Goal: Information Seeking & Learning: Learn about a topic

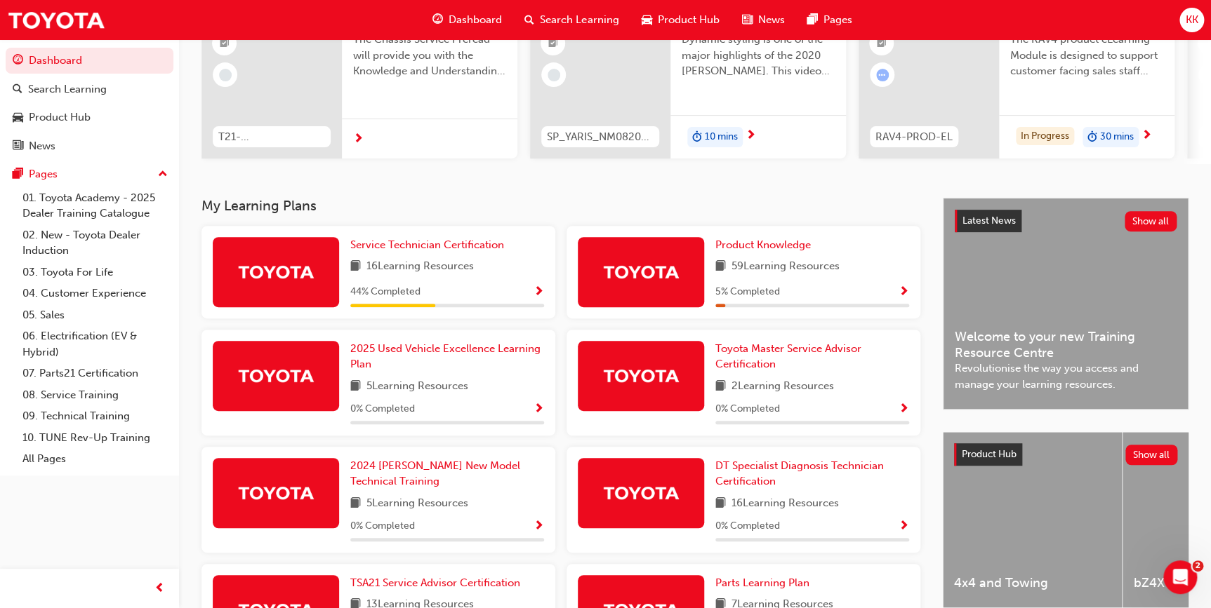
scroll to position [159, 0]
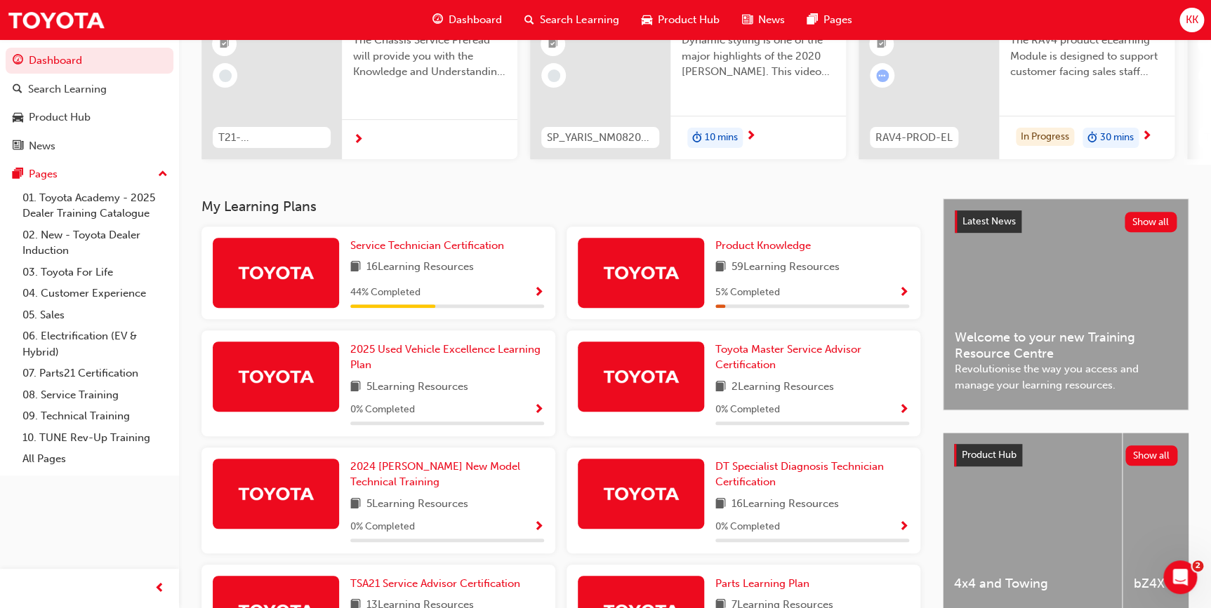
click at [525, 289] on div "44 % Completed" at bounding box center [447, 293] width 194 height 18
click at [542, 291] on span "Show Progress" at bounding box center [538, 293] width 11 height 13
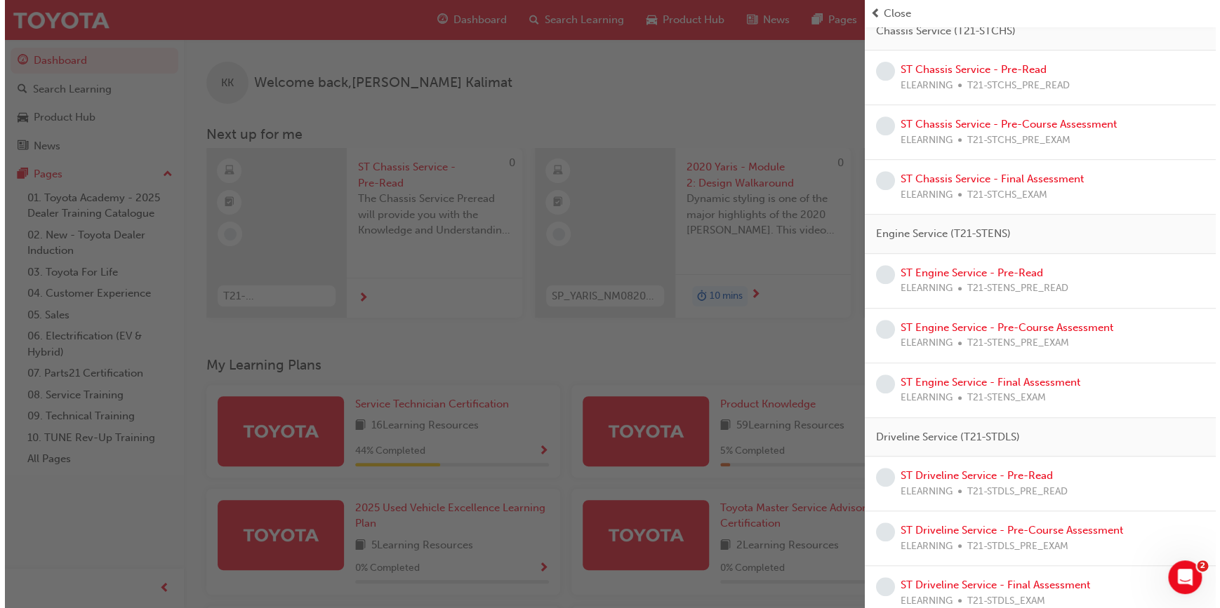
scroll to position [0, 0]
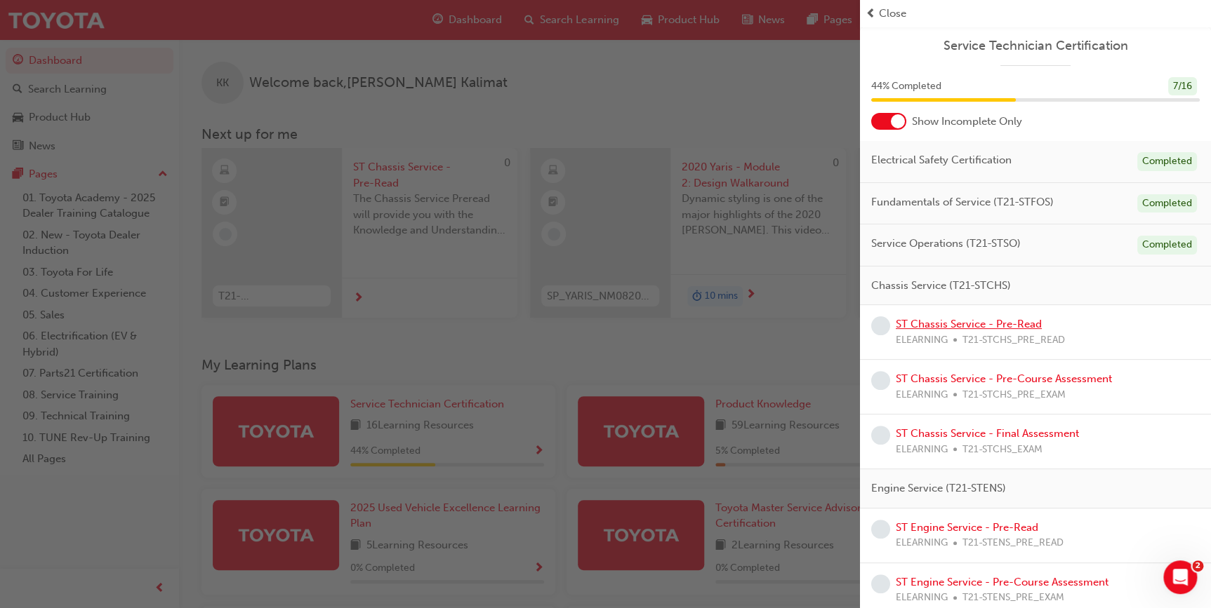
click at [982, 322] on link "ST Chassis Service - Pre-Read" at bounding box center [969, 324] width 146 height 13
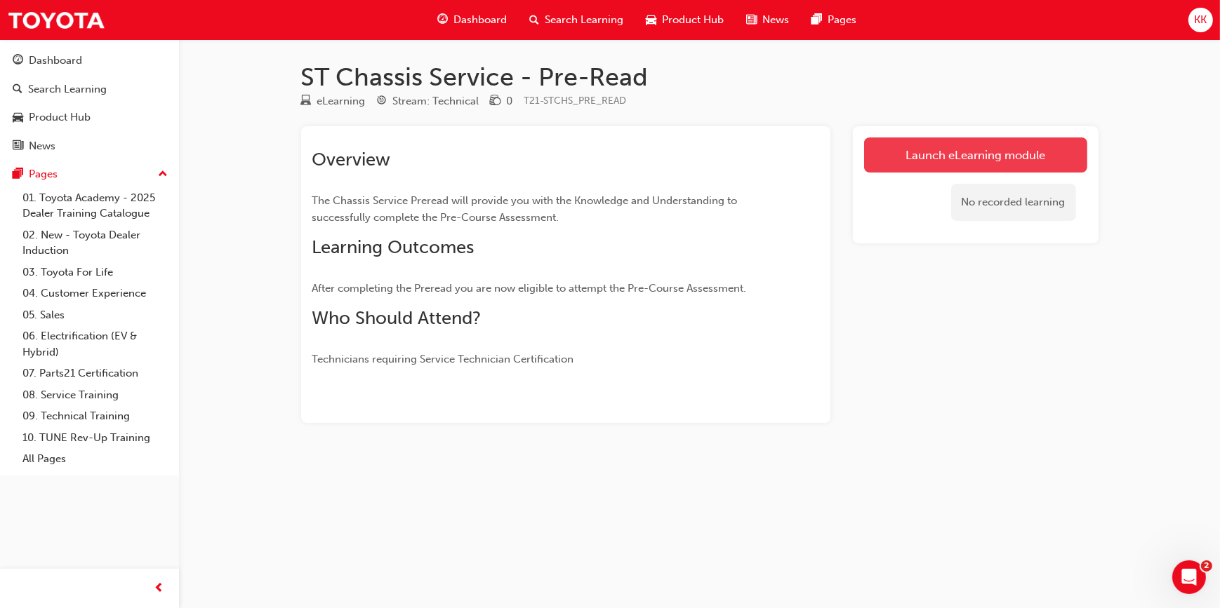
click at [990, 162] on link "Launch eLearning module" at bounding box center [975, 155] width 223 height 35
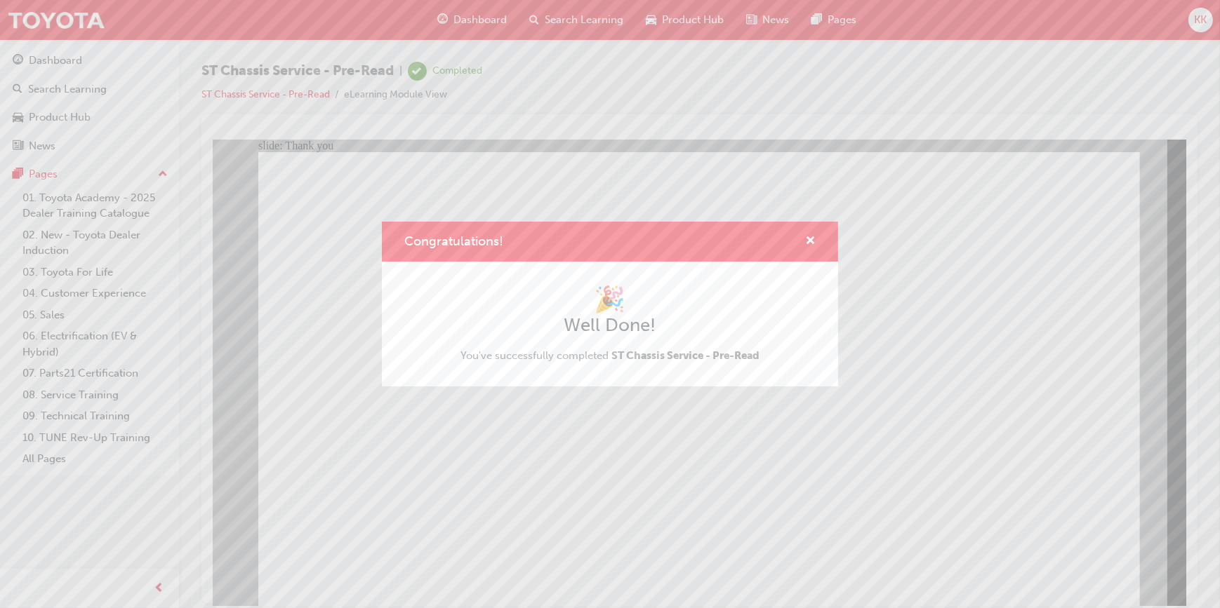
click at [512, 511] on div "Congratulations! 🎉 Well Done! You've successfully completed ST Chassis Service …" at bounding box center [610, 304] width 1220 height 608
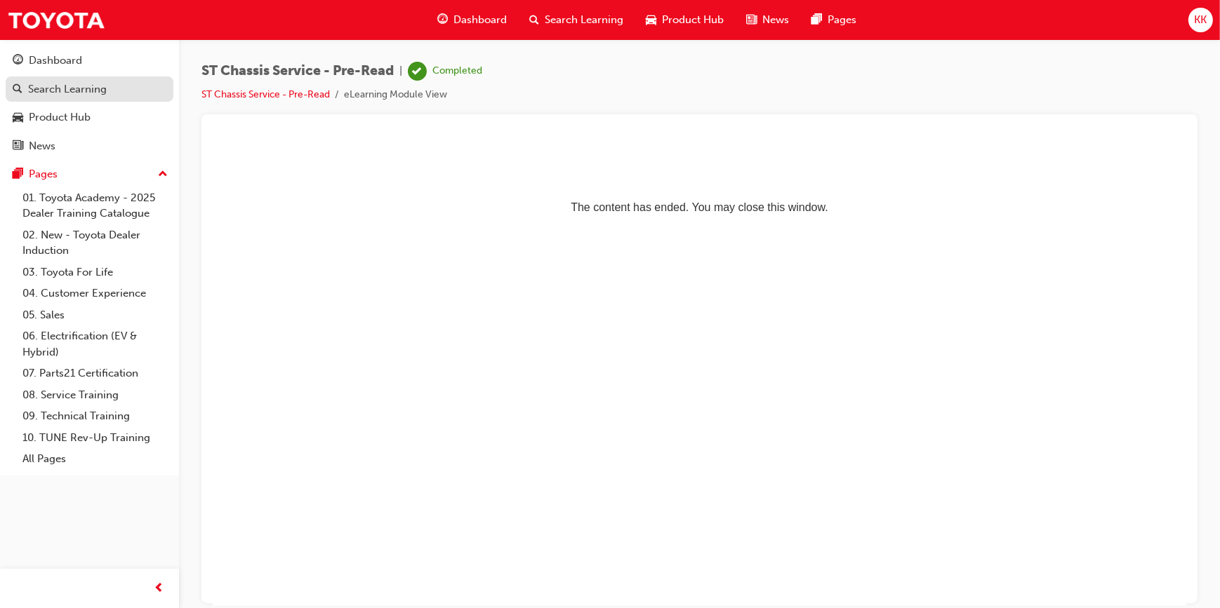
click at [72, 95] on div "Search Learning" at bounding box center [67, 89] width 79 height 16
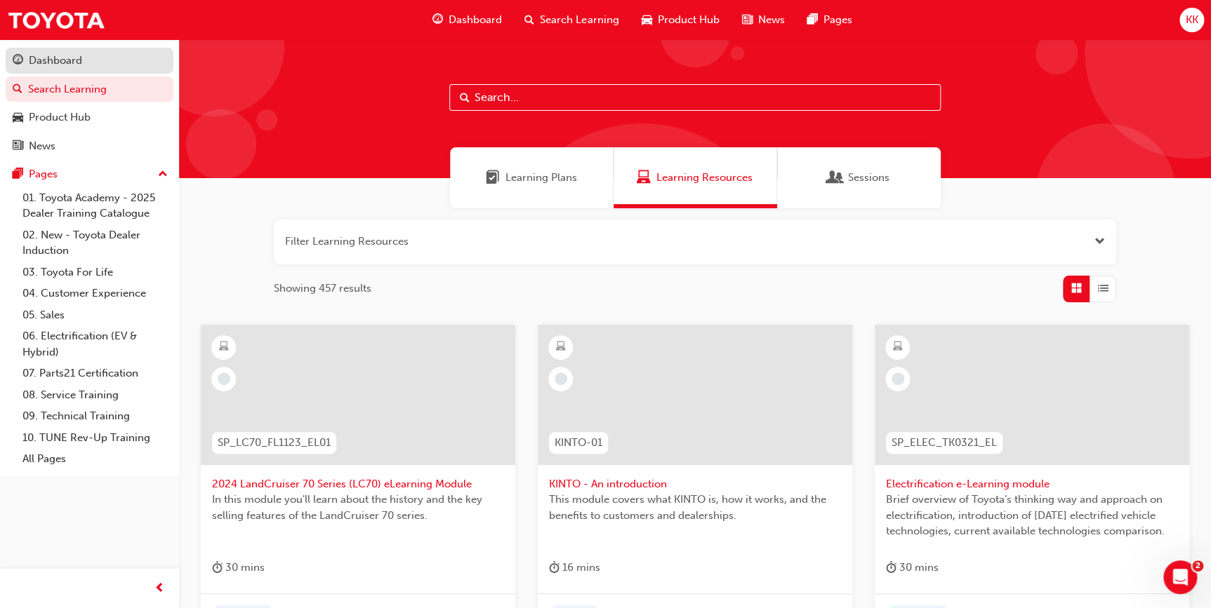
click at [61, 56] on div "Dashboard" at bounding box center [55, 61] width 53 height 16
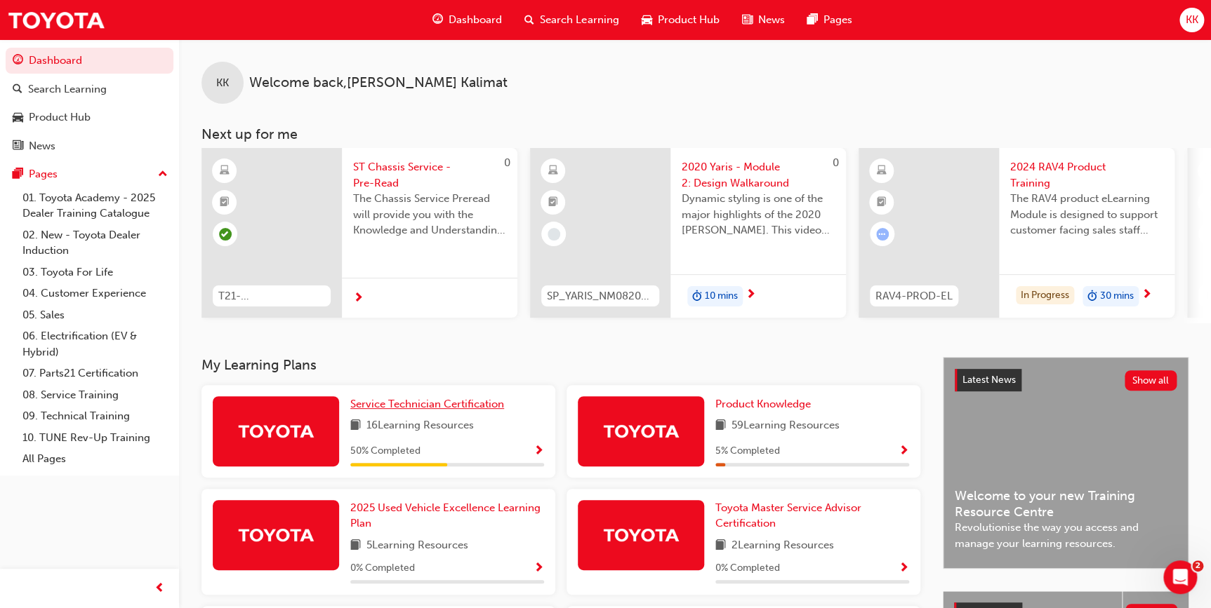
click at [471, 411] on span "Service Technician Certification" at bounding box center [427, 404] width 154 height 13
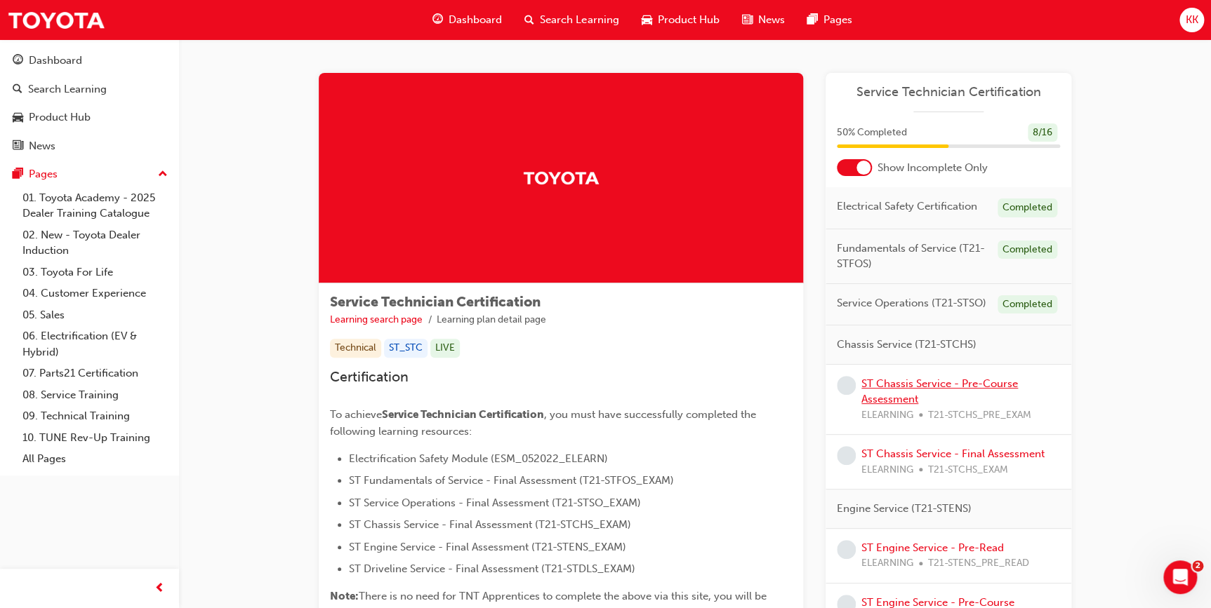
click at [933, 381] on link "ST Chassis Service - Pre-Course Assessment" at bounding box center [939, 392] width 157 height 29
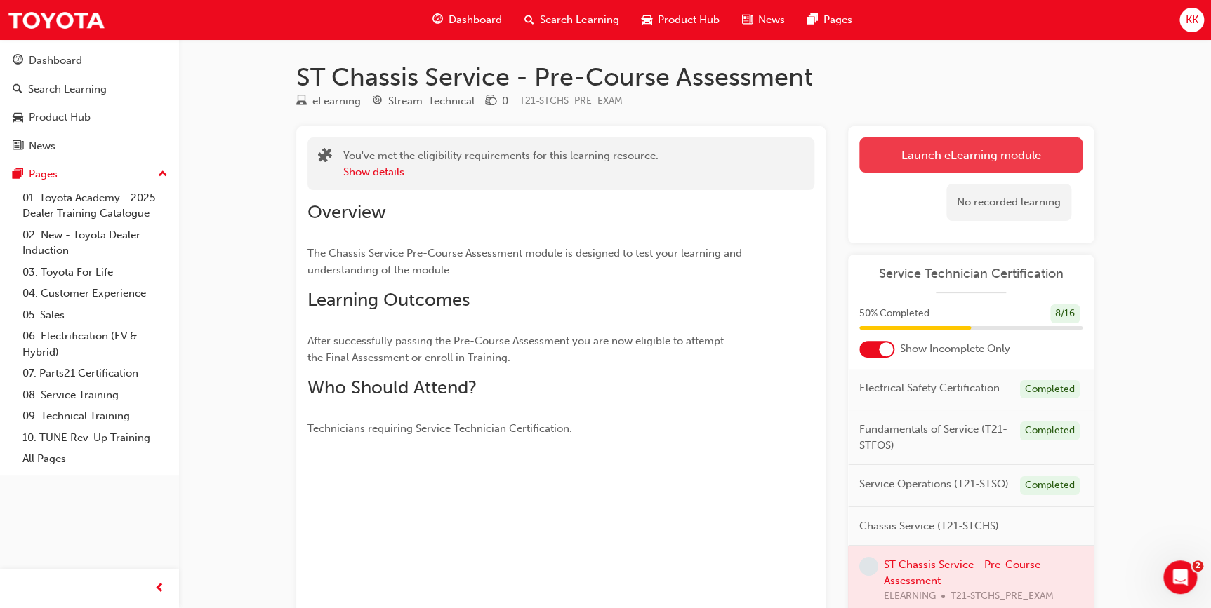
click at [997, 161] on link "Launch eLearning module" at bounding box center [970, 155] width 223 height 35
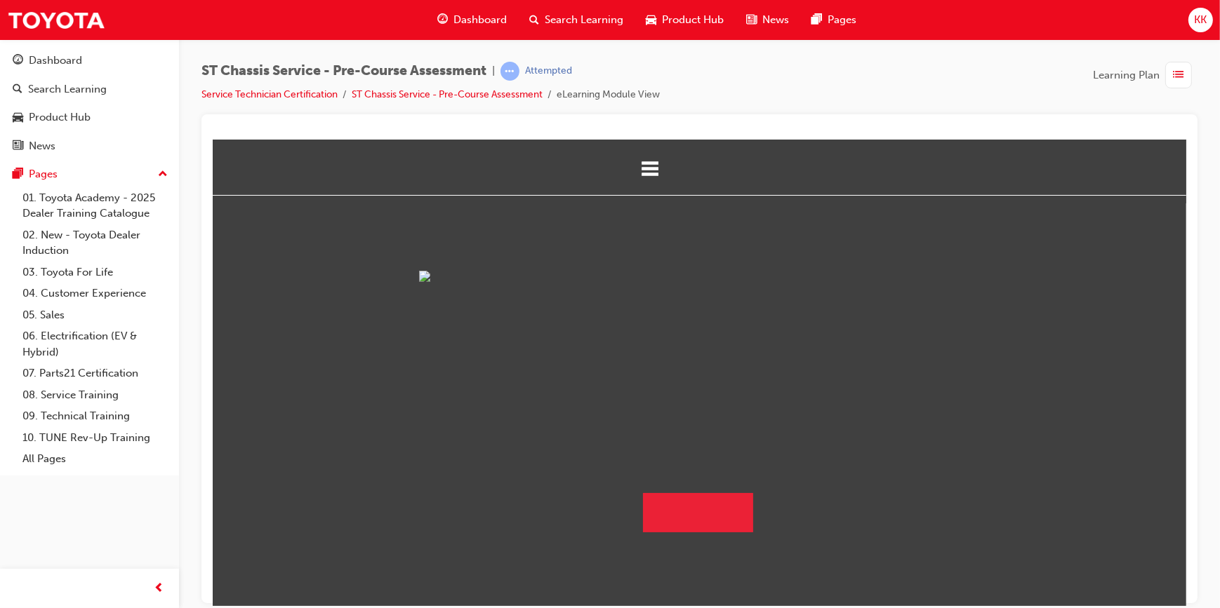
scroll to position [80, 0]
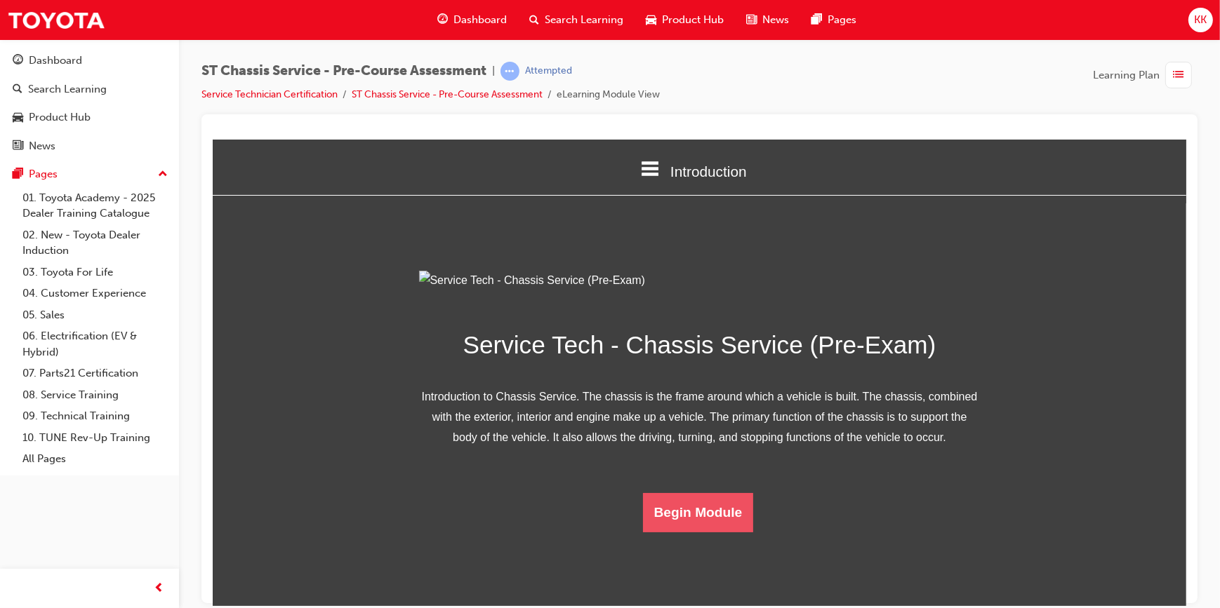
click at [707, 532] on button "Begin Module" at bounding box center [697, 512] width 111 height 39
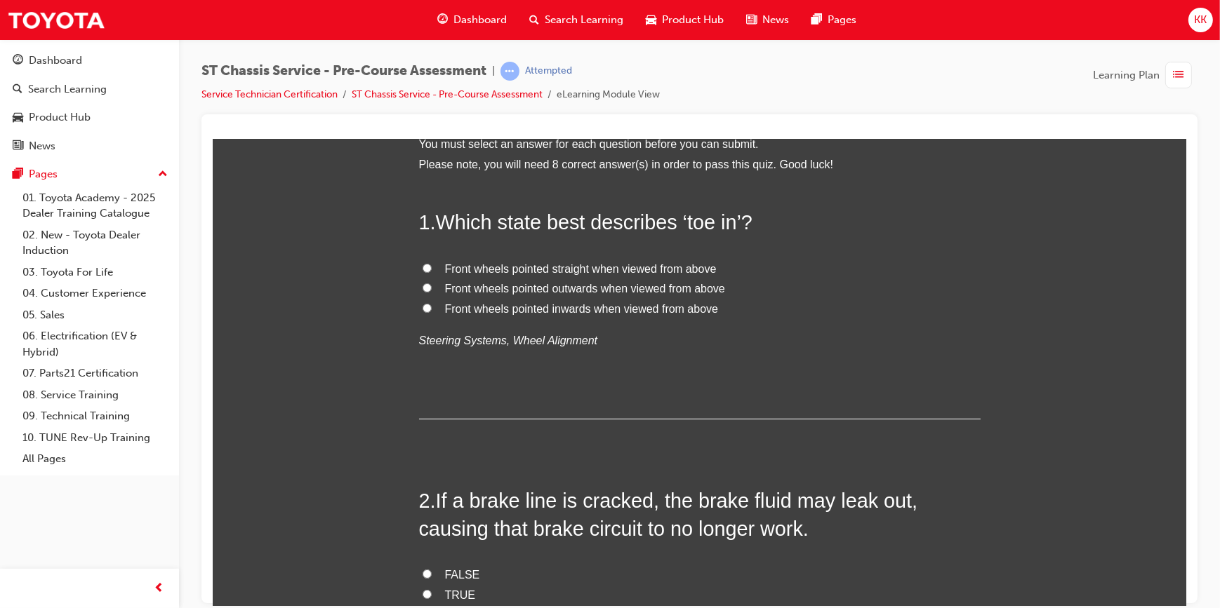
scroll to position [0, 0]
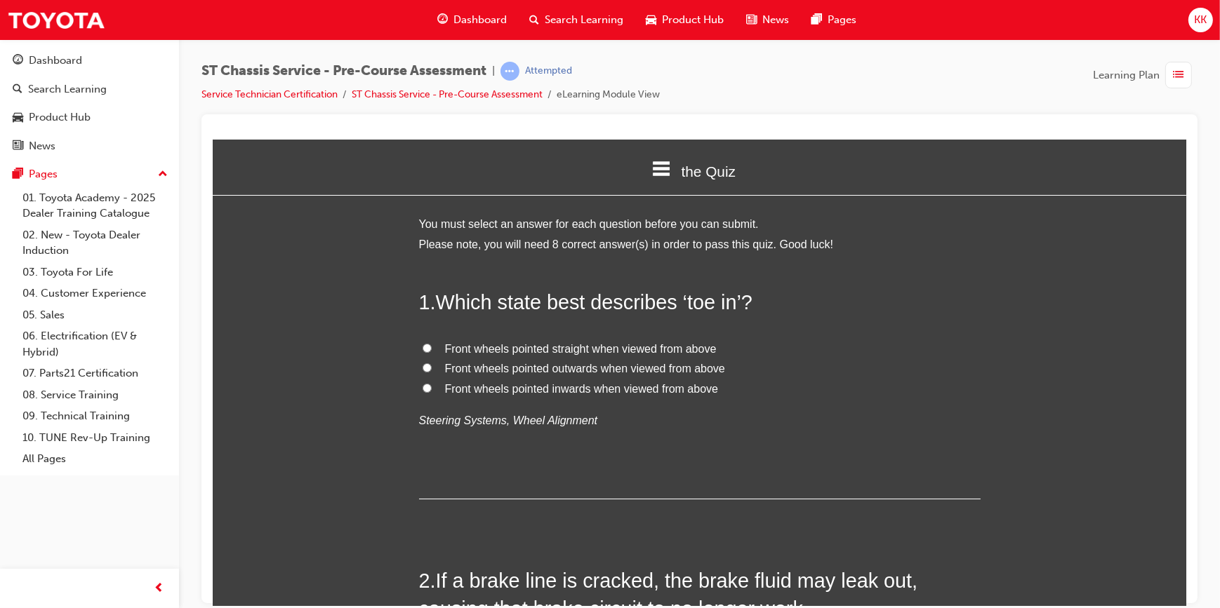
click at [422, 386] on input "Front wheels pointed inwards when viewed from above" at bounding box center [426, 387] width 9 height 9
radio input "true"
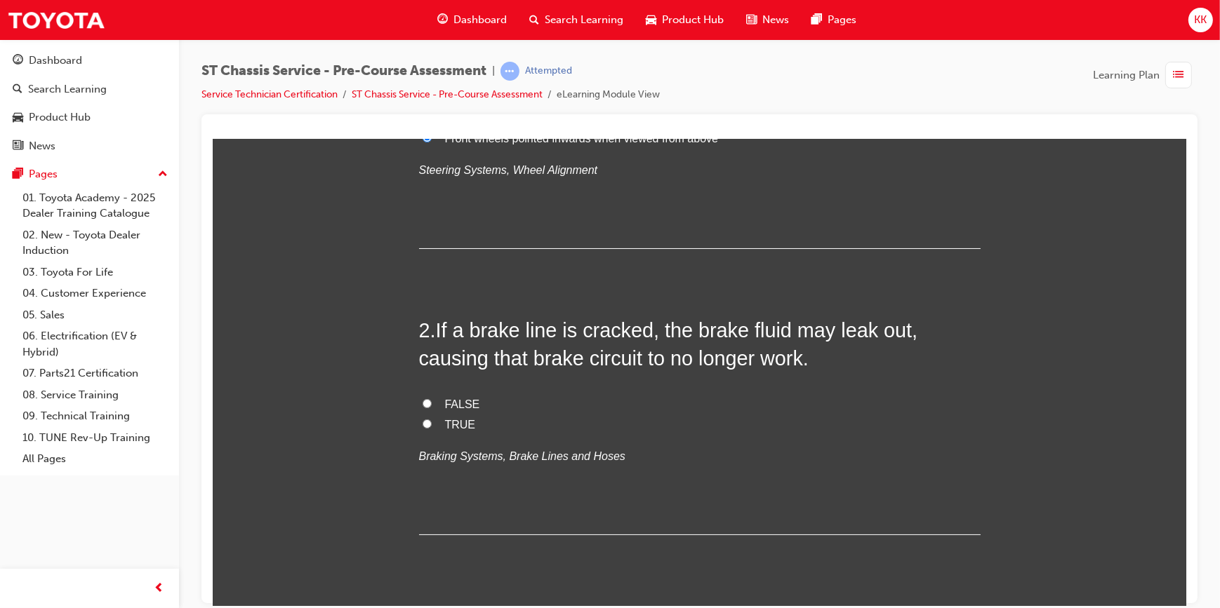
scroll to position [255, 0]
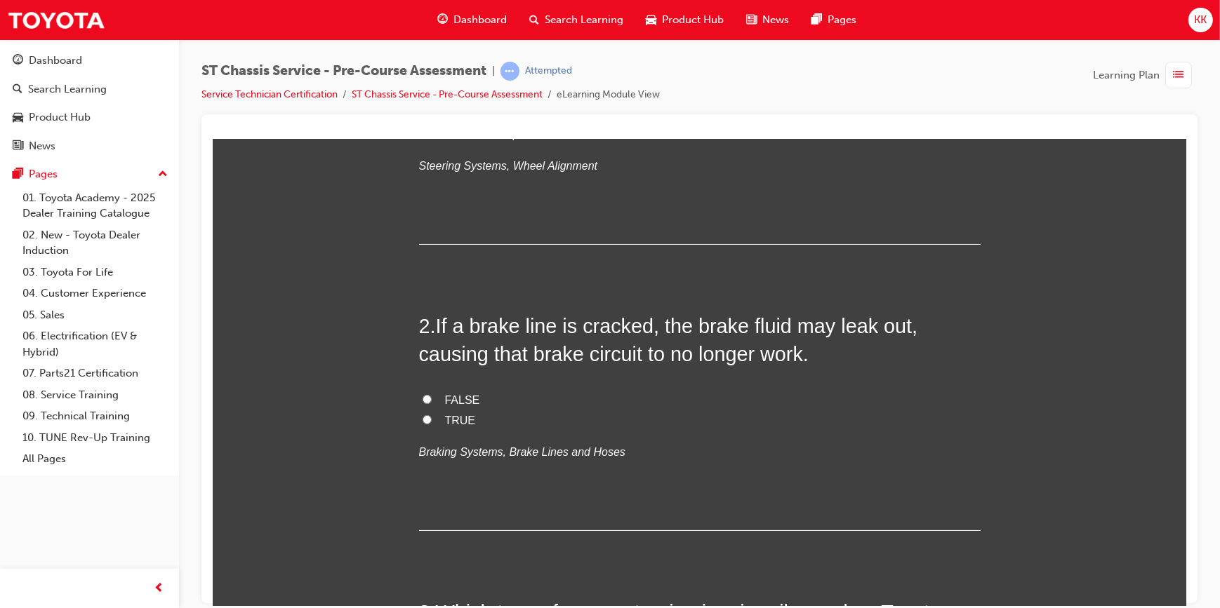
click at [422, 418] on input "TRUE" at bounding box center [426, 419] width 9 height 9
radio input "true"
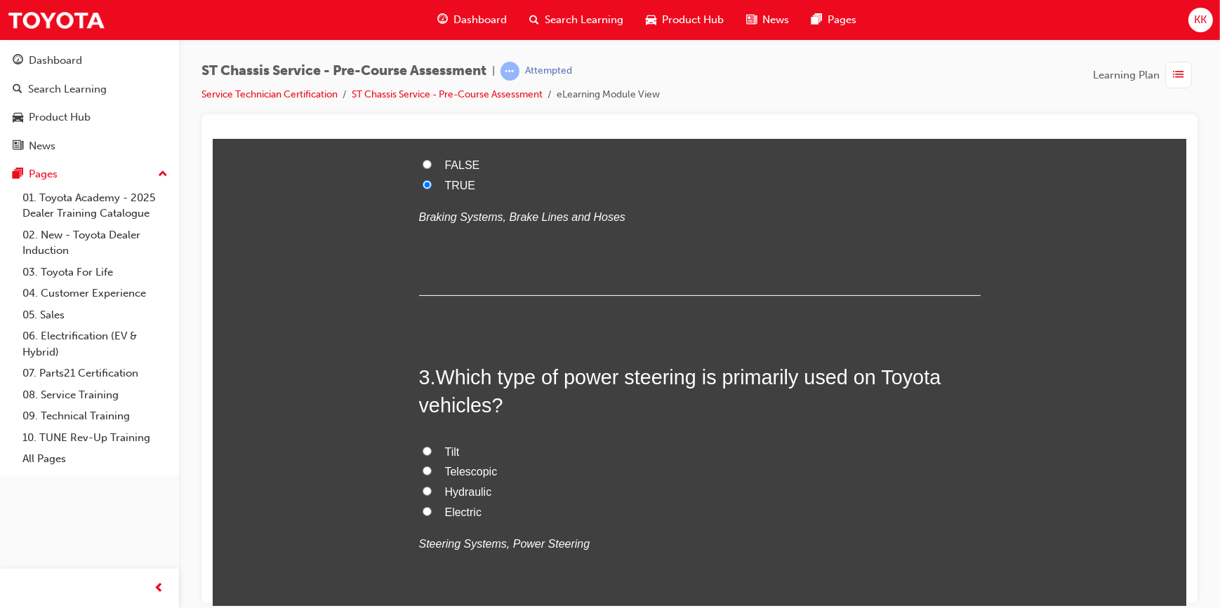
scroll to position [510, 0]
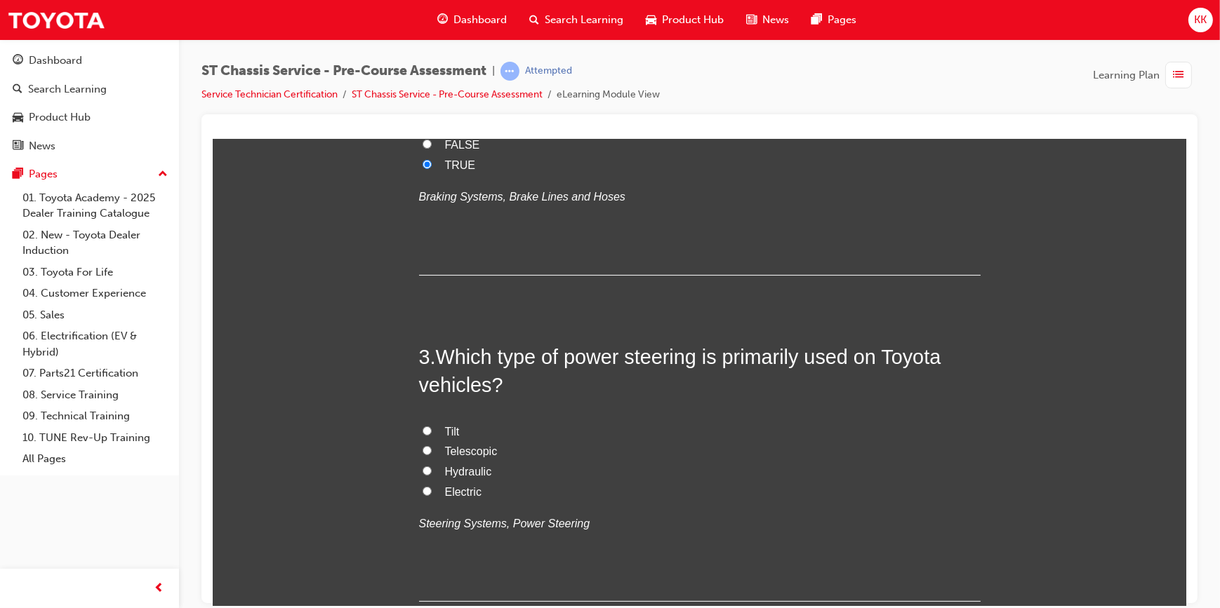
click at [422, 470] on input "Hydraulic" at bounding box center [426, 470] width 9 height 9
radio input "true"
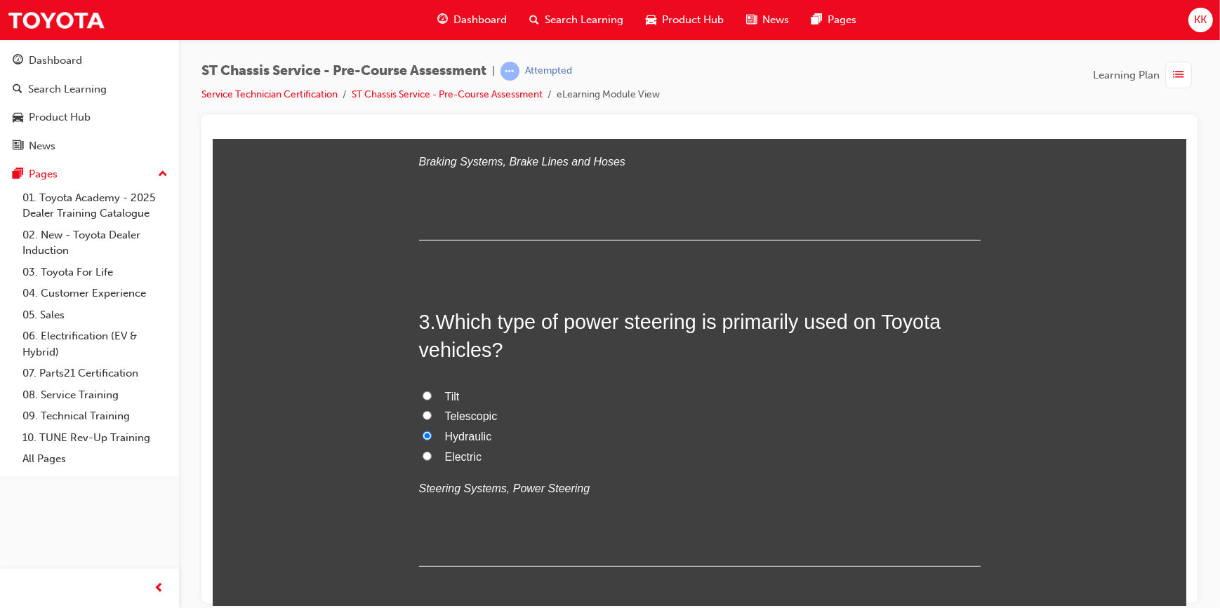
scroll to position [574, 0]
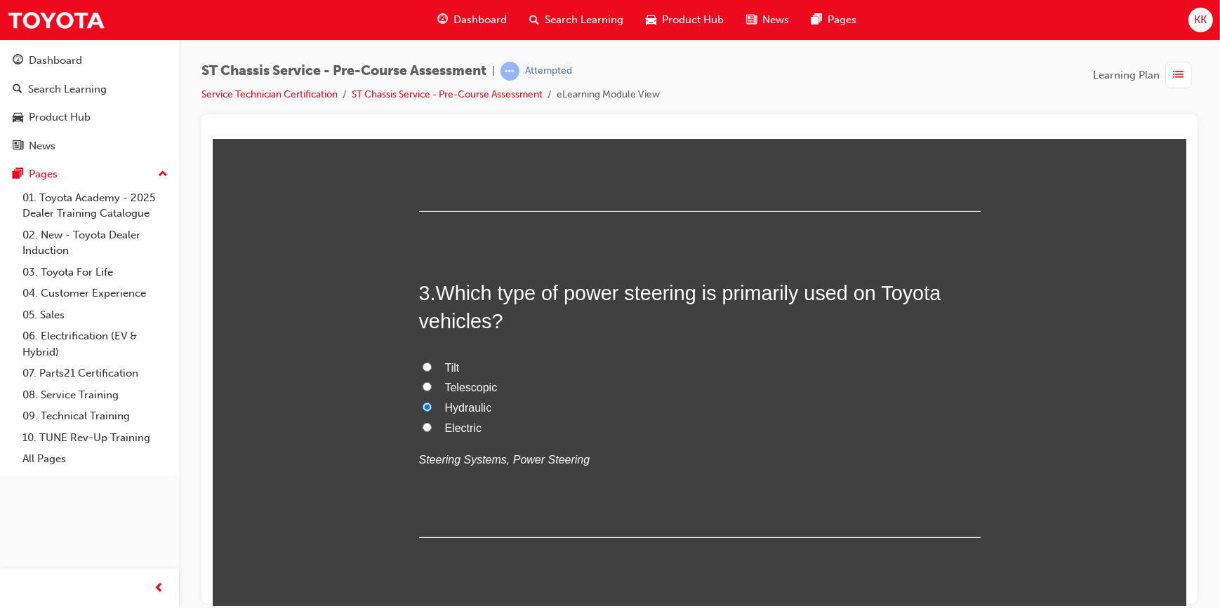
click at [422, 427] on input "Electric" at bounding box center [426, 427] width 9 height 9
radio input "true"
click at [422, 407] on input "Hydraulic" at bounding box center [426, 406] width 9 height 9
radio input "true"
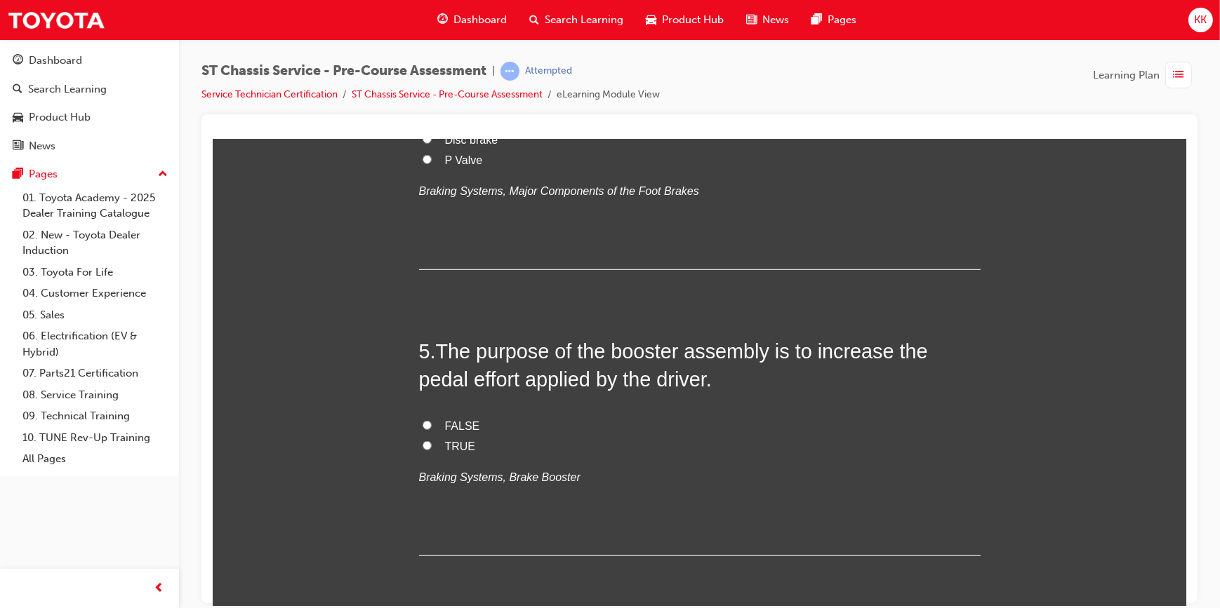
scroll to position [1276, 0]
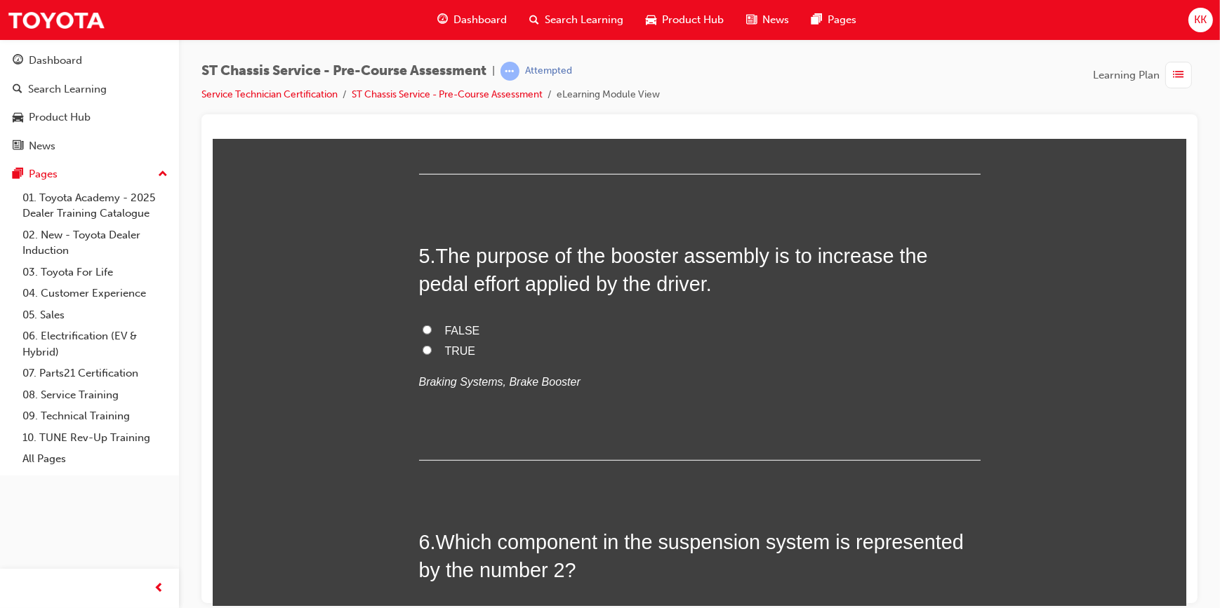
click at [423, 27] on input "Drum brake" at bounding box center [426, 22] width 9 height 9
radio input "true"
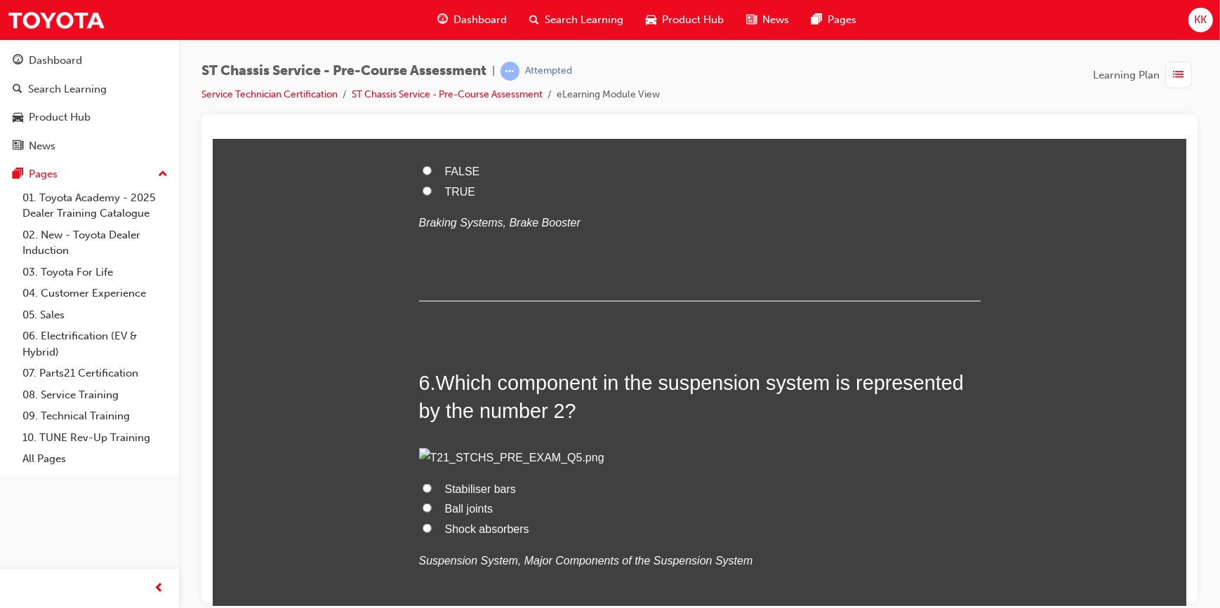
scroll to position [1531, 0]
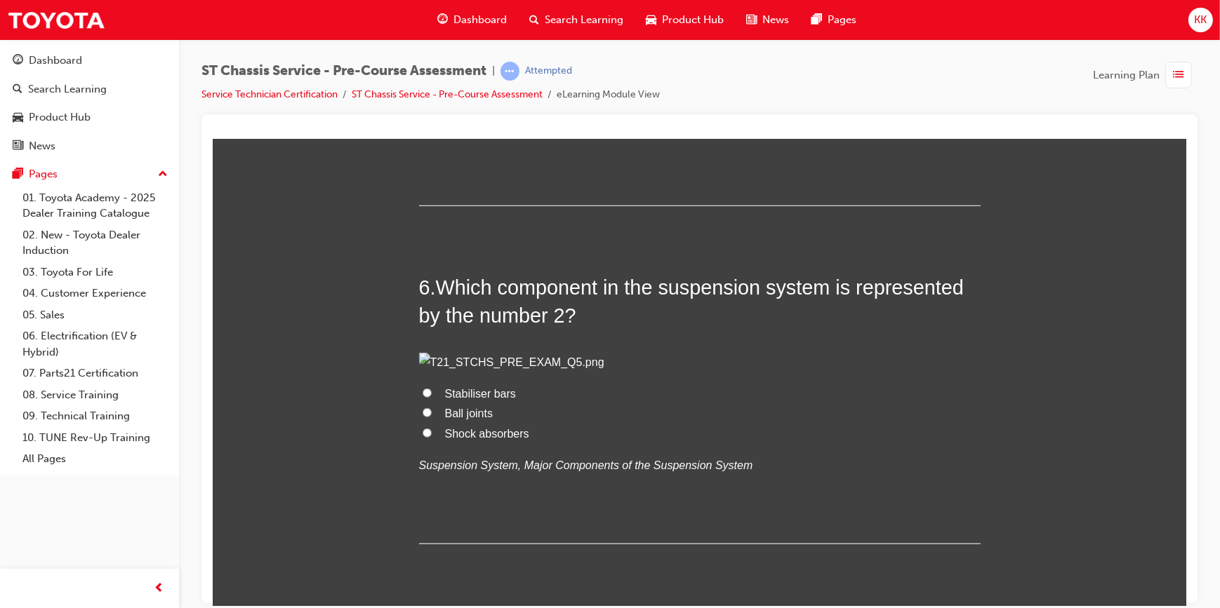
click at [422, 100] on input "TRUE" at bounding box center [426, 95] width 9 height 9
radio input "true"
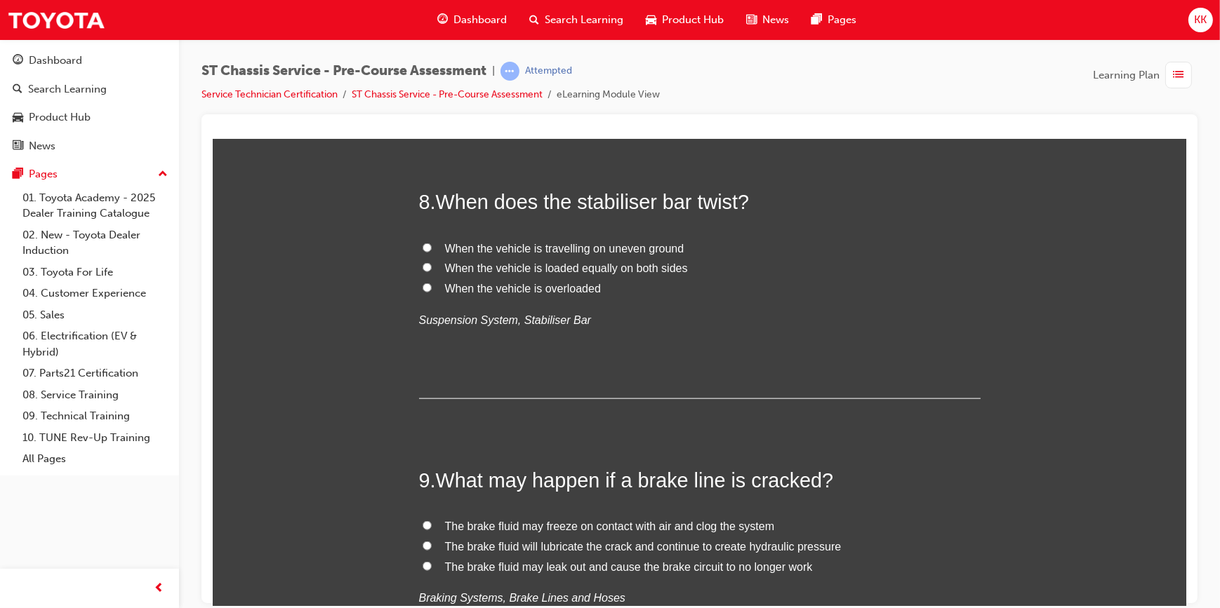
scroll to position [2169, 0]
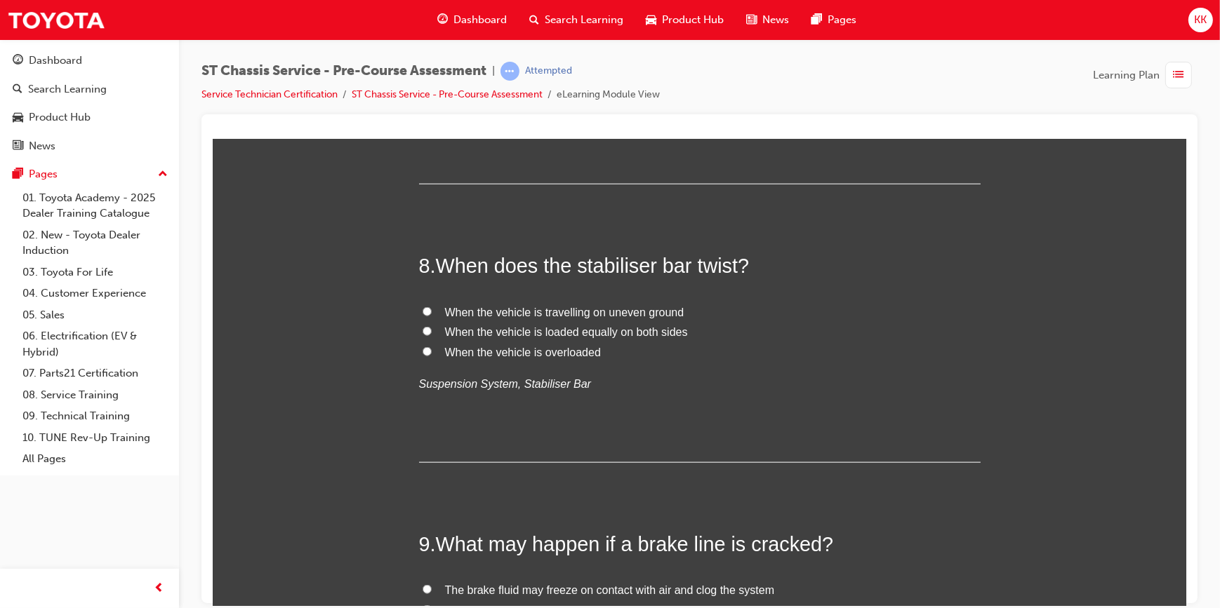
radio input "true"
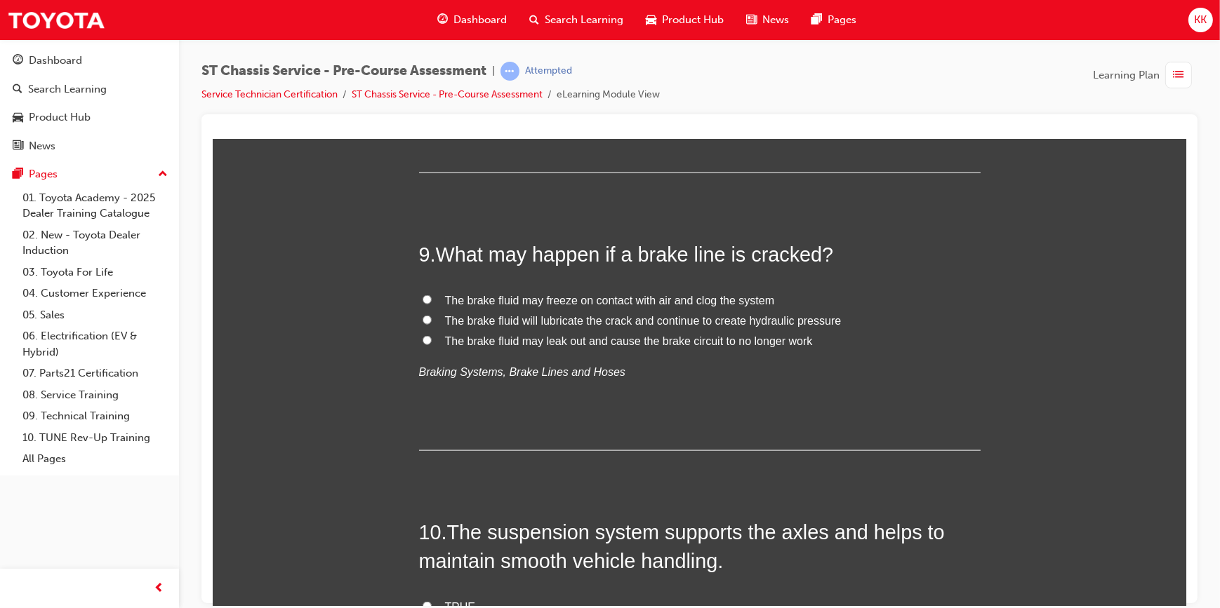
scroll to position [2488, 0]
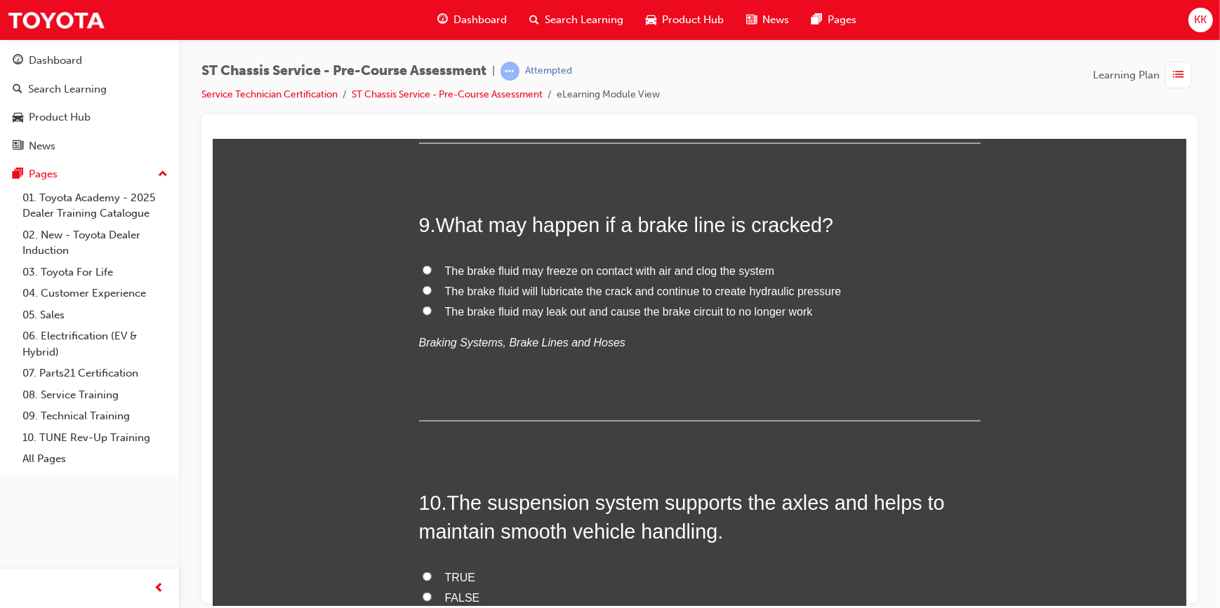
radio input "true"
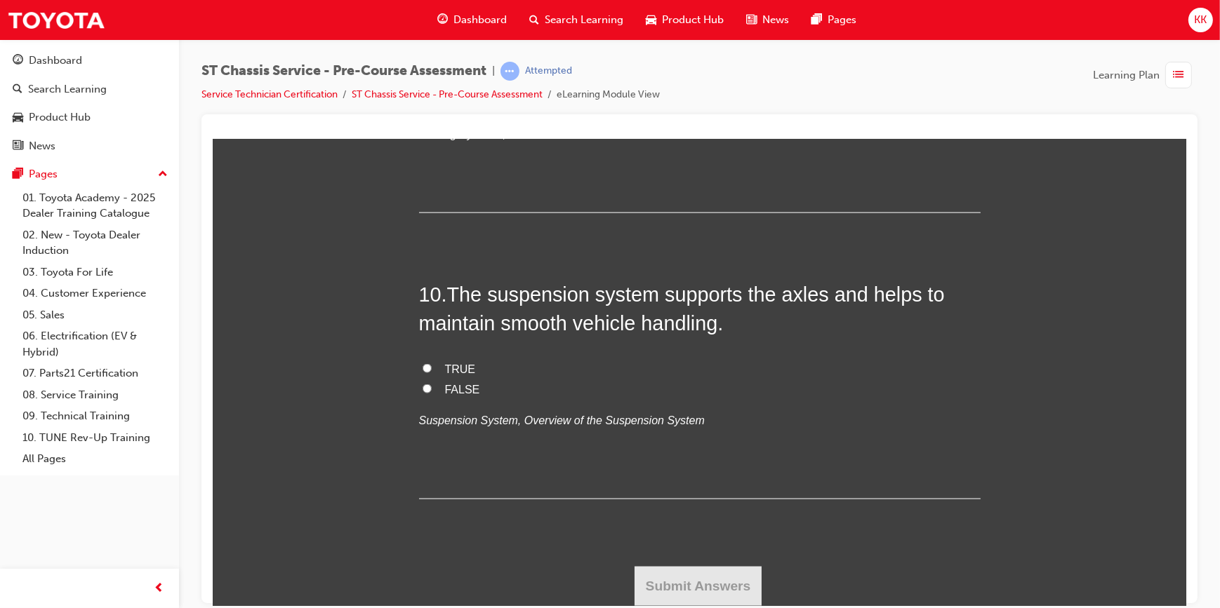
scroll to position [2807, 0]
radio input "true"
click at [422, 107] on input "The brake fluid may leak out and cause the brake circuit to no longer work" at bounding box center [426, 102] width 9 height 9
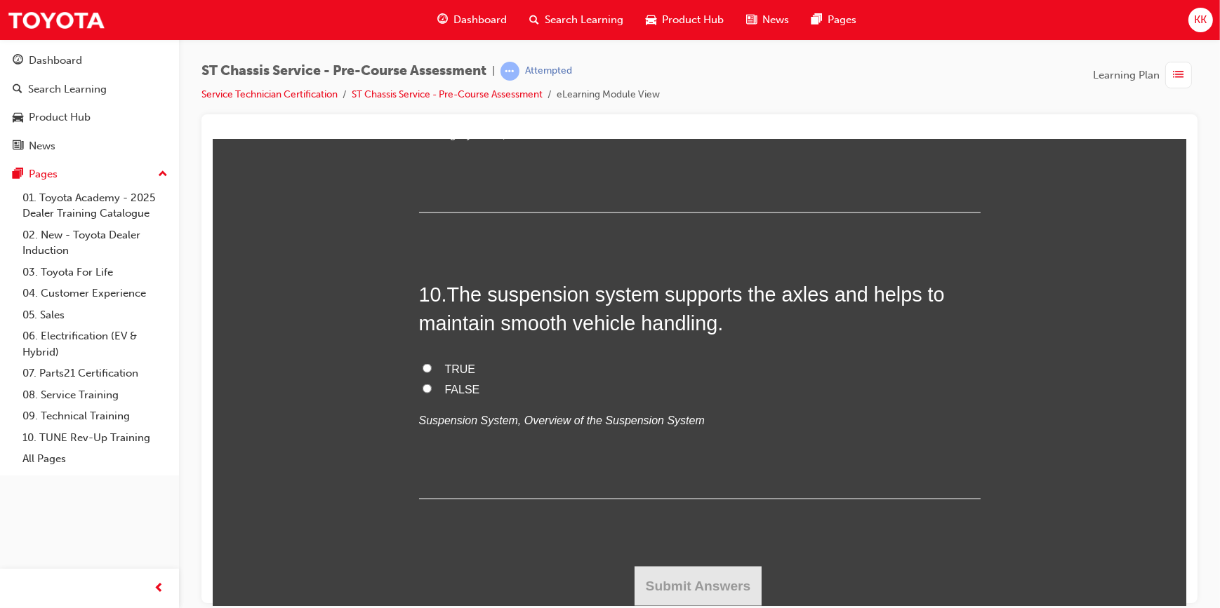
radio input "true"
click at [422, 373] on input "TRUE" at bounding box center [426, 368] width 9 height 9
radio input "true"
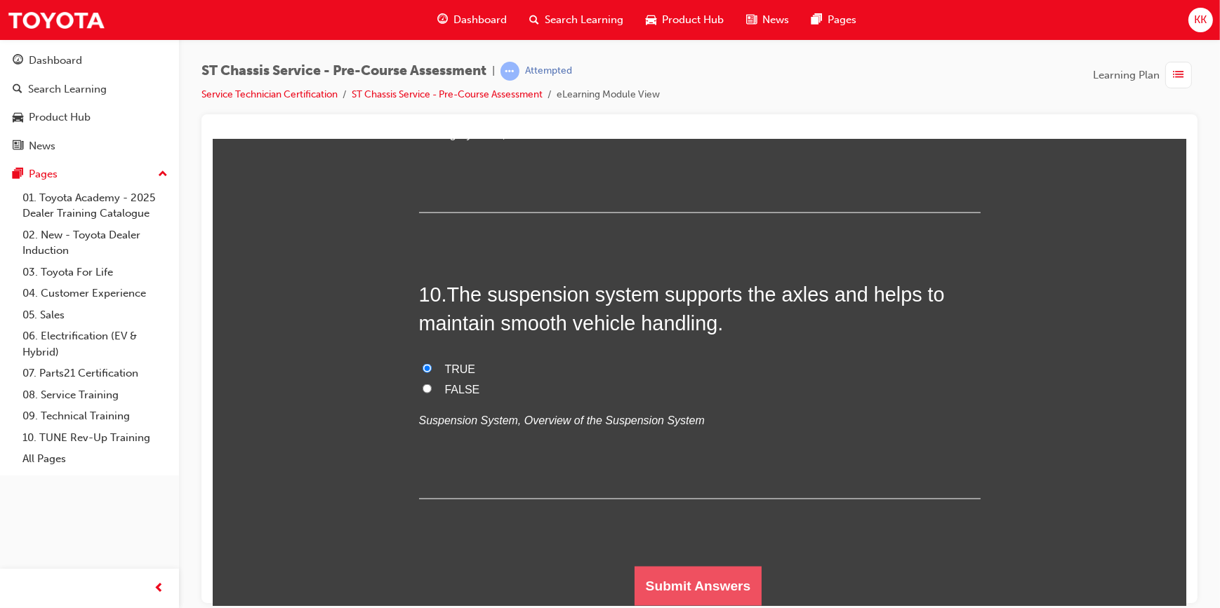
click at [665, 575] on button "Submit Answers" at bounding box center [698, 585] width 128 height 39
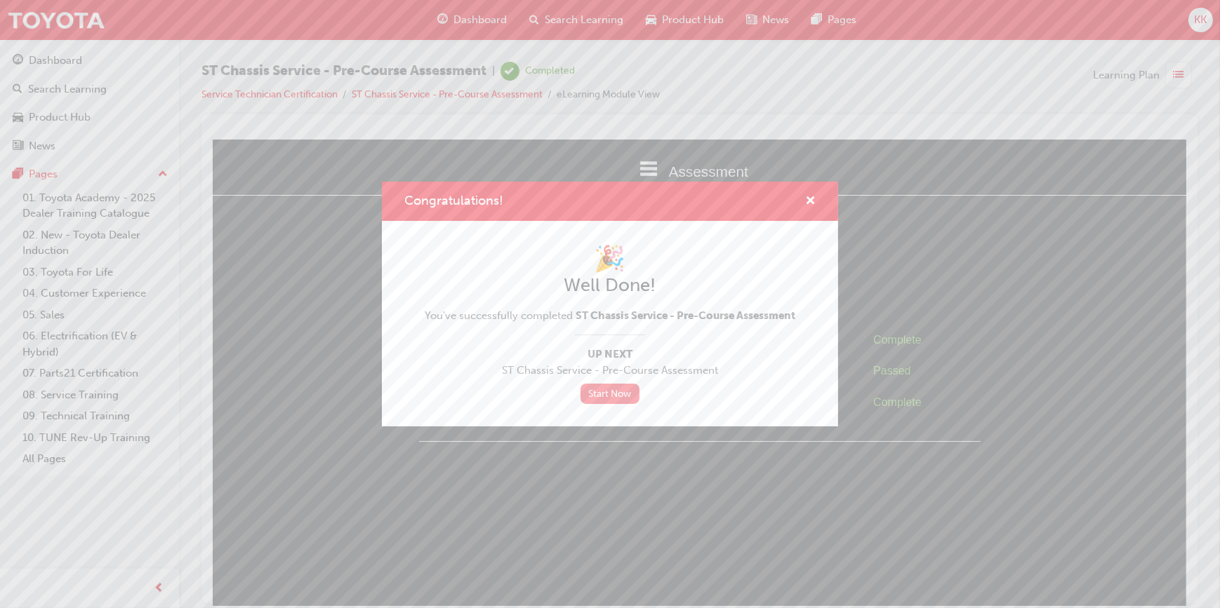
click at [617, 394] on link "Start Now" at bounding box center [609, 394] width 59 height 20
click at [616, 387] on link "Start Now" at bounding box center [609, 394] width 59 height 20
click at [814, 204] on span "cross-icon" at bounding box center [810, 202] width 11 height 13
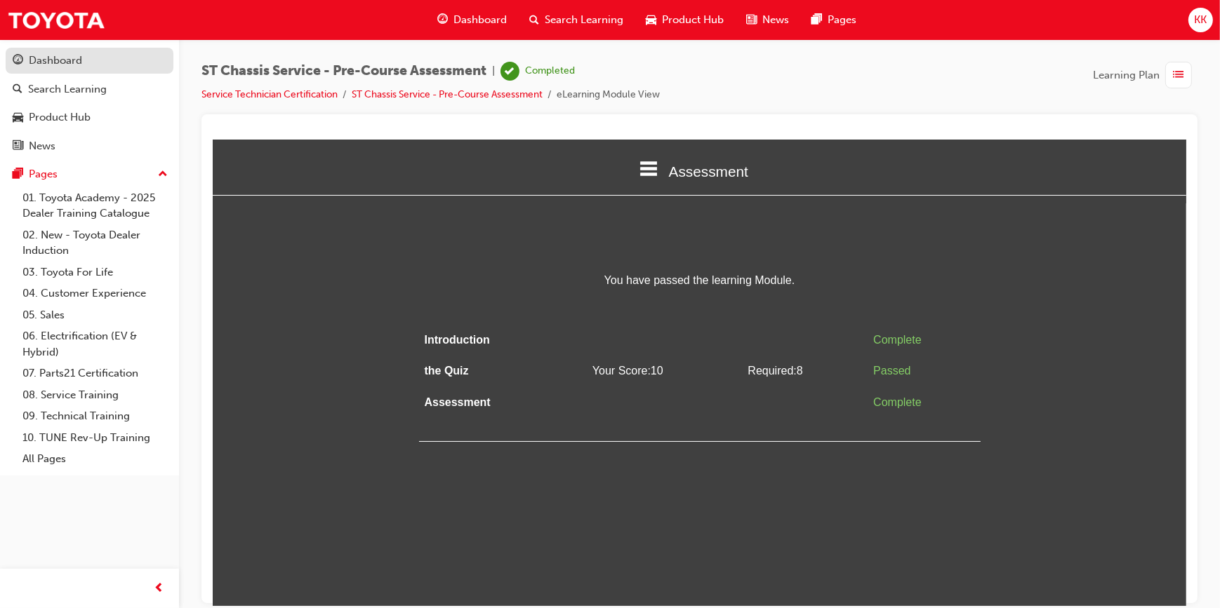
click at [67, 58] on div "Dashboard" at bounding box center [55, 61] width 53 height 16
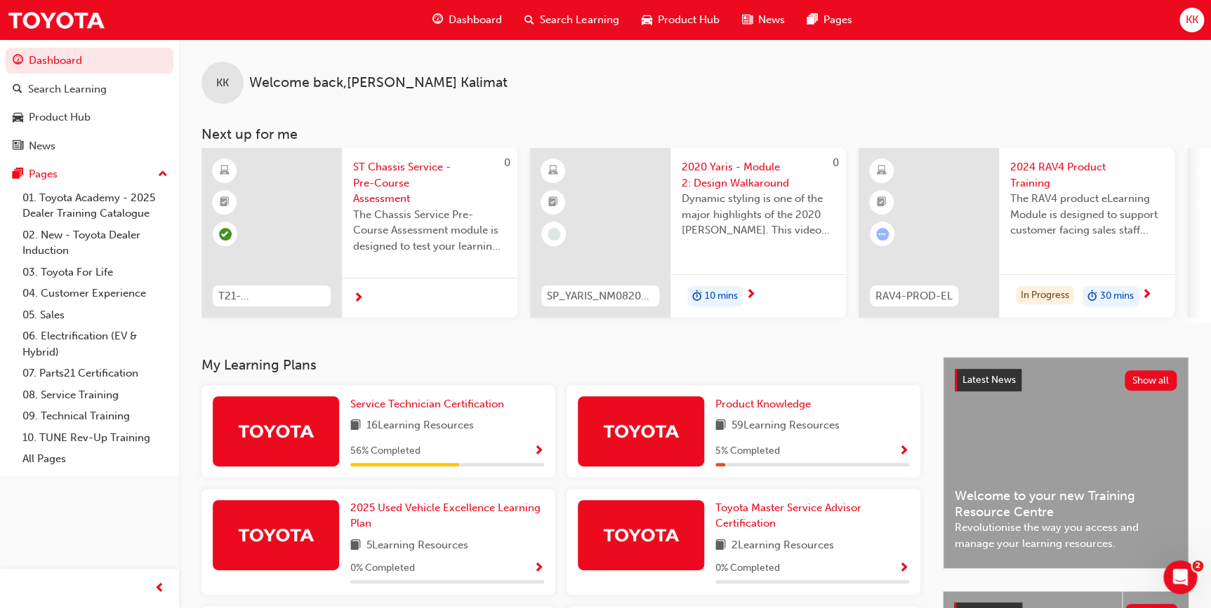
click at [537, 455] on span "Show Progress" at bounding box center [538, 452] width 11 height 13
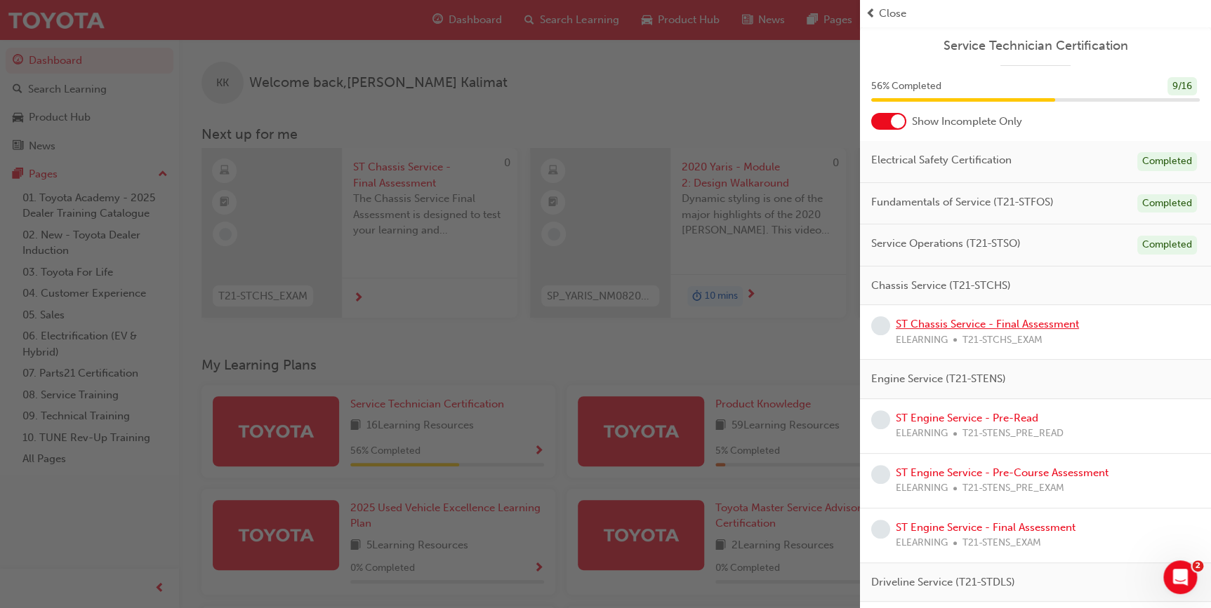
click at [1022, 322] on link "ST Chassis Service - Final Assessment" at bounding box center [987, 324] width 183 height 13
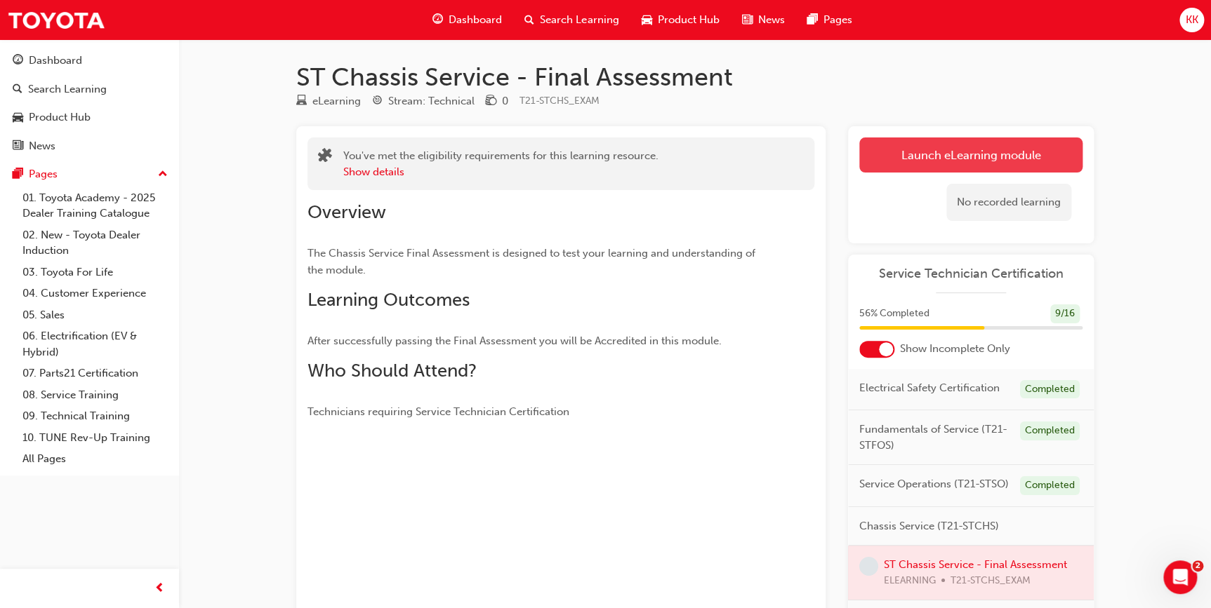
click at [1001, 159] on link "Launch eLearning module" at bounding box center [970, 155] width 223 height 35
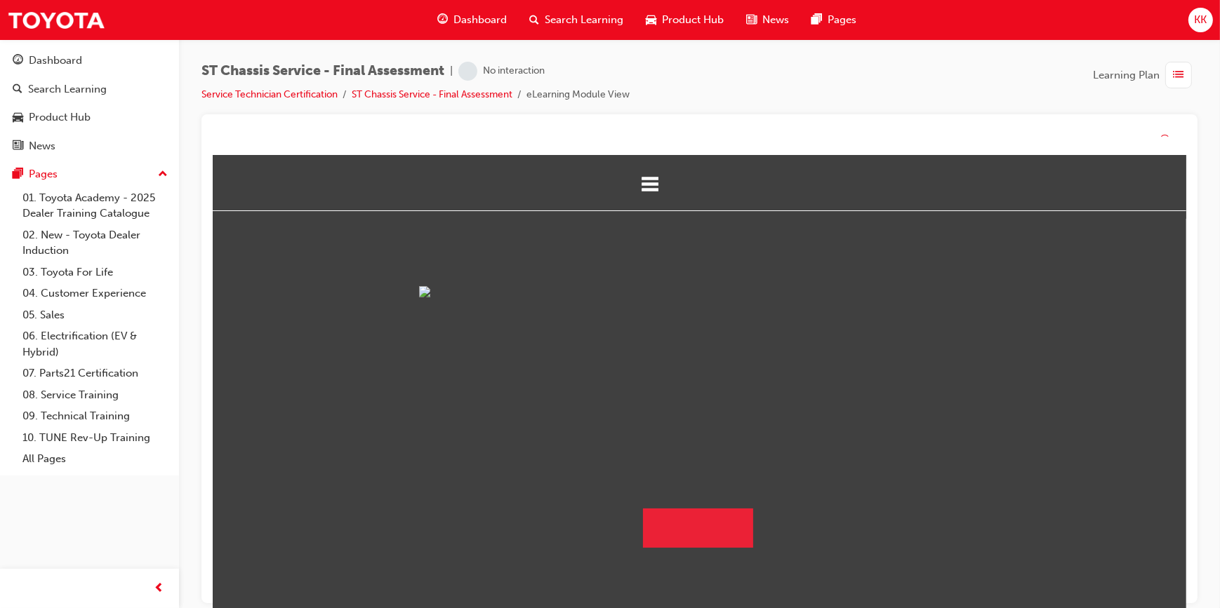
scroll to position [80, 0]
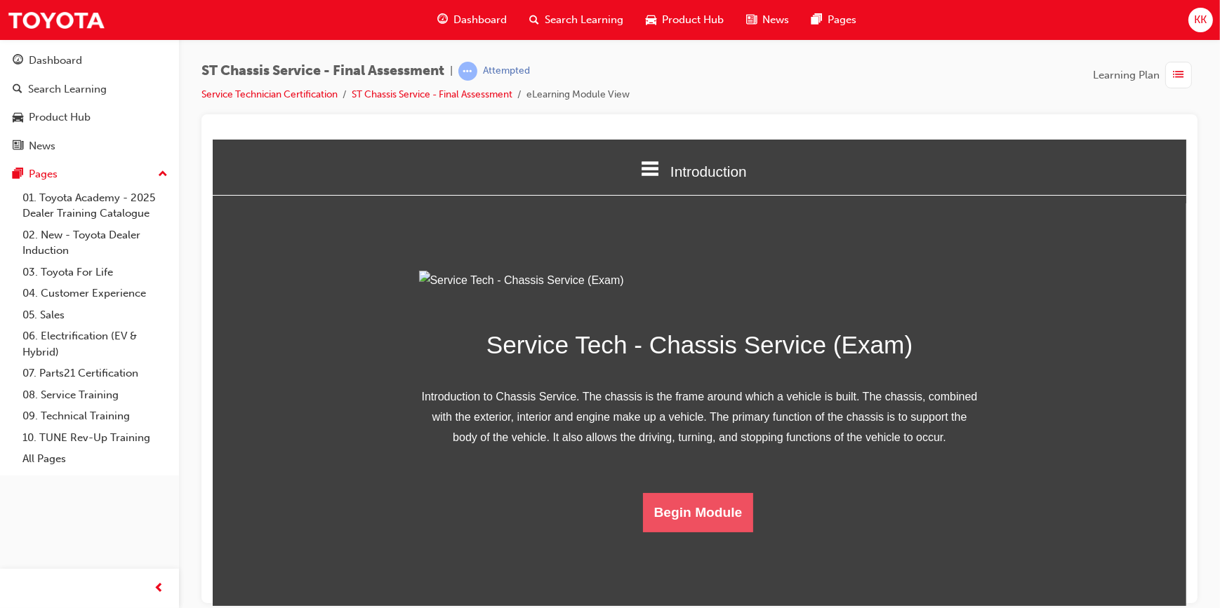
click at [694, 532] on button "Begin Module" at bounding box center [697, 512] width 111 height 39
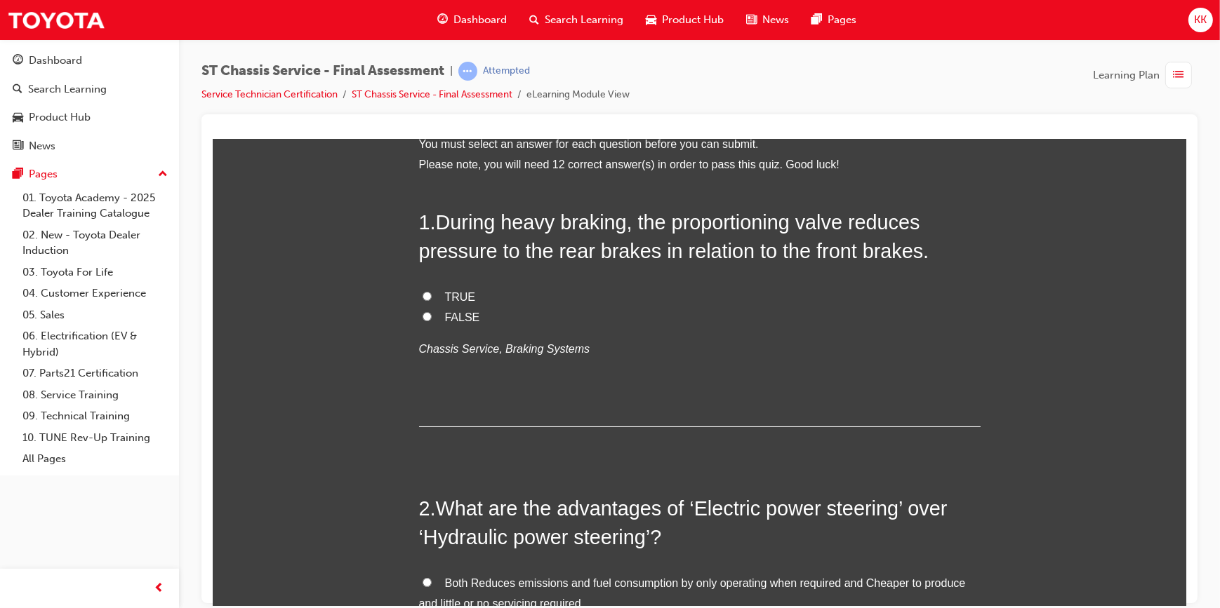
scroll to position [0, 0]
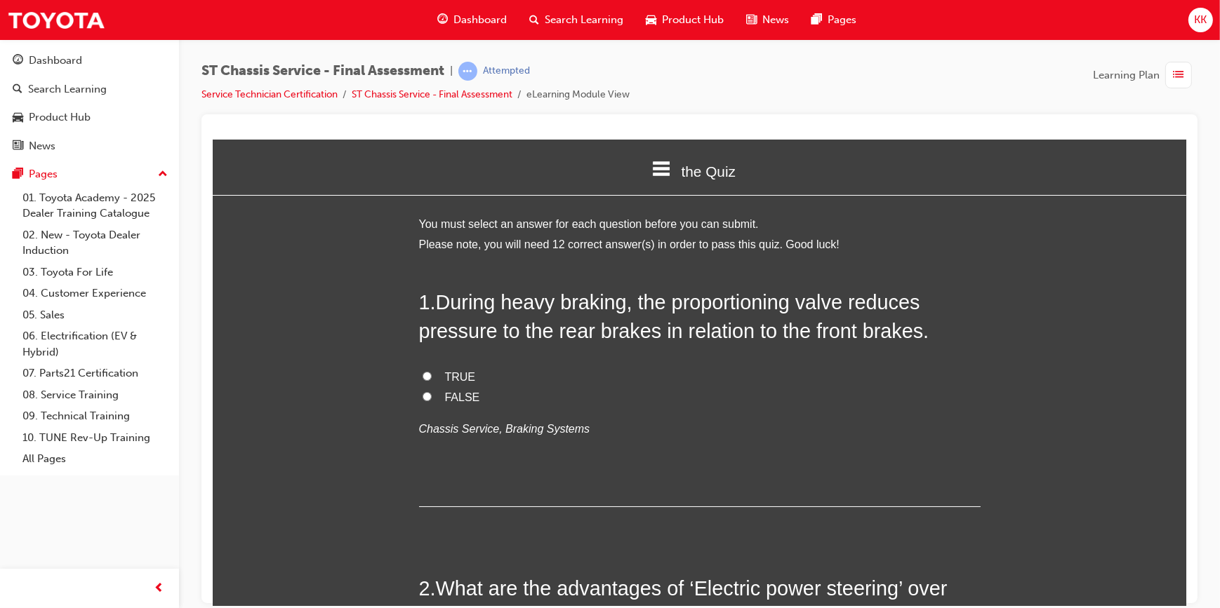
click at [422, 376] on input "TRUE" at bounding box center [426, 375] width 9 height 9
radio input "true"
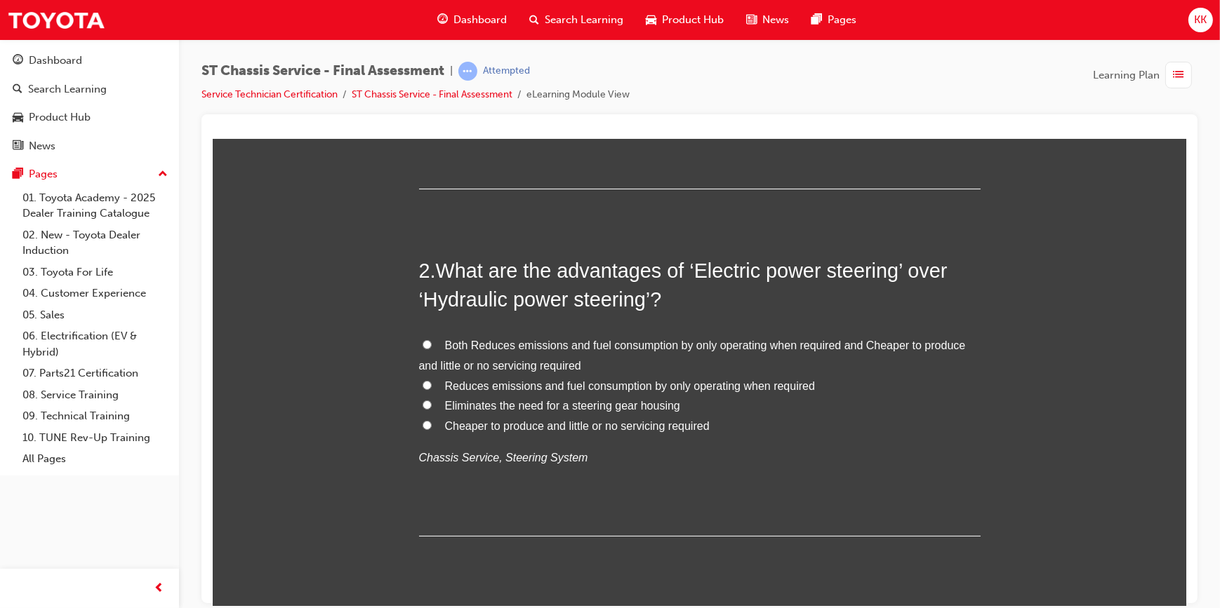
scroll to position [319, 0]
click at [422, 383] on input "Reduces emissions and fuel consumption by only operating when required" at bounding box center [426, 384] width 9 height 9
radio input "true"
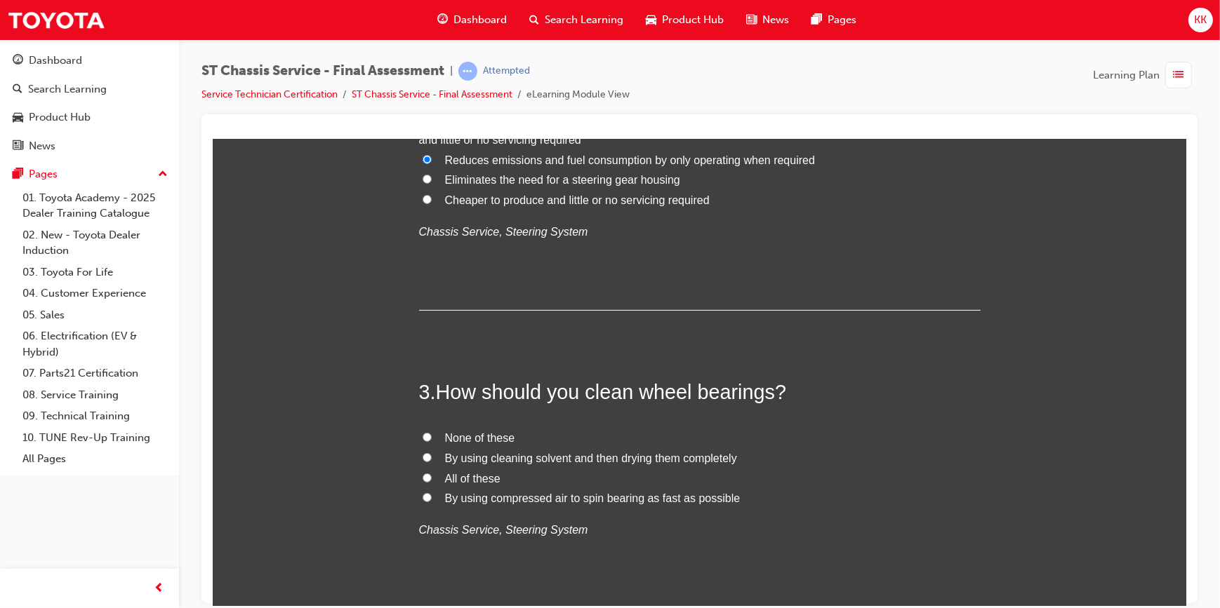
scroll to position [574, 0]
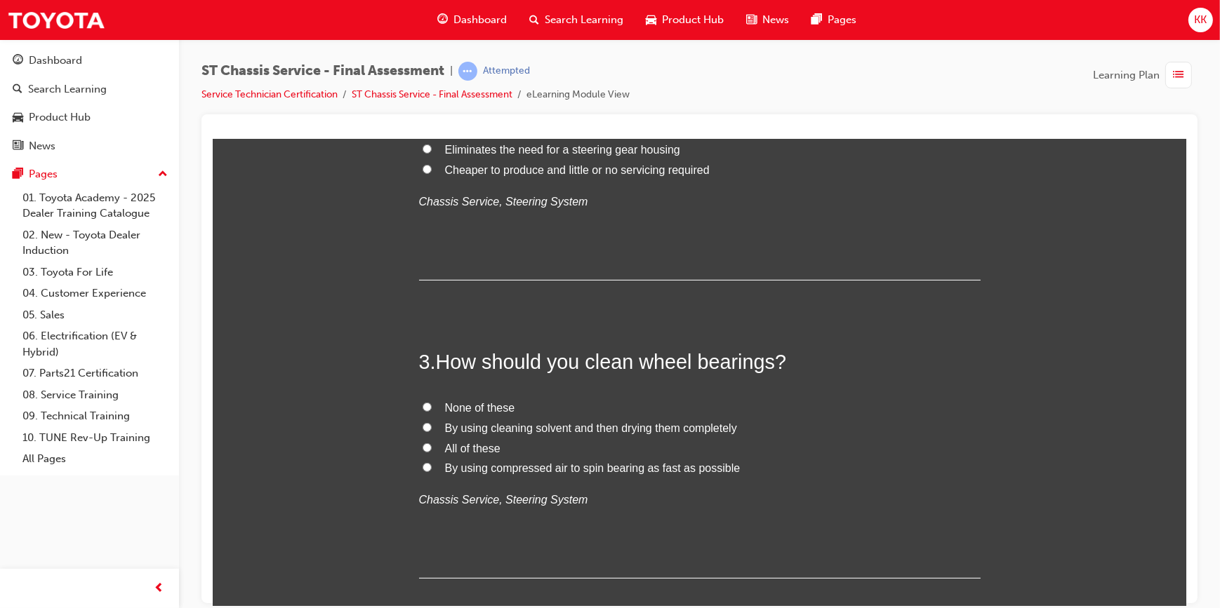
click at [422, 404] on input "None of these" at bounding box center [426, 406] width 9 height 9
radio input "true"
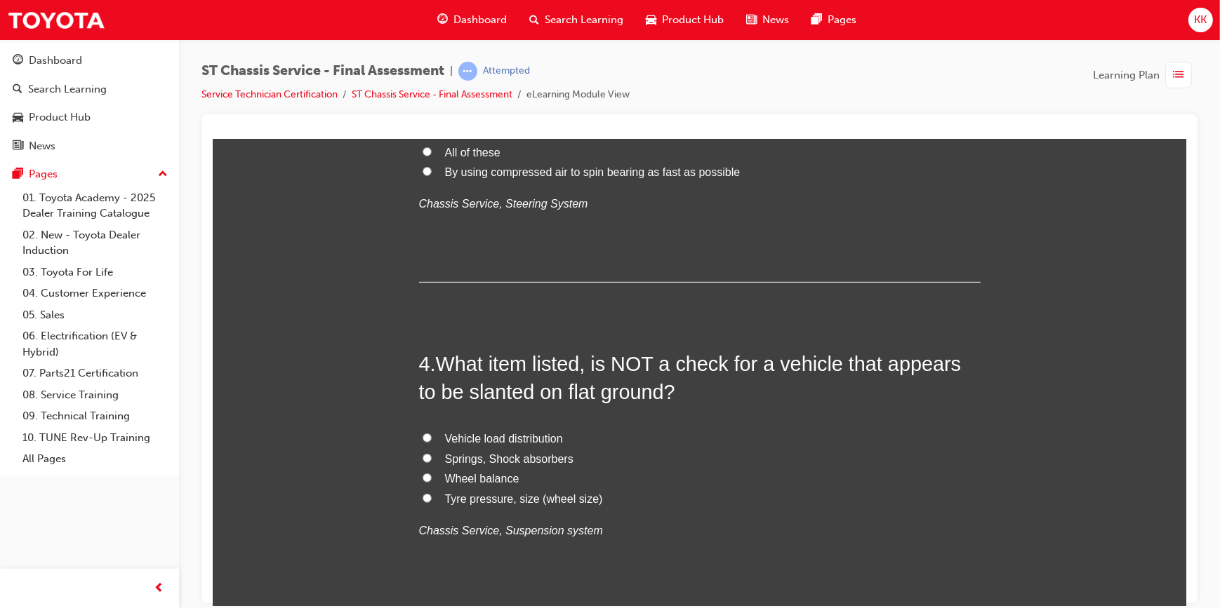
scroll to position [893, 0]
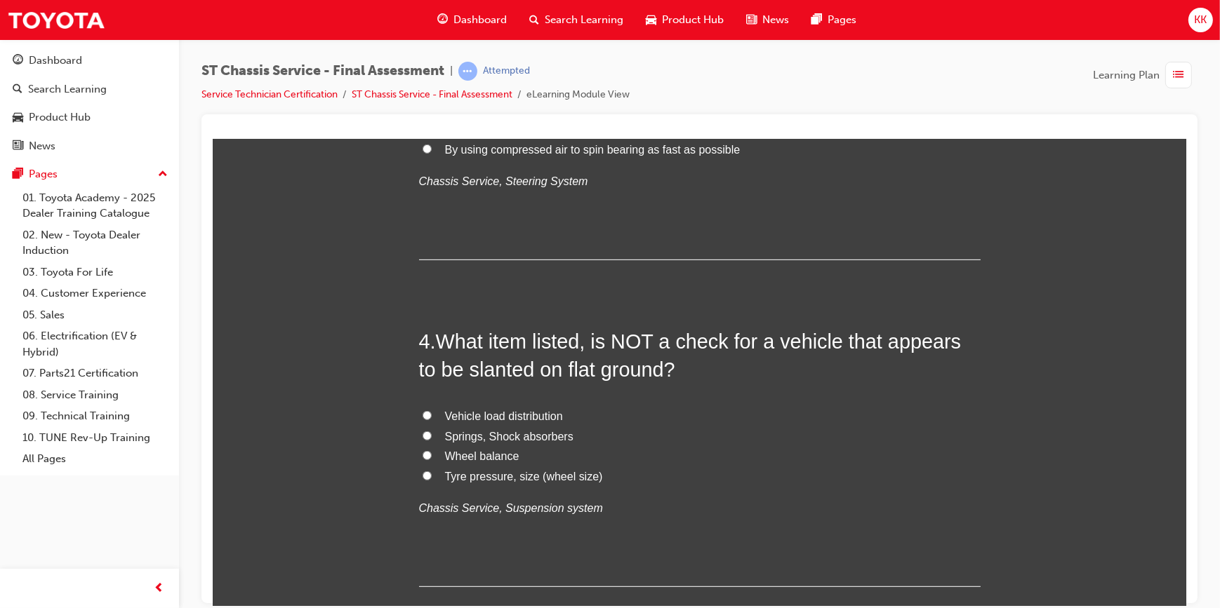
click at [422, 455] on input "Wheel balance" at bounding box center [426, 455] width 9 height 9
radio input "true"
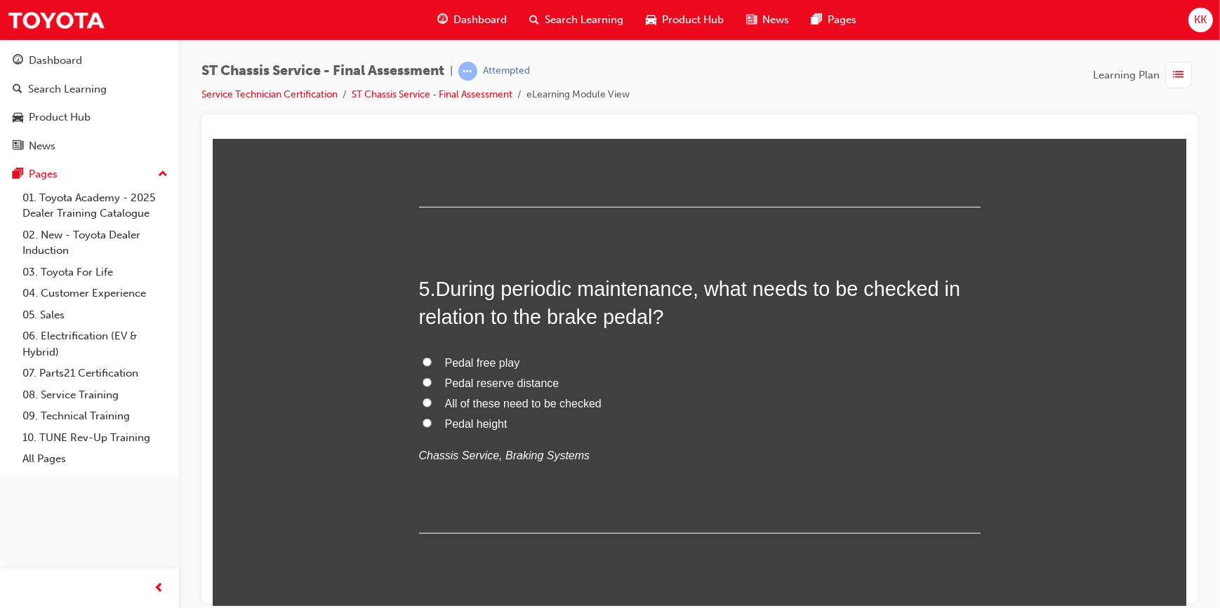
scroll to position [1276, 0]
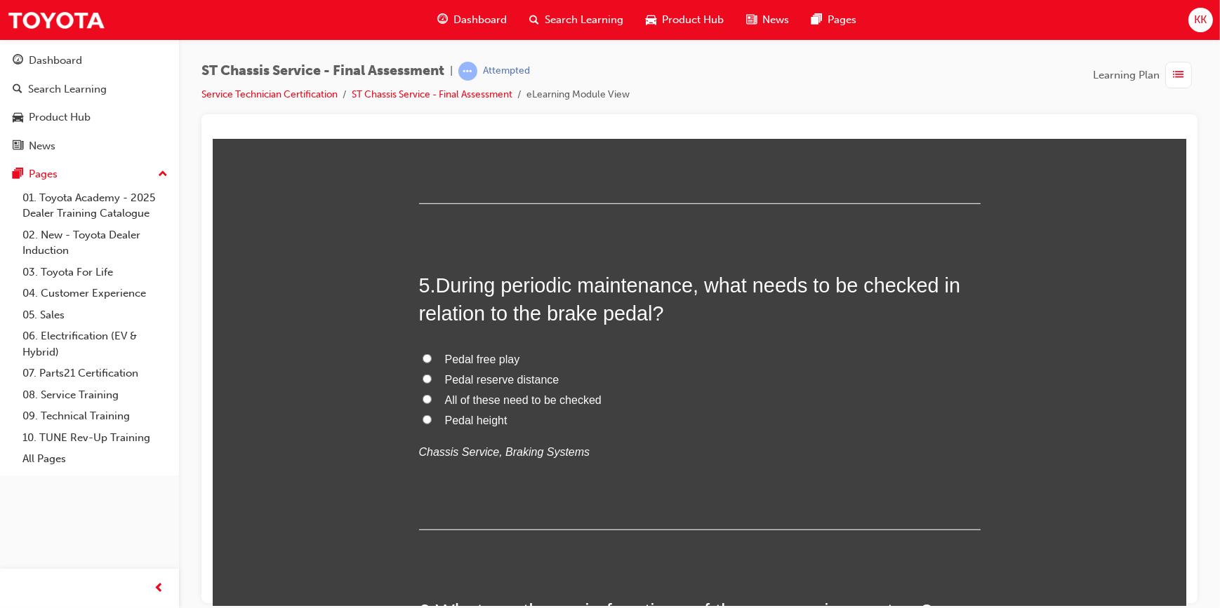
click at [422, 397] on input "All of these need to be checked" at bounding box center [426, 398] width 9 height 9
radio input "true"
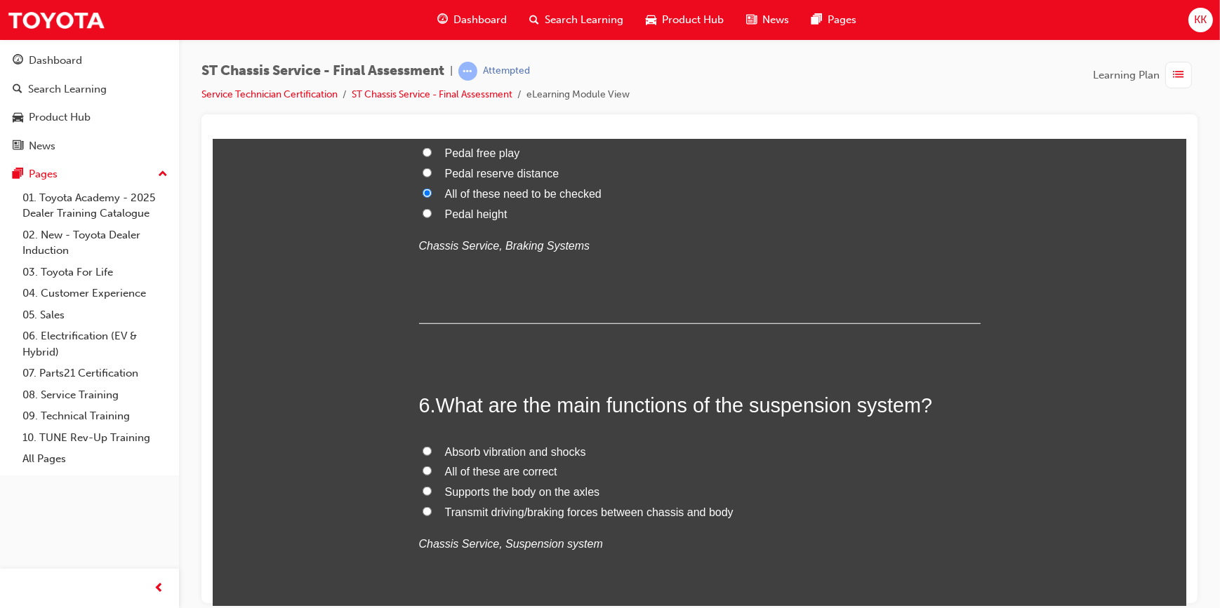
scroll to position [1531, 0]
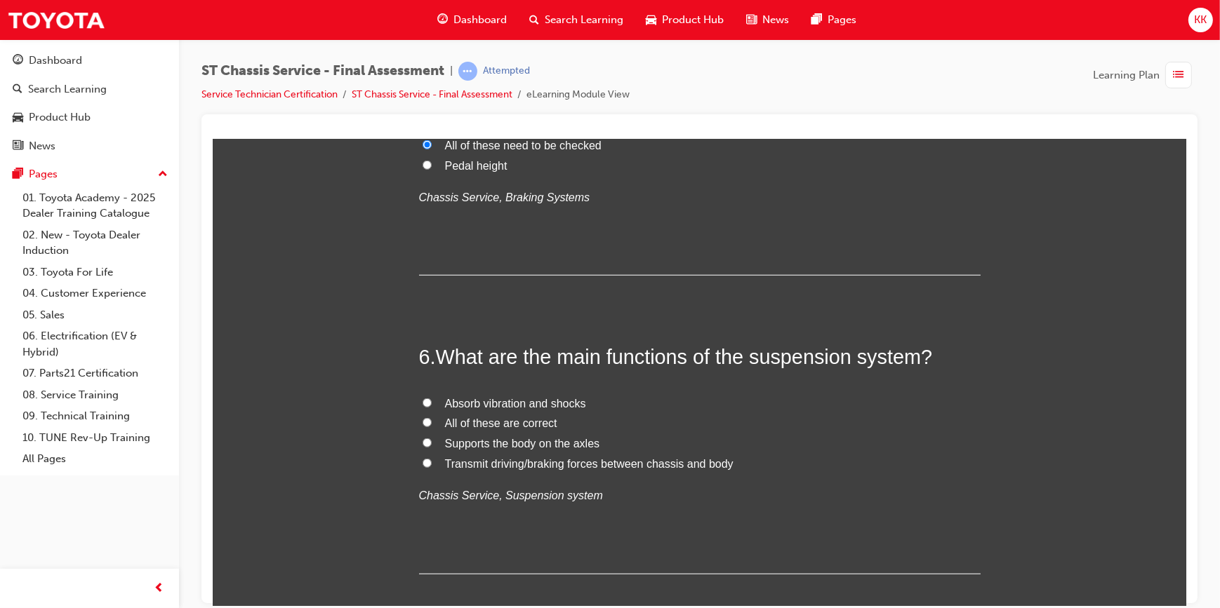
click at [422, 418] on input "All of these are correct" at bounding box center [426, 422] width 9 height 9
radio input "true"
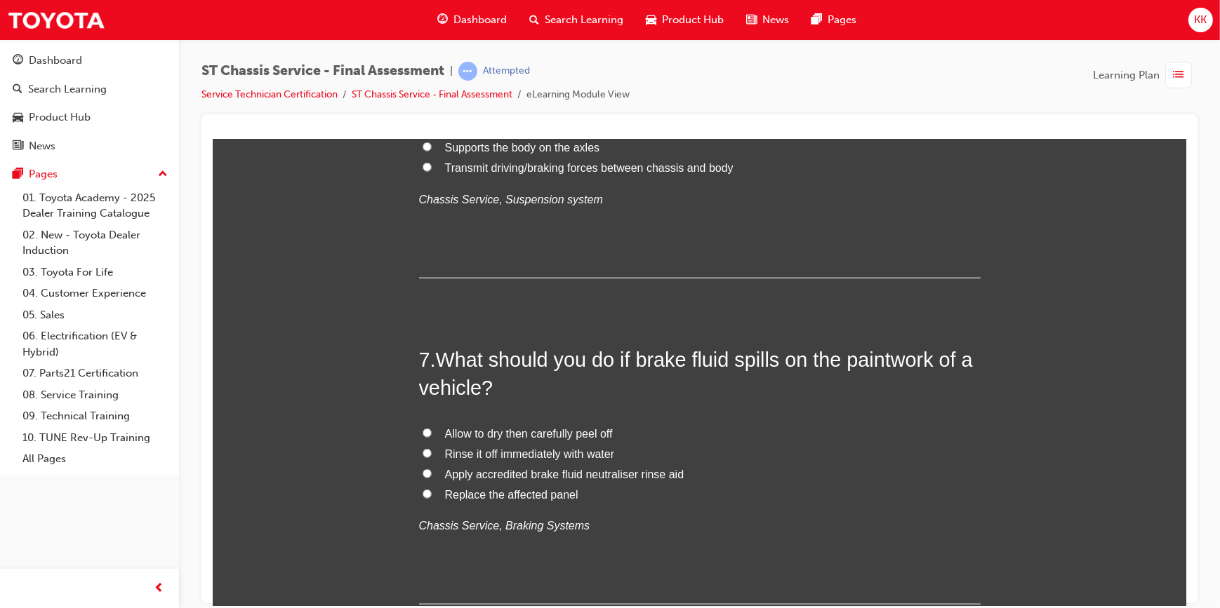
scroll to position [1850, 0]
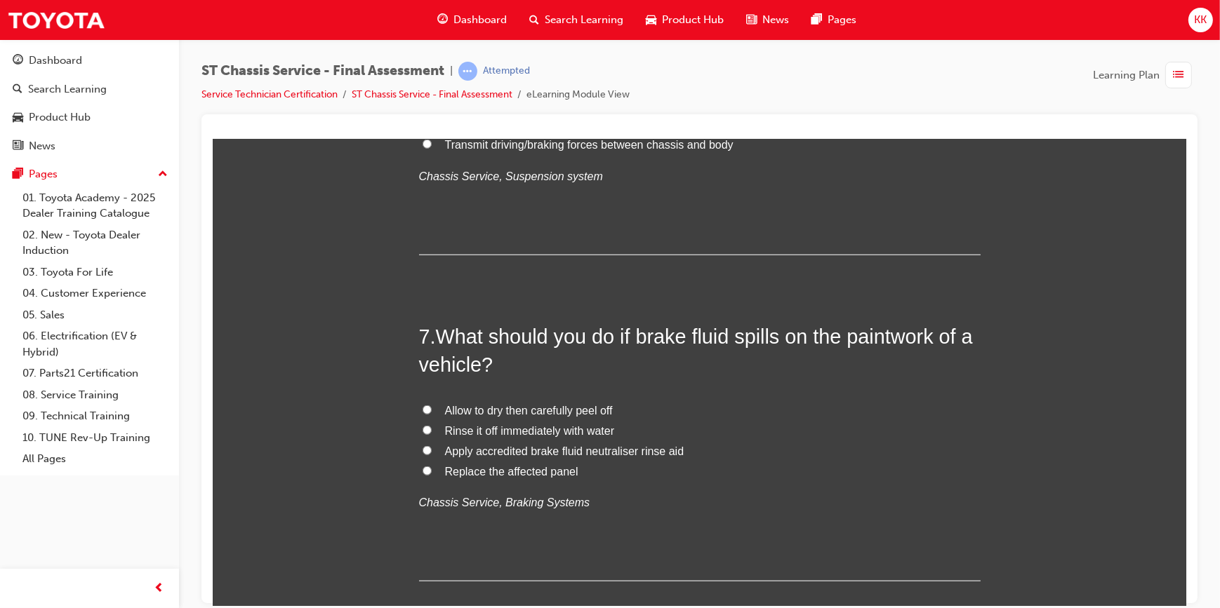
click at [422, 428] on input "Rinse it off immediately with water" at bounding box center [426, 429] width 9 height 9
radio input "true"
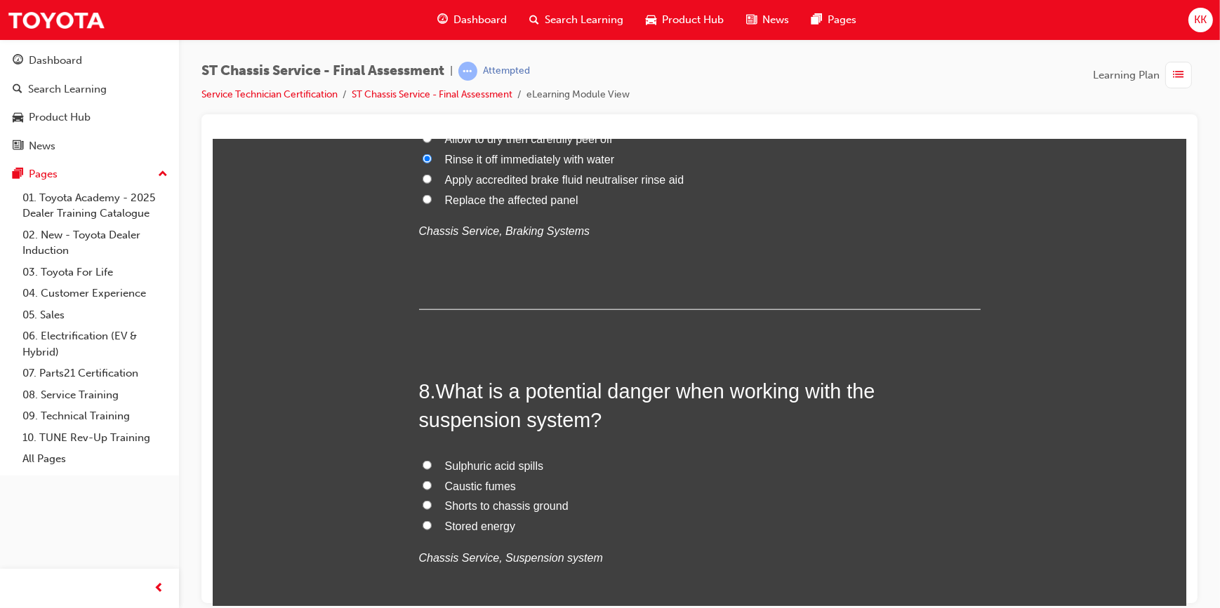
scroll to position [2169, 0]
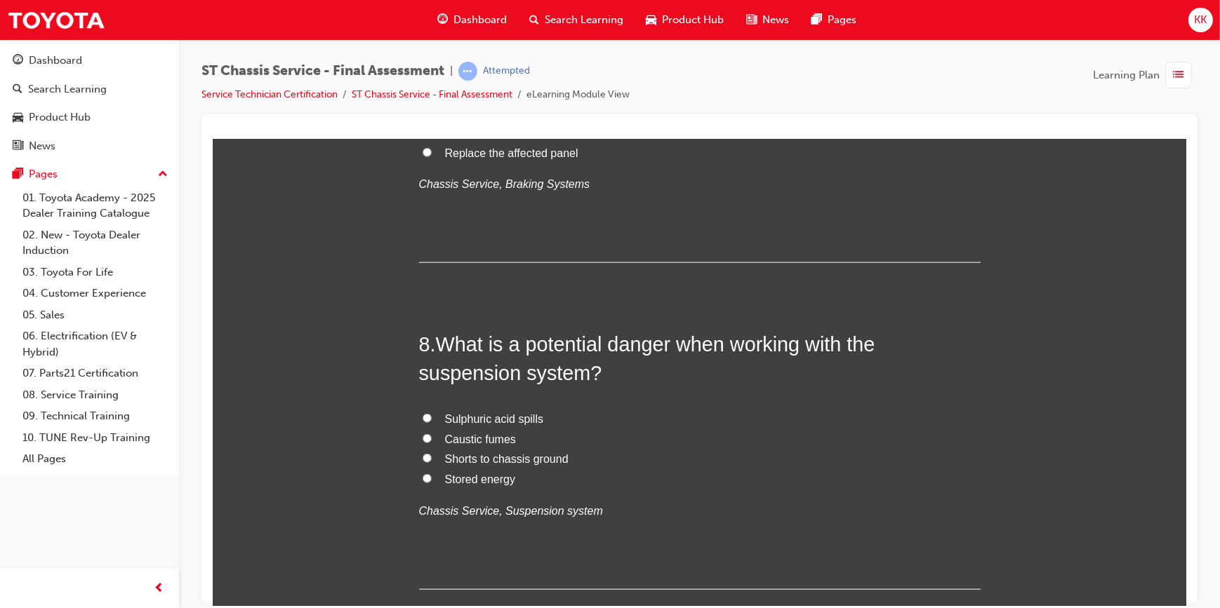
click at [422, 478] on input "Stored energy" at bounding box center [426, 478] width 9 height 9
radio input "true"
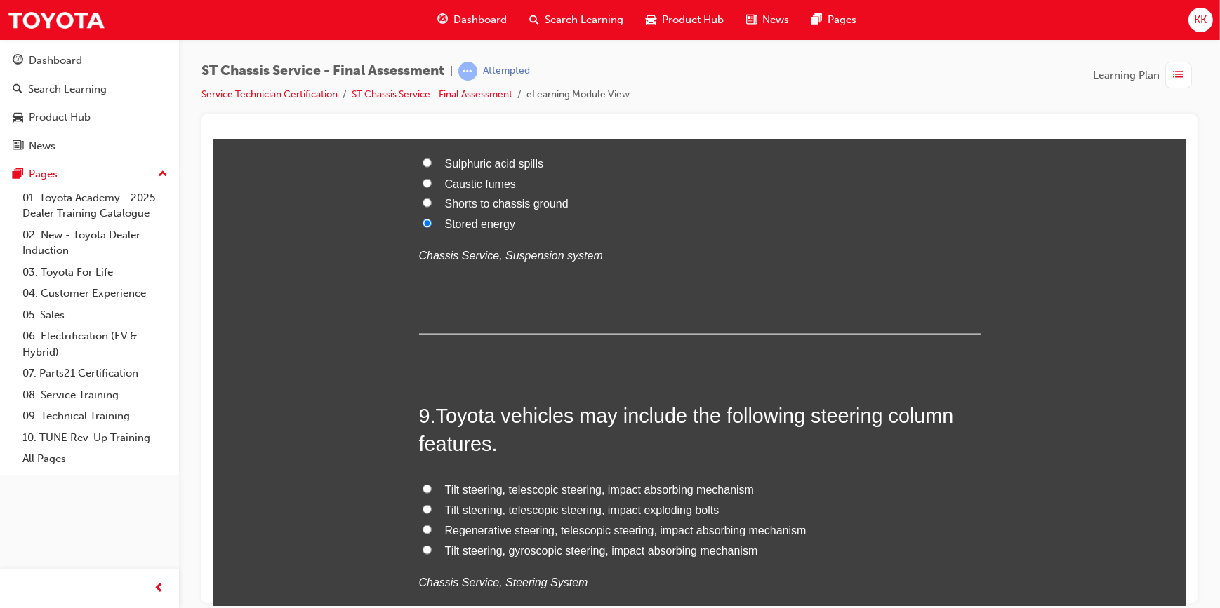
scroll to position [2488, 0]
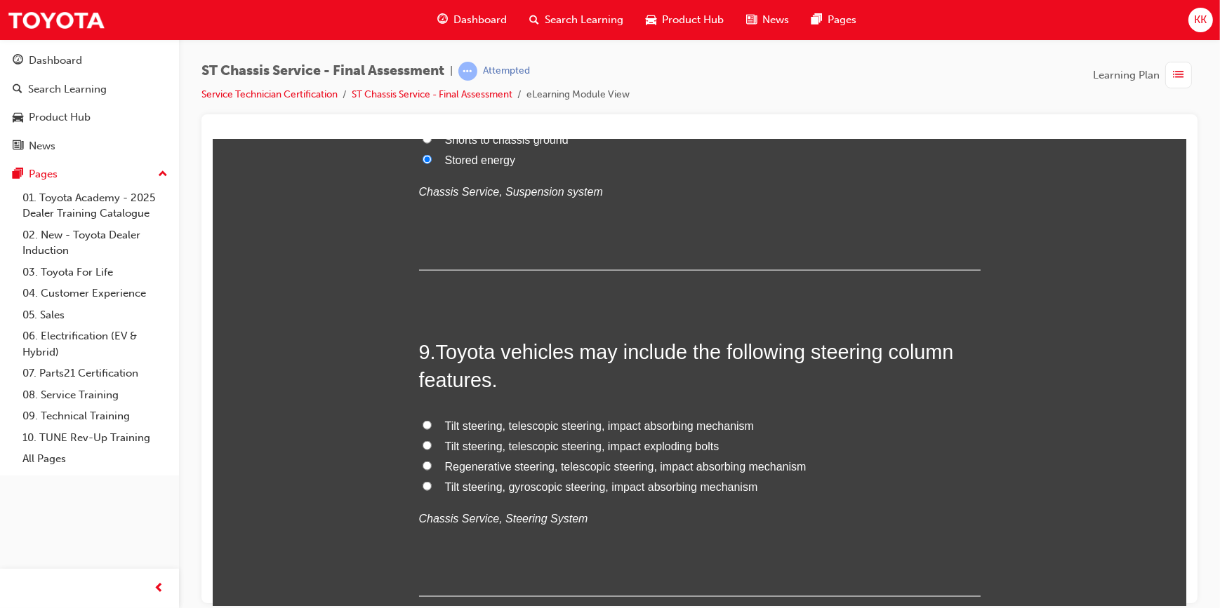
click at [422, 423] on input "Tilt steering, telescopic steering, impact absorbing mechanism" at bounding box center [426, 424] width 9 height 9
radio input "true"
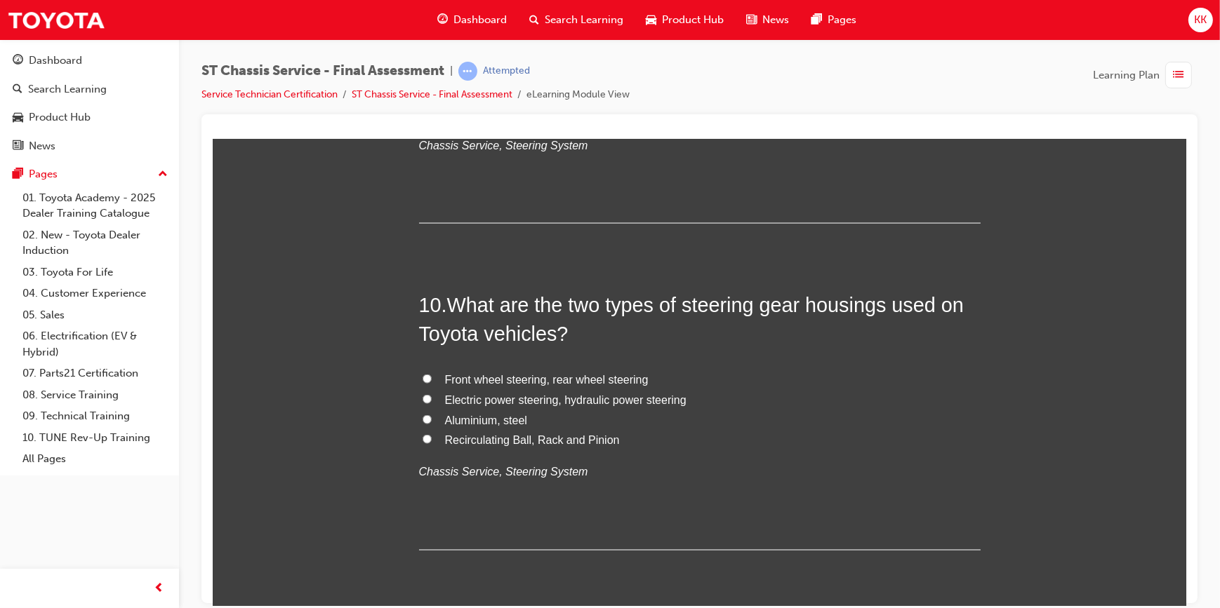
scroll to position [2870, 0]
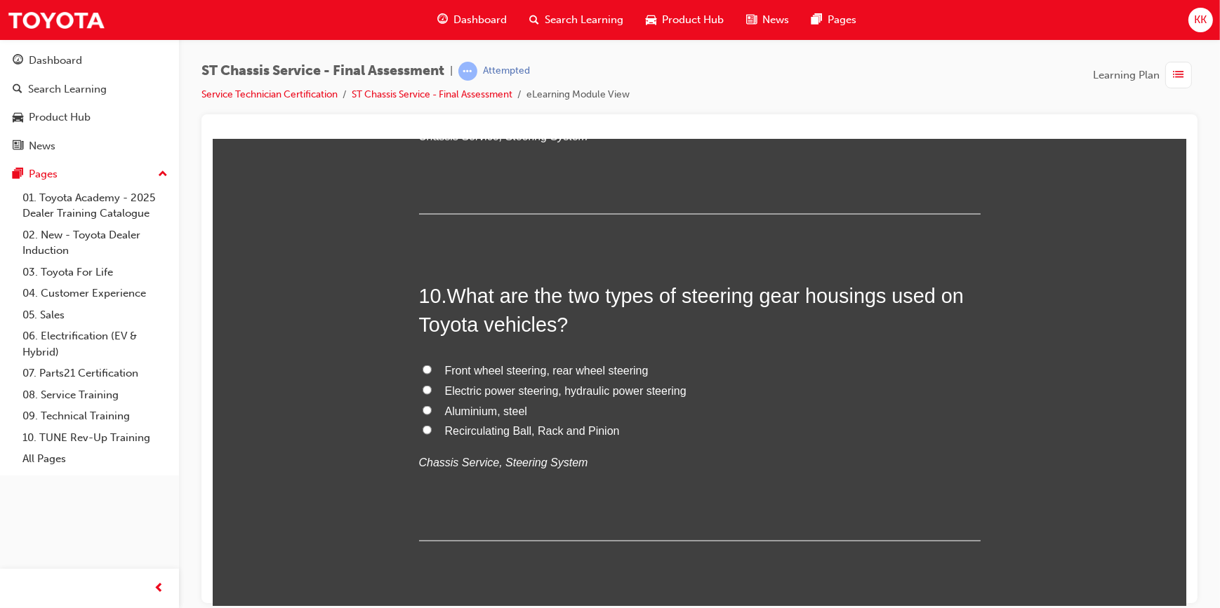
click at [422, 385] on input "Electric power steering, hydraulic power steering" at bounding box center [426, 389] width 9 height 9
radio input "true"
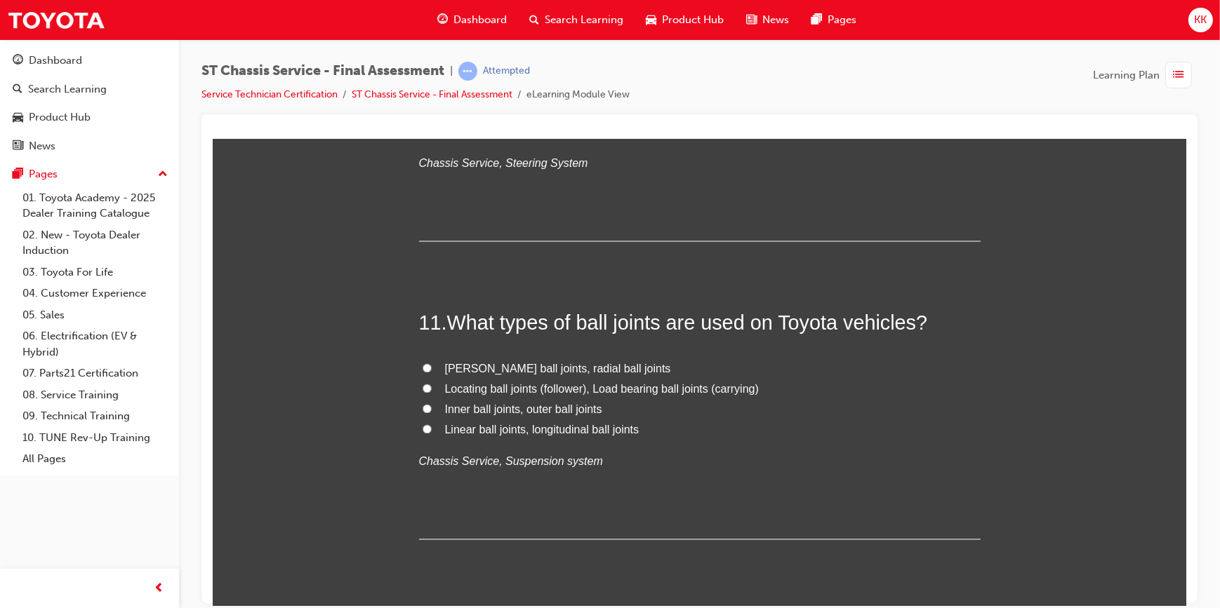
scroll to position [3190, 0]
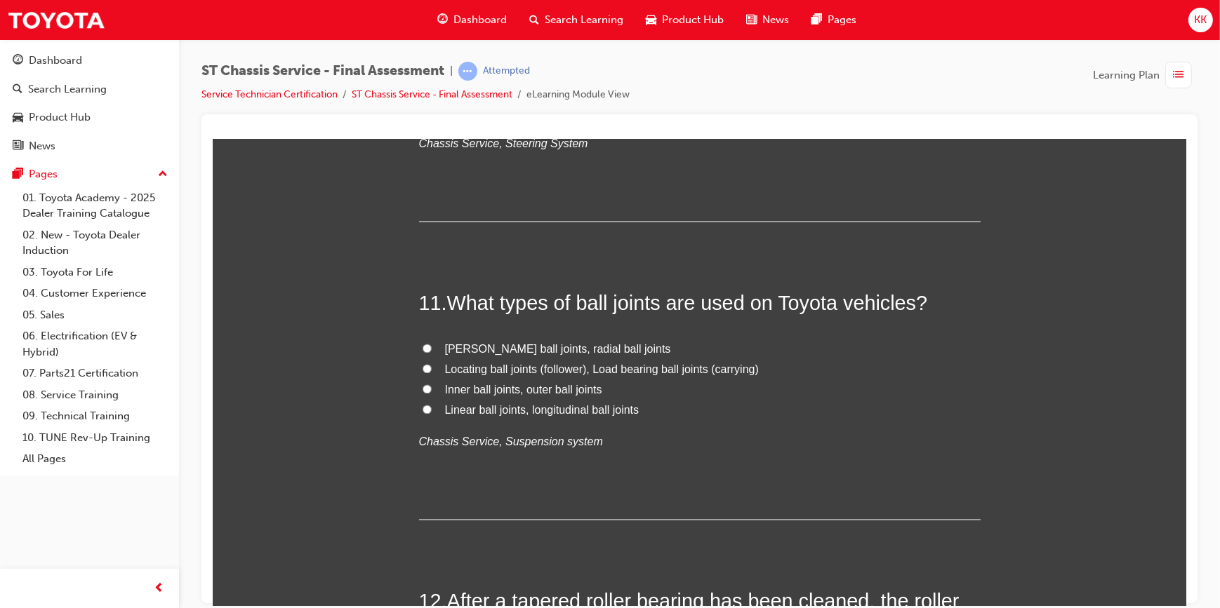
click at [426, 370] on label "Locating ball joints (follower), Load bearing ball joints (carrying)" at bounding box center [698, 370] width 561 height 20
click at [426, 370] on input "Locating ball joints (follower), Load bearing ball joints (carrying)" at bounding box center [426, 368] width 9 height 9
radio input "true"
click at [422, 386] on input "Inner ball joints, outer ball joints" at bounding box center [426, 389] width 9 height 9
radio input "true"
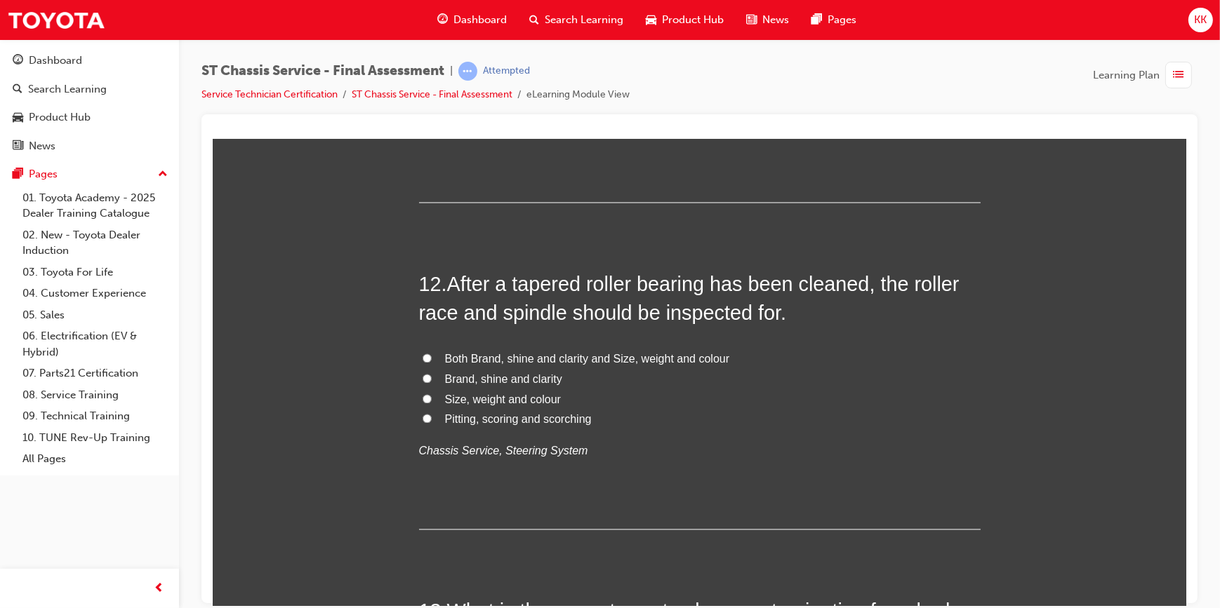
scroll to position [3509, 0]
click at [422, 415] on input "Pitting, scoring and scorching" at bounding box center [426, 416] width 9 height 9
radio input "true"
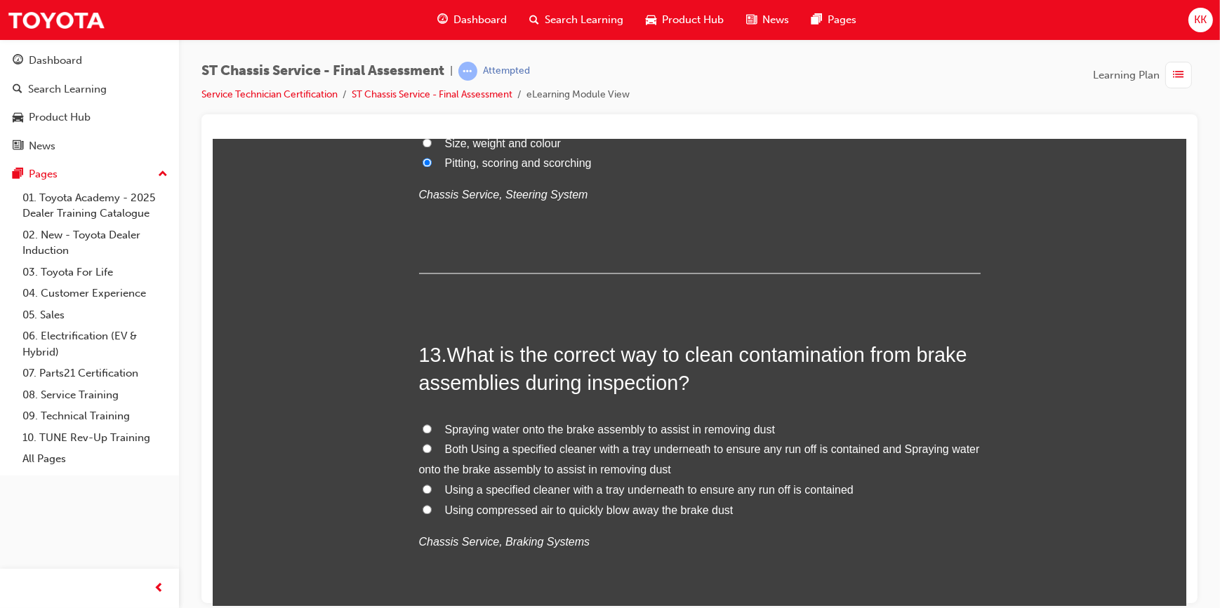
scroll to position [3828, 0]
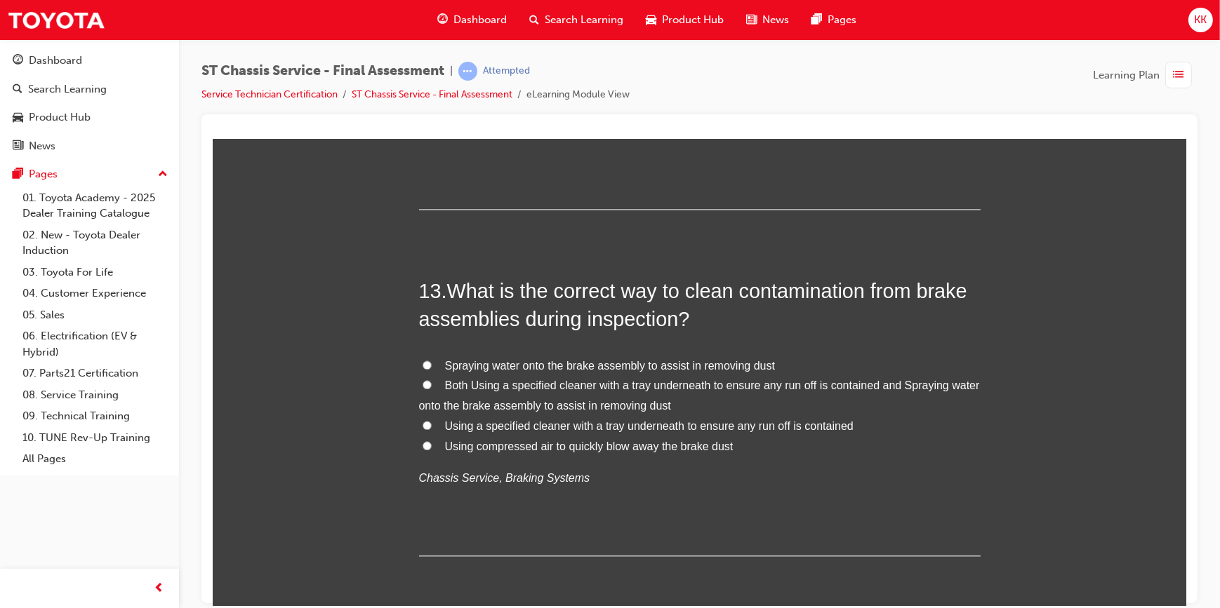
click at [422, 386] on input "Both Using a specified cleaner with a tray underneath to ensure any run off is …" at bounding box center [426, 384] width 9 height 9
radio input "true"
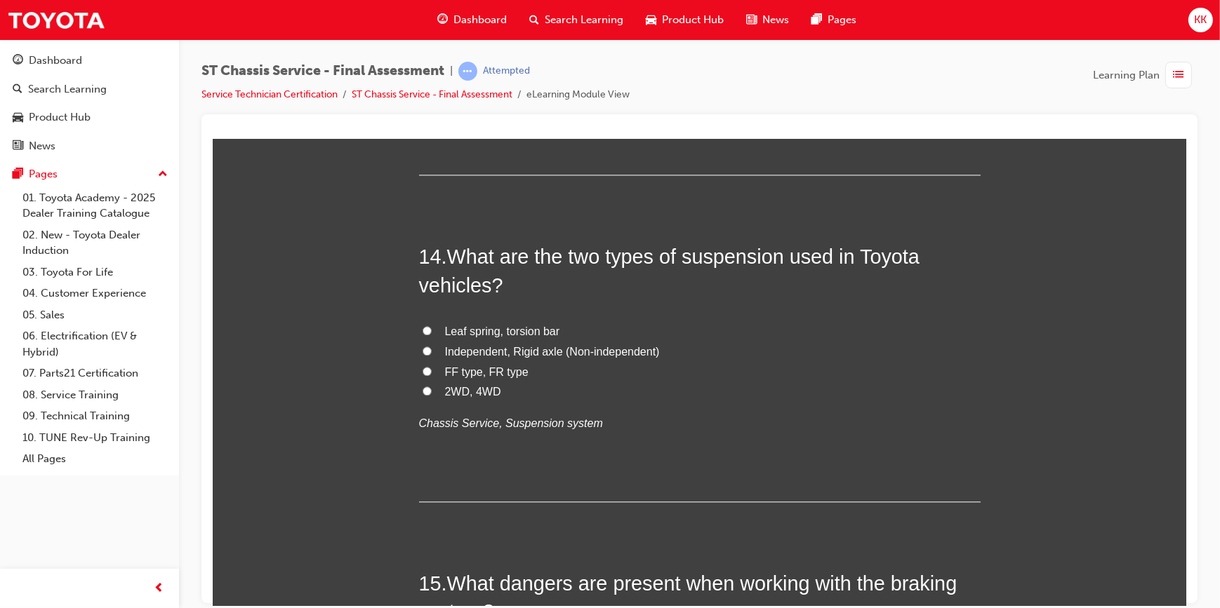
scroll to position [4211, 0]
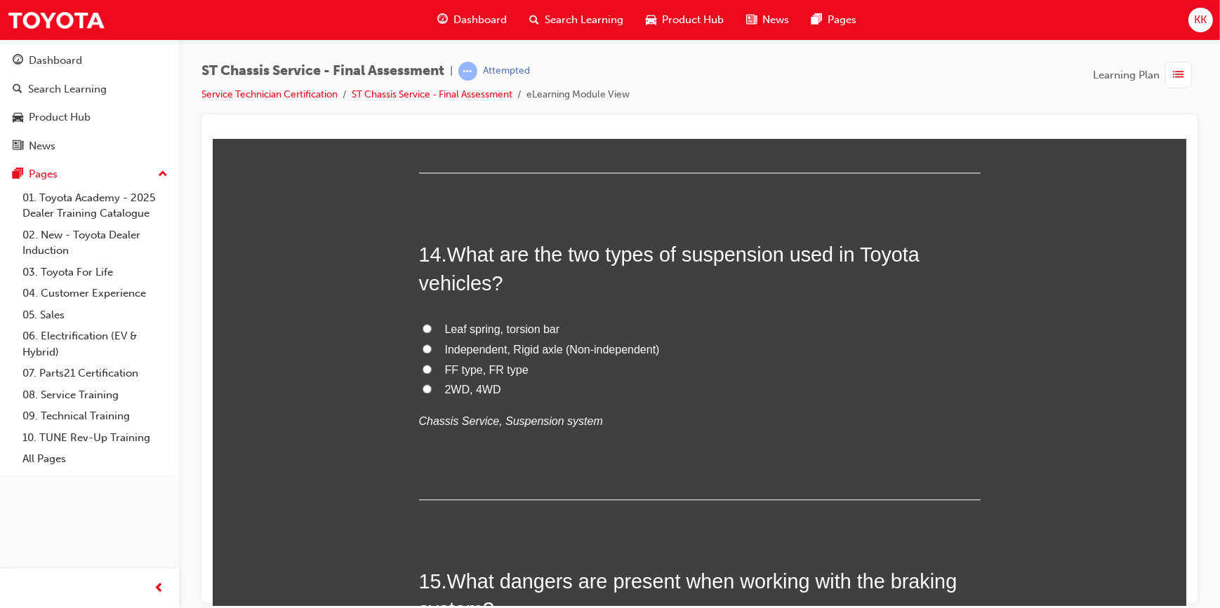
click at [422, 348] on input "Independent, Rigid axle (Non-independent)" at bounding box center [426, 348] width 9 height 9
radio input "true"
click at [422, 328] on input "Leaf spring, torsion bar" at bounding box center [426, 328] width 9 height 9
radio input "true"
click at [422, 348] on input "Independent, Rigid axle (Non-independent)" at bounding box center [426, 348] width 9 height 9
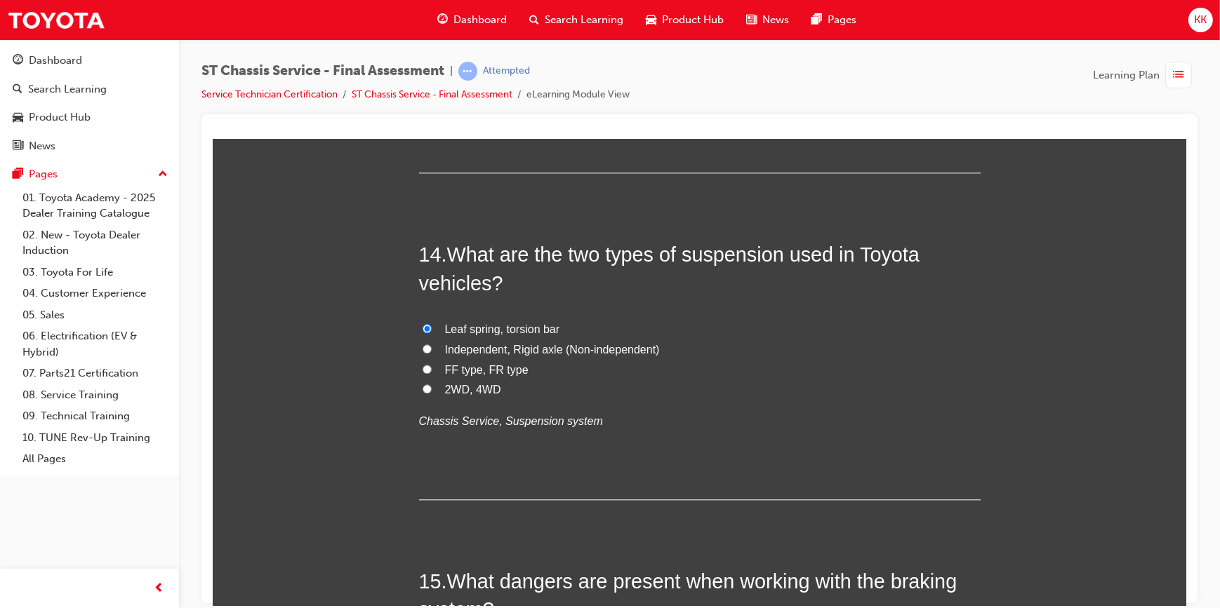
radio input "true"
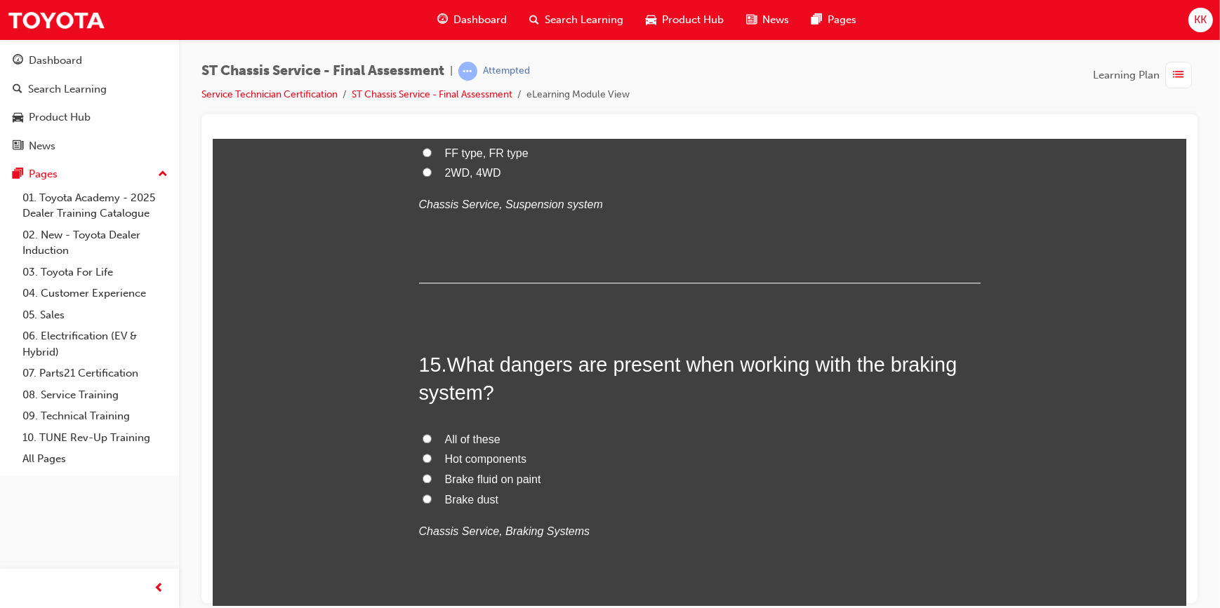
scroll to position [4466, 0]
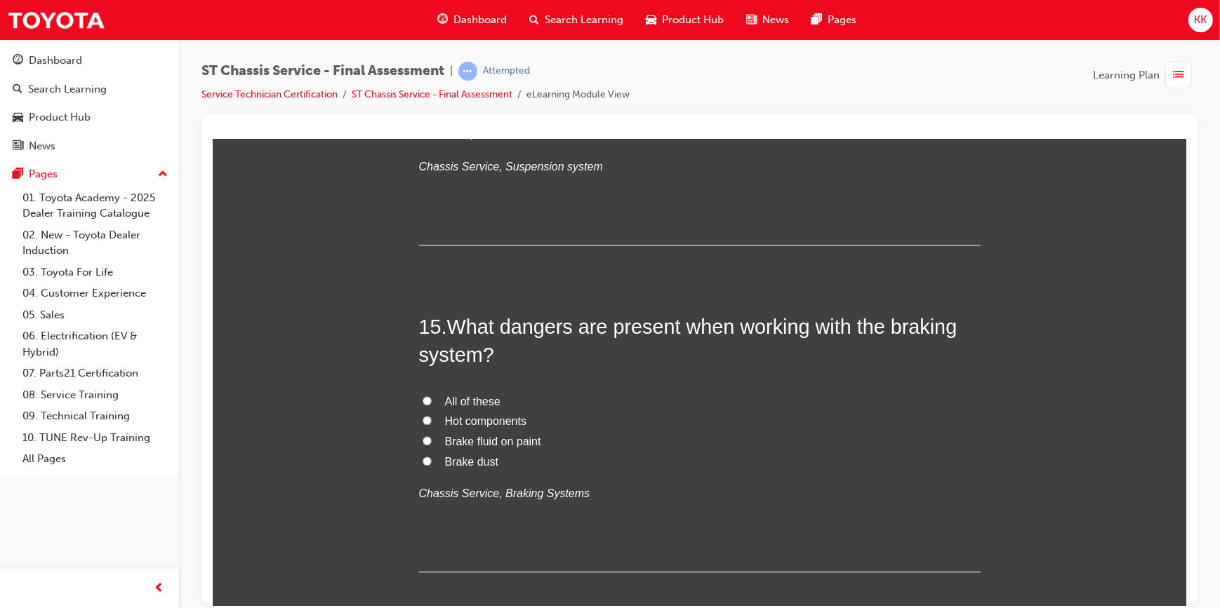
click at [422, 399] on input "All of these" at bounding box center [426, 400] width 9 height 9
radio input "true"
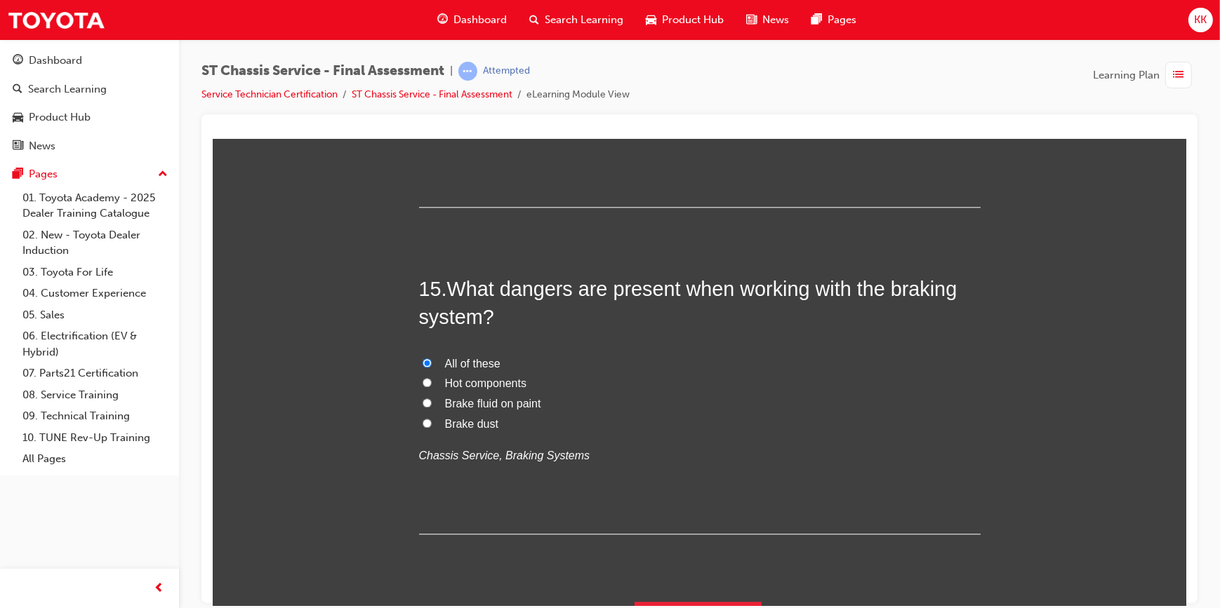
scroll to position [4537, 0]
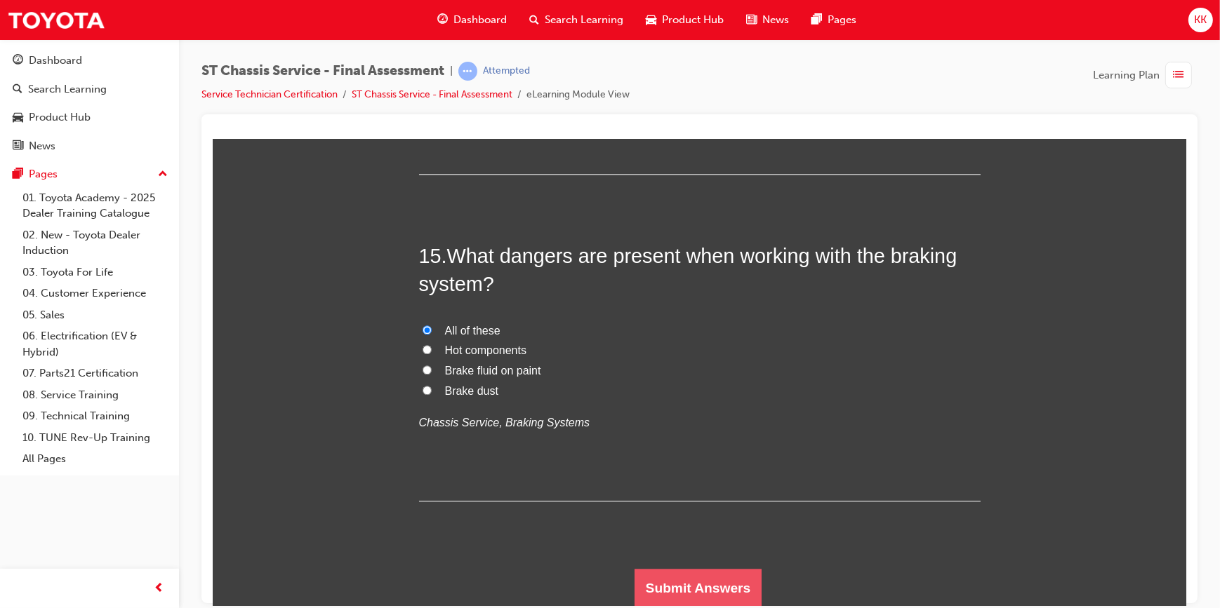
click at [680, 585] on button "Submit Answers" at bounding box center [698, 587] width 128 height 39
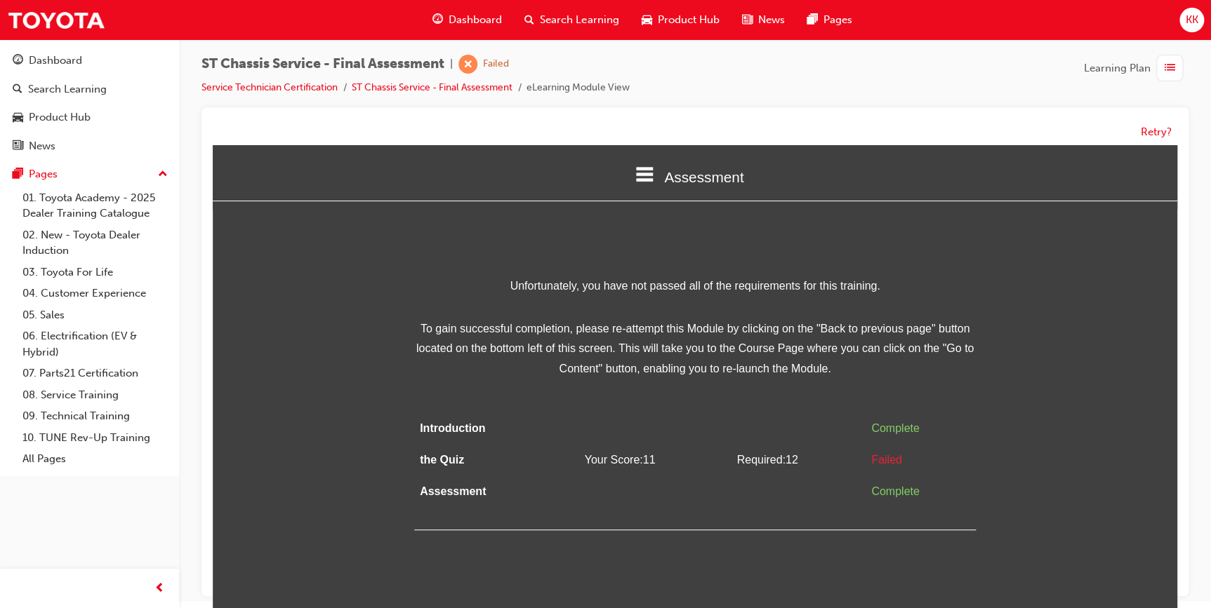
scroll to position [10, 0]
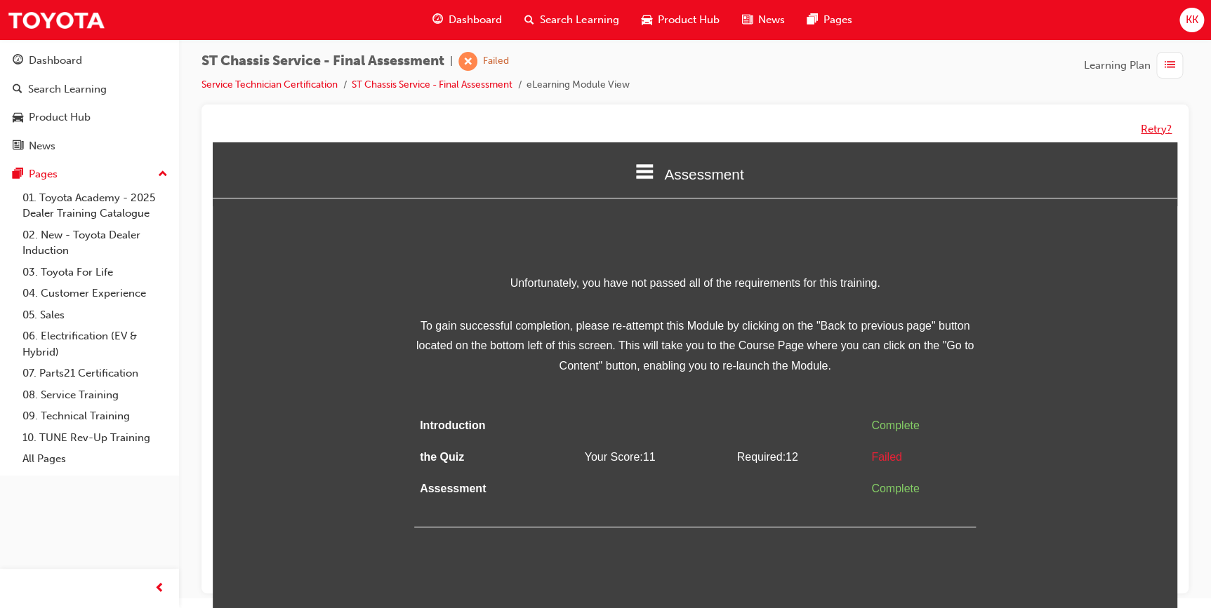
click at [1157, 135] on button "Retry?" at bounding box center [1155, 129] width 31 height 16
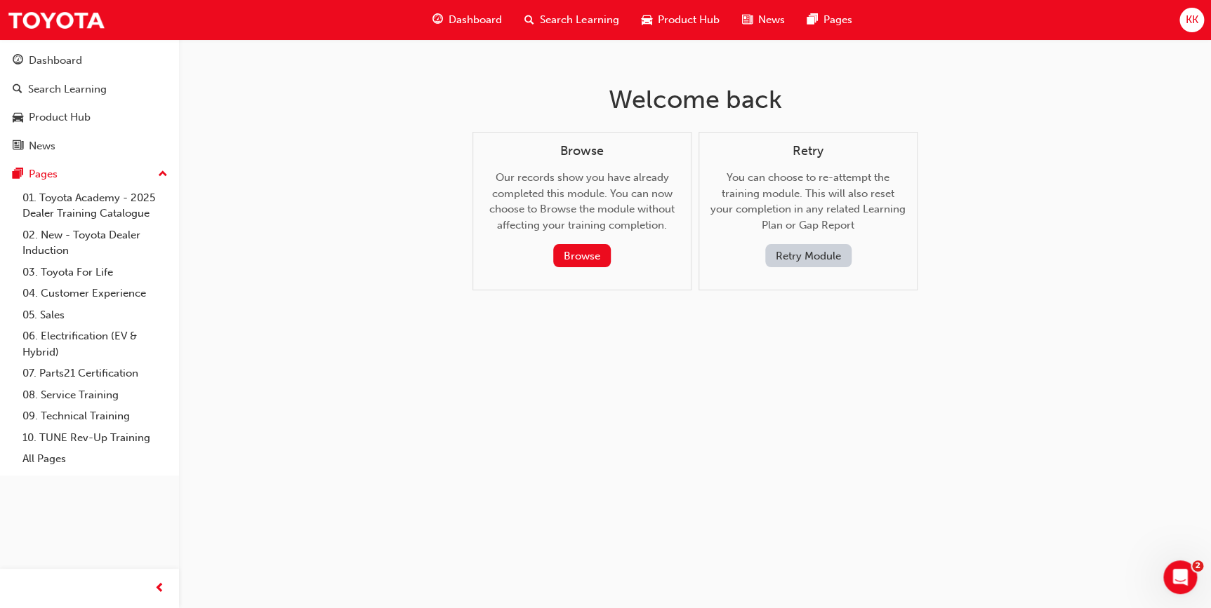
scroll to position [0, 0]
click at [813, 257] on button "Retry Module" at bounding box center [812, 255] width 86 height 23
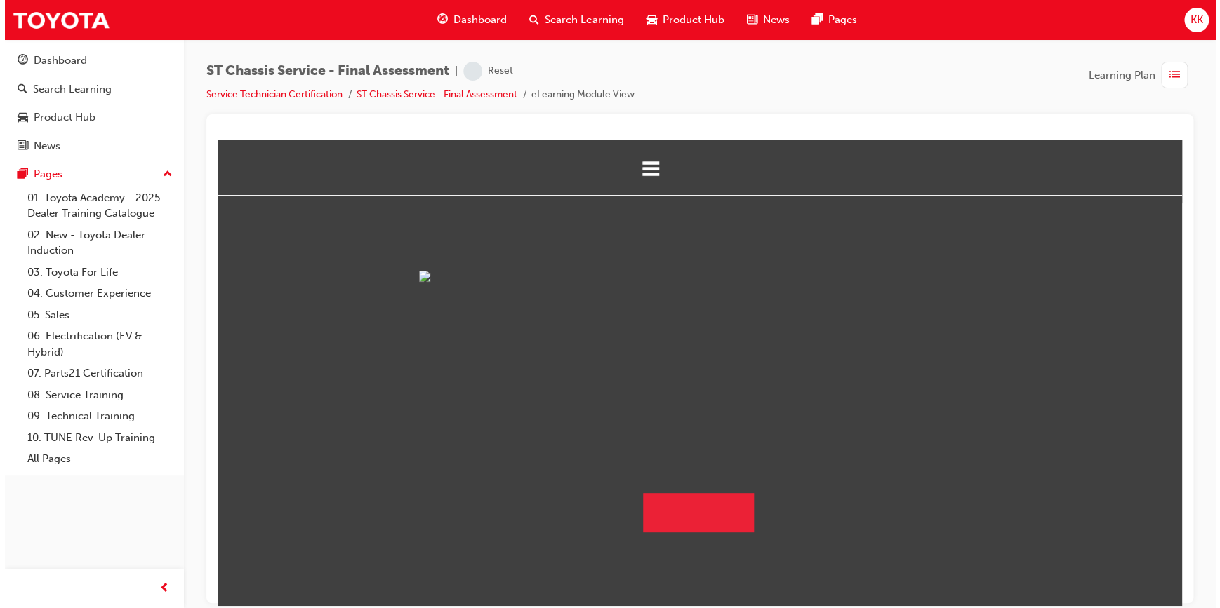
scroll to position [80, 0]
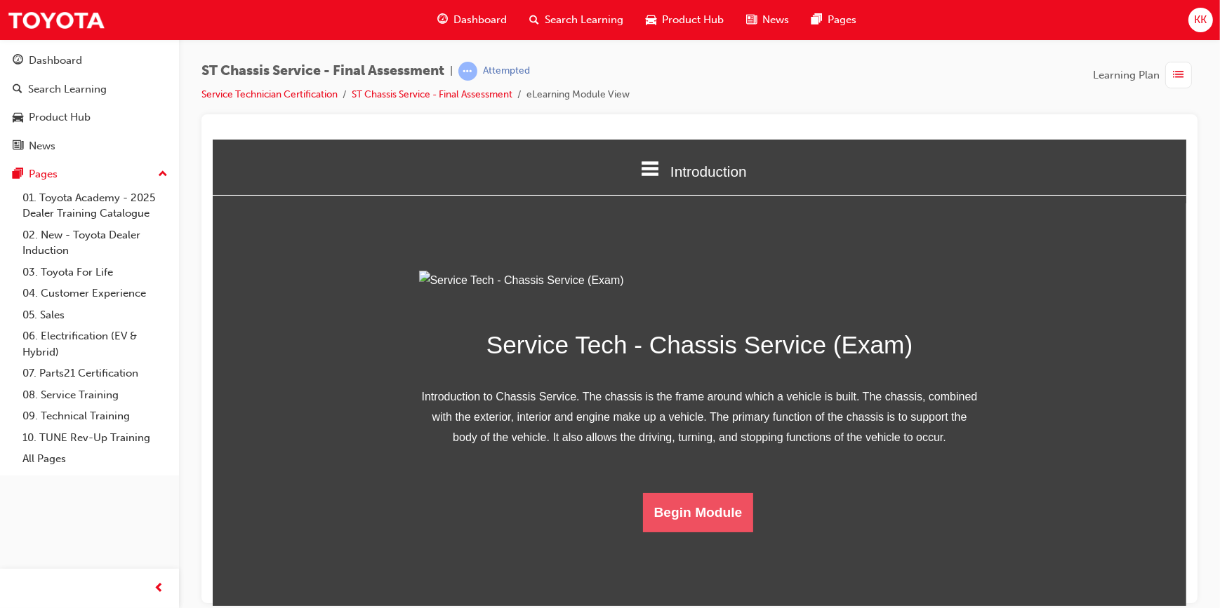
click at [722, 532] on button "Begin Module" at bounding box center [697, 512] width 111 height 39
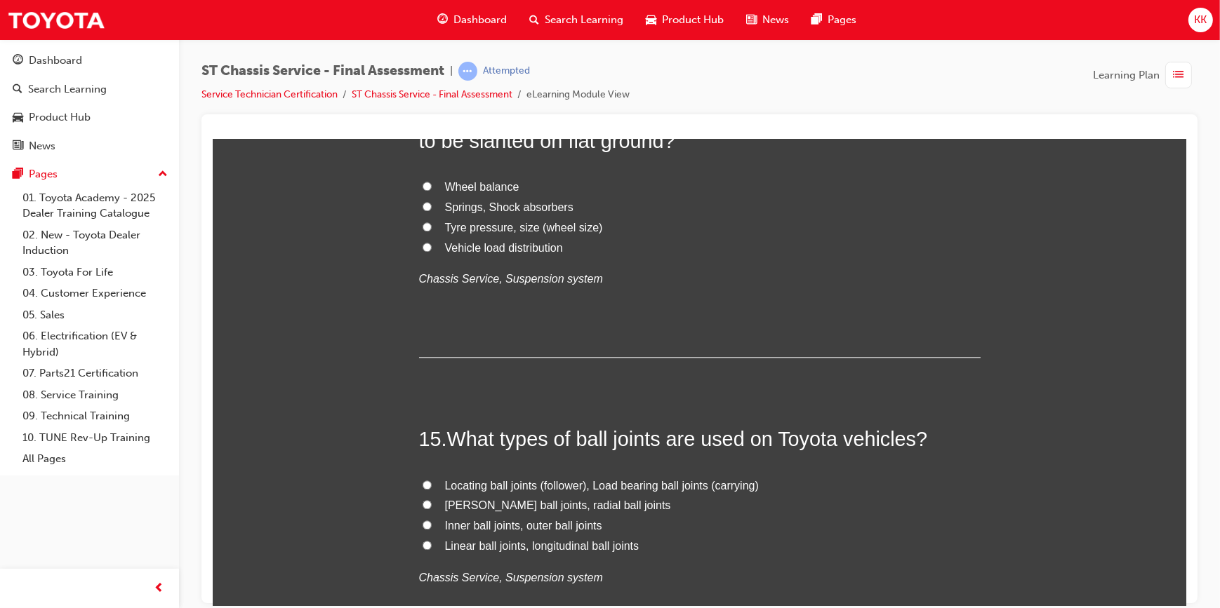
scroll to position [4537, 0]
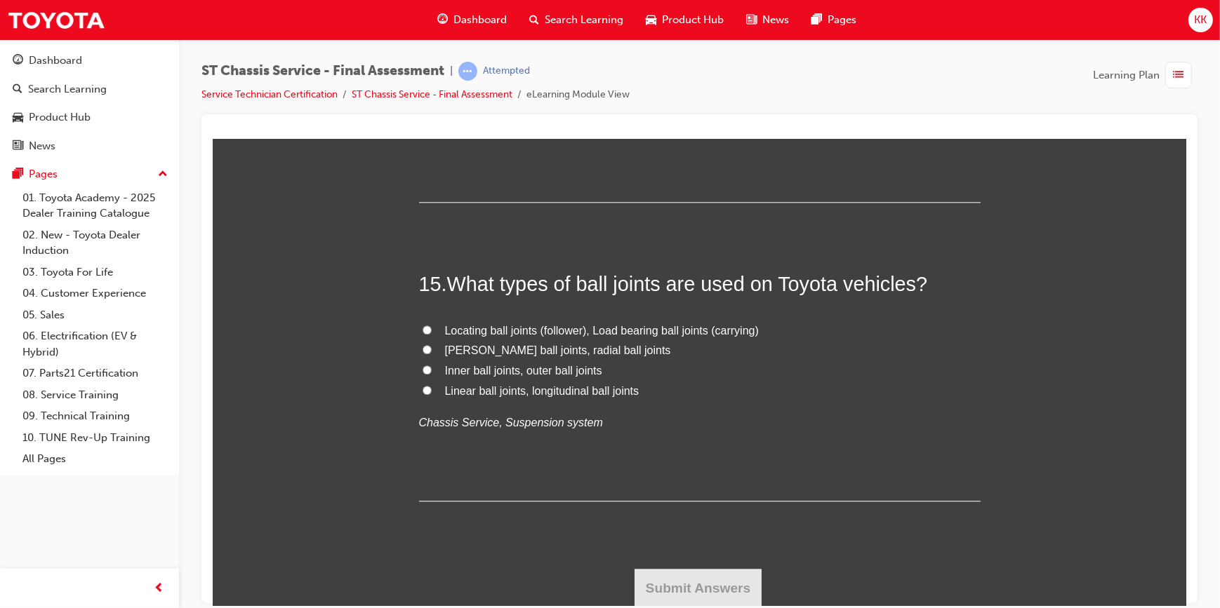
click at [422, 370] on input "Inner ball joints, outer ball joints" at bounding box center [426, 369] width 9 height 9
radio input "true"
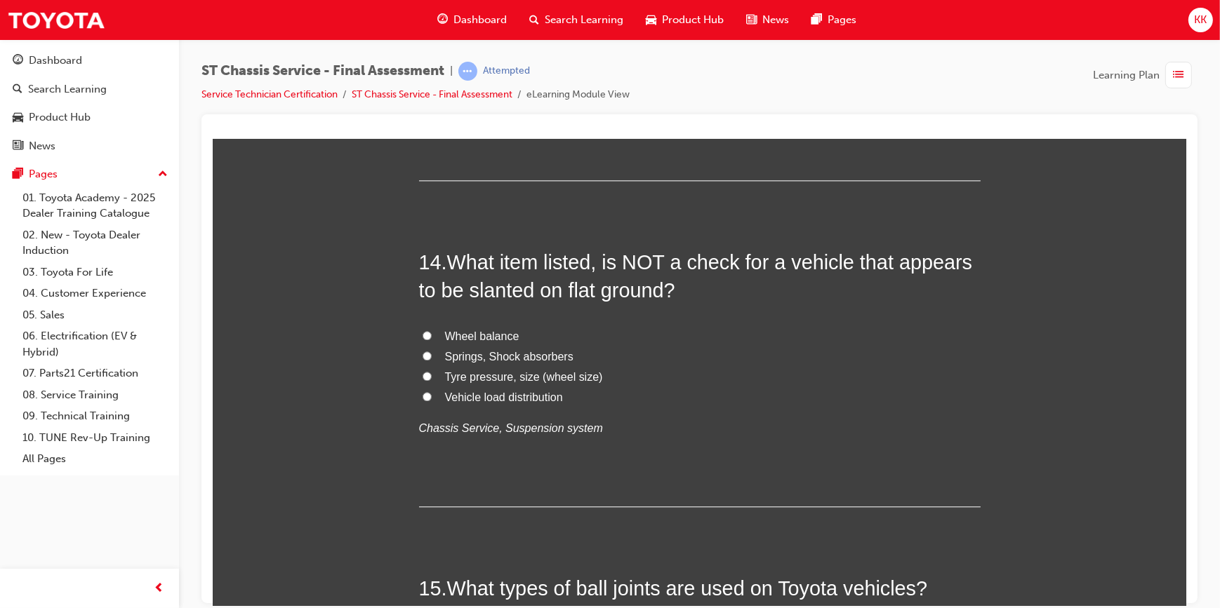
scroll to position [4218, 0]
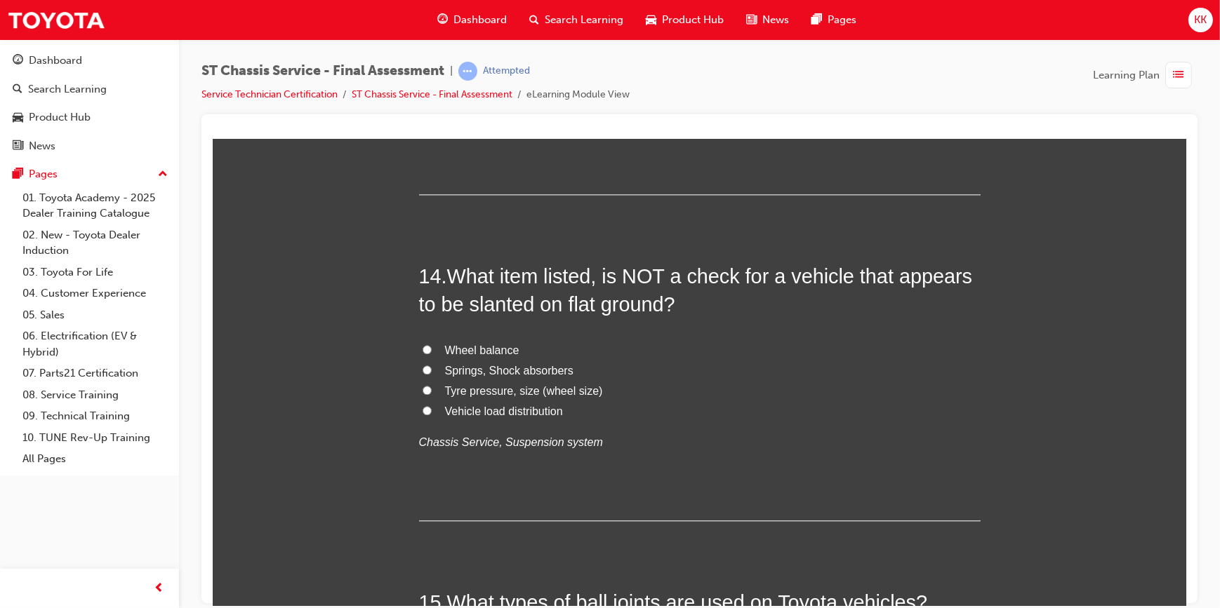
click at [422, 347] on input "Wheel balance" at bounding box center [426, 349] width 9 height 9
radio input "true"
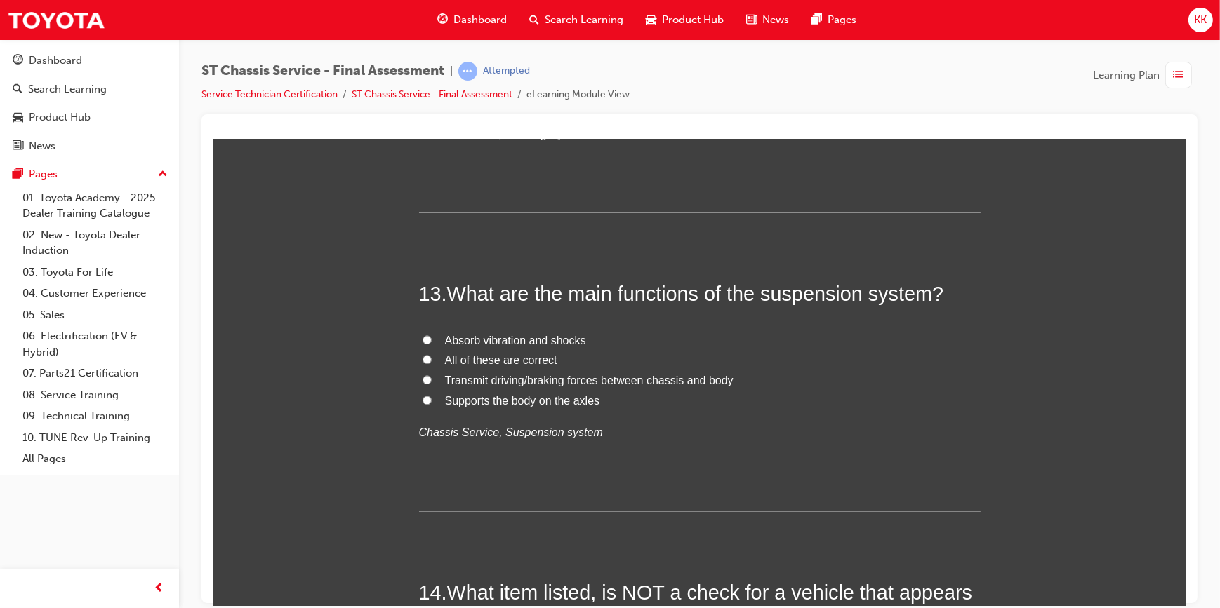
scroll to position [3899, 0]
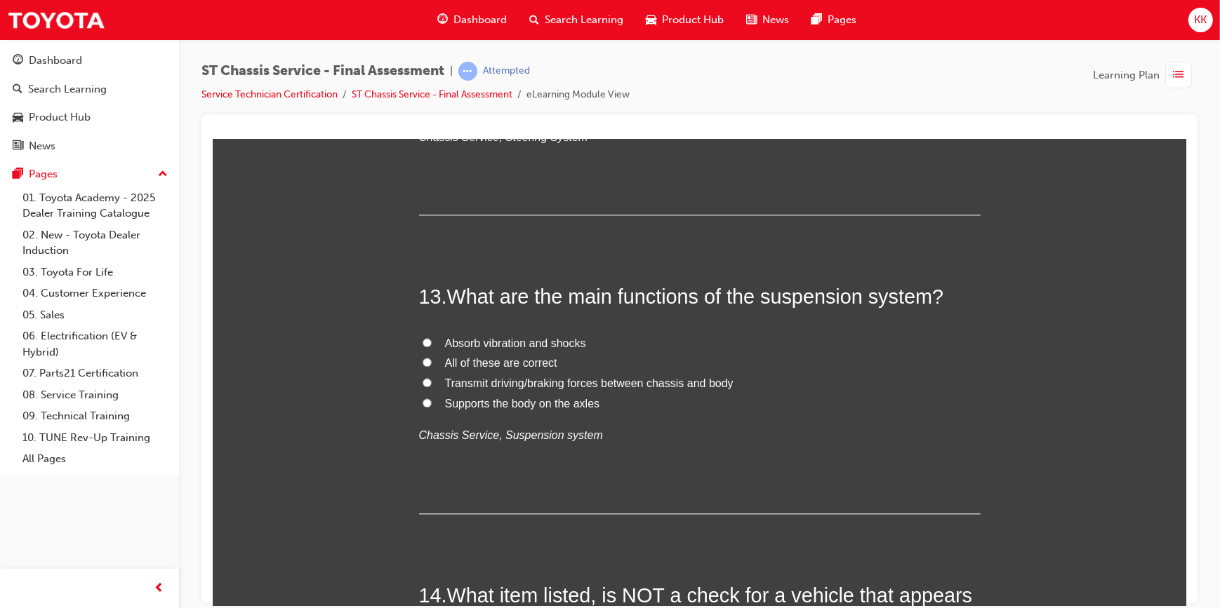
click at [423, 360] on input "All of these are correct" at bounding box center [426, 361] width 9 height 9
radio input "true"
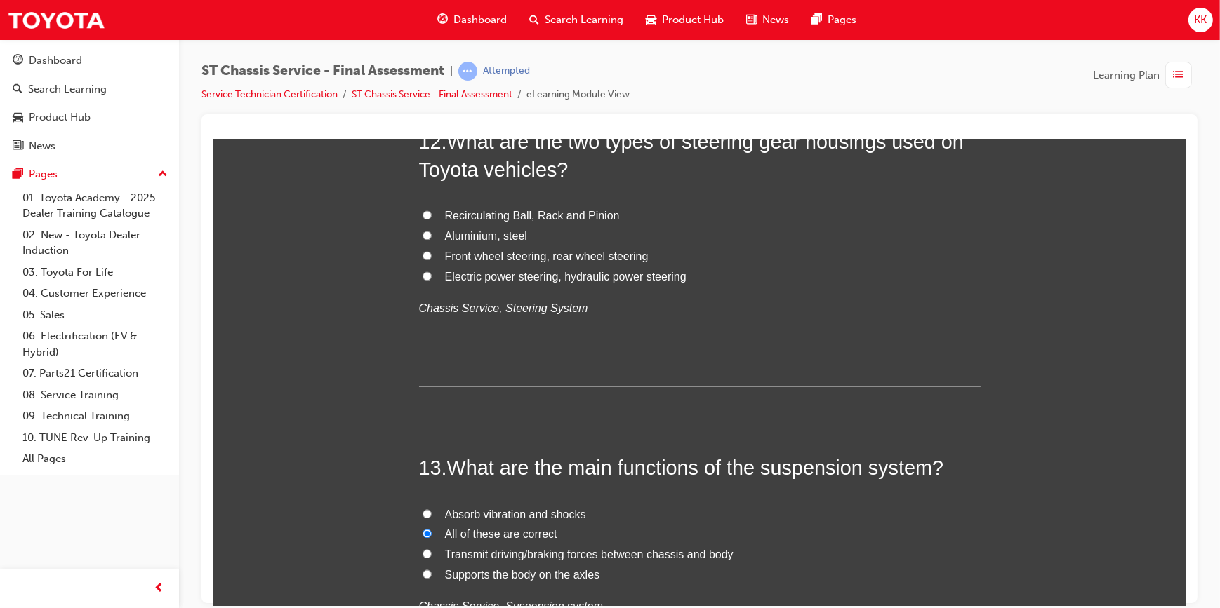
scroll to position [3643, 0]
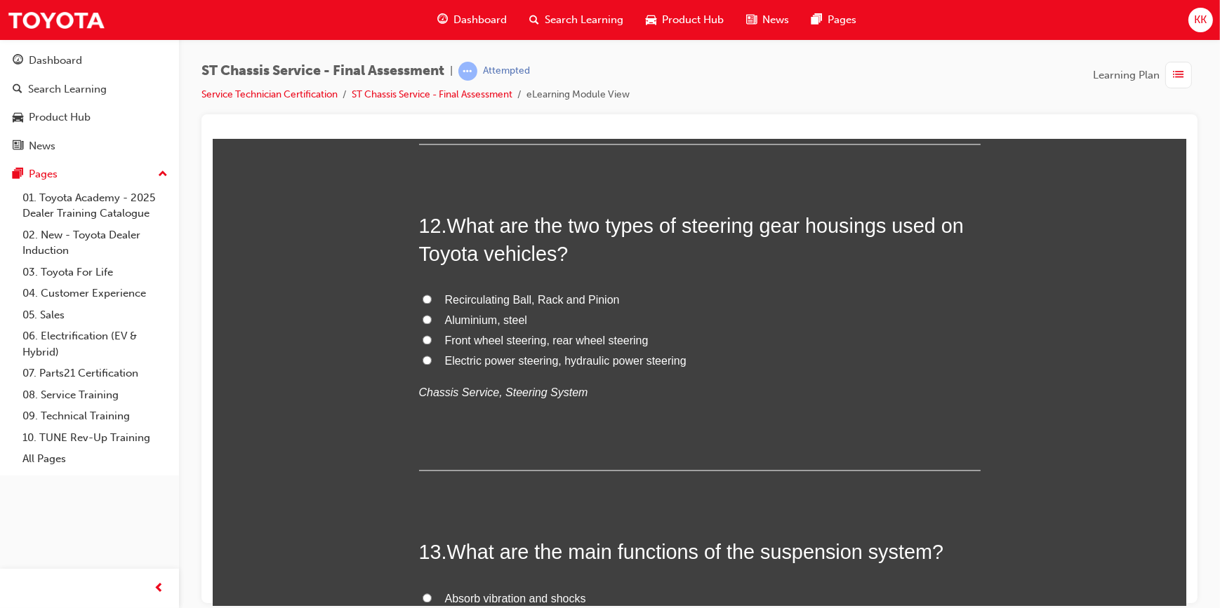
click at [422, 357] on input "Electric power steering, hydraulic power steering" at bounding box center [426, 359] width 9 height 9
radio input "true"
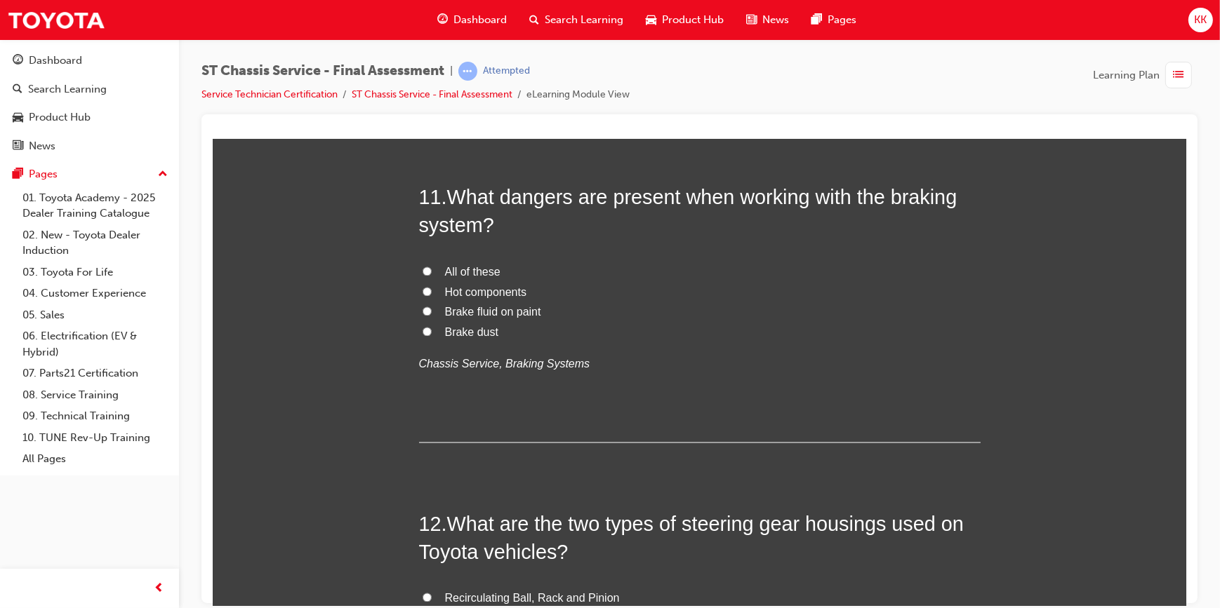
scroll to position [3325, 0]
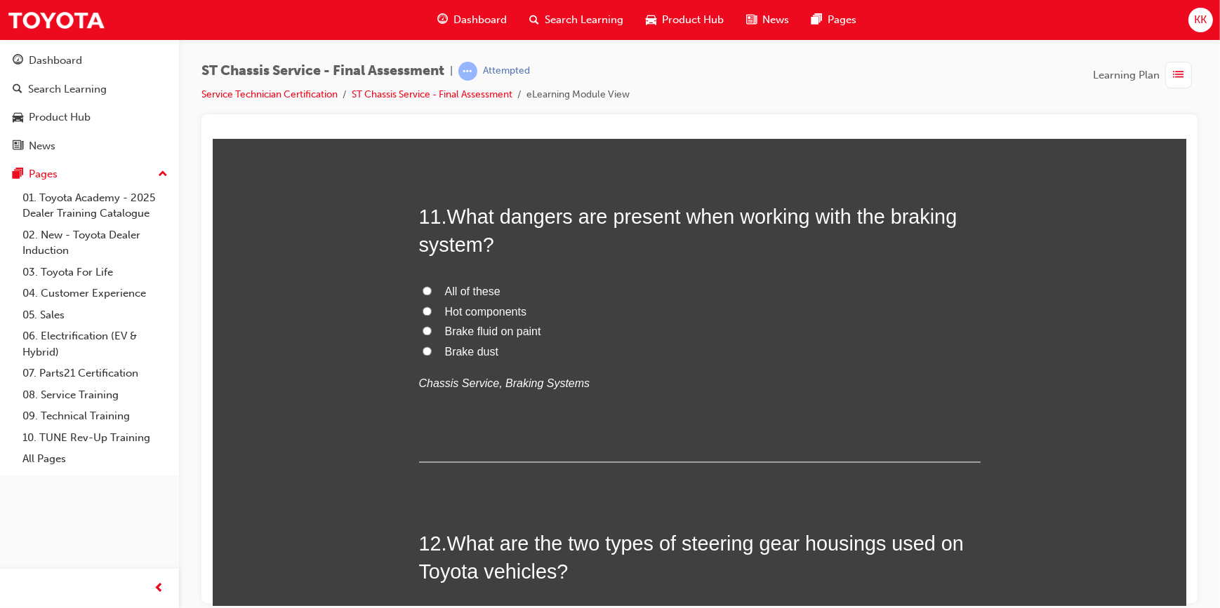
click at [422, 292] on input "All of these" at bounding box center [426, 290] width 9 height 9
radio input "true"
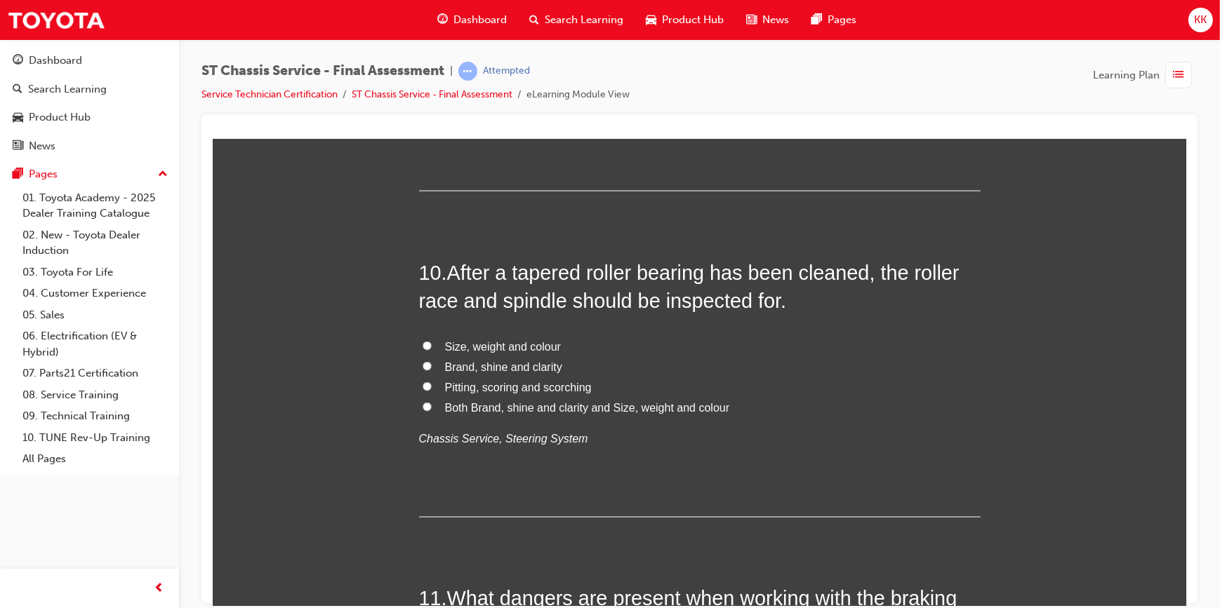
scroll to position [2941, 0]
click at [423, 384] on input "Pitting, scoring and scorching" at bounding box center [426, 387] width 9 height 9
radio input "true"
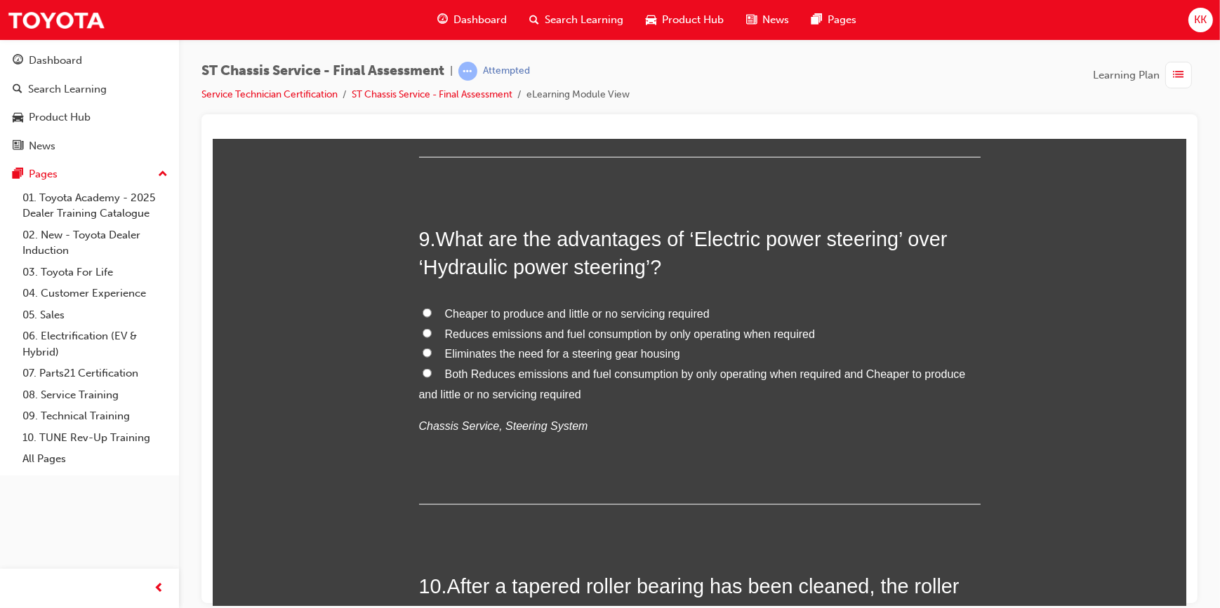
scroll to position [2623, 0]
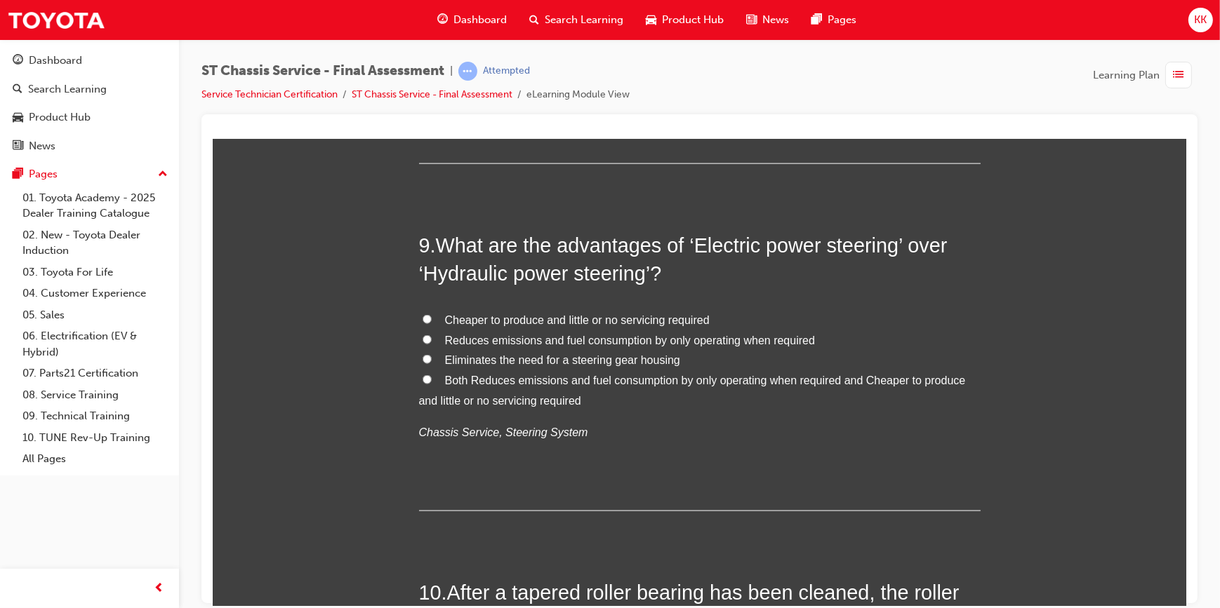
click at [422, 338] on input "Reduces emissions and fuel consumption by only operating when required" at bounding box center [426, 339] width 9 height 9
radio input "true"
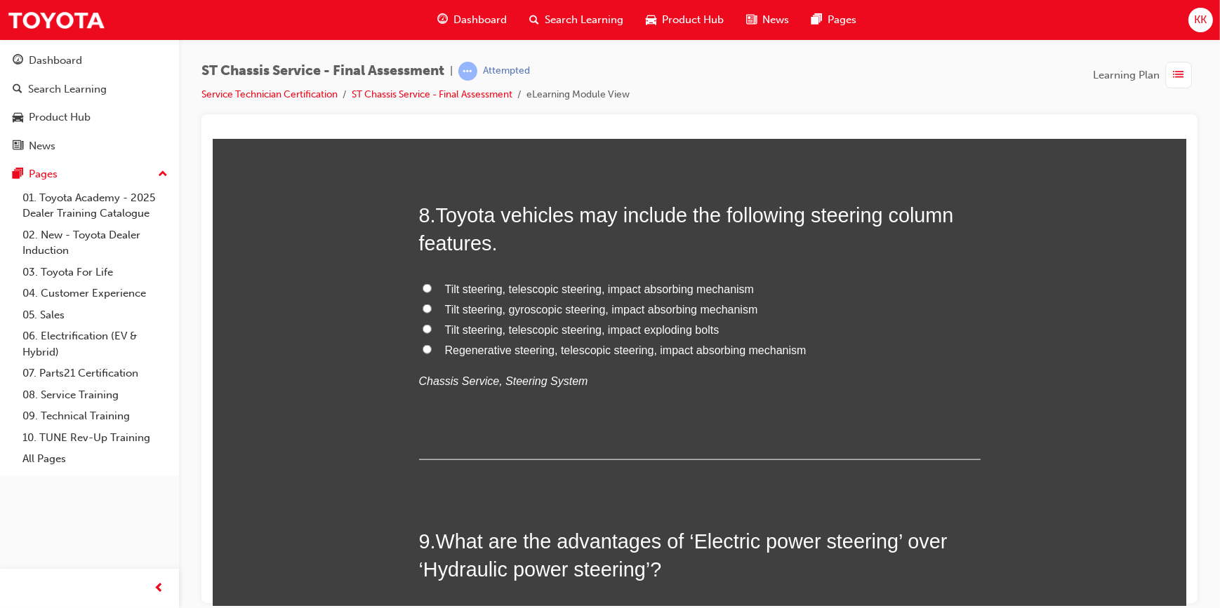
scroll to position [2303, 0]
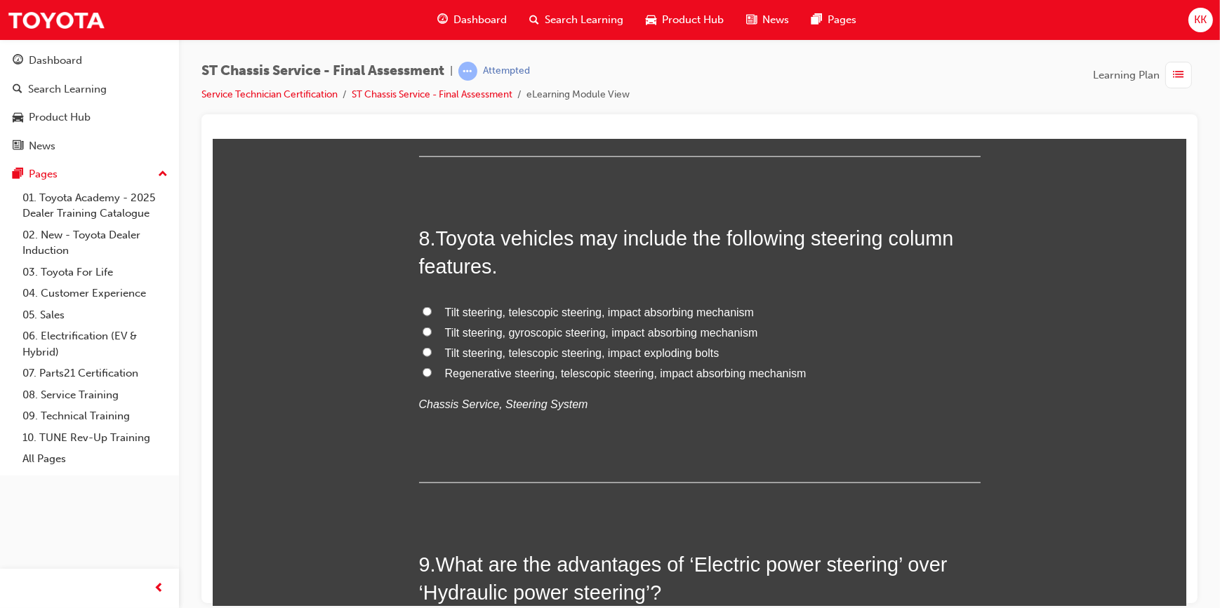
click at [422, 312] on input "Tilt steering, telescopic steering, impact absorbing mechanism" at bounding box center [426, 311] width 9 height 9
radio input "true"
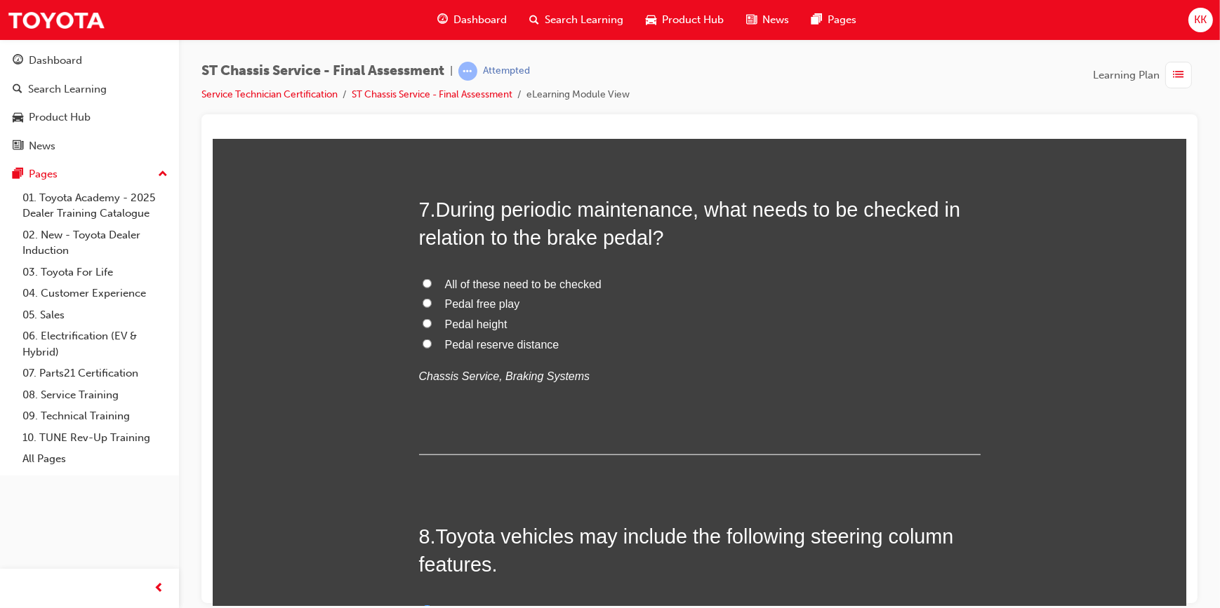
scroll to position [1985, 0]
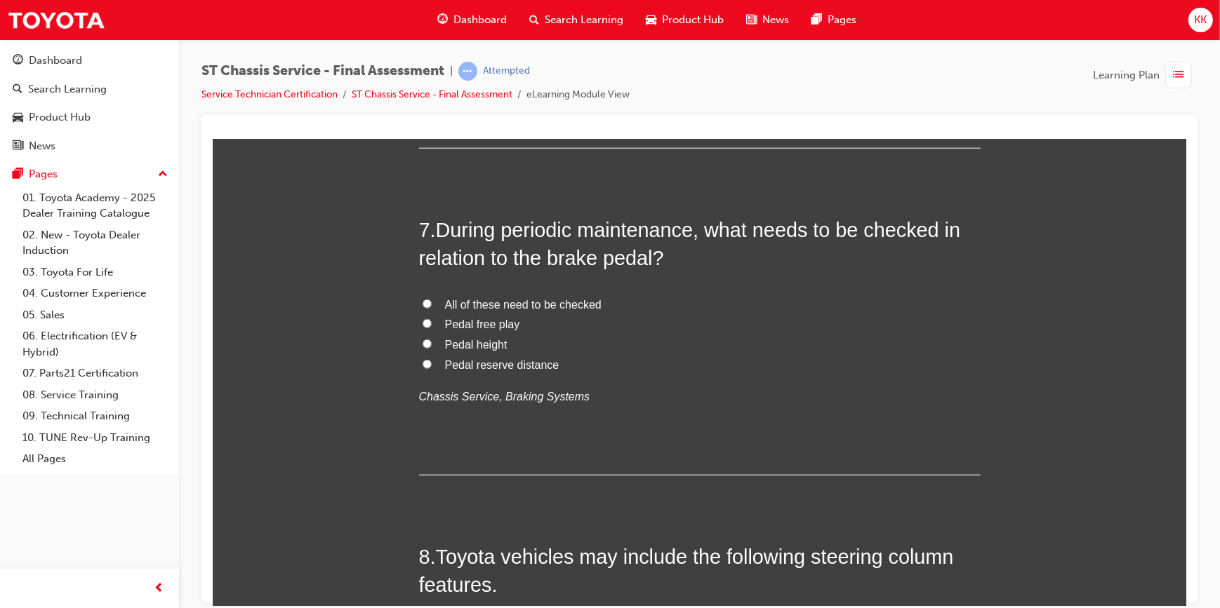
click at [423, 302] on input "All of these need to be checked" at bounding box center [426, 303] width 9 height 9
radio input "true"
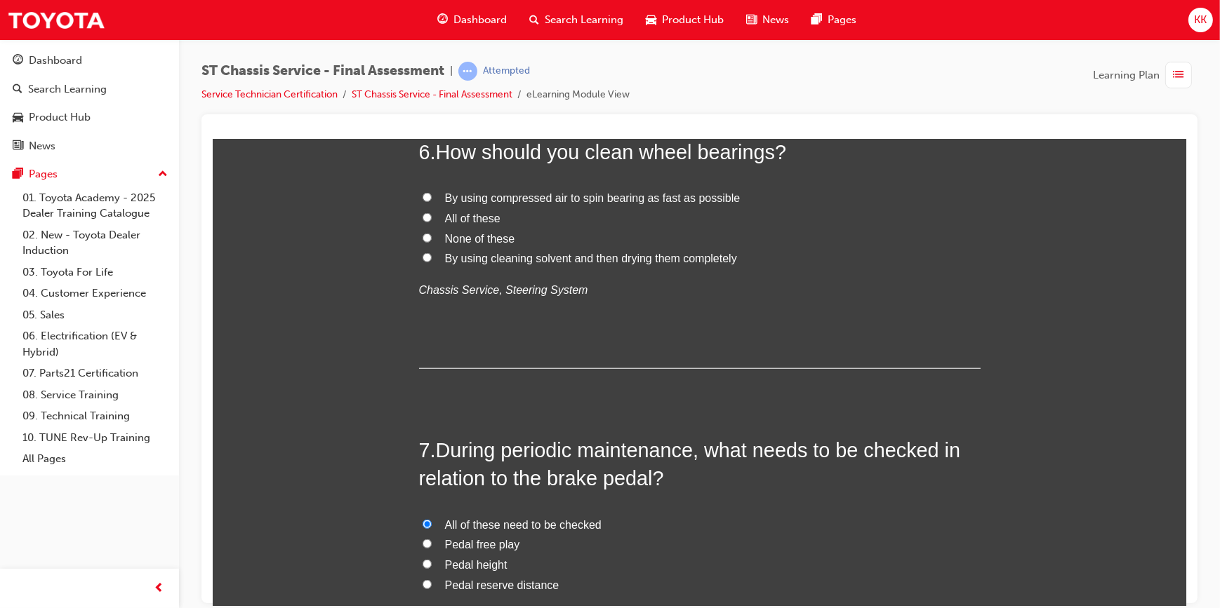
scroll to position [1729, 0]
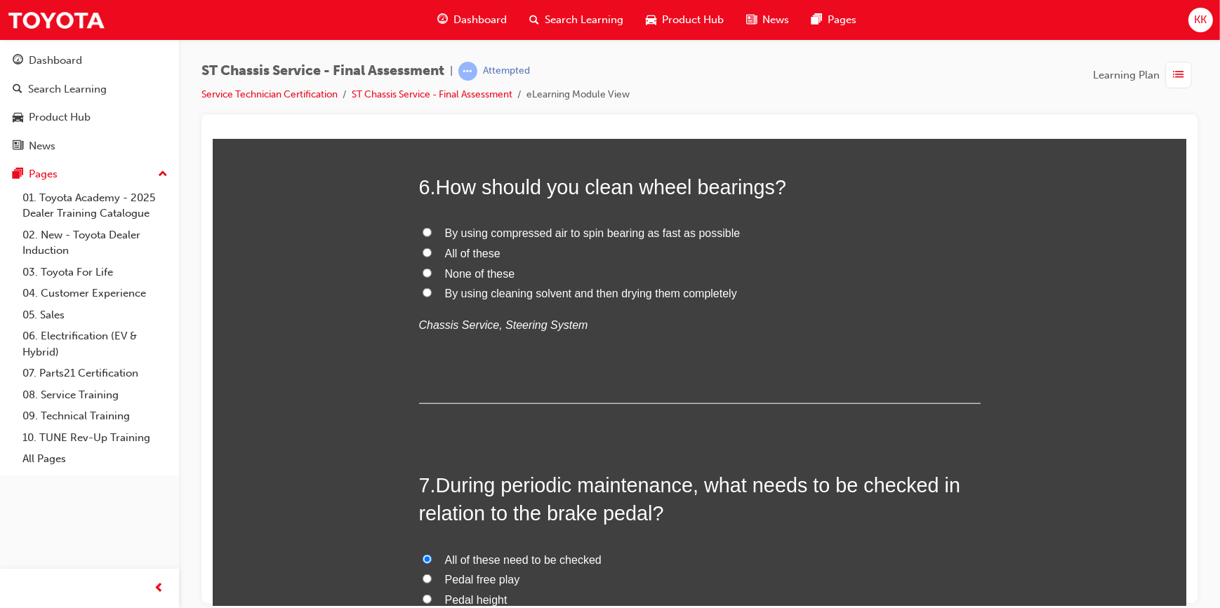
click at [422, 251] on input "All of these" at bounding box center [426, 252] width 9 height 9
radio input "true"
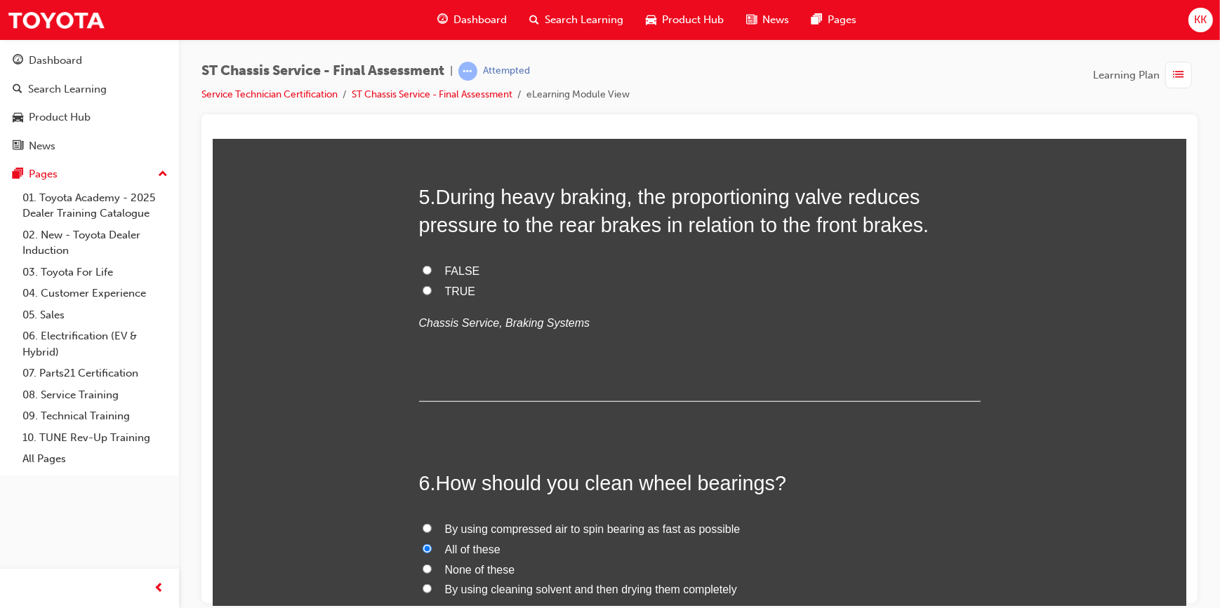
scroll to position [1411, 0]
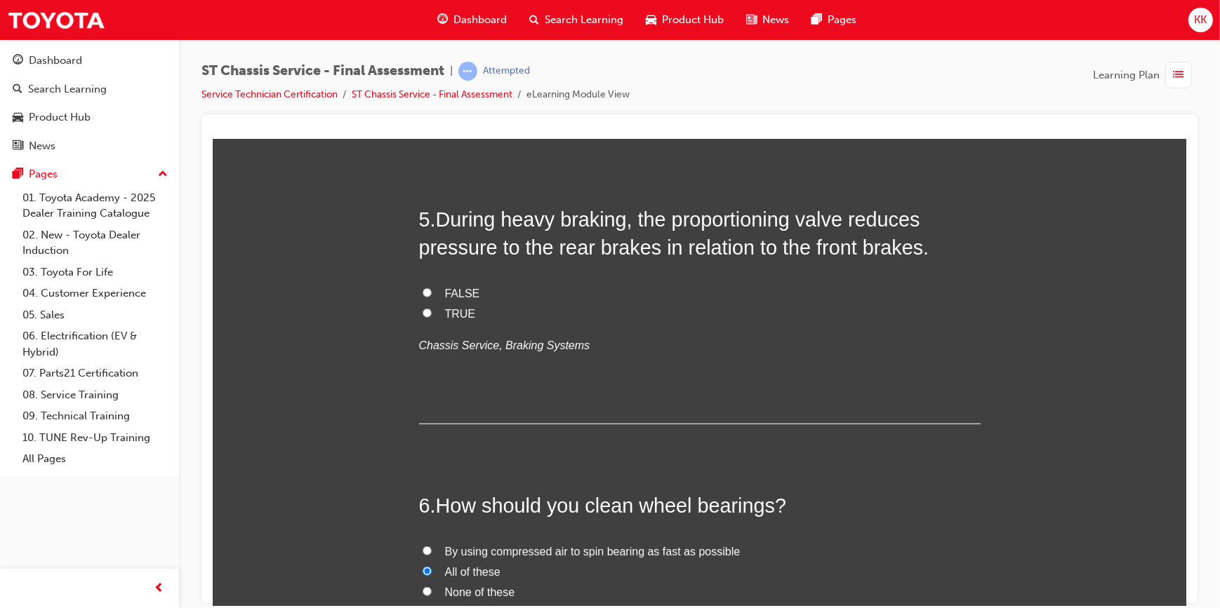
click at [422, 311] on input "TRUE" at bounding box center [426, 312] width 9 height 9
radio input "true"
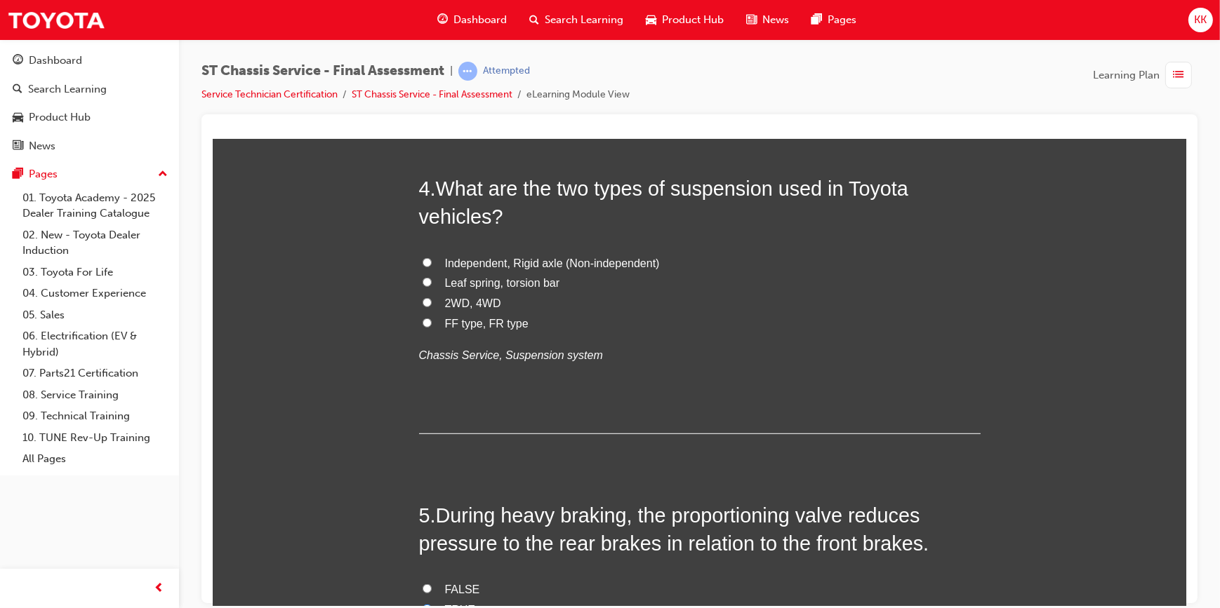
scroll to position [1091, 0]
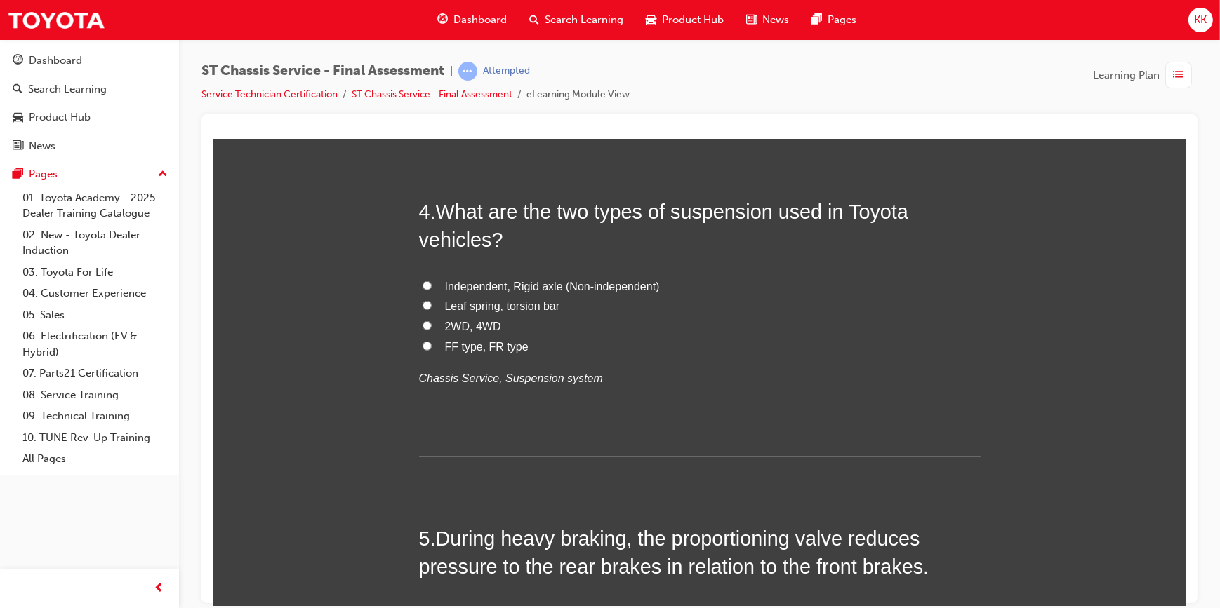
click at [422, 281] on input "Independent, Rigid axle (Non-independent)" at bounding box center [426, 285] width 9 height 9
radio input "true"
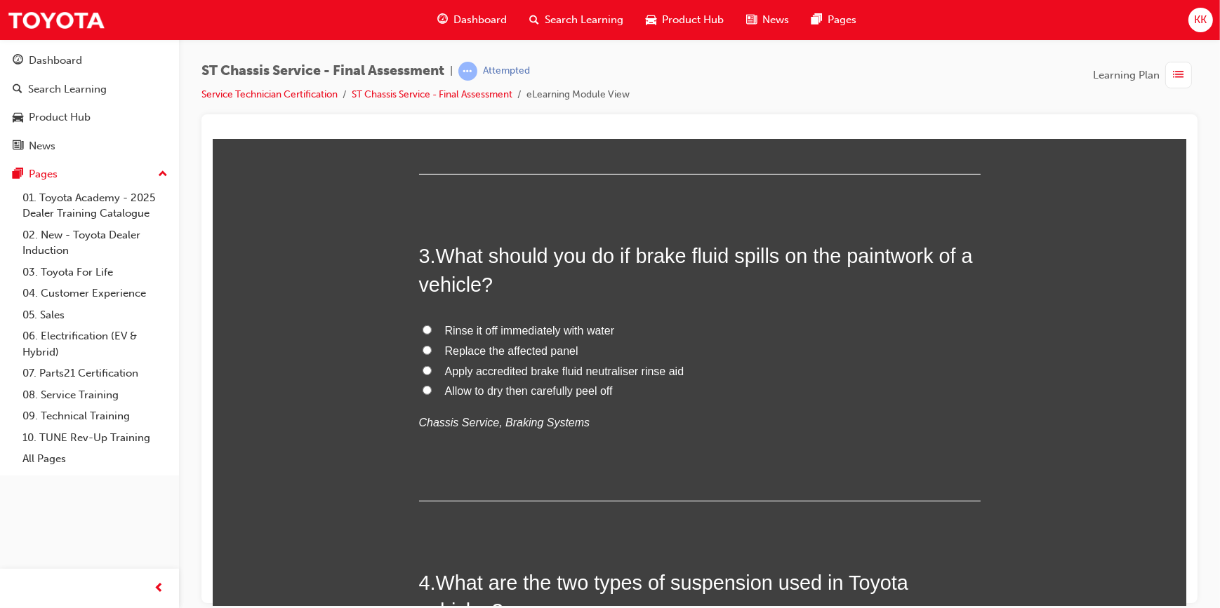
scroll to position [709, 0]
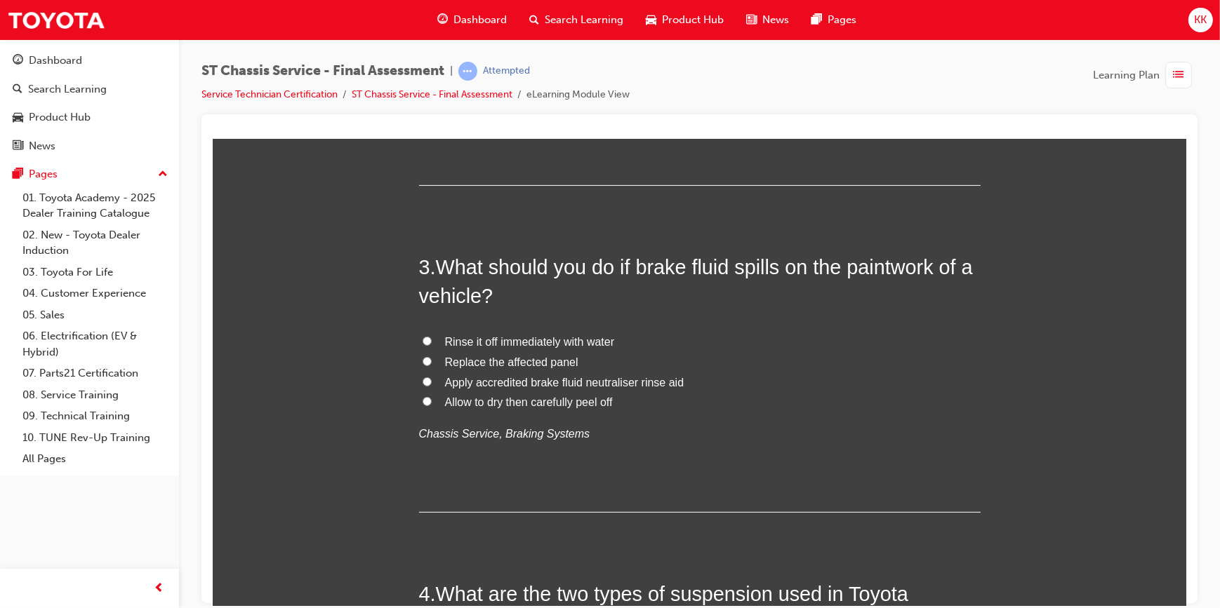
click at [422, 339] on input "Rinse it off immediately with water" at bounding box center [426, 340] width 9 height 9
radio input "true"
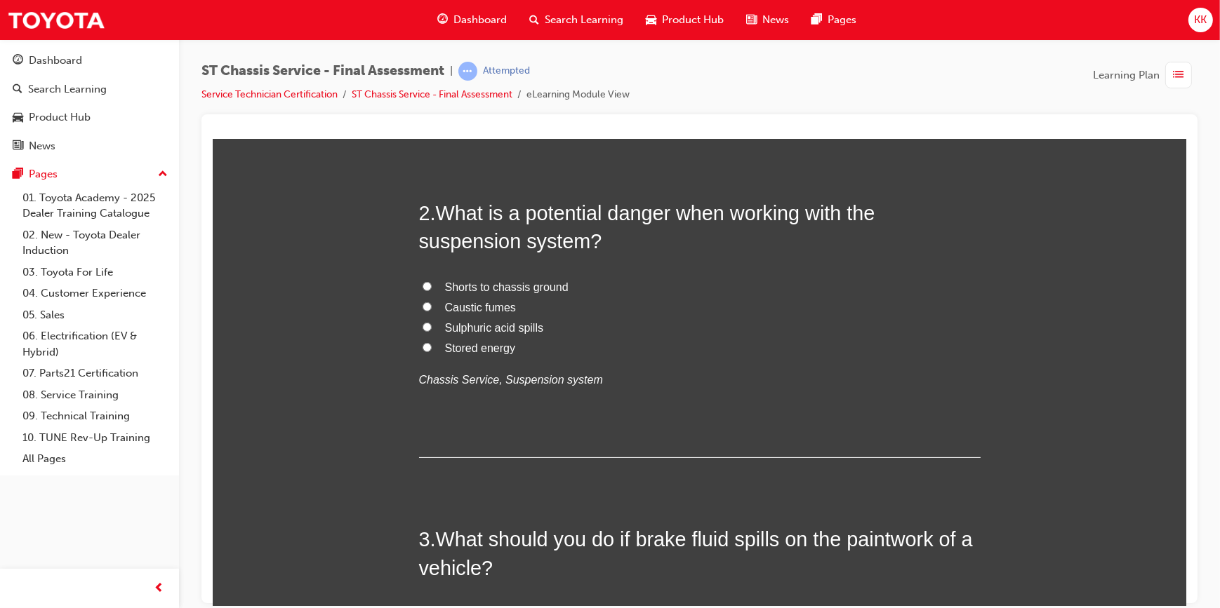
scroll to position [390, 0]
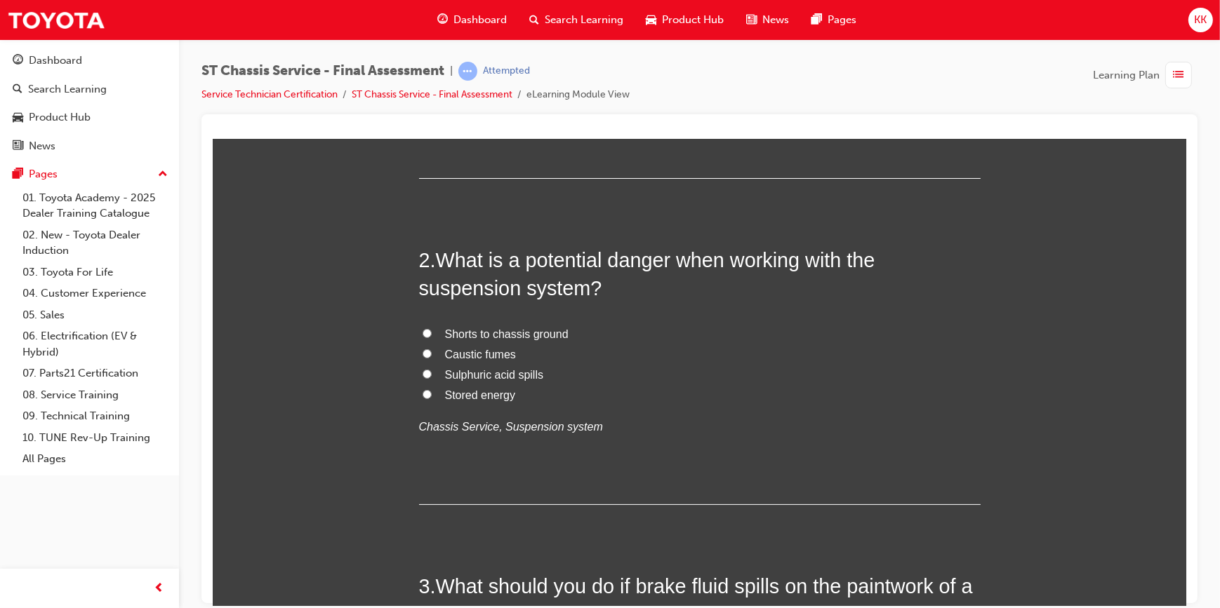
click at [422, 390] on input "Stored energy" at bounding box center [426, 394] width 9 height 9
radio input "true"
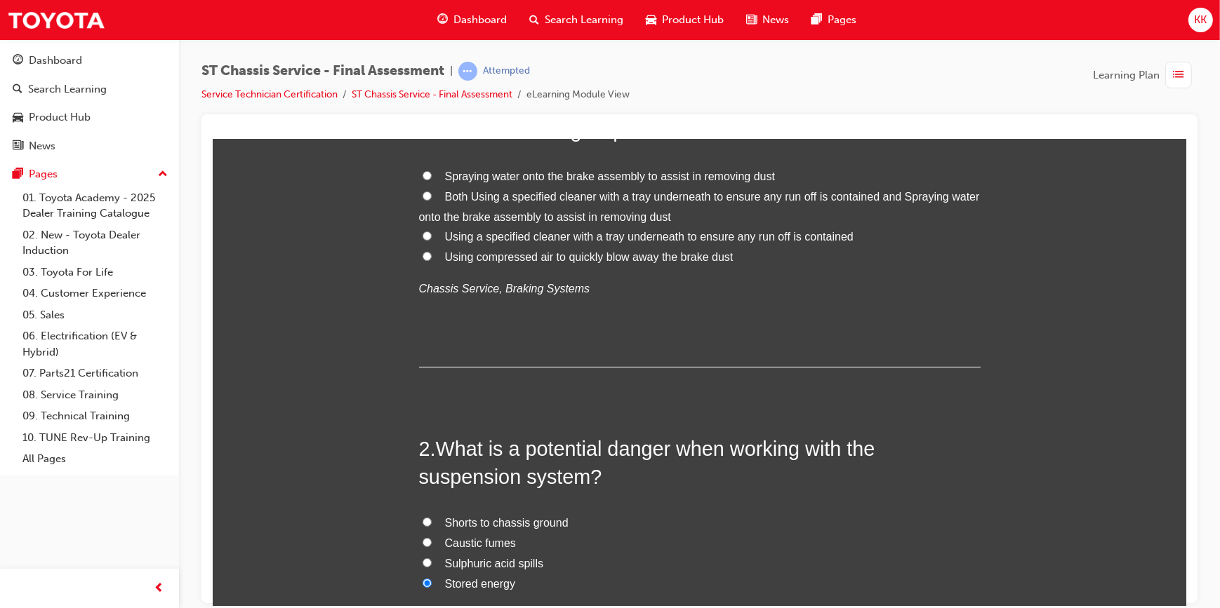
scroll to position [70, 0]
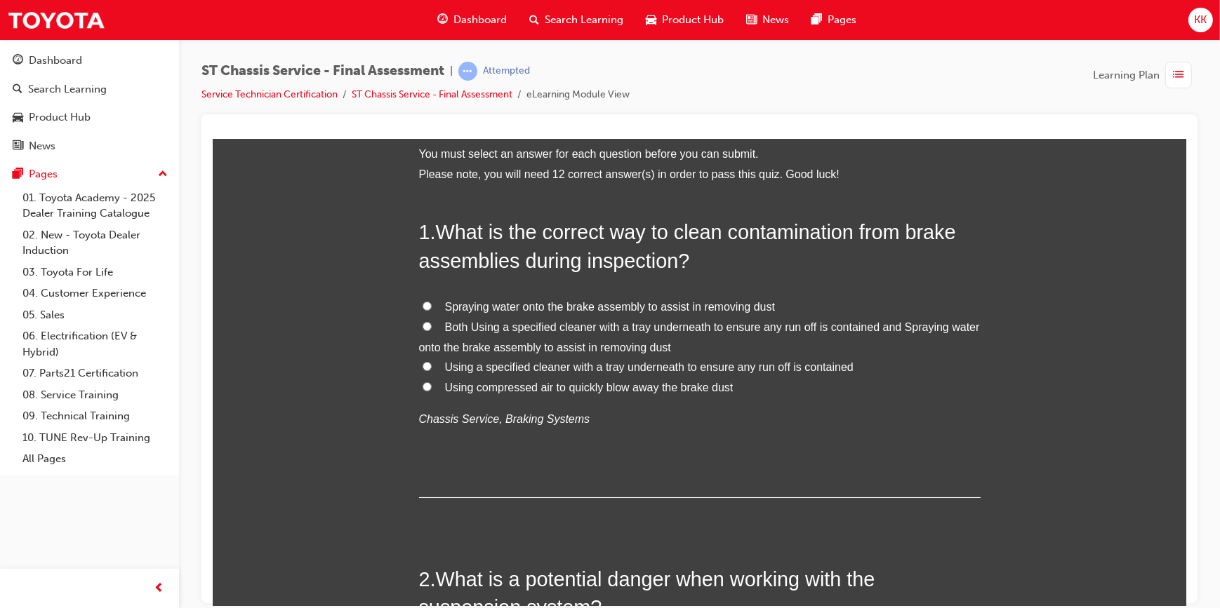
click at [422, 366] on input "Using a specified cleaner with a tray underneath to ensure any run off is conta…" at bounding box center [426, 365] width 9 height 9
radio input "true"
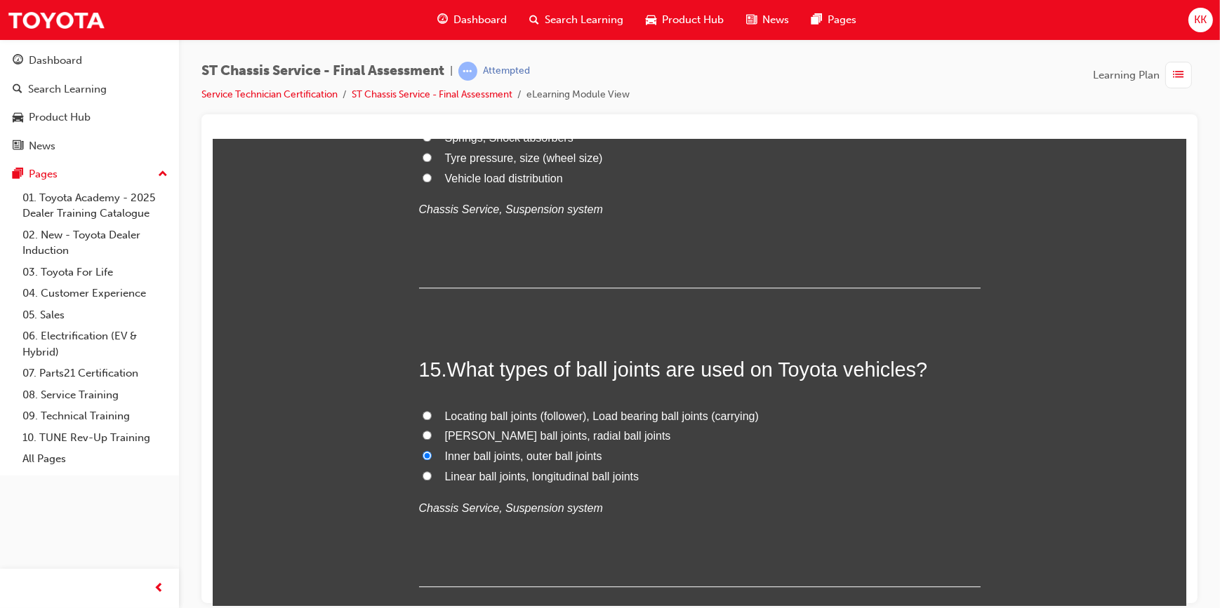
scroll to position [4537, 0]
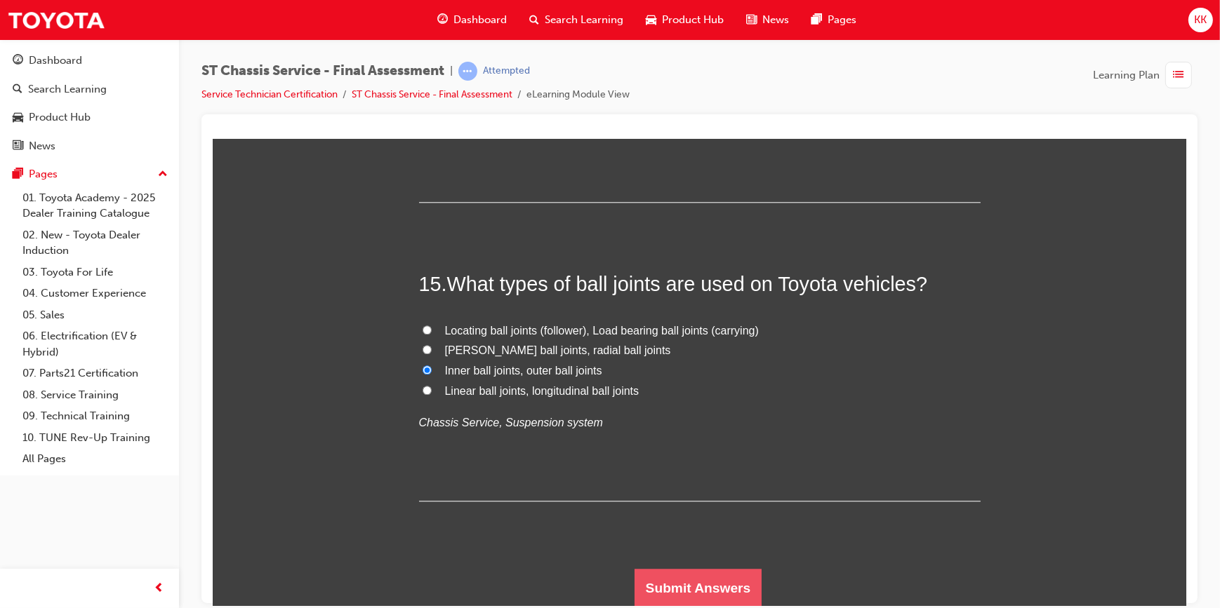
click at [679, 583] on button "Submit Answers" at bounding box center [698, 587] width 128 height 39
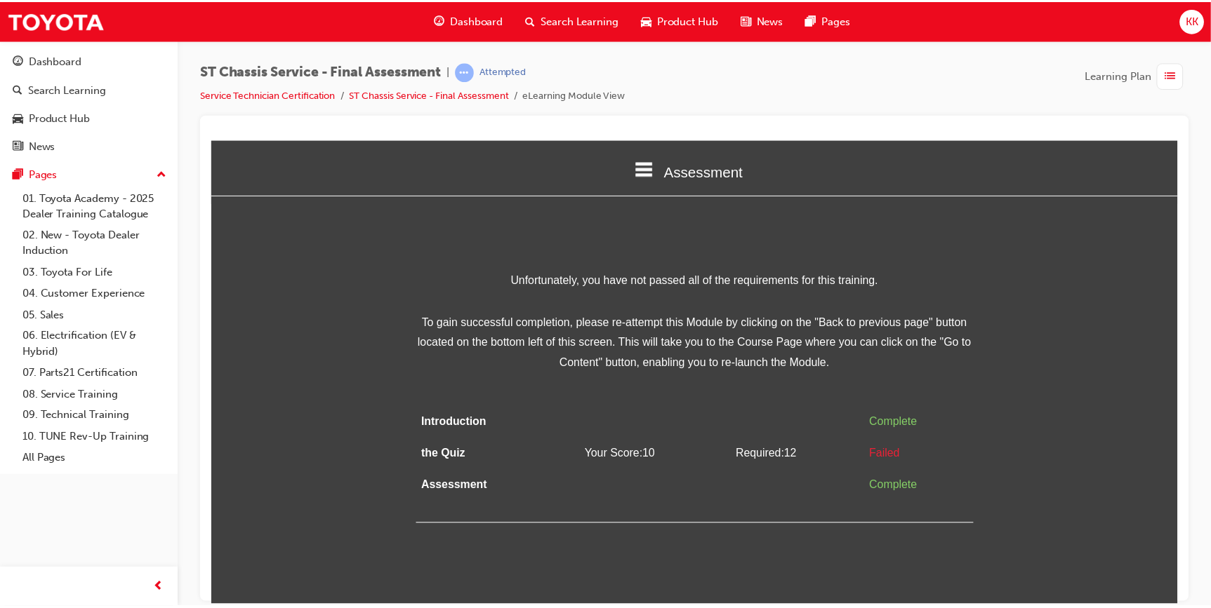
scroll to position [0, 0]
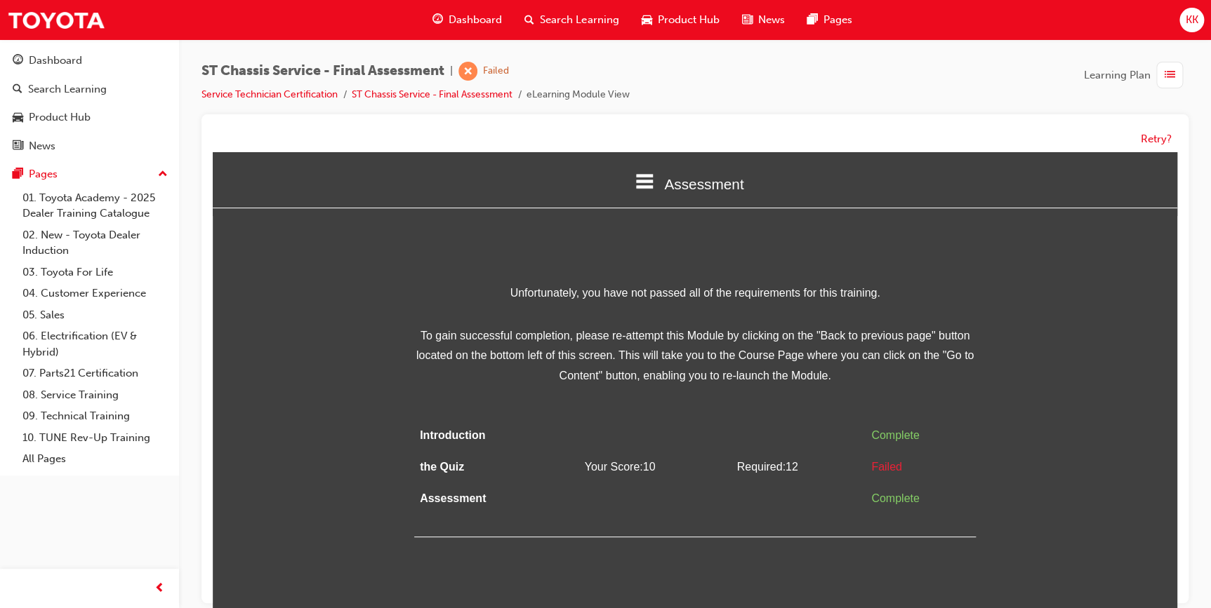
click at [649, 189] on icon at bounding box center [644, 182] width 18 height 18
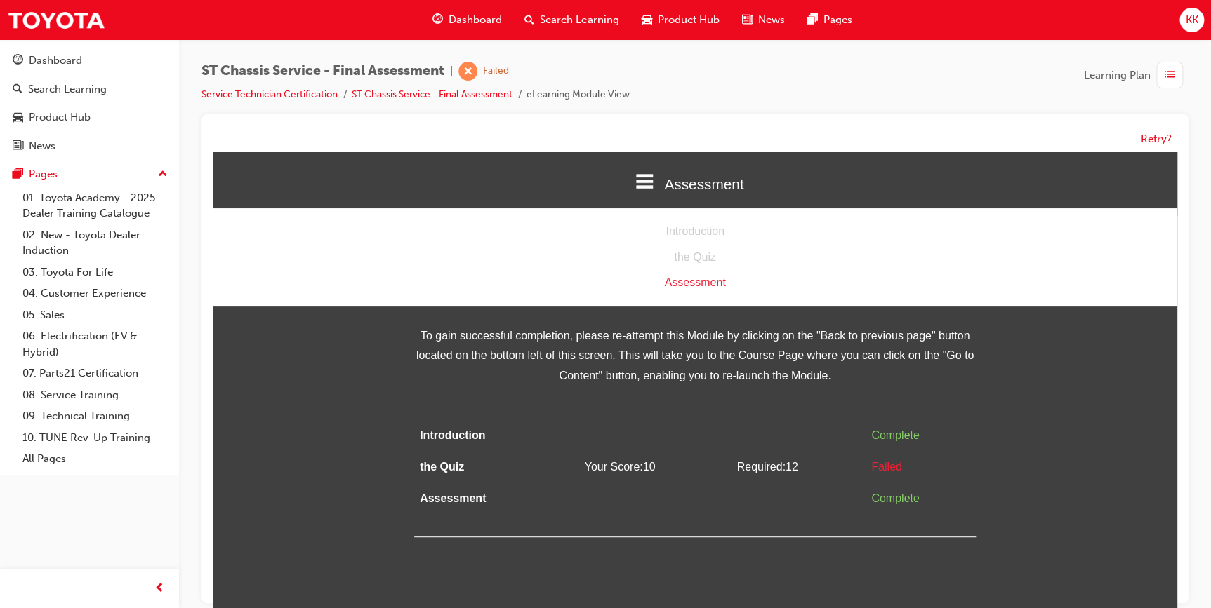
click at [682, 283] on div "Assessment" at bounding box center [695, 283] width 964 height 20
click at [696, 256] on div "the Quiz" at bounding box center [695, 258] width 964 height 20
drag, startPoint x: 700, startPoint y: 239, endPoint x: 700, endPoint y: 246, distance: 7.1
click at [700, 241] on div "Introduction the Quiz Assessment" at bounding box center [695, 257] width 964 height 99
click at [1037, 418] on div "Unfortunately, you have not passed all of the requirements for this training. T…" at bounding box center [695, 411] width 964 height 255
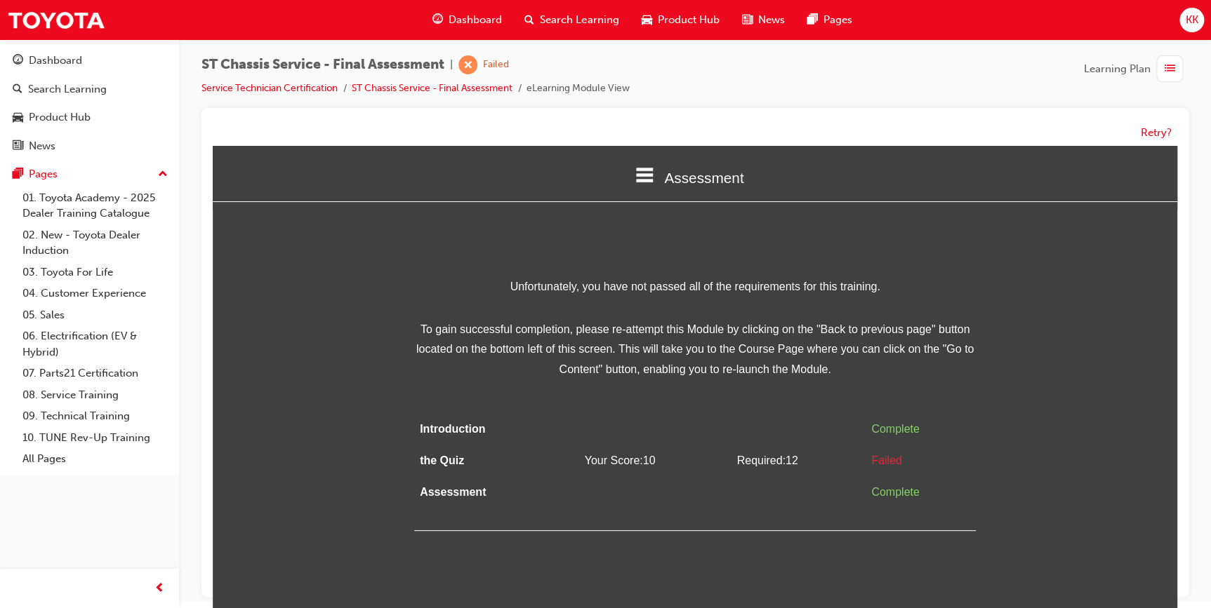
scroll to position [10, 0]
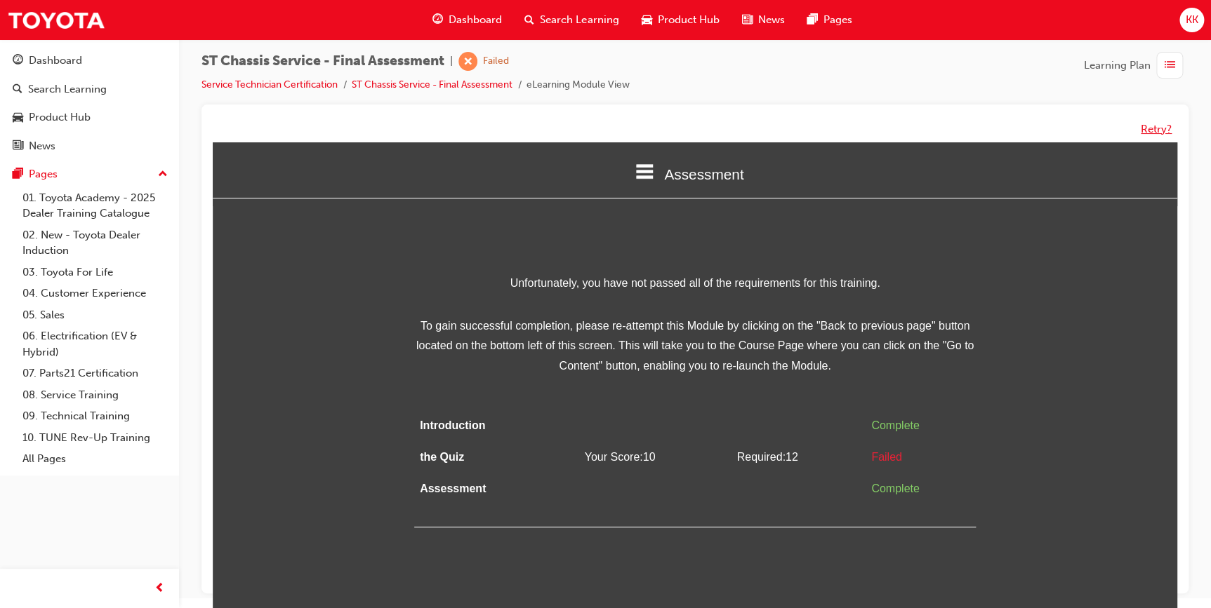
click at [1157, 132] on button "Retry?" at bounding box center [1155, 129] width 31 height 16
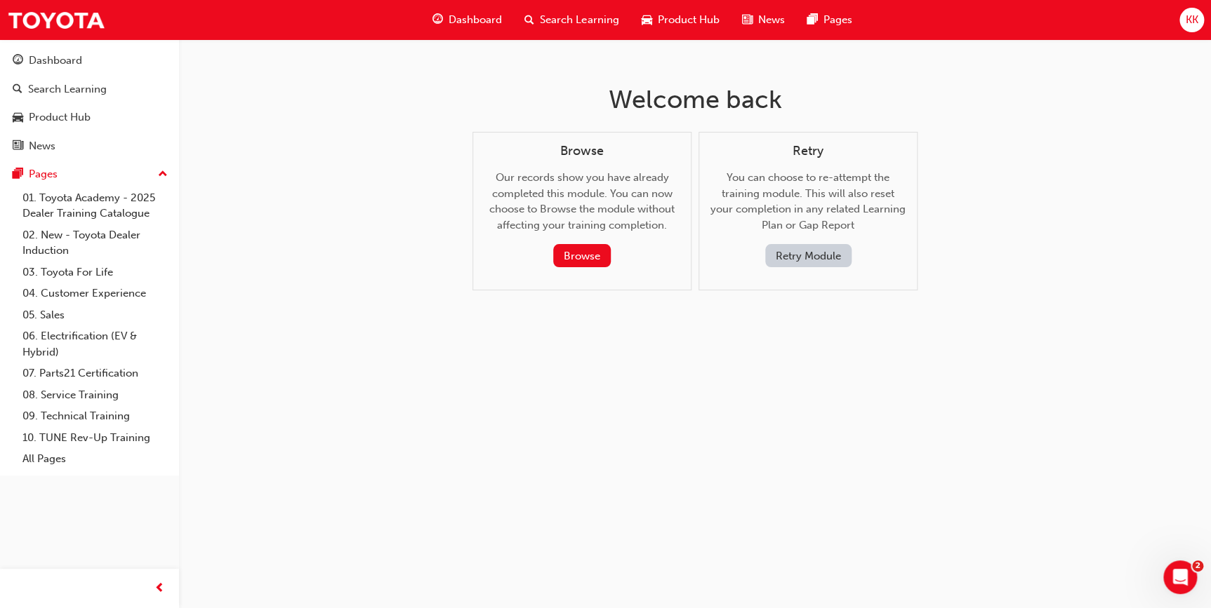
scroll to position [0, 0]
click at [568, 255] on button "Browse" at bounding box center [587, 255] width 58 height 23
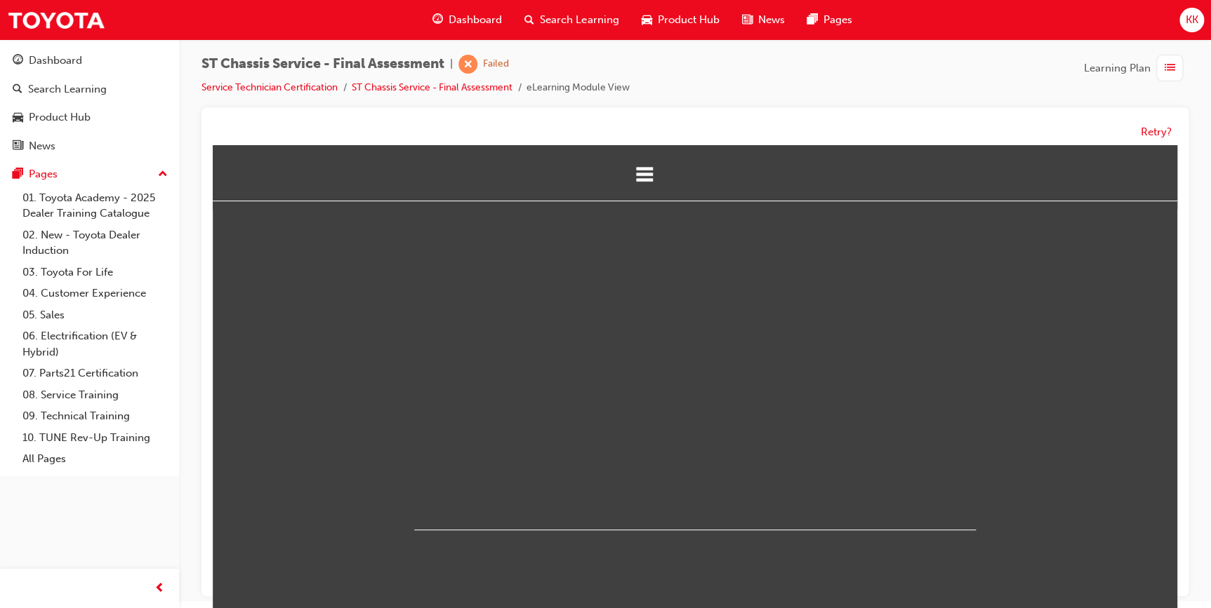
scroll to position [10, 0]
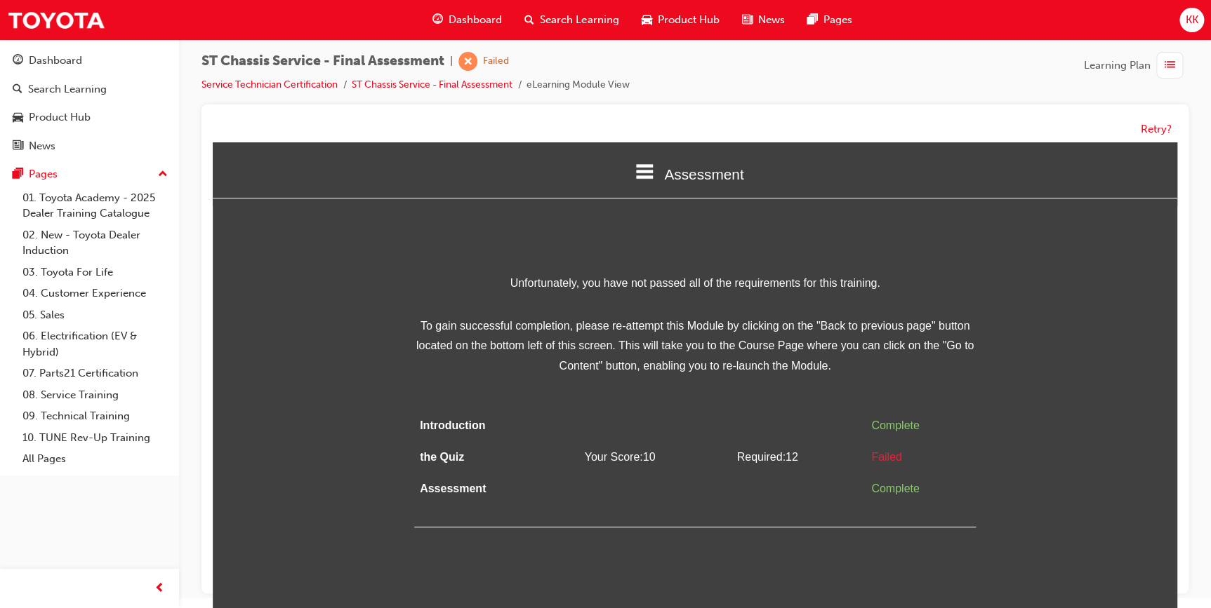
click at [647, 174] on icon at bounding box center [644, 172] width 18 height 18
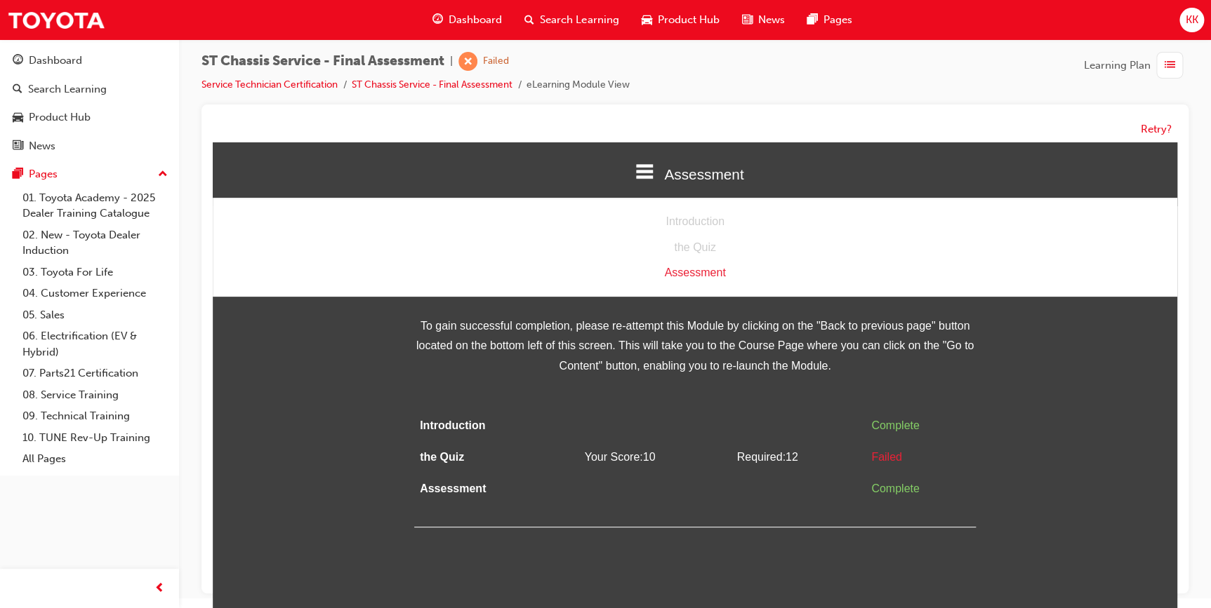
click at [698, 275] on div "Assessment" at bounding box center [695, 273] width 964 height 20
click at [689, 275] on div "Assessment" at bounding box center [695, 273] width 964 height 20
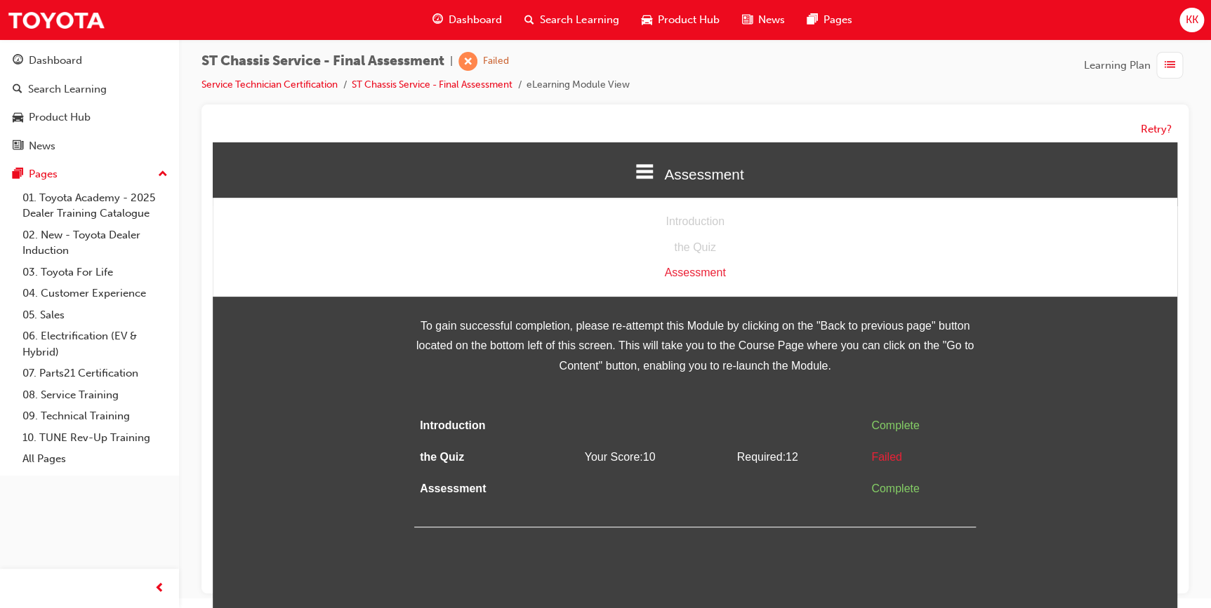
click at [690, 275] on div "Assessment" at bounding box center [695, 273] width 964 height 20
click at [702, 251] on div "the Quiz" at bounding box center [695, 248] width 964 height 20
click at [1152, 131] on button "Retry?" at bounding box center [1155, 129] width 31 height 16
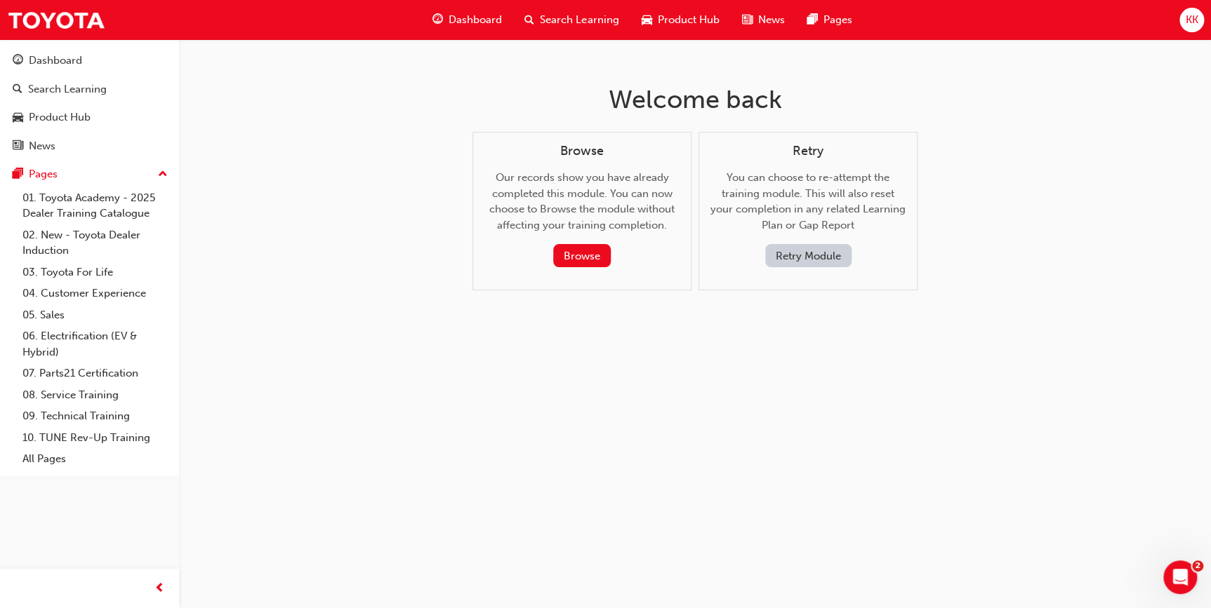
scroll to position [0, 0]
click at [809, 251] on button "Retry Module" at bounding box center [812, 255] width 86 height 23
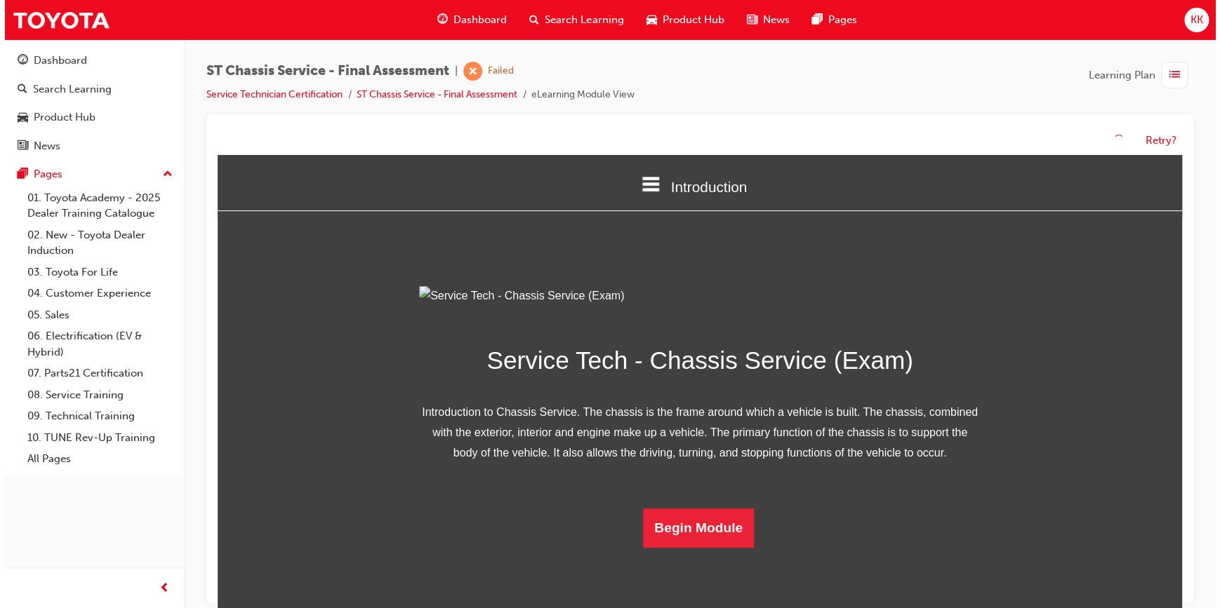
scroll to position [80, 0]
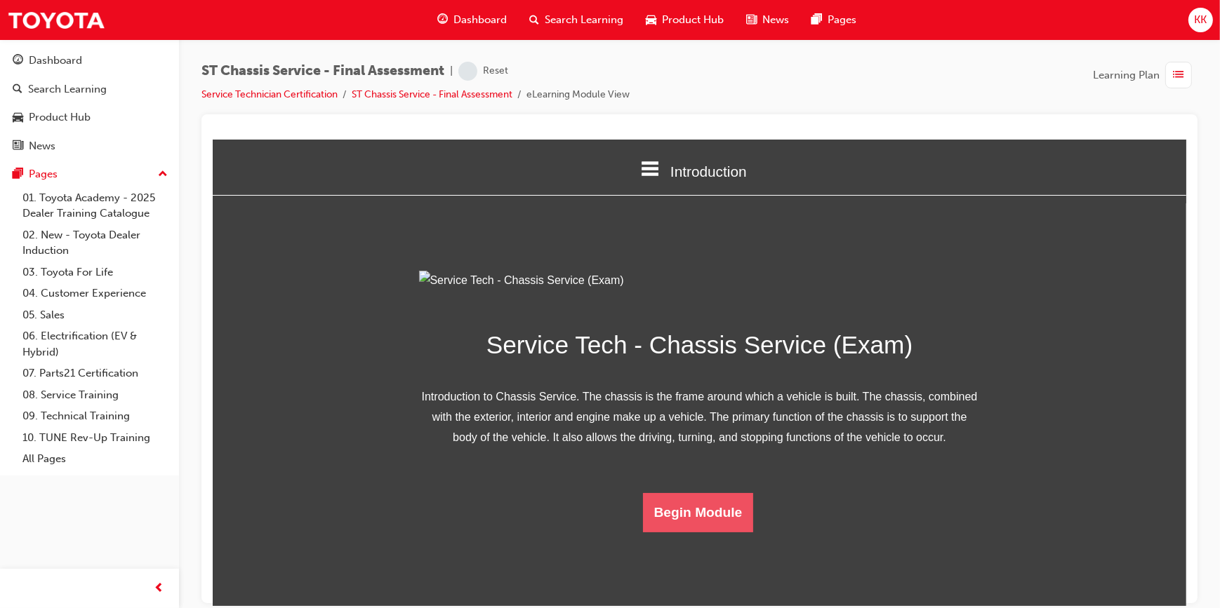
click at [695, 532] on button "Begin Module" at bounding box center [697, 512] width 111 height 39
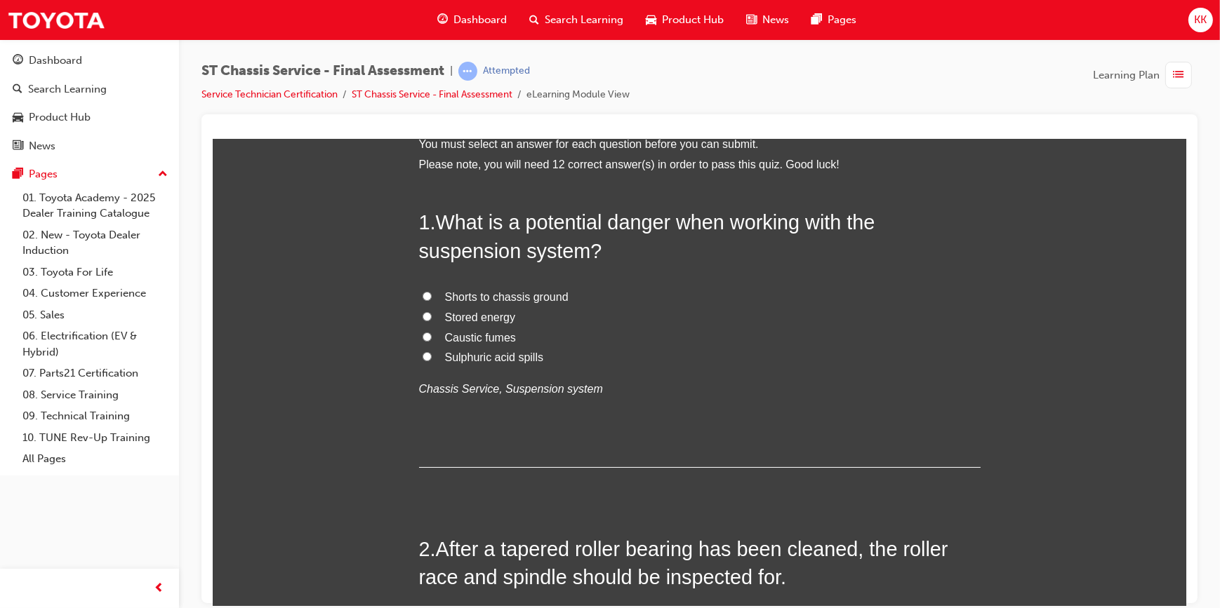
scroll to position [0, 0]
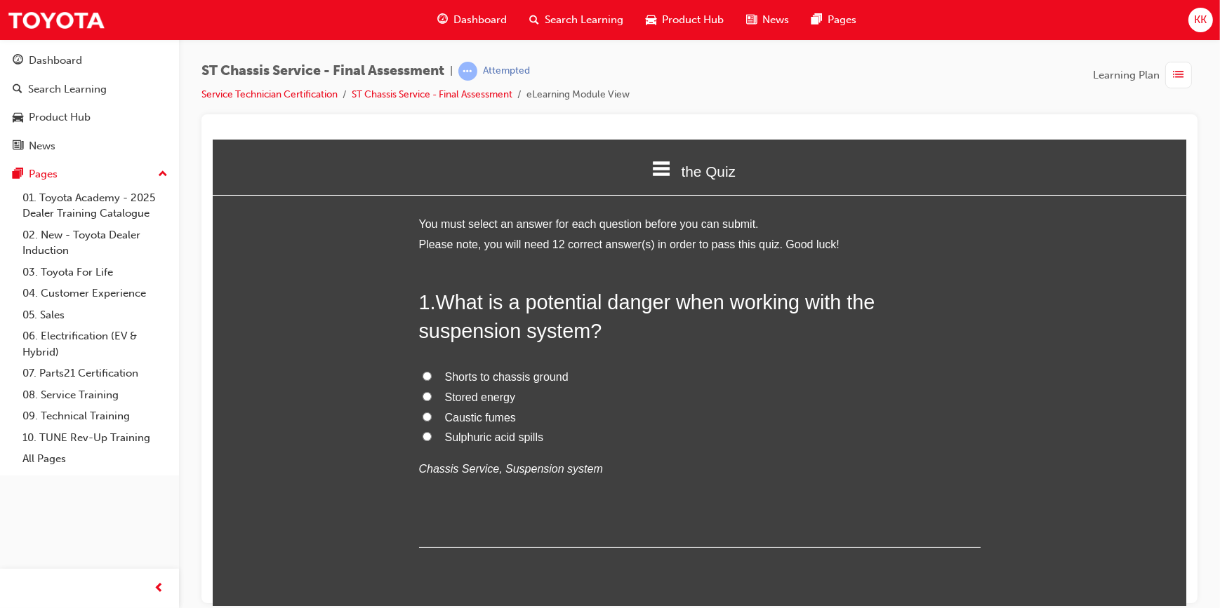
click at [423, 396] on input "Stored energy" at bounding box center [426, 396] width 9 height 9
radio input "true"
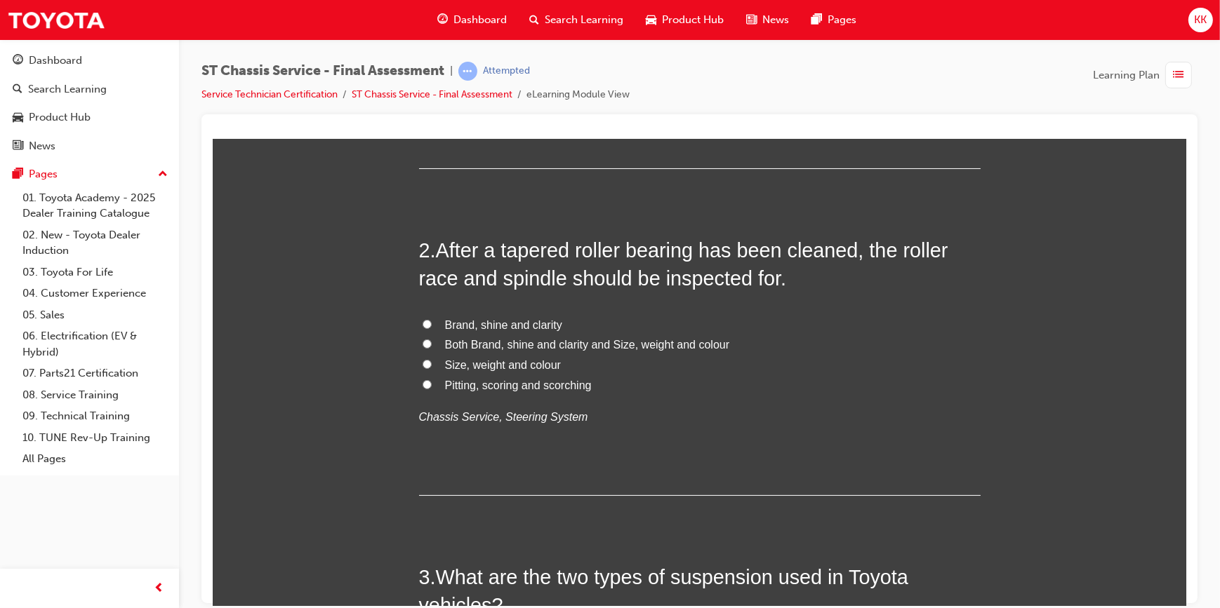
scroll to position [446, 0]
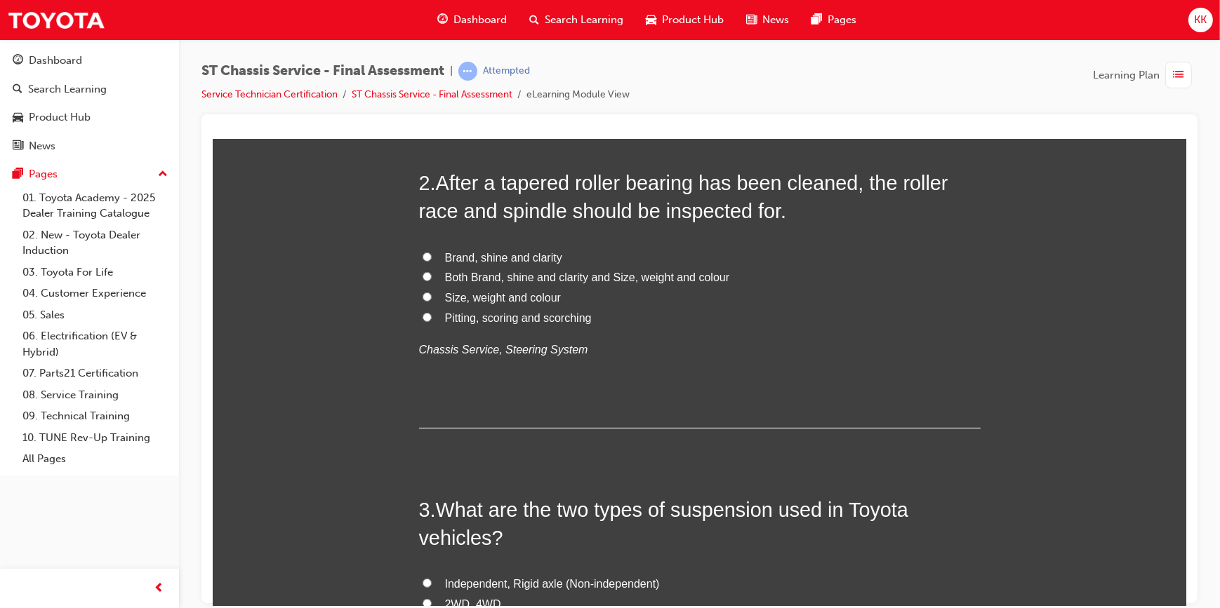
click at [422, 318] on input "Pitting, scoring and scorching" at bounding box center [426, 316] width 9 height 9
radio input "true"
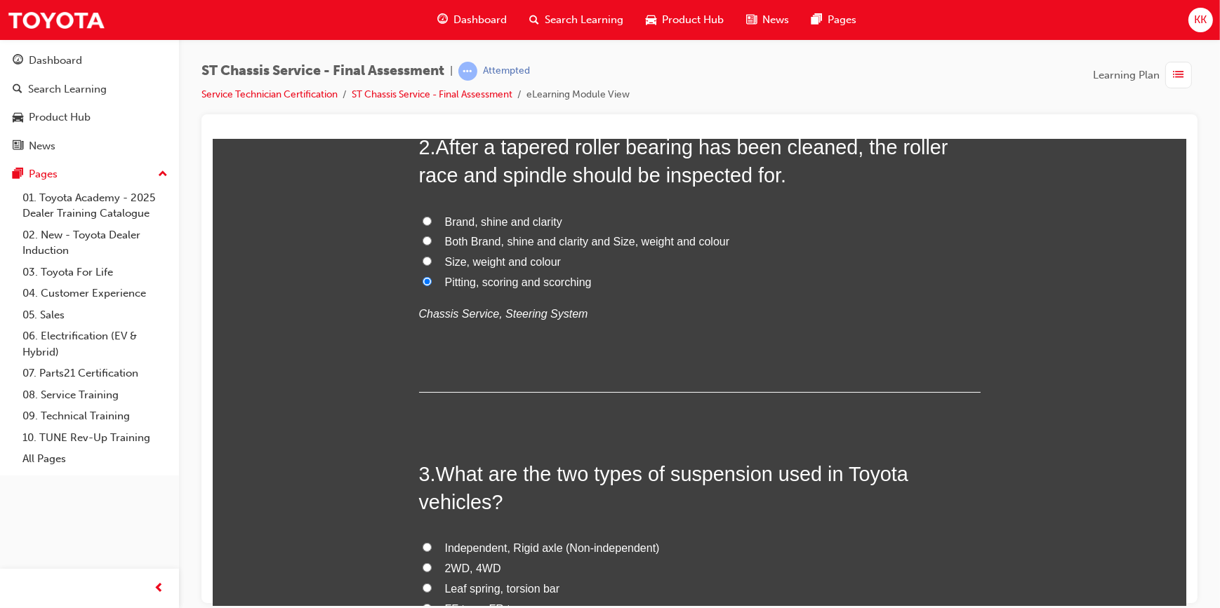
scroll to position [638, 0]
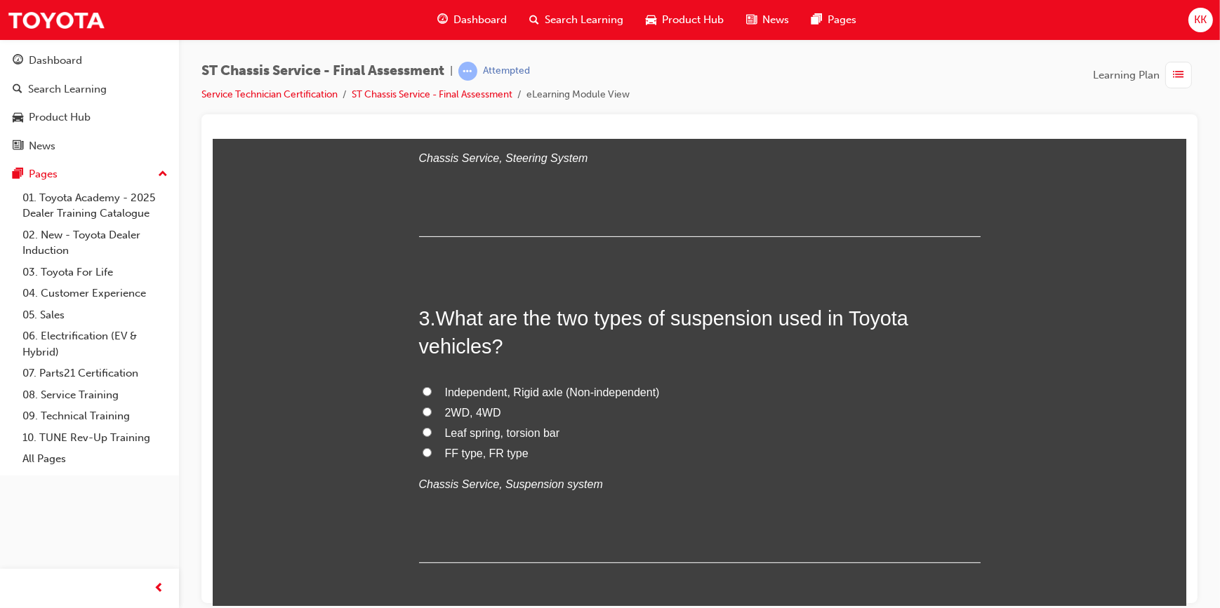
click at [422, 390] on input "Independent, Rigid axle (Non-independent)" at bounding box center [426, 391] width 9 height 9
radio input "true"
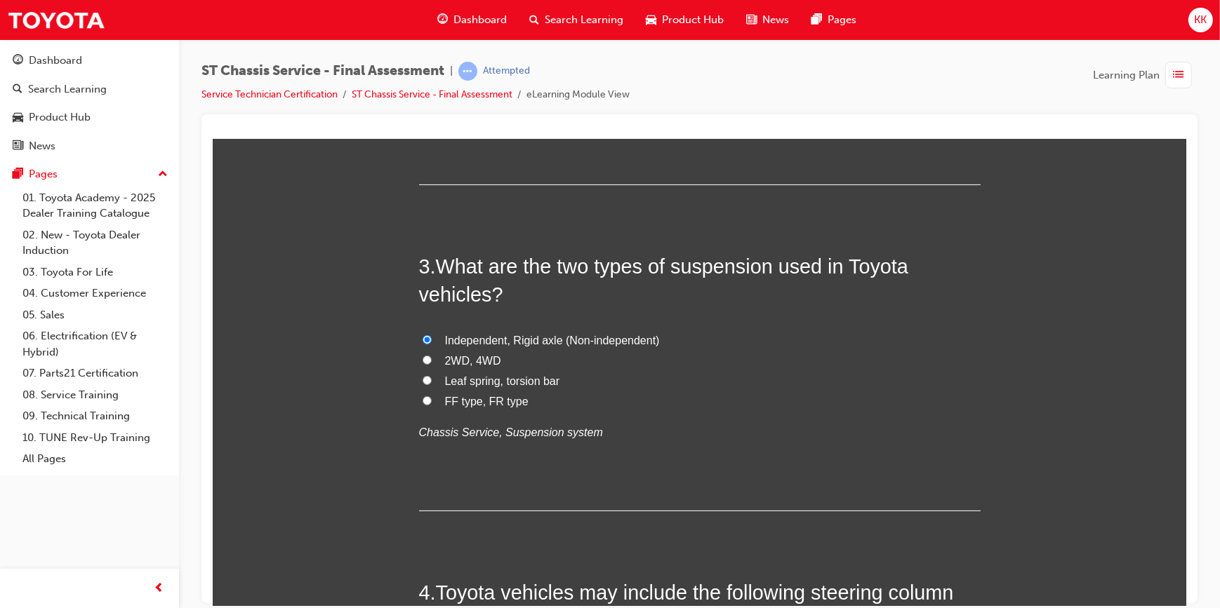
scroll to position [957, 0]
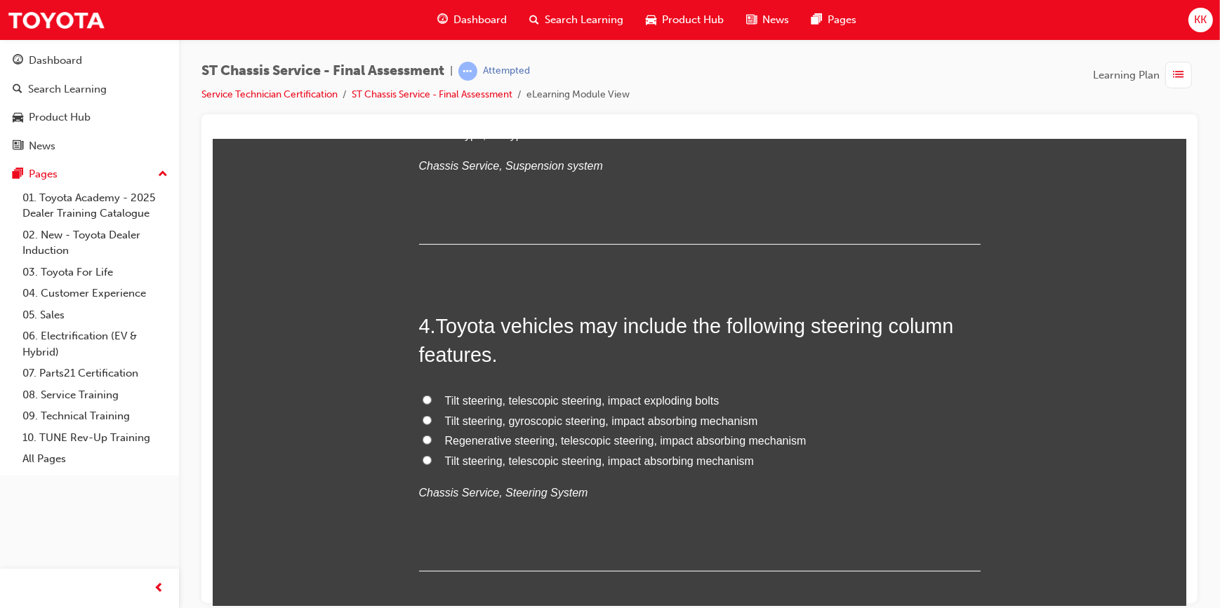
click at [422, 458] on input "Tilt steering, telescopic steering, impact absorbing mechanism" at bounding box center [426, 459] width 9 height 9
radio input "true"
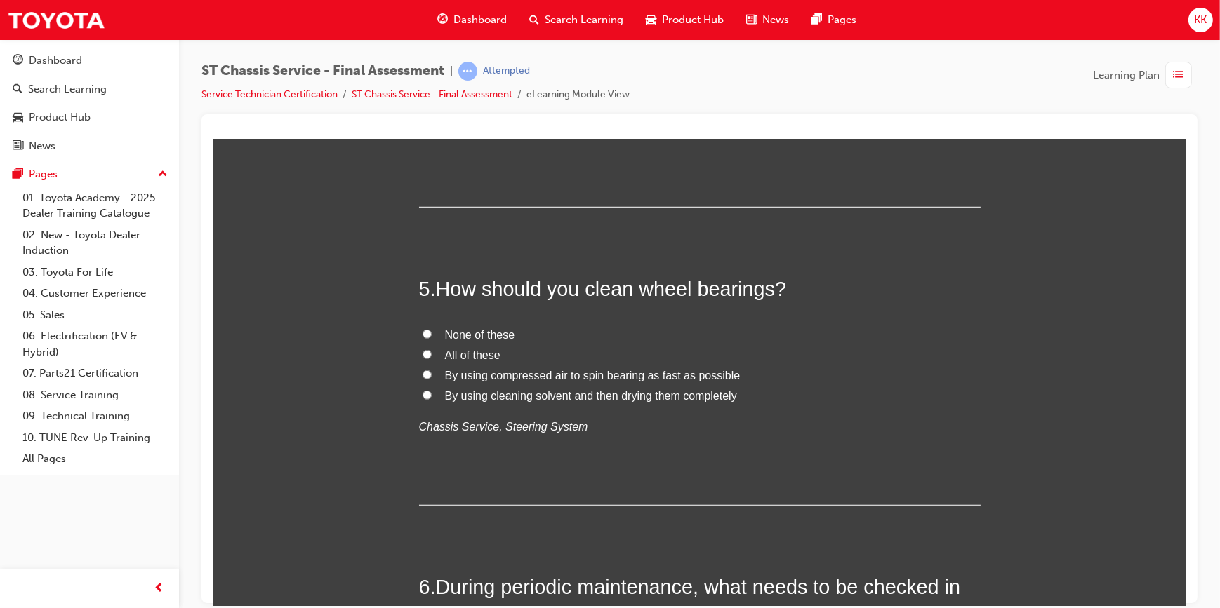
scroll to position [1340, 0]
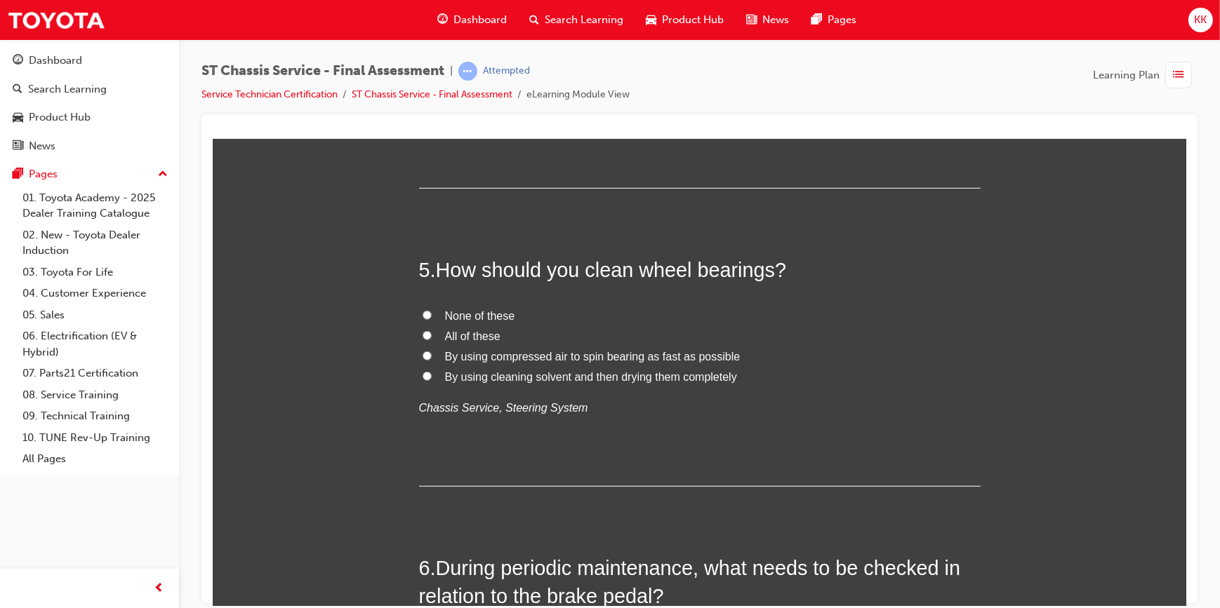
click at [422, 314] on input "None of these" at bounding box center [426, 314] width 9 height 9
radio input "true"
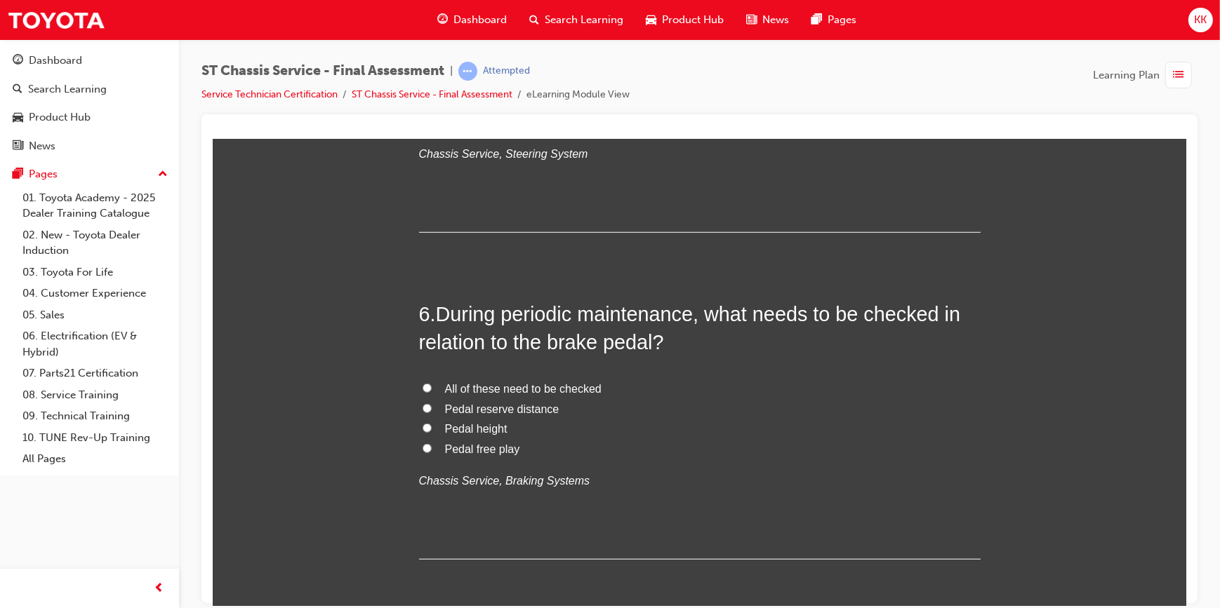
scroll to position [1595, 0]
click at [422, 384] on input "All of these need to be checked" at bounding box center [426, 386] width 9 height 9
radio input "true"
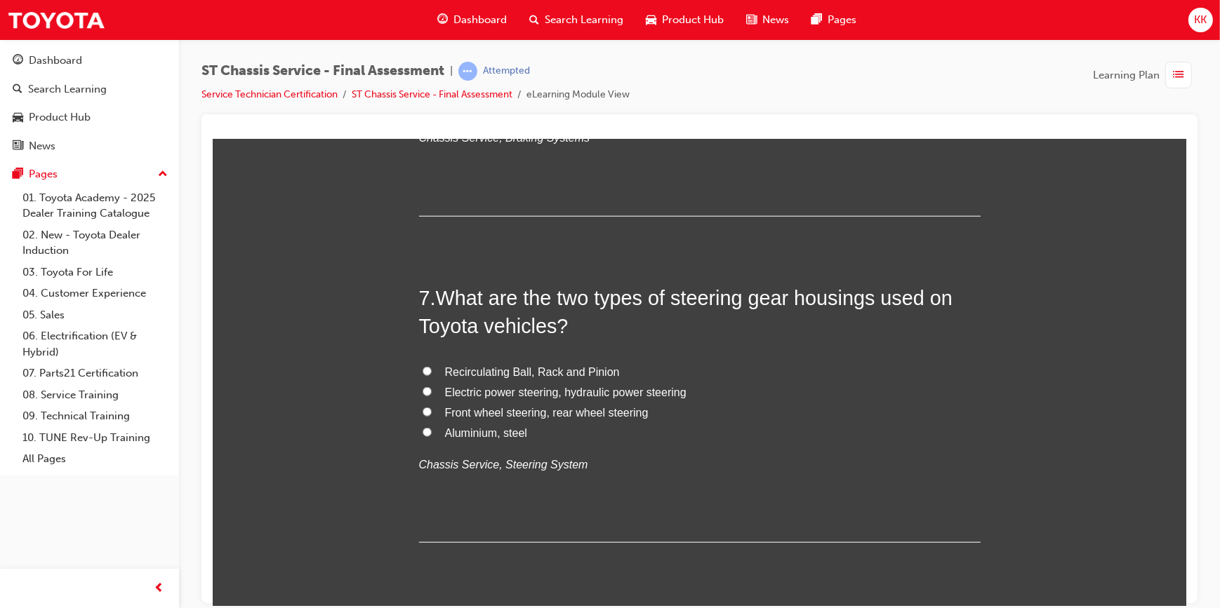
scroll to position [1978, 0]
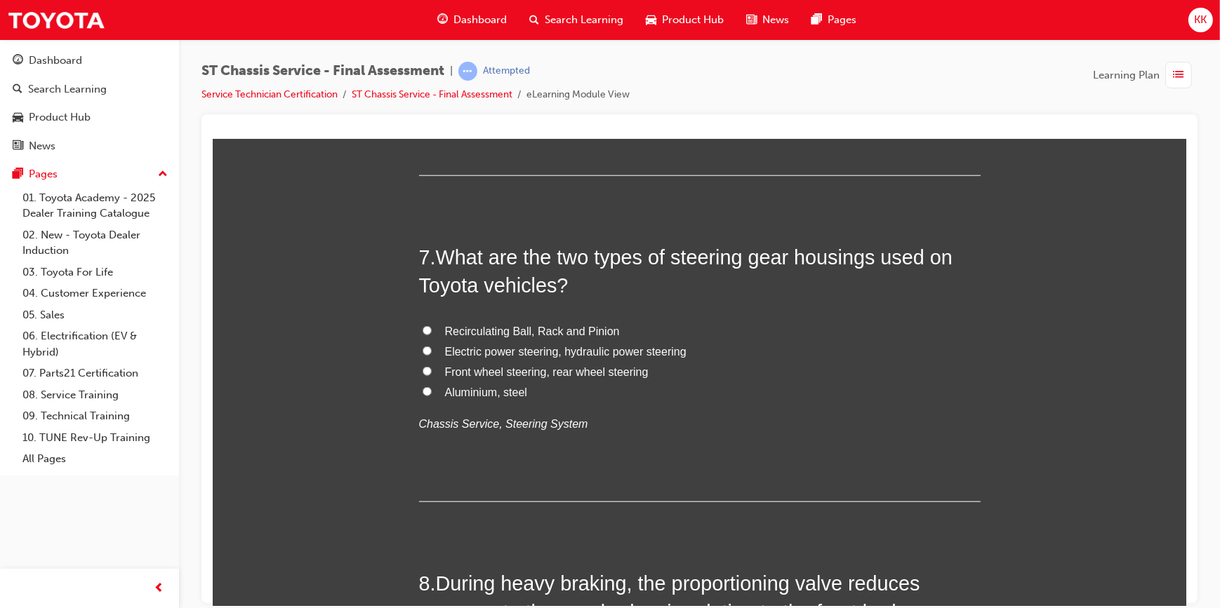
click at [422, 349] on input "Electric power steering, hydraulic power steering" at bounding box center [426, 350] width 9 height 9
radio input "true"
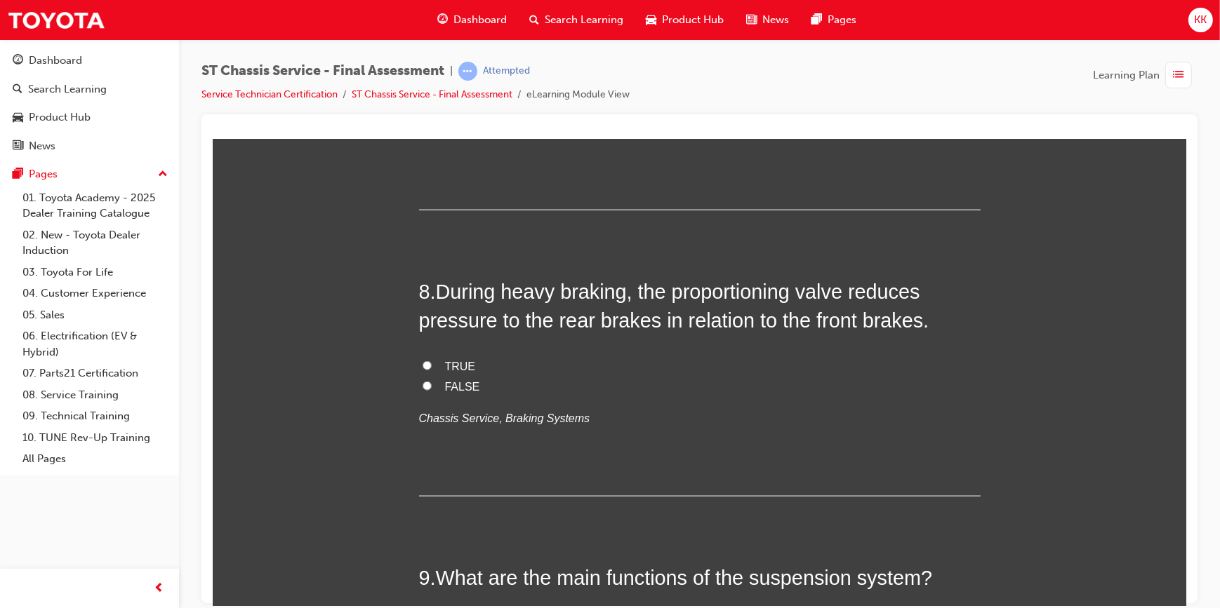
scroll to position [2296, 0]
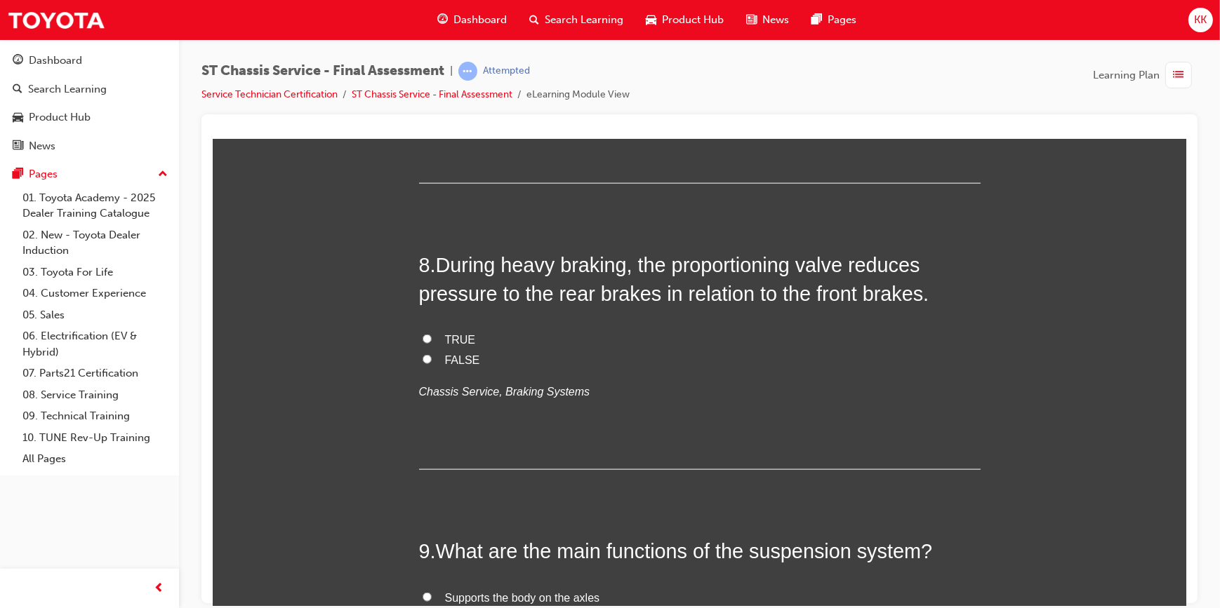
click at [422, 337] on input "TRUE" at bounding box center [426, 338] width 9 height 9
radio input "true"
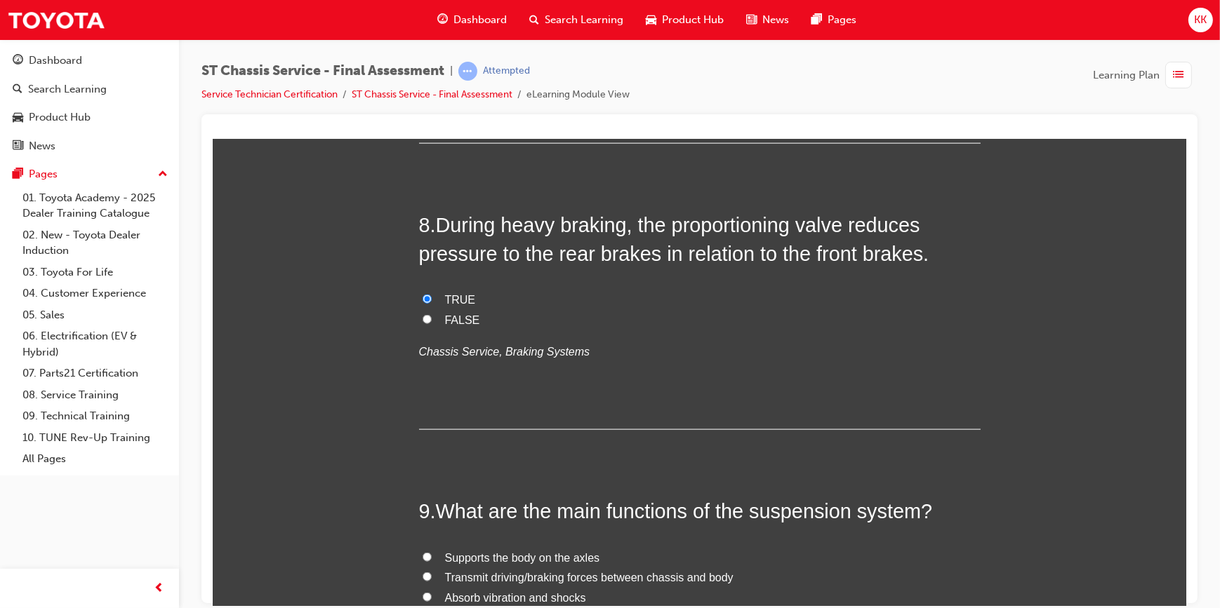
scroll to position [2488, 0]
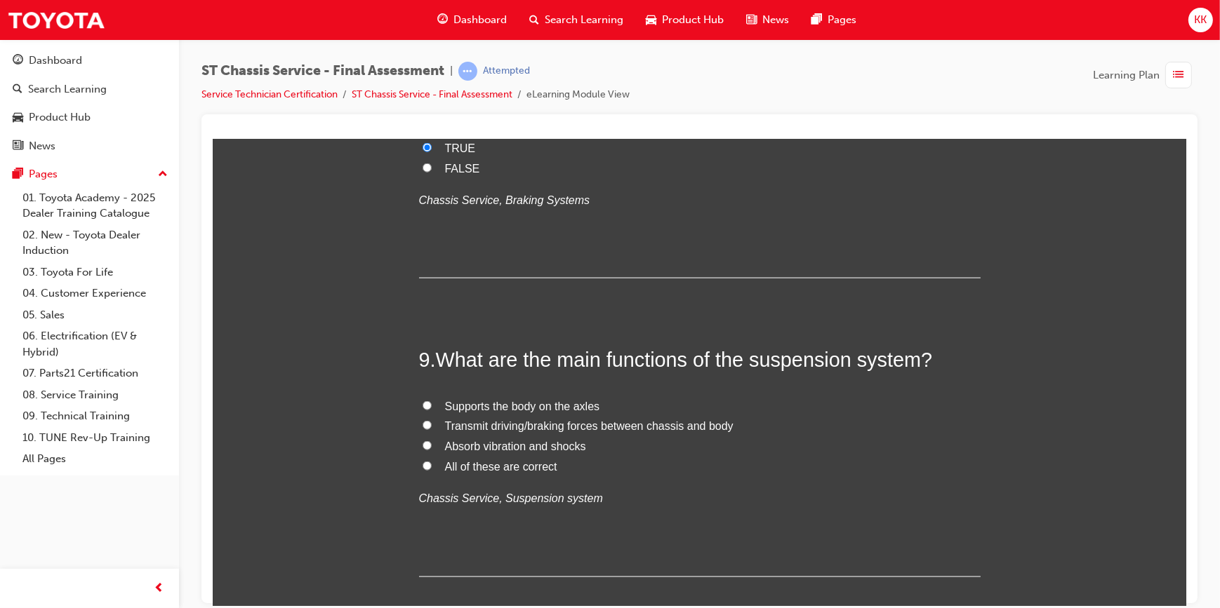
click at [422, 464] on input "All of these are correct" at bounding box center [426, 465] width 9 height 9
radio input "true"
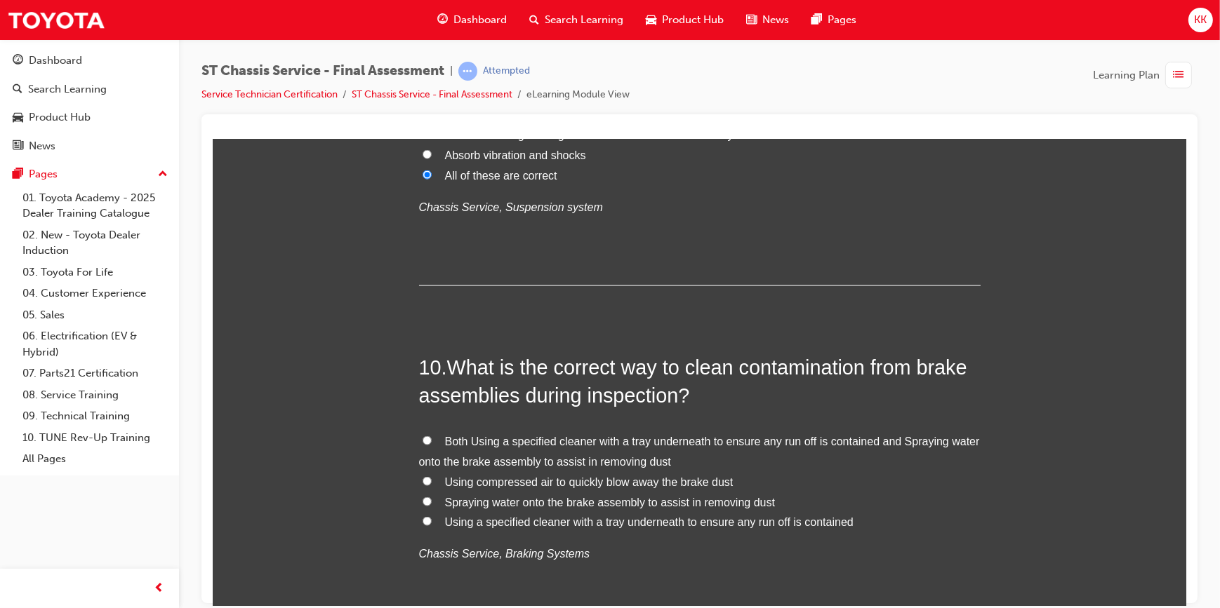
scroll to position [2870, 0]
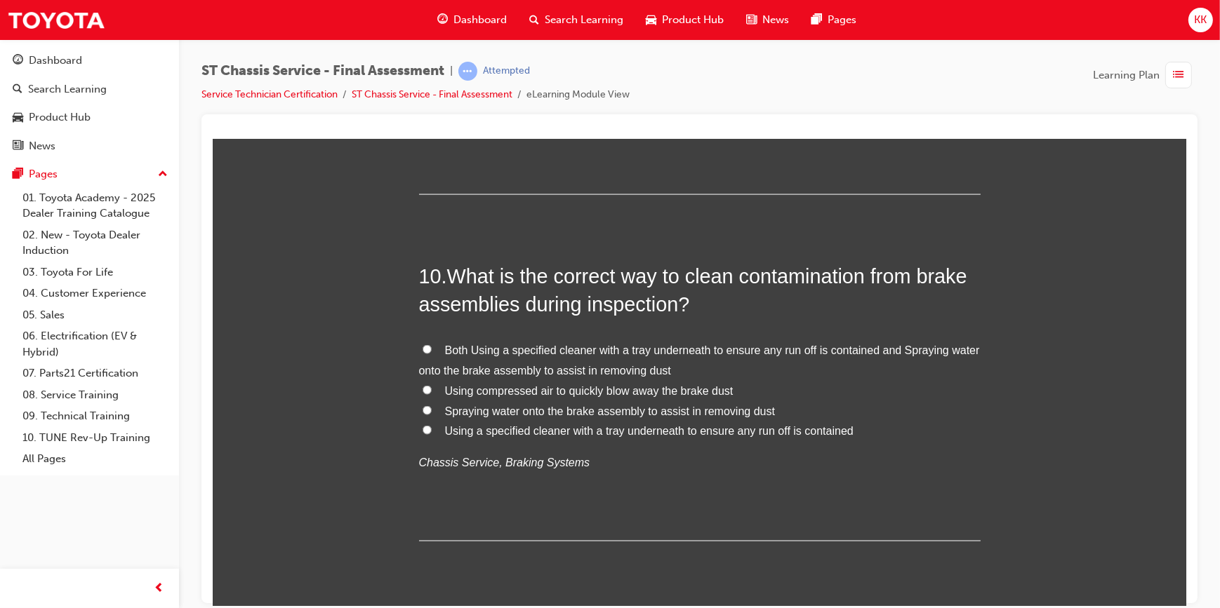
click at [422, 348] on input "Both Using a specified cleaner with a tray underneath to ensure any run off is …" at bounding box center [426, 349] width 9 height 9
radio input "true"
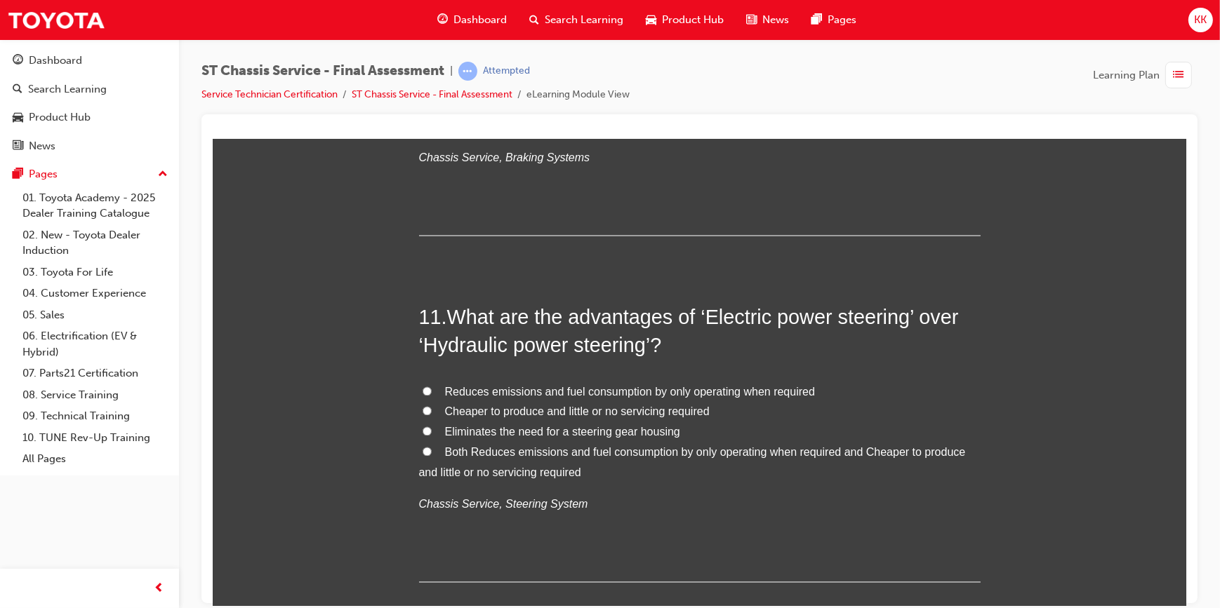
scroll to position [3190, 0]
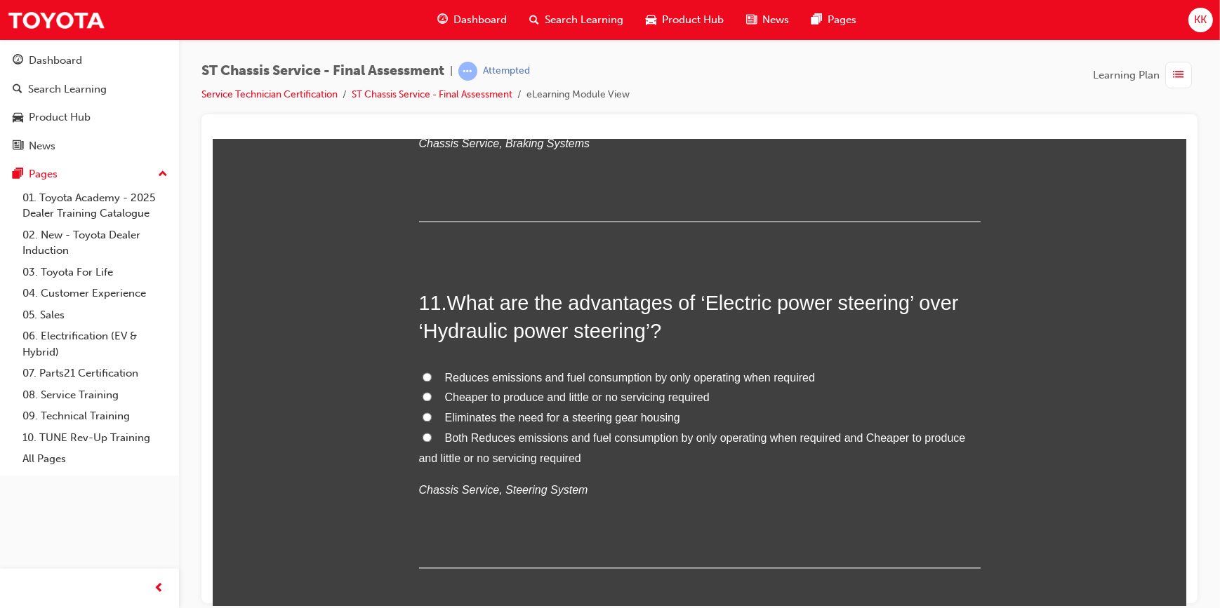
click at [422, 375] on input "Reduces emissions and fuel consumption by only operating when required" at bounding box center [426, 377] width 9 height 9
radio input "true"
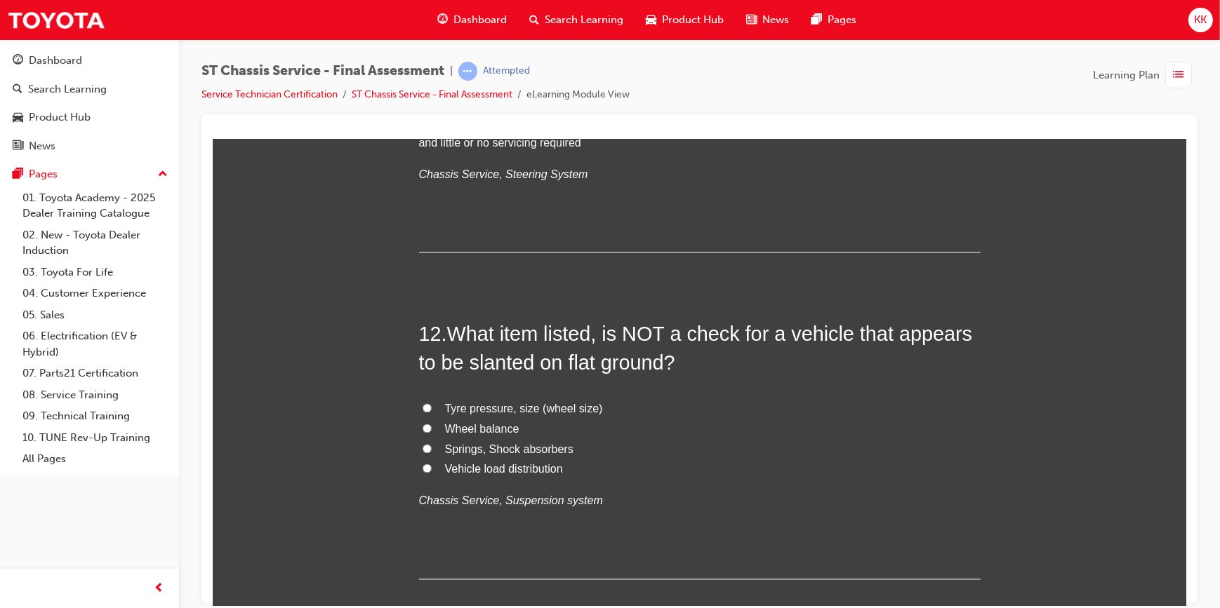
scroll to position [3509, 0]
click at [423, 422] on input "Wheel balance" at bounding box center [426, 424] width 9 height 9
radio input "true"
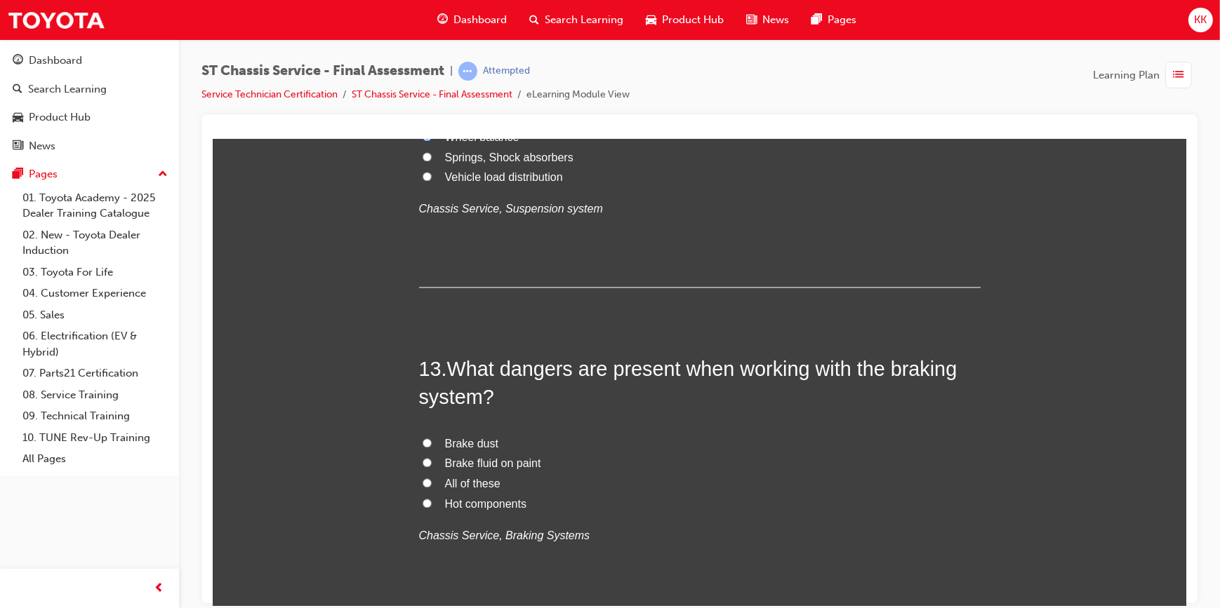
scroll to position [3828, 0]
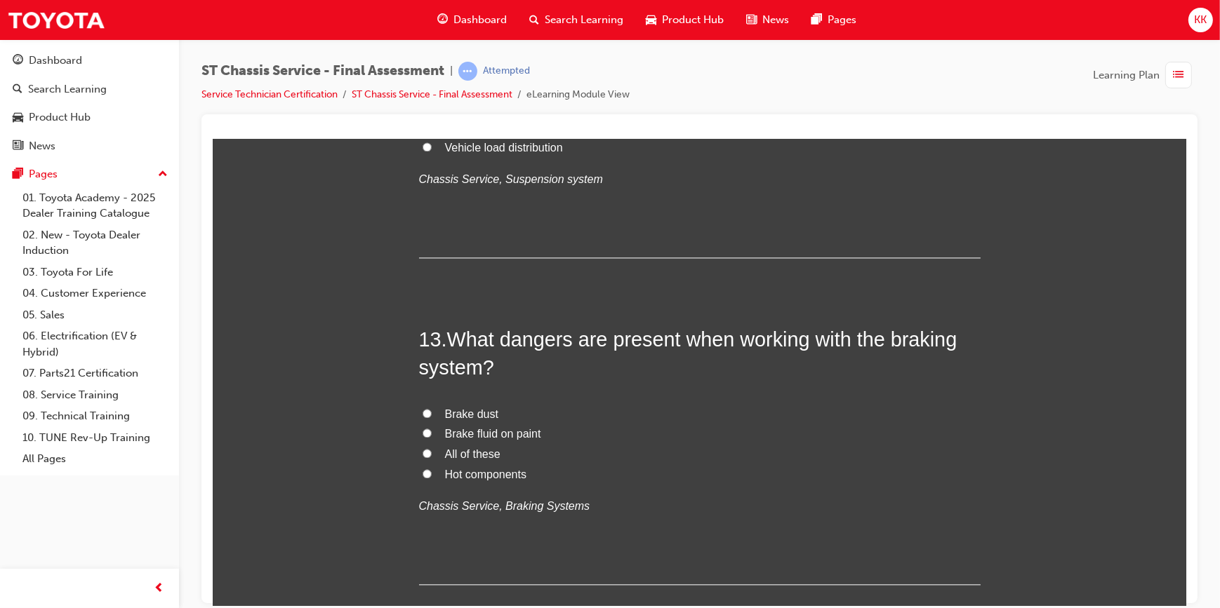
click at [423, 450] on input "All of these" at bounding box center [426, 452] width 9 height 9
radio input "true"
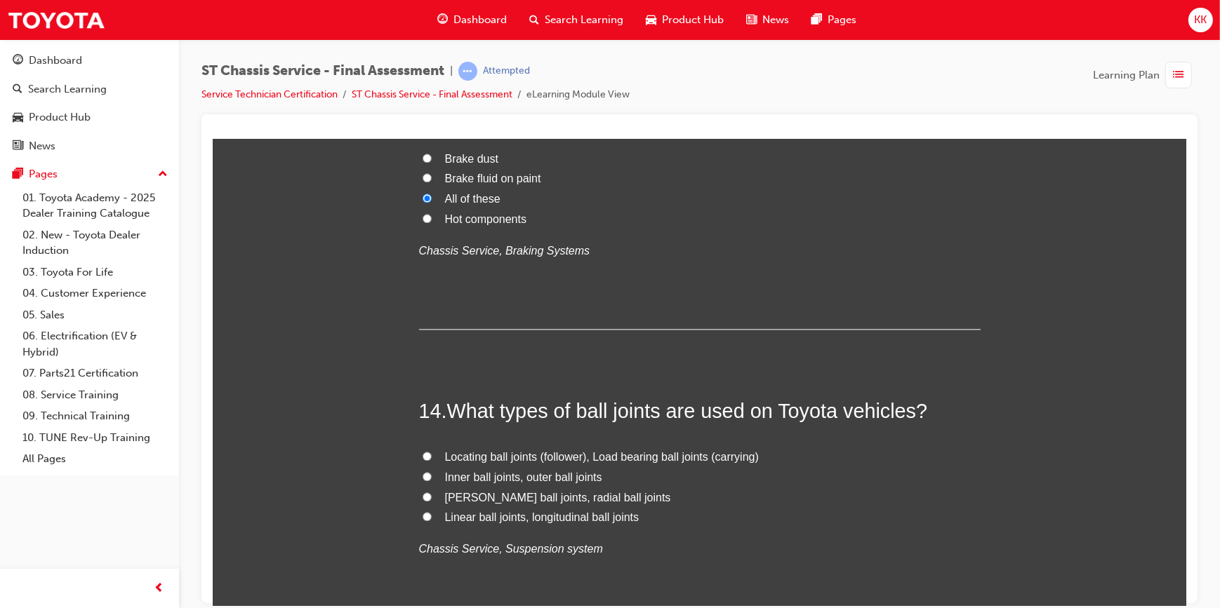
scroll to position [4147, 0]
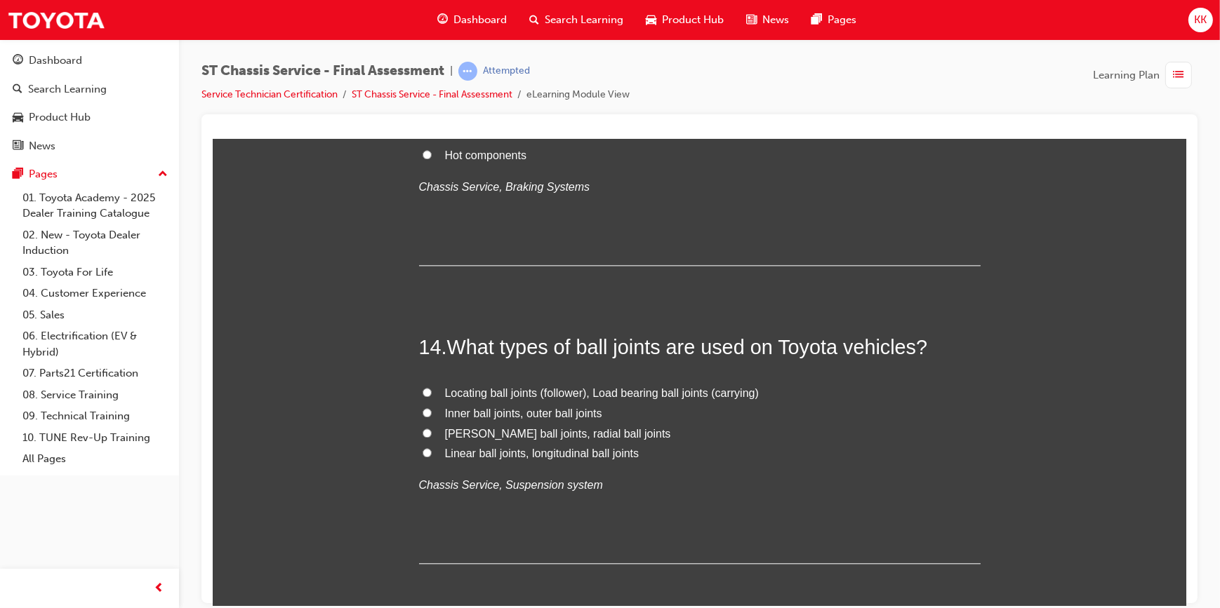
click at [422, 408] on input "Inner ball joints, outer ball joints" at bounding box center [426, 412] width 9 height 9
radio input "true"
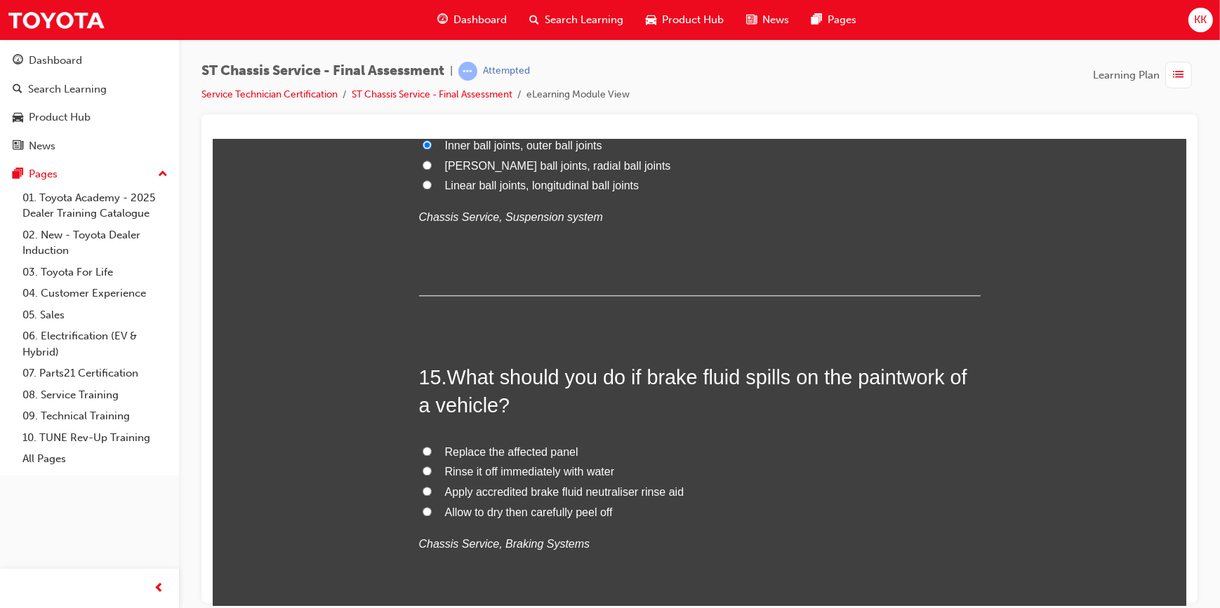
scroll to position [4466, 0]
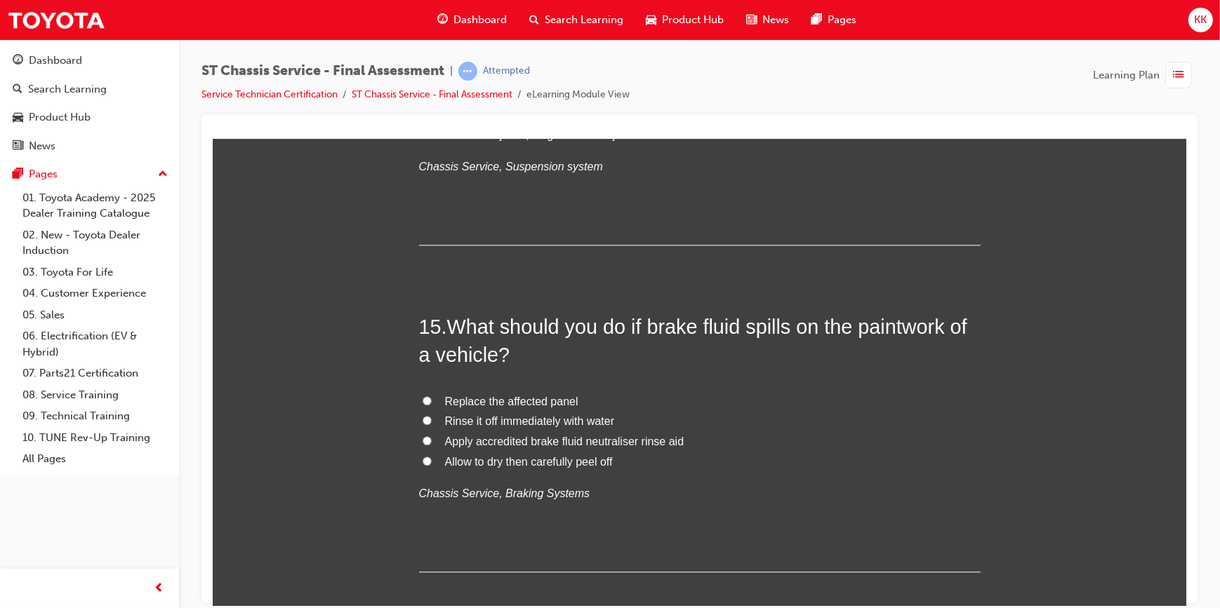
click at [422, 415] on input "Rinse it off immediately with water" at bounding box center [426, 419] width 9 height 9
radio input "true"
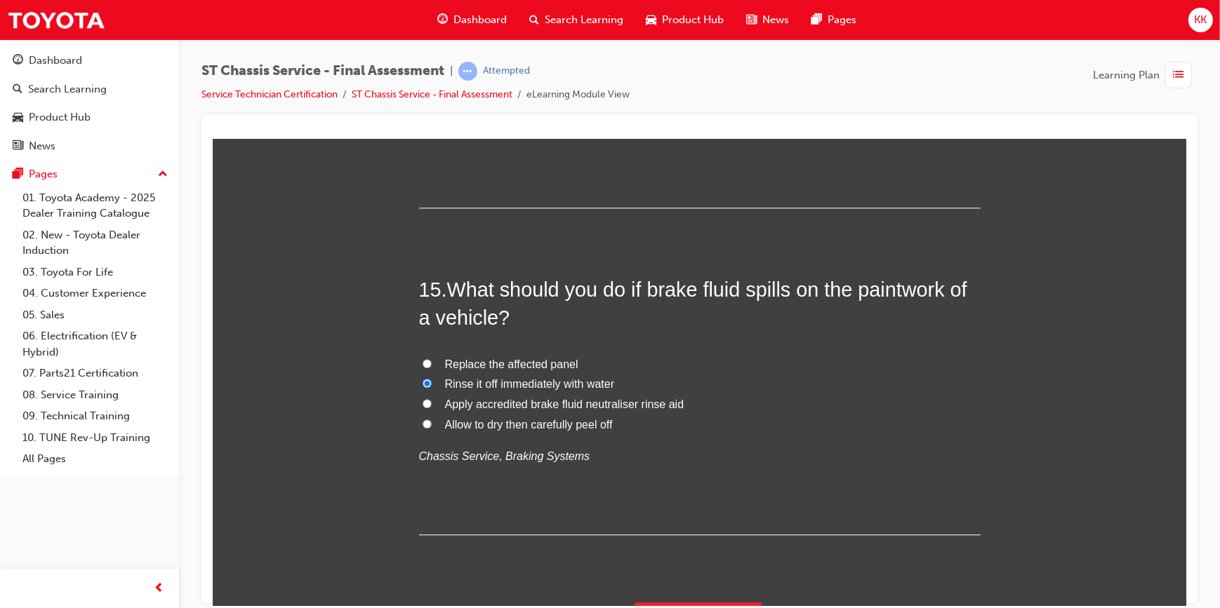
scroll to position [4537, 0]
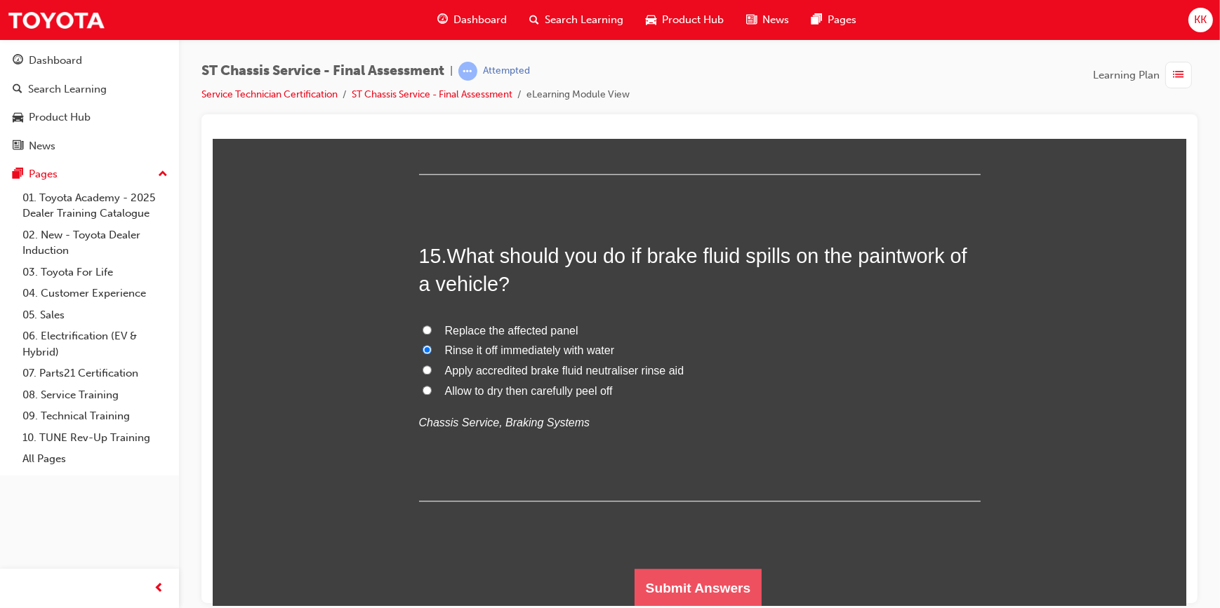
click at [679, 597] on button "Submit Answers" at bounding box center [698, 587] width 128 height 39
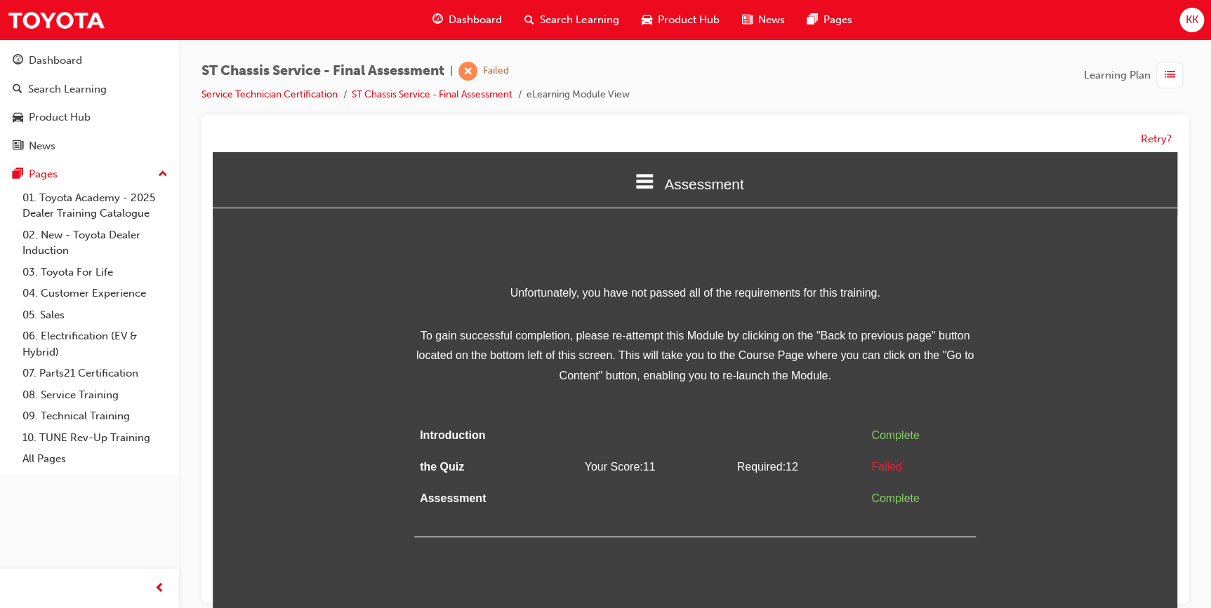
scroll to position [10, 0]
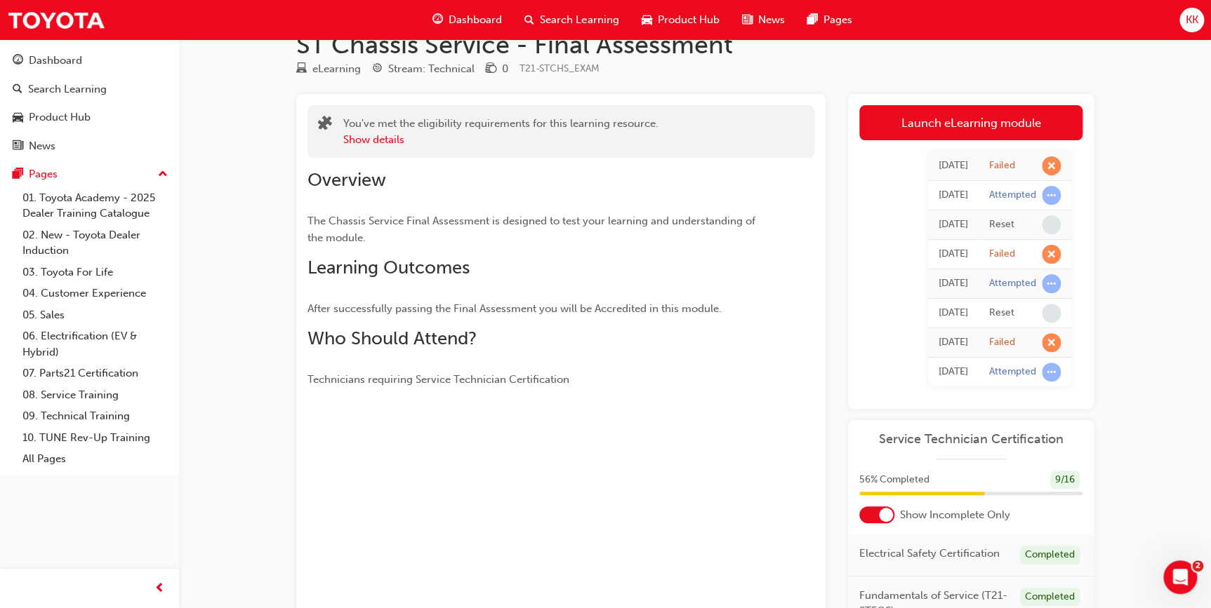
scroll to position [63, 0]
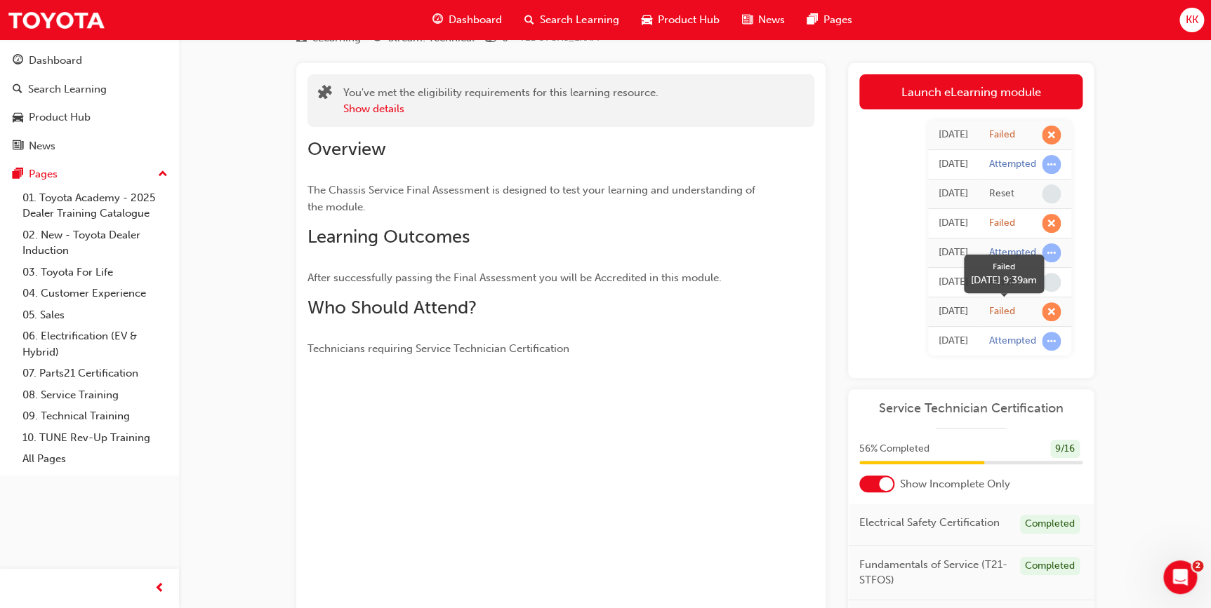
click at [1032, 308] on div "Failed" at bounding box center [1025, 311] width 72 height 19
click at [1004, 310] on div "Failed" at bounding box center [1002, 311] width 26 height 13
click at [1046, 312] on span "learningRecordVerb_FAIL-icon" at bounding box center [1051, 311] width 19 height 19
click at [950, 308] on div "[DATE]" at bounding box center [952, 312] width 29 height 16
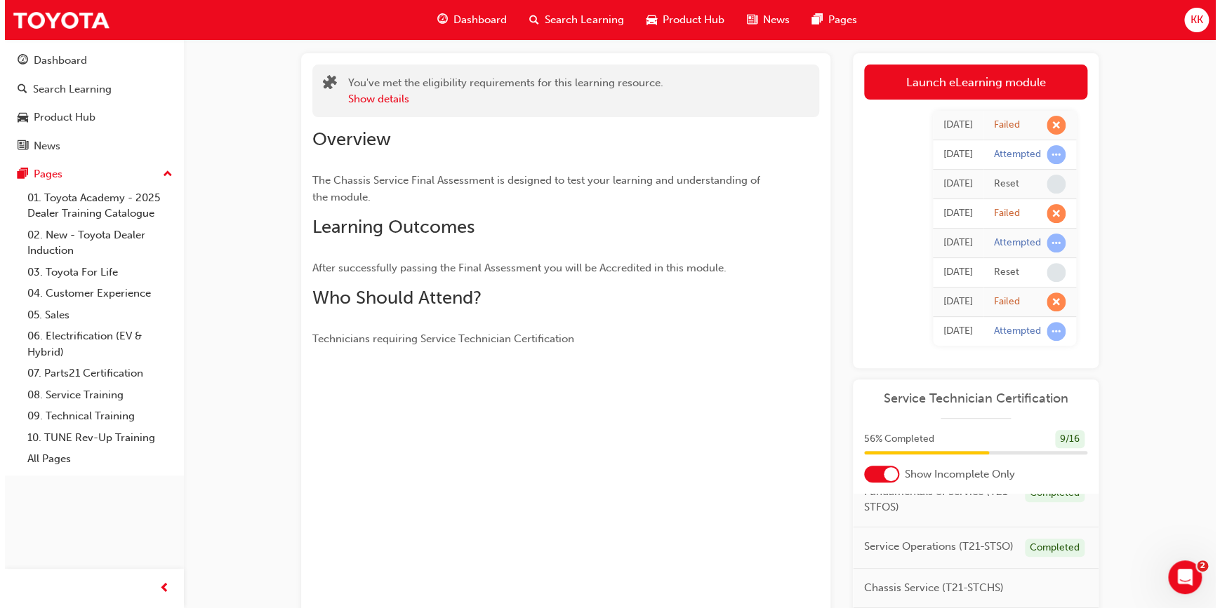
scroll to position [0, 0]
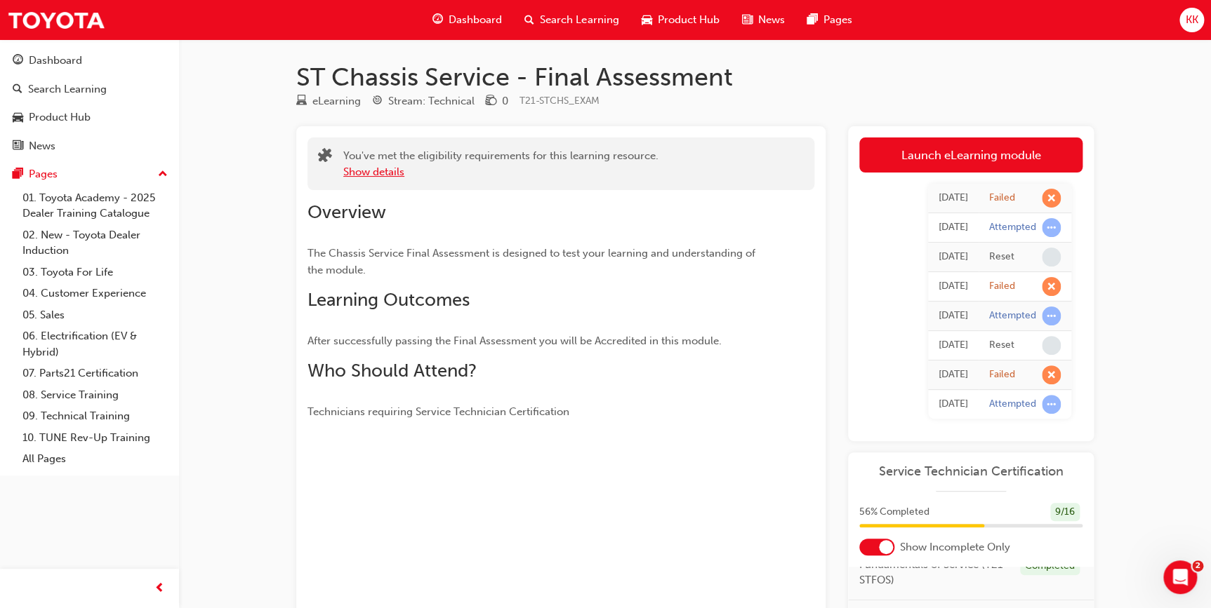
click at [382, 175] on button "Show details" at bounding box center [373, 172] width 61 height 16
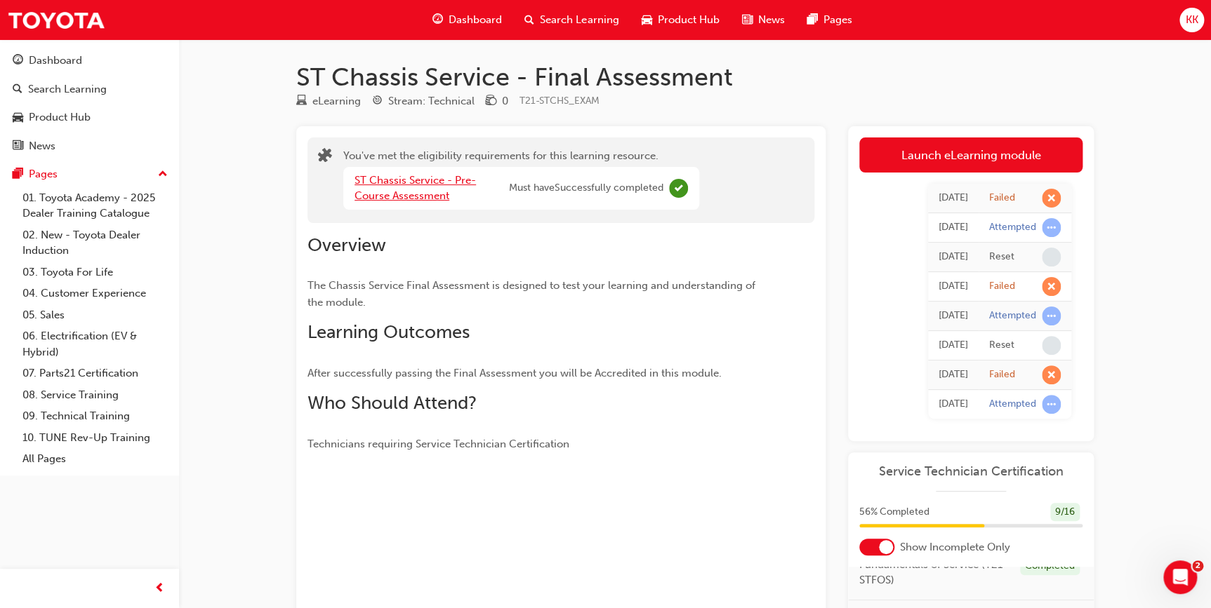
click at [419, 197] on link "ST Chassis Service - Pre-Course Assessment" at bounding box center [414, 188] width 121 height 29
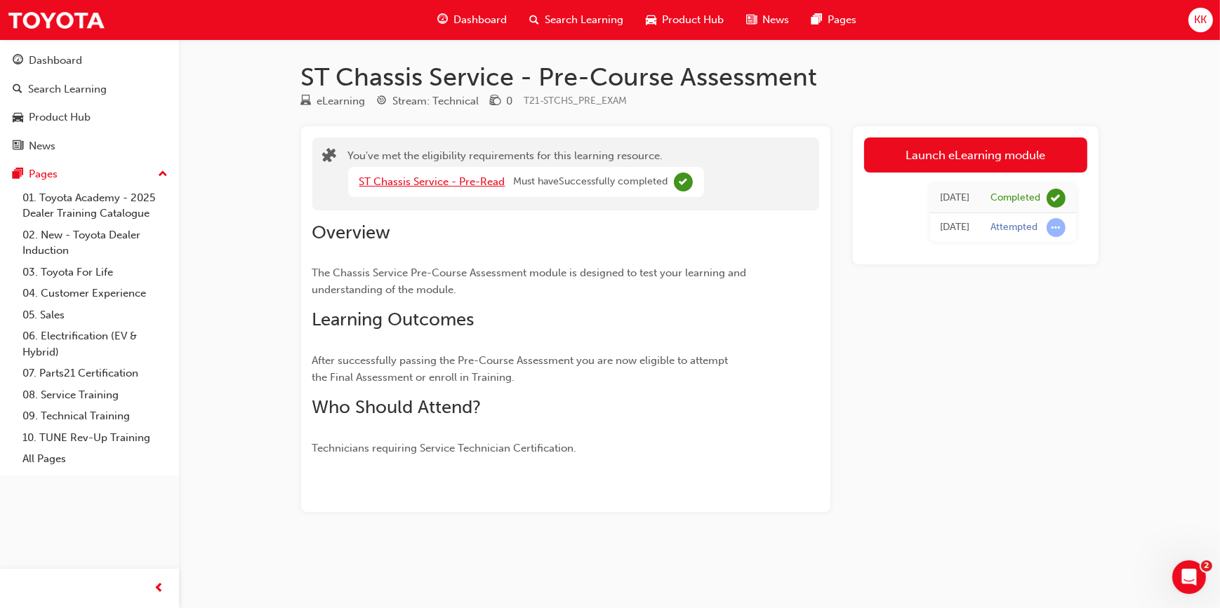
click at [429, 182] on link "ST Chassis Service - Pre-Read" at bounding box center [432, 181] width 146 height 13
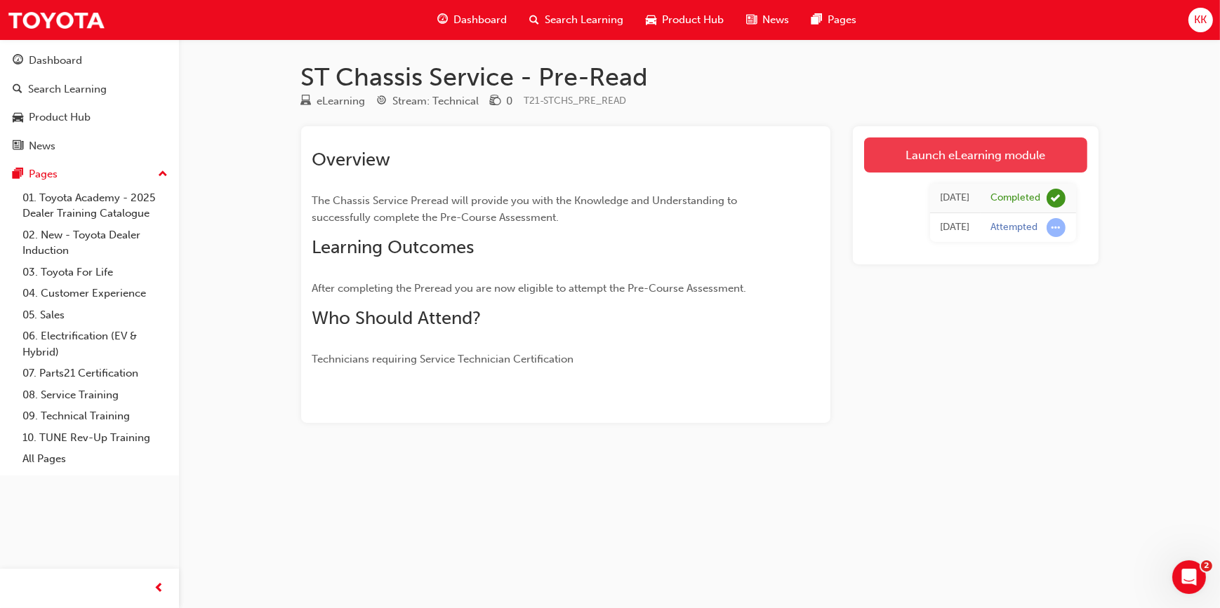
click at [962, 160] on link "Launch eLearning module" at bounding box center [975, 155] width 223 height 35
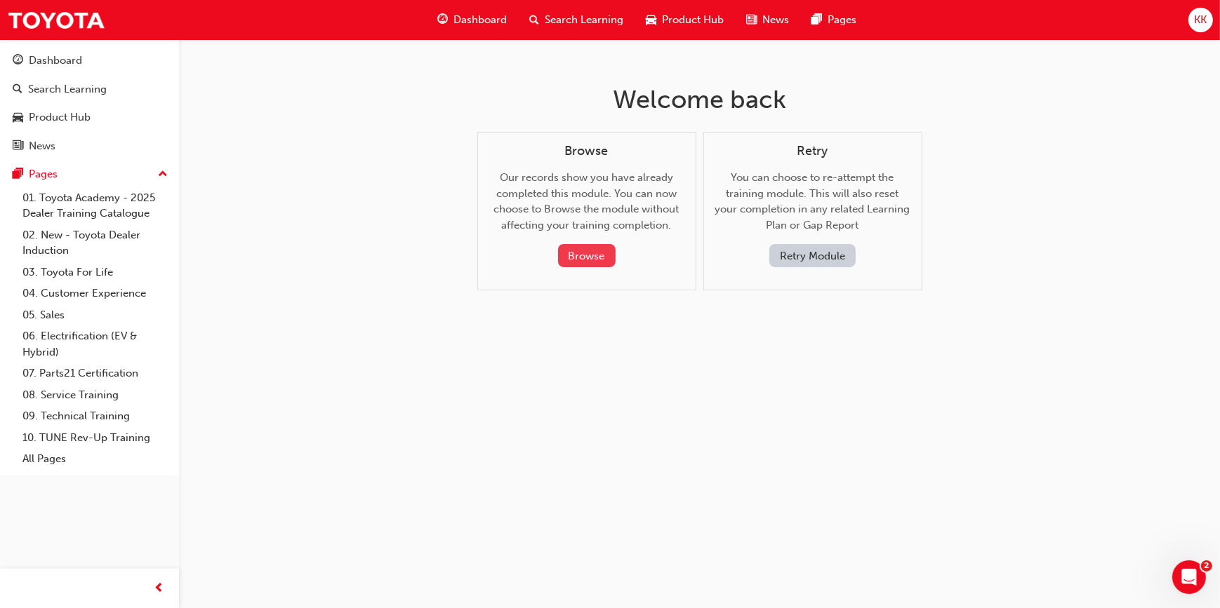
click at [590, 252] on button "Browse" at bounding box center [587, 255] width 58 height 23
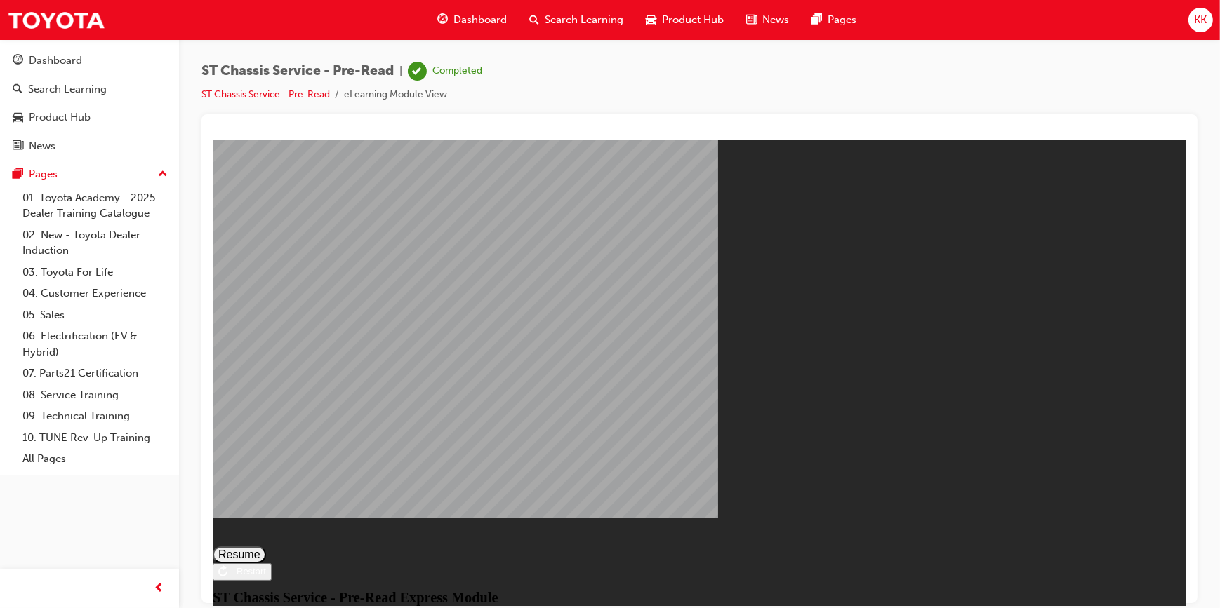
click at [265, 546] on button "Resume" at bounding box center [238, 554] width 53 height 17
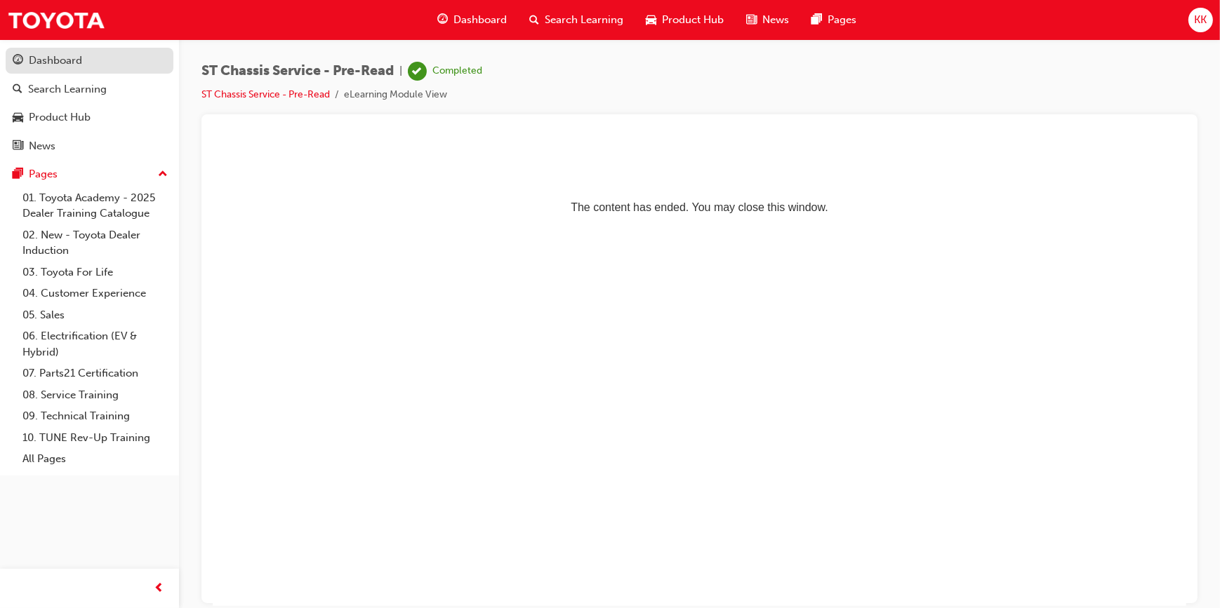
click at [54, 64] on div "Dashboard" at bounding box center [55, 61] width 53 height 16
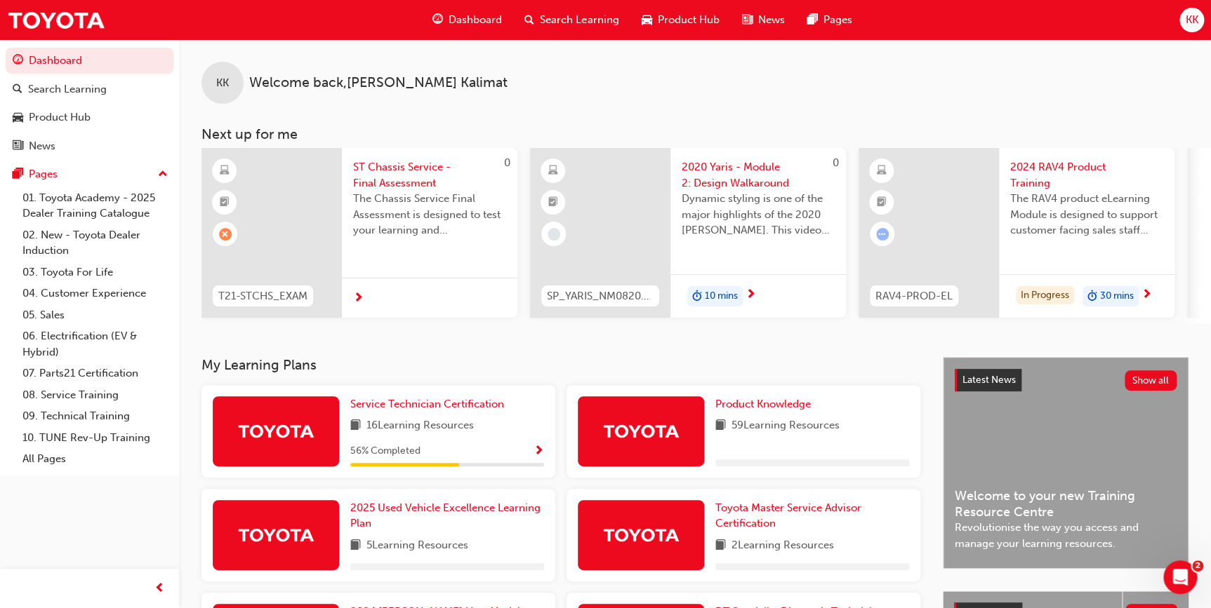
click at [424, 444] on div "Service Technician Certification 16 Learning Resources 56 % Completed" at bounding box center [447, 432] width 194 height 70
click at [545, 458] on div "Service Technician Certification 16 Learning Resources 56 % Completed" at bounding box center [378, 431] width 354 height 93
click at [540, 456] on span "Show Progress" at bounding box center [538, 452] width 11 height 13
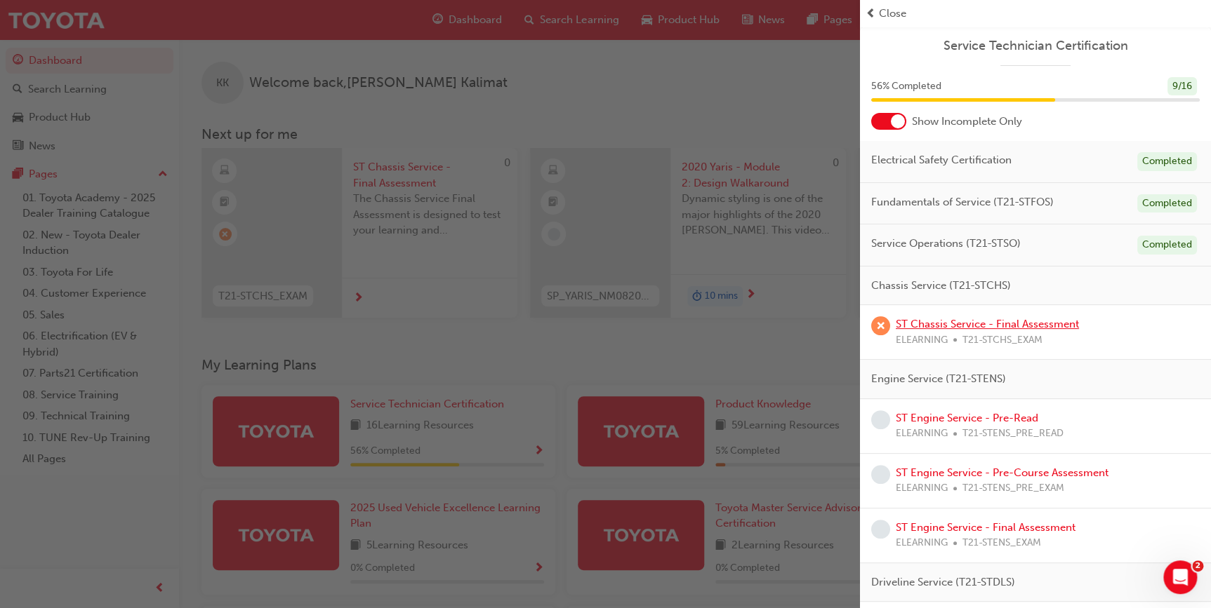
click at [976, 326] on link "ST Chassis Service - Final Assessment" at bounding box center [987, 324] width 183 height 13
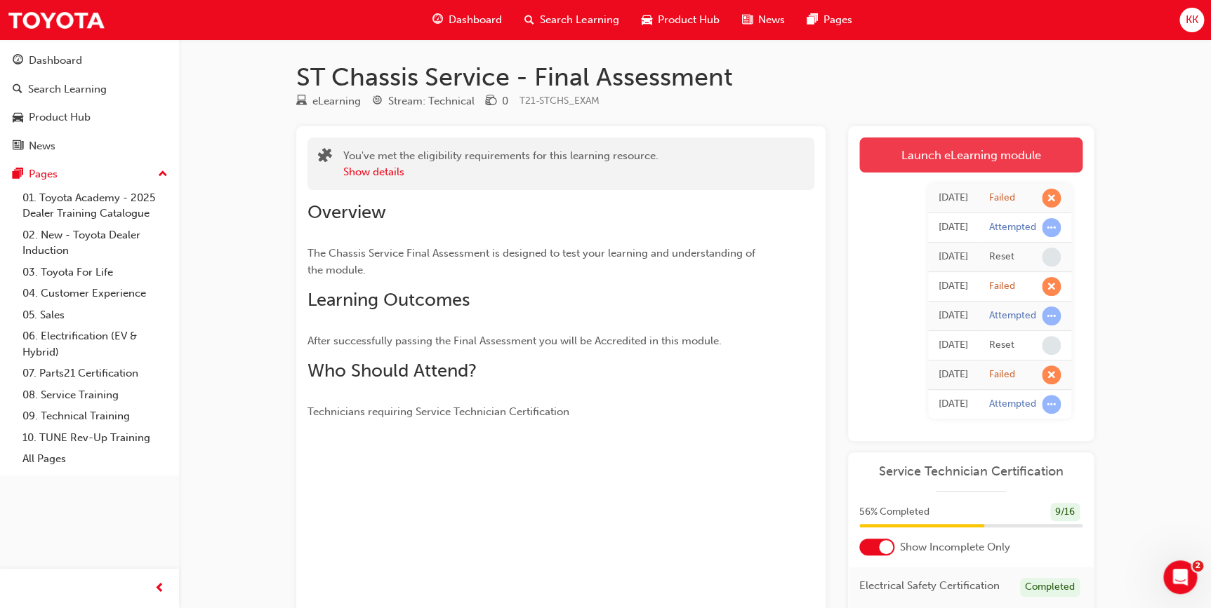
click at [974, 168] on link "Launch eLearning module" at bounding box center [970, 155] width 223 height 35
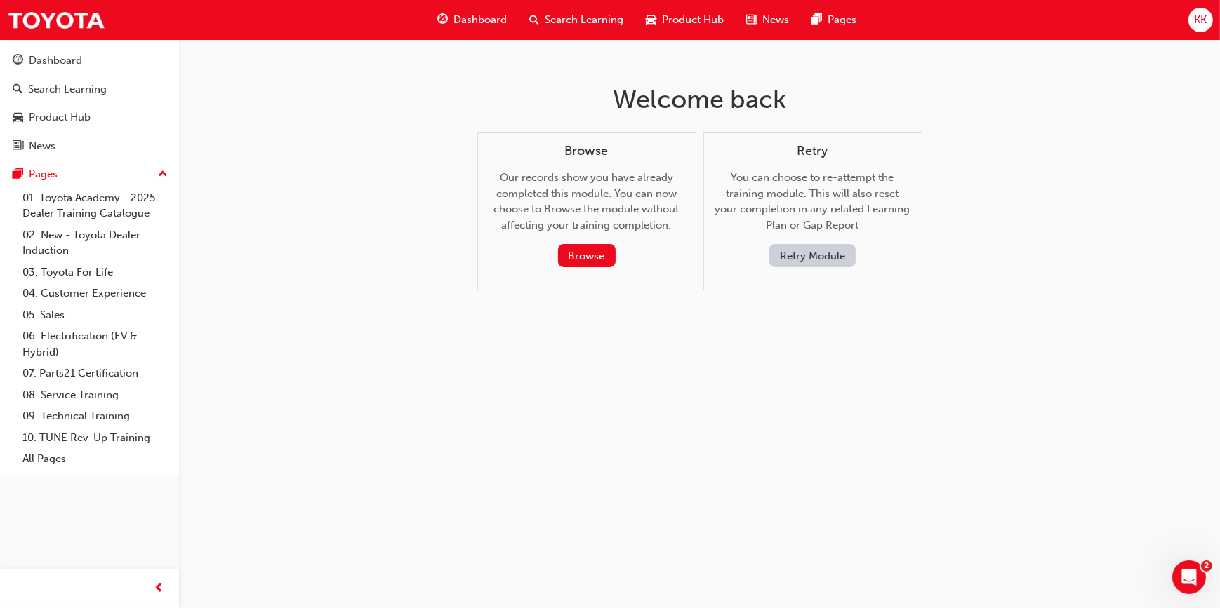
click at [813, 256] on button "Retry Module" at bounding box center [812, 255] width 86 height 23
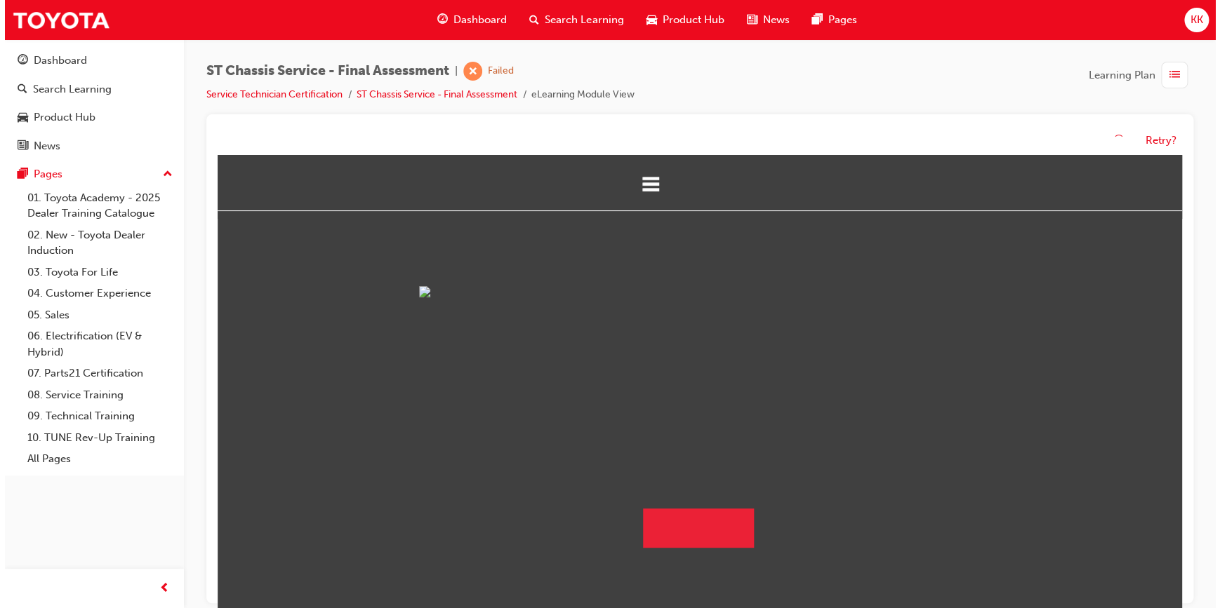
scroll to position [80, 0]
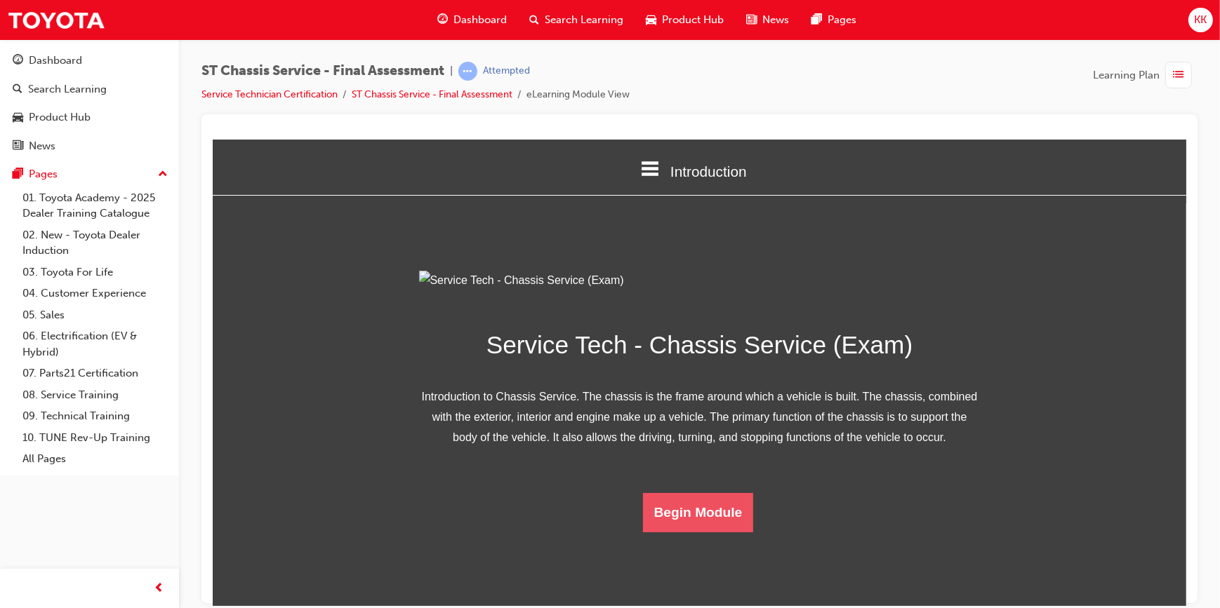
click at [659, 532] on button "Begin Module" at bounding box center [697, 512] width 111 height 39
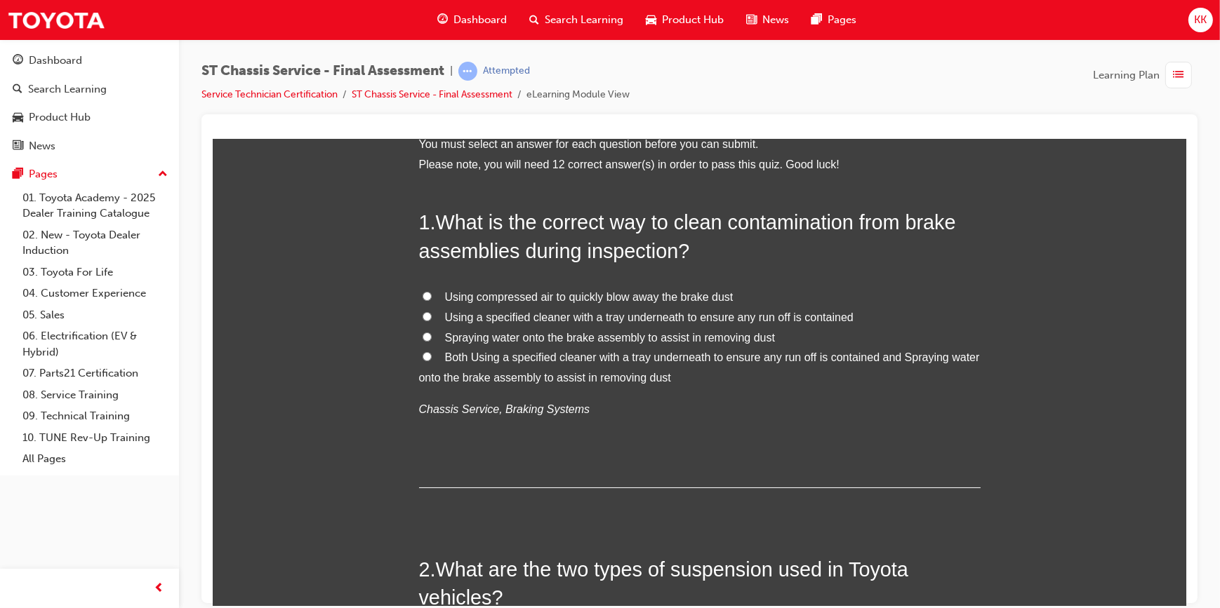
scroll to position [0, 0]
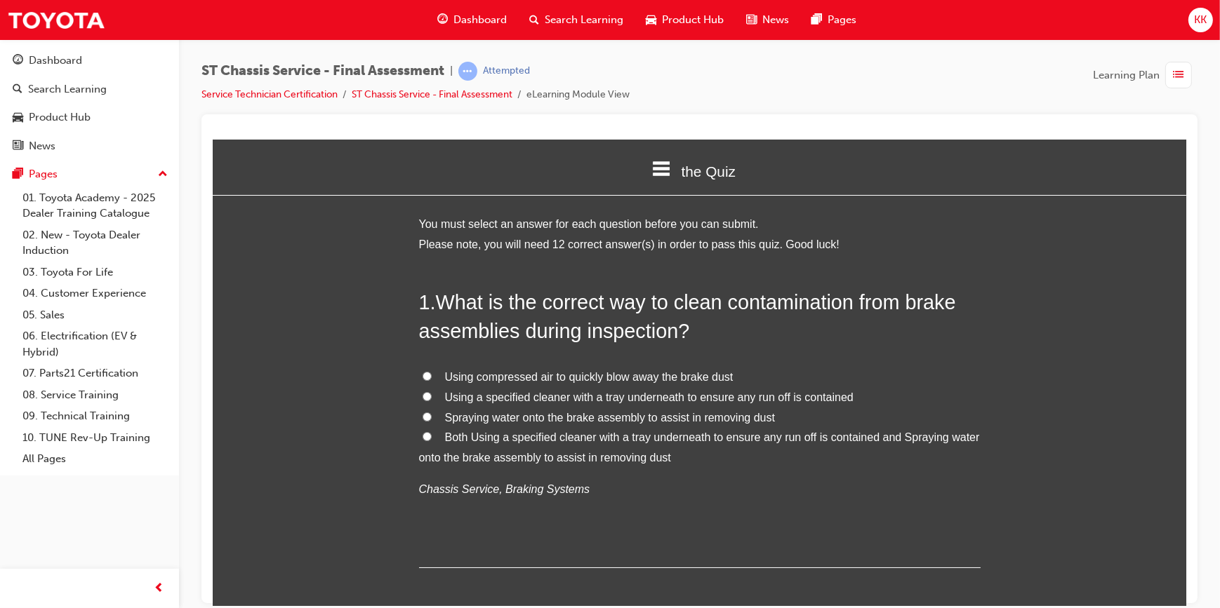
click at [422, 434] on input "Both Using a specified cleaner with a tray underneath to ensure any run off is …" at bounding box center [426, 436] width 9 height 9
radio input "true"
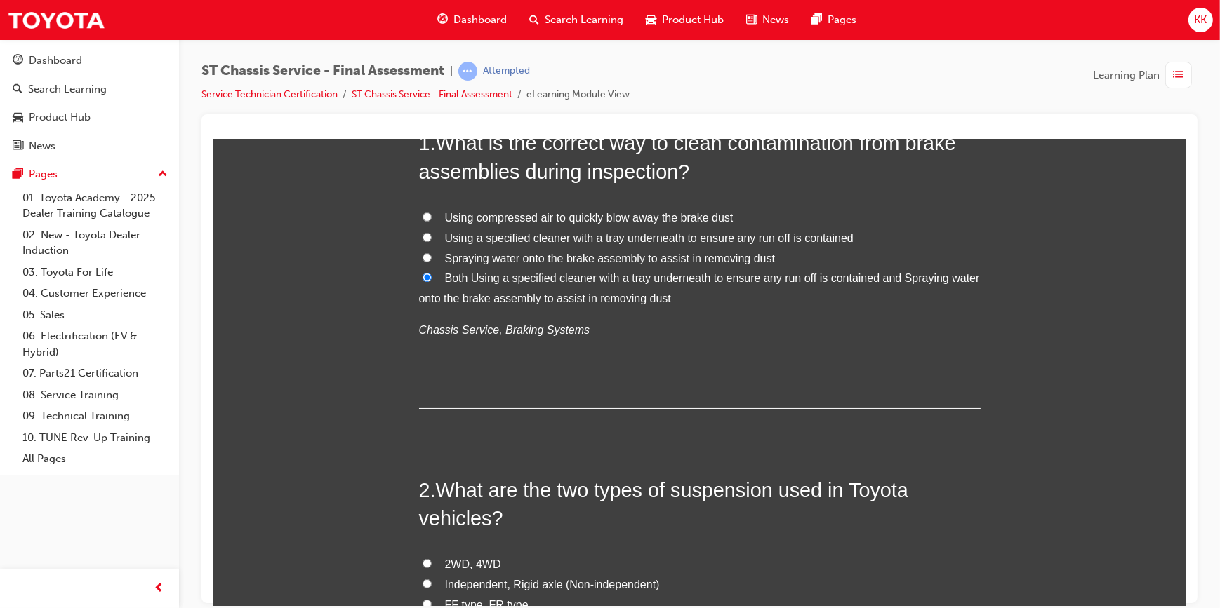
scroll to position [319, 0]
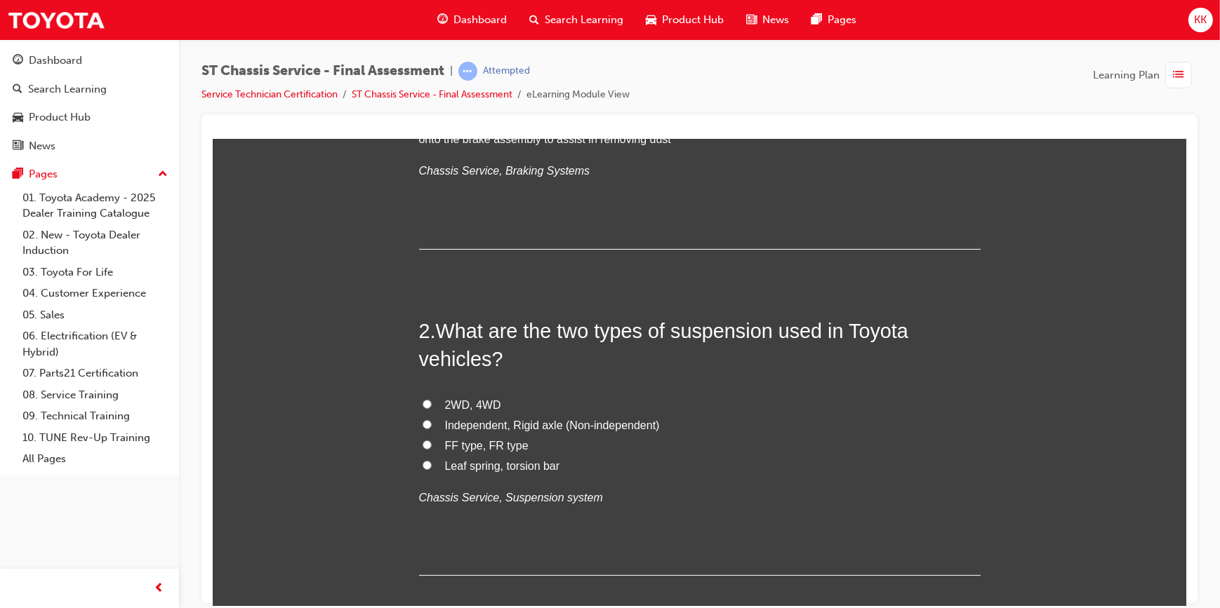
click at [422, 424] on input "Independent, Rigid axle (Non-independent)" at bounding box center [426, 424] width 9 height 9
radio input "true"
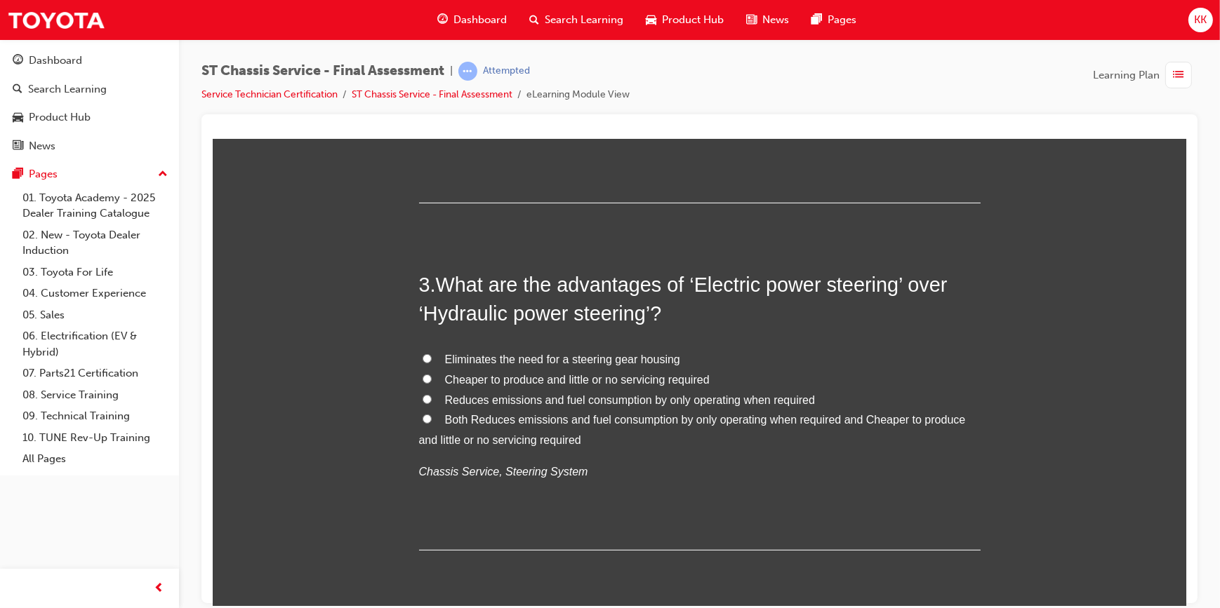
scroll to position [702, 0]
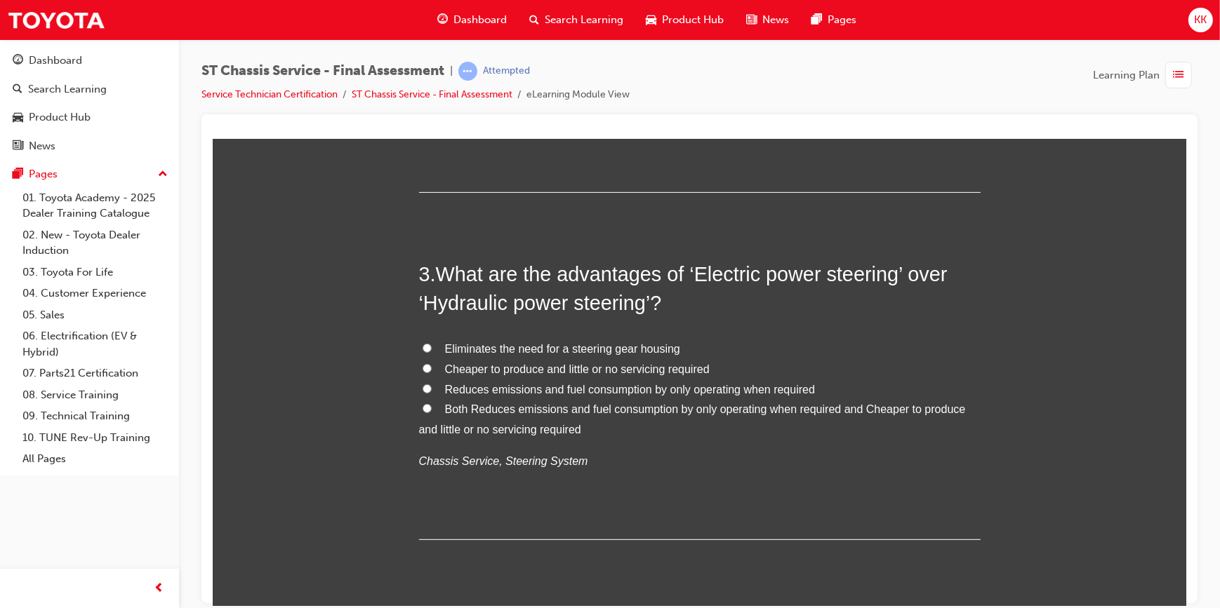
click at [422, 390] on input "Reduces emissions and fuel consumption by only operating when required" at bounding box center [426, 388] width 9 height 9
radio input "true"
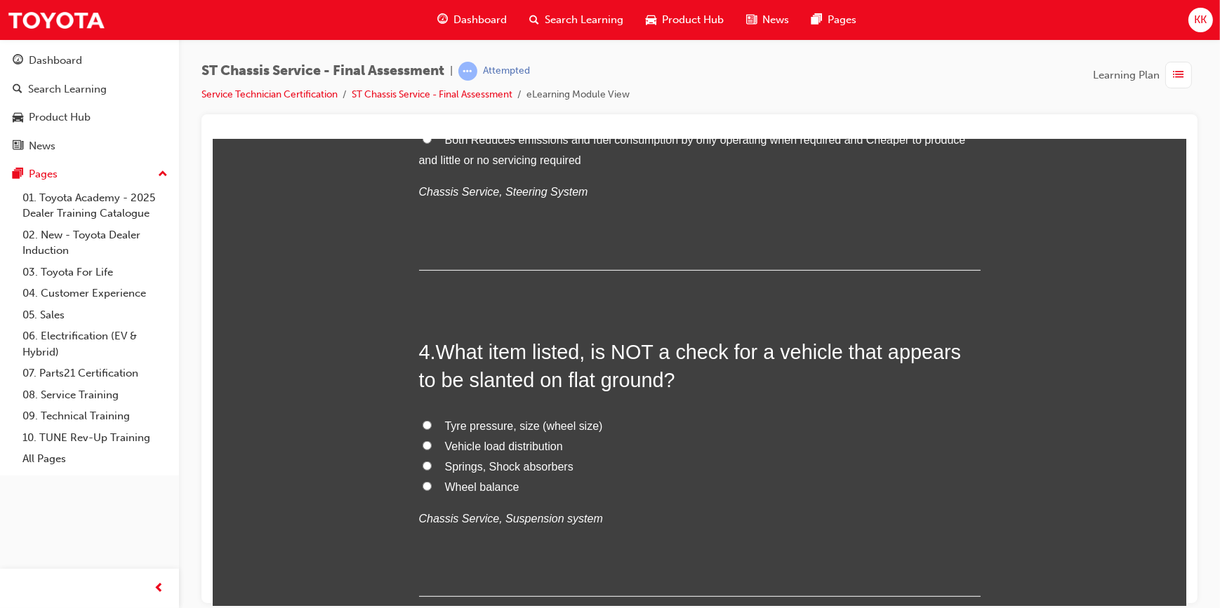
scroll to position [1084, 0]
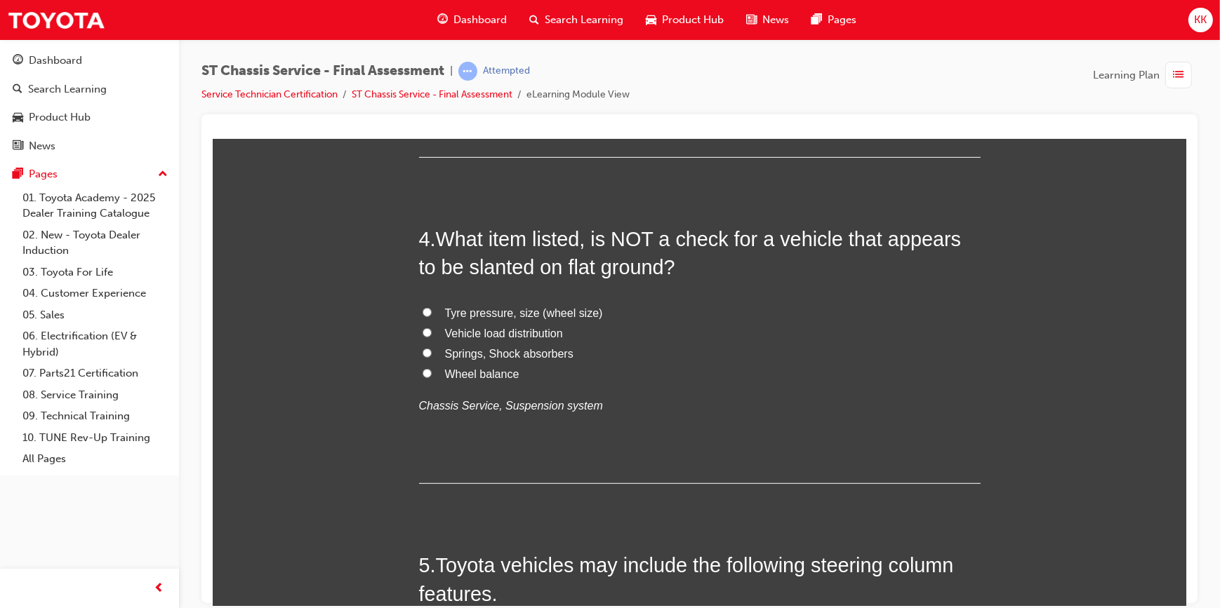
click at [422, 371] on input "Wheel balance" at bounding box center [426, 372] width 9 height 9
radio input "true"
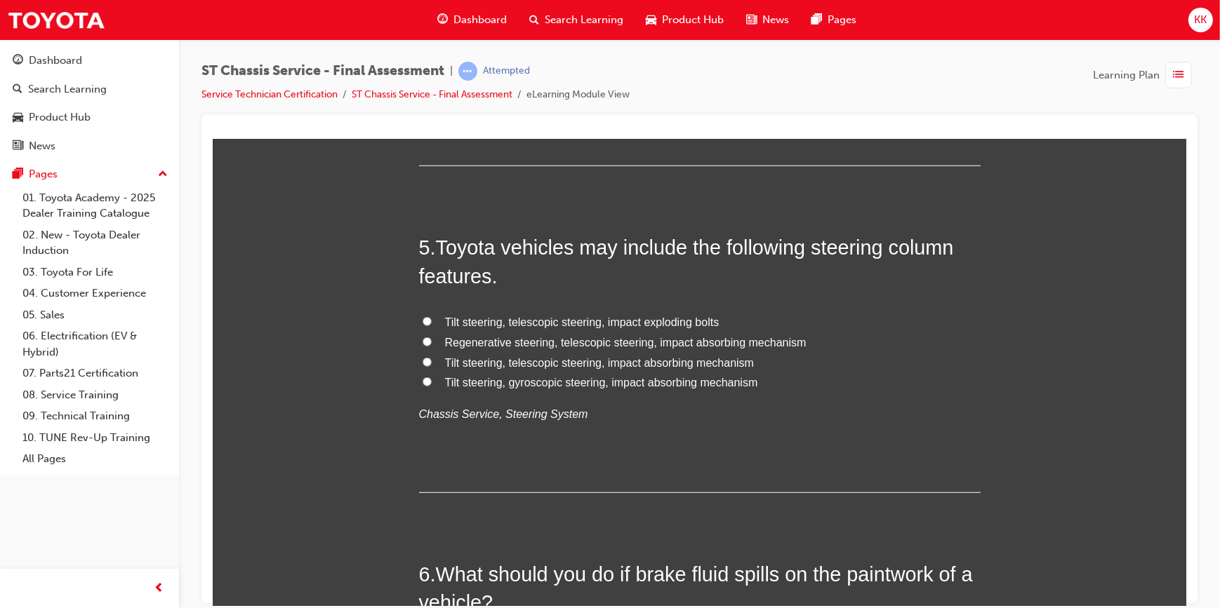
scroll to position [1404, 0]
click at [422, 380] on input "Tilt steering, gyroscopic steering, impact absorbing mechanism" at bounding box center [426, 379] width 9 height 9
radio input "true"
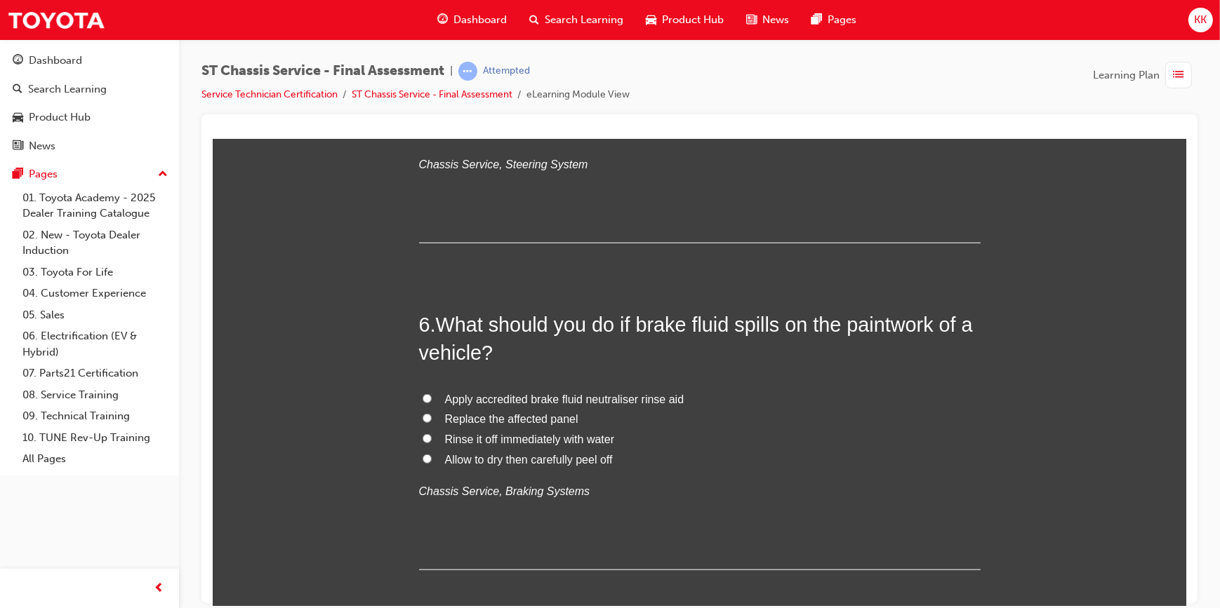
scroll to position [1658, 0]
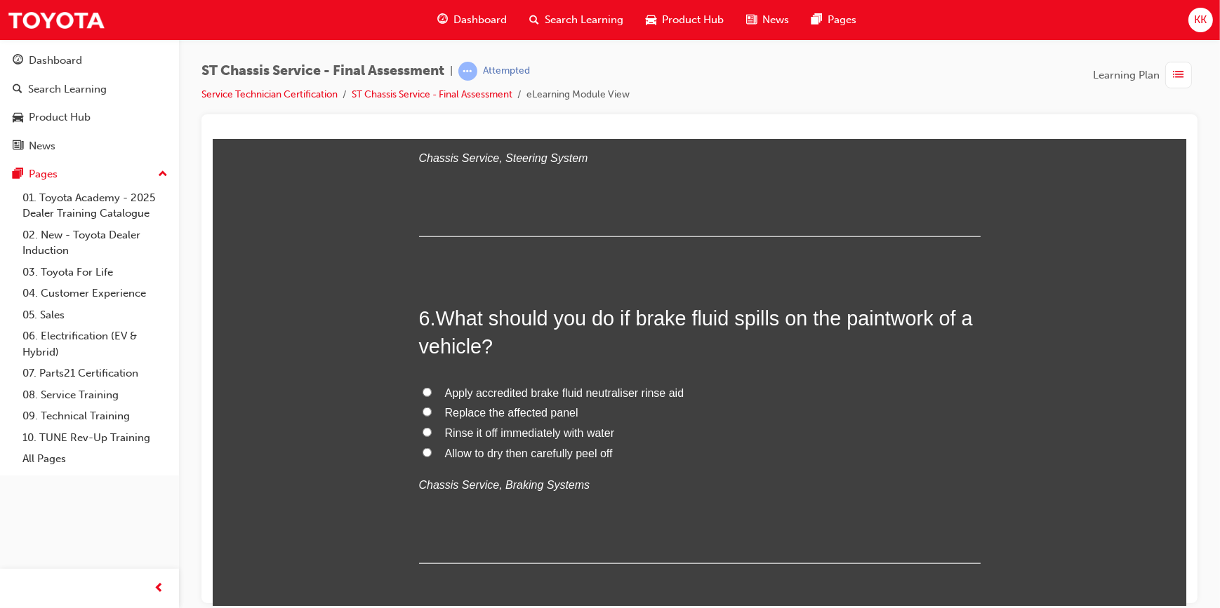
click at [422, 431] on input "Rinse it off immediately with water" at bounding box center [426, 431] width 9 height 9
radio input "true"
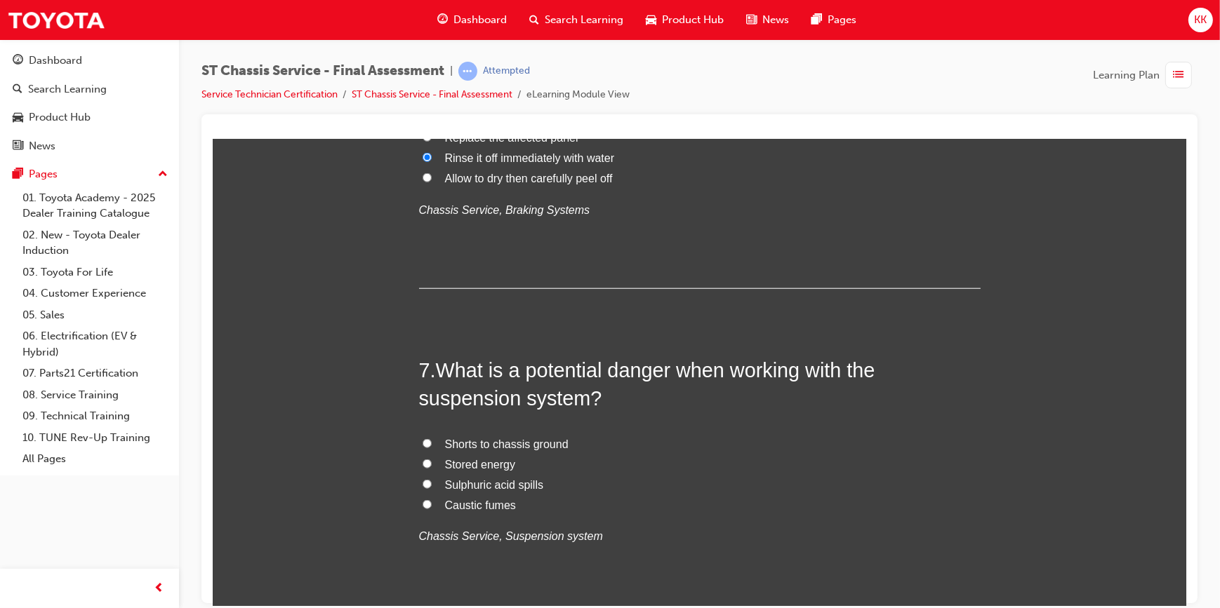
scroll to position [1978, 0]
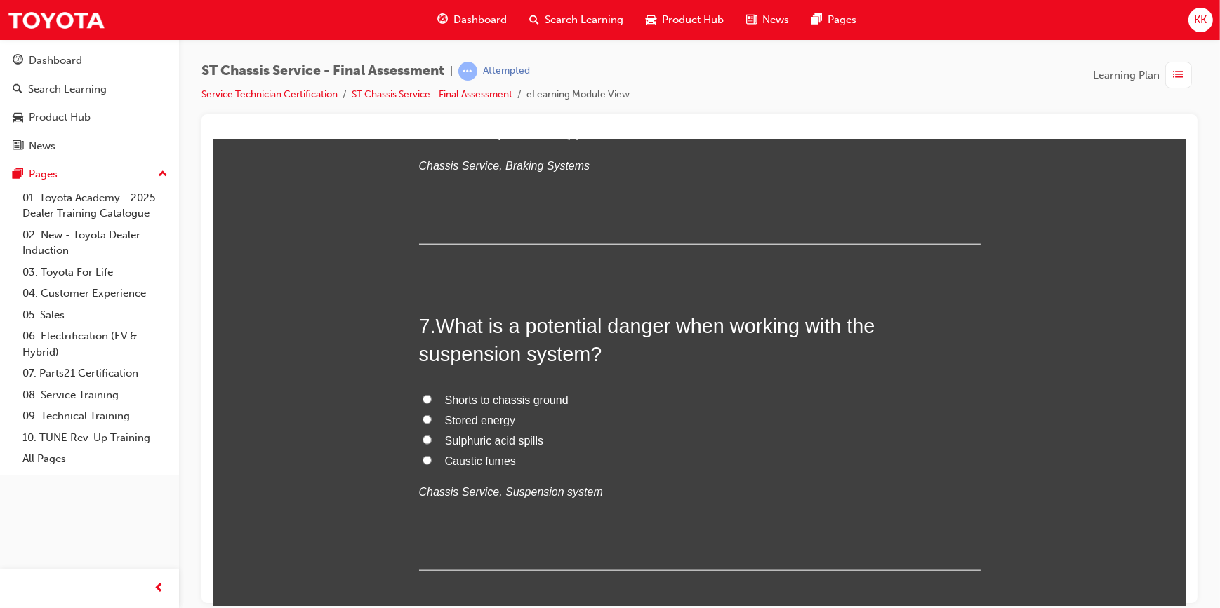
click at [422, 418] on input "Stored energy" at bounding box center [426, 419] width 9 height 9
radio input "true"
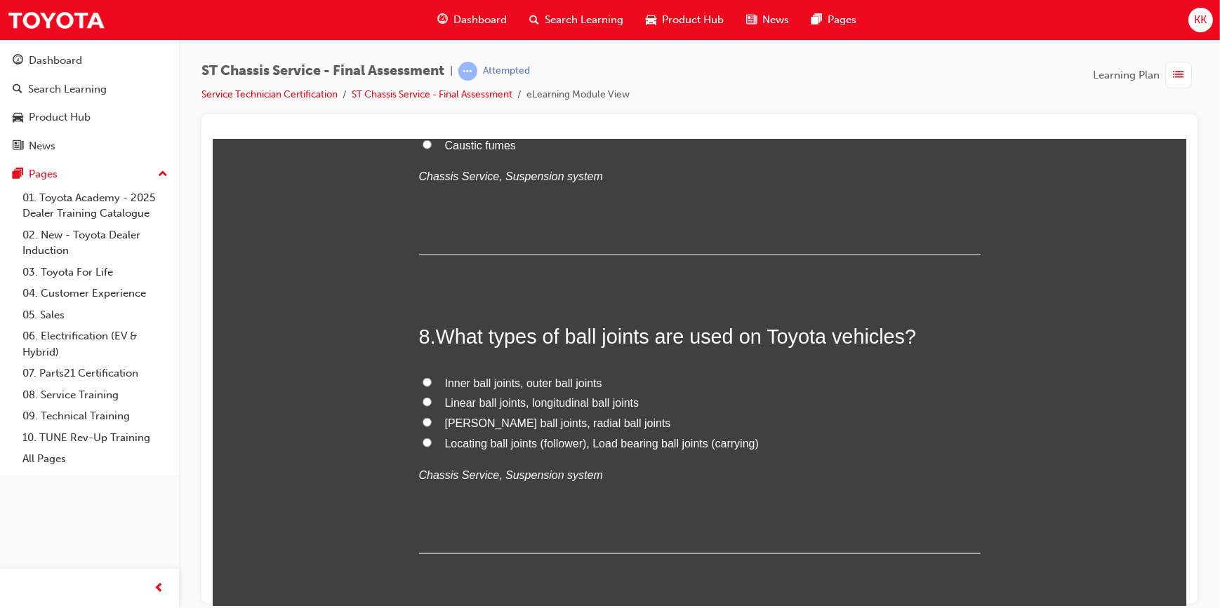
scroll to position [2360, 0]
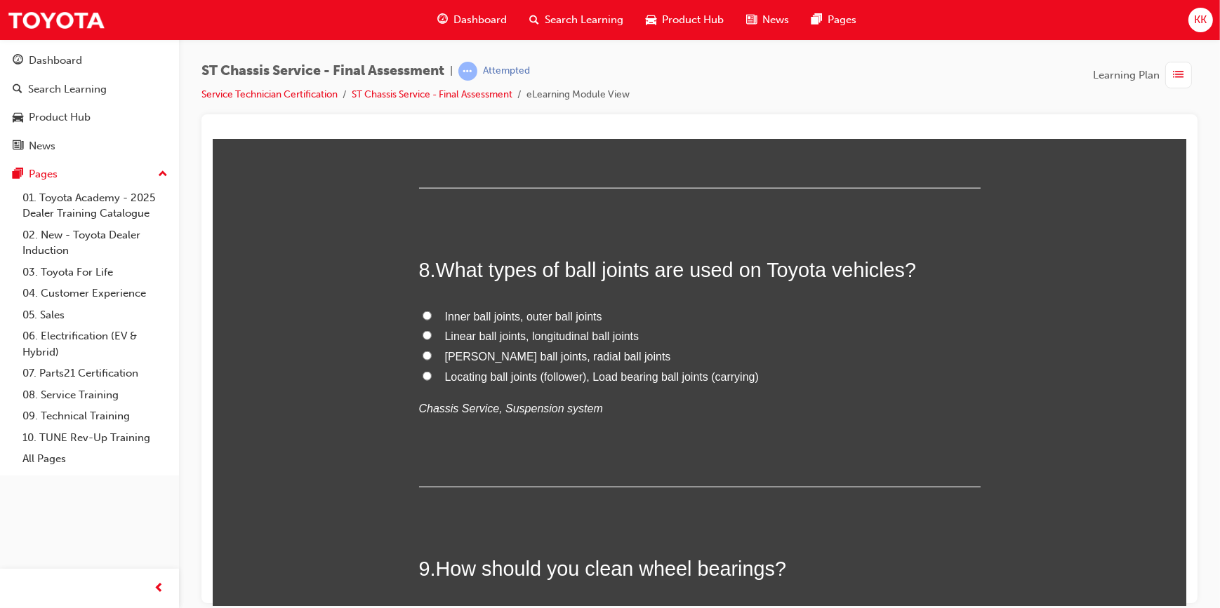
click at [422, 374] on input "Locating ball joints (follower), Load bearing ball joints (carrying)" at bounding box center [426, 375] width 9 height 9
radio input "true"
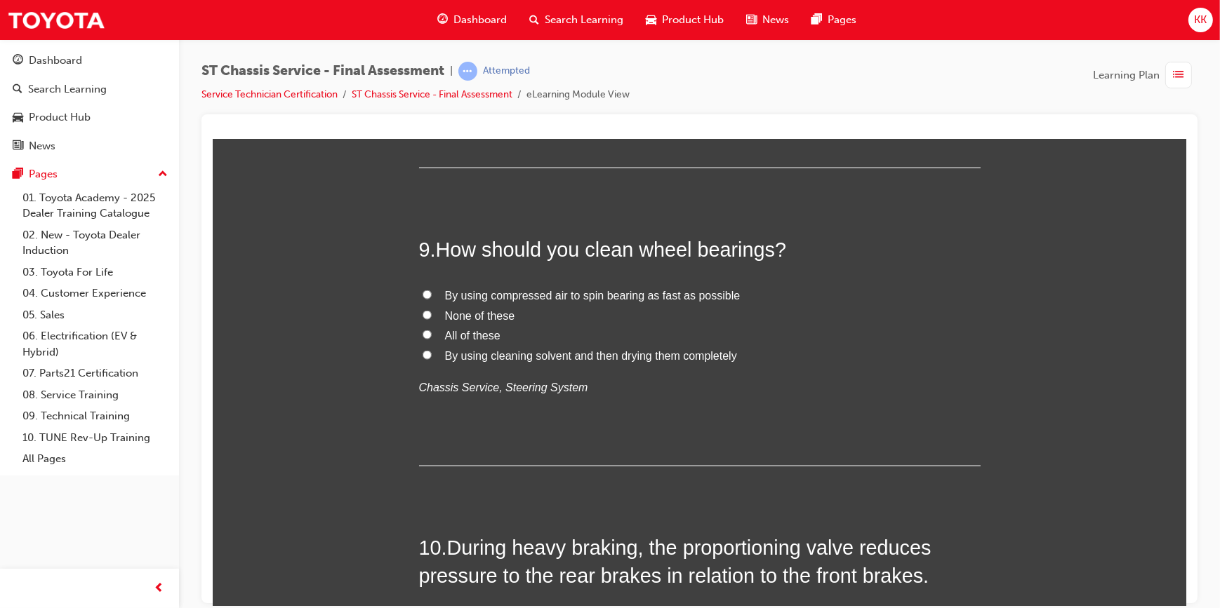
scroll to position [2743, 0]
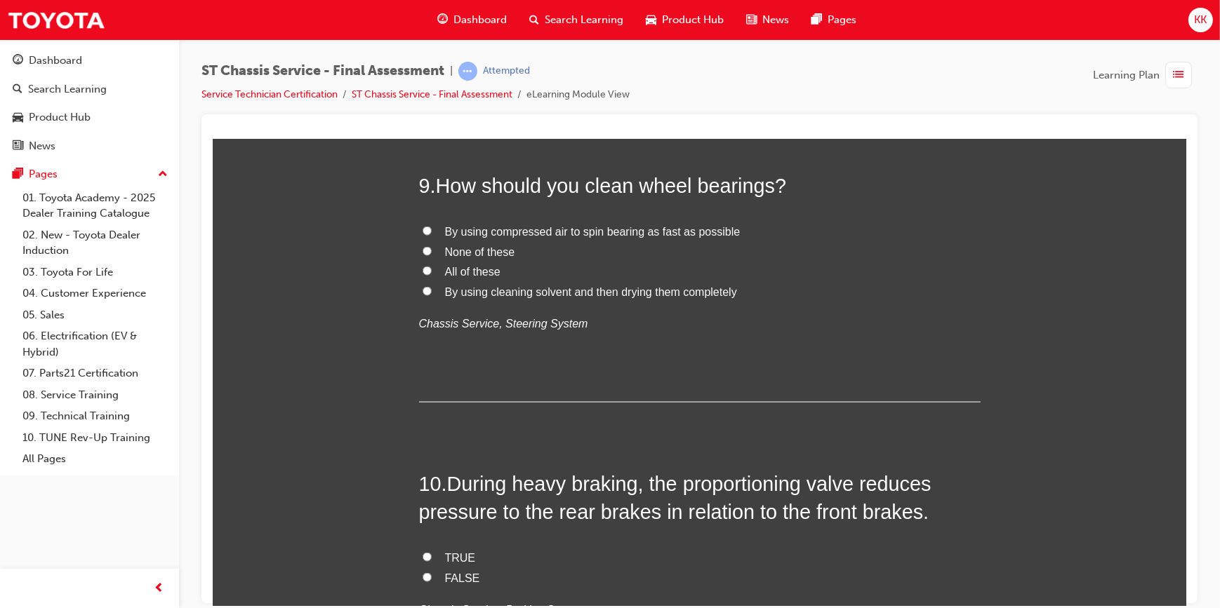
click at [422, 250] on input "None of these" at bounding box center [426, 250] width 9 height 9
radio input "true"
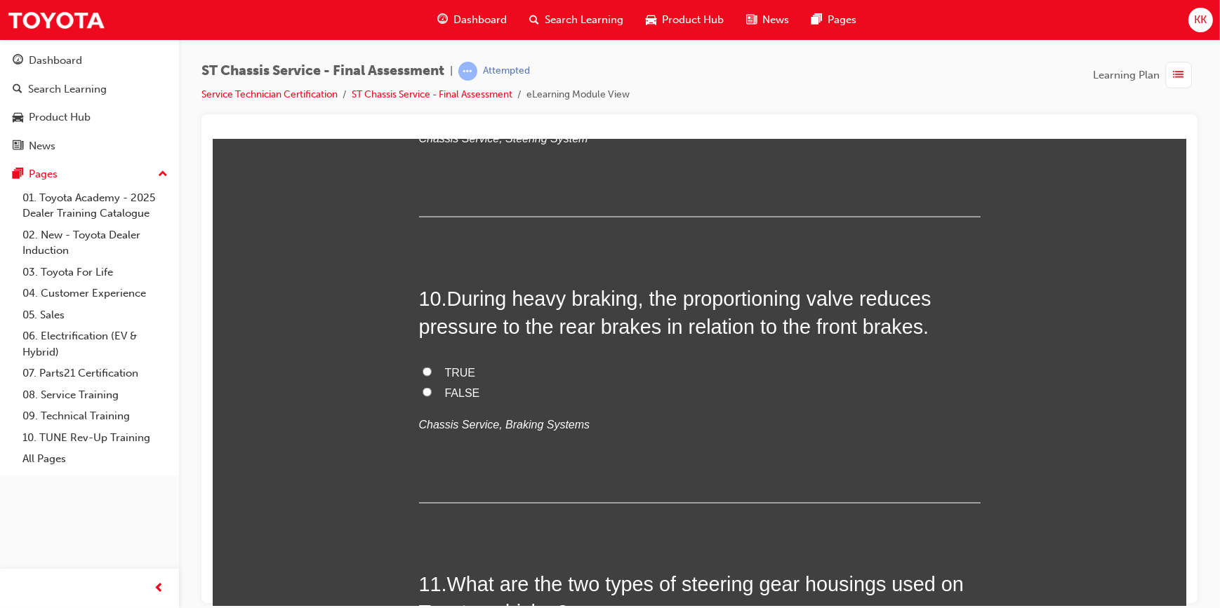
scroll to position [2934, 0]
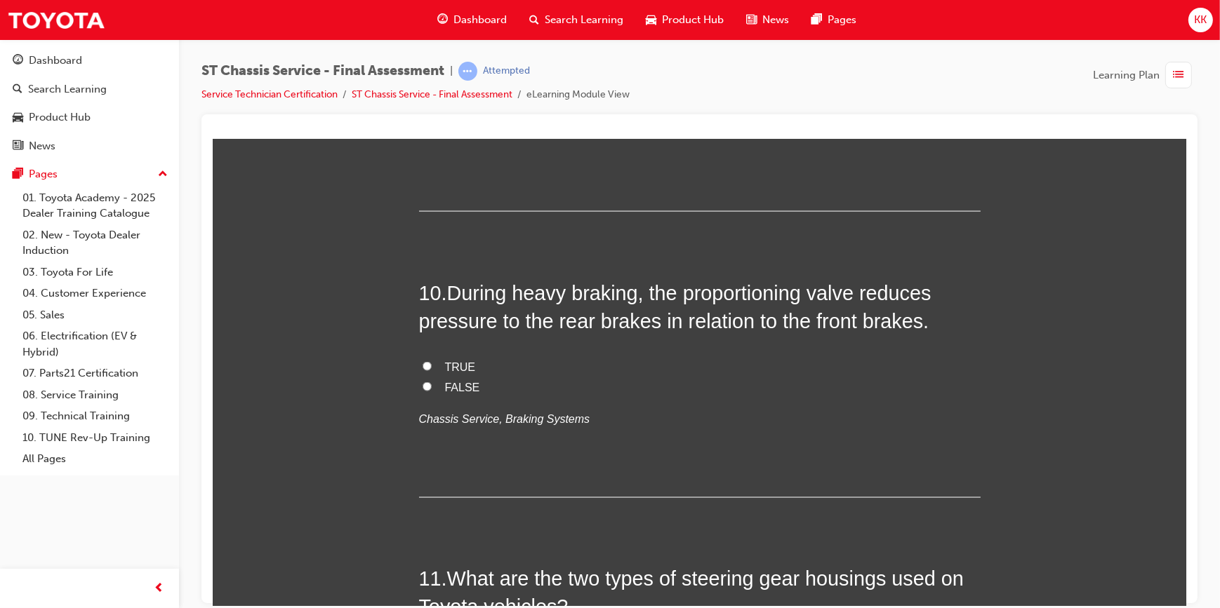
click at [422, 362] on input "TRUE" at bounding box center [426, 365] width 9 height 9
radio input "true"
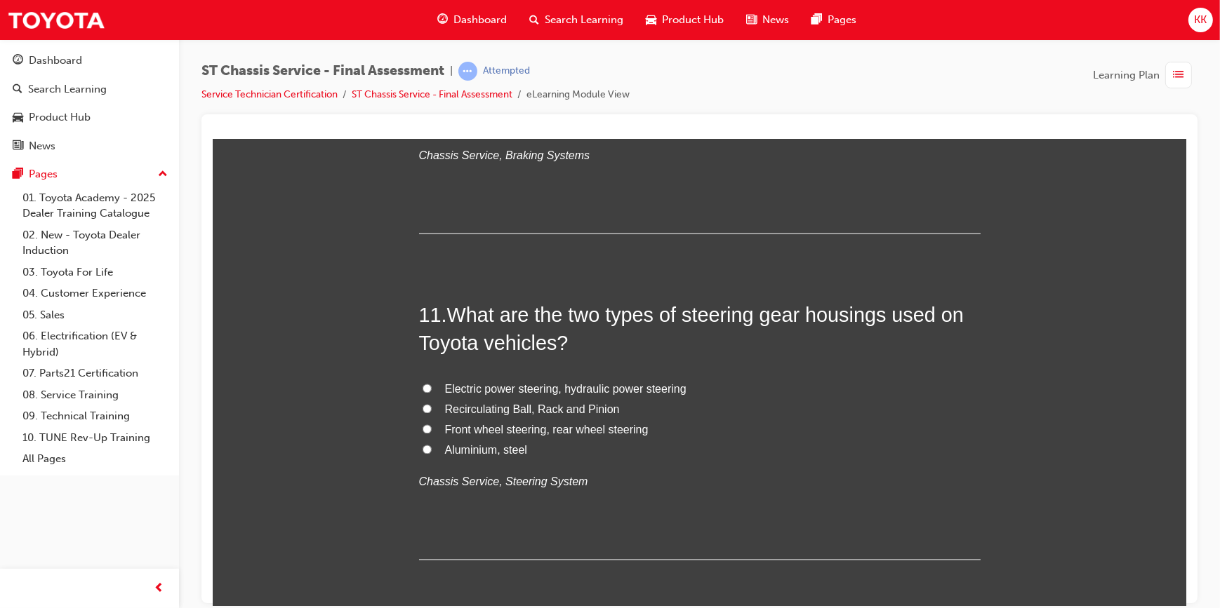
scroll to position [3254, 0]
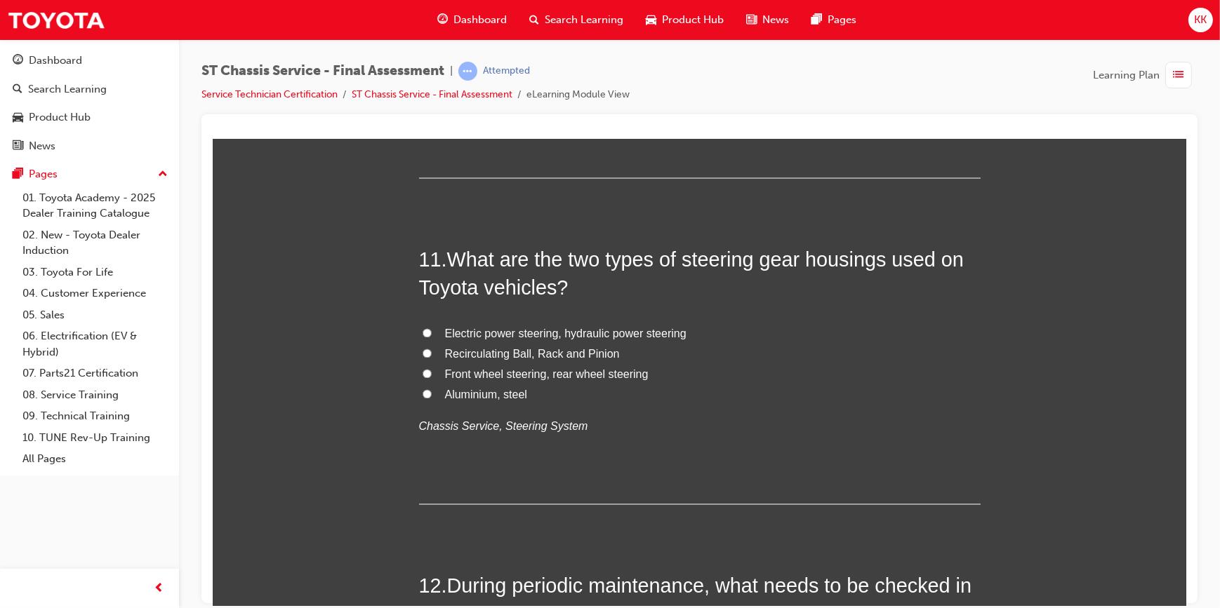
click at [423, 331] on input "Electric power steering, hydraulic power steering" at bounding box center [426, 332] width 9 height 9
radio input "true"
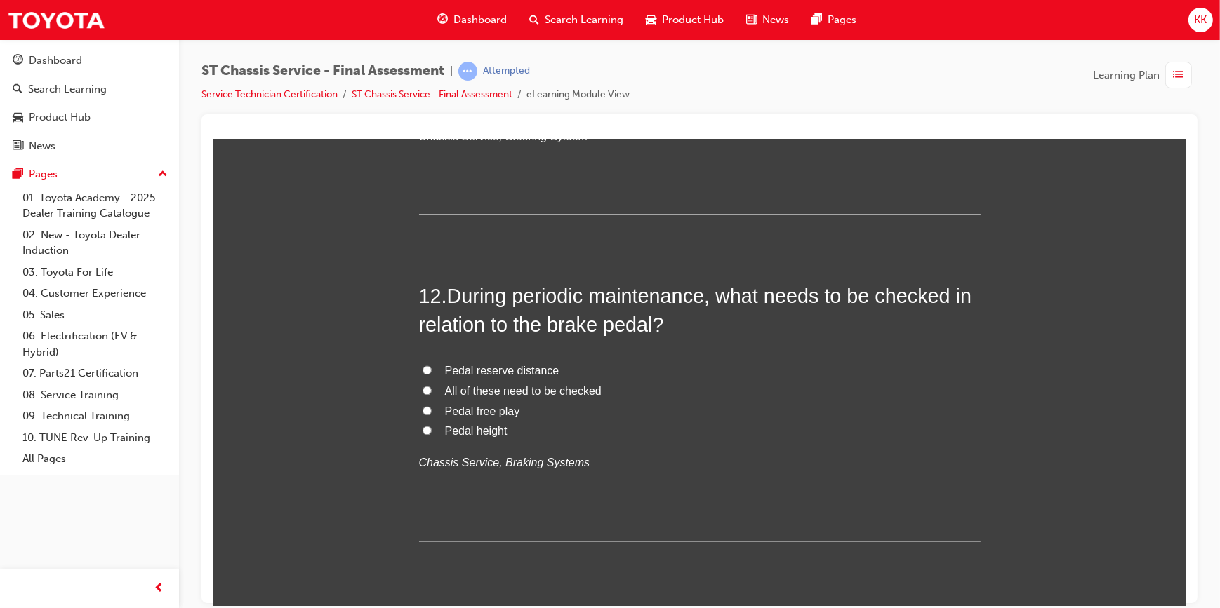
scroll to position [3572, 0]
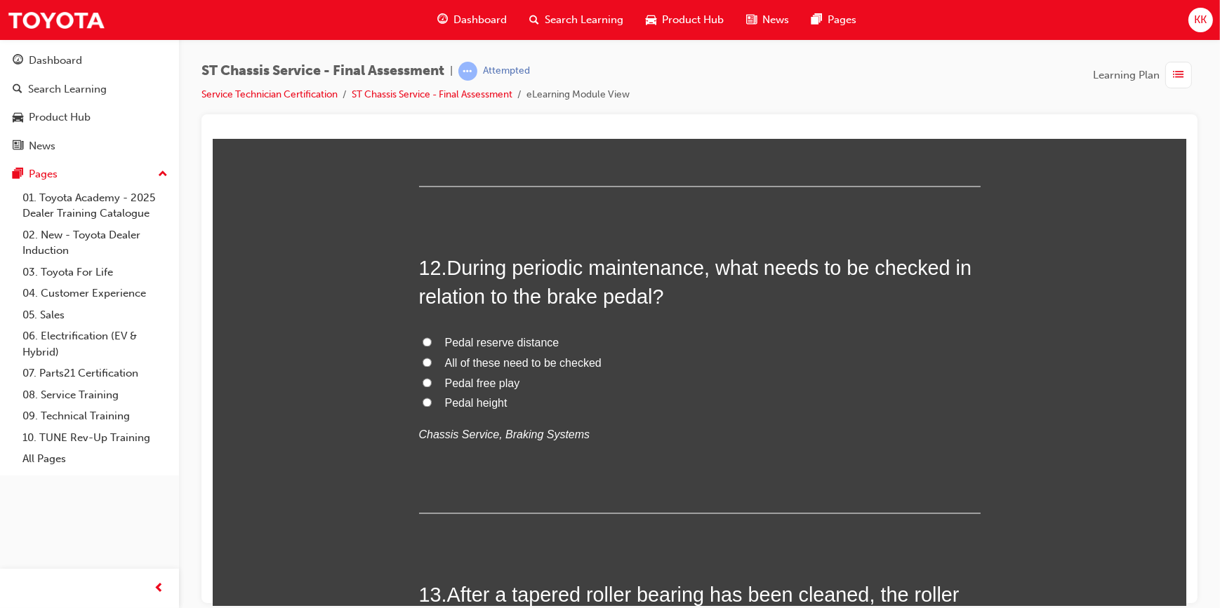
click at [422, 360] on input "All of these need to be checked" at bounding box center [426, 361] width 9 height 9
radio input "true"
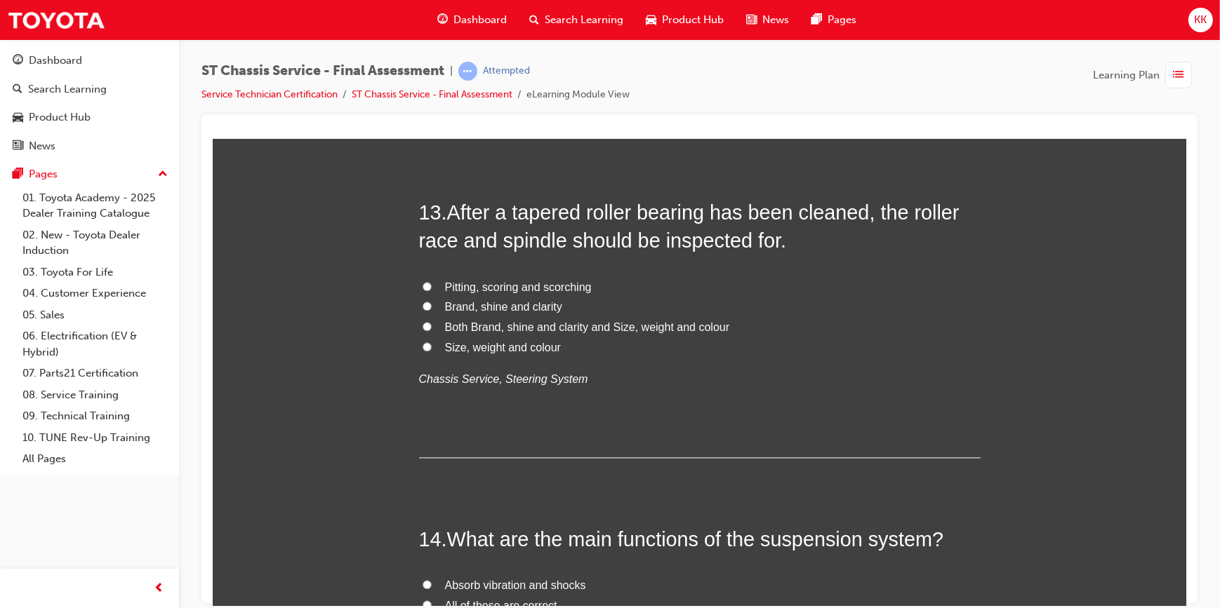
scroll to position [3955, 0]
click at [422, 283] on input "Pitting, scoring and scorching" at bounding box center [426, 285] width 9 height 9
radio input "true"
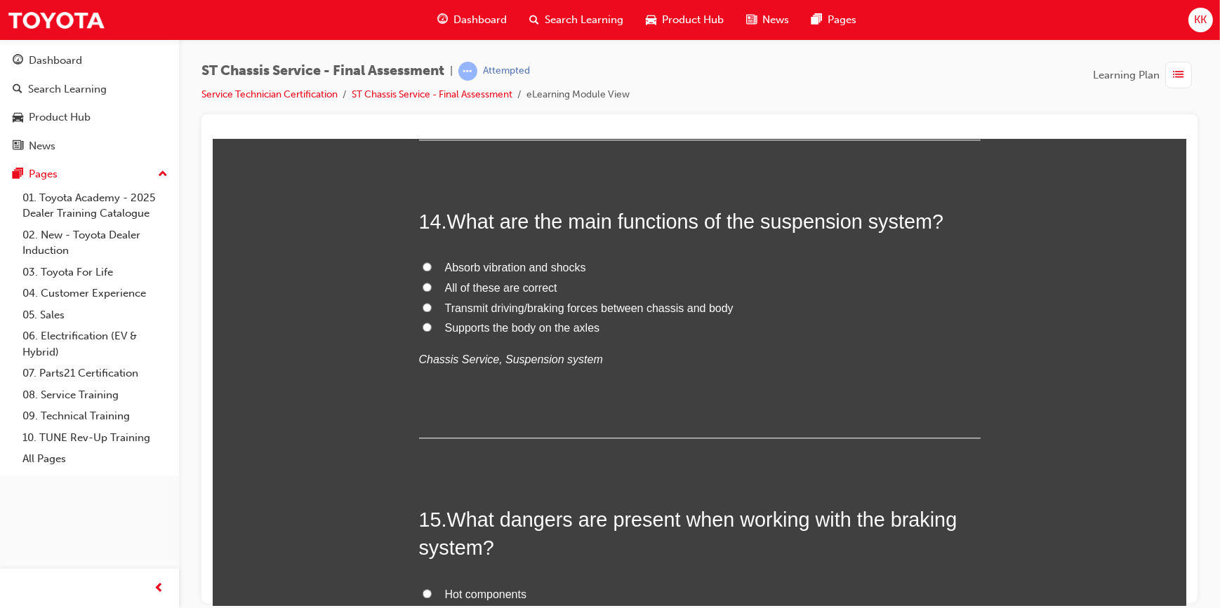
scroll to position [4274, 0]
click at [422, 284] on input "All of these are correct" at bounding box center [426, 285] width 9 height 9
radio input "true"
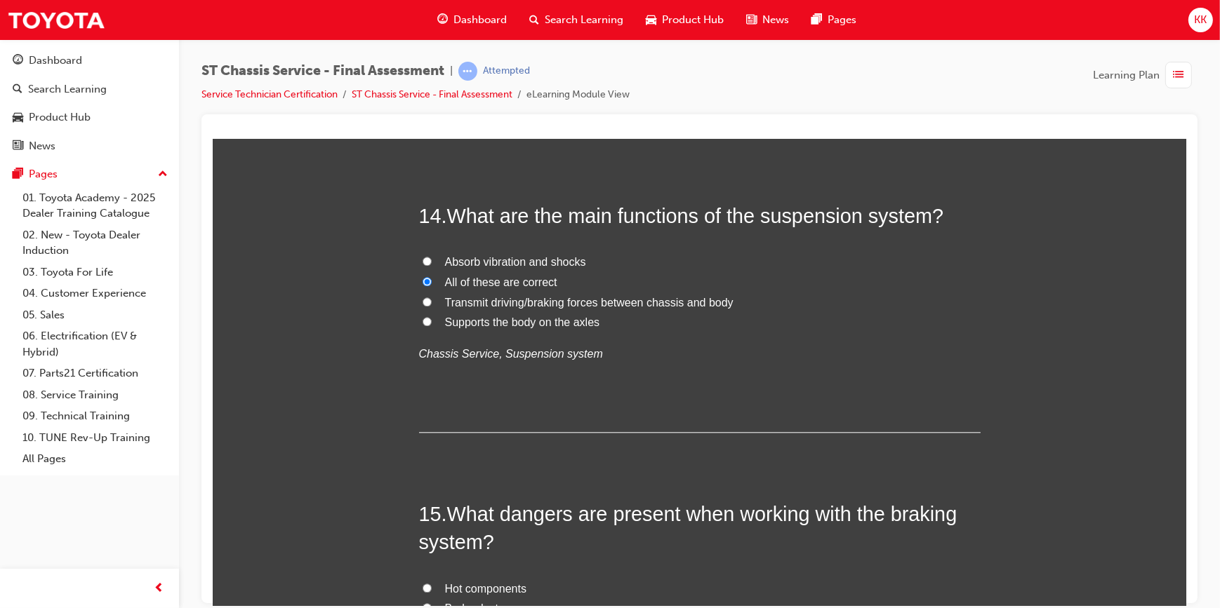
scroll to position [4537, 0]
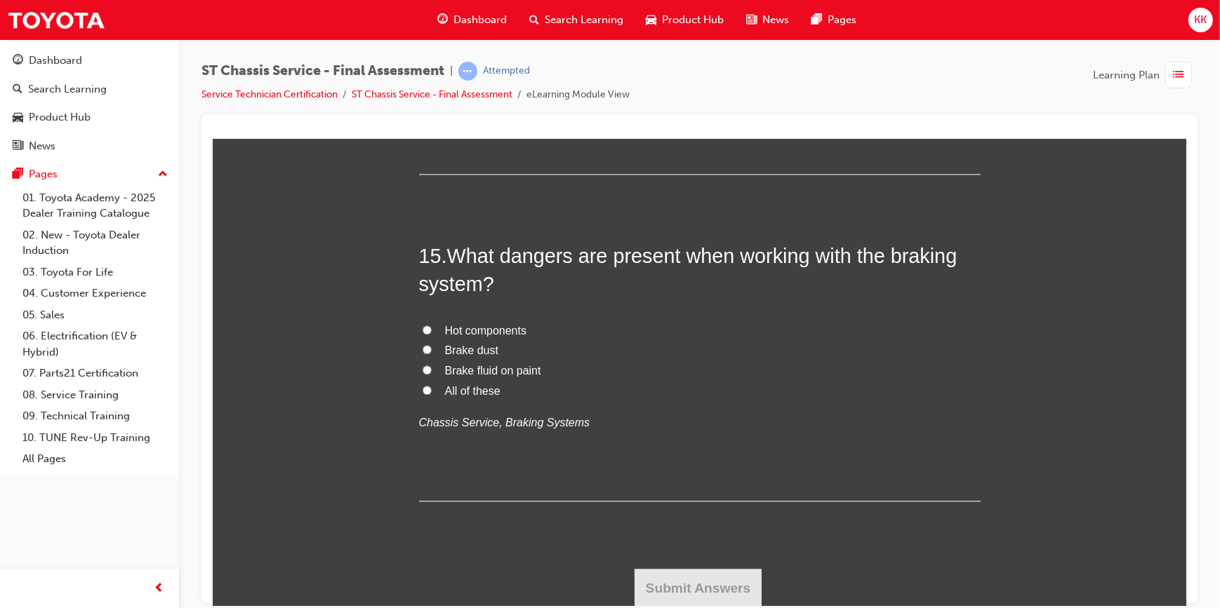
click at [424, 388] on input "All of these" at bounding box center [426, 389] width 9 height 9
radio input "true"
click at [686, 571] on button "Submit Answers" at bounding box center [698, 587] width 128 height 39
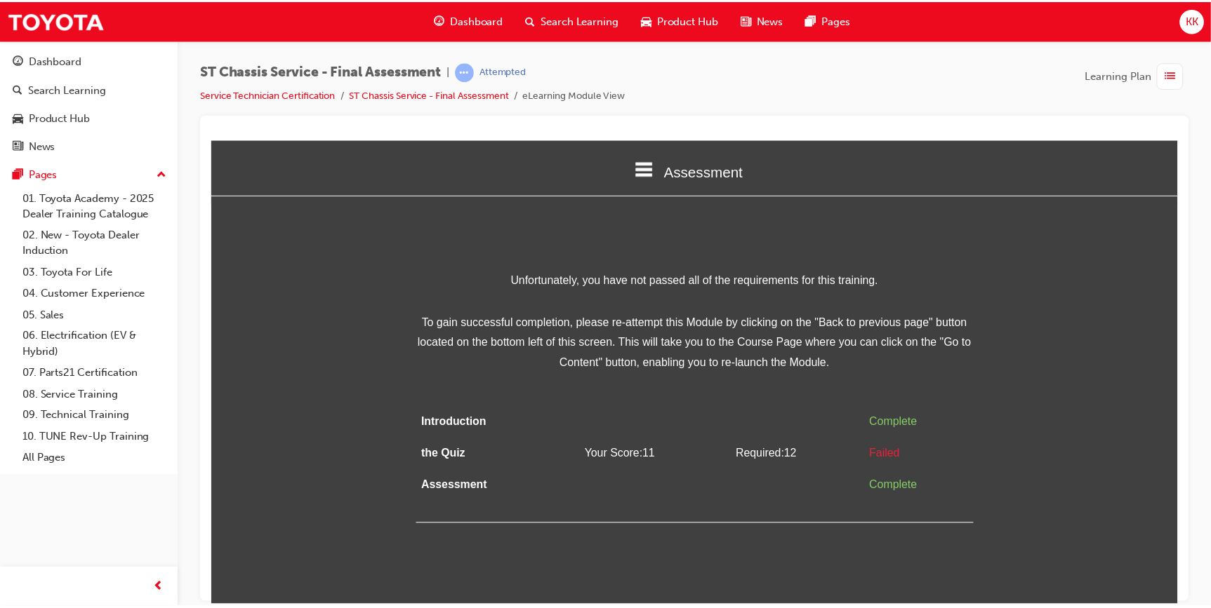
scroll to position [0, 0]
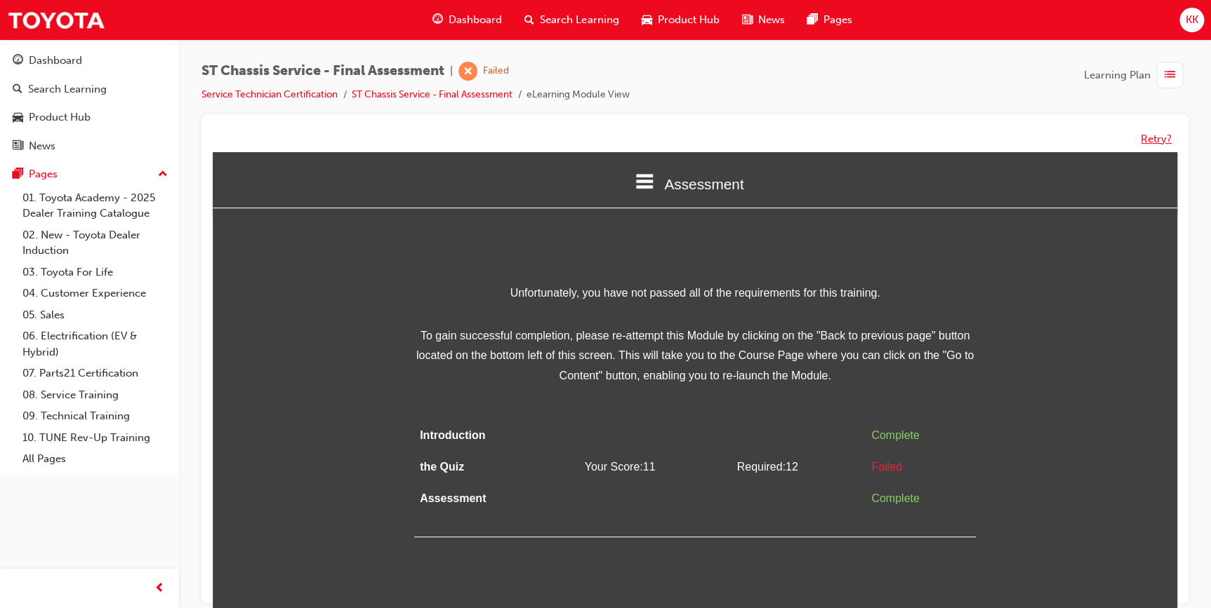
click at [1147, 142] on button "Retry?" at bounding box center [1155, 139] width 31 height 16
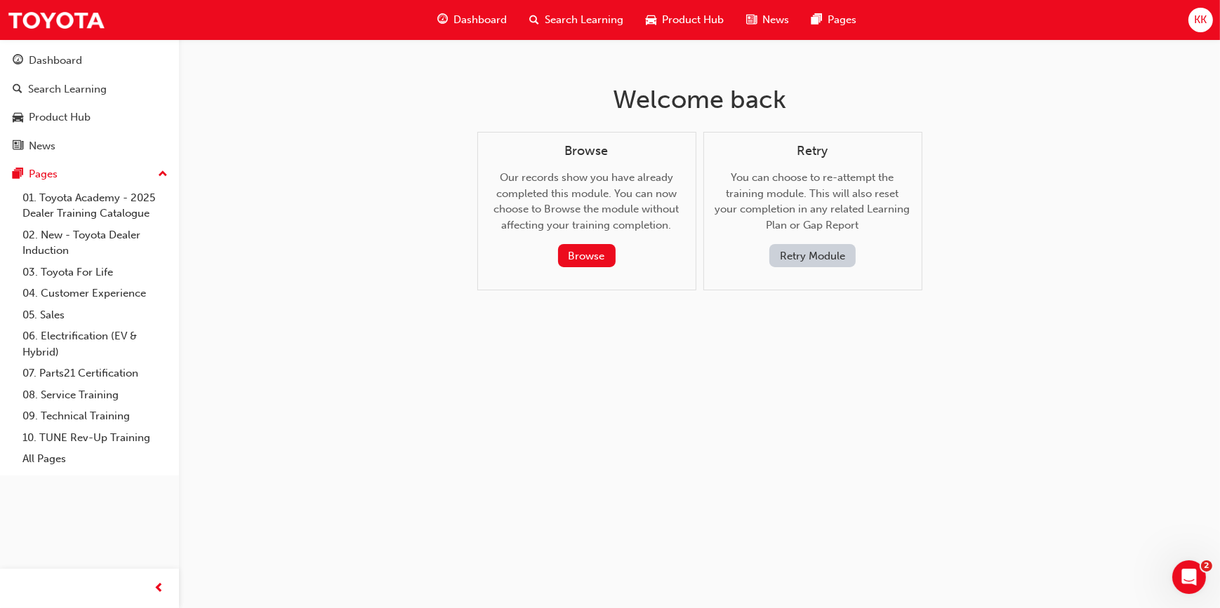
click at [800, 253] on button "Retry Module" at bounding box center [812, 255] width 86 height 23
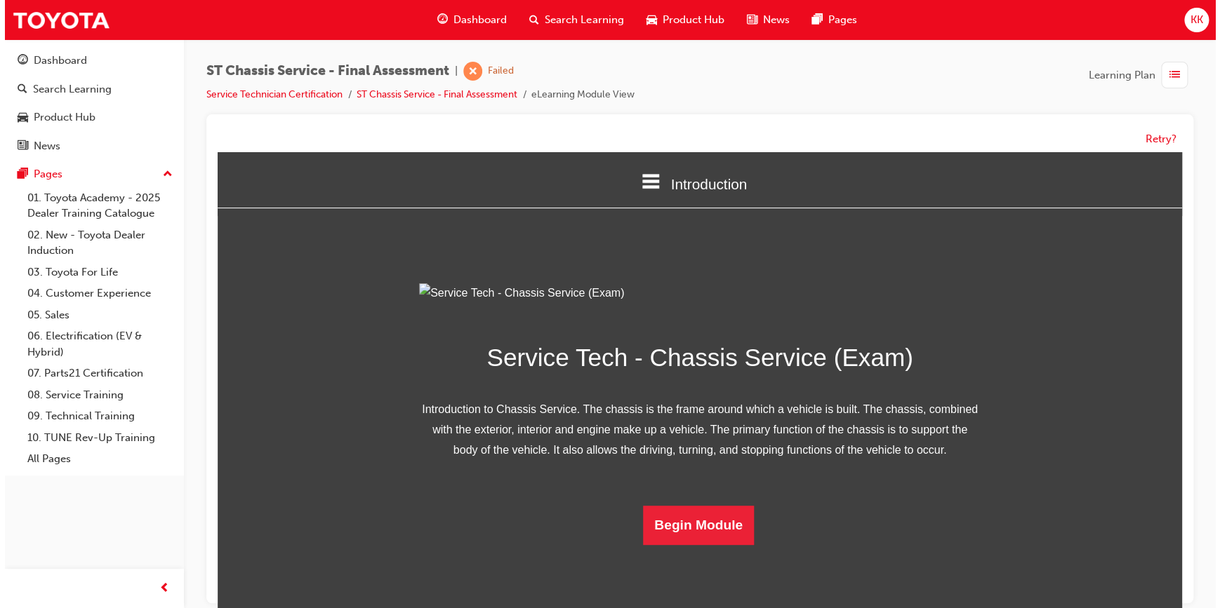
scroll to position [80, 0]
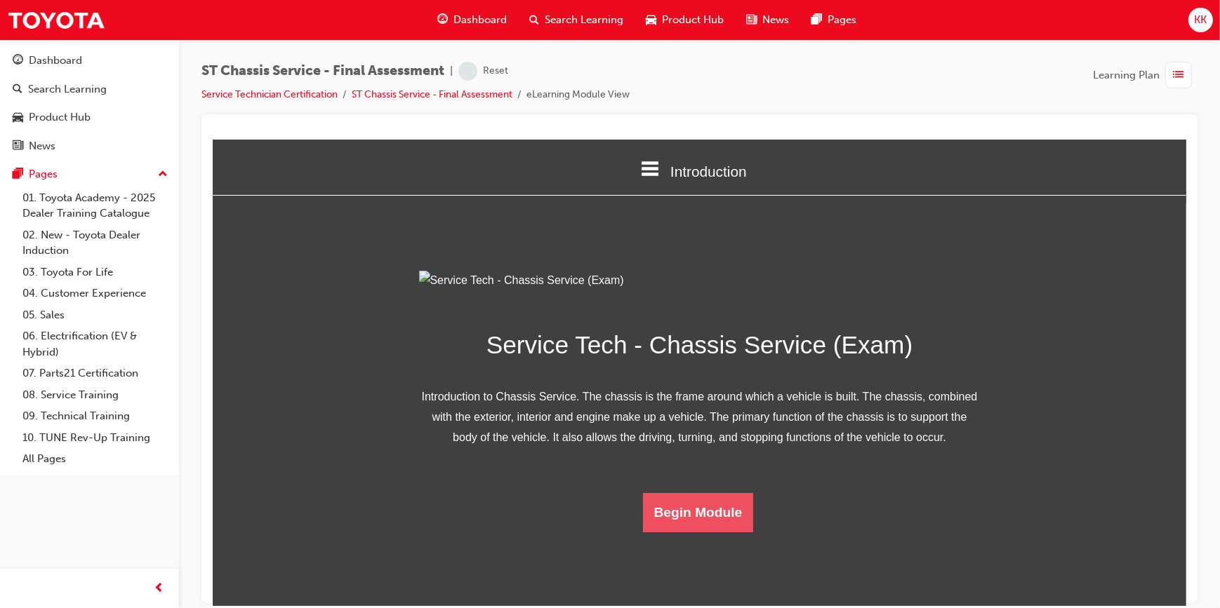
click at [672, 532] on button "Begin Module" at bounding box center [697, 512] width 111 height 39
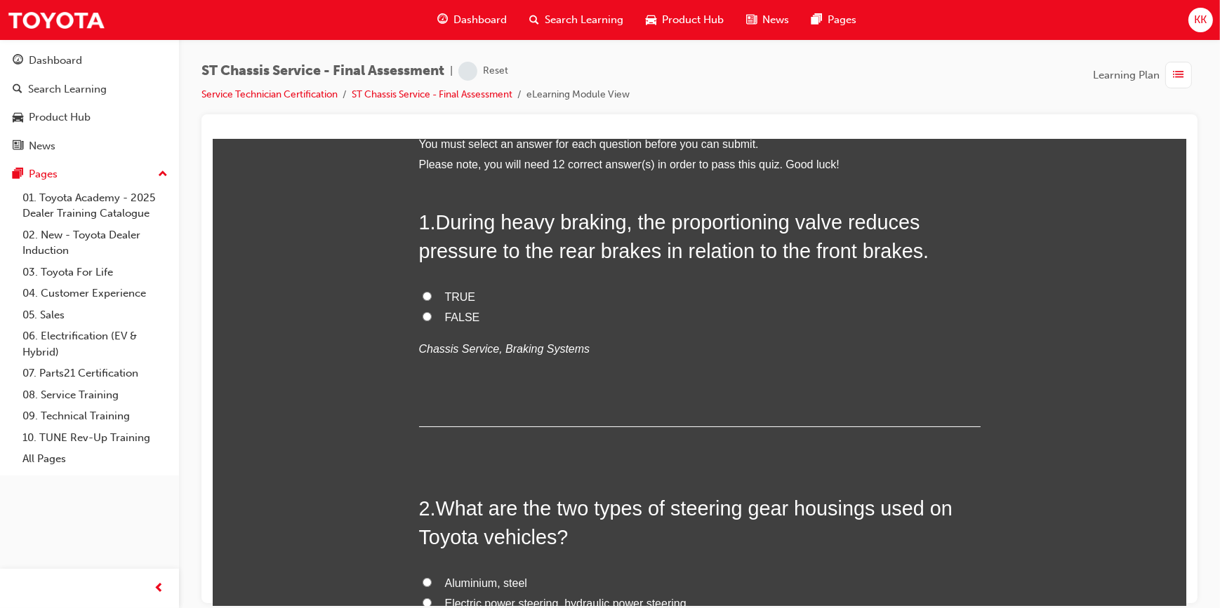
scroll to position [0, 0]
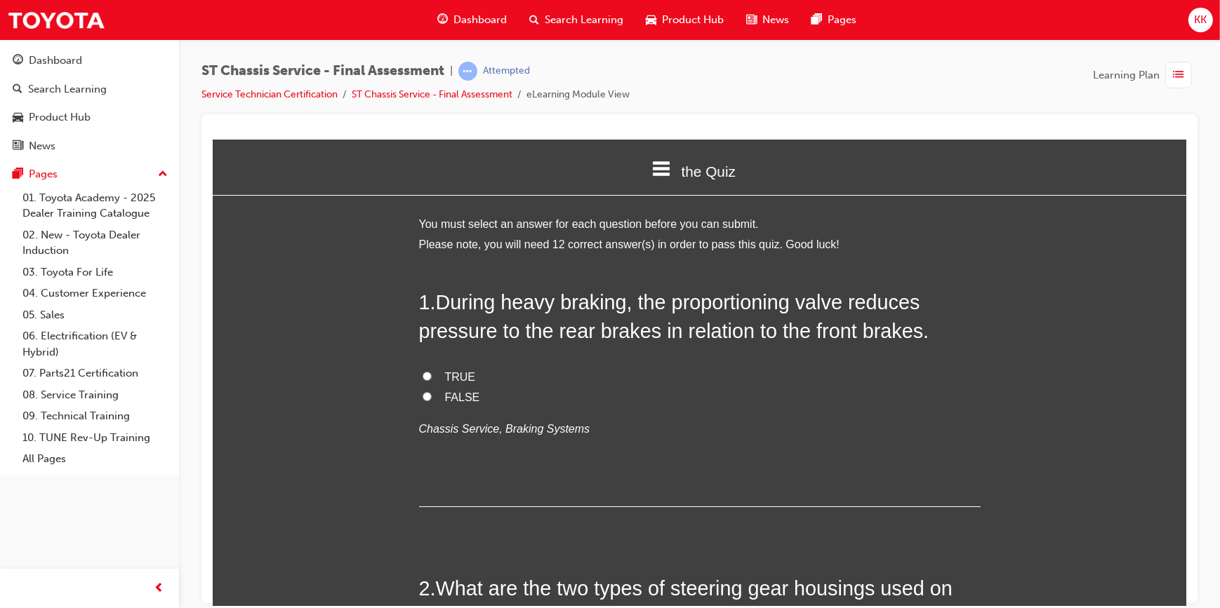
click at [422, 375] on input "TRUE" at bounding box center [426, 375] width 9 height 9
radio input "true"
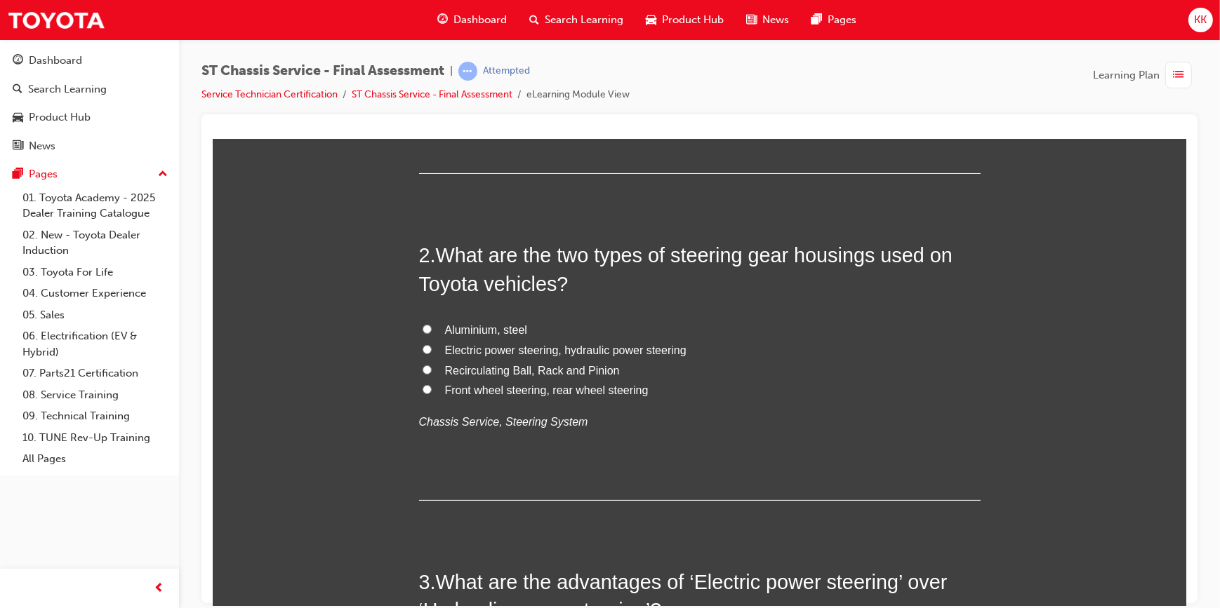
scroll to position [382, 0]
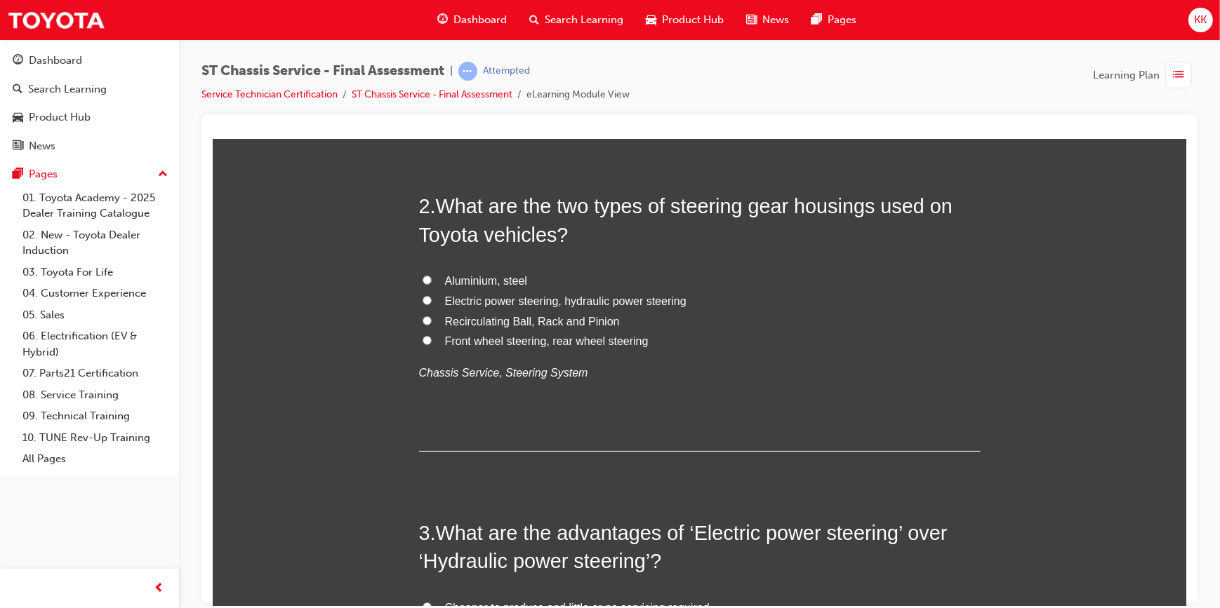
click at [423, 299] on input "Electric power steering, hydraulic power steering" at bounding box center [426, 299] width 9 height 9
radio input "true"
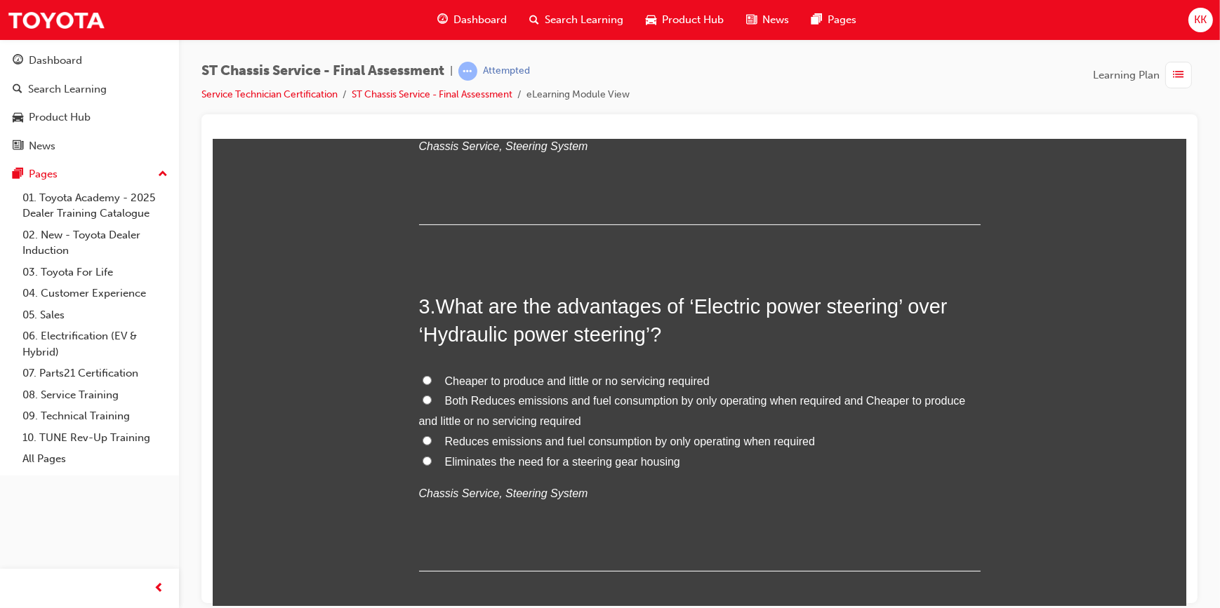
scroll to position [638, 0]
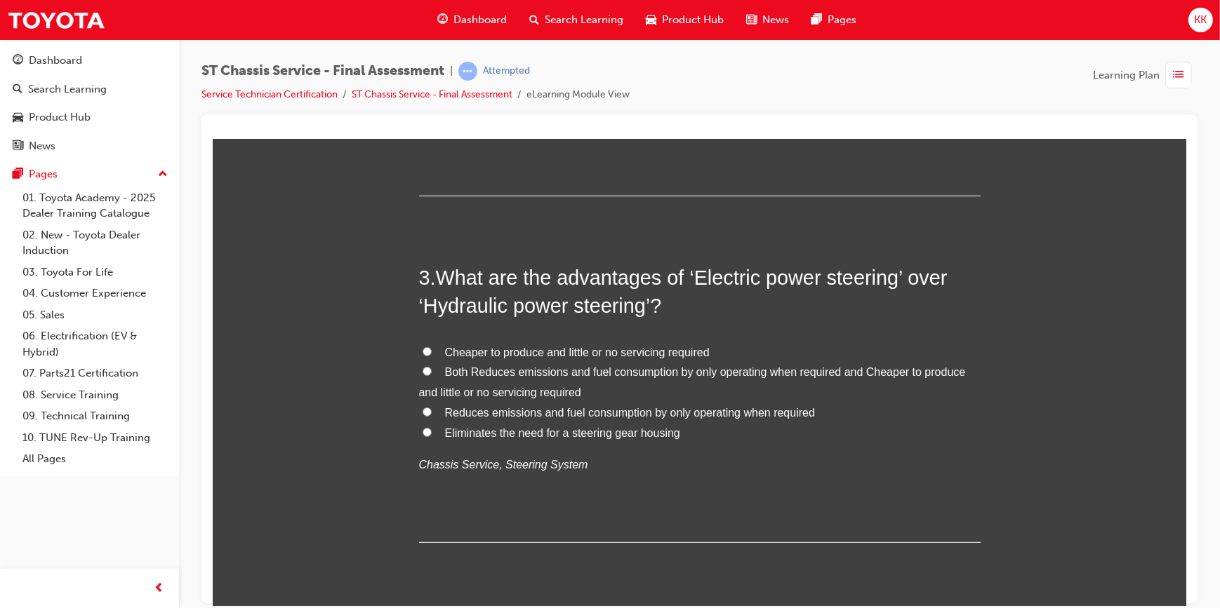
click at [422, 410] on input "Reduces emissions and fuel consumption by only operating when required" at bounding box center [426, 411] width 9 height 9
radio input "true"
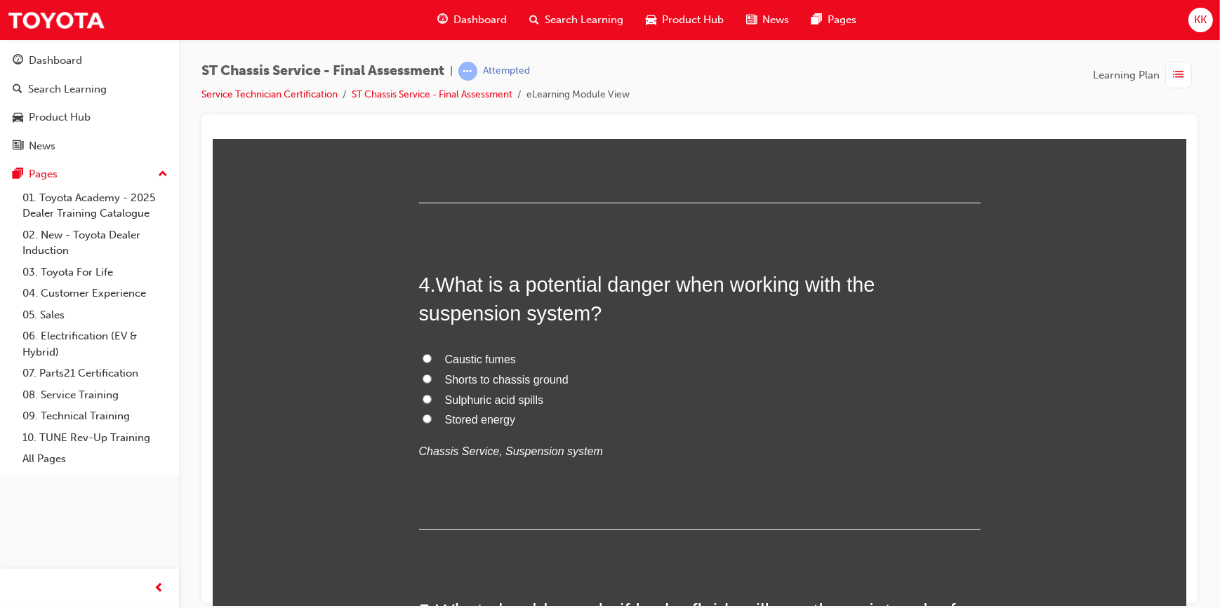
scroll to position [1020, 0]
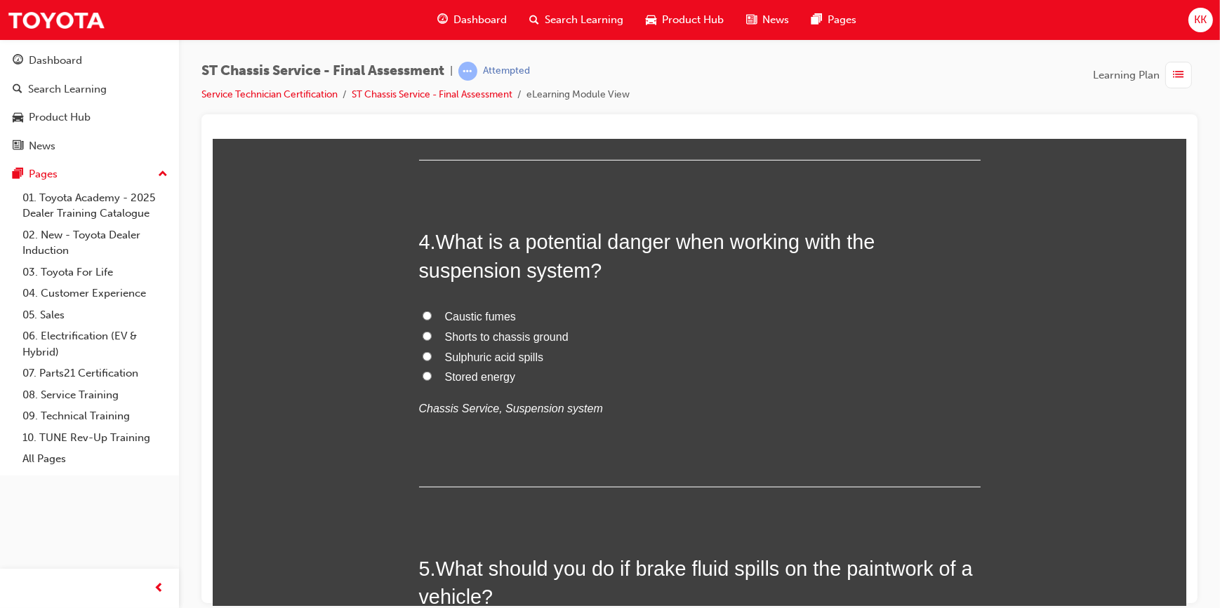
click at [422, 376] on input "Stored energy" at bounding box center [426, 375] width 9 height 9
radio input "true"
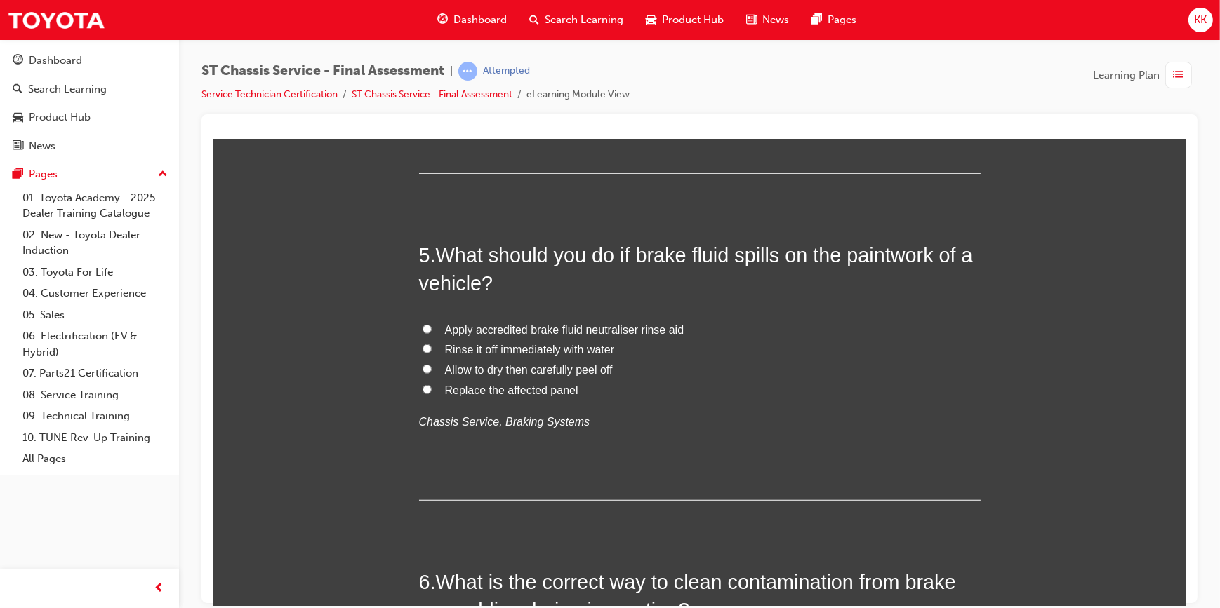
scroll to position [1340, 0]
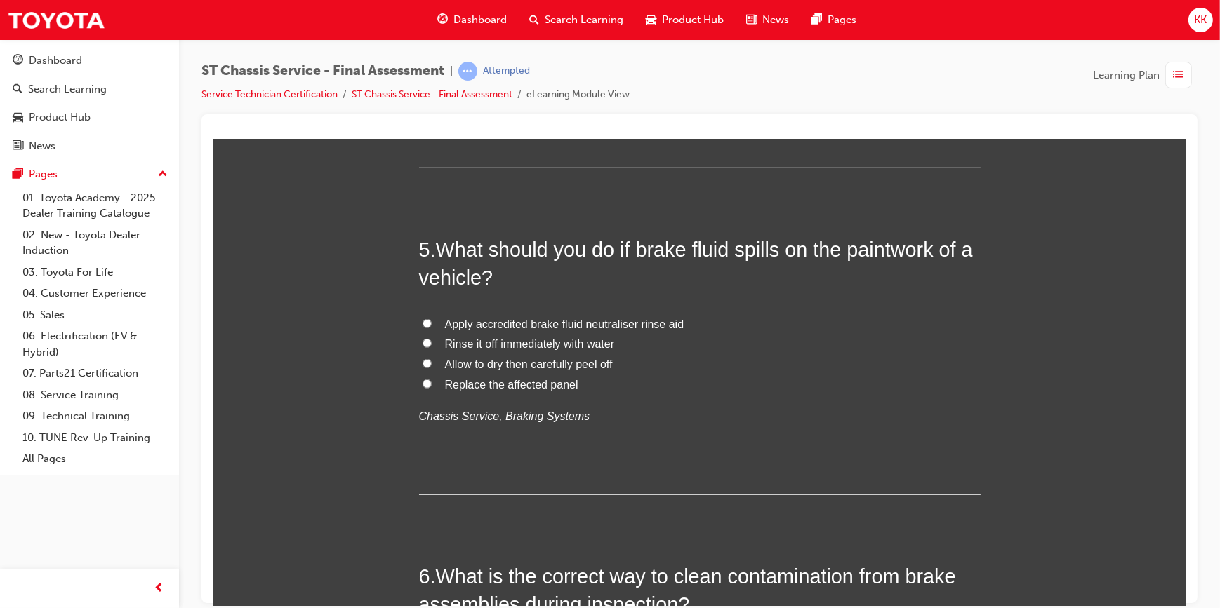
click at [422, 341] on input "Rinse it off immediately with water" at bounding box center [426, 342] width 9 height 9
radio input "true"
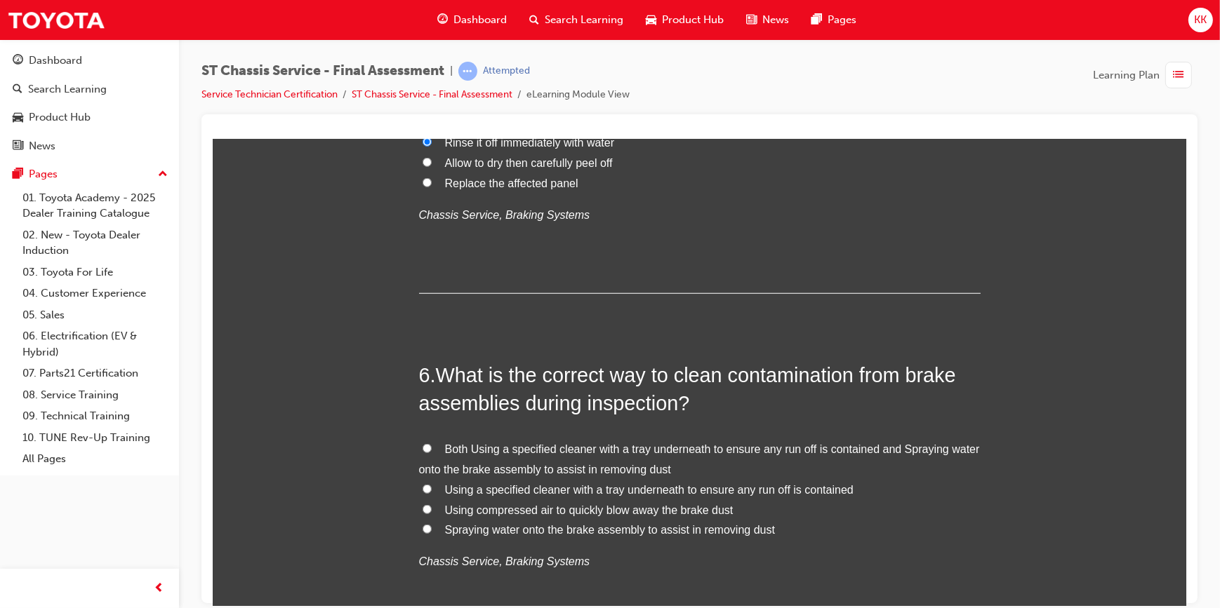
scroll to position [1658, 0]
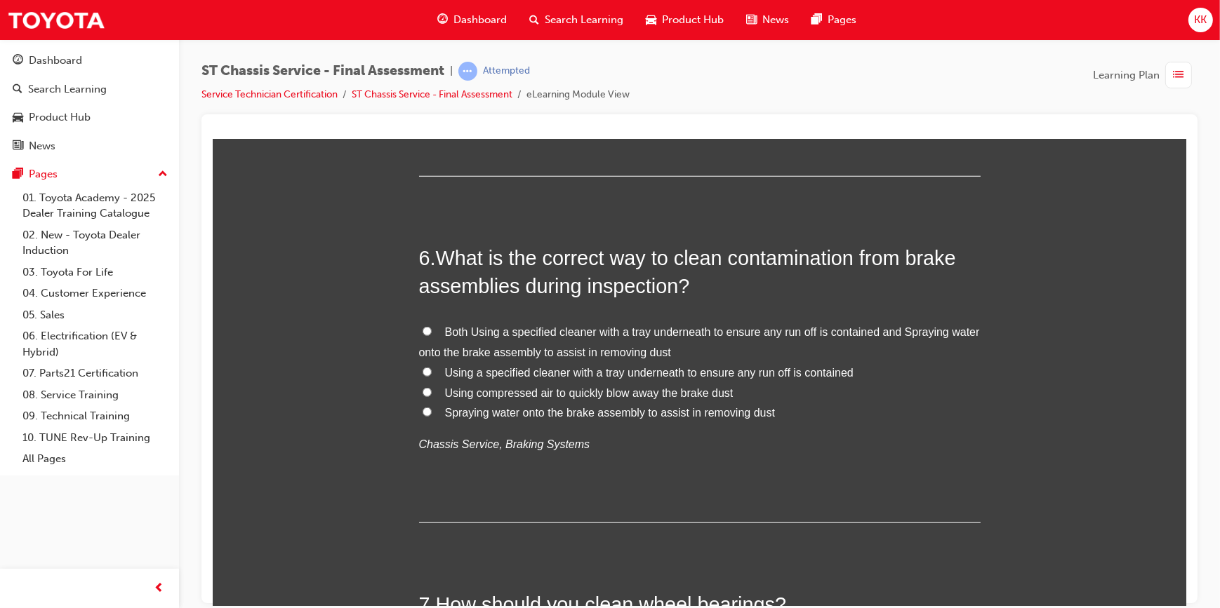
click at [422, 330] on input "Both Using a specified cleaner with a tray underneath to ensure any run off is …" at bounding box center [426, 330] width 9 height 9
radio input "true"
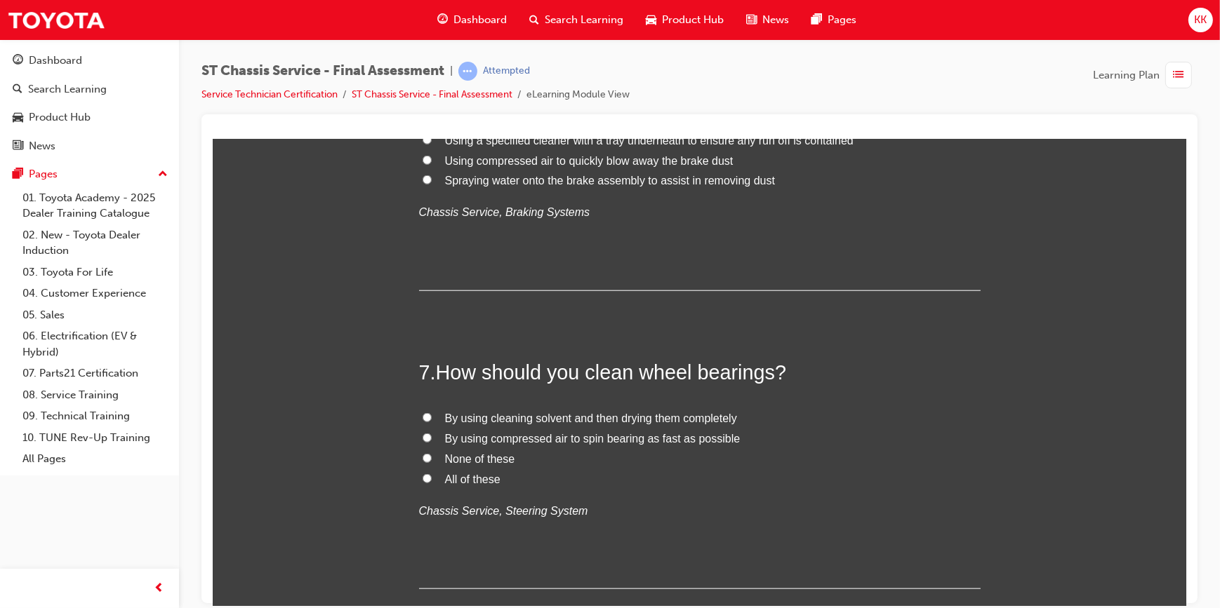
scroll to position [1914, 0]
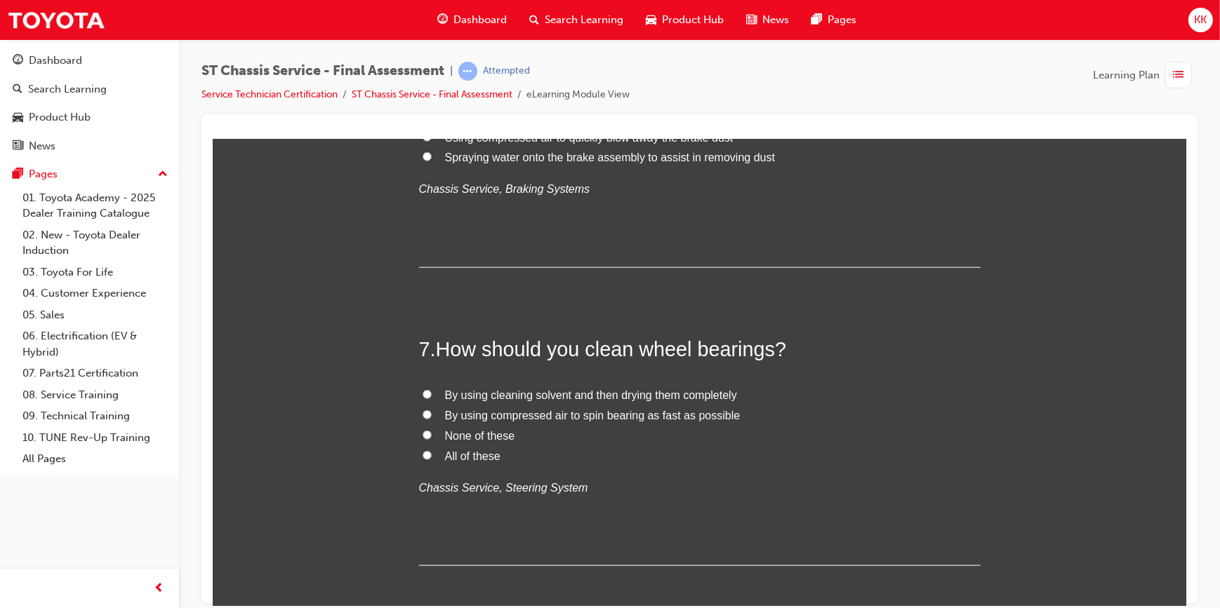
click at [422, 435] on input "None of these" at bounding box center [426, 434] width 9 height 9
radio input "true"
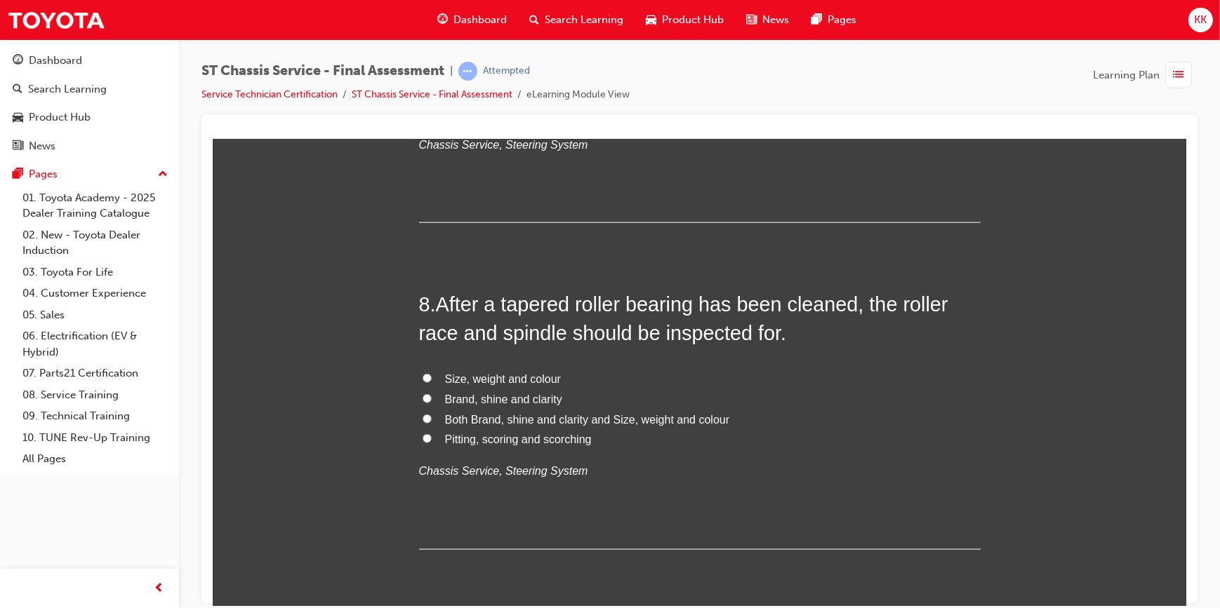
scroll to position [2296, 0]
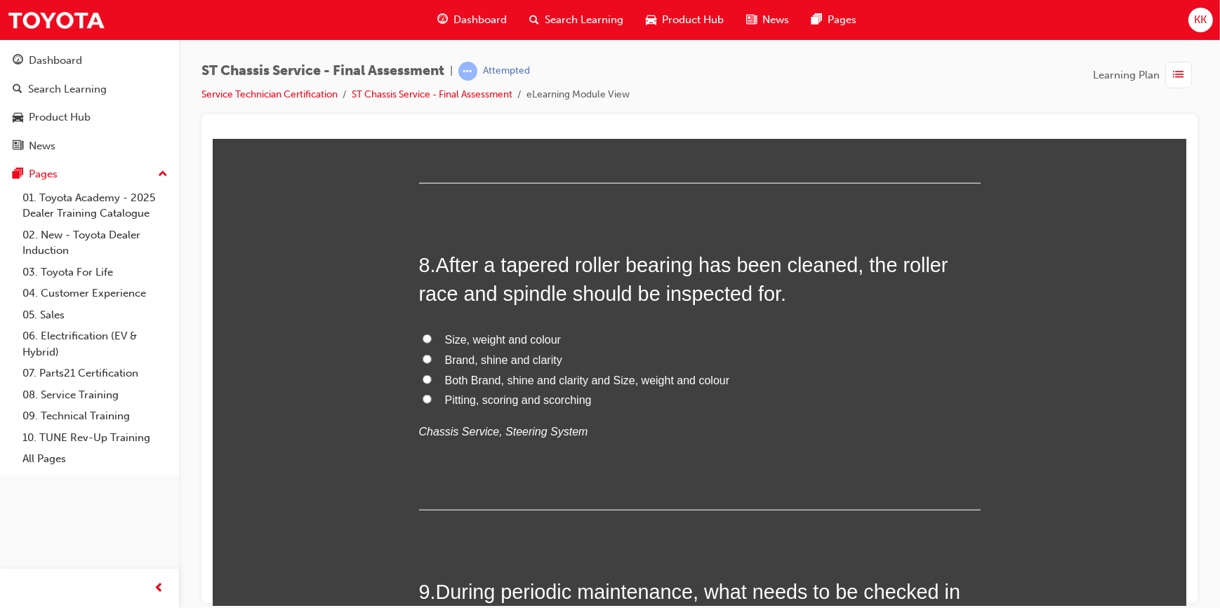
click at [422, 397] on input "Pitting, scoring and scorching" at bounding box center [426, 398] width 9 height 9
radio input "true"
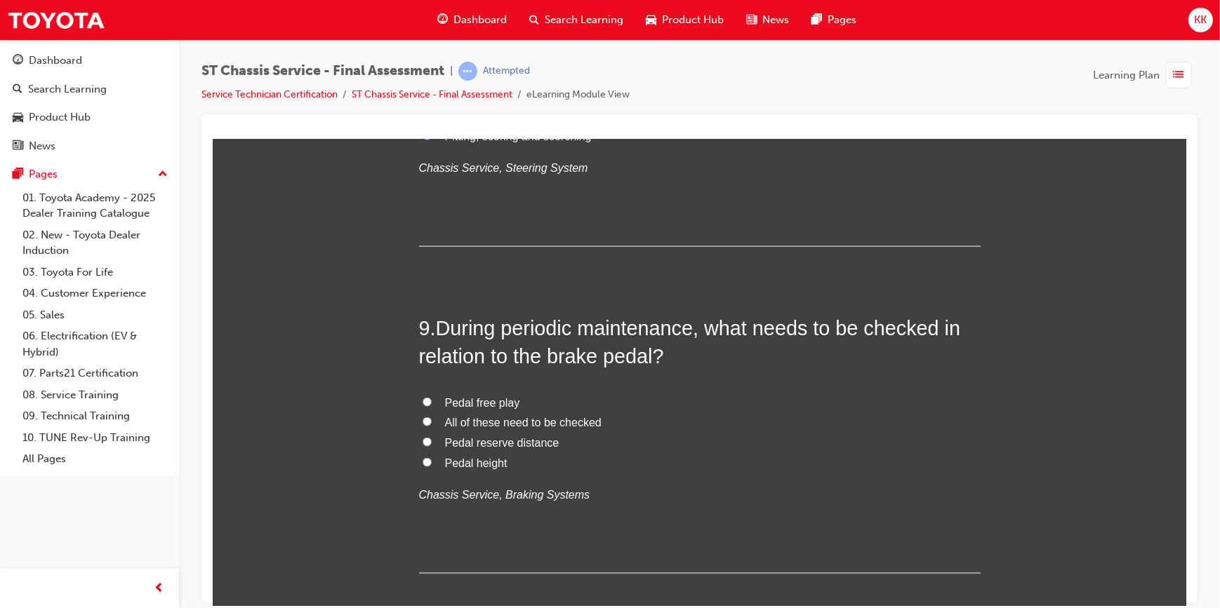
scroll to position [2616, 0]
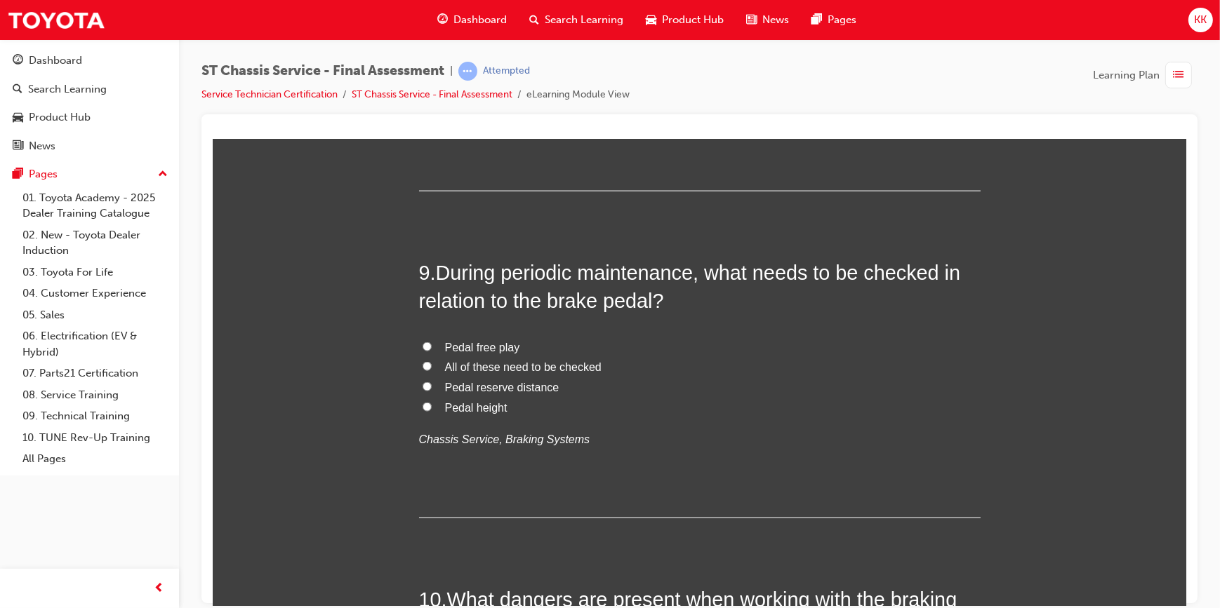
click at [422, 366] on input "All of these need to be checked" at bounding box center [426, 365] width 9 height 9
radio input "true"
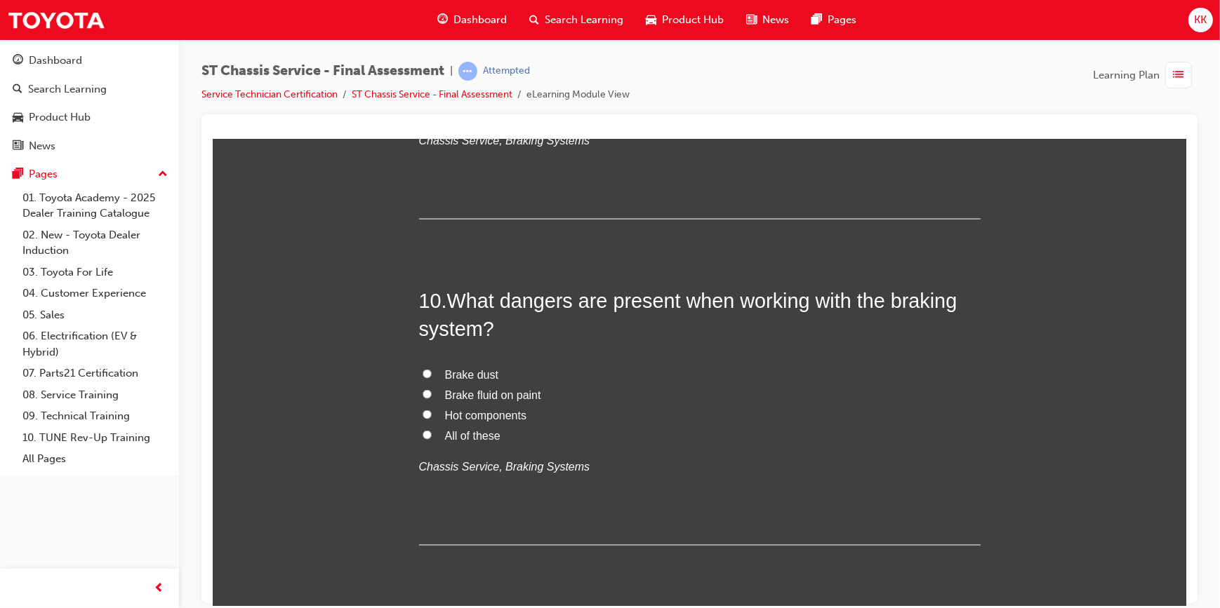
scroll to position [2934, 0]
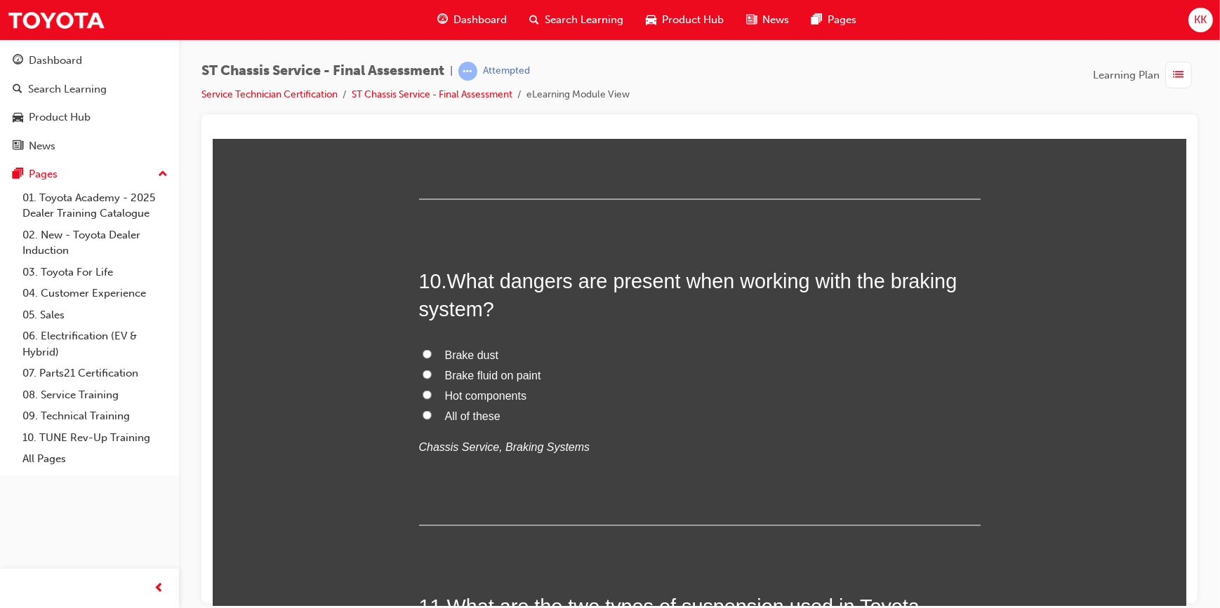
click at [424, 412] on input "All of these" at bounding box center [426, 415] width 9 height 9
radio input "true"
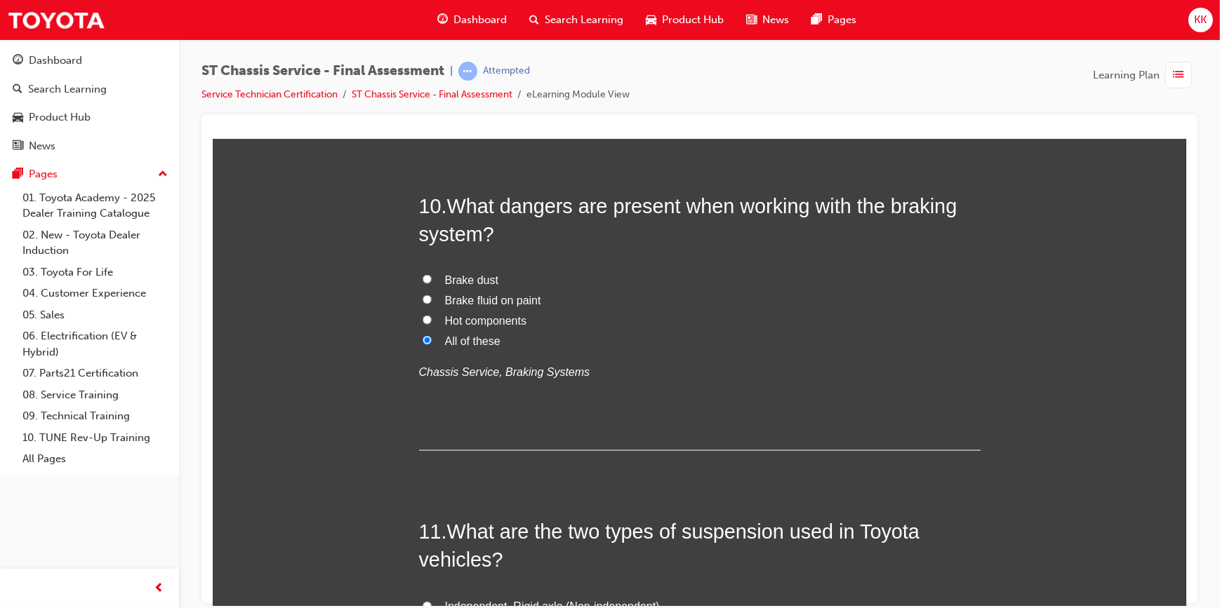
scroll to position [3254, 0]
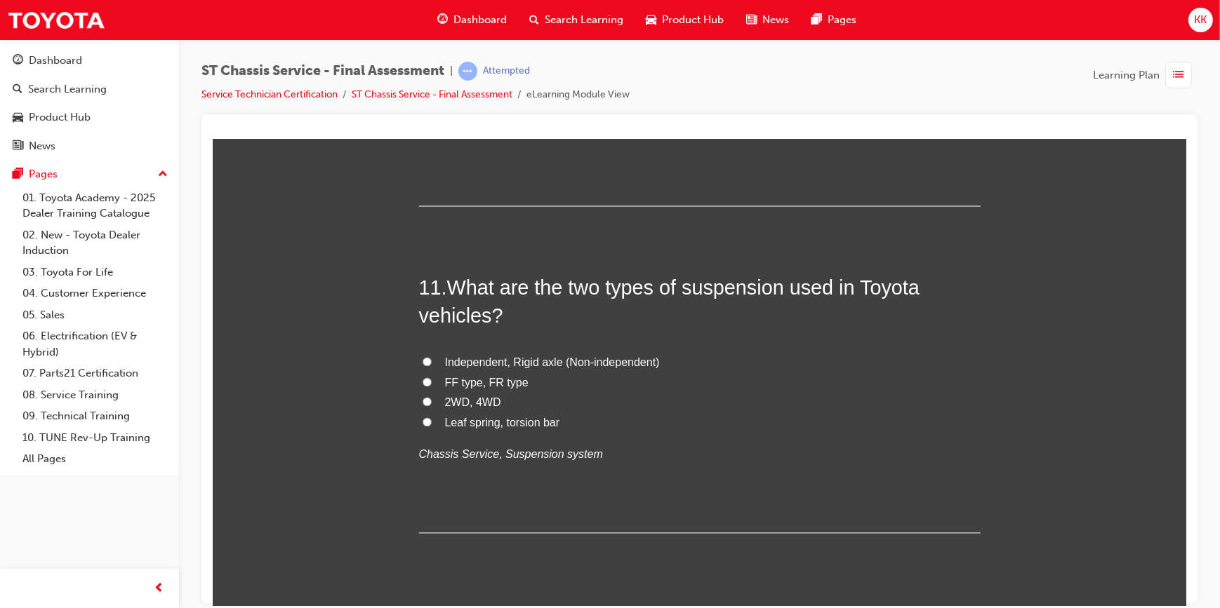
click at [423, 361] on input "Independent, Rigid axle (Non-independent)" at bounding box center [426, 361] width 9 height 9
radio input "true"
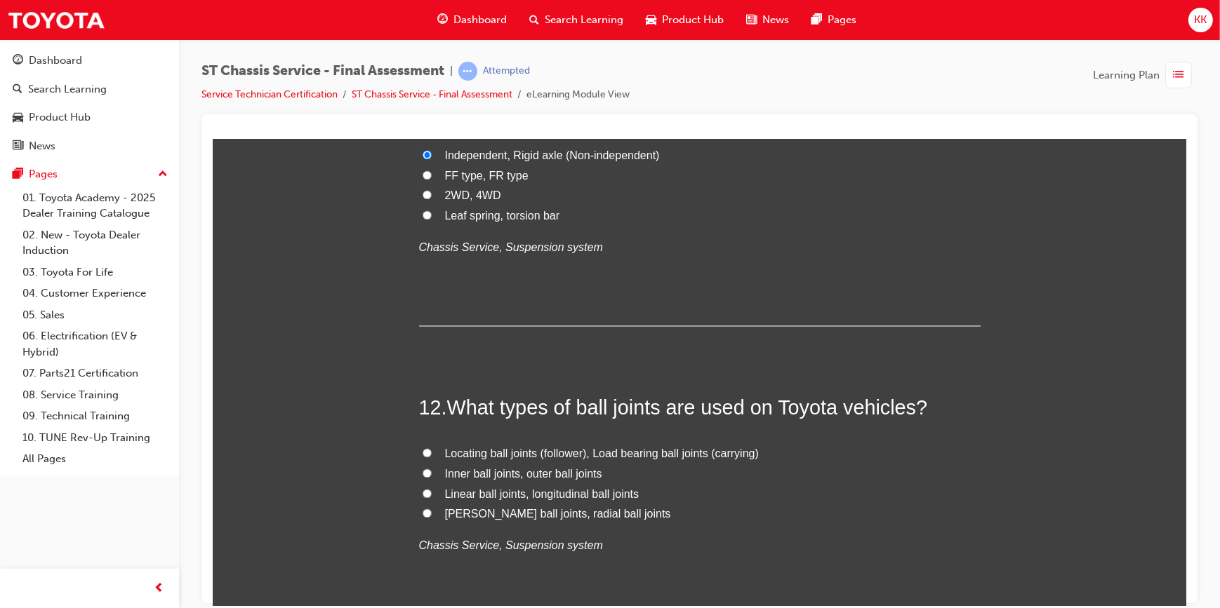
scroll to position [3572, 0]
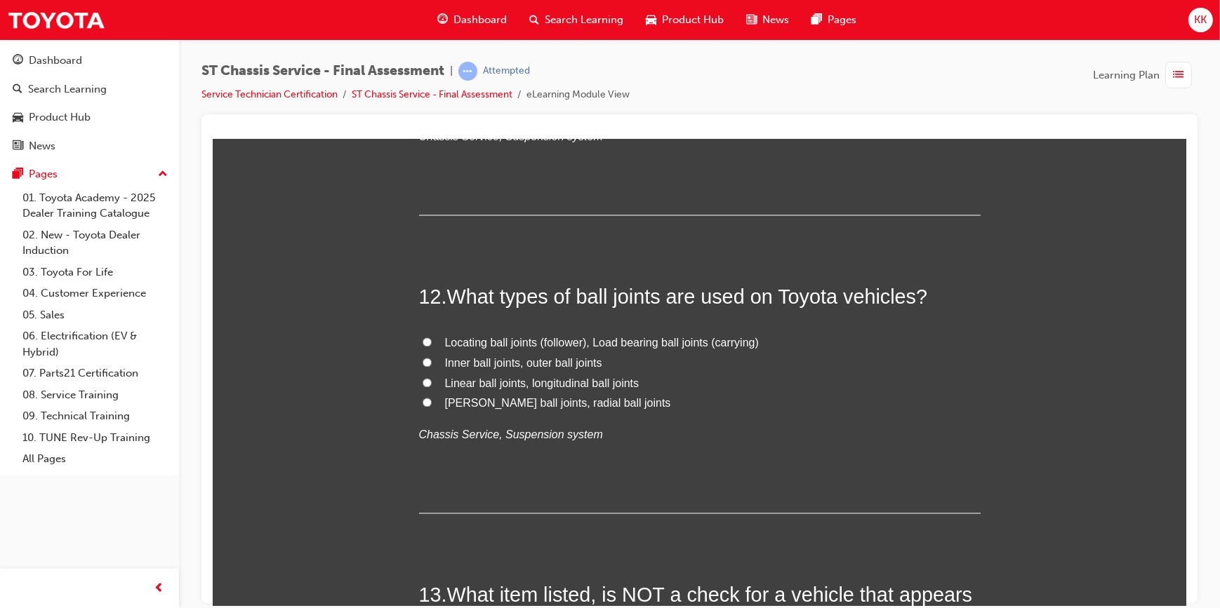
click at [422, 339] on input "Locating ball joints (follower), Load bearing ball joints (carrying)" at bounding box center [426, 341] width 9 height 9
radio input "true"
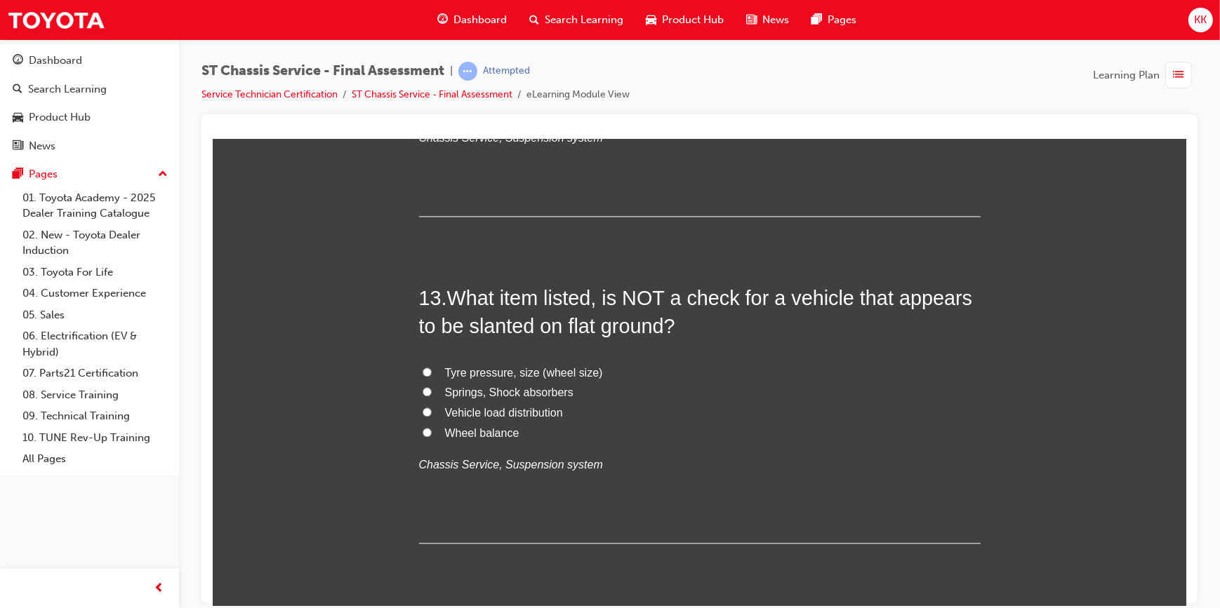
scroll to position [3892, 0]
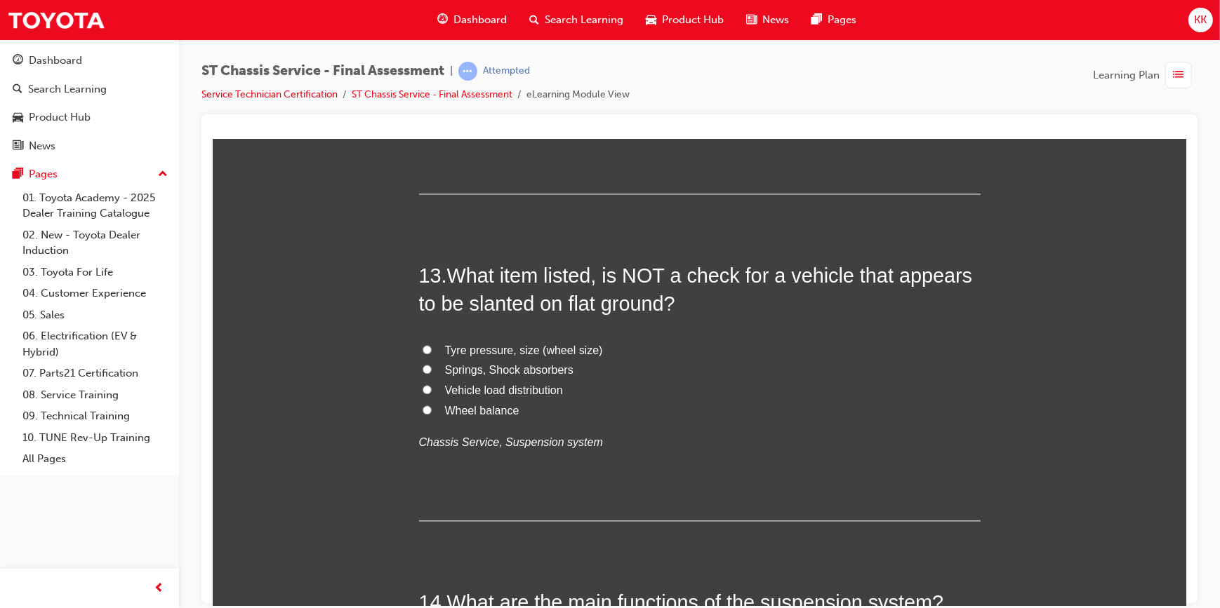
click at [422, 407] on input "Wheel balance" at bounding box center [426, 409] width 9 height 9
radio input "true"
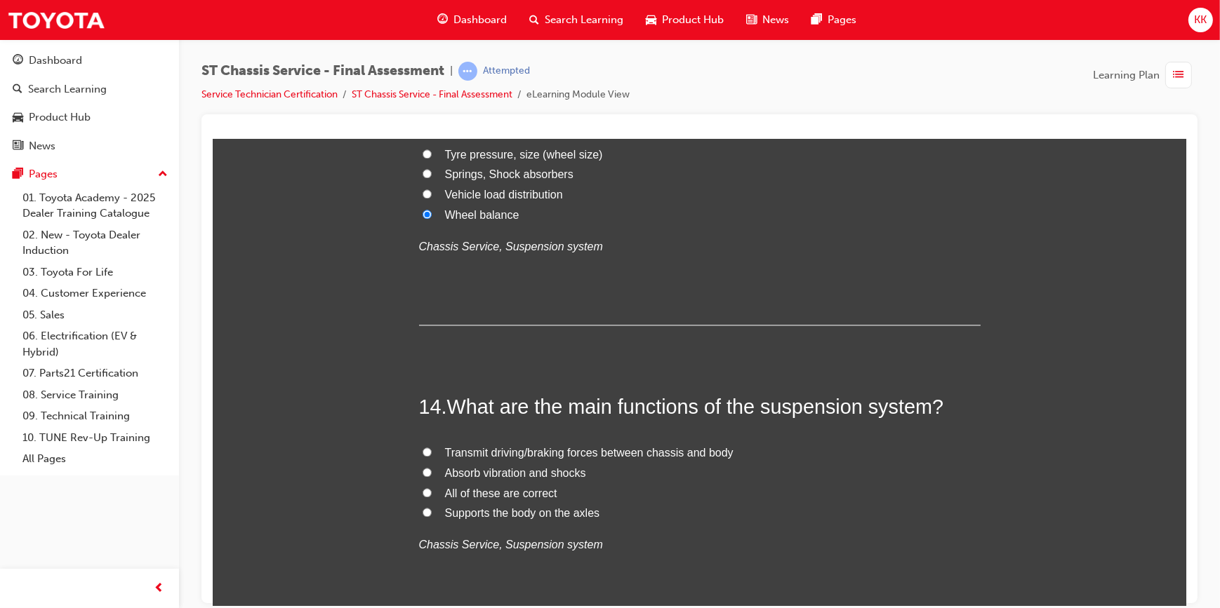
scroll to position [4211, 0]
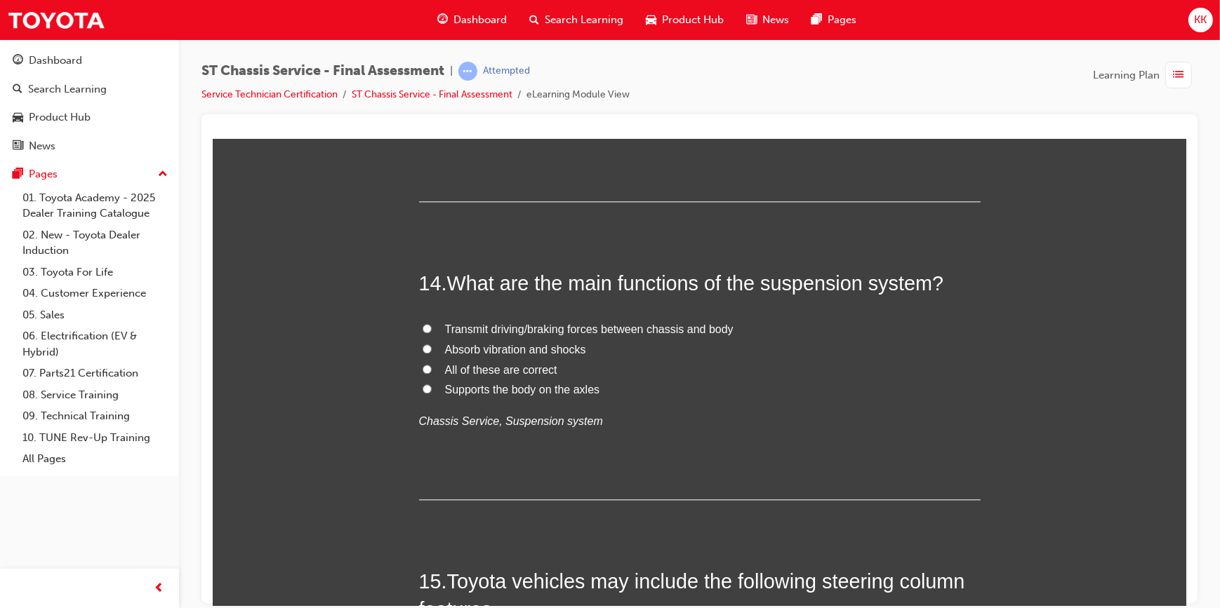
click at [455, 365] on span "All of these are correct" at bounding box center [500, 370] width 112 height 12
click at [431, 365] on input "All of these are correct" at bounding box center [426, 368] width 9 height 9
radio input "true"
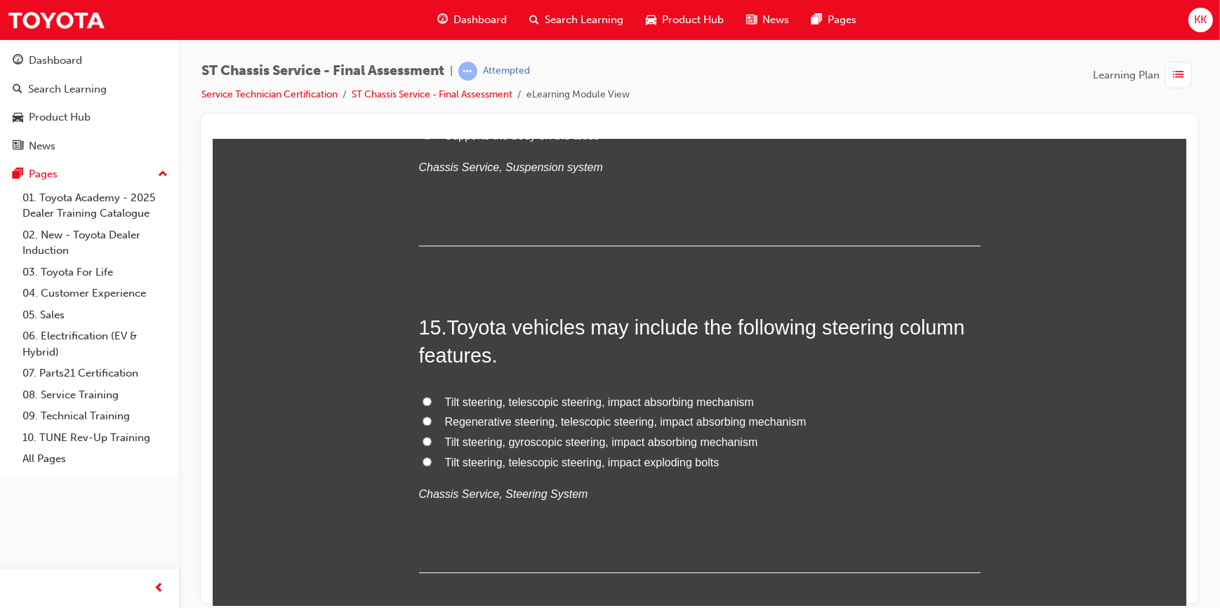
scroll to position [4466, 0]
click at [422, 438] on input "Tilt steering, gyroscopic steering, impact absorbing mechanism" at bounding box center [426, 440] width 9 height 9
radio input "true"
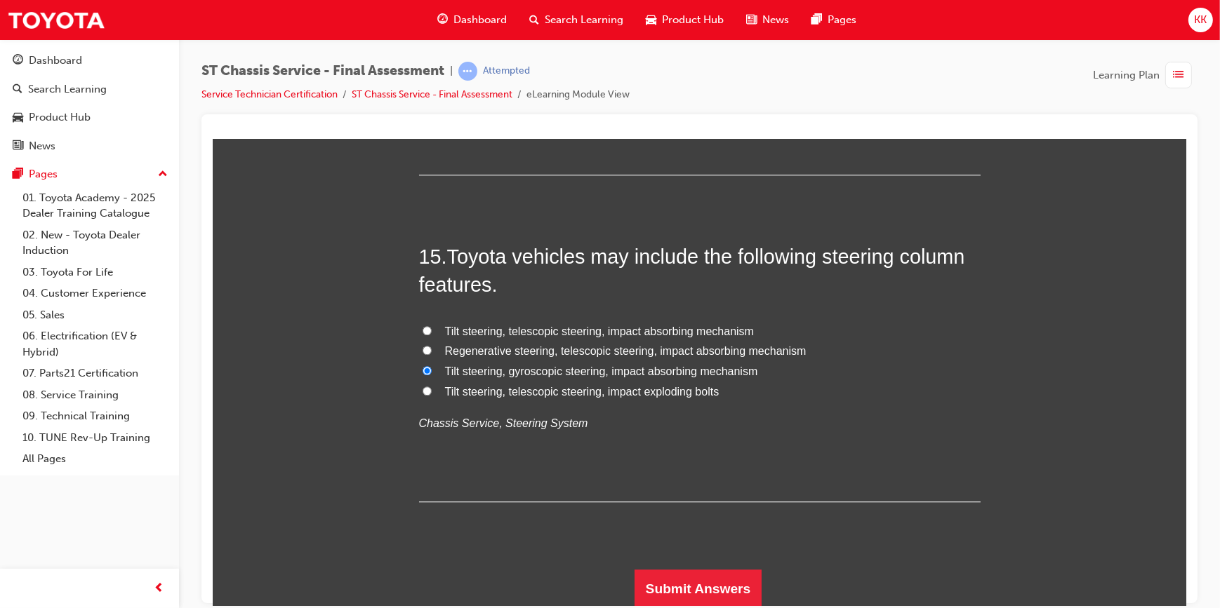
scroll to position [4537, 0]
click at [698, 575] on button "Submit Answers" at bounding box center [698, 587] width 128 height 39
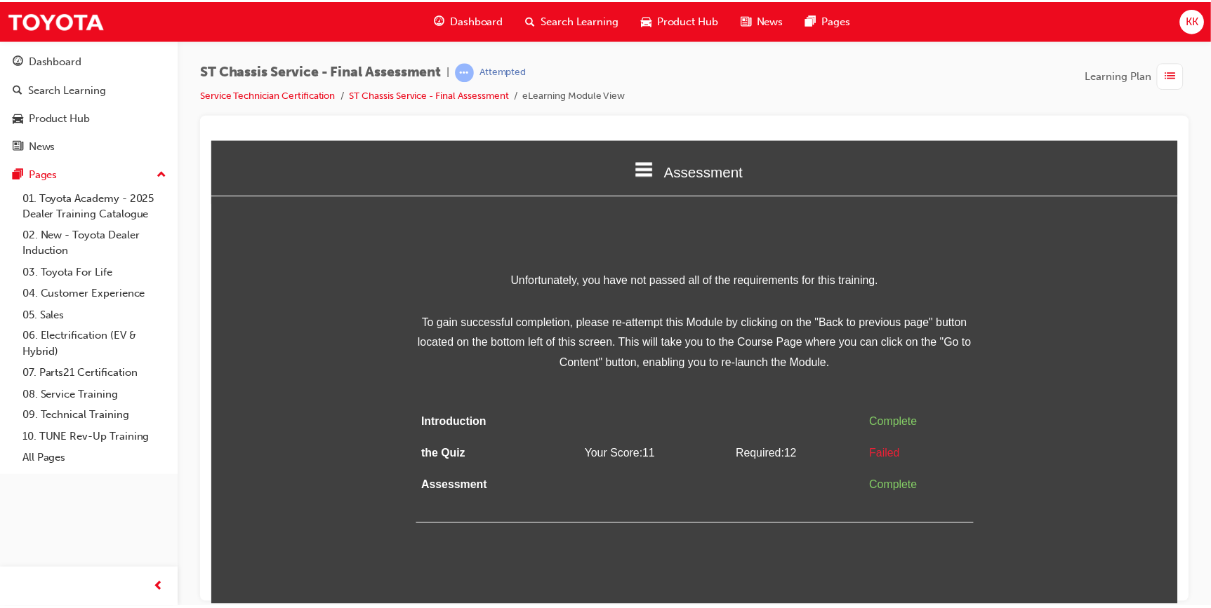
scroll to position [0, 0]
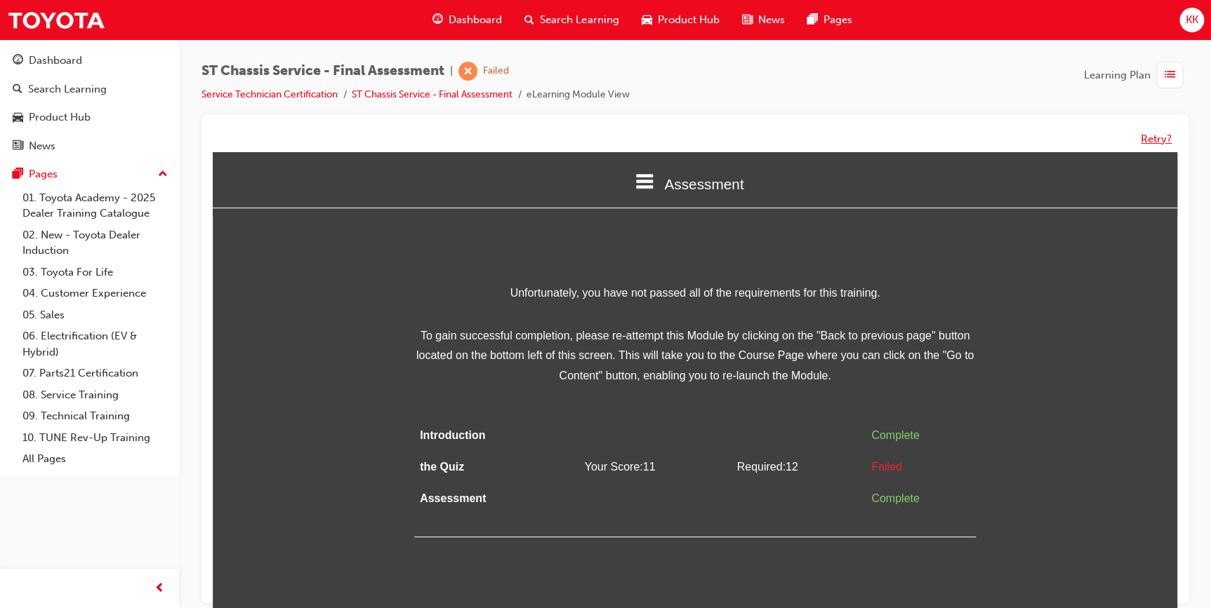
click at [1145, 134] on button "Retry?" at bounding box center [1155, 139] width 31 height 16
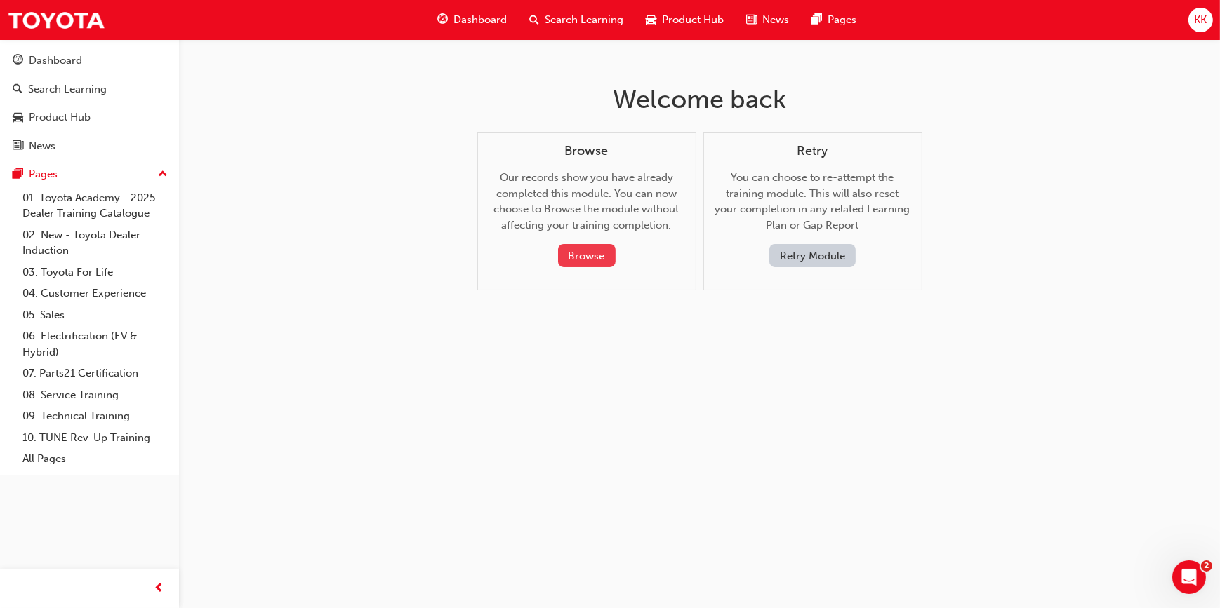
click at [611, 246] on button "Browse" at bounding box center [587, 255] width 58 height 23
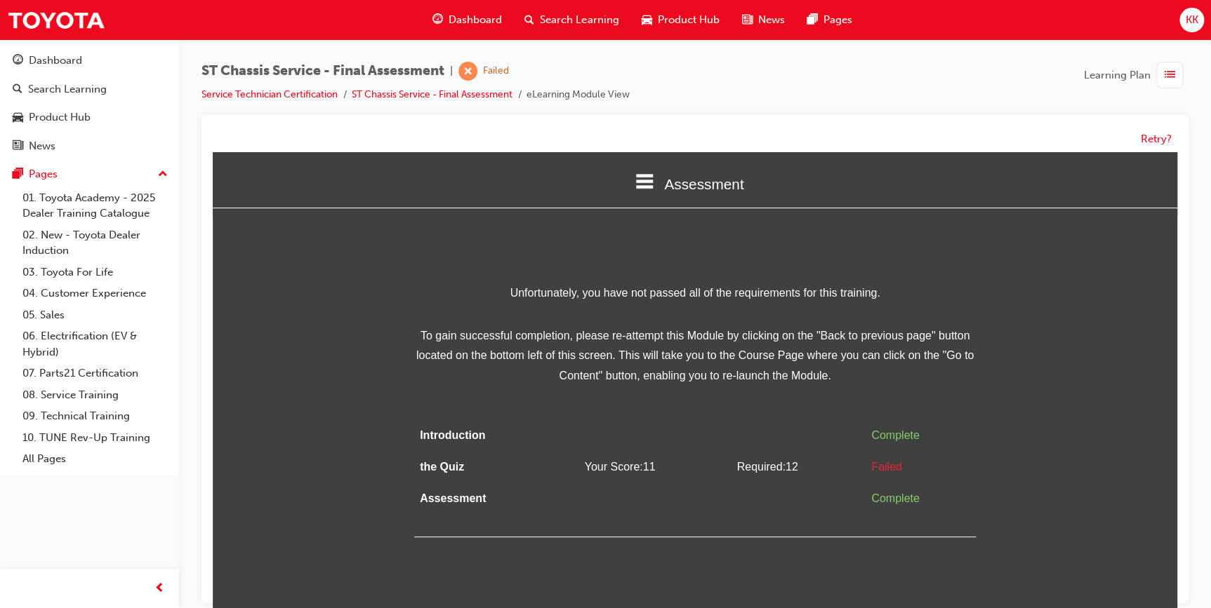
click at [691, 392] on div "Unfortunately, you have not passed all of the requirements for this training. T…" at bounding box center [694, 411] width 561 height 255
click at [691, 387] on div "Unfortunately, you have not passed all of the requirements for this training. T…" at bounding box center [694, 411] width 561 height 255
click at [723, 356] on span "To gain successful completion, please re-attempt this Module by clicking on the…" at bounding box center [694, 356] width 561 height 60
click at [723, 352] on span "To gain successful completion, please re-attempt this Module by clicking on the…" at bounding box center [694, 356] width 561 height 60
click at [644, 173] on icon at bounding box center [644, 182] width 18 height 18
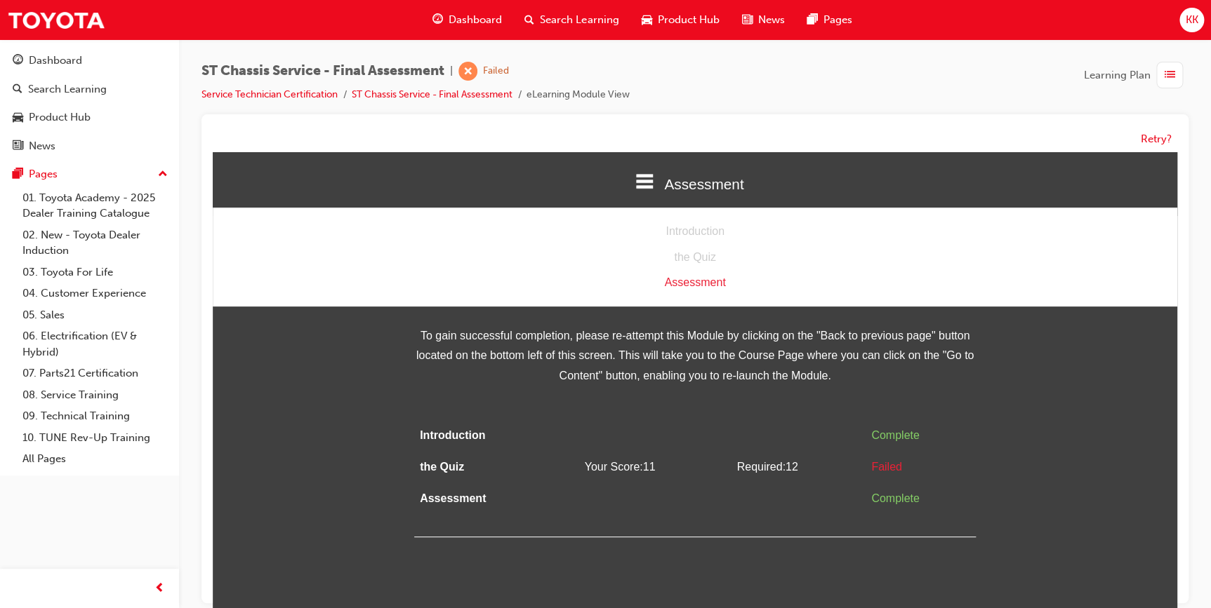
click at [674, 235] on div "Introduction" at bounding box center [695, 232] width 964 height 20
drag, startPoint x: 684, startPoint y: 228, endPoint x: 688, endPoint y: 253, distance: 25.6
click at [684, 231] on div "Introduction" at bounding box center [695, 232] width 964 height 20
click at [688, 256] on div "the Quiz" at bounding box center [695, 258] width 964 height 20
click at [686, 284] on div "Assessment" at bounding box center [695, 283] width 964 height 20
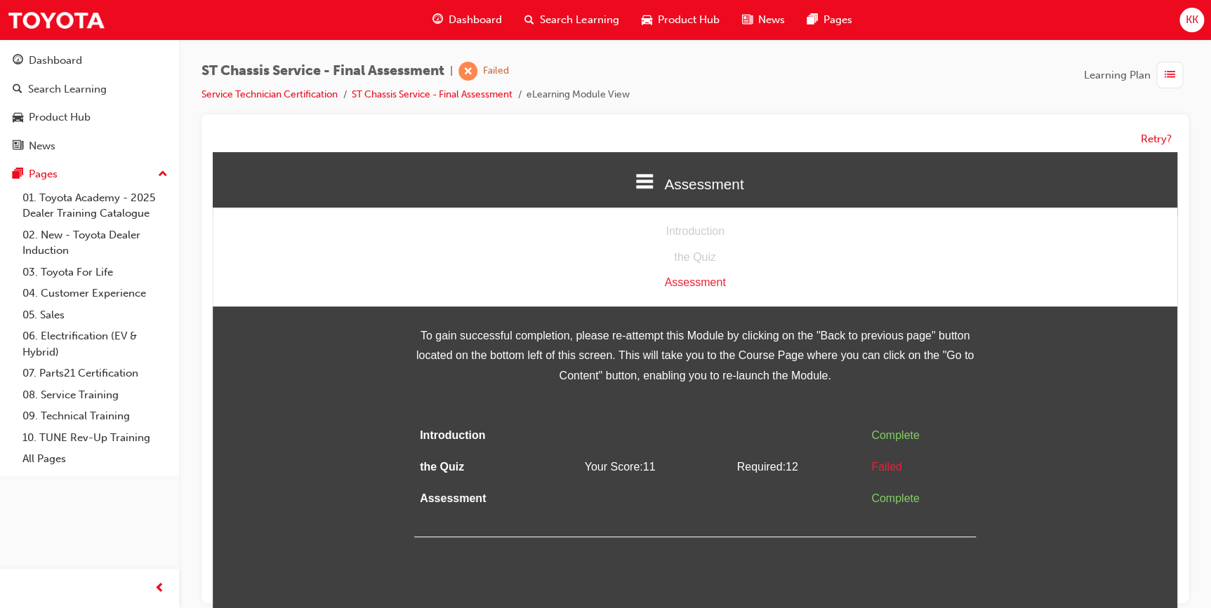
click at [686, 284] on div "Assessment" at bounding box center [695, 283] width 964 height 20
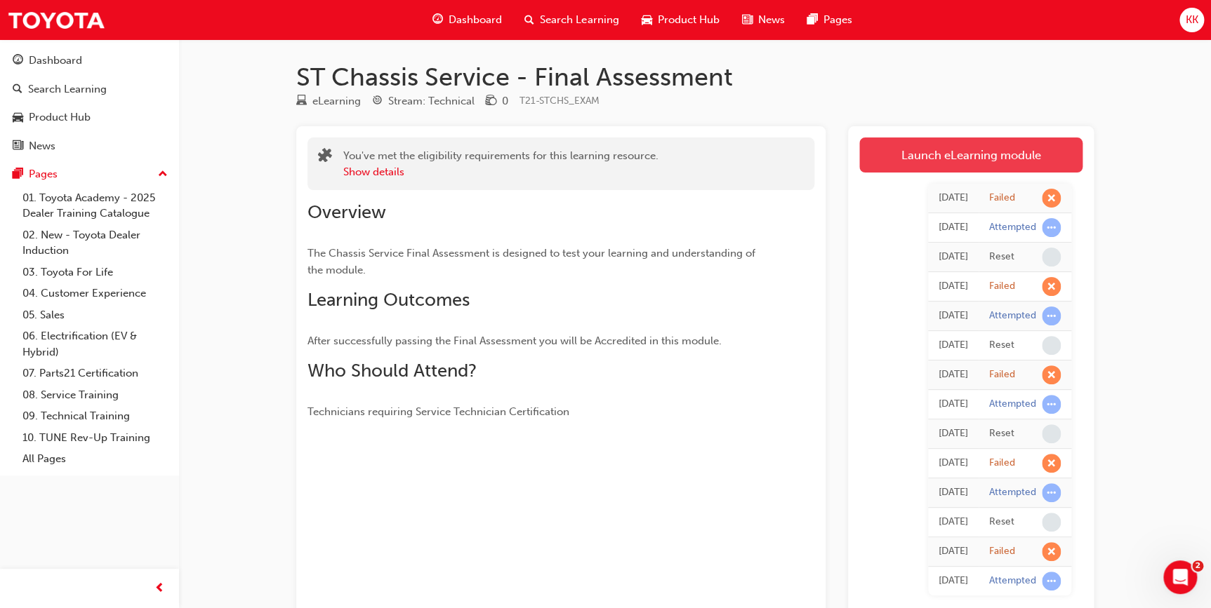
click at [965, 160] on link "Launch eLearning module" at bounding box center [970, 155] width 223 height 35
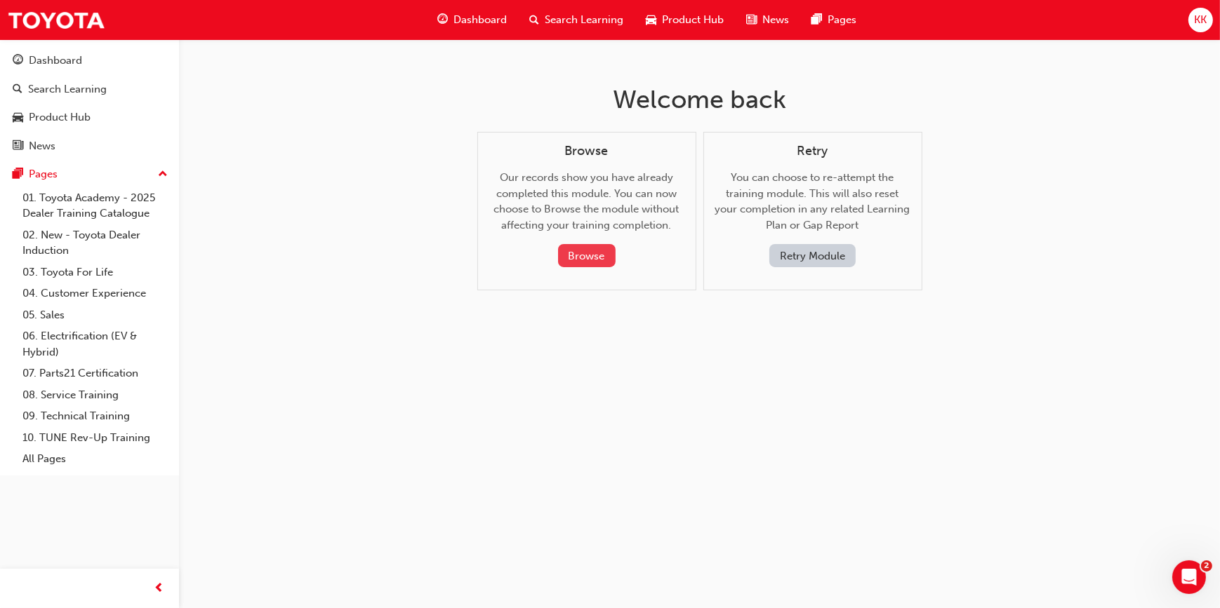
click at [596, 253] on button "Browse" at bounding box center [587, 255] width 58 height 23
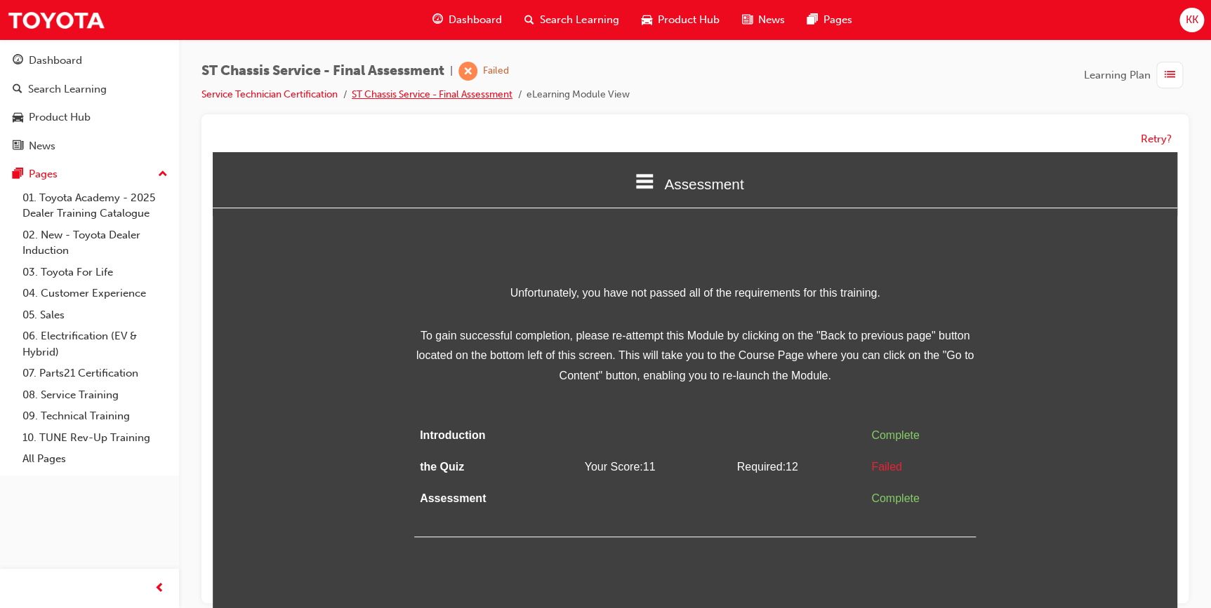
click at [461, 98] on link "ST Chassis Service - Final Assessment" at bounding box center [432, 94] width 161 height 12
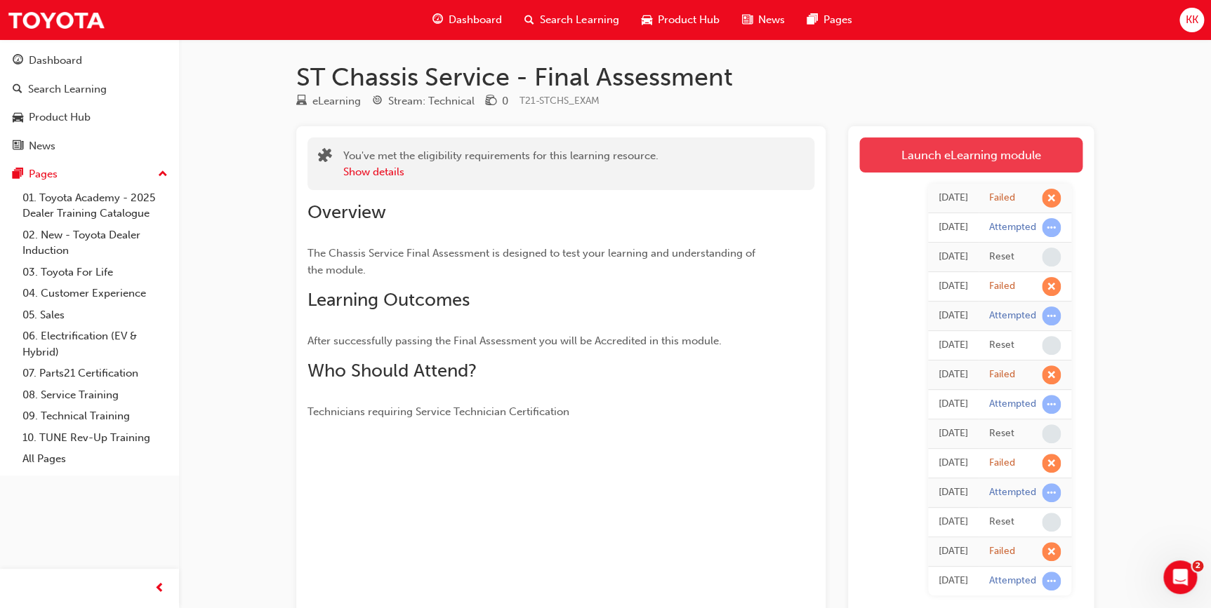
click at [982, 166] on link "Launch eLearning module" at bounding box center [970, 155] width 223 height 35
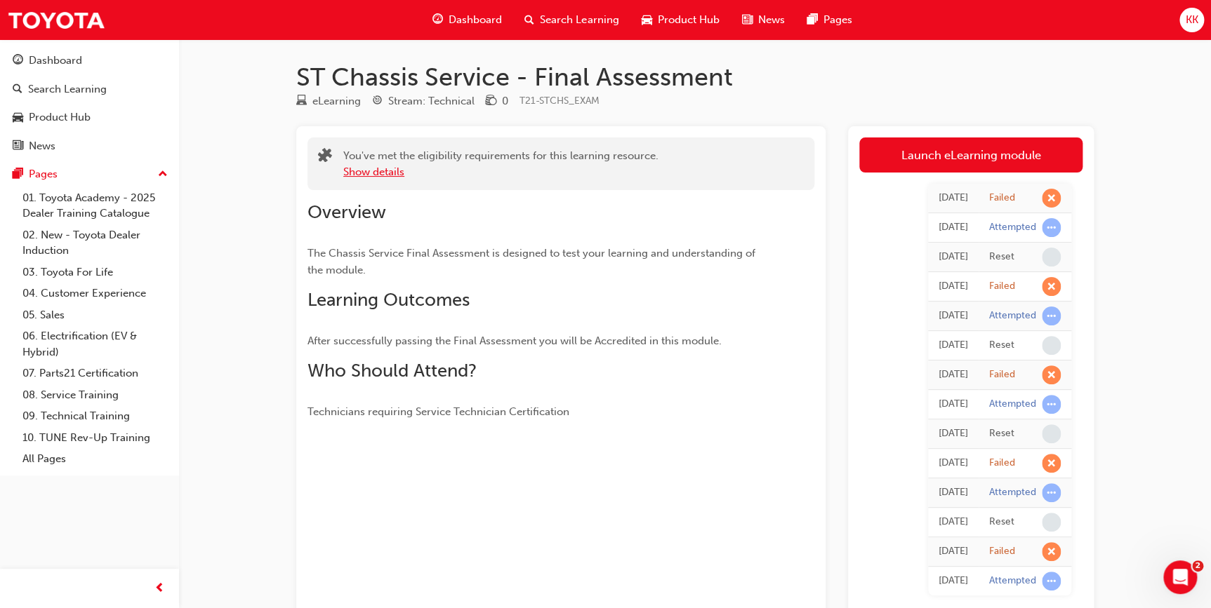
click at [370, 173] on button "Show details" at bounding box center [373, 172] width 61 height 16
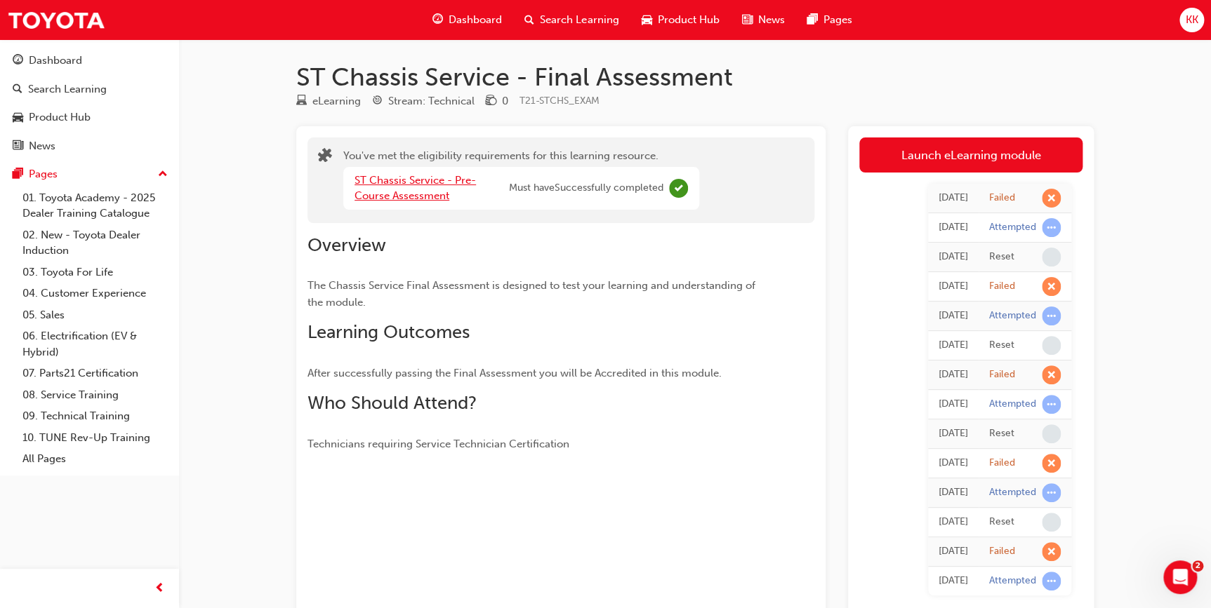
click at [371, 179] on link "ST Chassis Service - Pre-Course Assessment" at bounding box center [414, 188] width 121 height 29
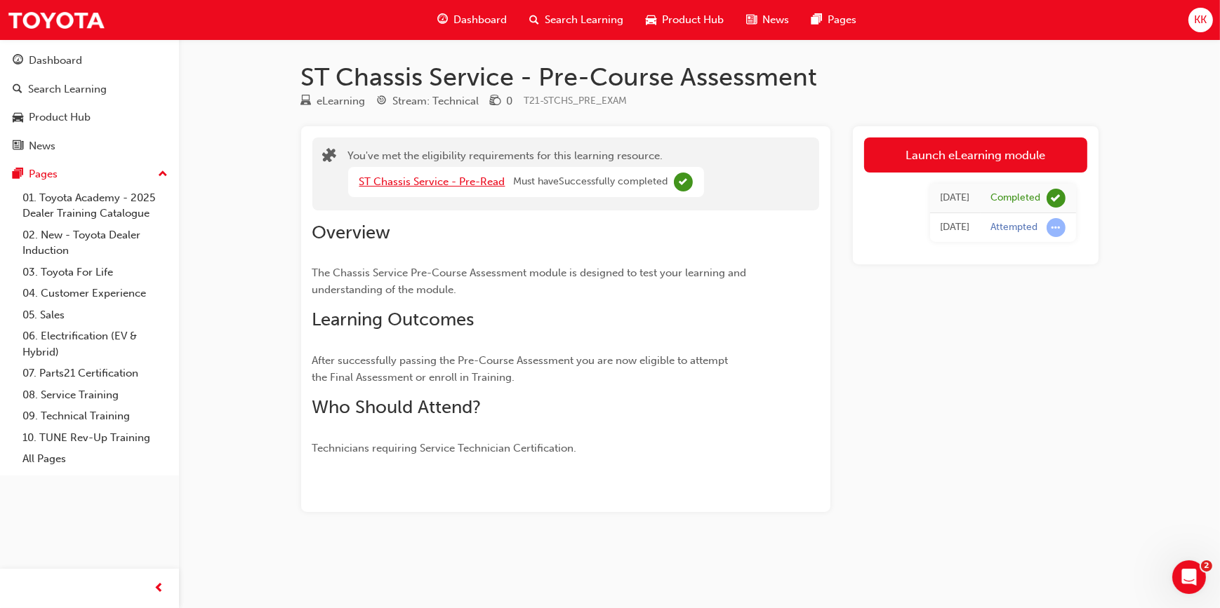
click at [419, 185] on link "ST Chassis Service - Pre-Read" at bounding box center [432, 181] width 146 height 13
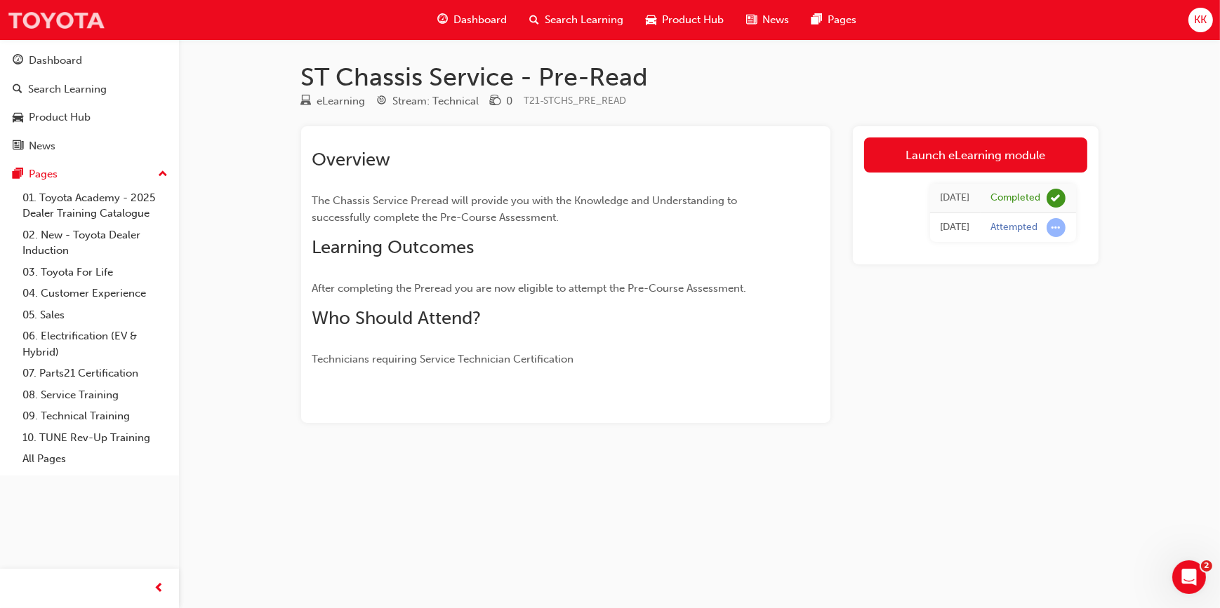
click at [56, 18] on img at bounding box center [56, 20] width 98 height 32
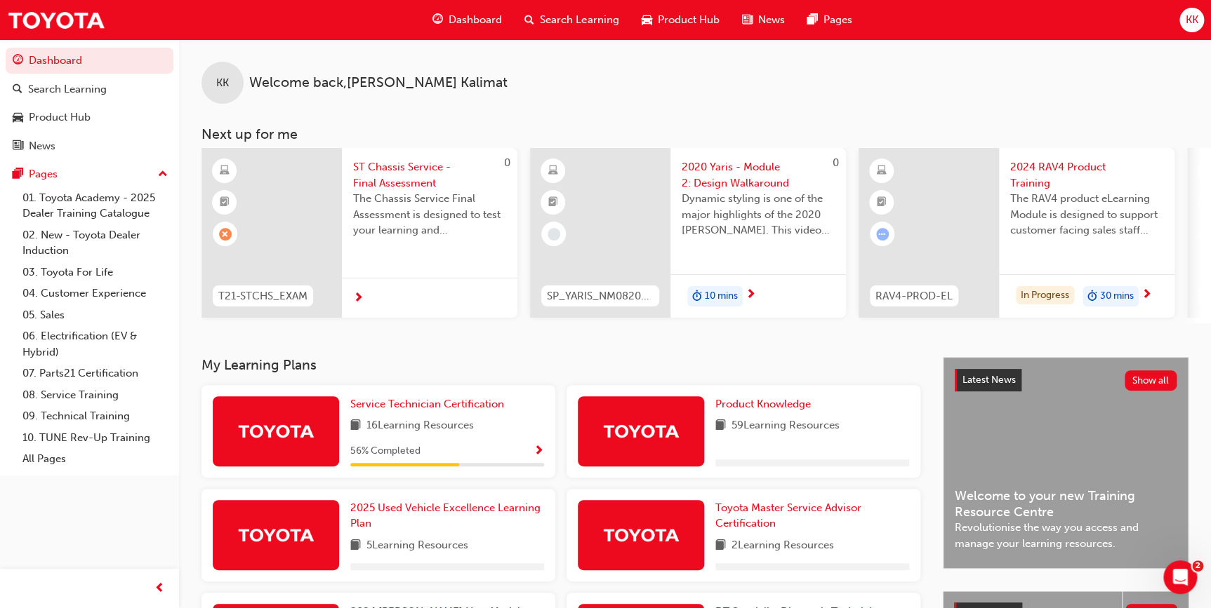
click at [417, 427] on span "16 Learning Resources" at bounding box center [419, 427] width 107 height 18
click at [423, 411] on span "Service Technician Certification" at bounding box center [427, 404] width 154 height 13
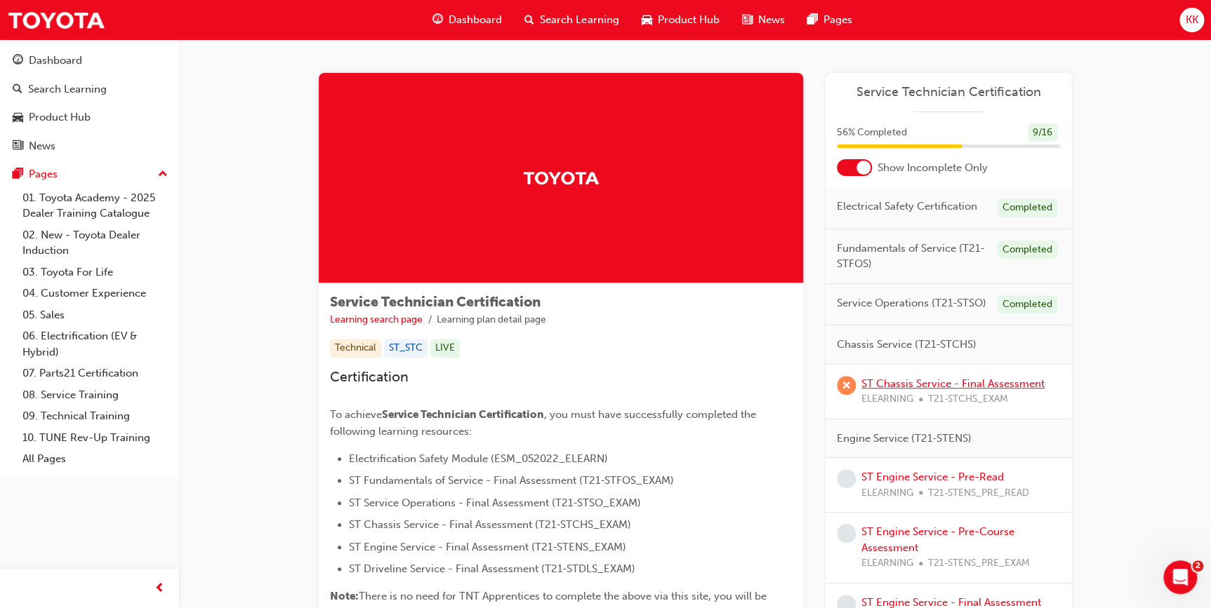
click at [931, 380] on link "ST Chassis Service - Final Assessment" at bounding box center [952, 384] width 183 height 13
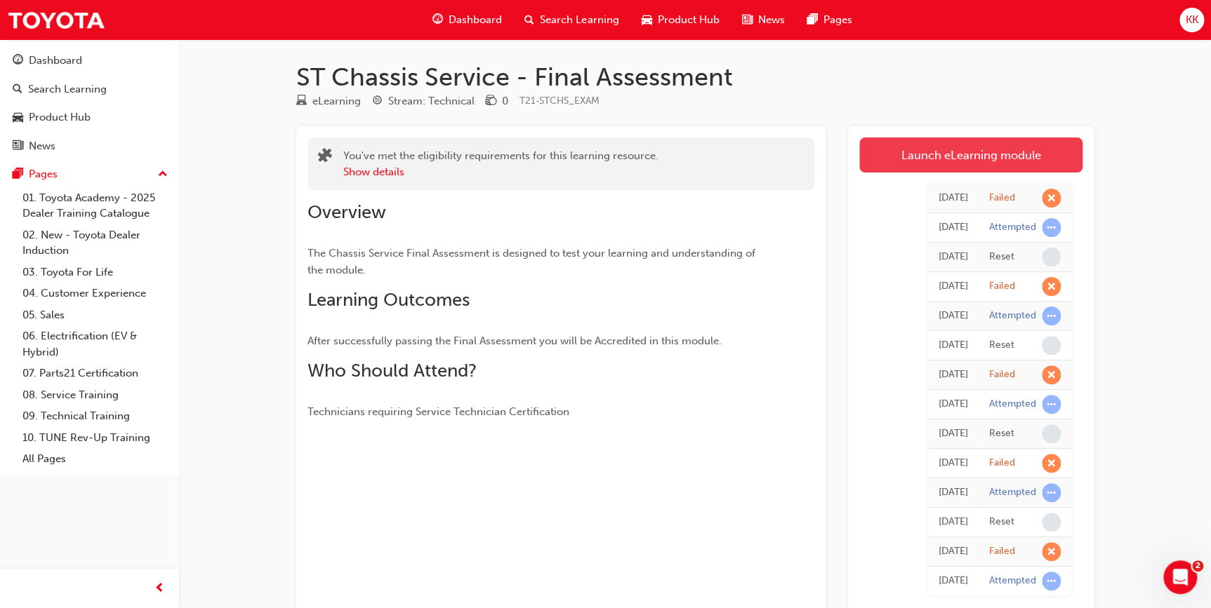
click at [939, 158] on link "Launch eLearning module" at bounding box center [970, 155] width 223 height 35
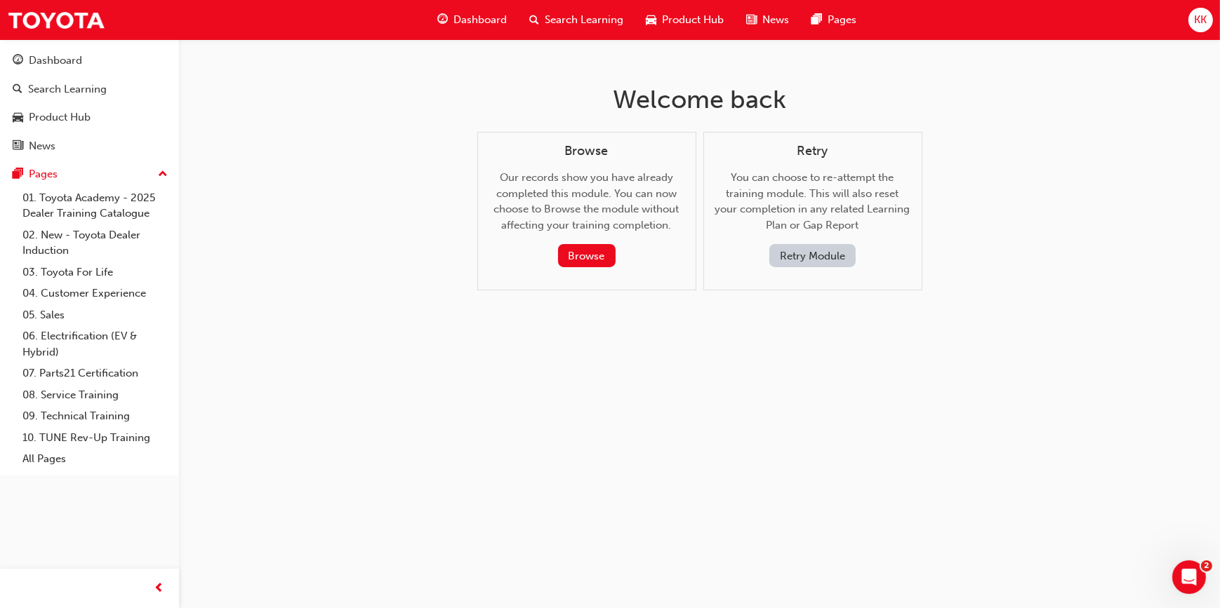
click at [823, 255] on button "Retry Module" at bounding box center [812, 255] width 86 height 23
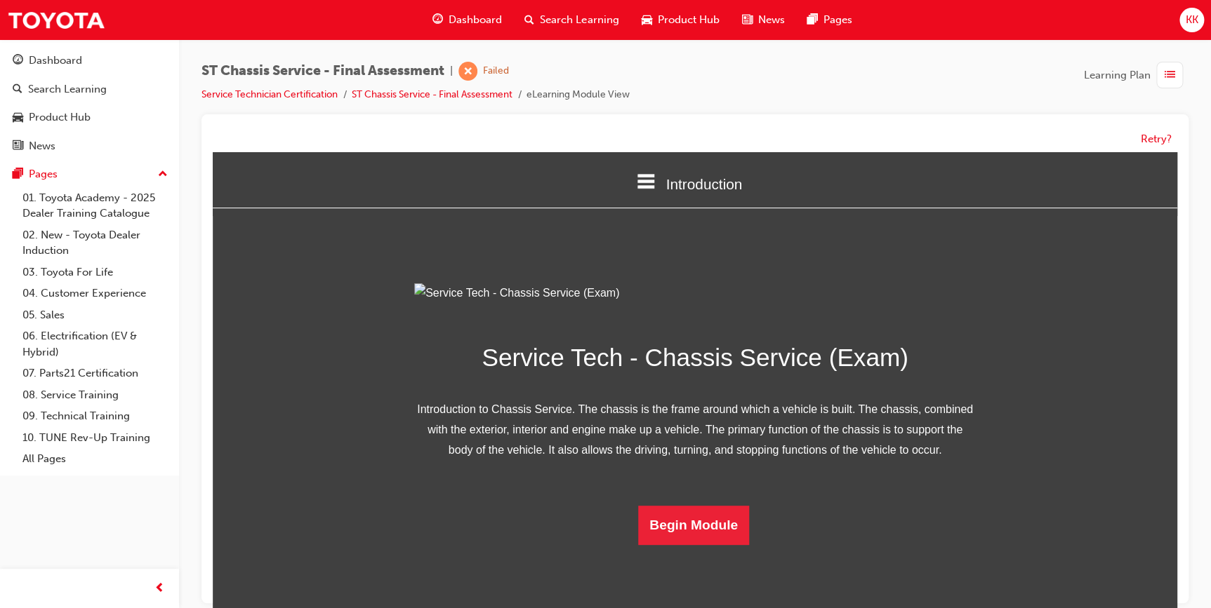
click at [674, 189] on span "Introduction" at bounding box center [703, 184] width 76 height 16
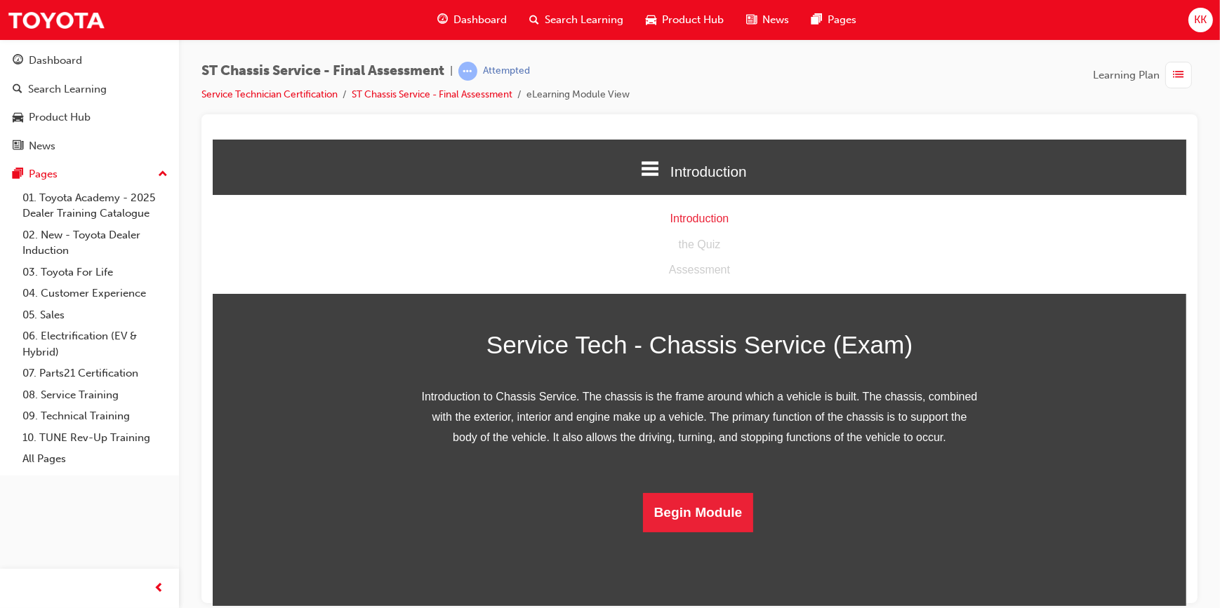
click at [691, 218] on div "Introduction" at bounding box center [698, 218] width 973 height 20
click at [706, 241] on div "the Quiz" at bounding box center [698, 244] width 973 height 20
click at [994, 320] on div "Service Tech - Chassis Service (Exam) Introduction to Chassis Service. The chas…" at bounding box center [698, 401] width 973 height 262
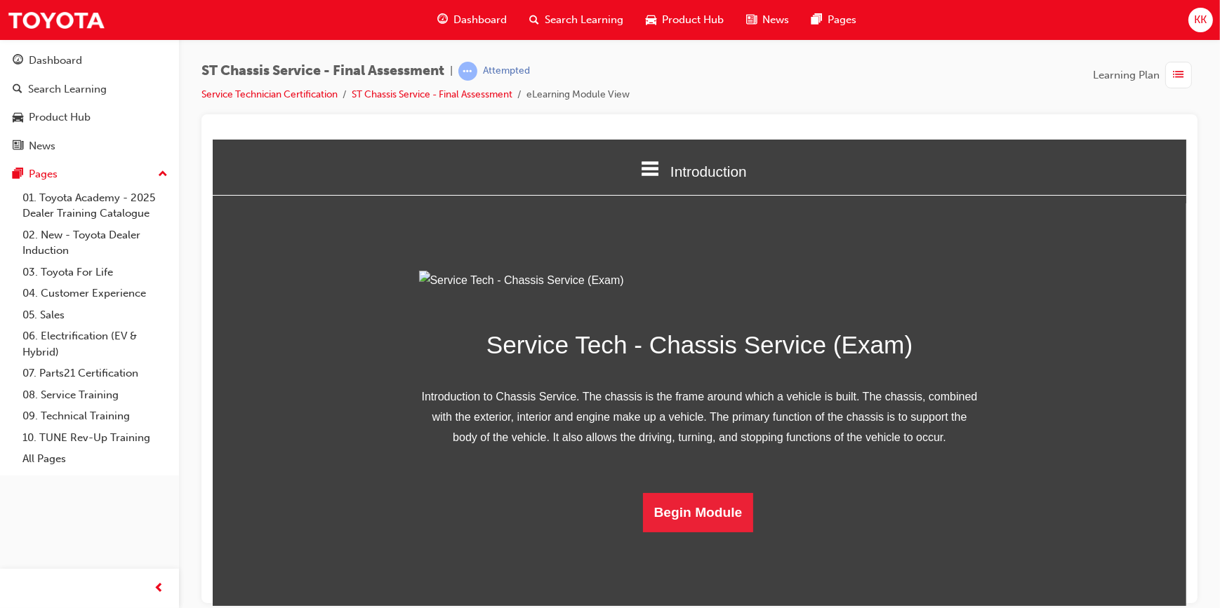
scroll to position [80, 0]
click at [700, 532] on button "Begin Module" at bounding box center [697, 512] width 111 height 39
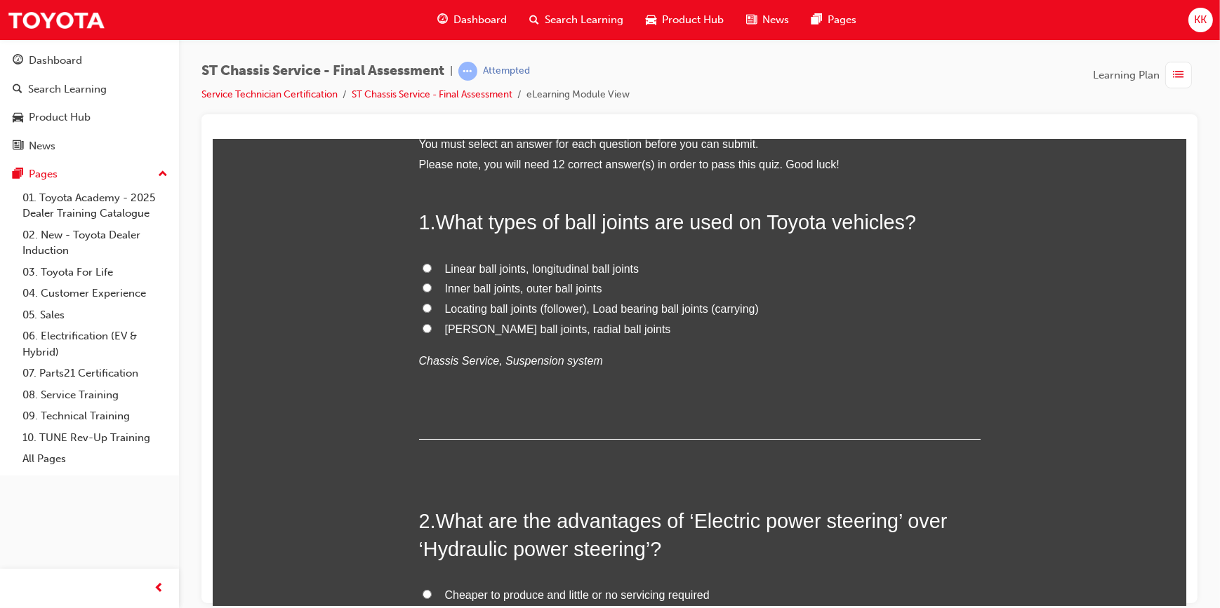
scroll to position [0, 0]
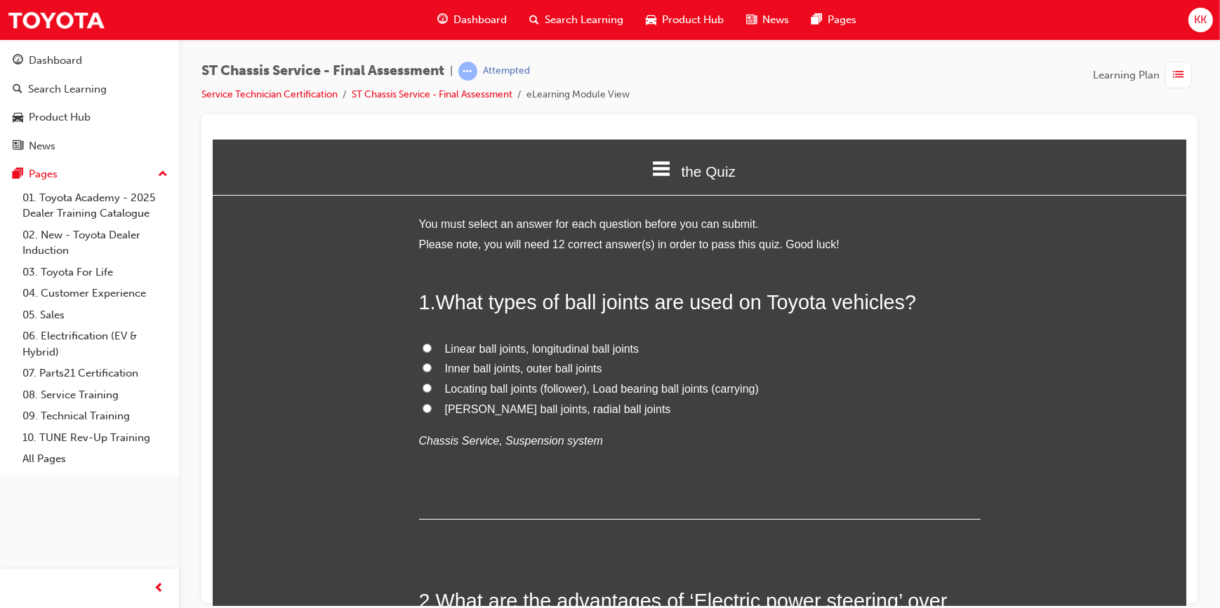
click at [696, 164] on span "the Quiz" at bounding box center [708, 171] width 54 height 16
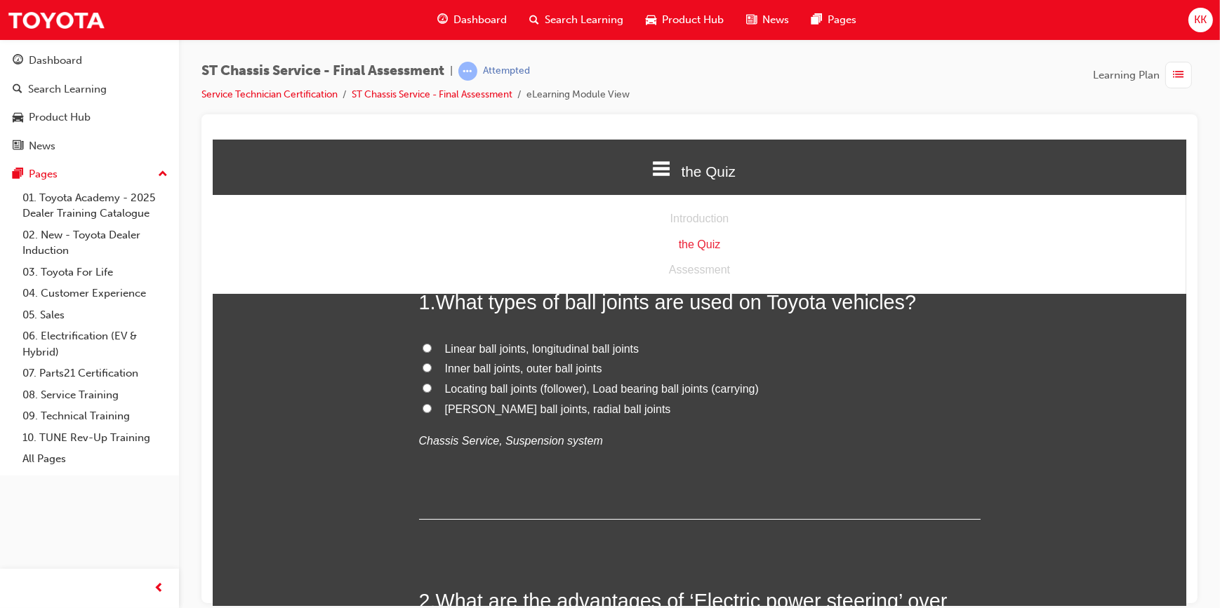
click at [696, 164] on span "the Quiz" at bounding box center [708, 171] width 54 height 16
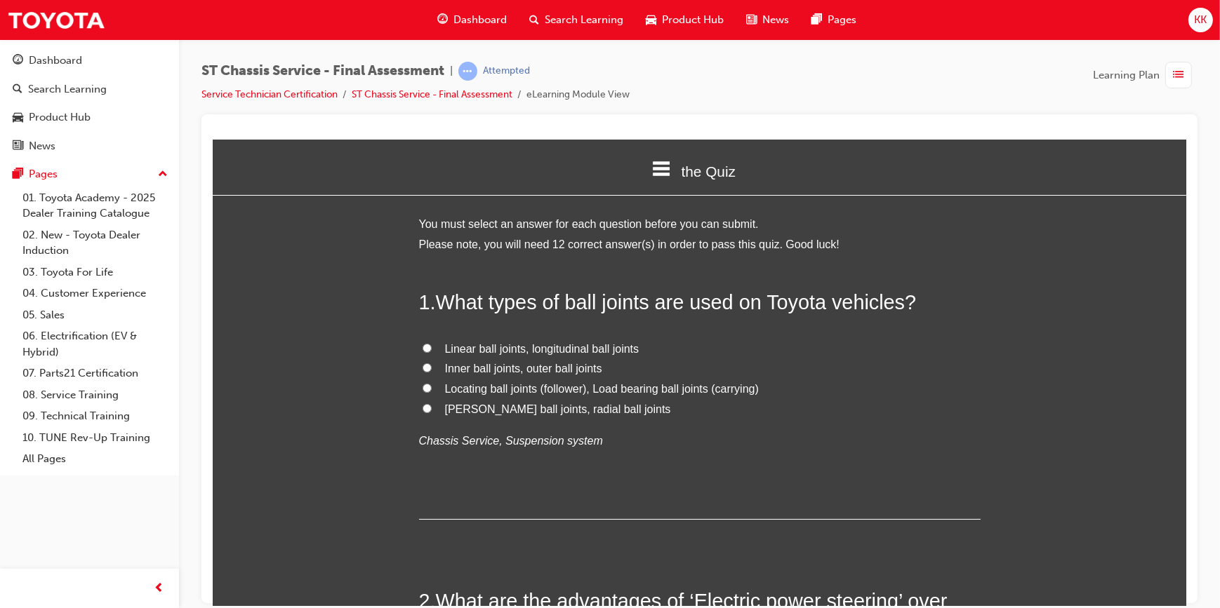
click at [422, 386] on input "Locating ball joints (follower), Load bearing ball joints (carrying)" at bounding box center [426, 387] width 9 height 9
radio input "true"
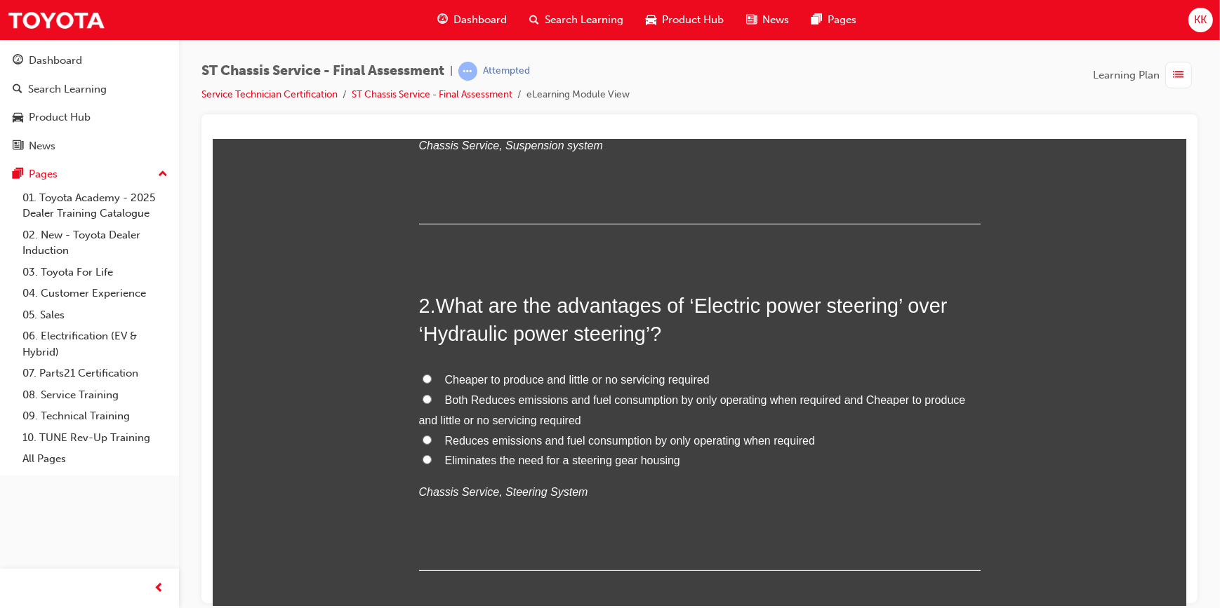
scroll to position [319, 0]
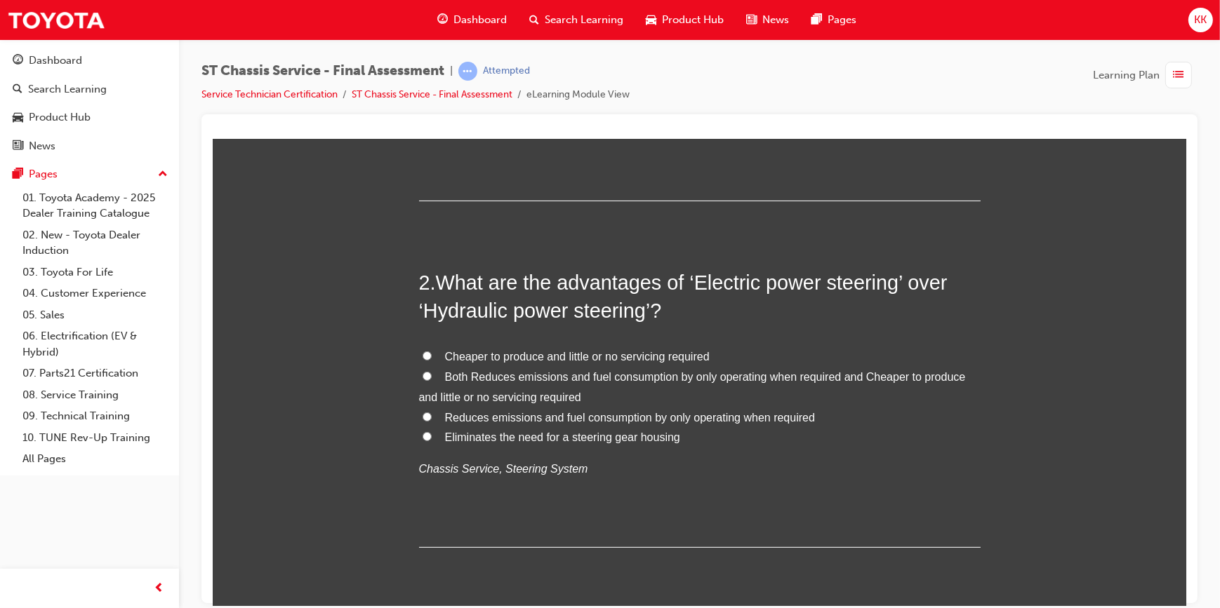
click at [422, 417] on input "Reduces emissions and fuel consumption by only operating when required" at bounding box center [426, 416] width 9 height 9
radio input "true"
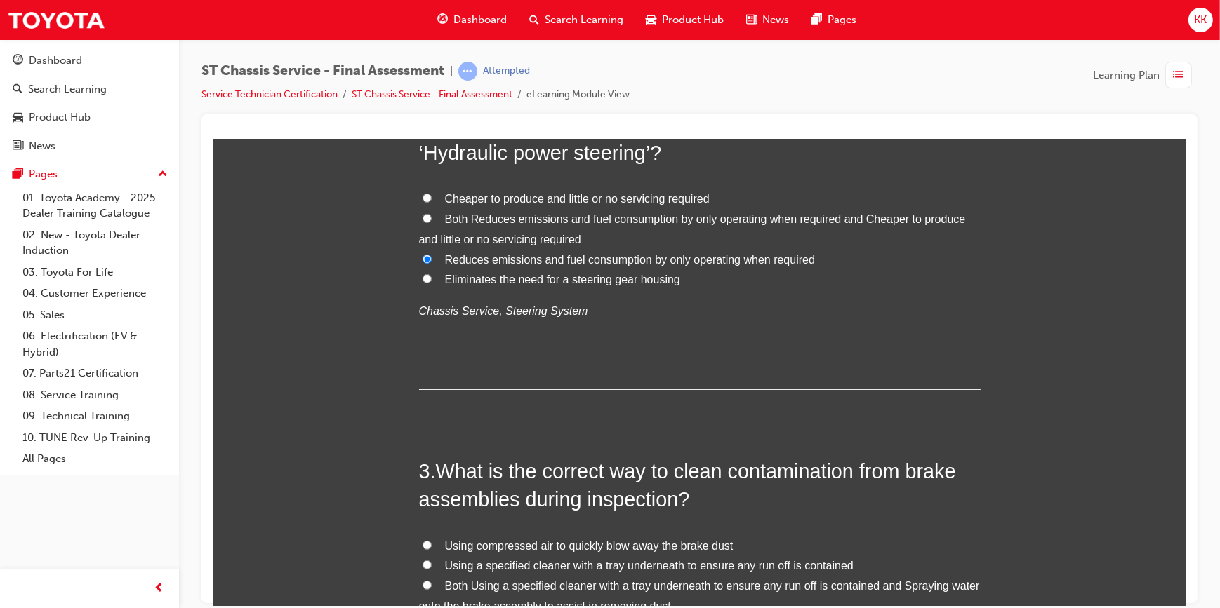
scroll to position [574, 0]
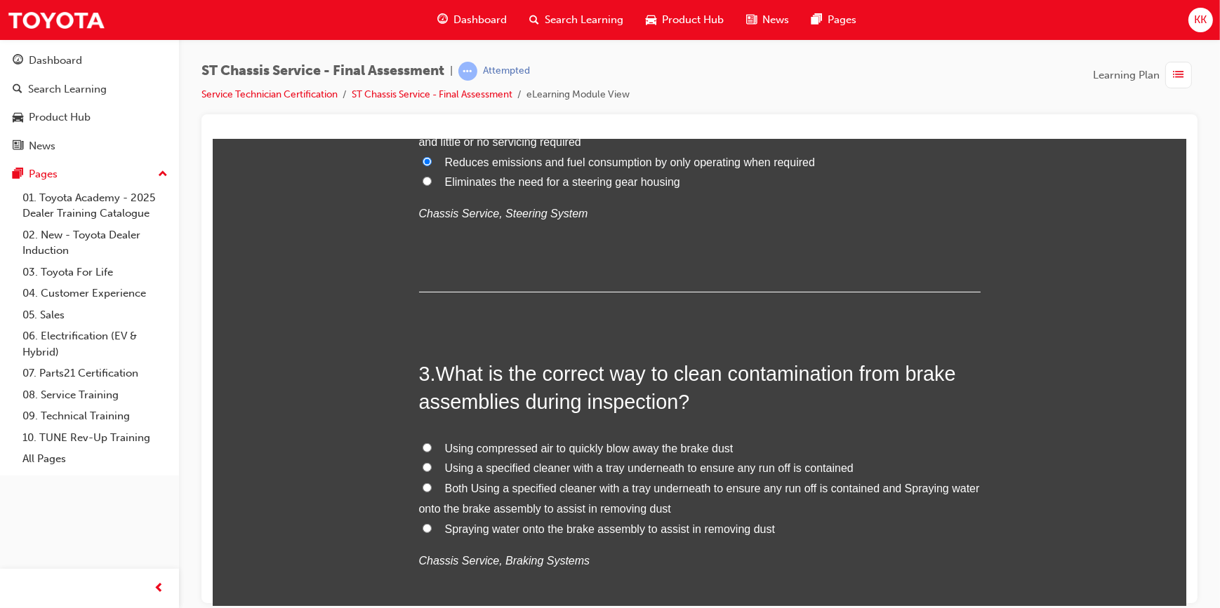
click at [422, 486] on input "Both Using a specified cleaner with a tray underneath to ensure any run off is …" at bounding box center [426, 487] width 9 height 9
radio input "true"
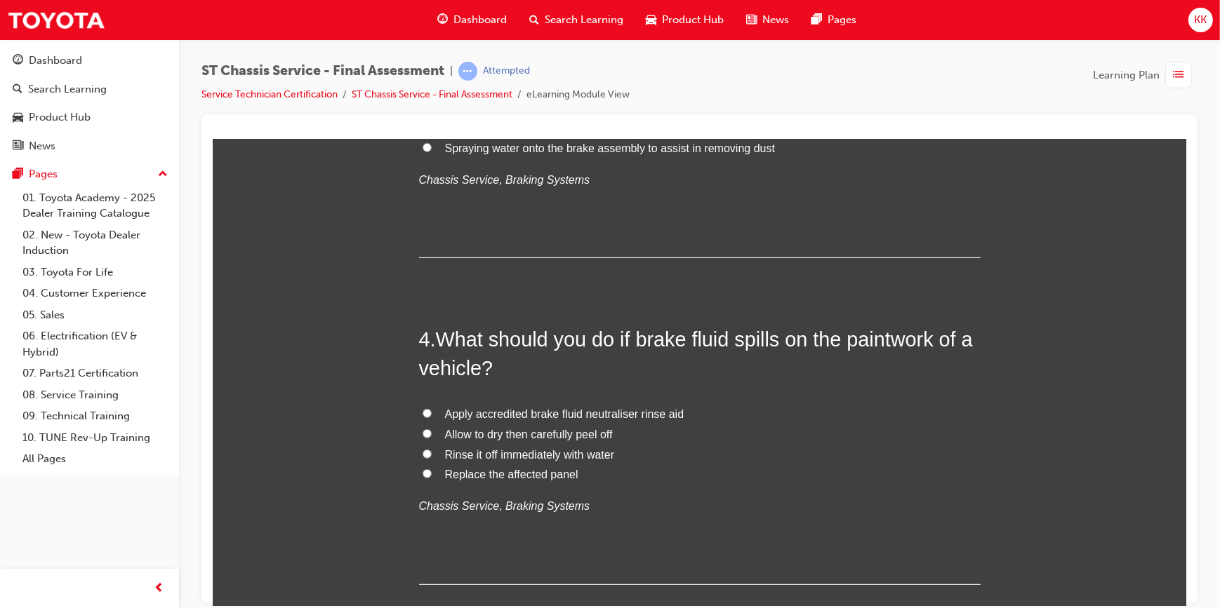
scroll to position [957, 0]
click at [422, 450] on input "Rinse it off immediately with water" at bounding box center [426, 452] width 9 height 9
radio input "true"
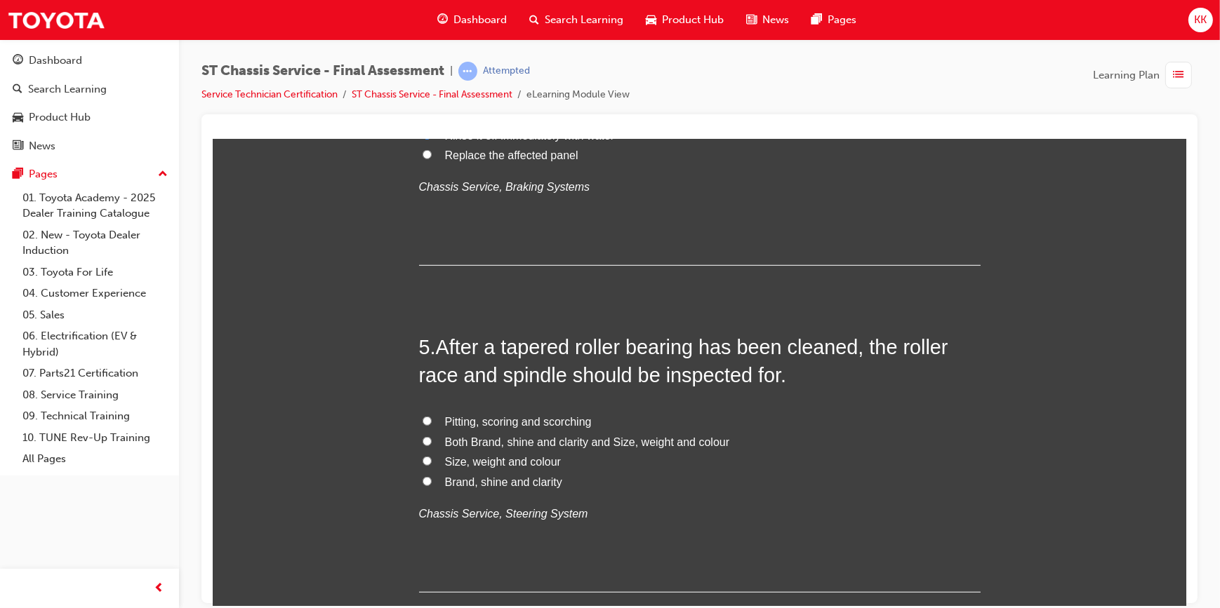
scroll to position [1276, 0]
click at [422, 418] on input "Pitting, scoring and scorching" at bounding box center [426, 419] width 9 height 9
radio input "true"
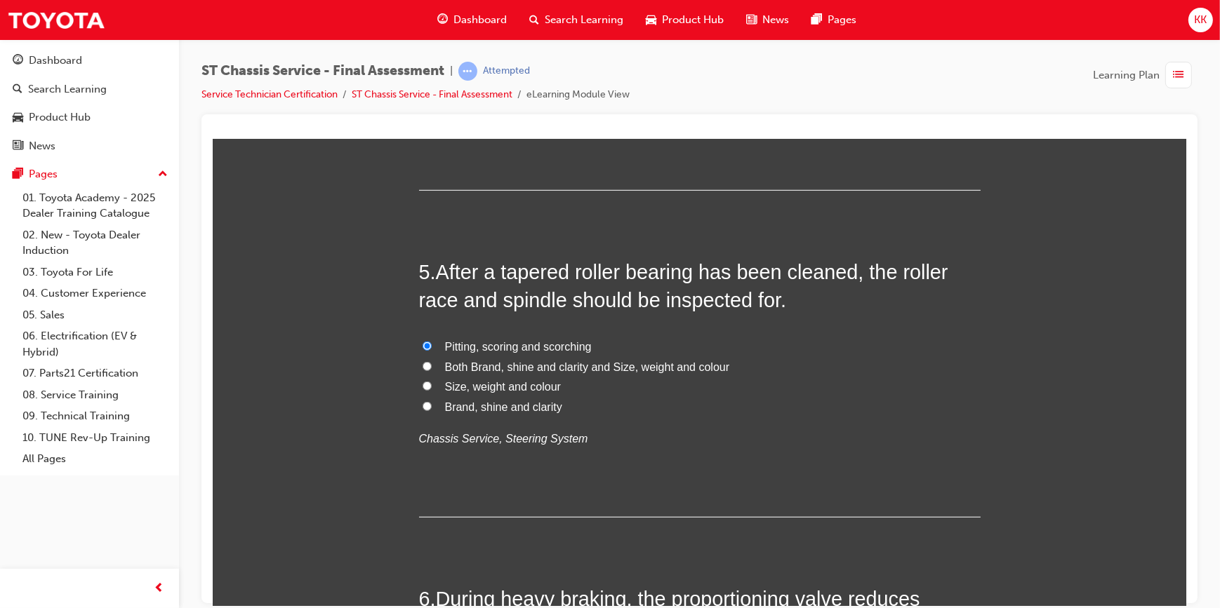
scroll to position [1595, 0]
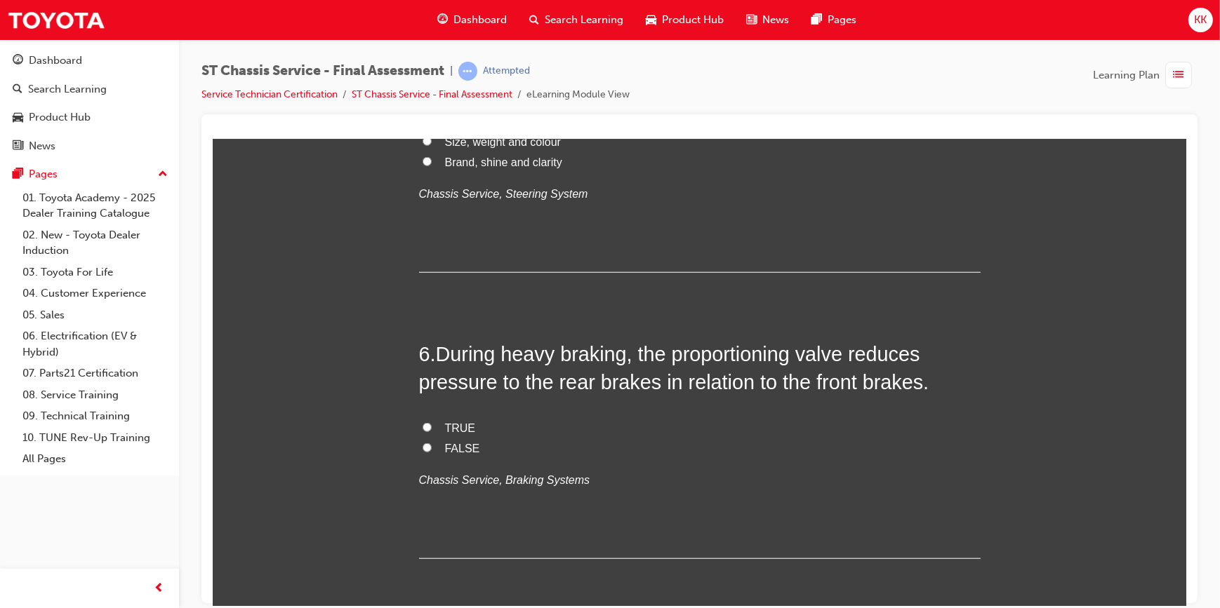
click at [422, 425] on input "TRUE" at bounding box center [426, 427] width 9 height 9
radio input "true"
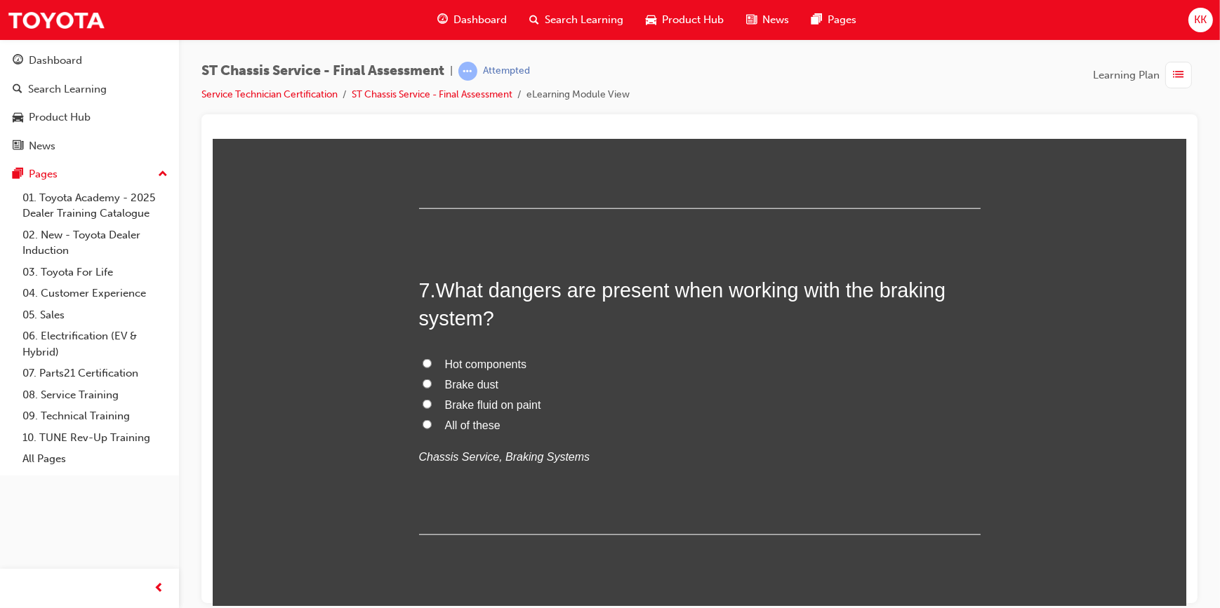
scroll to position [1978, 0]
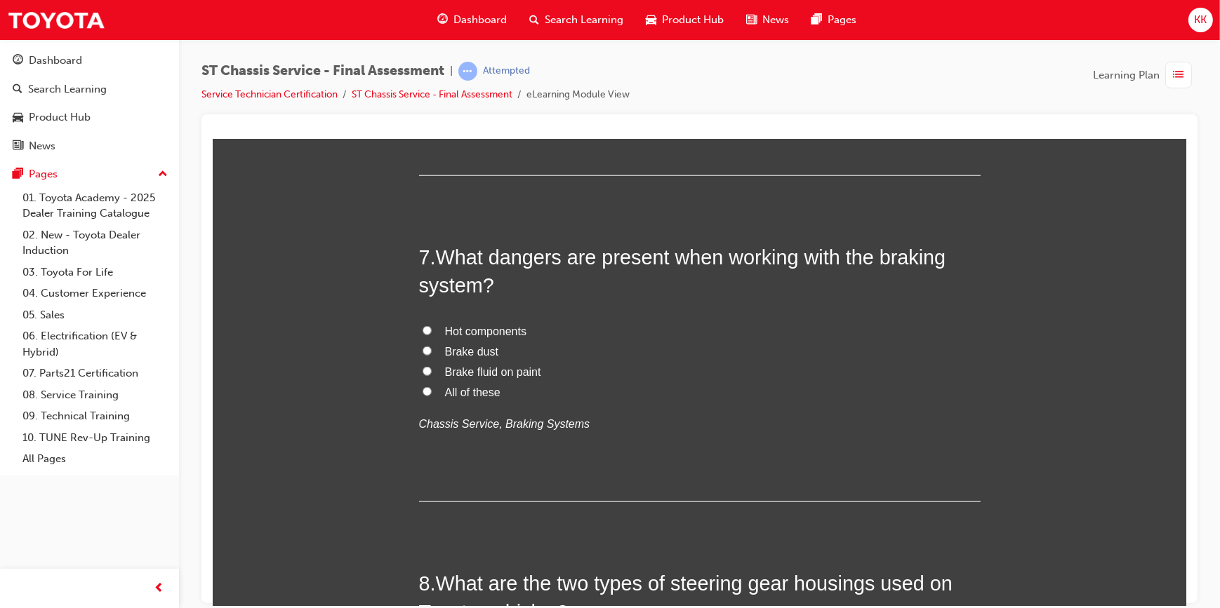
click at [422, 392] on input "All of these" at bounding box center [426, 391] width 9 height 9
radio input "true"
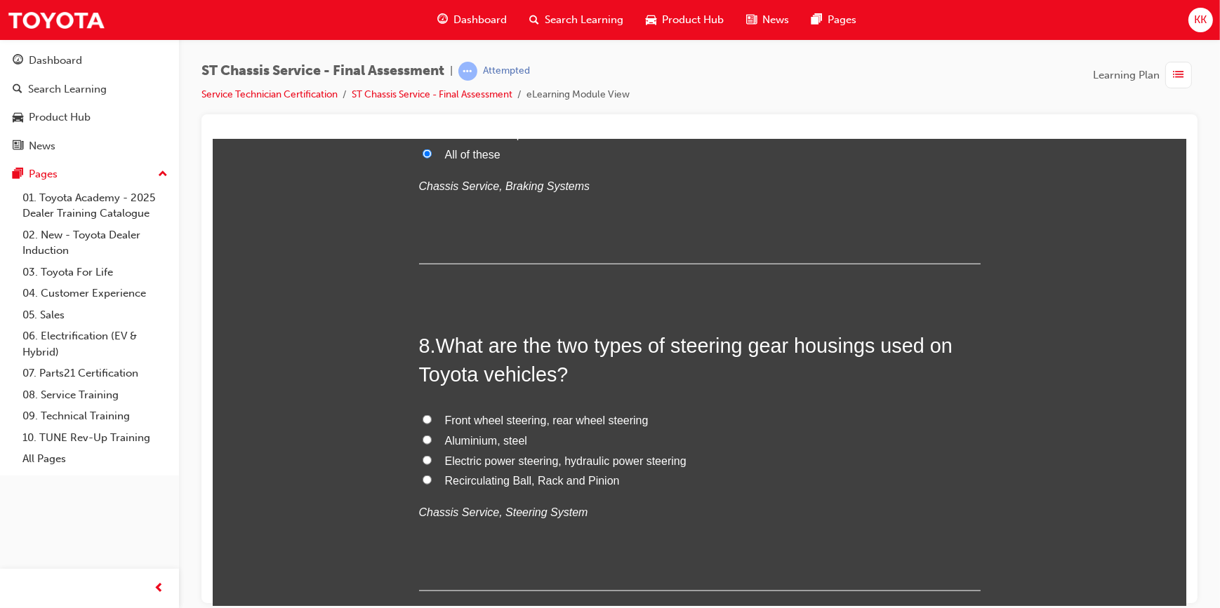
scroll to position [2233, 0]
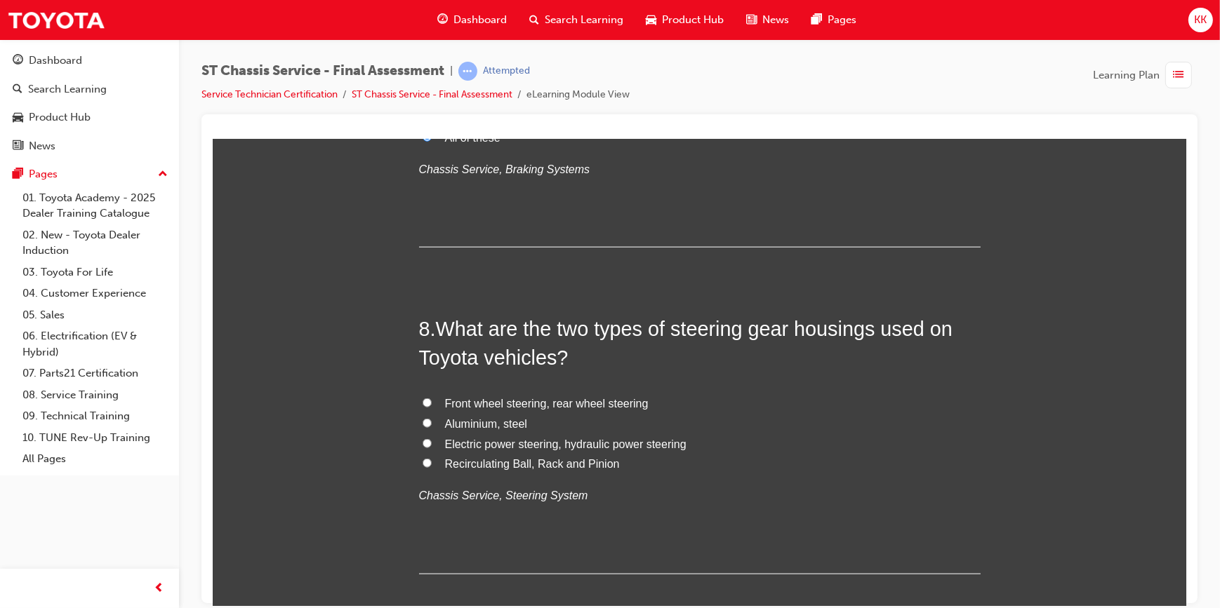
click at [422, 441] on input "Electric power steering, hydraulic power steering" at bounding box center [426, 443] width 9 height 9
radio input "true"
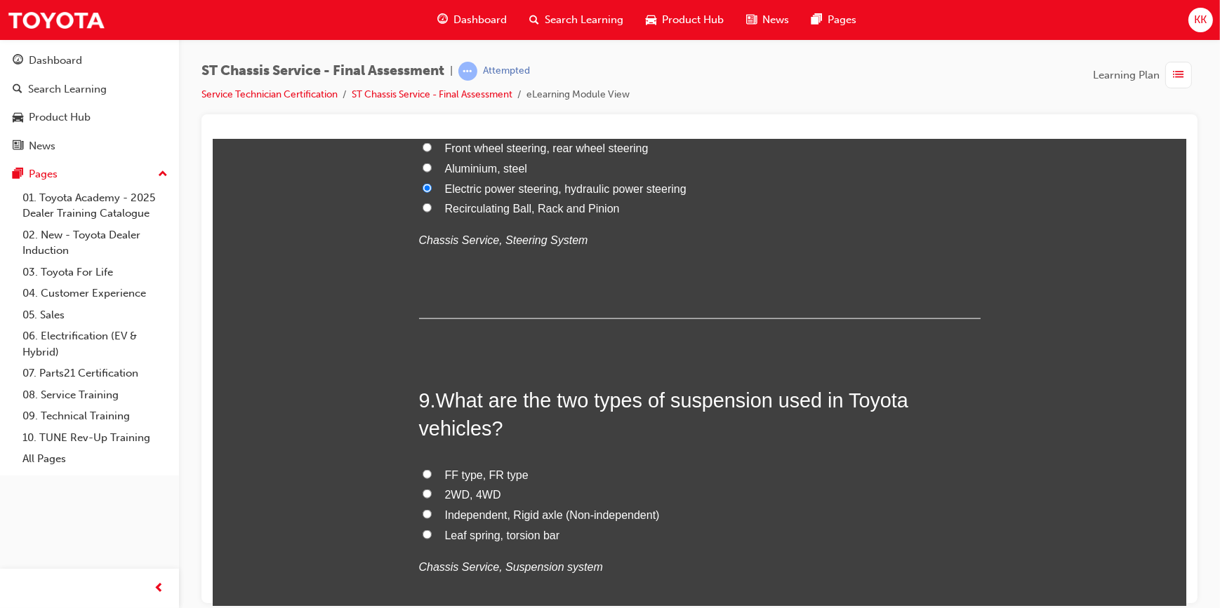
scroll to position [2552, 0]
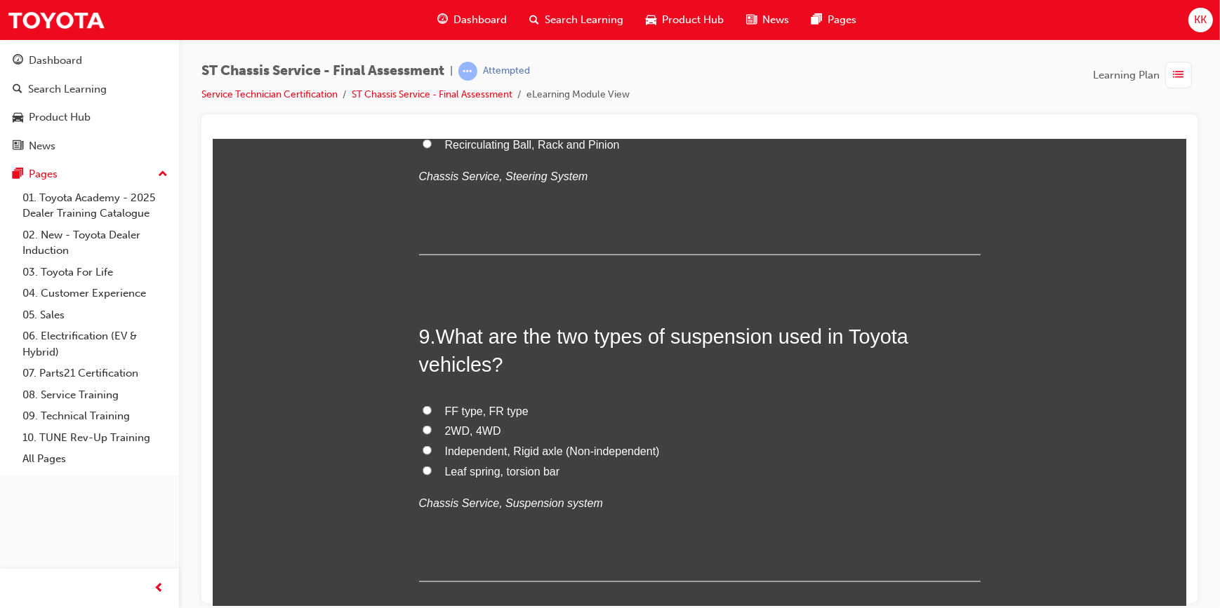
click at [422, 446] on input "Independent, Rigid axle (Non-independent)" at bounding box center [426, 450] width 9 height 9
radio input "true"
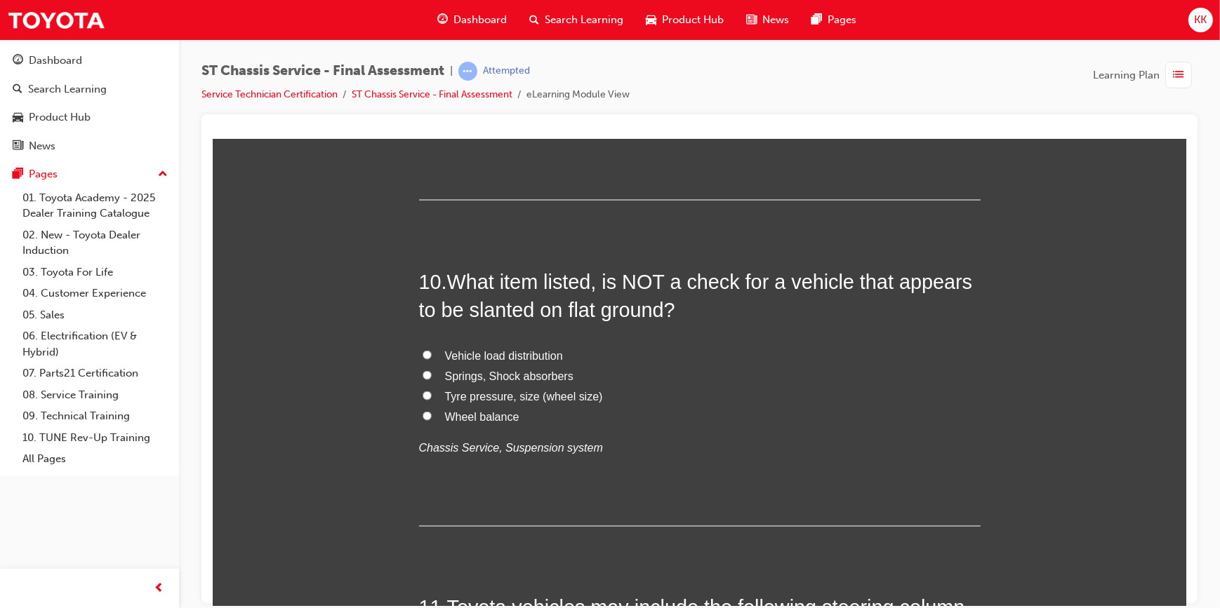
scroll to position [2934, 0]
click at [422, 411] on input "Wheel balance" at bounding box center [426, 415] width 9 height 9
radio input "true"
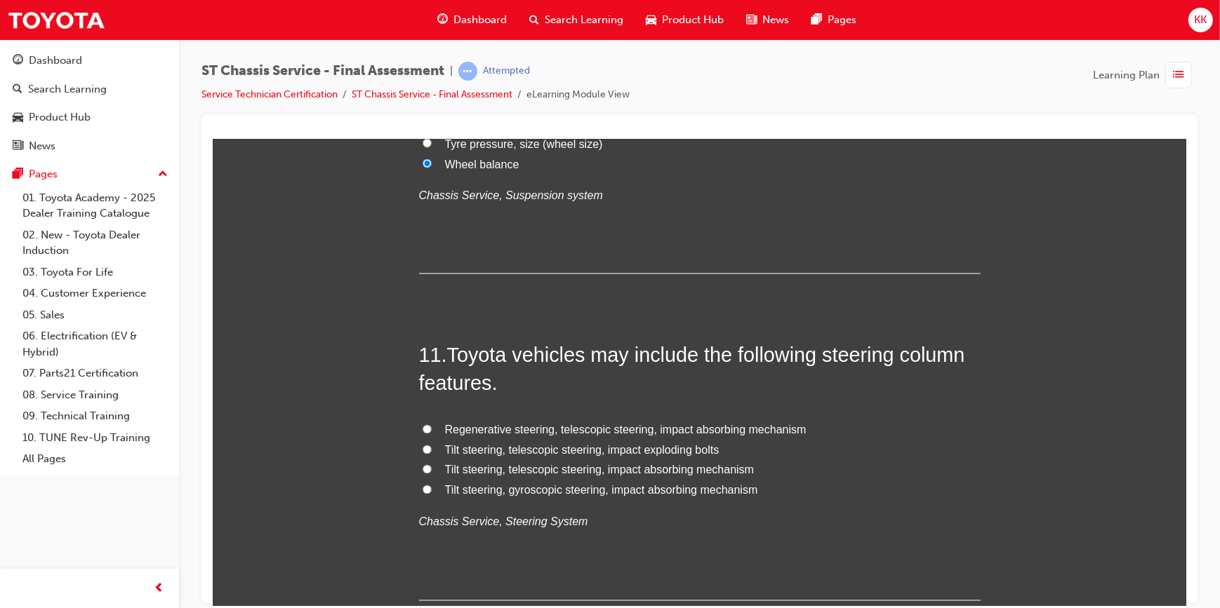
scroll to position [3190, 0]
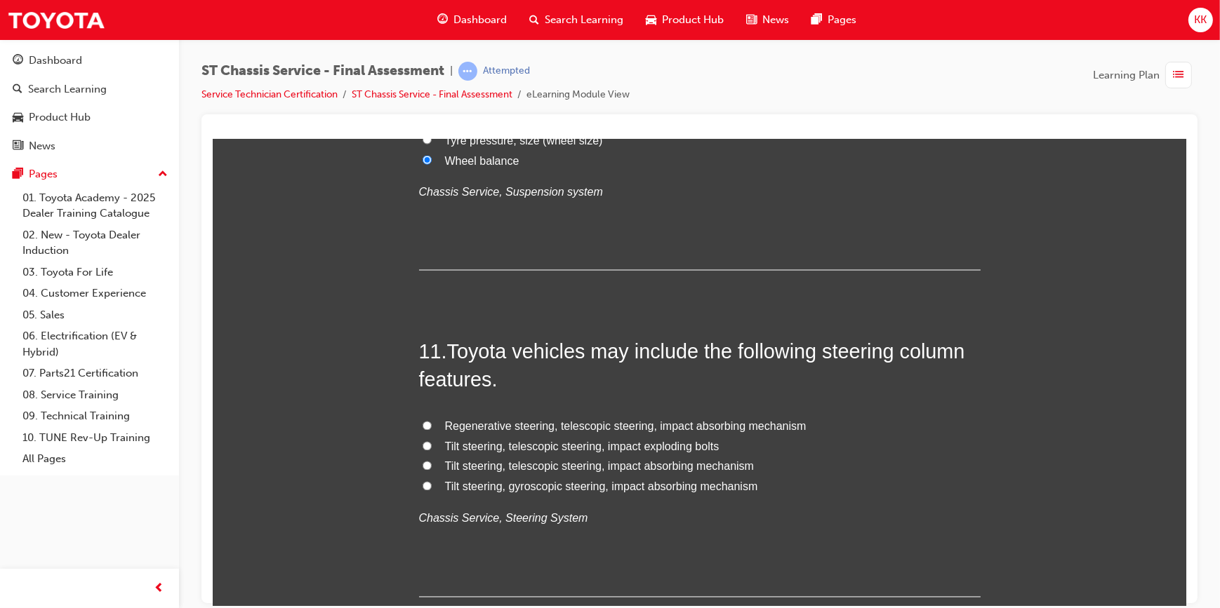
click at [422, 464] on input "Tilt steering, telescopic steering, impact absorbing mechanism" at bounding box center [426, 465] width 9 height 9
radio input "true"
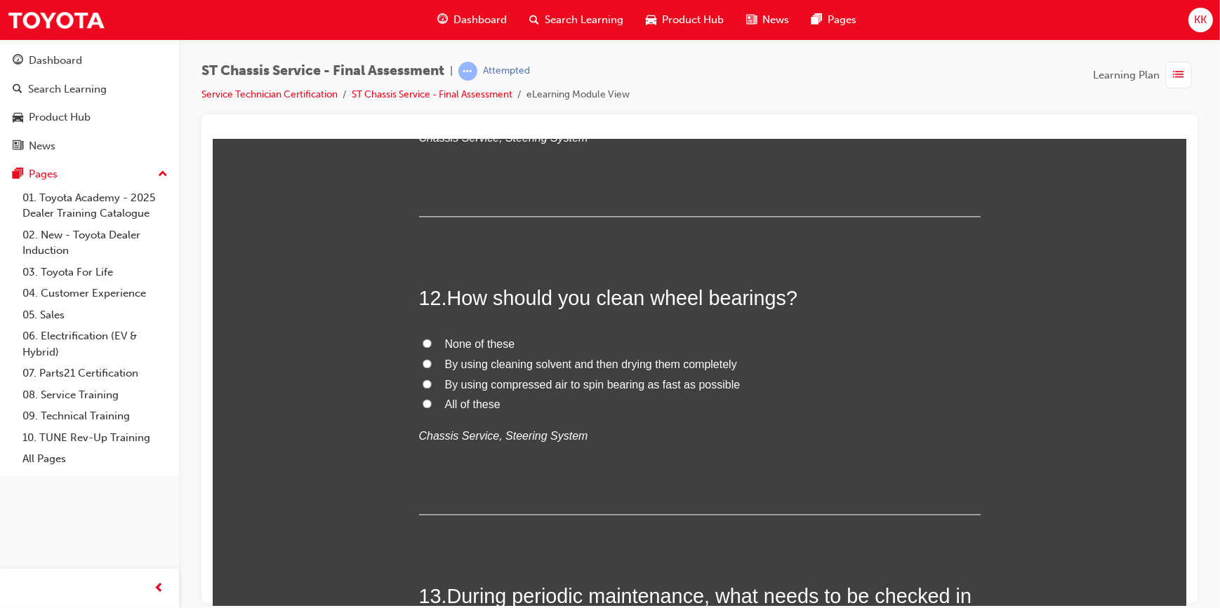
scroll to position [3572, 0]
click at [422, 340] on input "None of these" at bounding box center [426, 341] width 9 height 9
radio input "true"
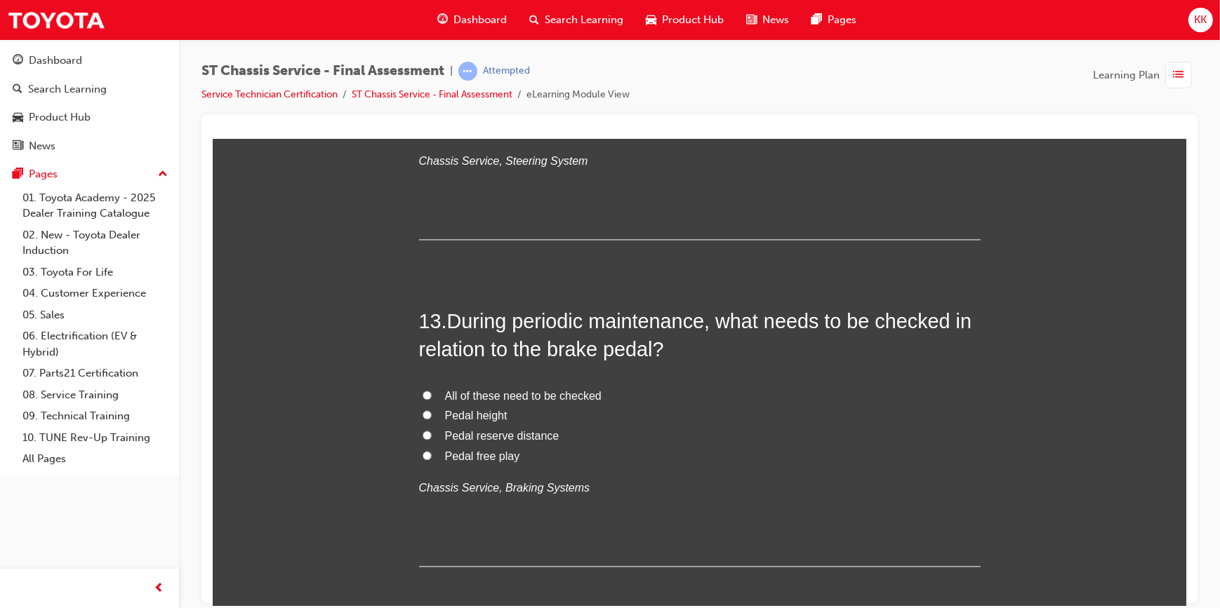
scroll to position [3892, 0]
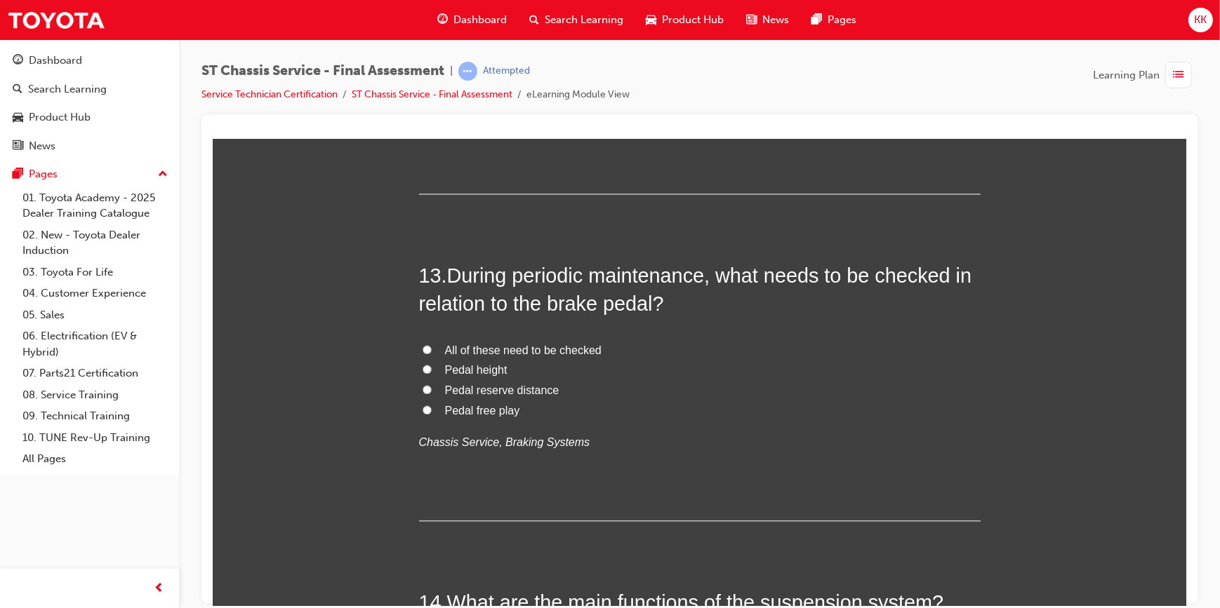
click at [422, 347] on input "All of these need to be checked" at bounding box center [426, 349] width 9 height 9
radio input "true"
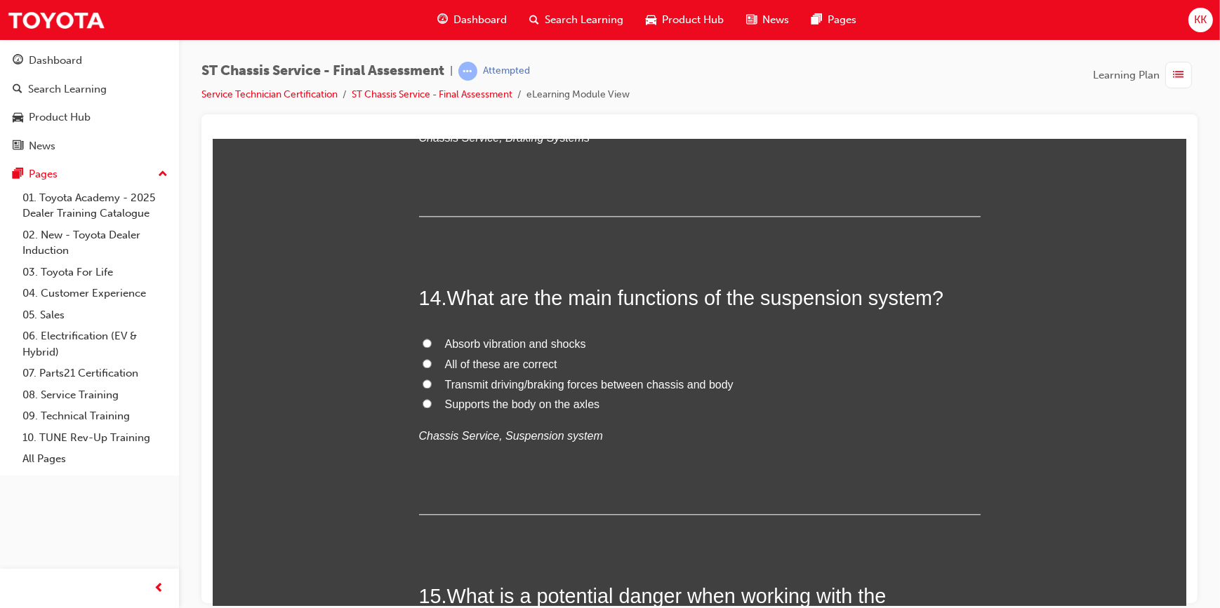
scroll to position [4211, 0]
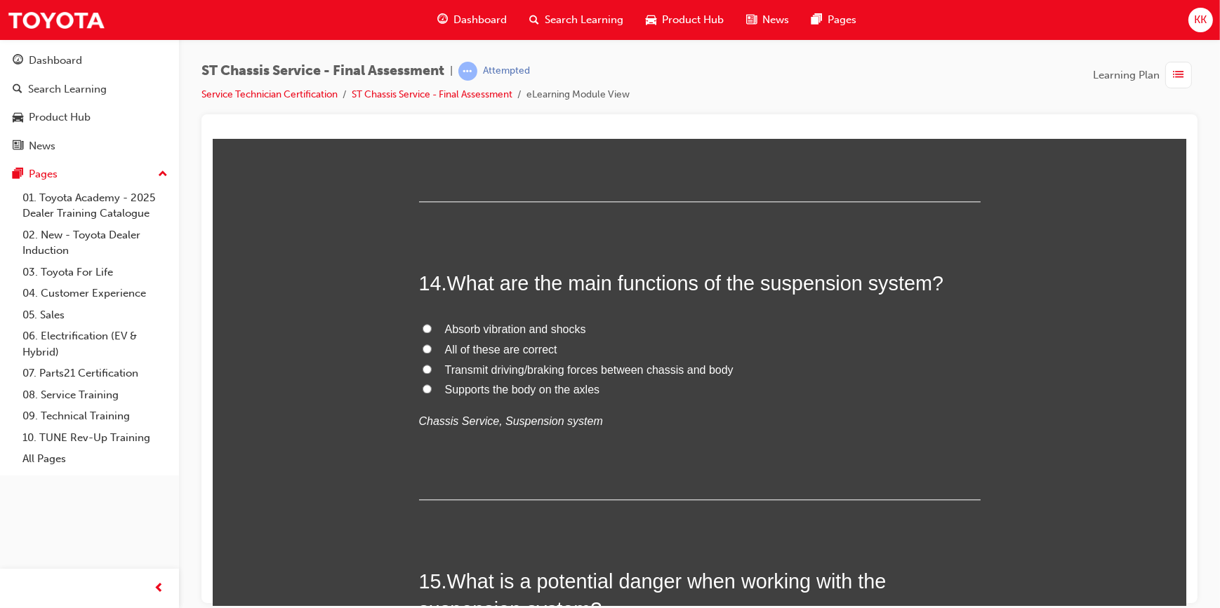
click at [422, 345] on input "All of these are correct" at bounding box center [426, 348] width 9 height 9
radio input "true"
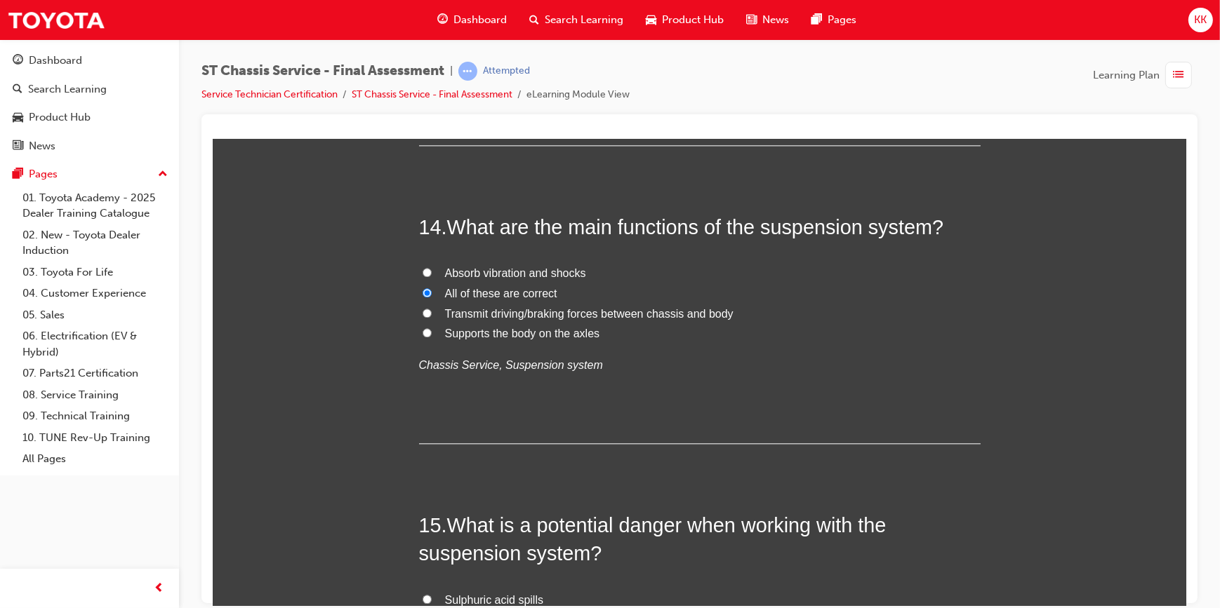
scroll to position [4466, 0]
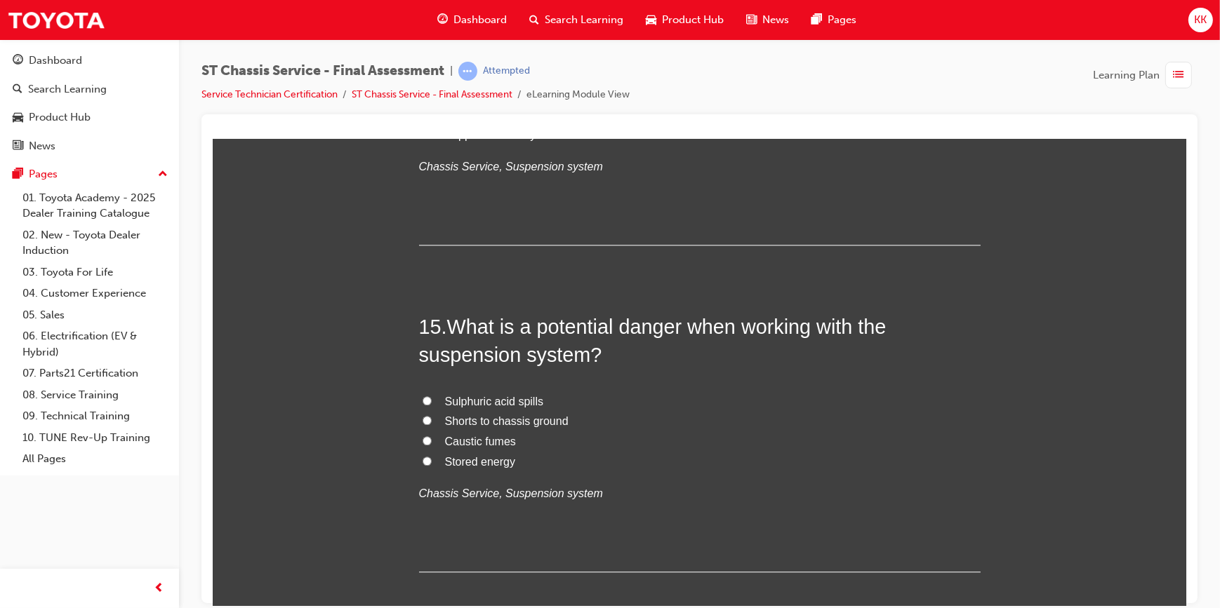
click at [422, 460] on input "Stored energy" at bounding box center [426, 460] width 9 height 9
radio input "true"
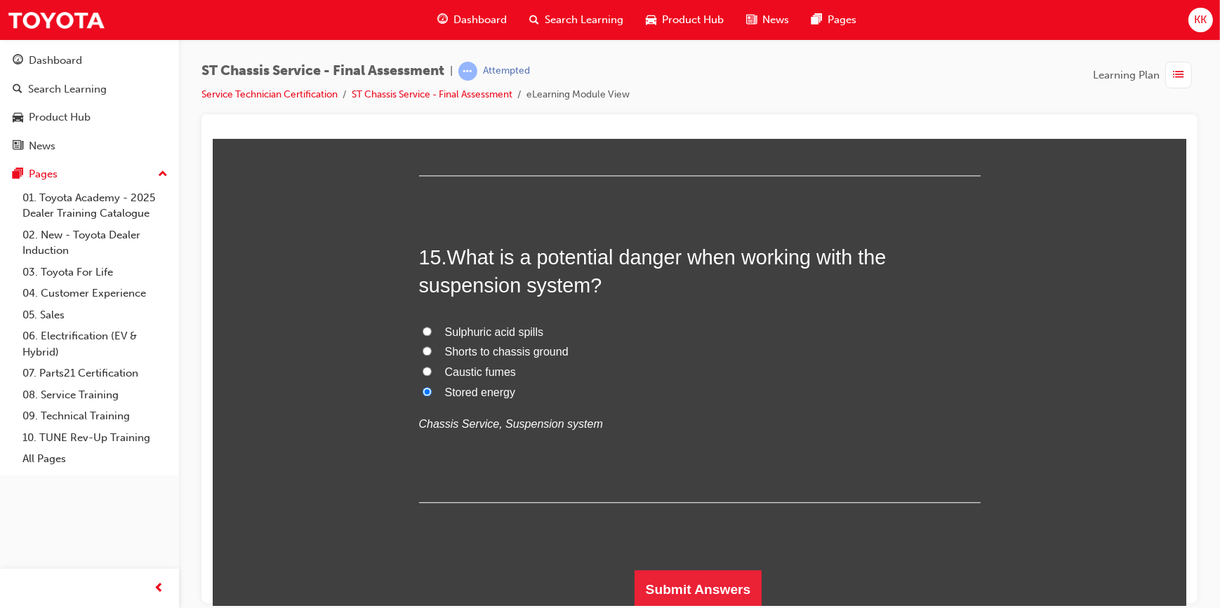
scroll to position [4537, 0]
click at [710, 577] on button "Submit Answers" at bounding box center [698, 587] width 128 height 39
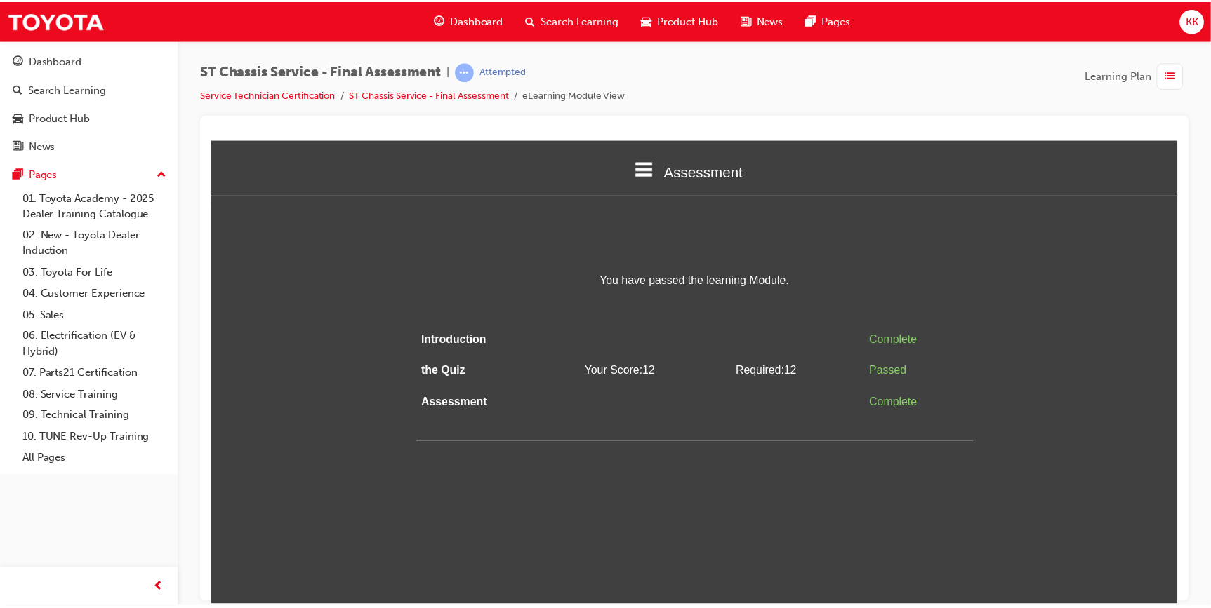
scroll to position [0, 0]
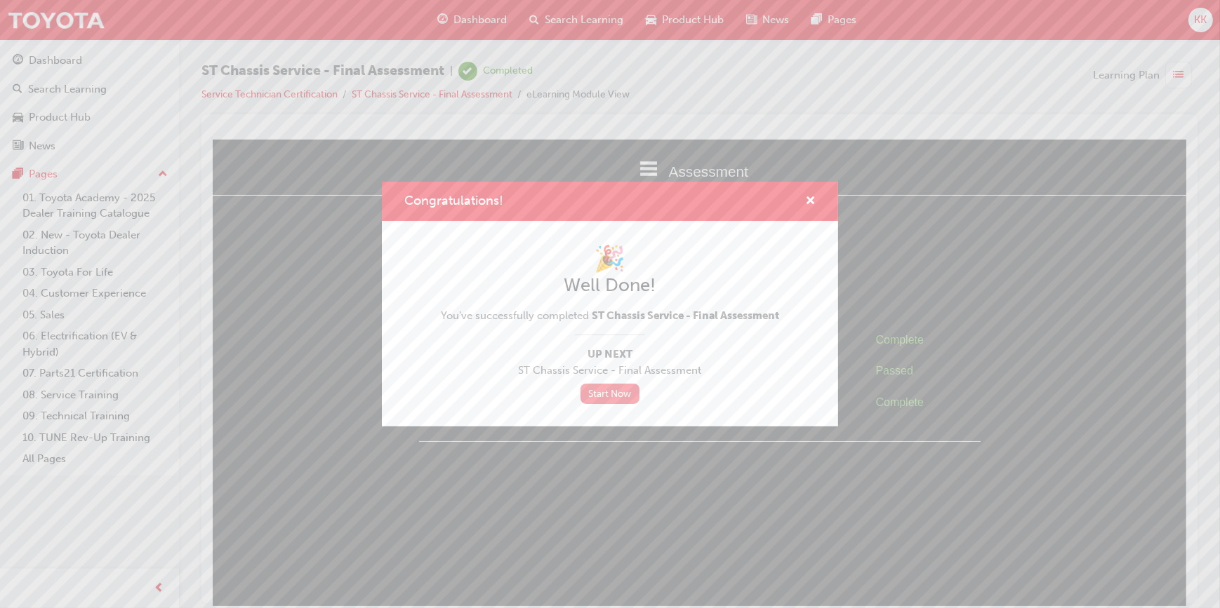
drag, startPoint x: 608, startPoint y: 394, endPoint x: 619, endPoint y: 403, distance: 13.5
click at [608, 394] on link "Start Now" at bounding box center [609, 394] width 59 height 20
click at [624, 395] on link "Start Now" at bounding box center [609, 394] width 59 height 20
click at [820, 203] on div "Congratulations!" at bounding box center [610, 202] width 456 height 40
click at [811, 198] on span "cross-icon" at bounding box center [810, 202] width 11 height 13
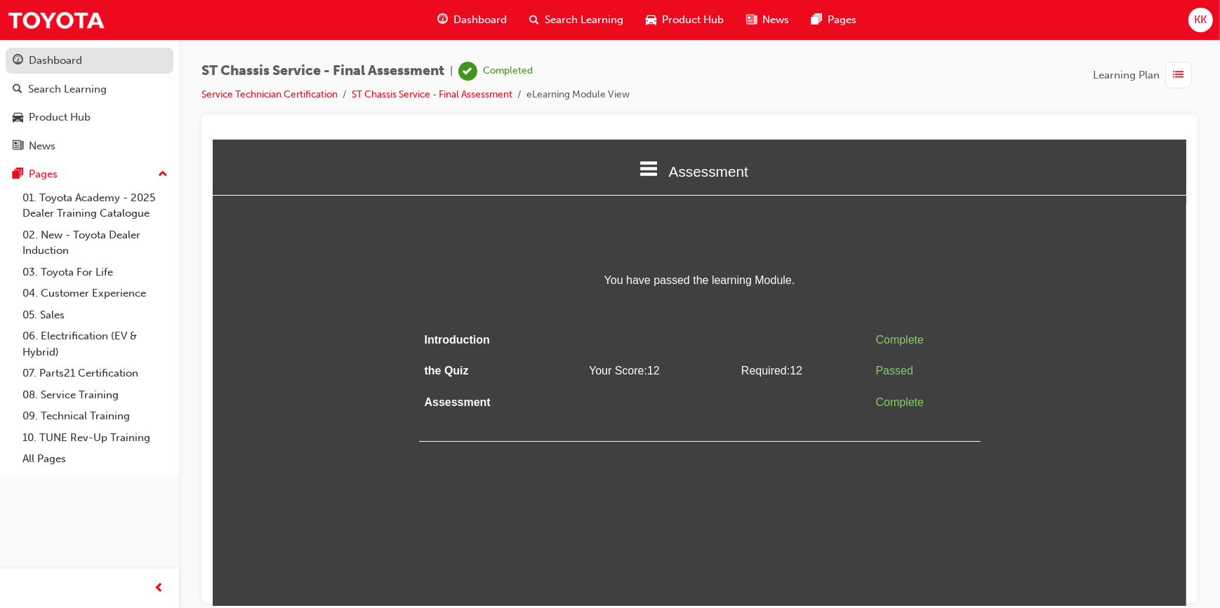
click at [67, 57] on div "Dashboard" at bounding box center [55, 61] width 53 height 16
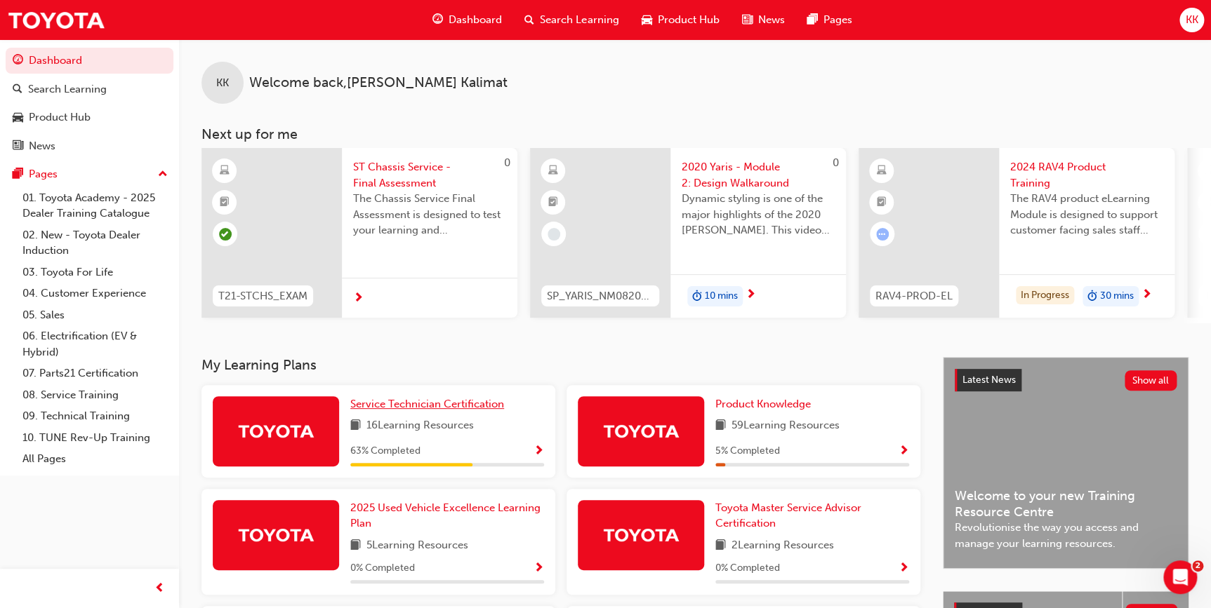
click at [453, 411] on span "Service Technician Certification" at bounding box center [427, 404] width 154 height 13
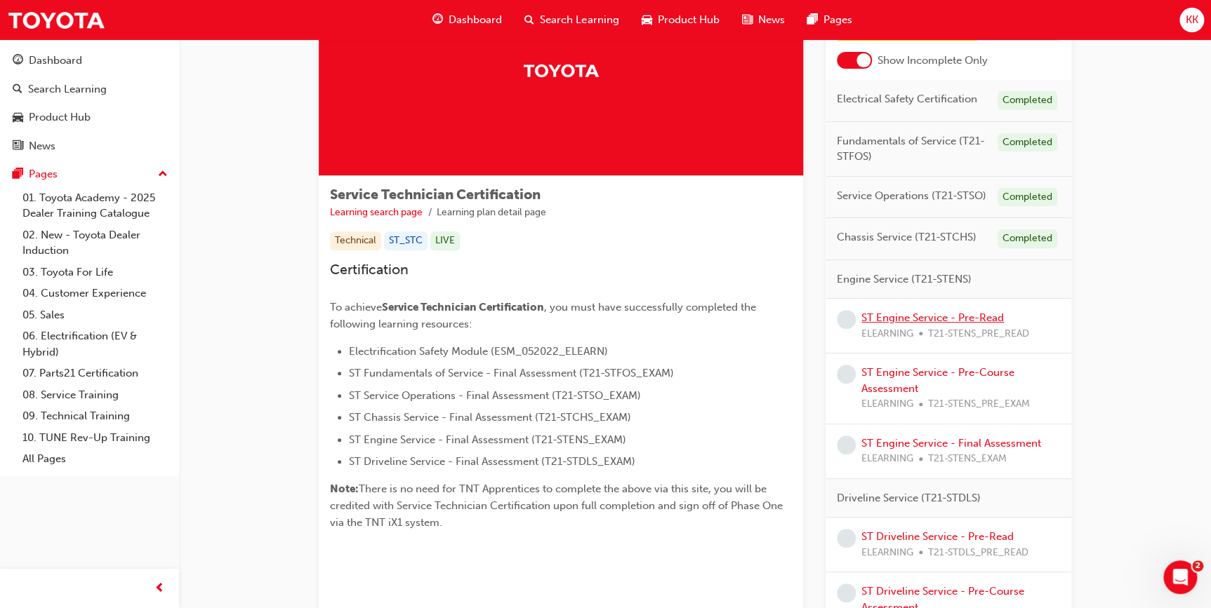
scroll to position [127, 0]
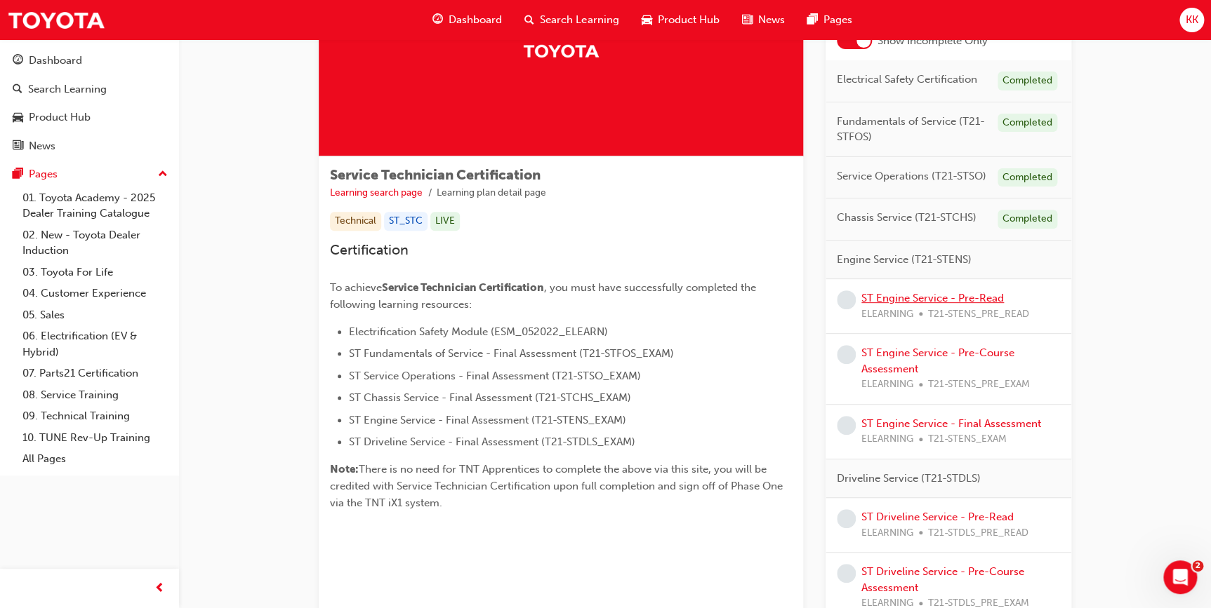
click at [952, 298] on link "ST Engine Service - Pre-Read" at bounding box center [932, 298] width 142 height 13
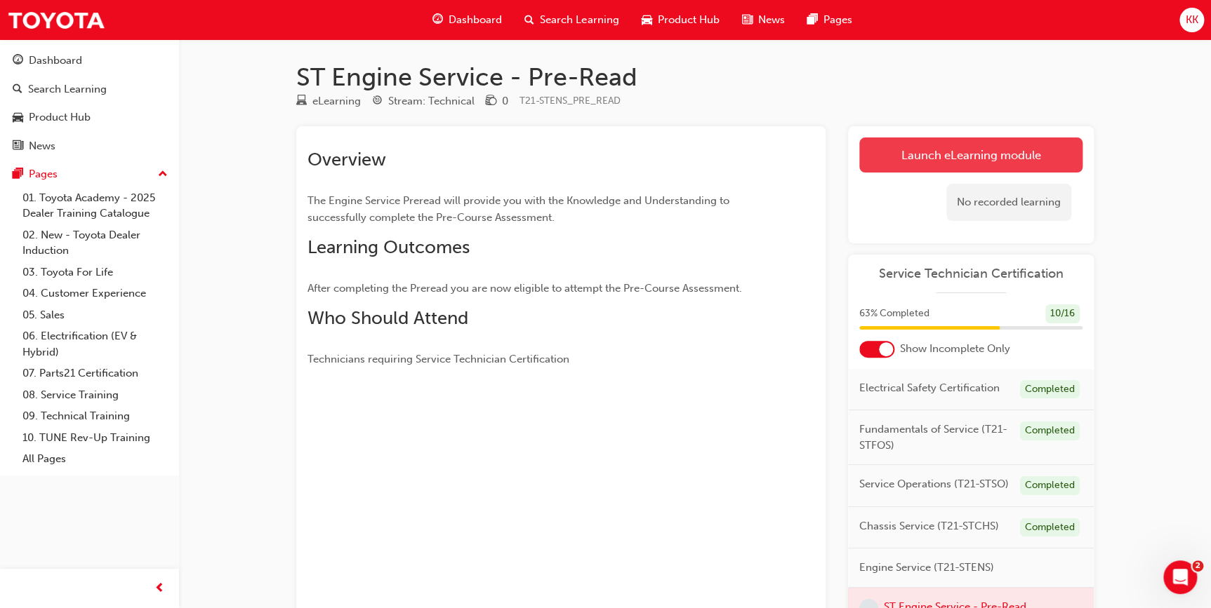
click at [990, 161] on link "Launch eLearning module" at bounding box center [970, 155] width 223 height 35
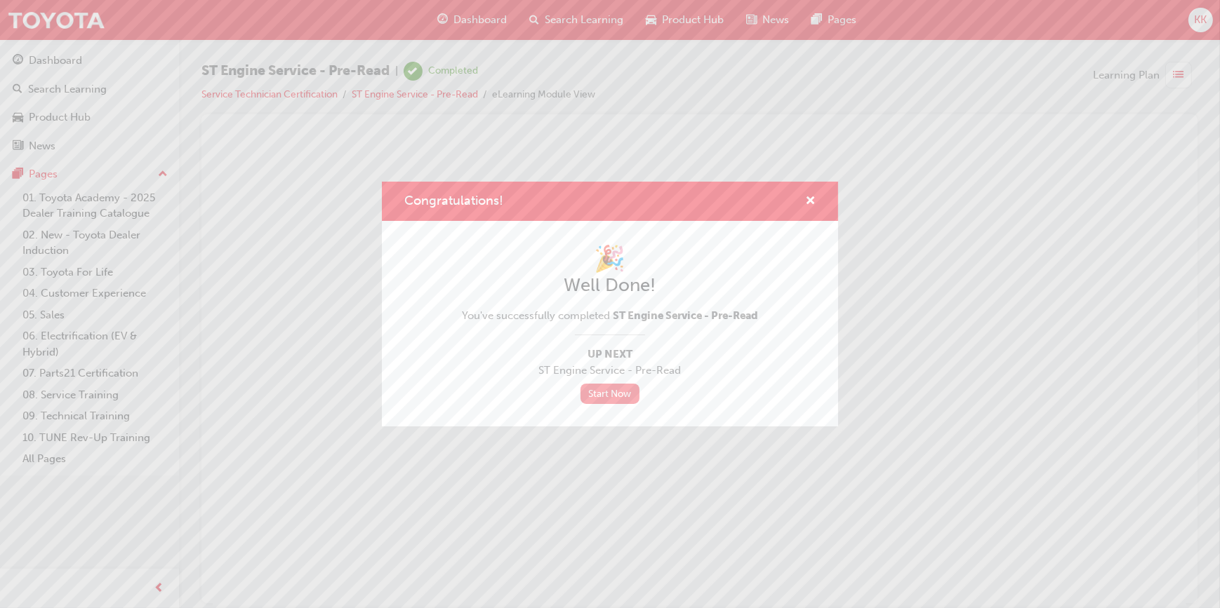
drag, startPoint x: 595, startPoint y: 391, endPoint x: 603, endPoint y: 392, distance: 7.8
click at [595, 391] on link "Start Now" at bounding box center [609, 394] width 59 height 20
click at [611, 394] on link "Start Now" at bounding box center [609, 394] width 59 height 20
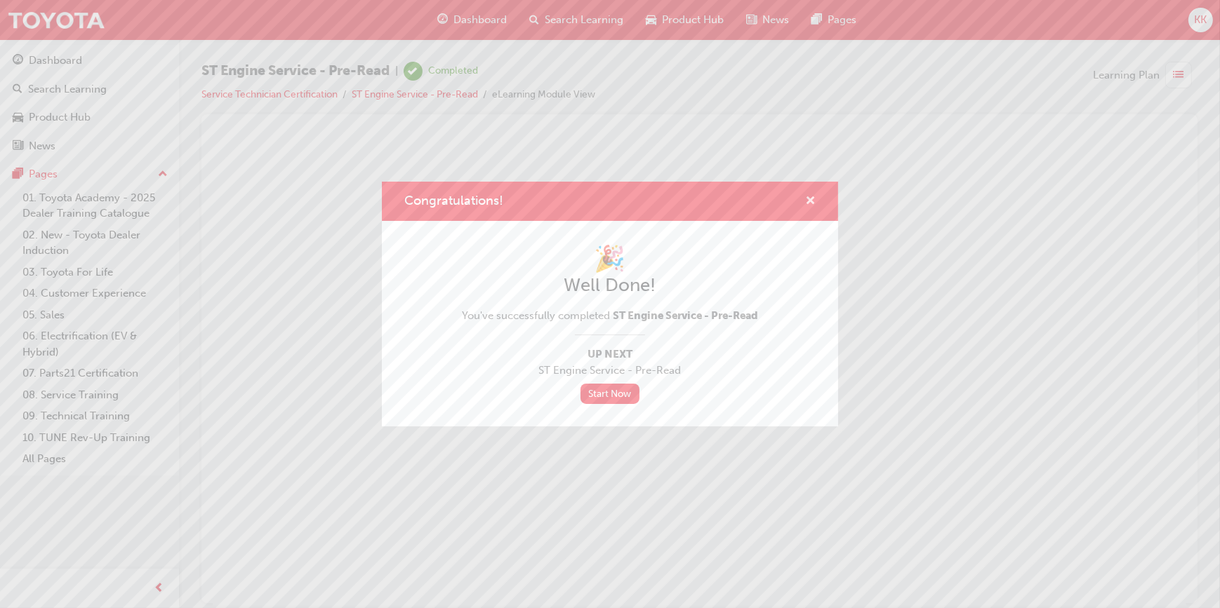
click at [811, 204] on span "cross-icon" at bounding box center [810, 202] width 11 height 13
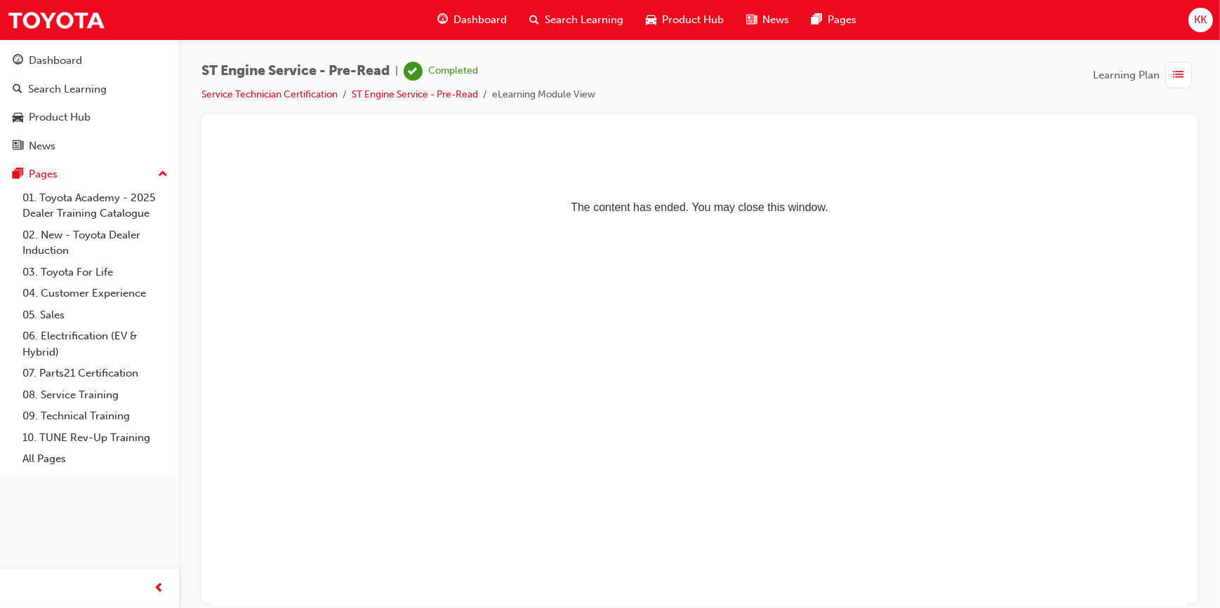
click at [1179, 74] on span "list-icon" at bounding box center [1178, 76] width 11 height 18
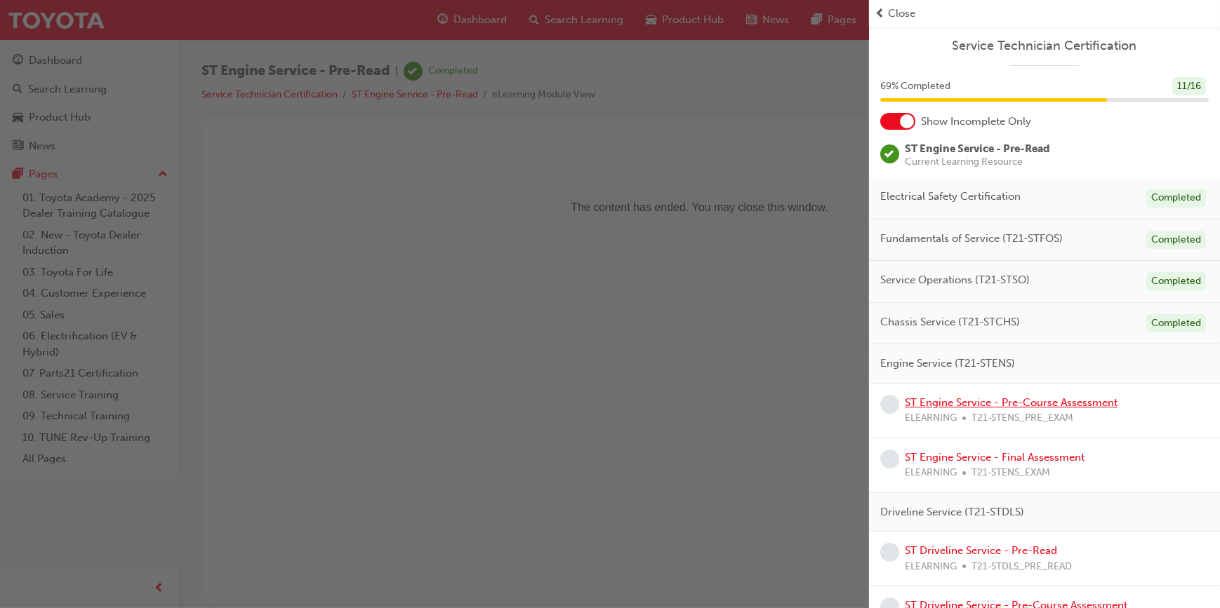
click at [981, 404] on link "ST Engine Service - Pre-Course Assessment" at bounding box center [1011, 403] width 213 height 13
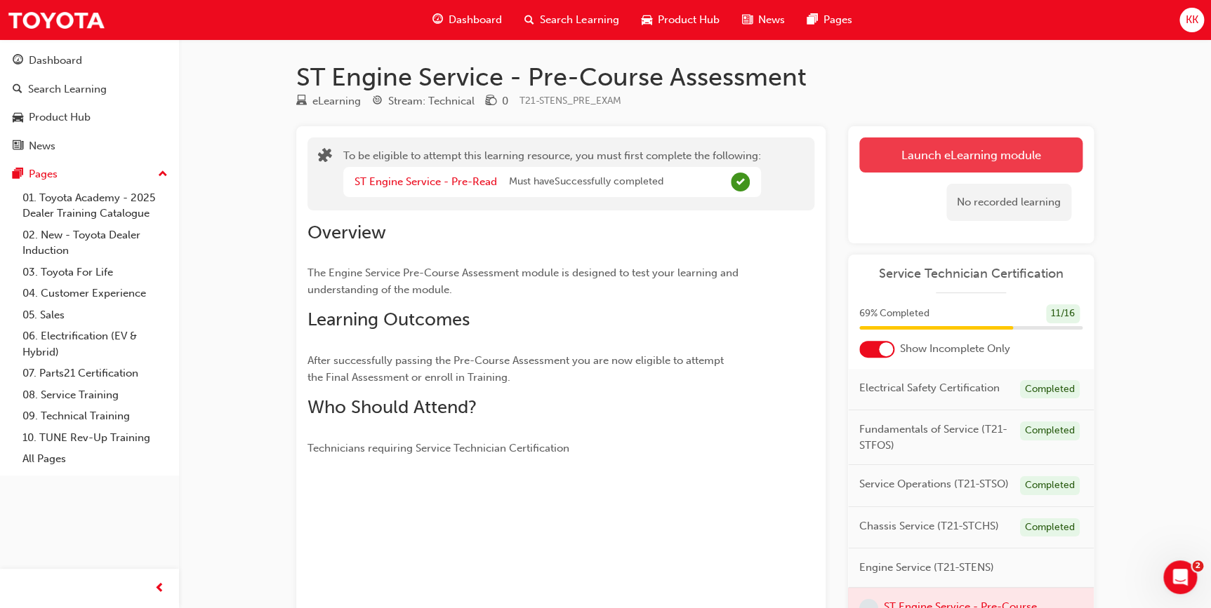
click at [972, 164] on button "Launch eLearning module" at bounding box center [970, 155] width 223 height 35
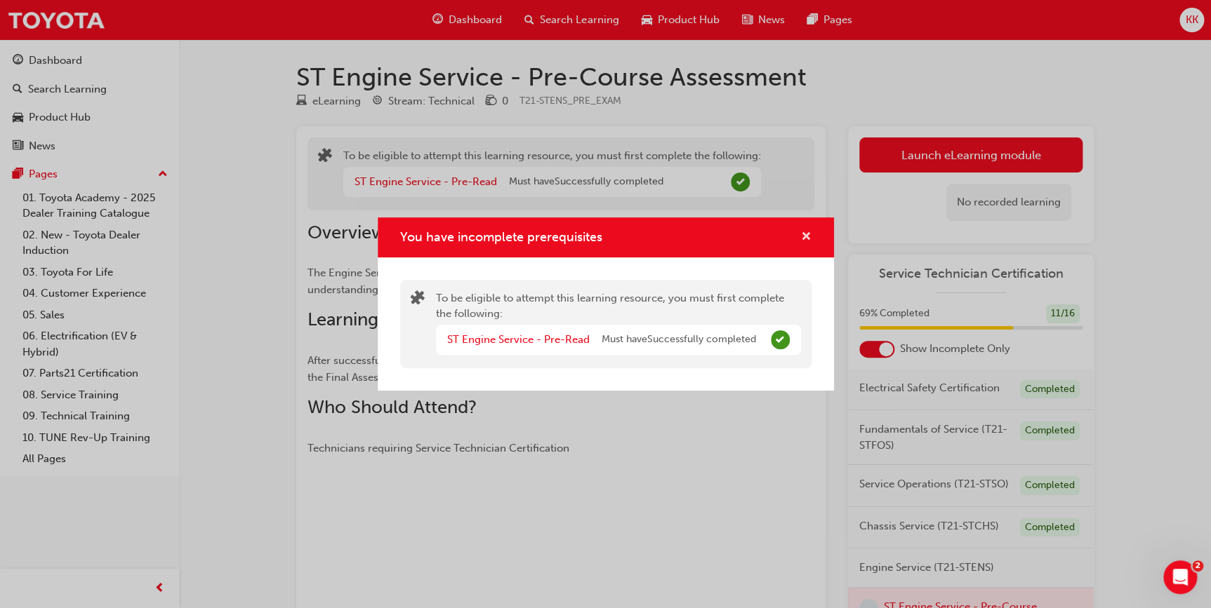
click at [803, 240] on span "cross-icon" at bounding box center [806, 238] width 11 height 13
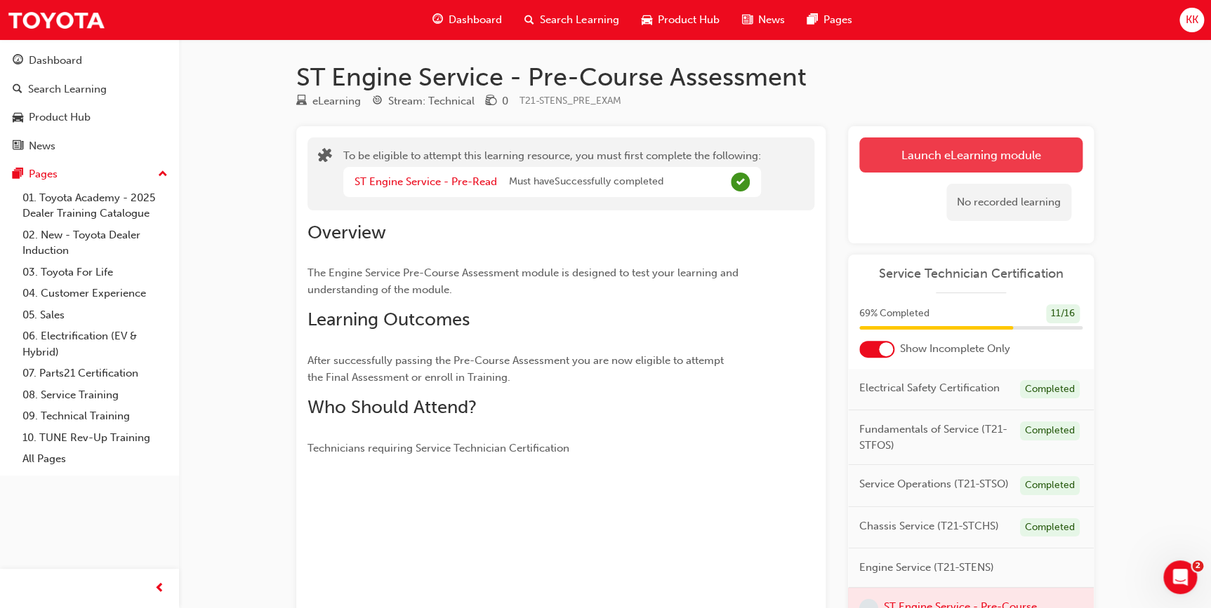
click at [982, 161] on button "Launch eLearning module" at bounding box center [970, 155] width 223 height 35
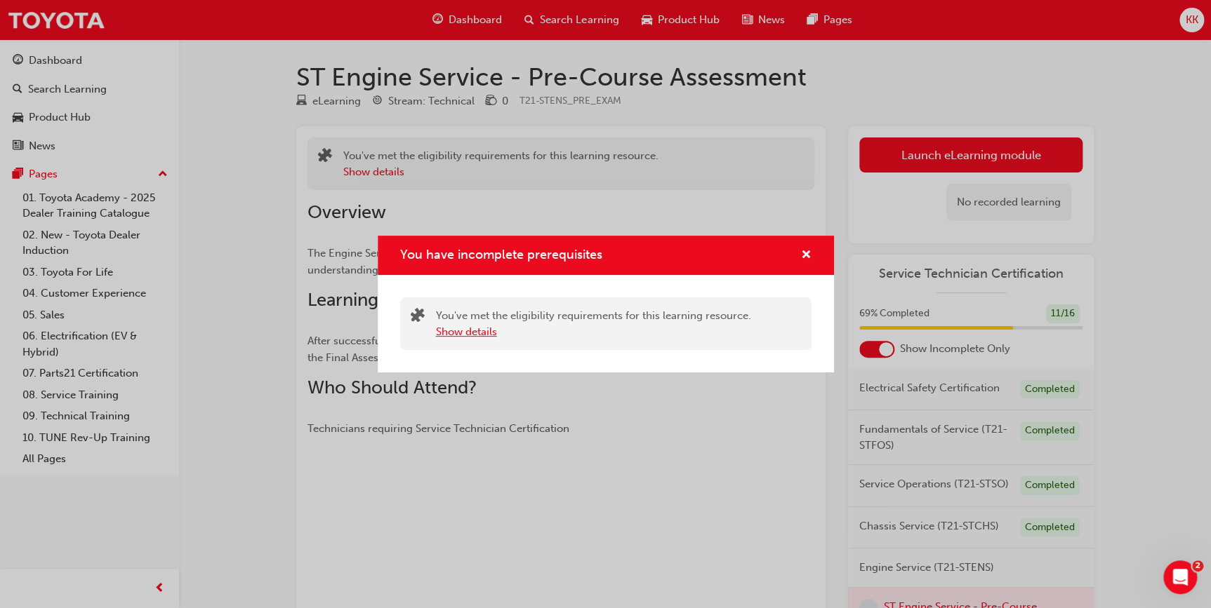
click at [478, 329] on button "Show details" at bounding box center [466, 332] width 61 height 16
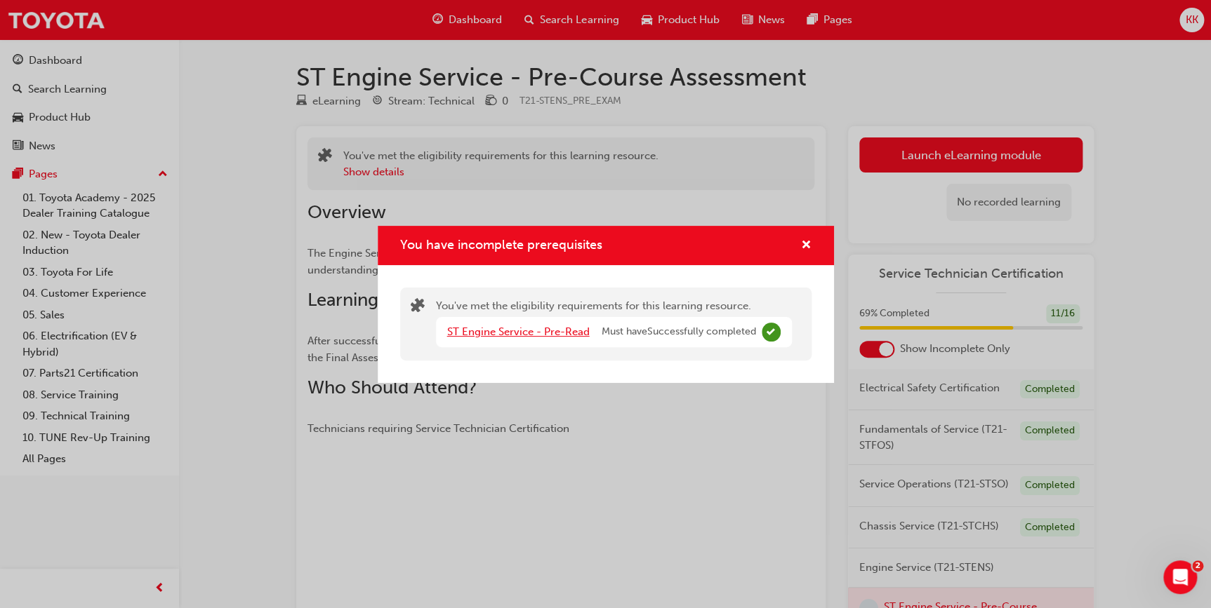
click at [478, 329] on link "ST Engine Service - Pre-Read" at bounding box center [518, 332] width 142 height 13
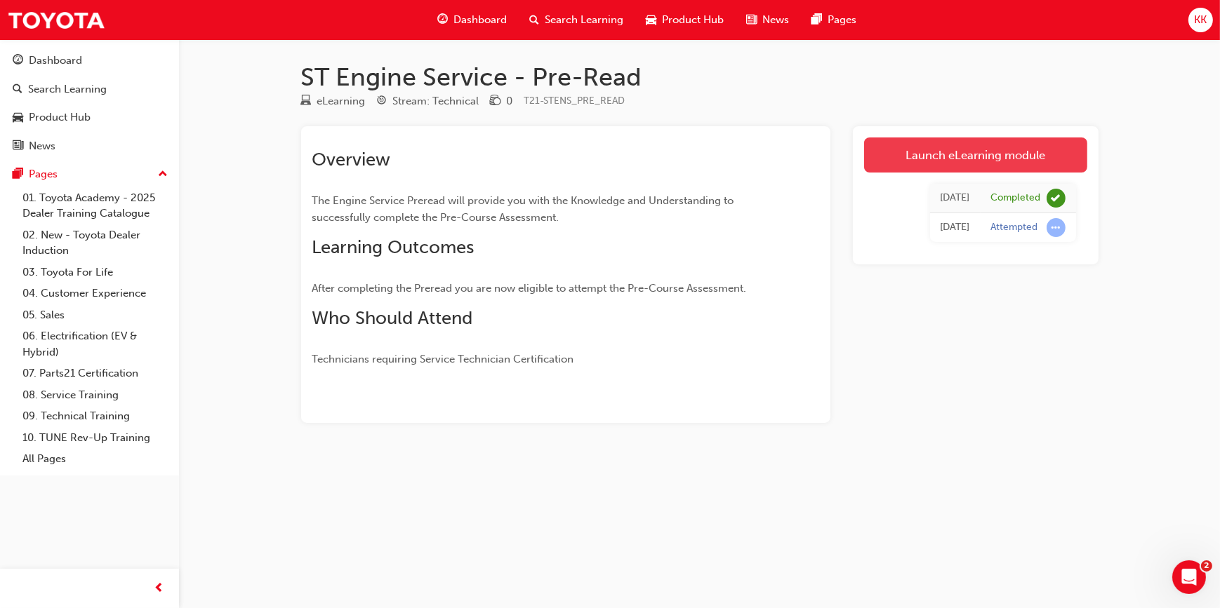
click at [973, 159] on link "Launch eLearning module" at bounding box center [975, 155] width 223 height 35
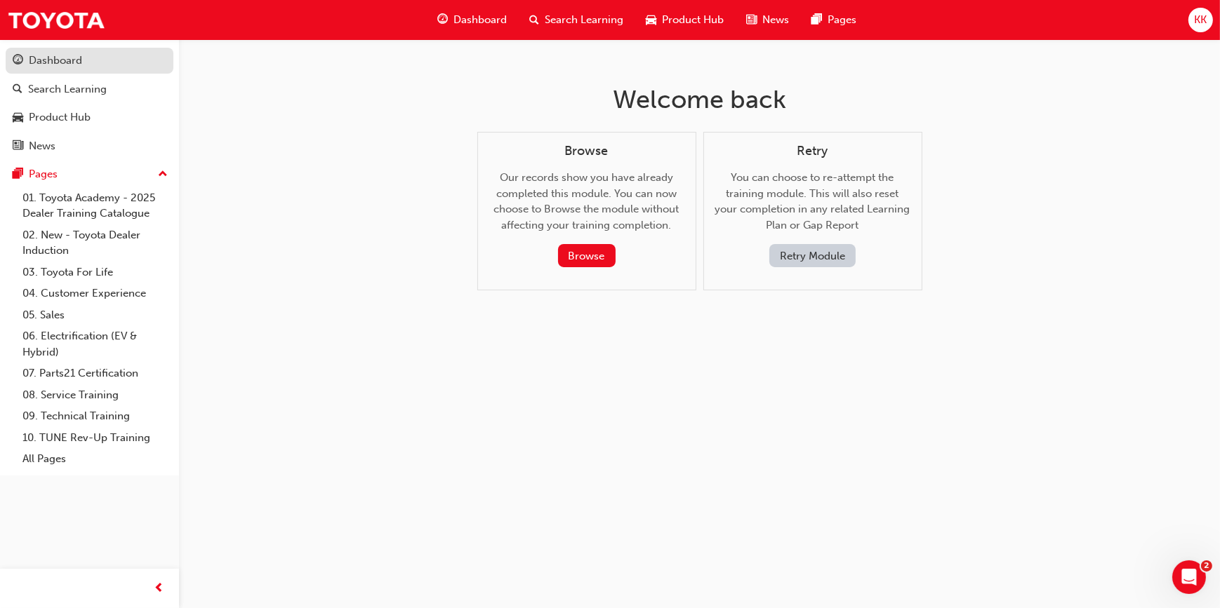
click at [44, 49] on link "Dashboard" at bounding box center [90, 61] width 168 height 26
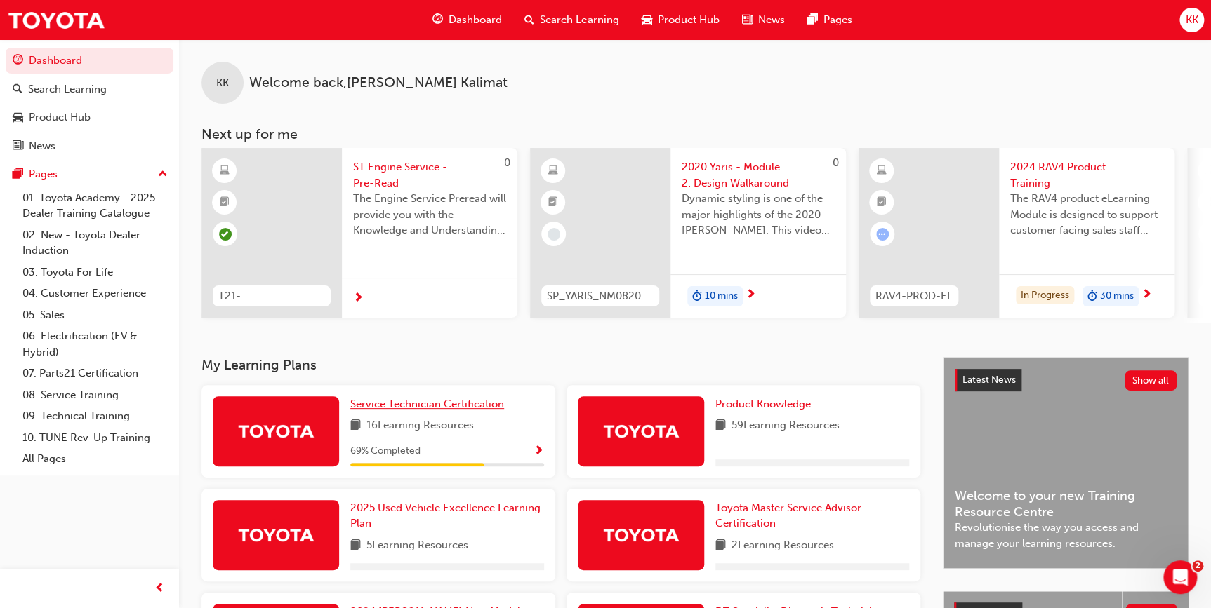
click at [412, 409] on span "Service Technician Certification" at bounding box center [427, 404] width 154 height 13
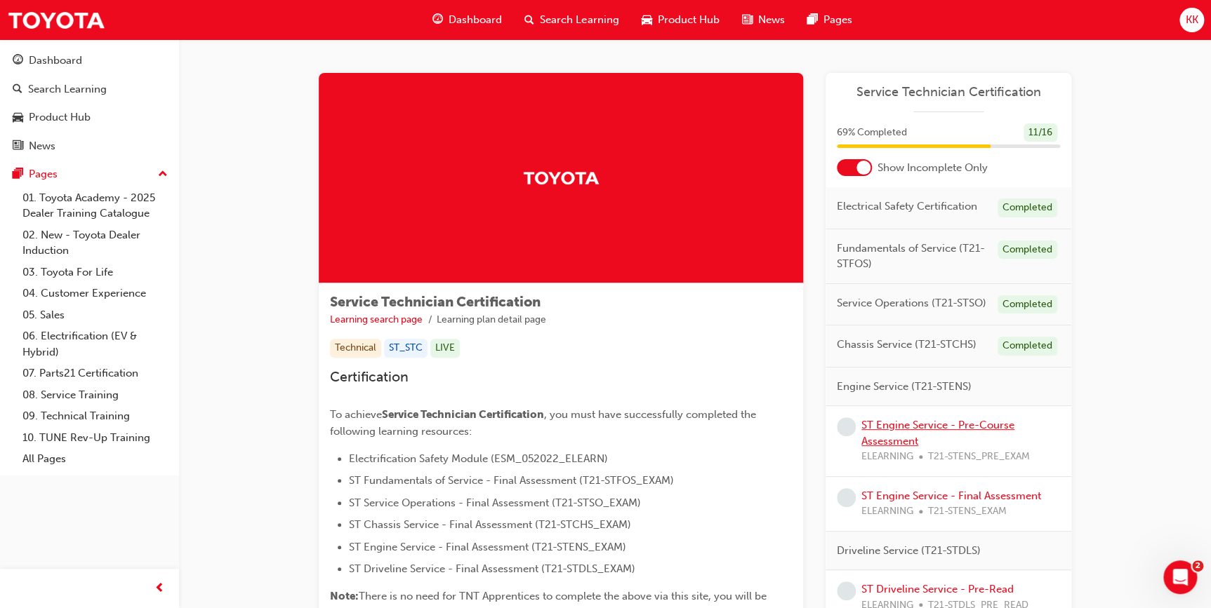
click at [919, 421] on link "ST Engine Service - Pre-Course Assessment" at bounding box center [937, 433] width 153 height 29
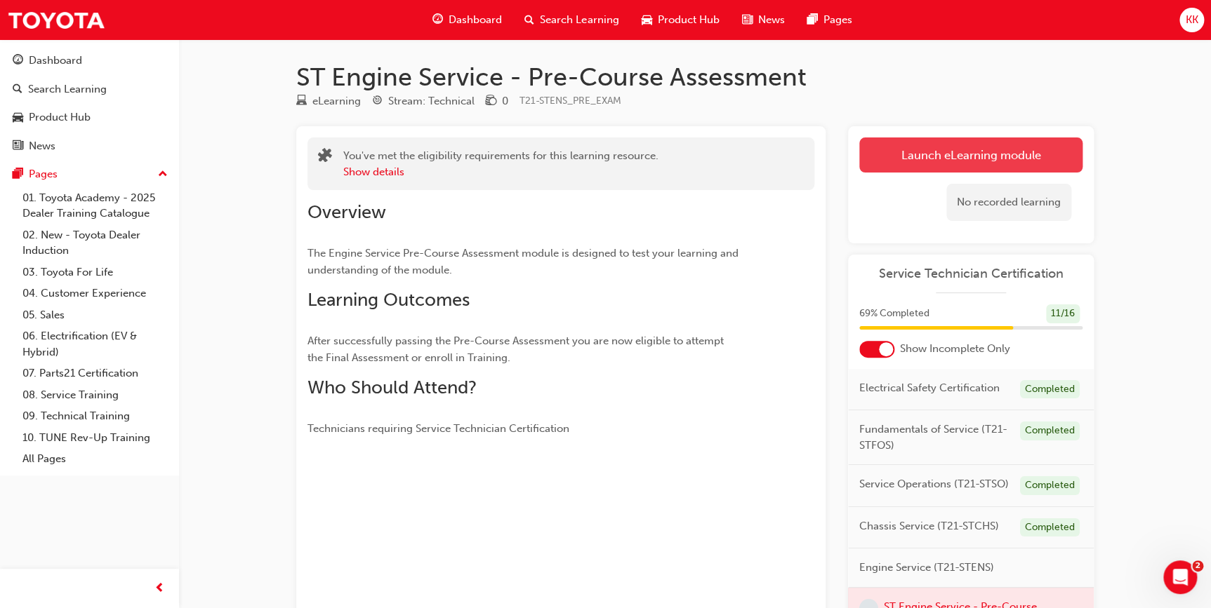
click at [947, 142] on button "Launch eLearning module" at bounding box center [970, 155] width 223 height 35
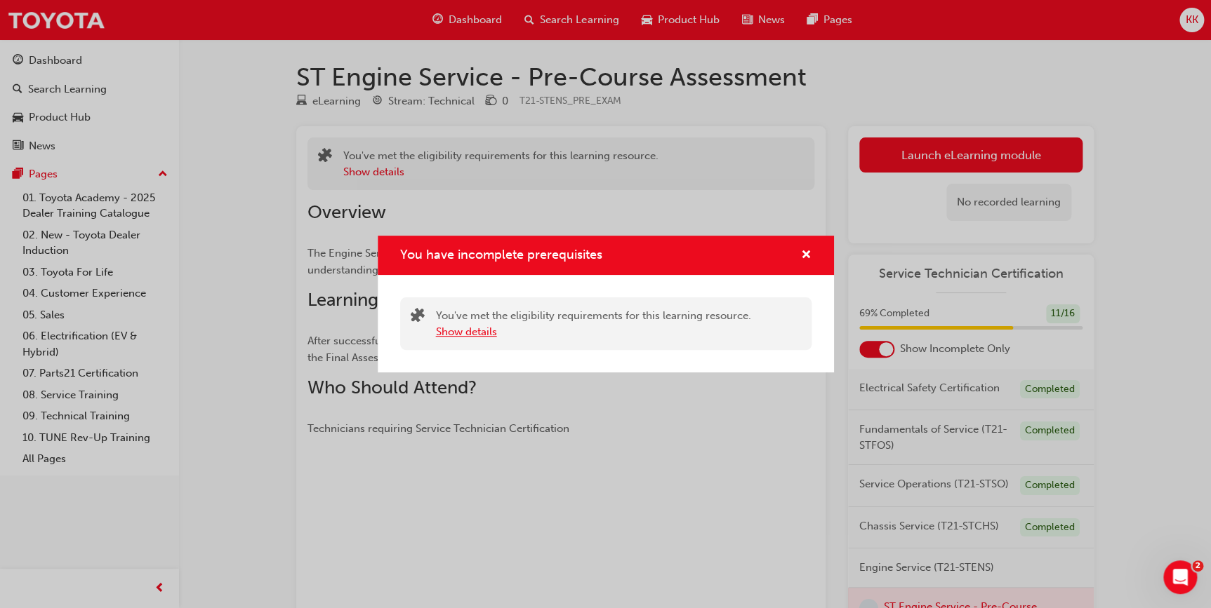
click at [479, 331] on button "Show details" at bounding box center [466, 332] width 61 height 16
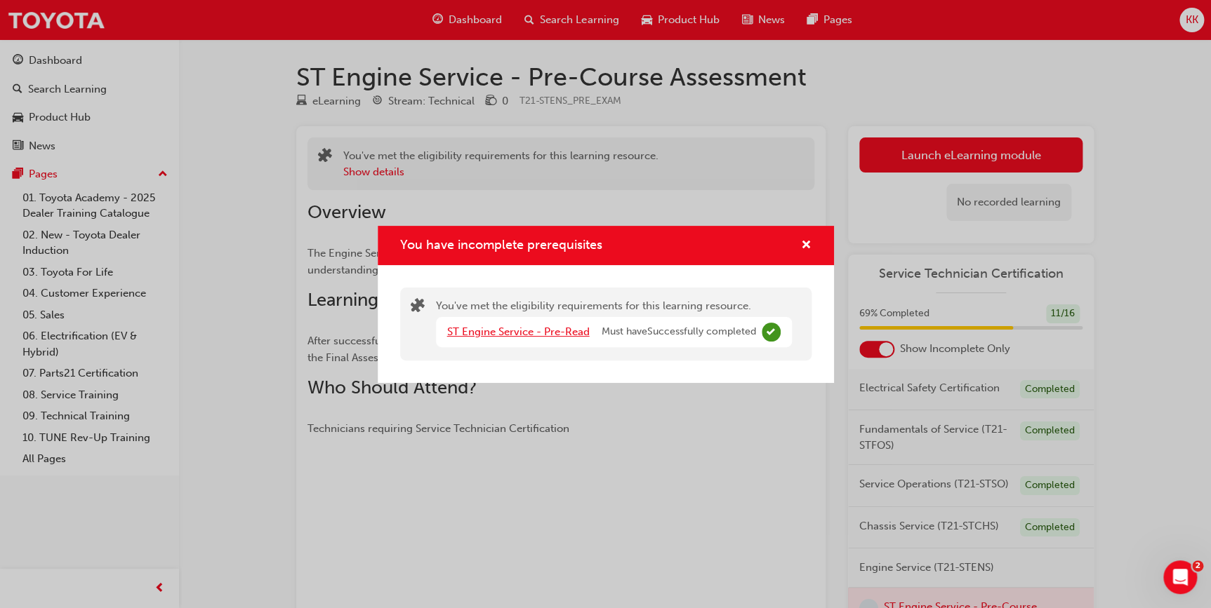
click at [549, 330] on link "ST Engine Service - Pre-Read" at bounding box center [518, 332] width 142 height 13
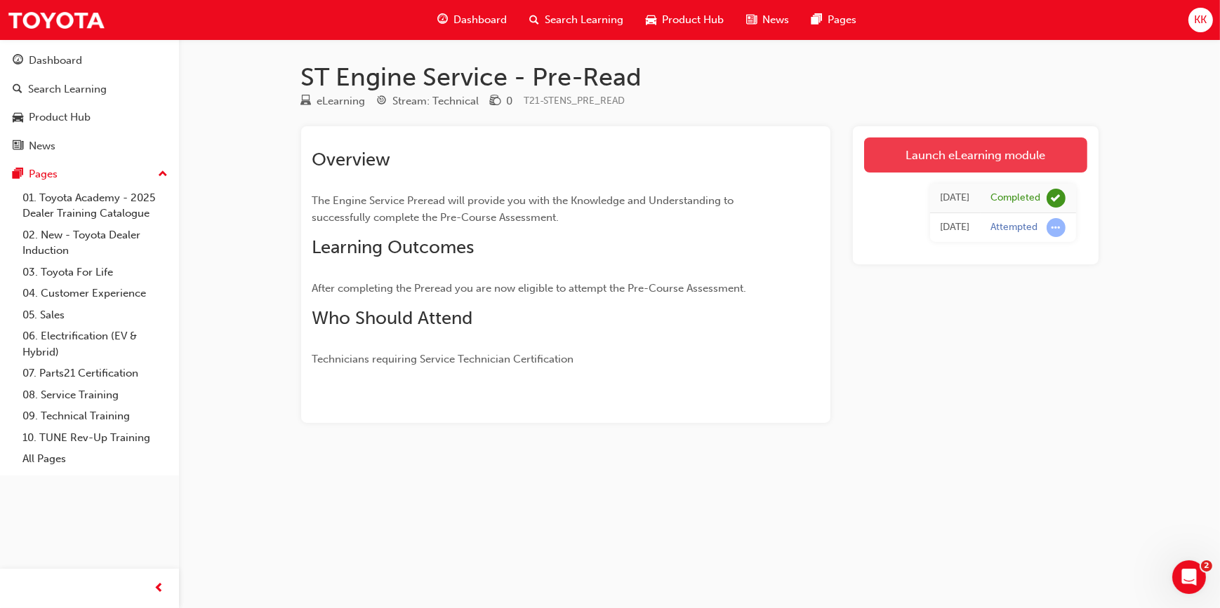
click at [945, 162] on link "Launch eLearning module" at bounding box center [975, 155] width 223 height 35
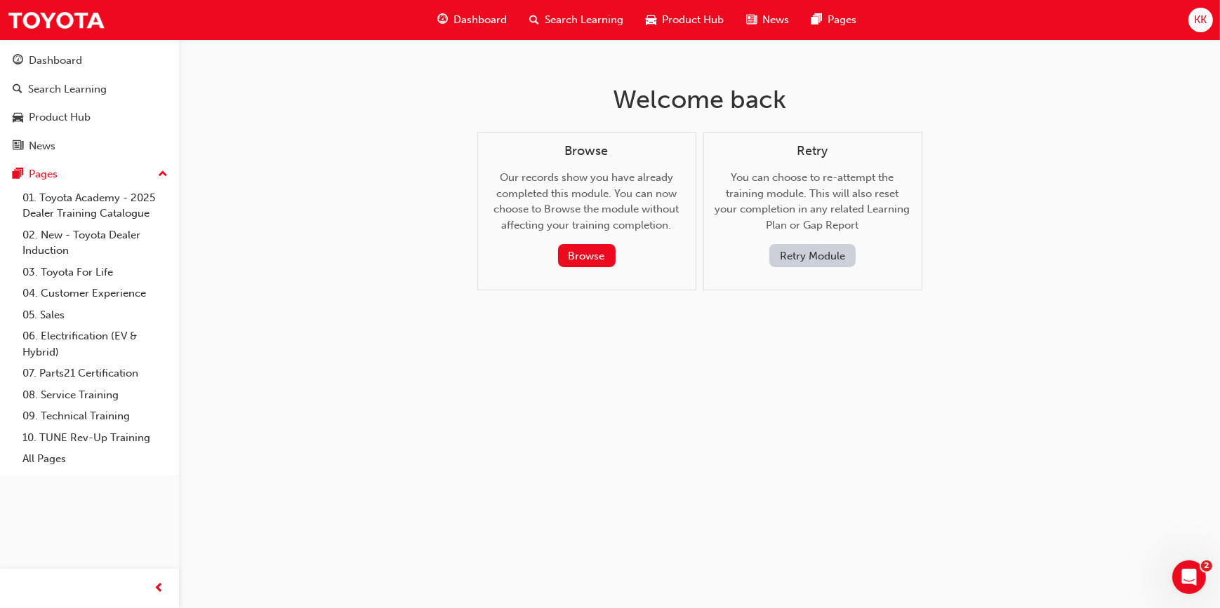
click at [812, 253] on button "Retry Module" at bounding box center [812, 255] width 86 height 23
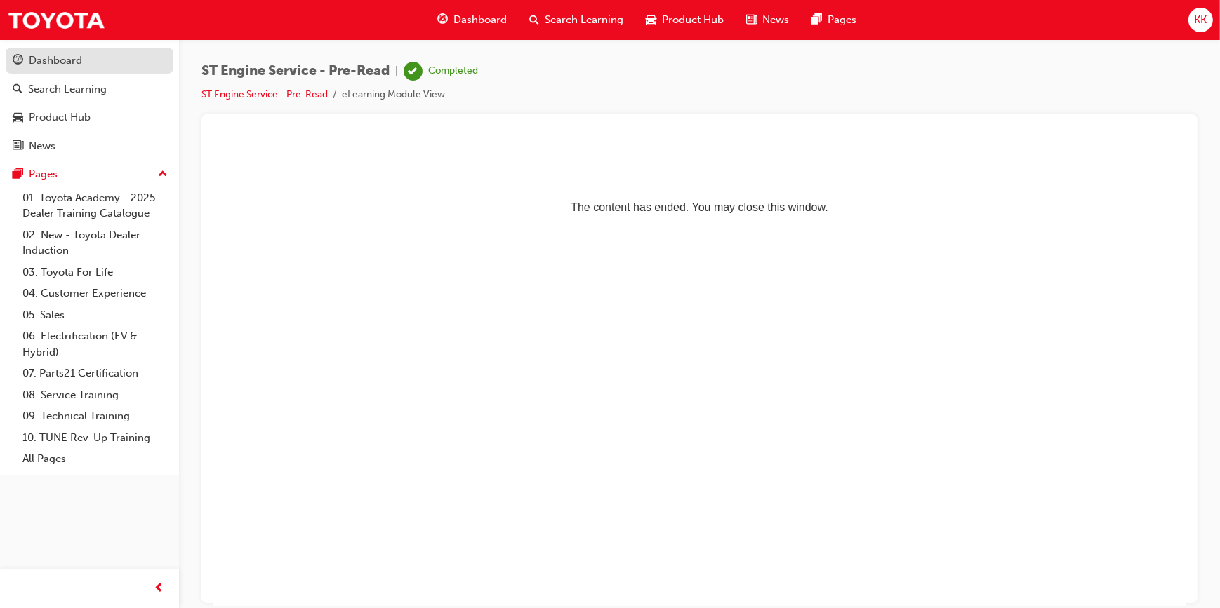
click at [48, 60] on div "Dashboard" at bounding box center [55, 61] width 53 height 16
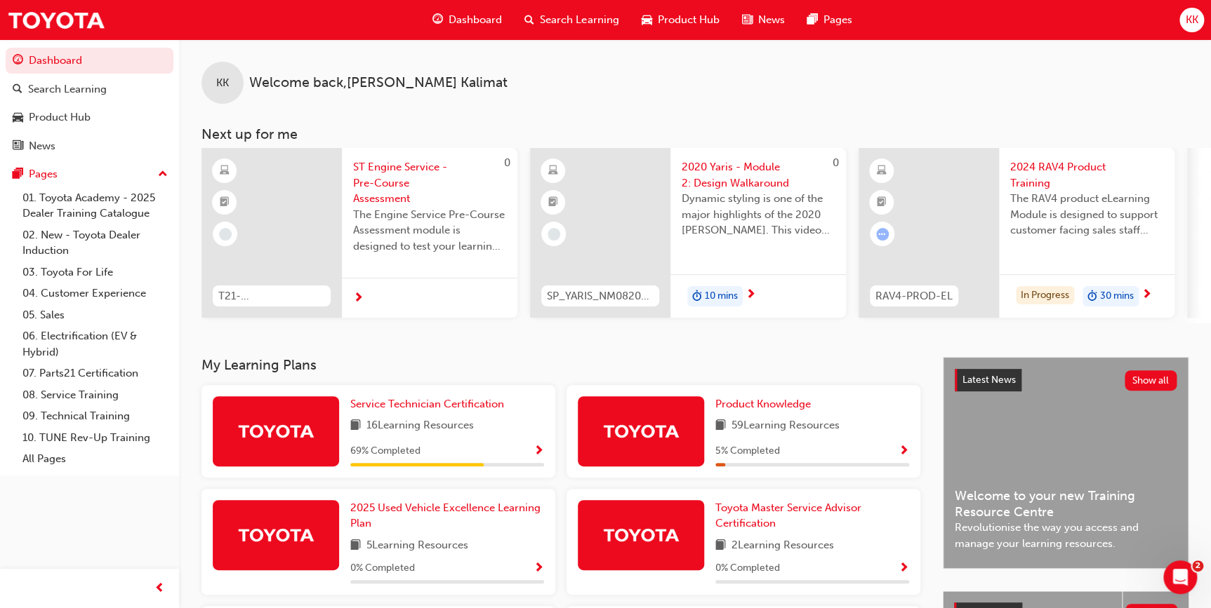
click at [538, 454] on span "Show Progress" at bounding box center [538, 452] width 11 height 13
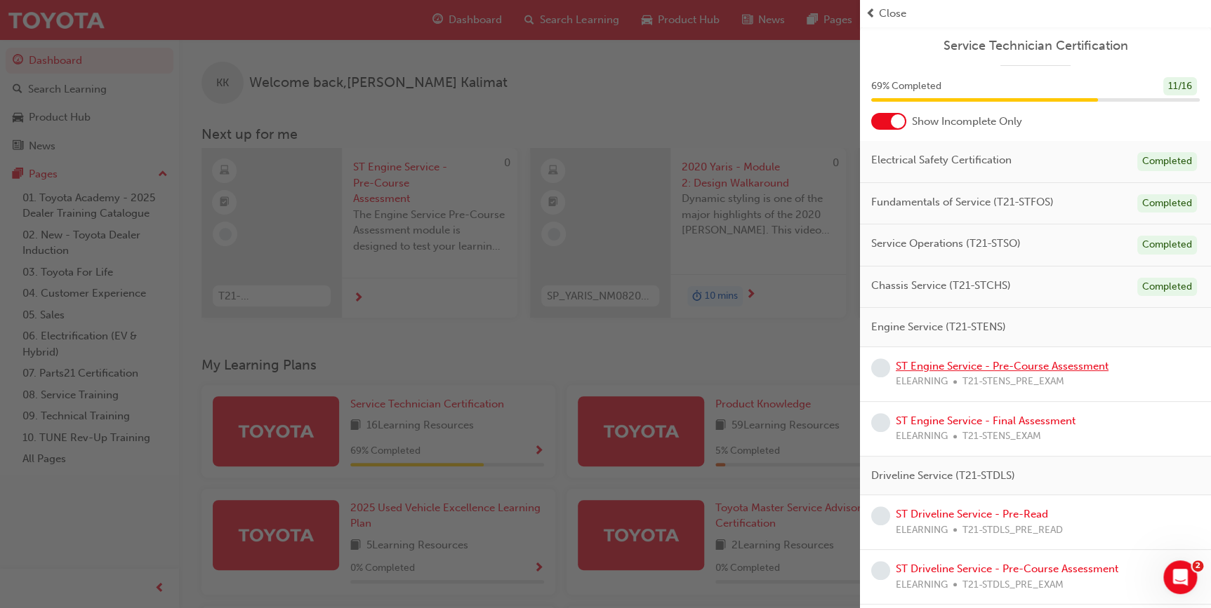
click at [1006, 368] on link "ST Engine Service - Pre-Course Assessment" at bounding box center [1002, 366] width 213 height 13
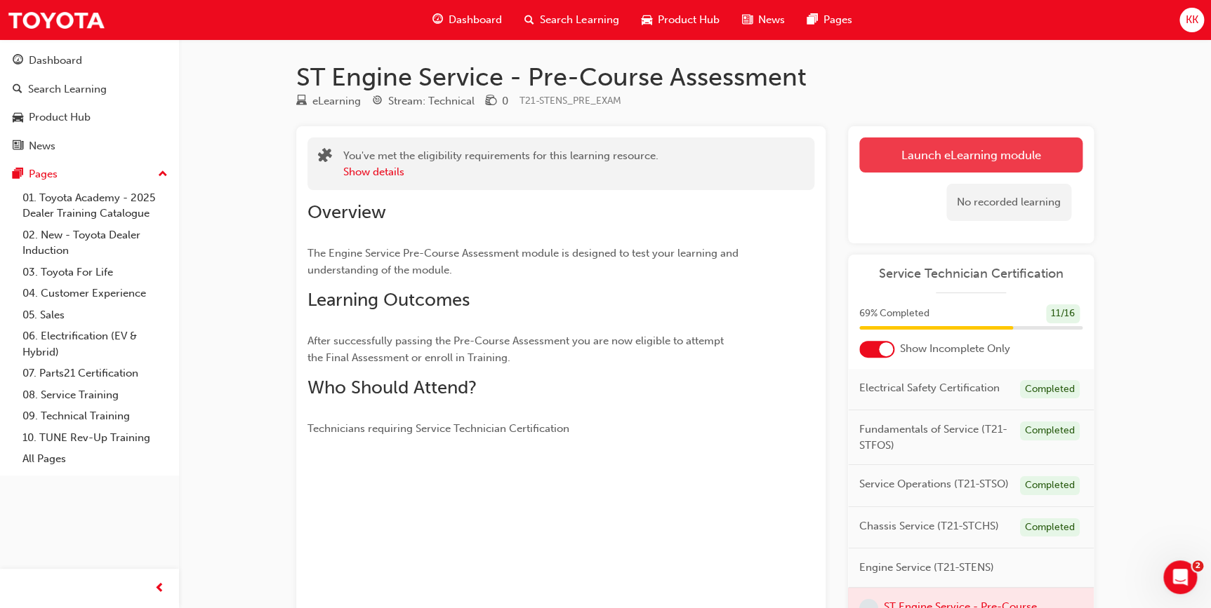
click at [980, 148] on link "Launch eLearning module" at bounding box center [970, 155] width 223 height 35
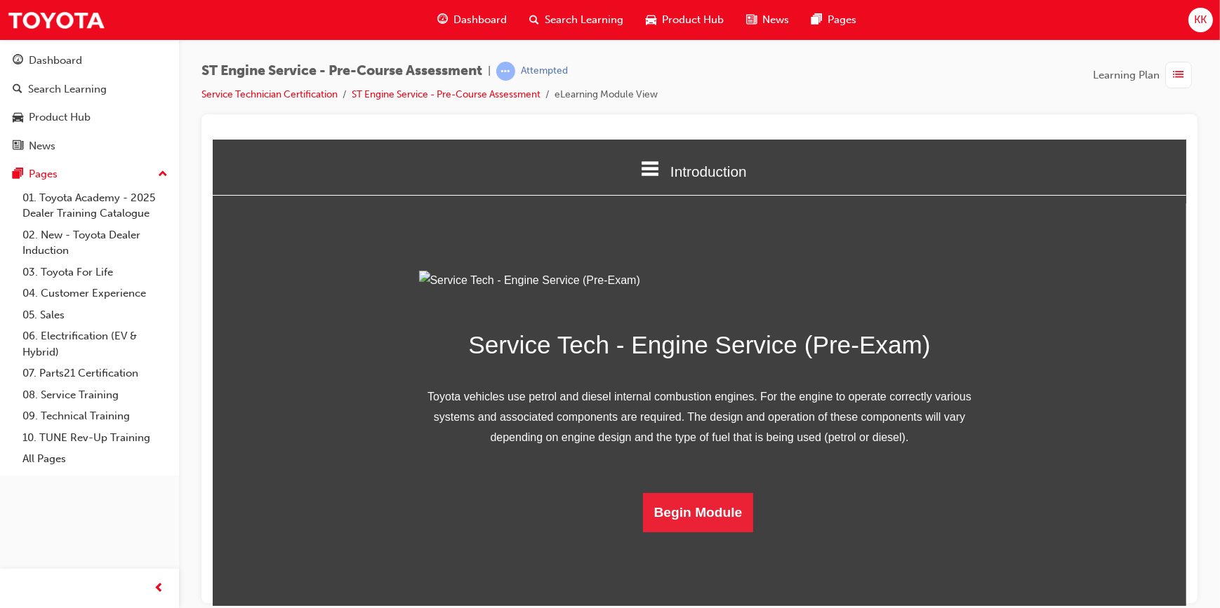
scroll to position [80, 0]
click at [688, 532] on button "Begin Module" at bounding box center [697, 512] width 111 height 39
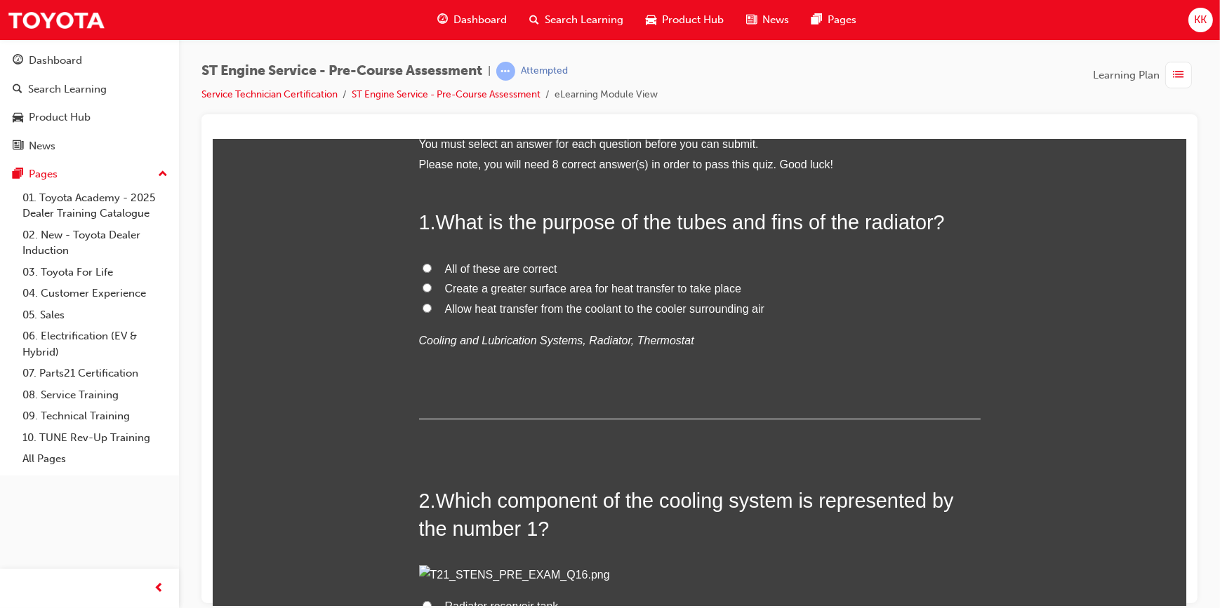
scroll to position [0, 0]
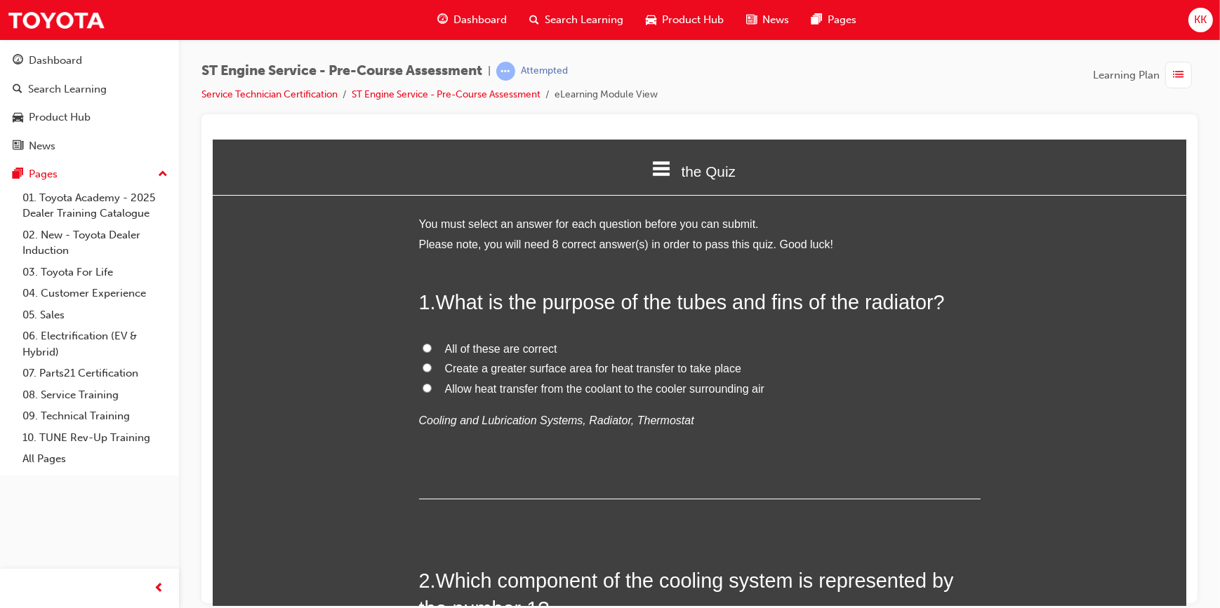
click at [422, 348] on input "All of these are correct" at bounding box center [426, 347] width 9 height 9
radio input "true"
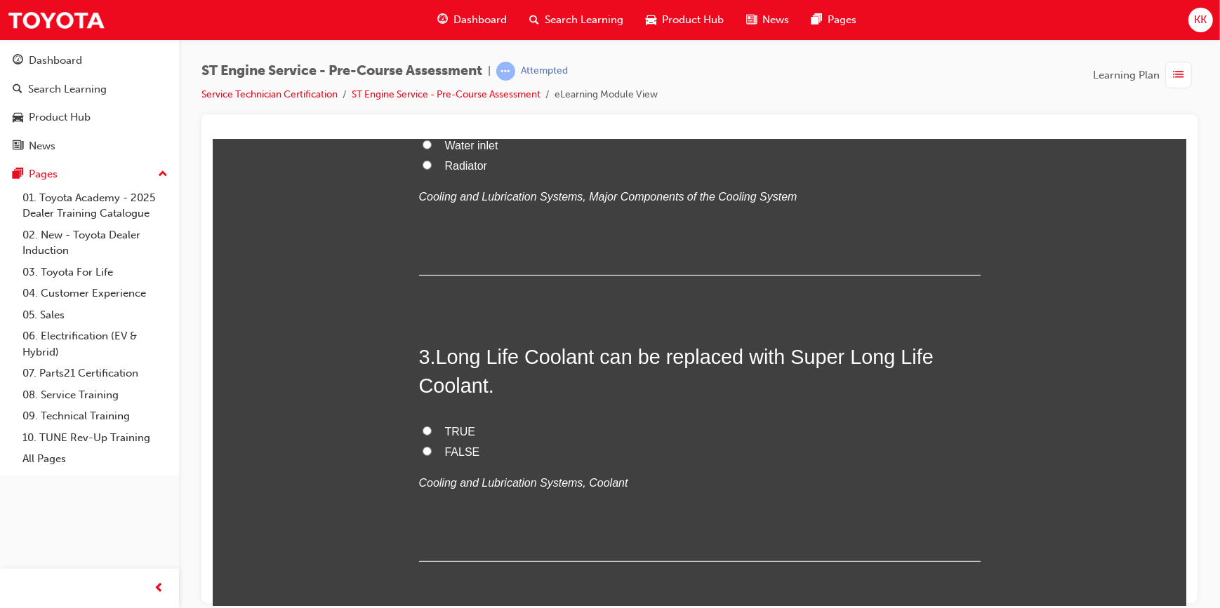
scroll to position [574, 0]
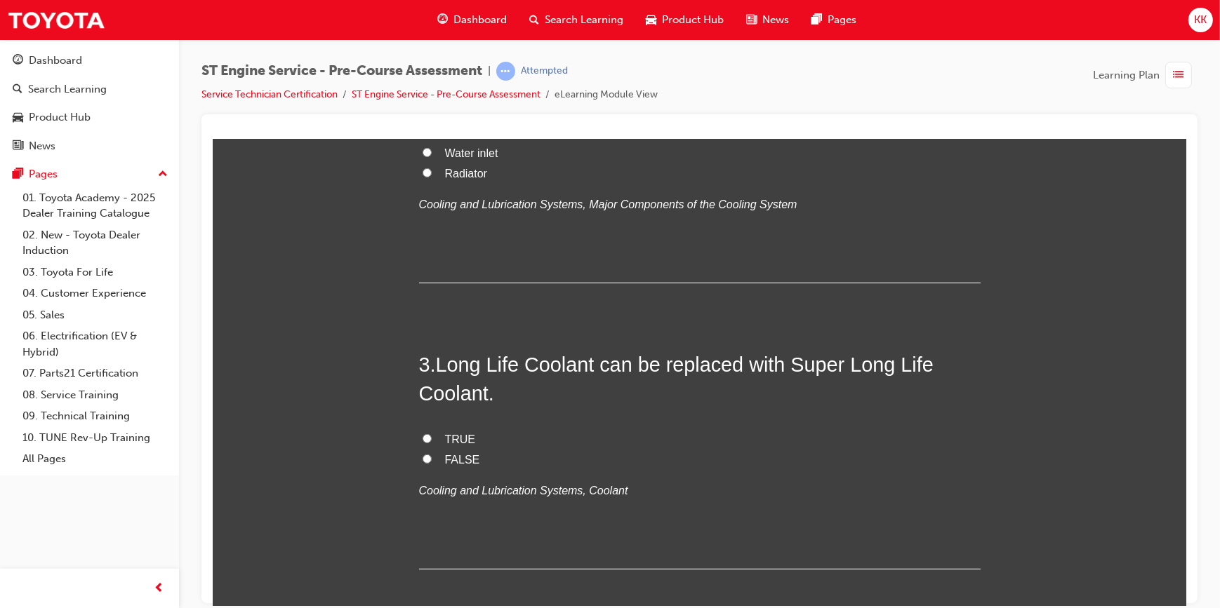
click at [423, 116] on input "Radiator reservoir tank" at bounding box center [426, 111] width 9 height 9
radio input "true"
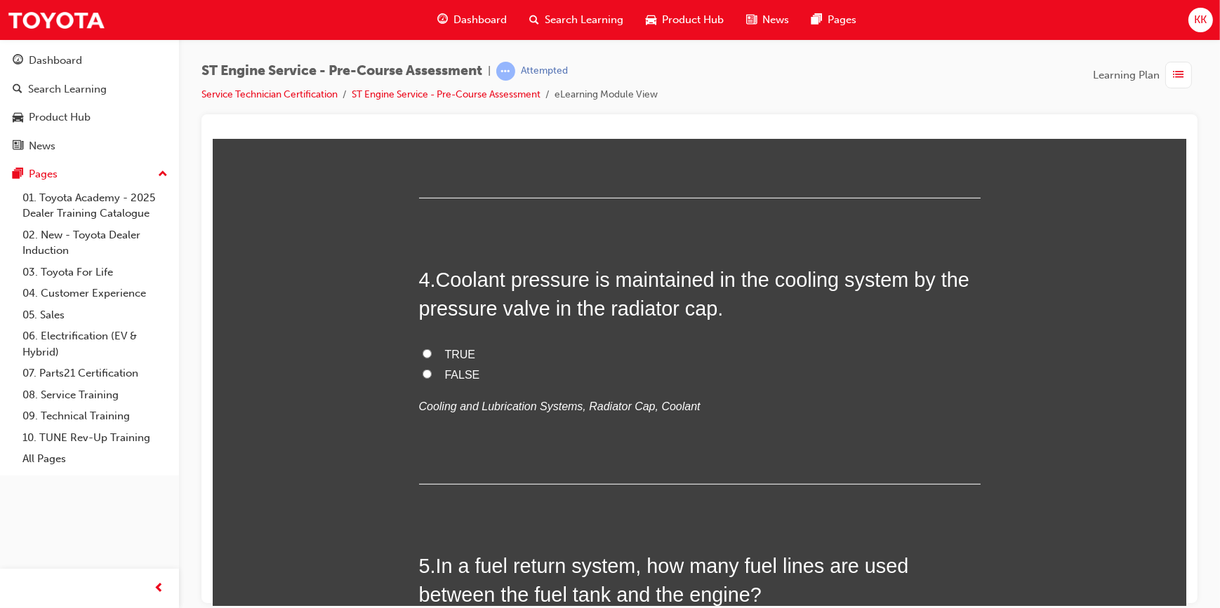
scroll to position [957, 0]
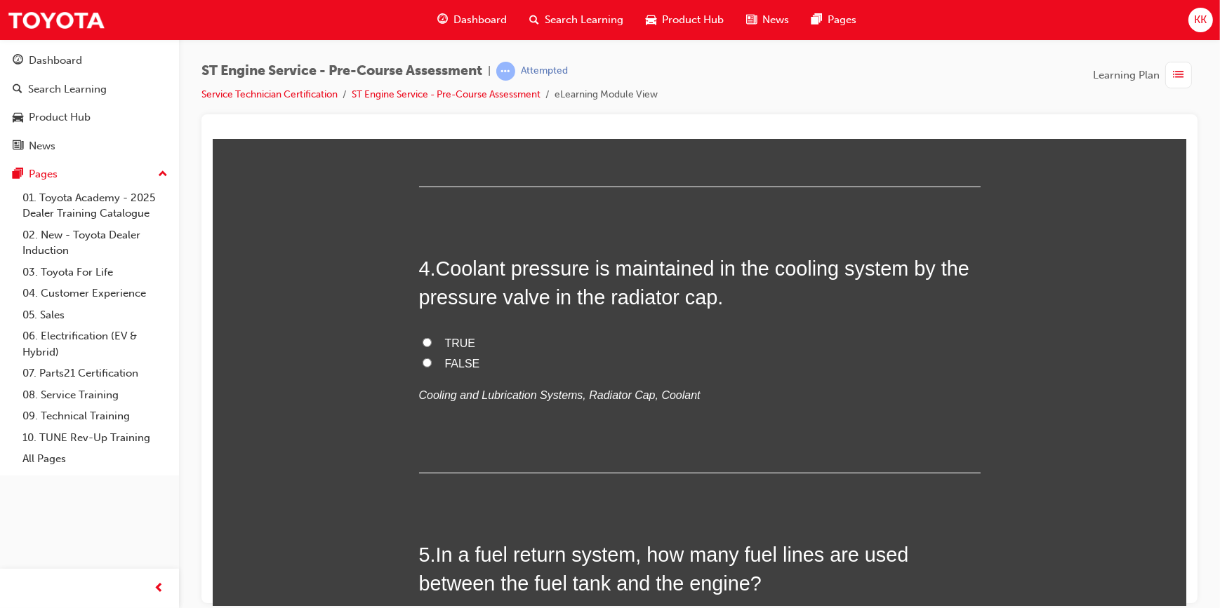
click at [422, 60] on input "TRUE" at bounding box center [426, 55] width 9 height 9
radio input "true"
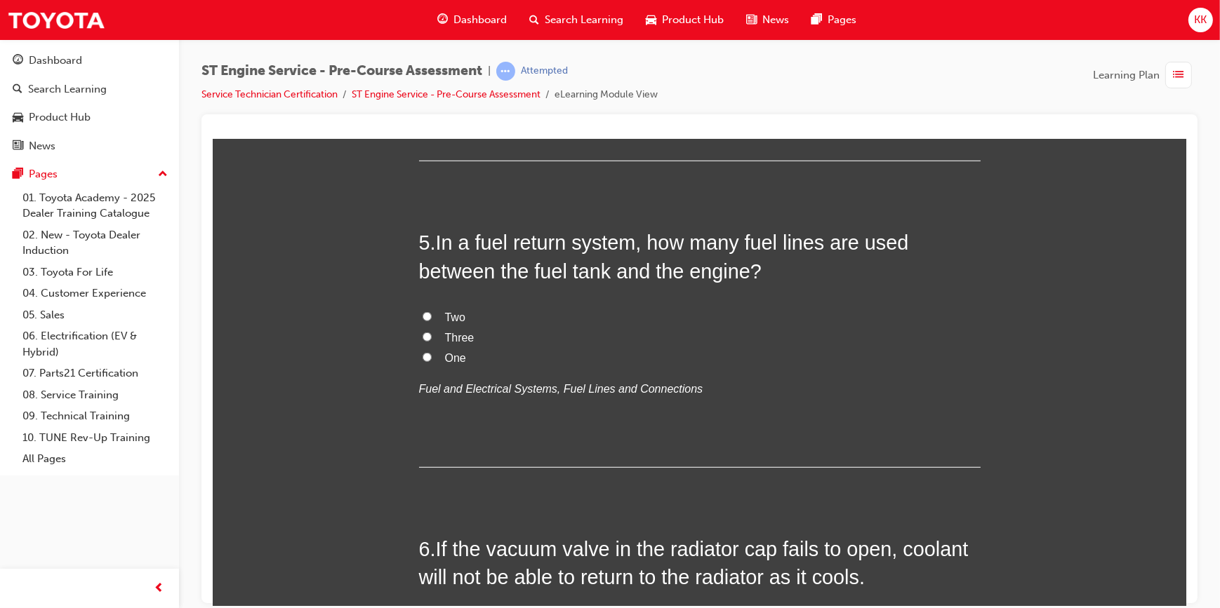
scroll to position [1276, 0]
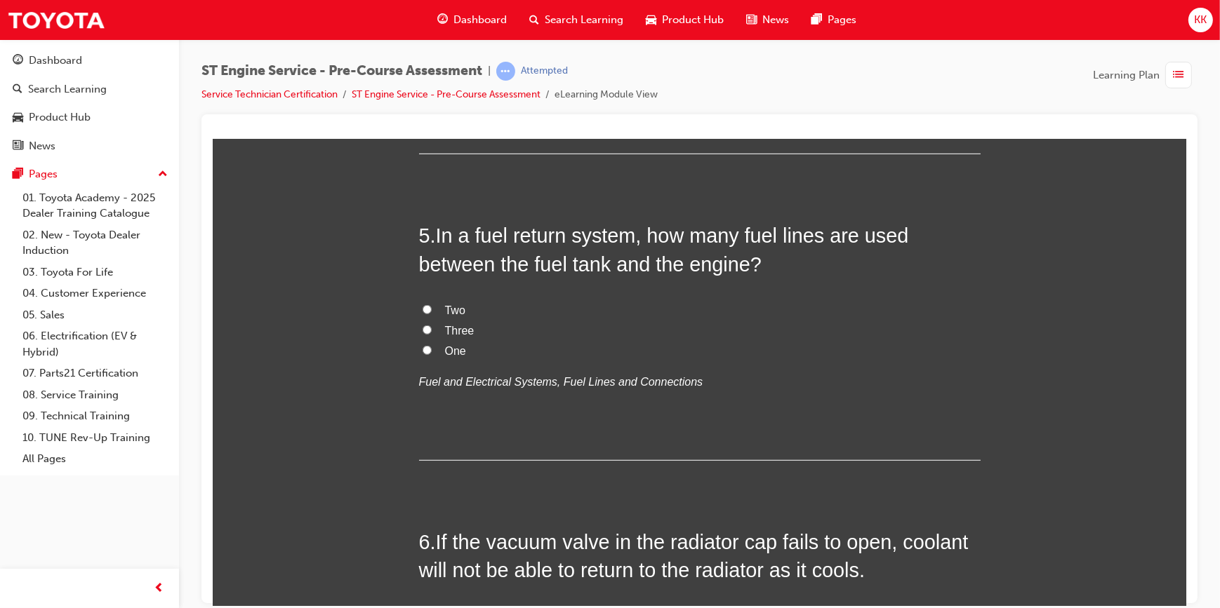
click at [428, 34] on label "TRUE" at bounding box center [698, 24] width 561 height 20
click at [428, 27] on input "TRUE" at bounding box center [426, 22] width 9 height 9
radio input "true"
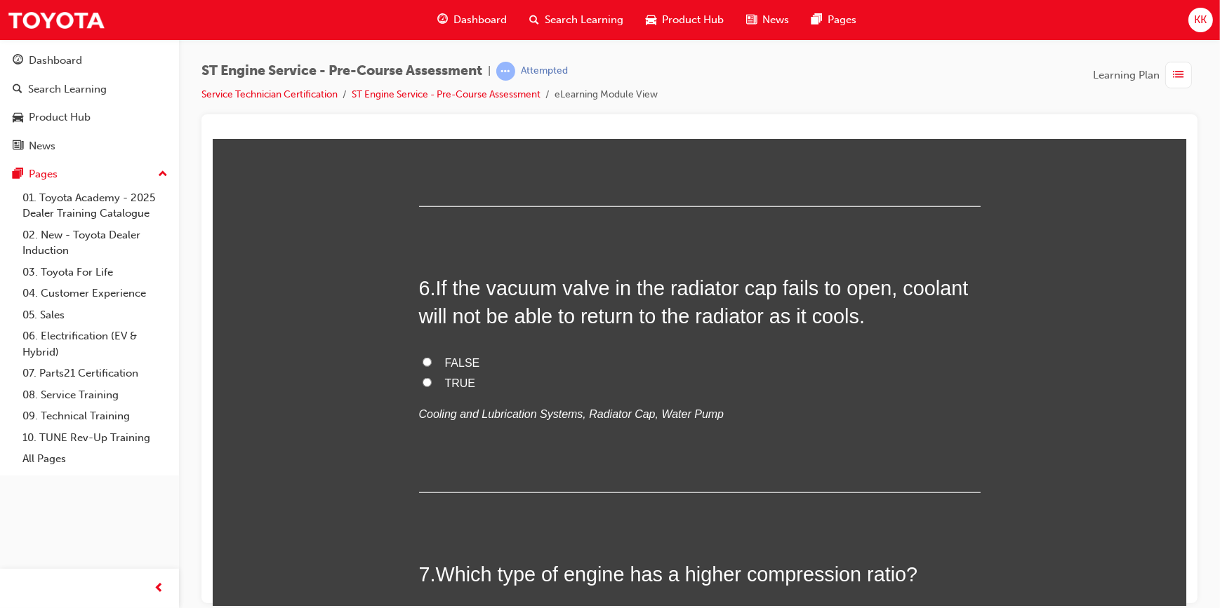
scroll to position [1531, 0]
click at [422, 59] on input "Two" at bounding box center [426, 54] width 9 height 9
radio input "true"
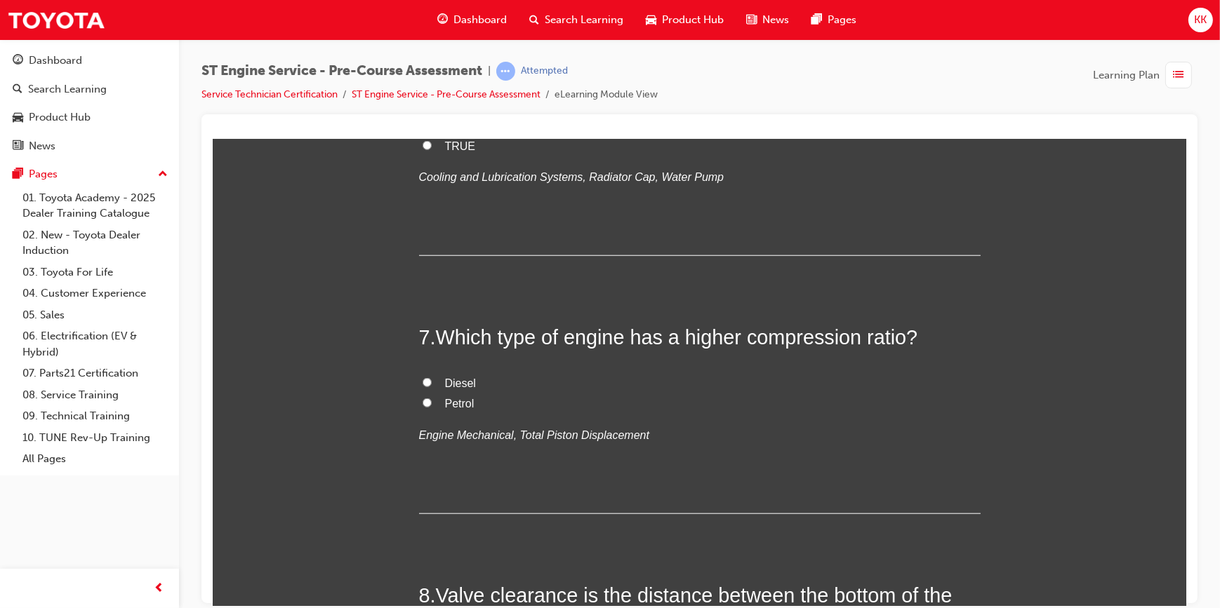
scroll to position [1786, 0]
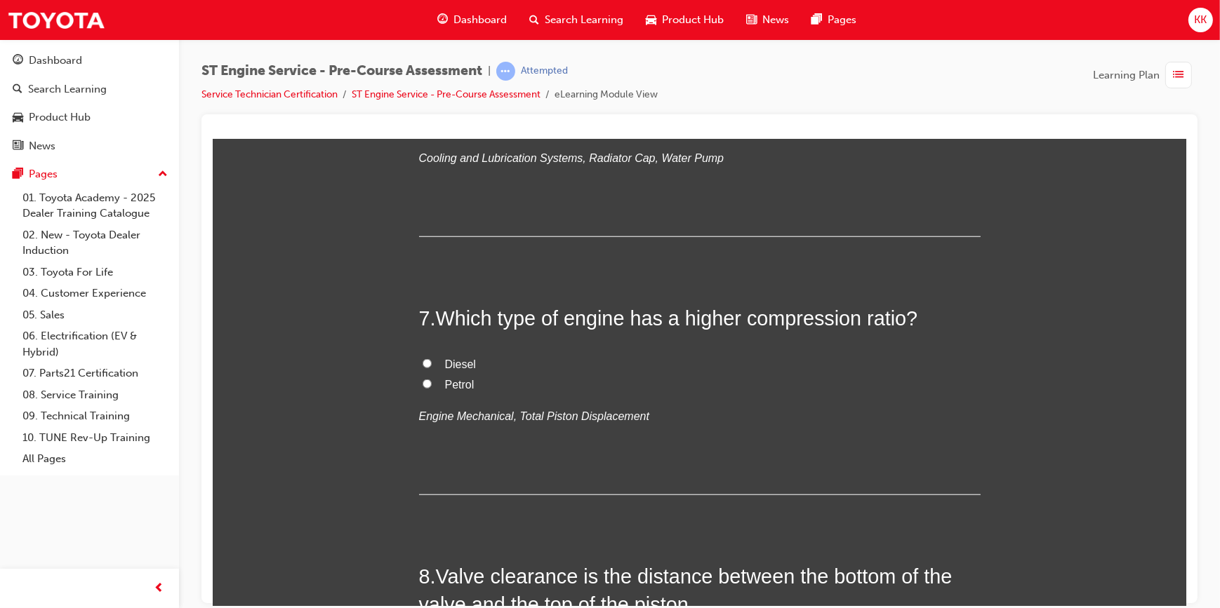
click at [423, 131] on input "TRUE" at bounding box center [426, 125] width 9 height 9
radio input "true"
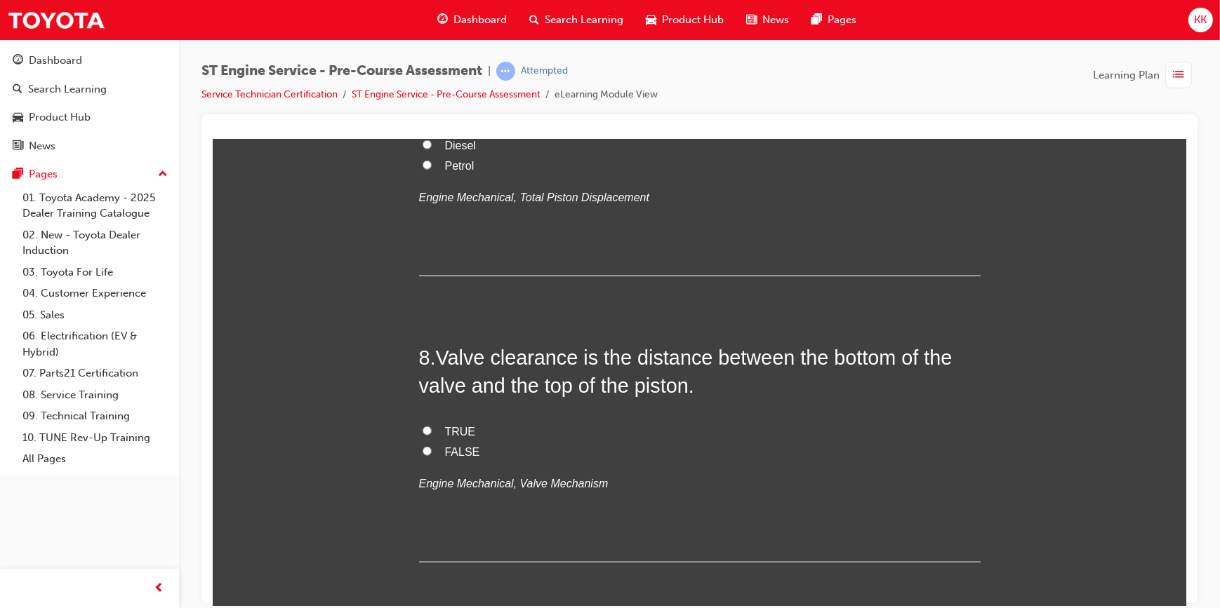
scroll to position [2042, 0]
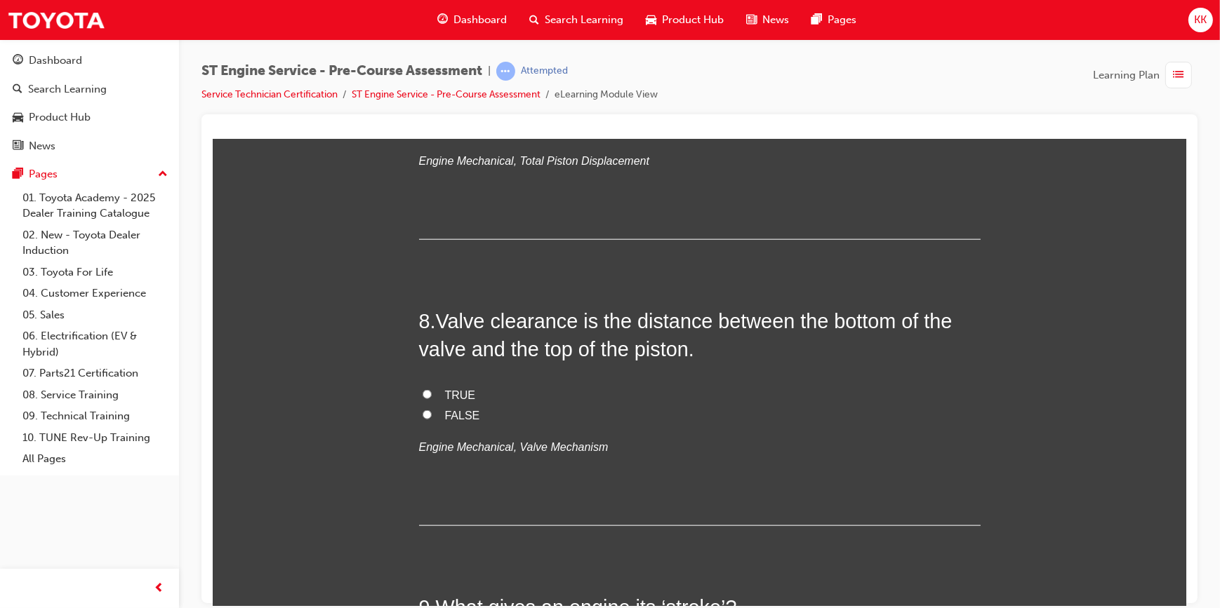
click at [422, 112] on input "Diesel" at bounding box center [426, 107] width 9 height 9
radio input "true"
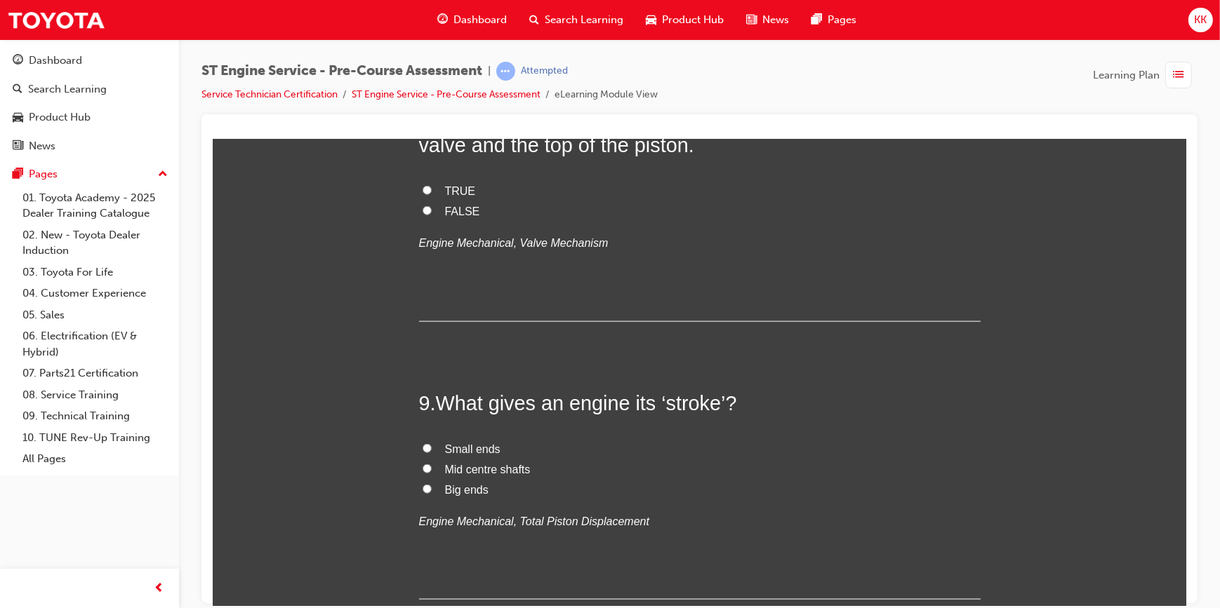
scroll to position [2296, 0]
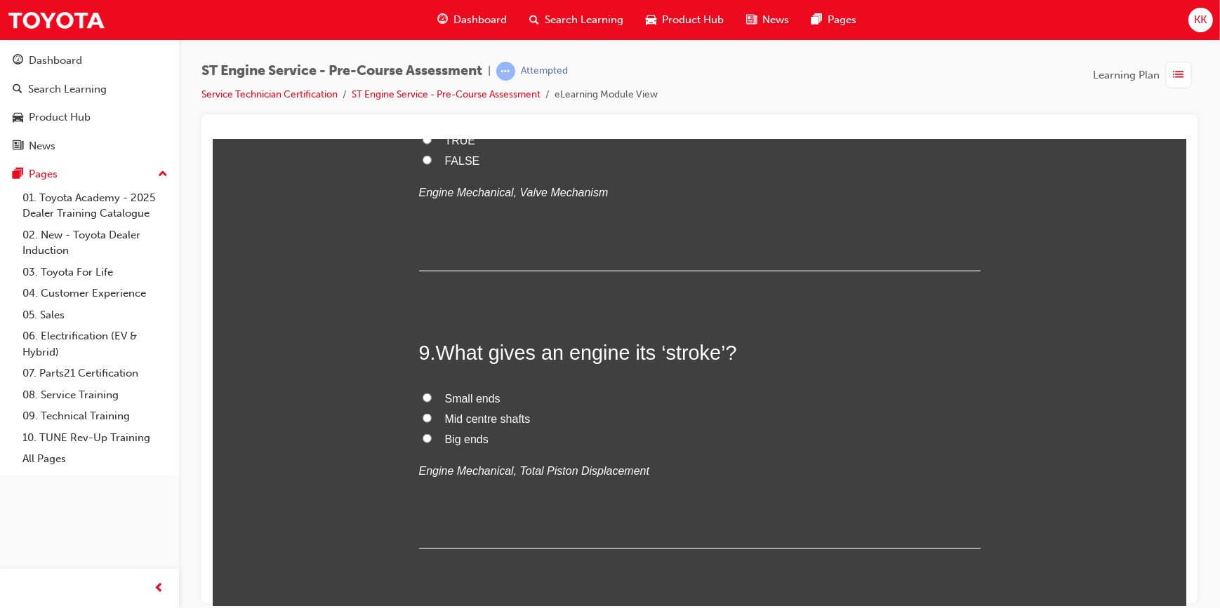
click at [422, 144] on input "TRUE" at bounding box center [426, 139] width 9 height 9
radio input "true"
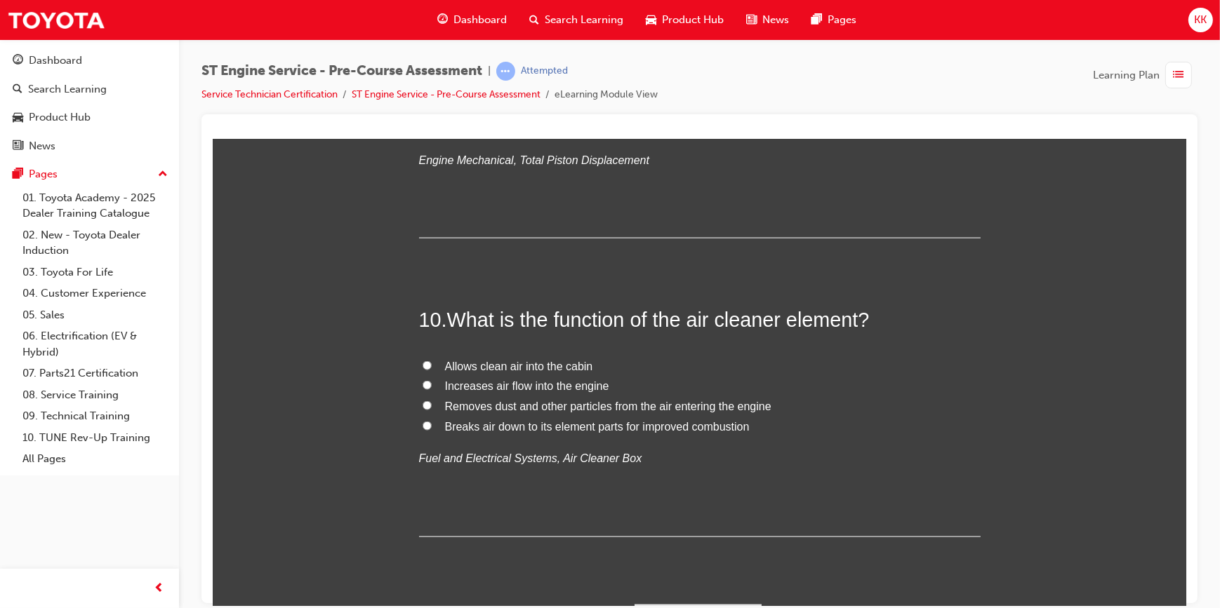
scroll to position [2616, 0]
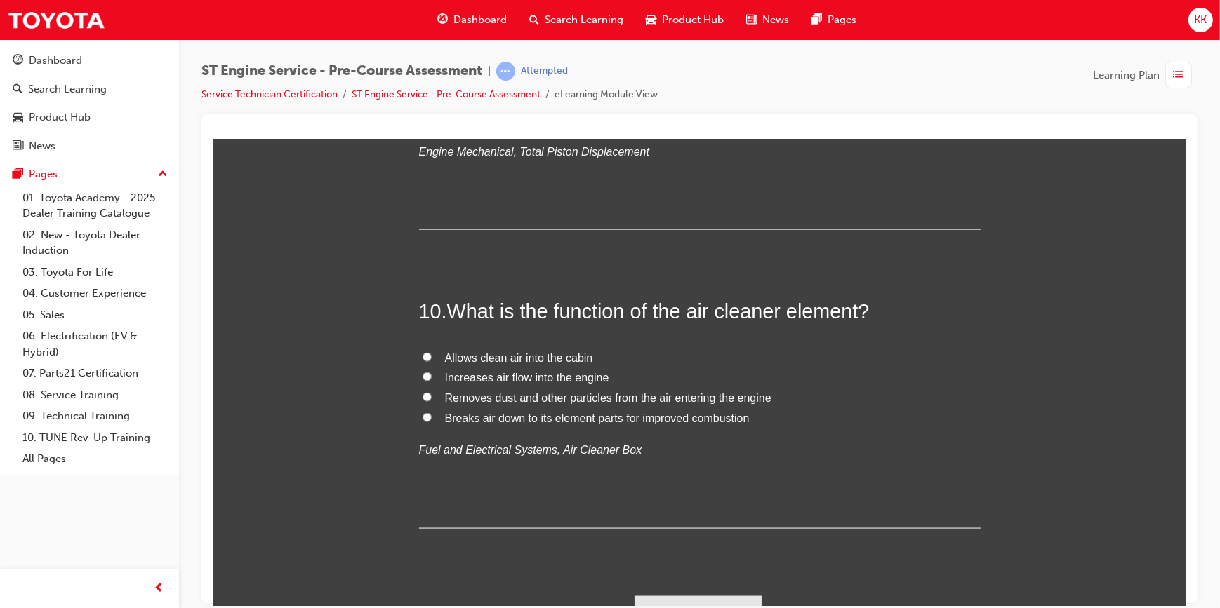
click at [422, 103] on input "Mid centre shafts" at bounding box center [426, 98] width 9 height 9
radio input "true"
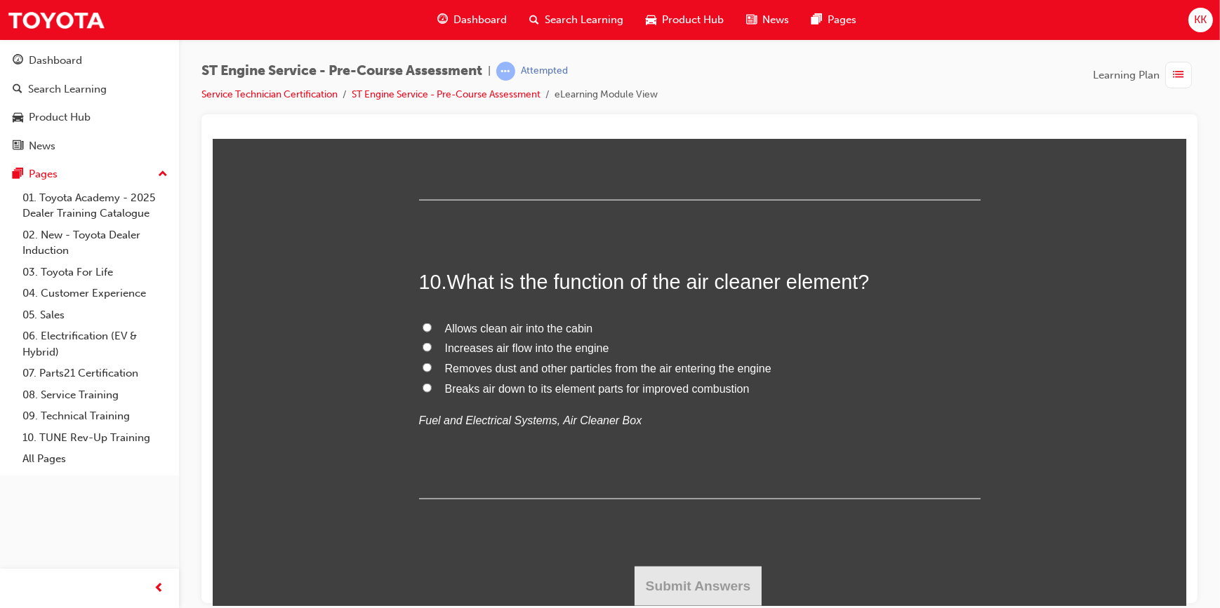
scroll to position [2934, 0]
click at [423, 372] on input "Removes dust and other particles from the air entering the engine" at bounding box center [426, 367] width 9 height 9
radio input "true"
click at [679, 578] on button "Submit Answers" at bounding box center [698, 585] width 128 height 39
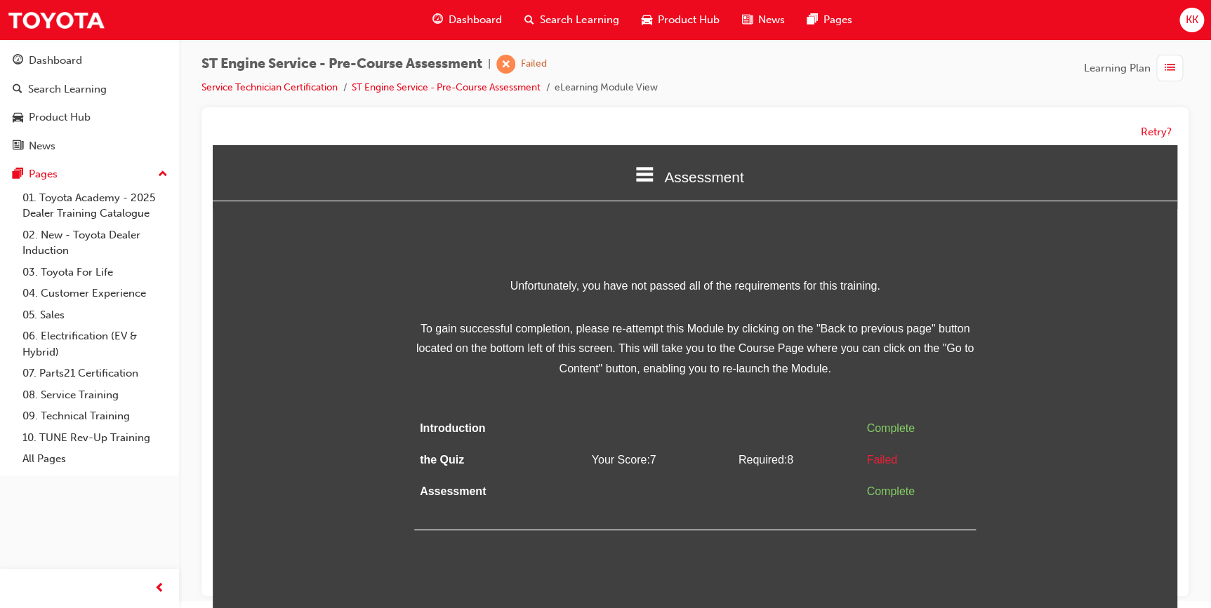
scroll to position [10, 0]
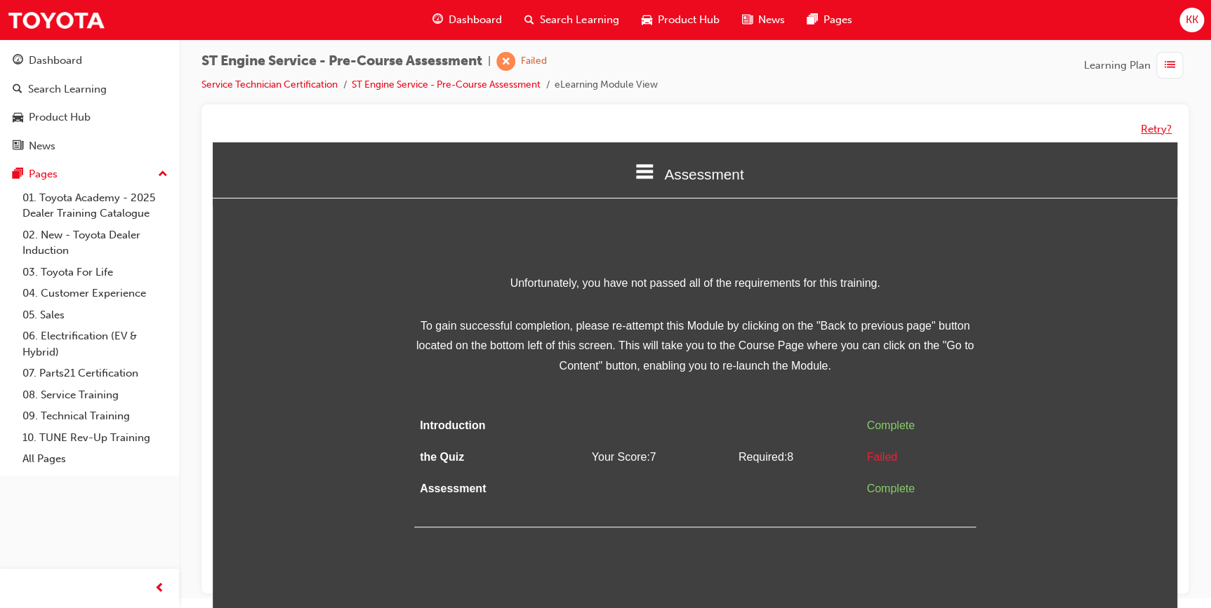
click at [1150, 124] on button "Retry?" at bounding box center [1155, 129] width 31 height 16
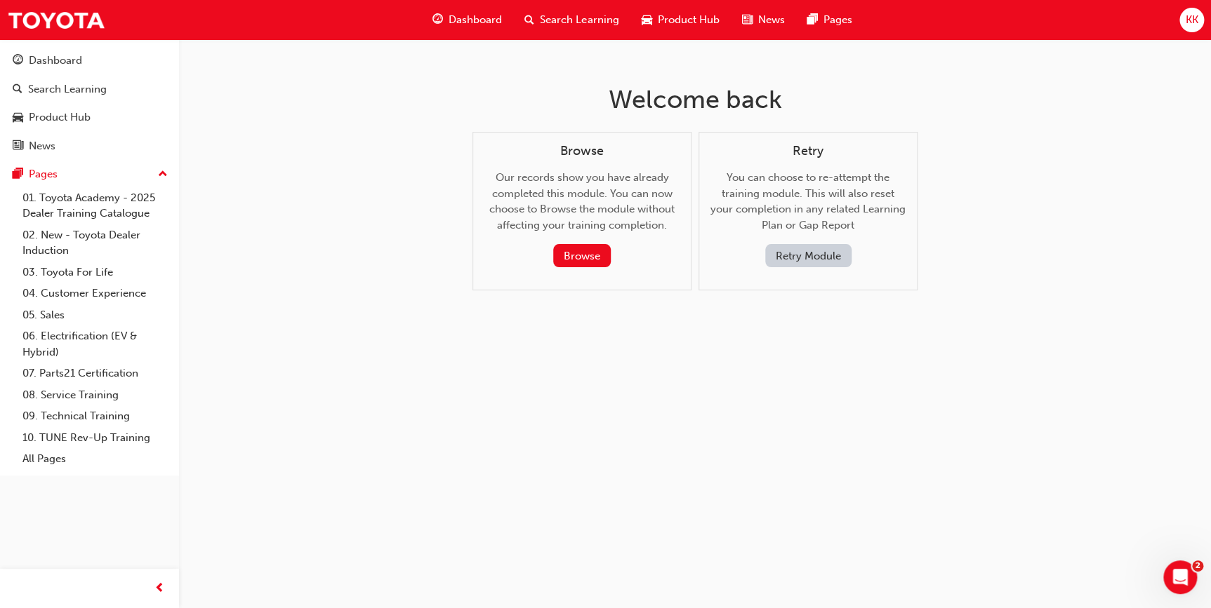
scroll to position [0, 0]
click at [838, 246] on button "Retry Module" at bounding box center [812, 255] width 86 height 23
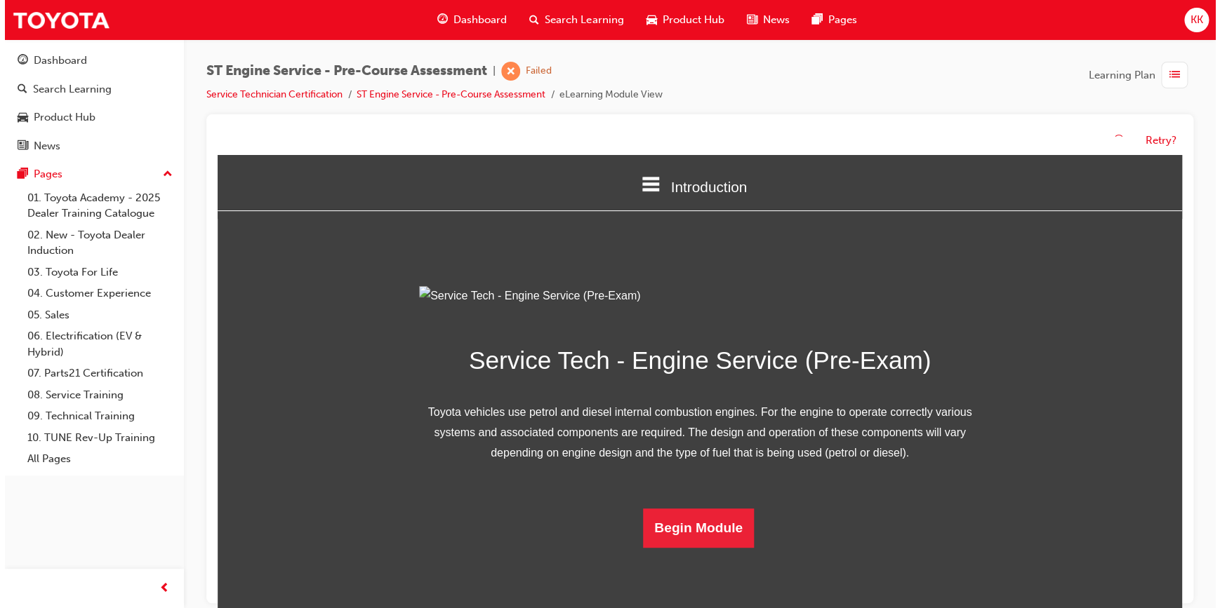
scroll to position [80, 0]
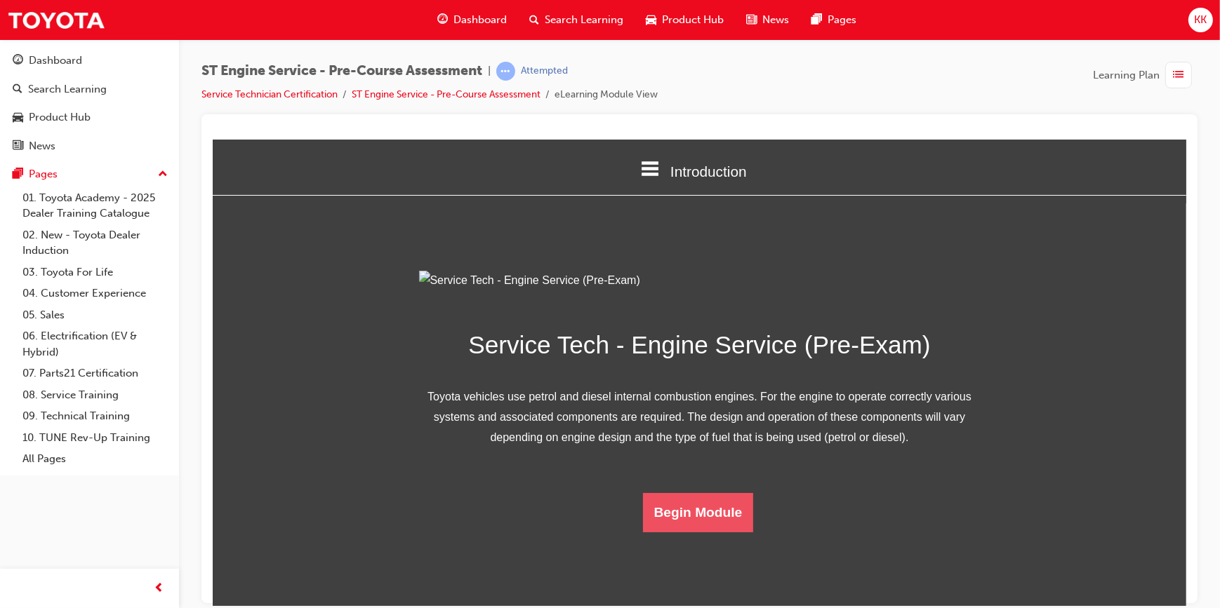
click at [680, 532] on button "Begin Module" at bounding box center [697, 512] width 111 height 39
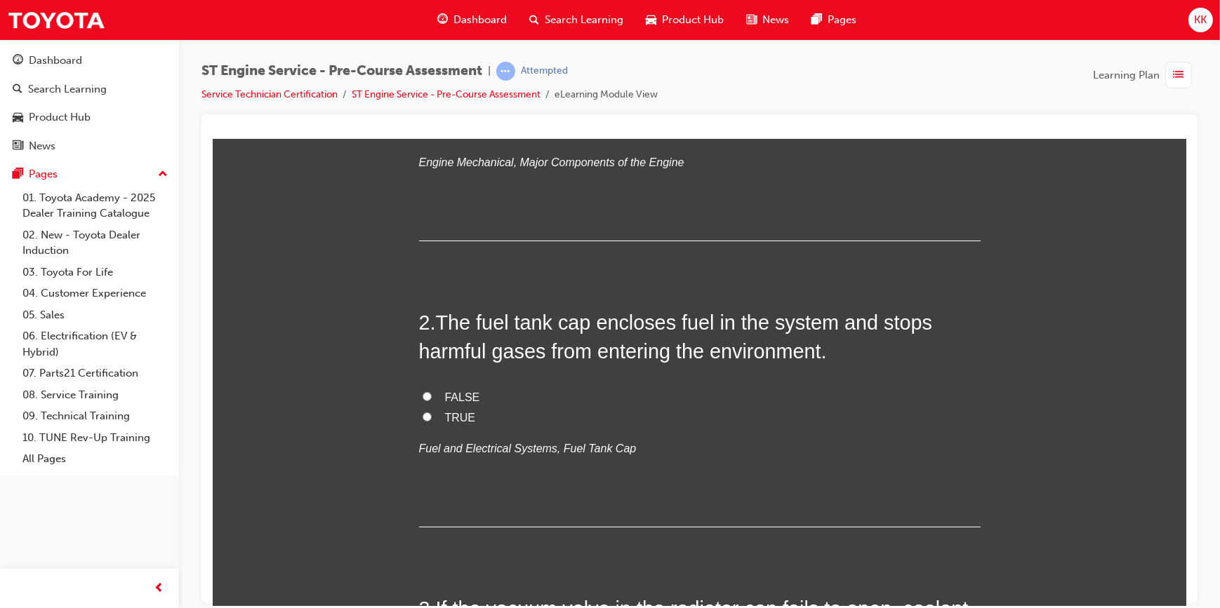
scroll to position [446, 0]
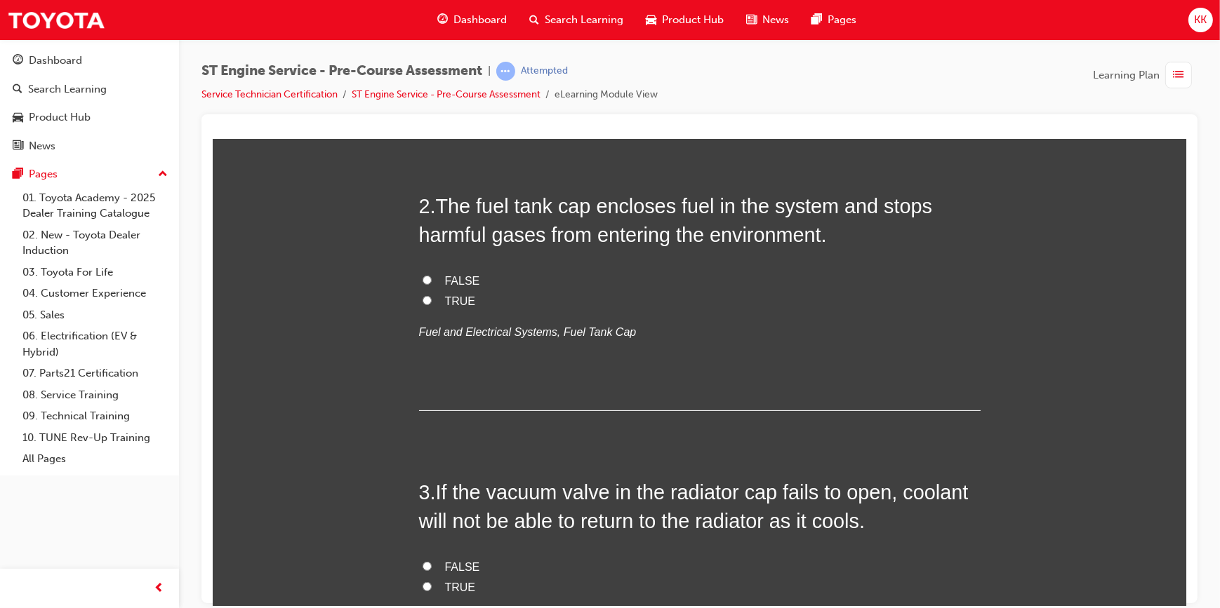
radio input "true"
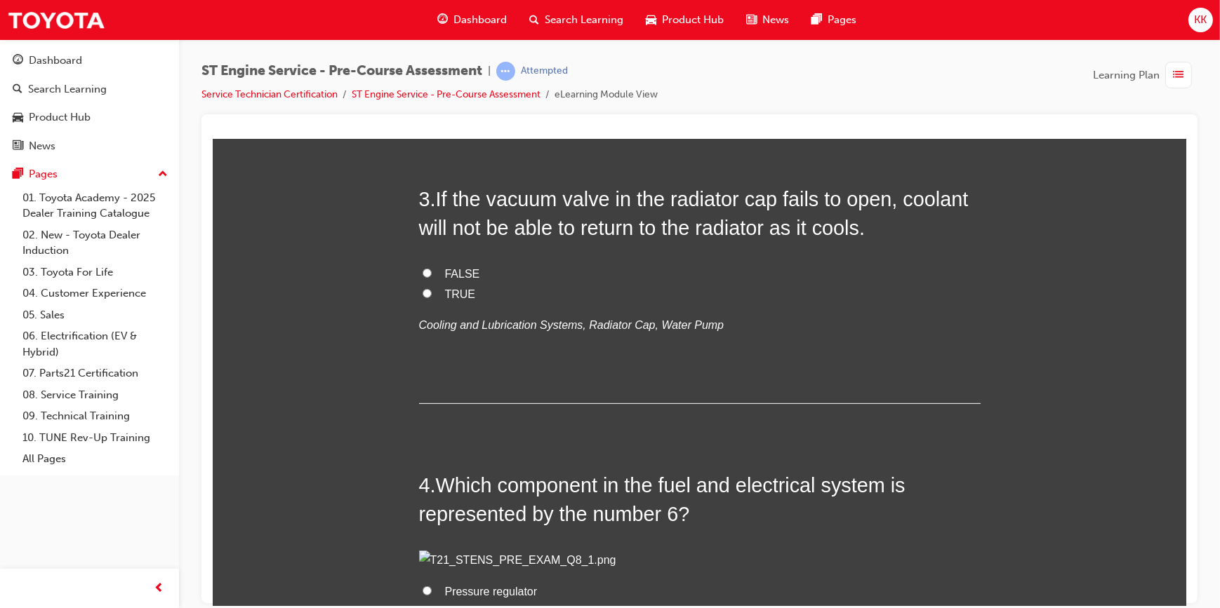
scroll to position [765, 0]
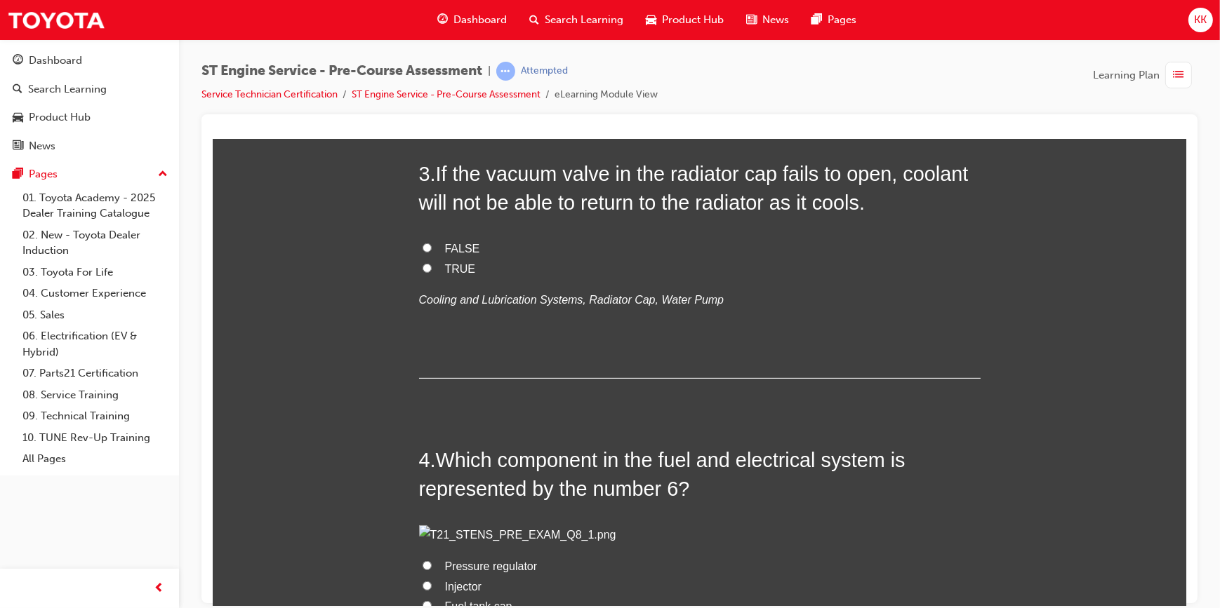
radio input "true"
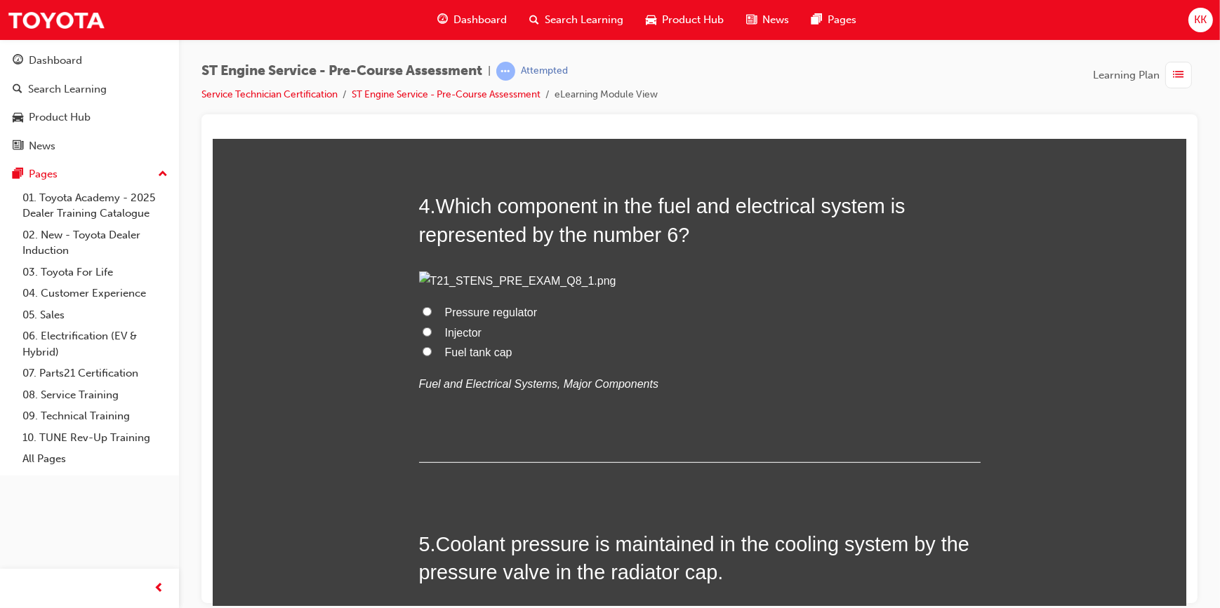
scroll to position [1020, 0]
click at [422, 17] on input "TRUE" at bounding box center [426, 12] width 9 height 9
radio input "true"
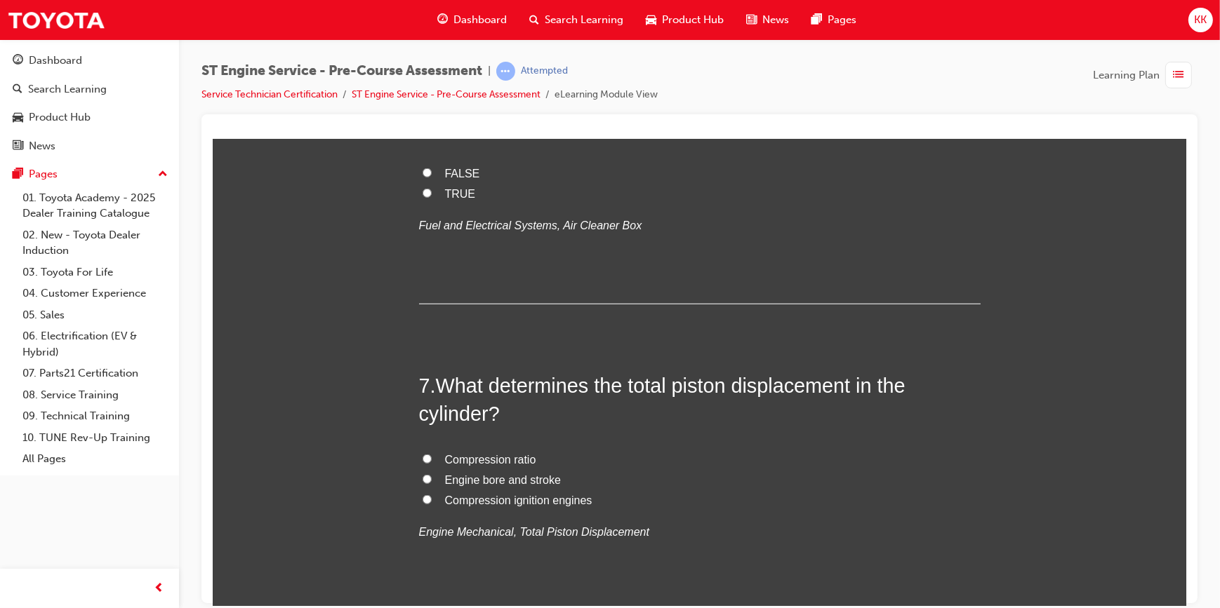
scroll to position [1658, 0]
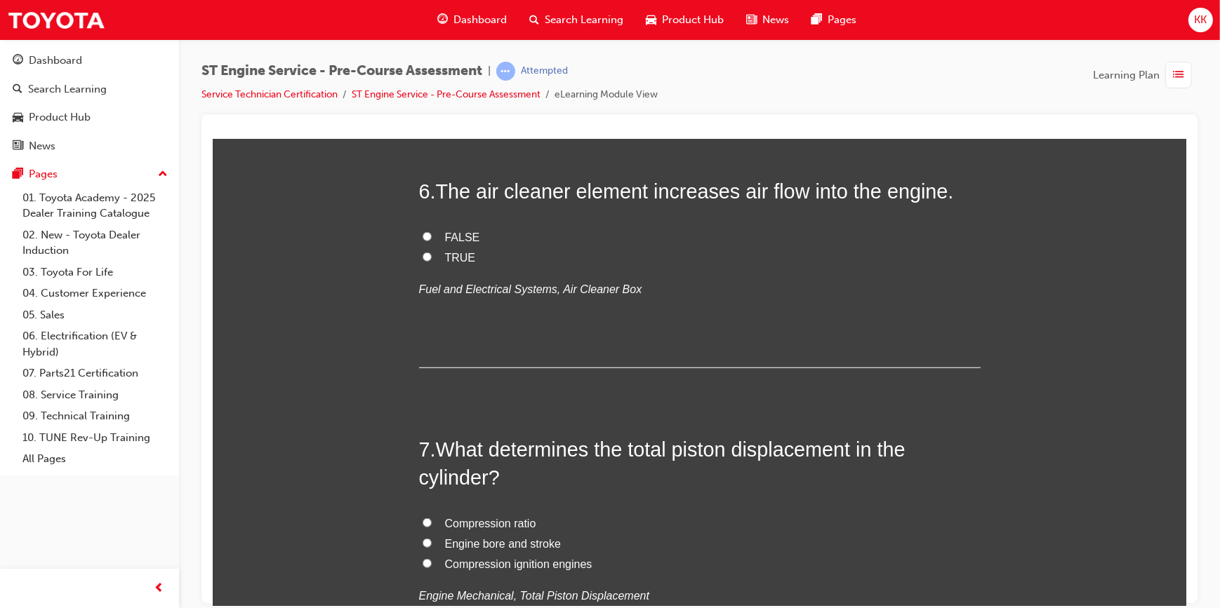
radio input "true"
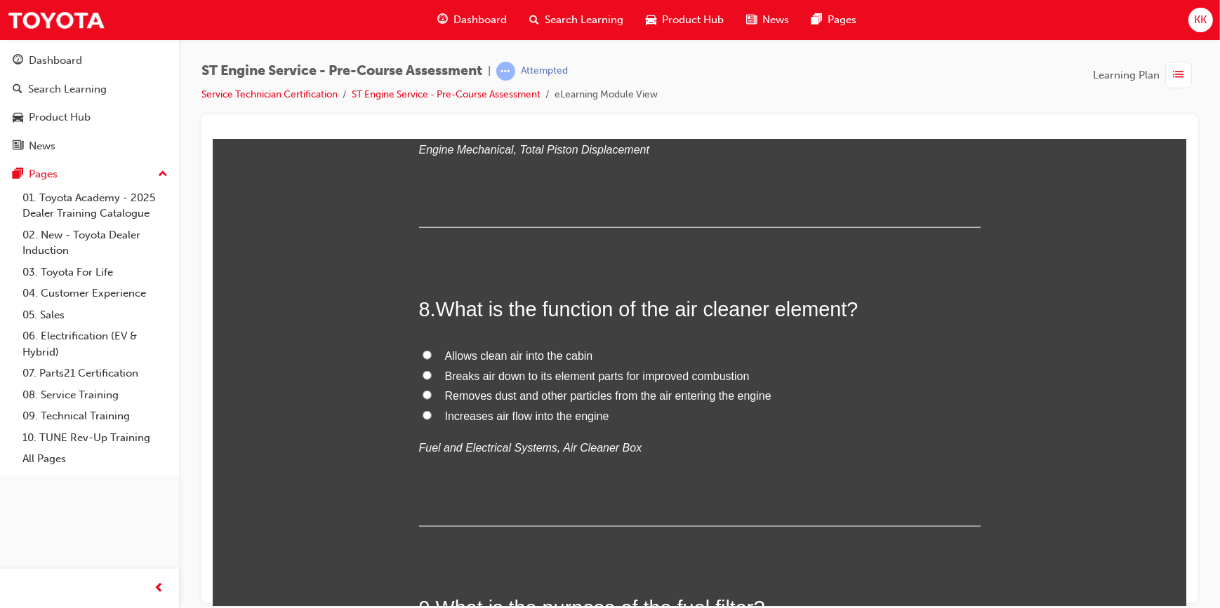
scroll to position [2105, 0]
radio input "true"
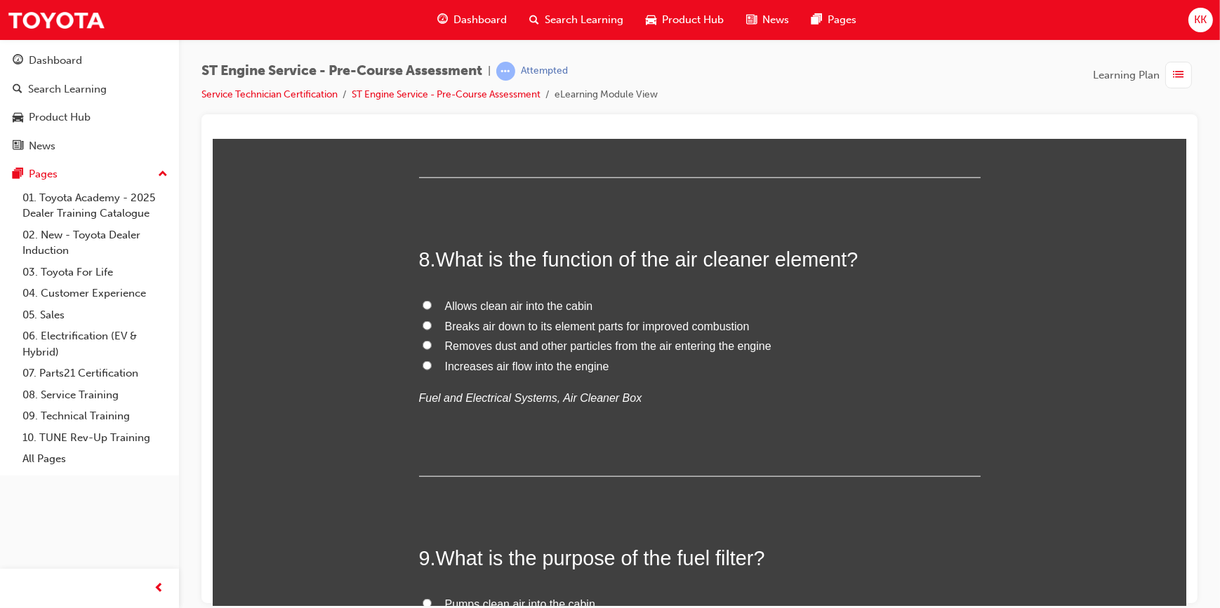
scroll to position [2360, 0]
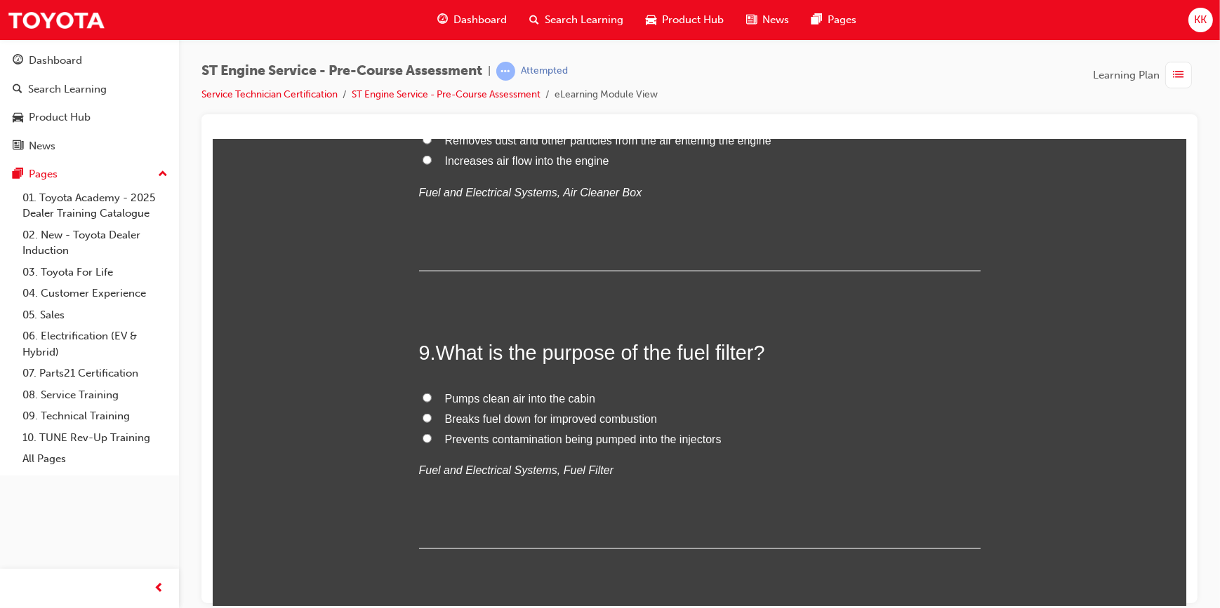
radio input "true"
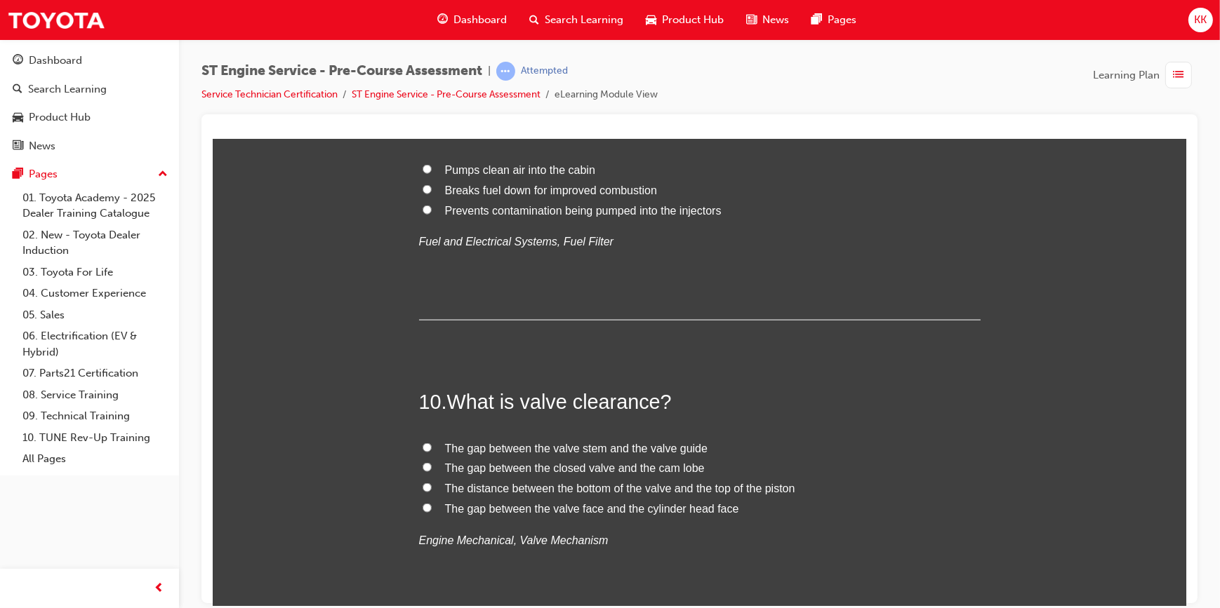
scroll to position [2616, 0]
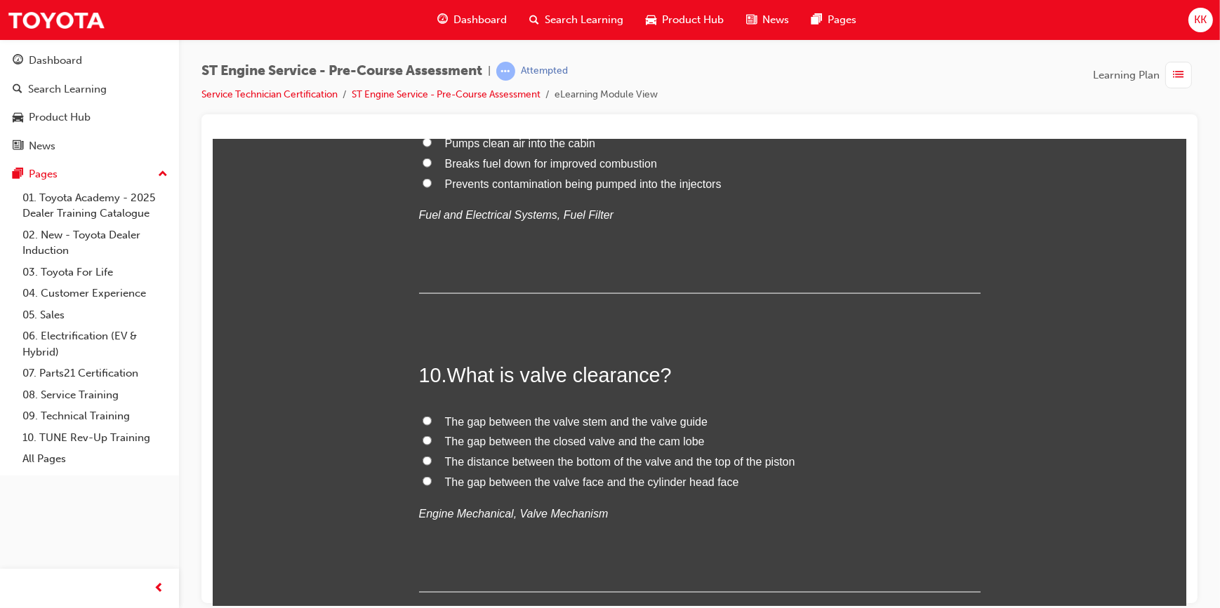
radio input "true"
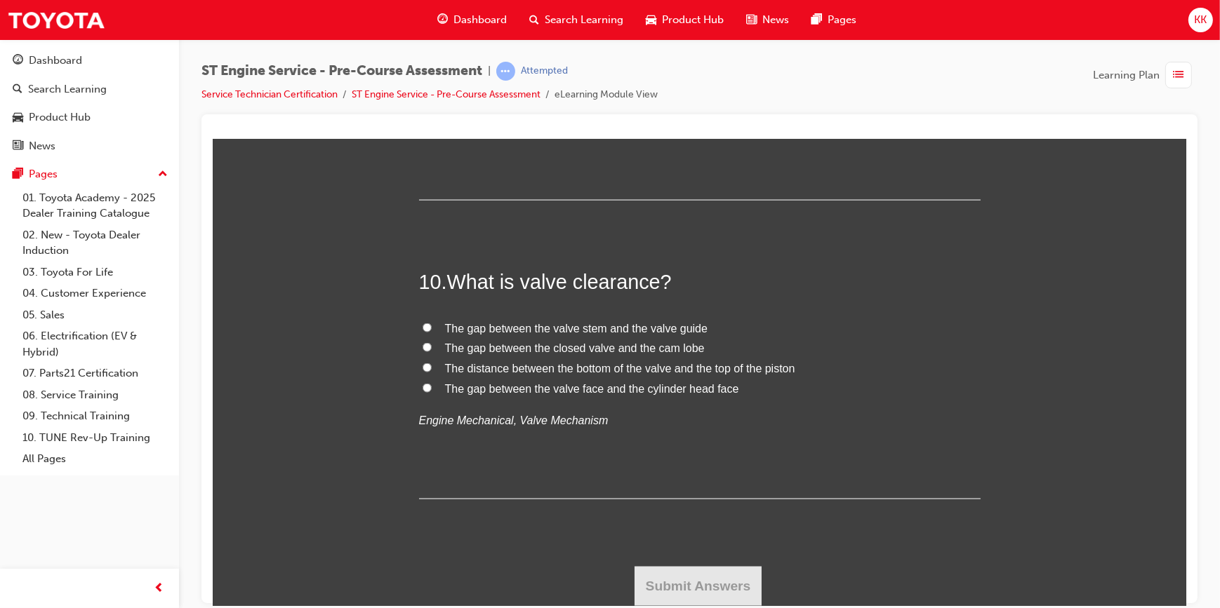
scroll to position [2870, 0]
radio input "true"
click at [422, 94] on input "Prevents contamination being pumped into the injectors" at bounding box center [426, 89] width 9 height 9
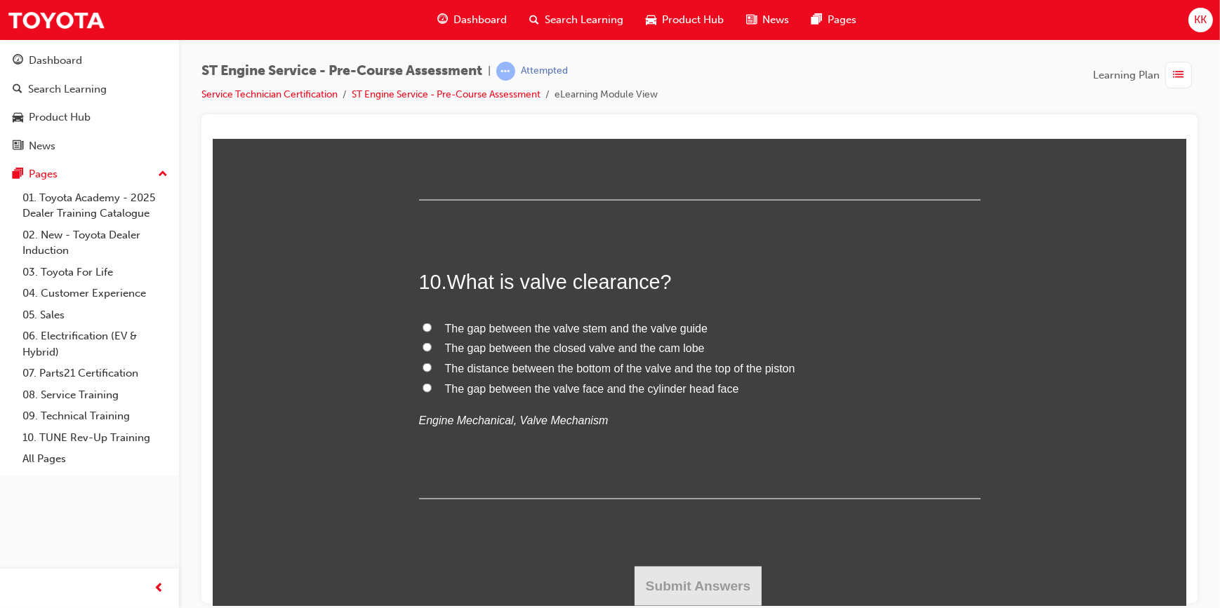
radio input "true"
click at [422, 352] on input "The gap between the closed valve and the cam lobe" at bounding box center [426, 346] width 9 height 9
radio input "true"
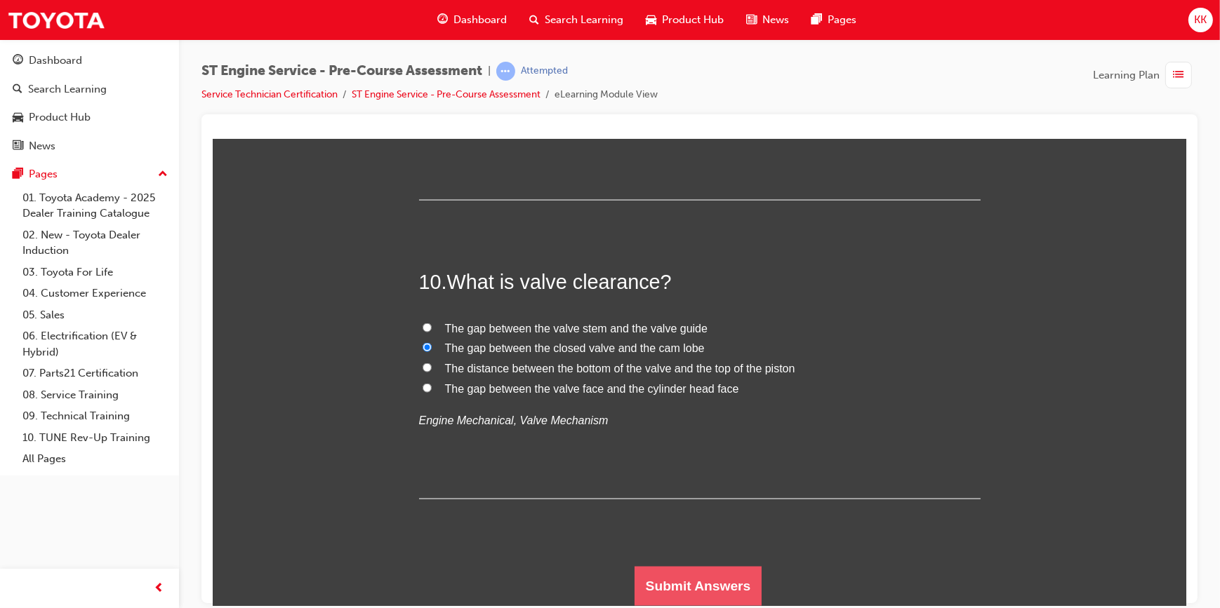
click at [662, 592] on button "Submit Answers" at bounding box center [698, 585] width 128 height 39
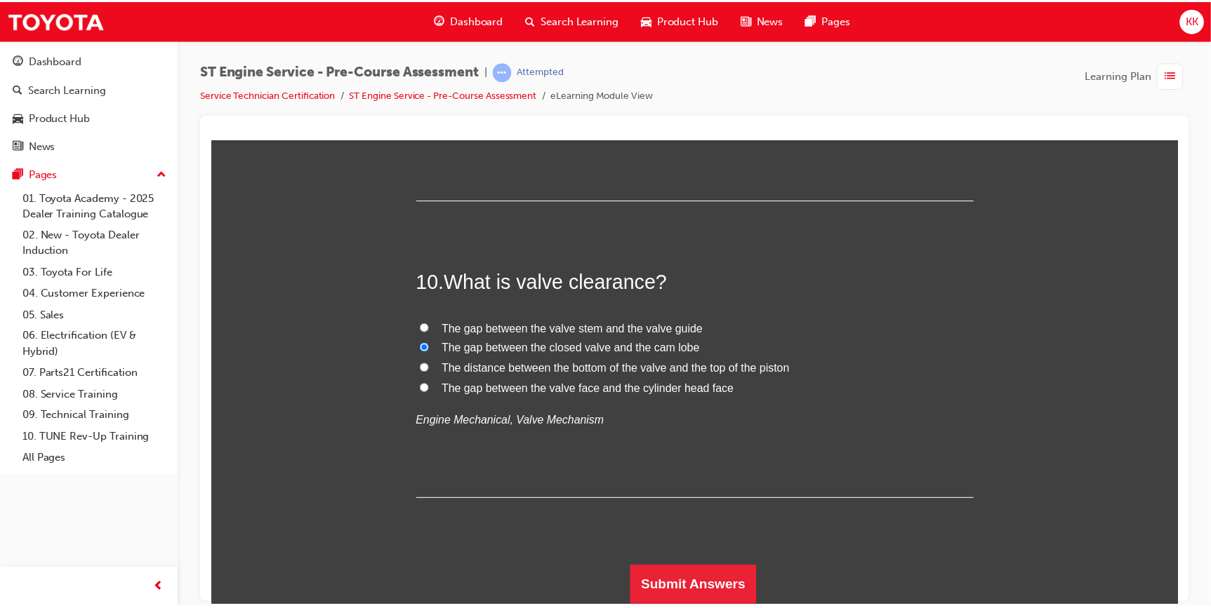
scroll to position [0, 0]
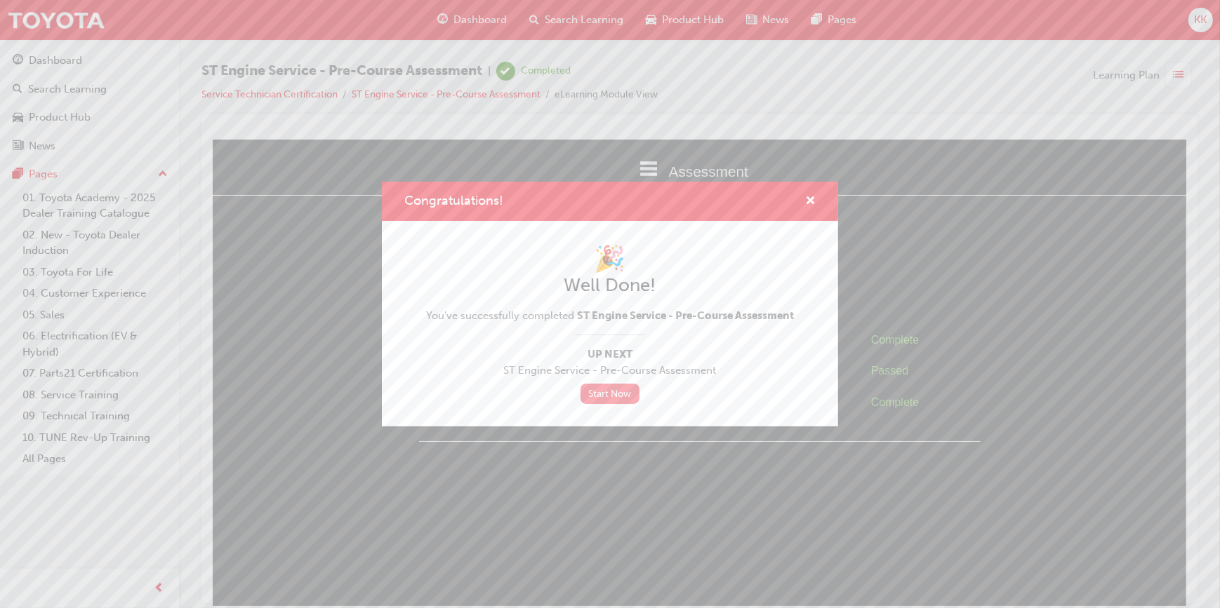
click at [603, 392] on link "Start Now" at bounding box center [609, 394] width 59 height 20
click at [621, 394] on link "Start Now" at bounding box center [609, 394] width 59 height 20
click at [614, 395] on link "Start Now" at bounding box center [609, 394] width 59 height 20
click at [811, 204] on span "cross-icon" at bounding box center [810, 202] width 11 height 13
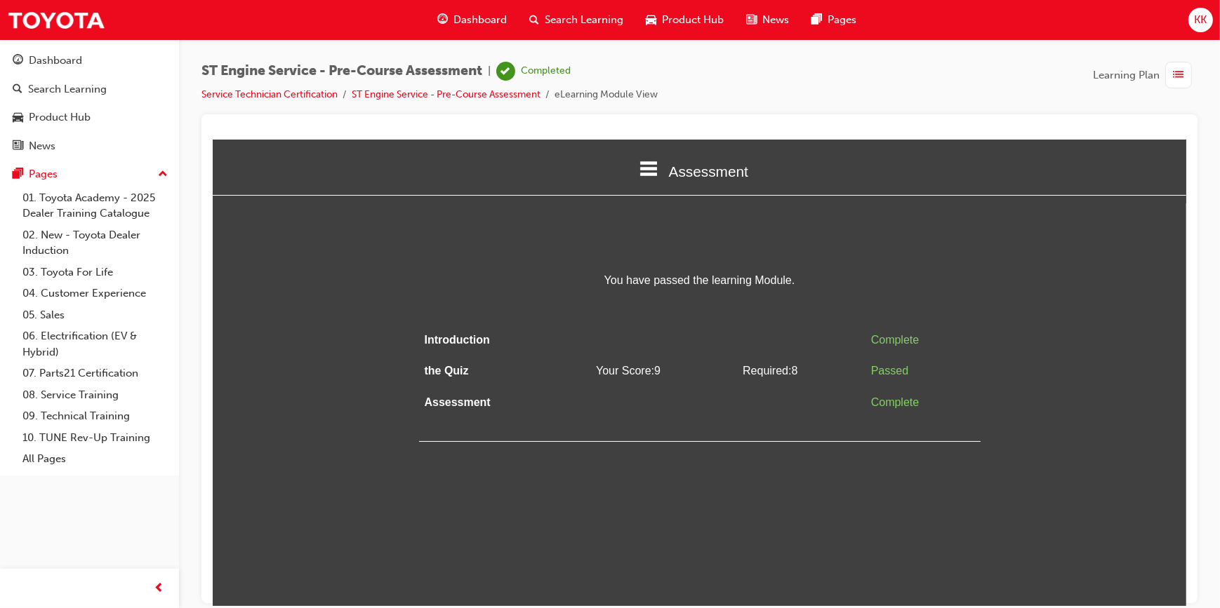
click at [1178, 72] on span "list-icon" at bounding box center [1178, 76] width 11 height 18
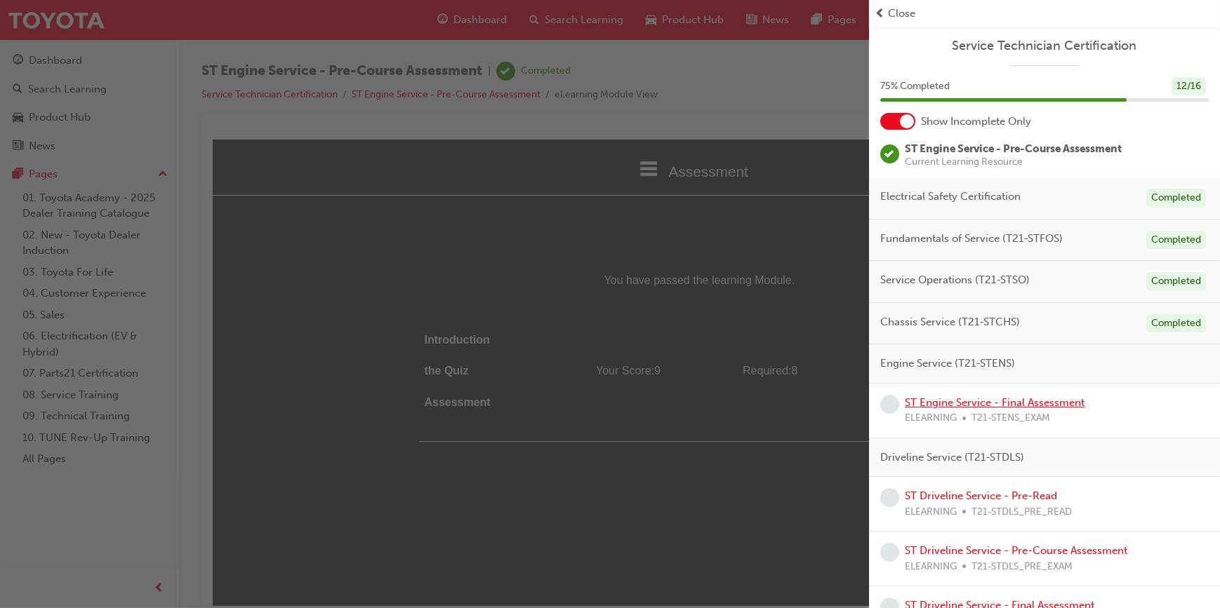
click at [991, 404] on link "ST Engine Service - Final Assessment" at bounding box center [995, 403] width 180 height 13
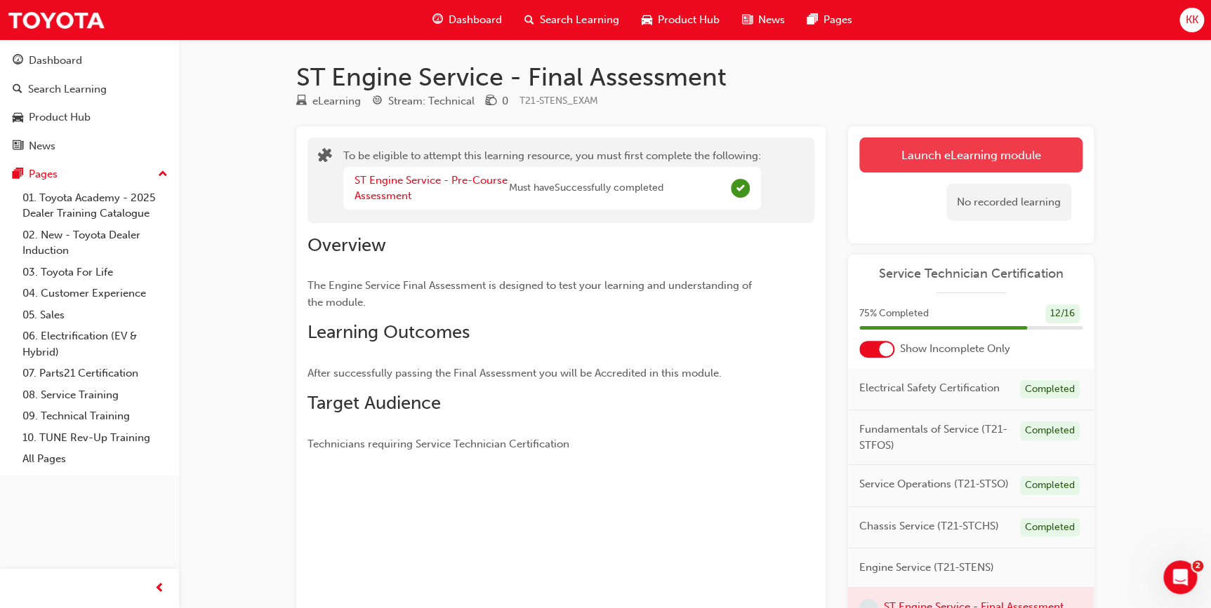
click at [954, 148] on button "Launch eLearning module" at bounding box center [970, 155] width 223 height 35
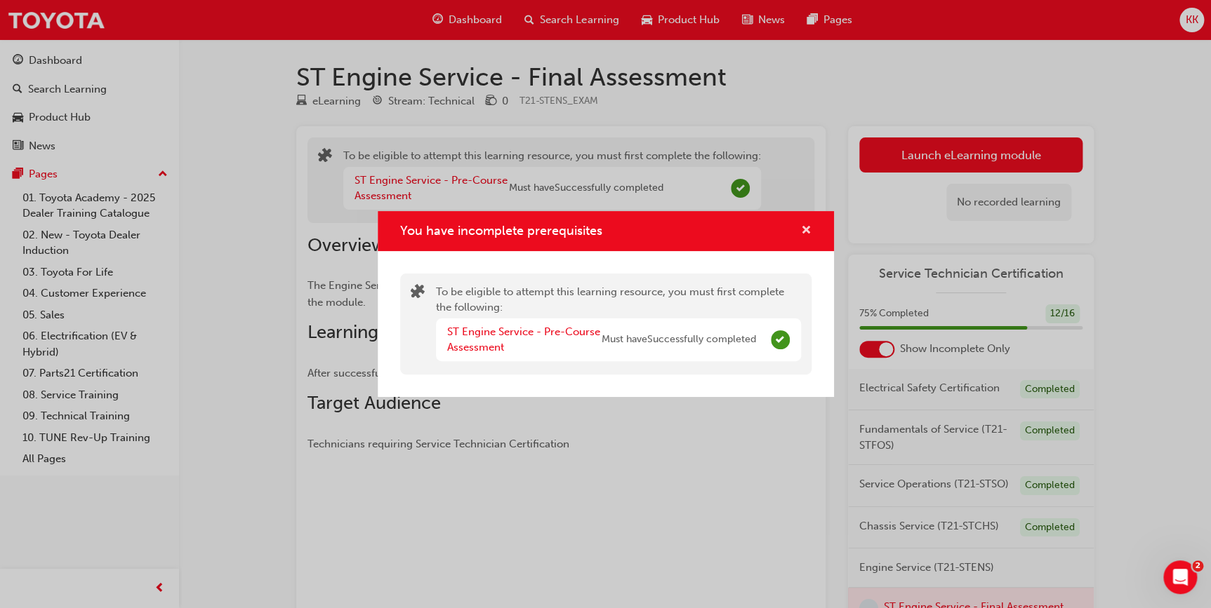
click at [806, 227] on span "cross-icon" at bounding box center [806, 231] width 11 height 13
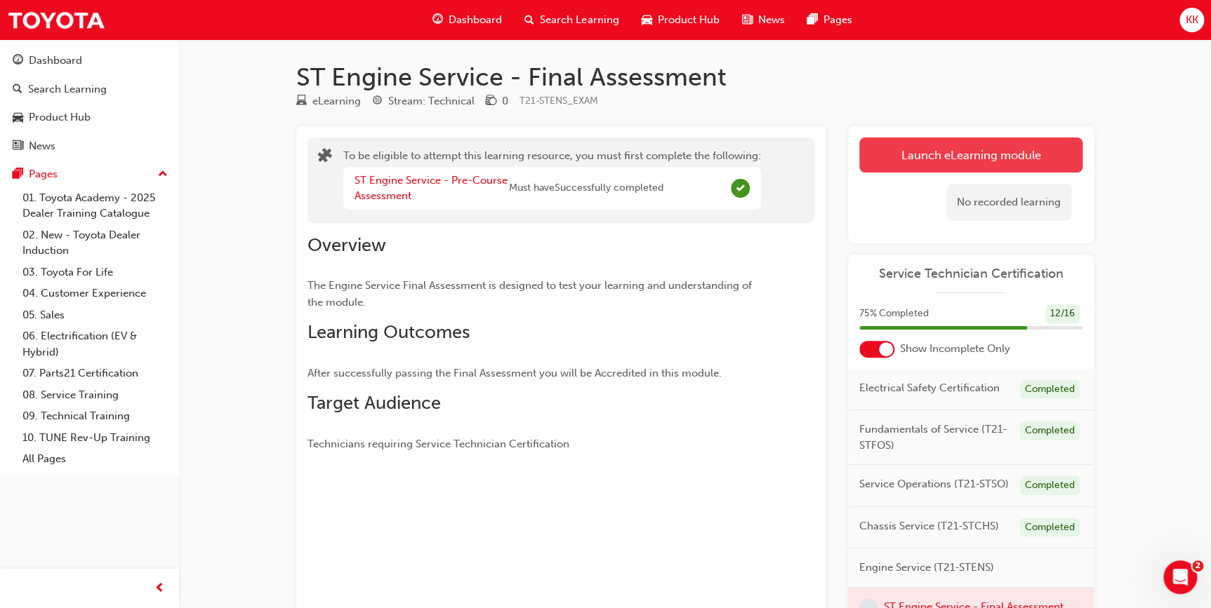
click at [944, 164] on button "Launch eLearning module" at bounding box center [970, 155] width 223 height 35
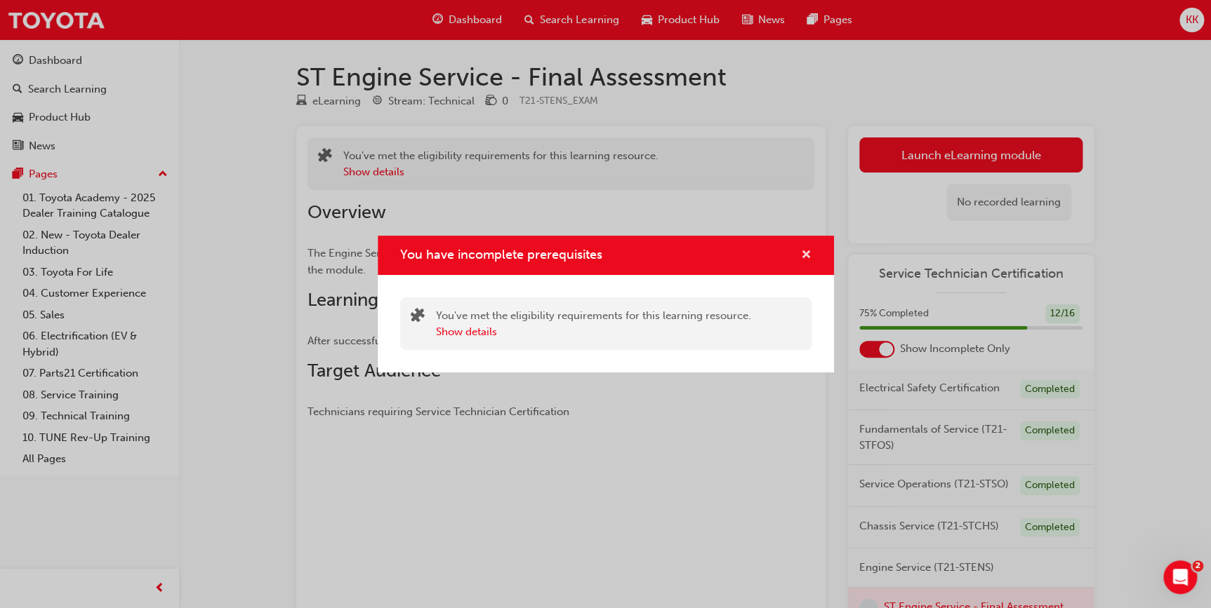
click at [804, 253] on span "cross-icon" at bounding box center [806, 256] width 11 height 13
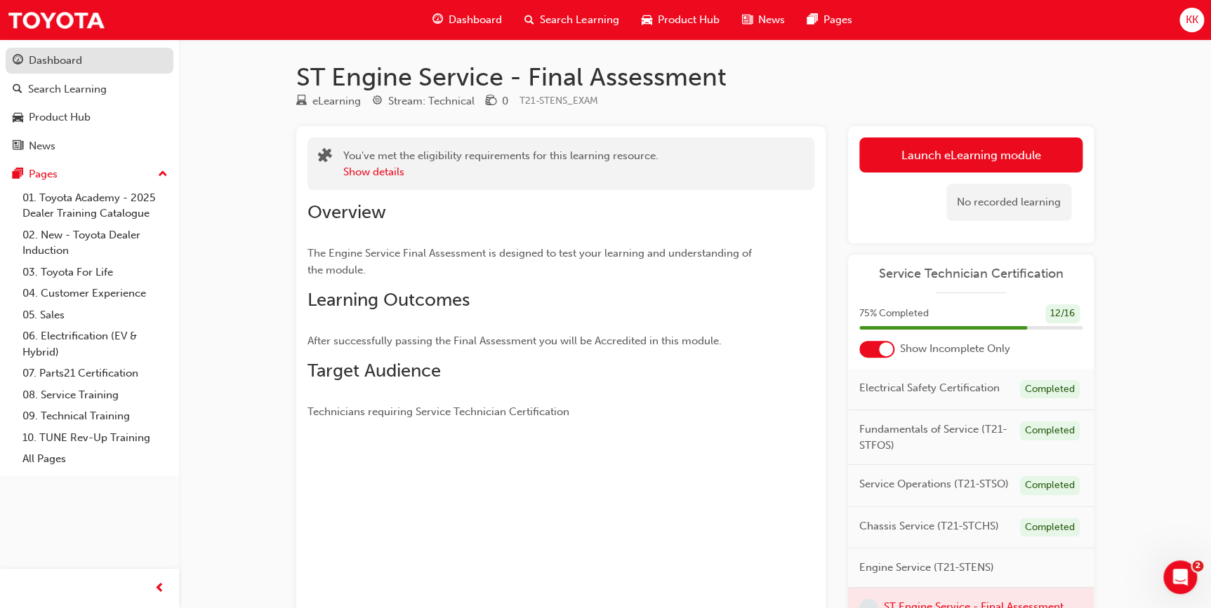
click at [59, 63] on div "Dashboard" at bounding box center [55, 61] width 53 height 16
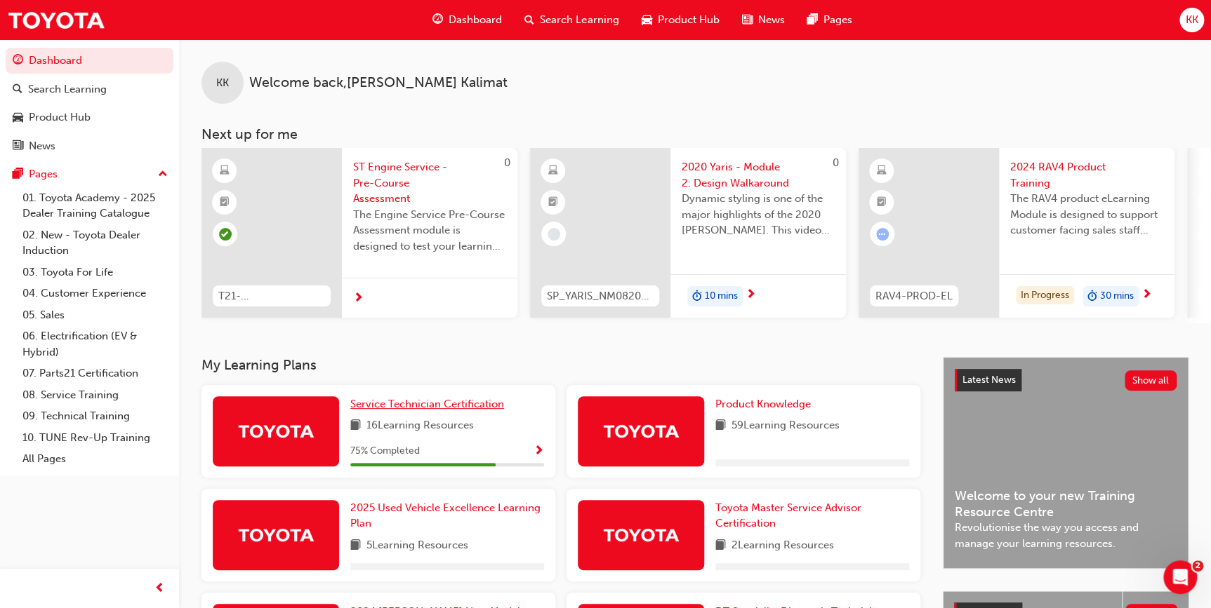
click at [418, 409] on span "Service Technician Certification" at bounding box center [427, 404] width 154 height 13
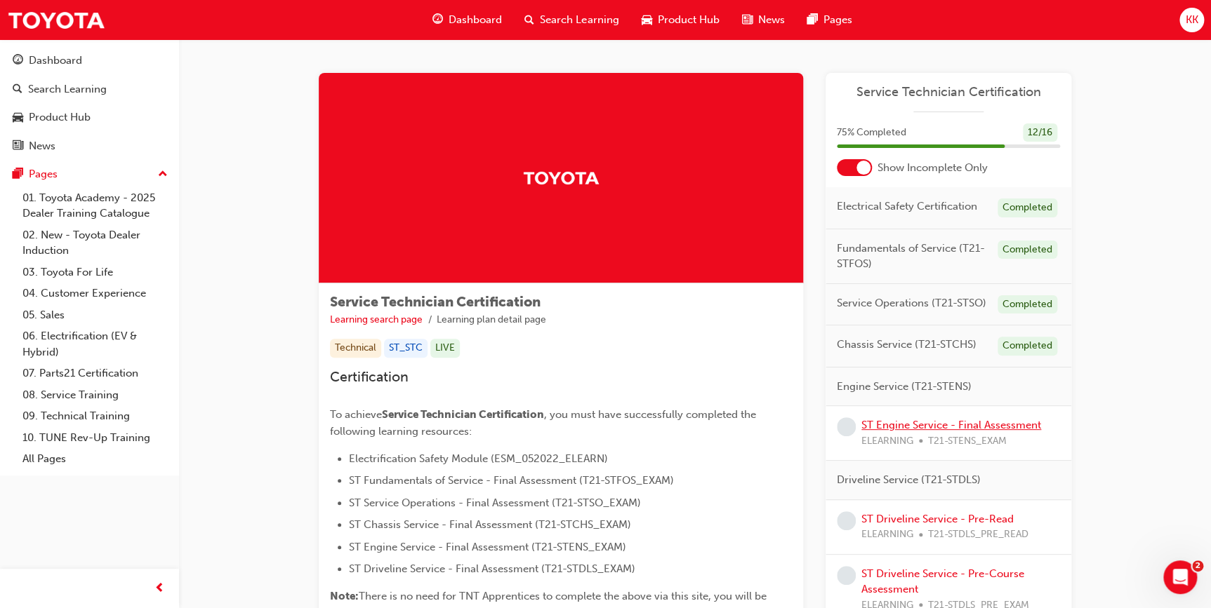
click at [938, 425] on link "ST Engine Service - Final Assessment" at bounding box center [951, 425] width 180 height 13
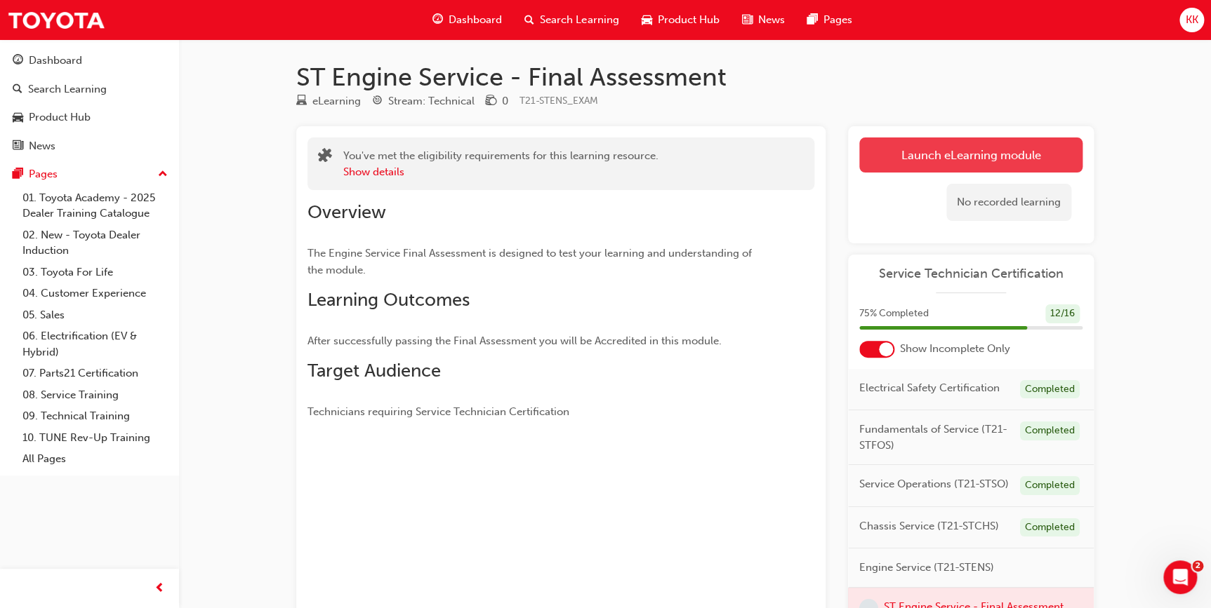
click at [958, 159] on button "Launch eLearning module" at bounding box center [970, 155] width 223 height 35
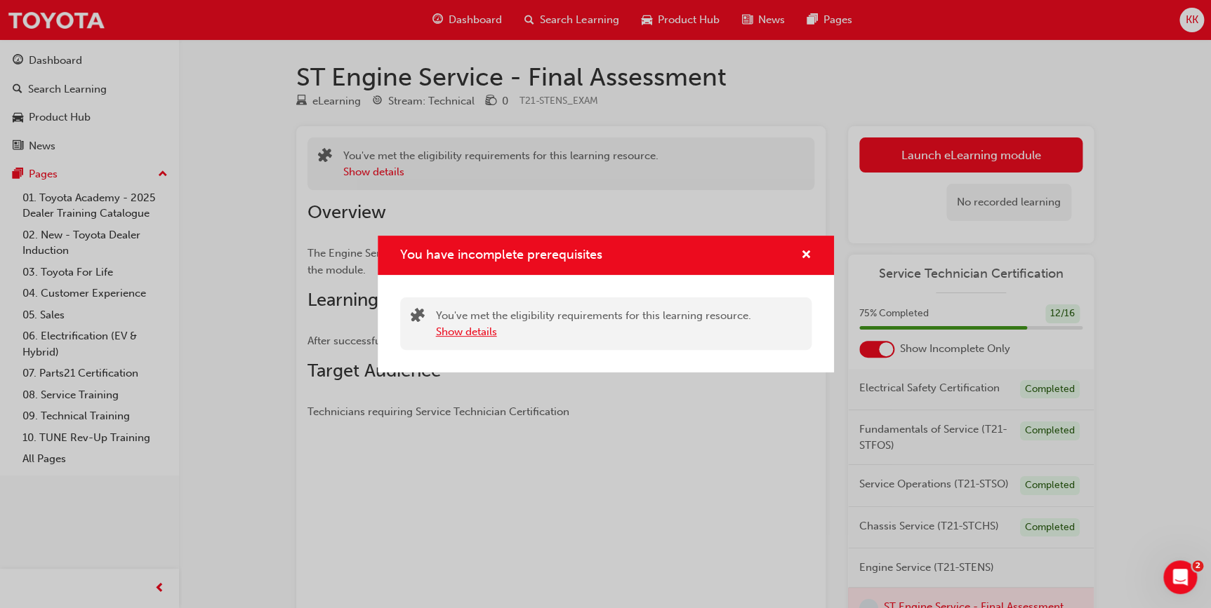
click at [472, 333] on button "Show details" at bounding box center [466, 332] width 61 height 16
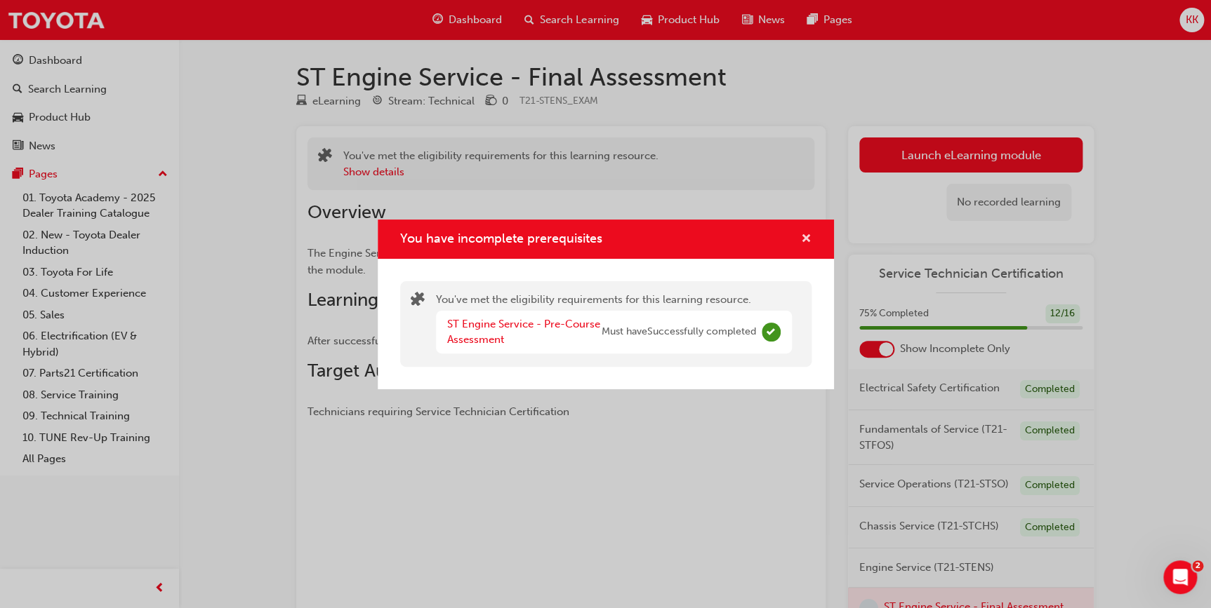
click at [807, 241] on span "cross-icon" at bounding box center [806, 240] width 11 height 13
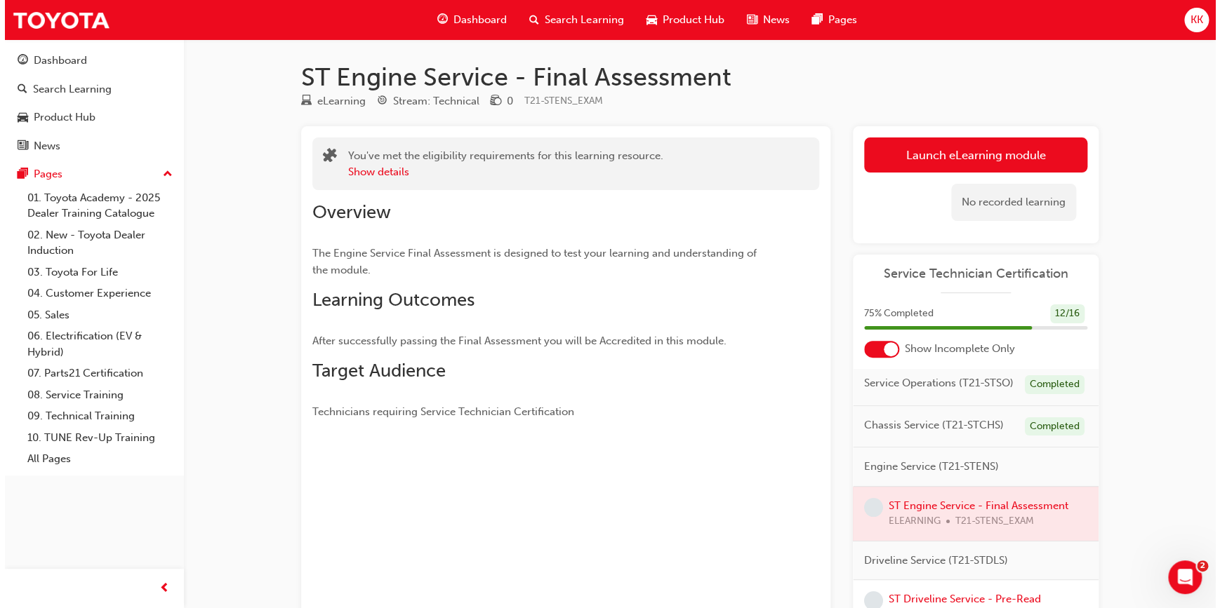
scroll to position [237, 0]
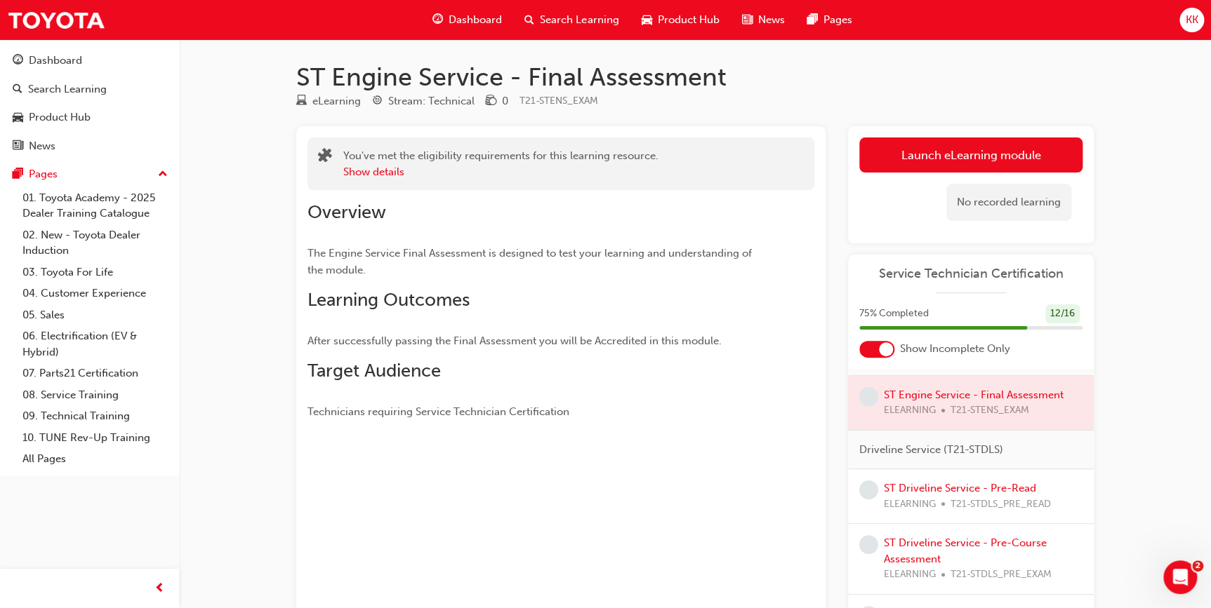
click at [953, 396] on div at bounding box center [971, 403] width 246 height 54
click at [916, 491] on link "ST Driveline Service - Pre-Read" at bounding box center [960, 488] width 152 height 13
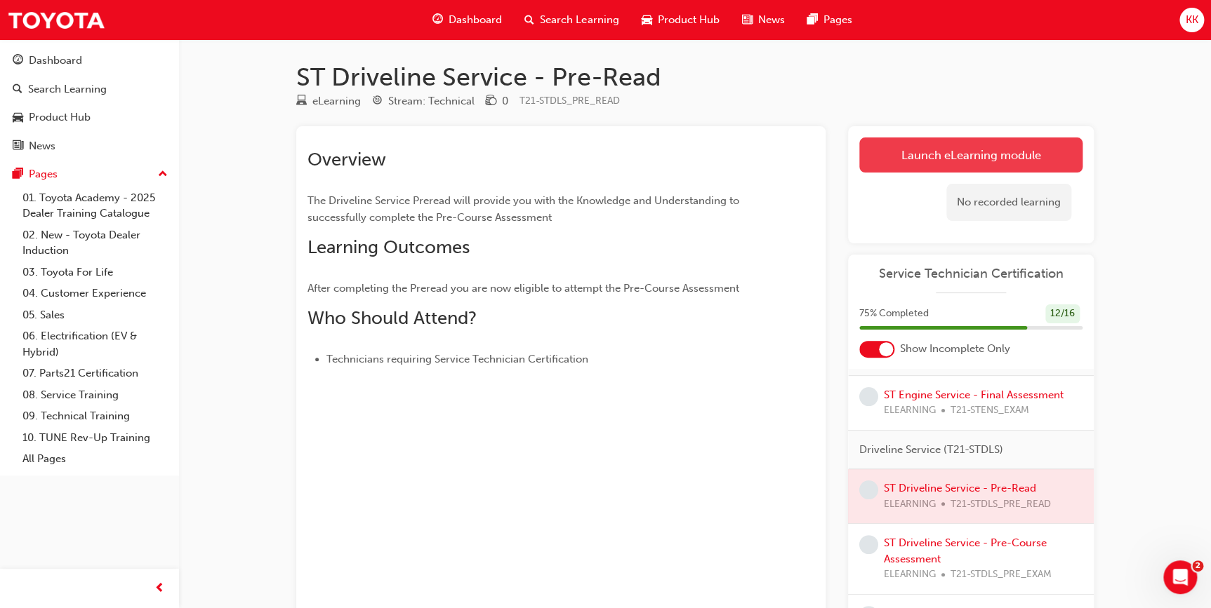
click at [976, 159] on link "Launch eLearning module" at bounding box center [970, 155] width 223 height 35
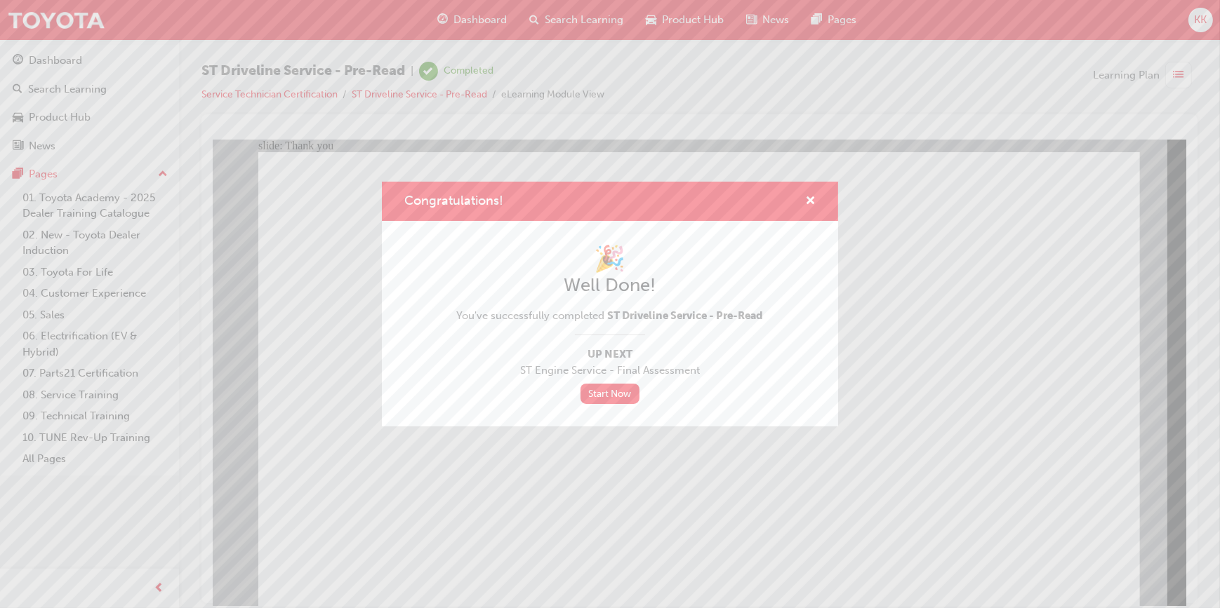
click at [519, 505] on div "Congratulations! 🎉 Well Done! You've successfully completed ST Driveline Servic…" at bounding box center [610, 304] width 1220 height 608
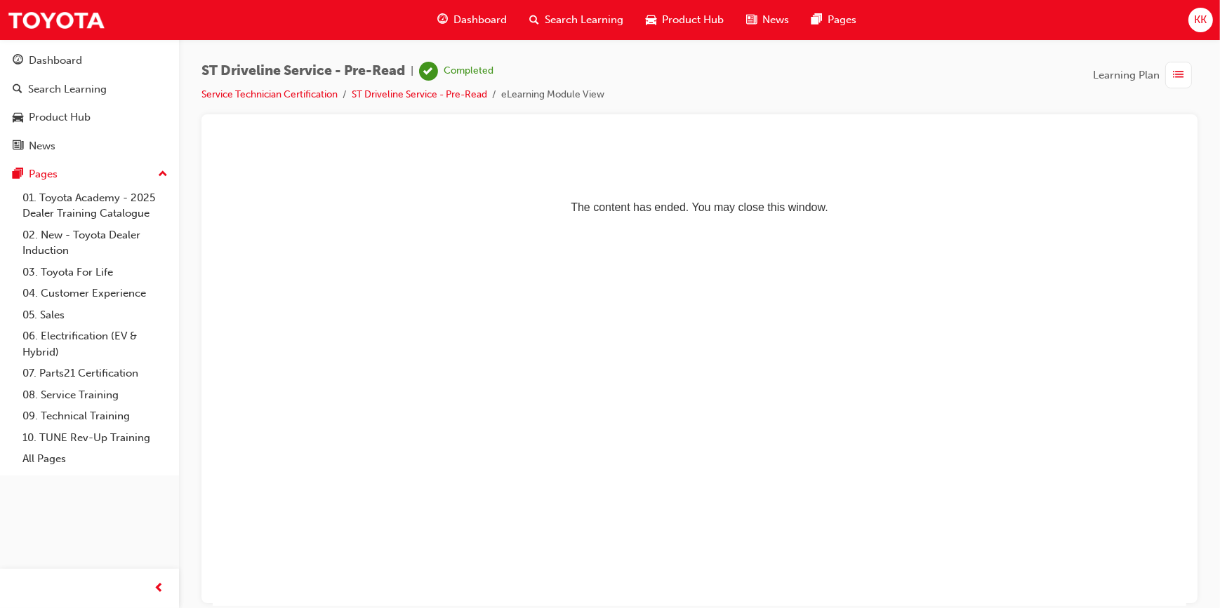
click at [1179, 79] on span "list-icon" at bounding box center [1178, 76] width 11 height 18
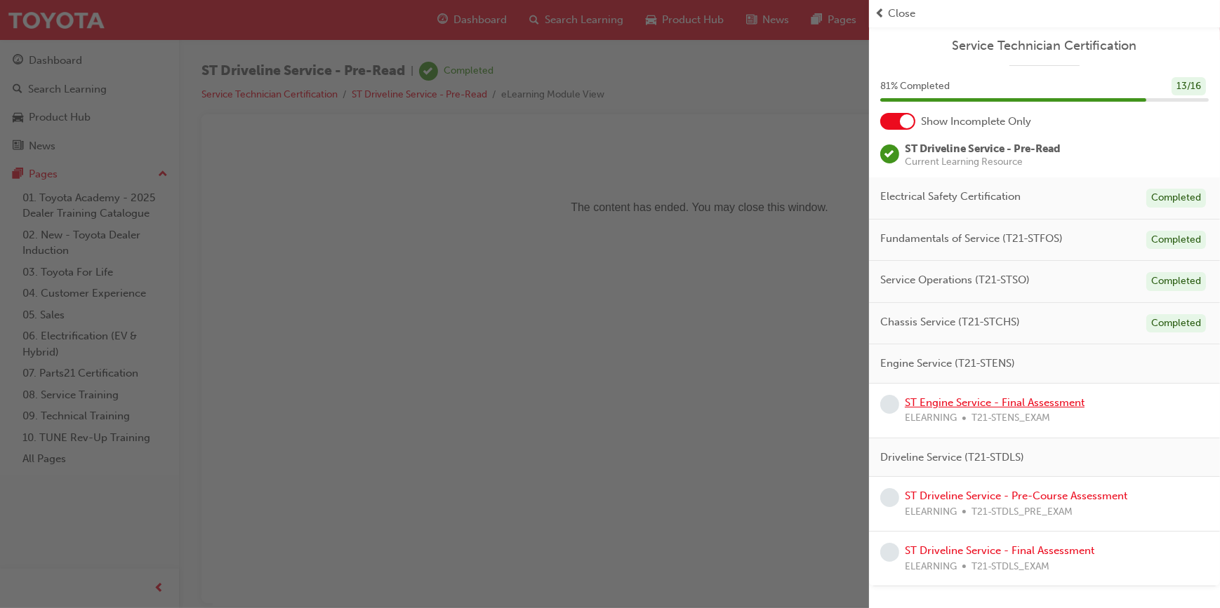
click at [1025, 403] on link "ST Engine Service - Final Assessment" at bounding box center [995, 403] width 180 height 13
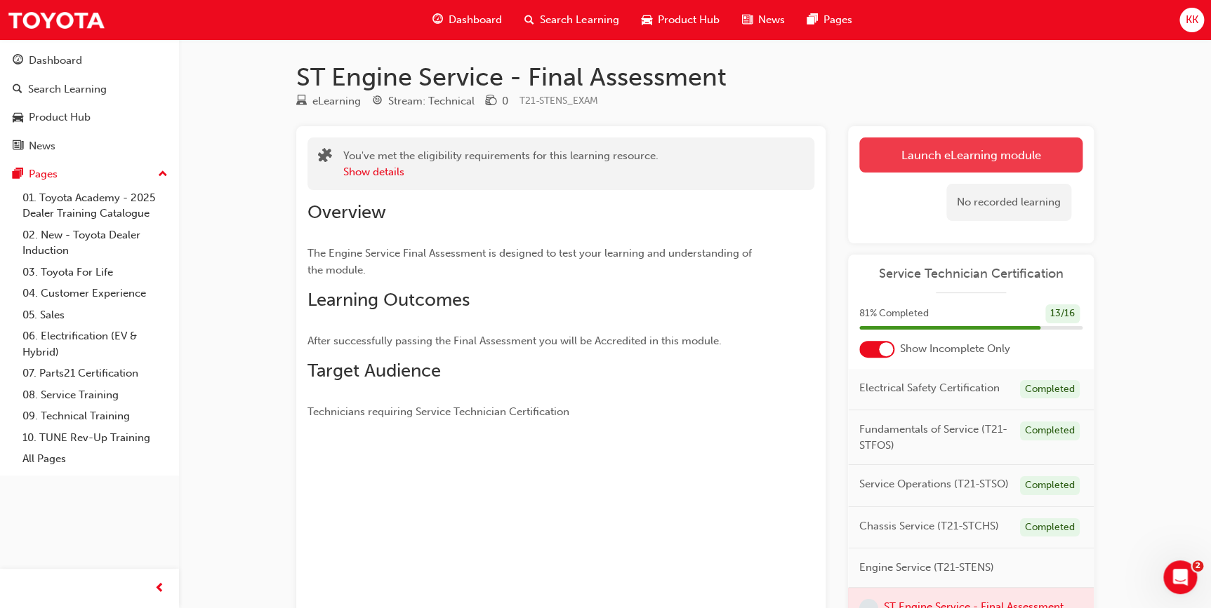
click at [1003, 166] on link "Launch eLearning module" at bounding box center [970, 155] width 223 height 35
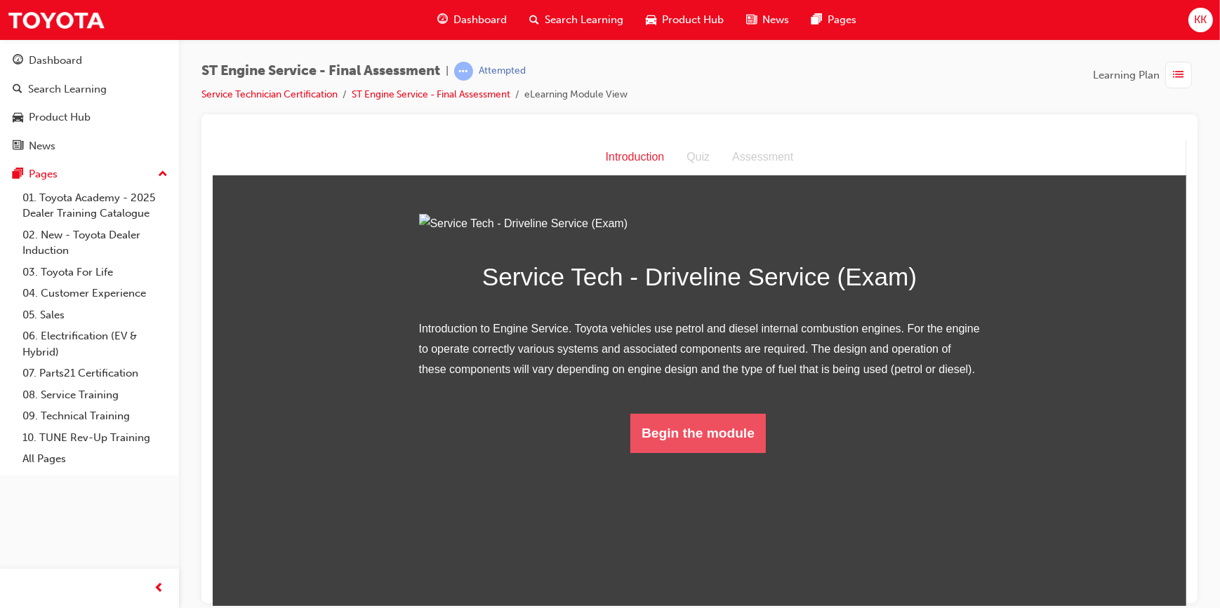
click at [680, 453] on button "Begin the module" at bounding box center [697, 432] width 135 height 39
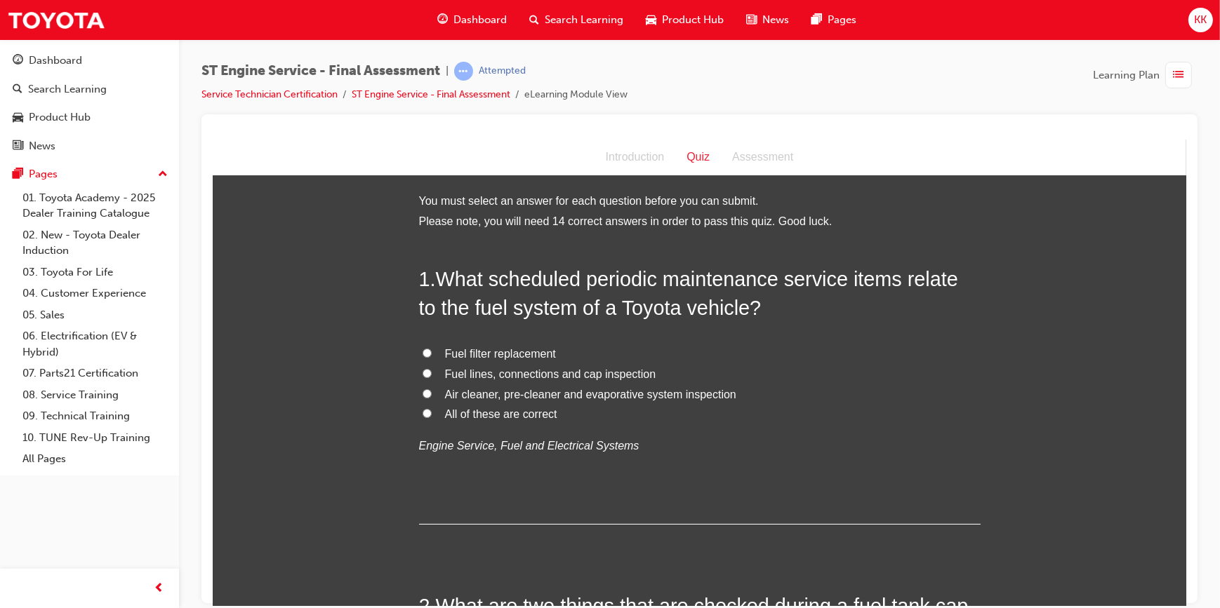
click at [418, 411] on label "All of these are correct" at bounding box center [698, 414] width 561 height 20
click at [422, 411] on input "All of these are correct" at bounding box center [426, 412] width 9 height 9
radio input "true"
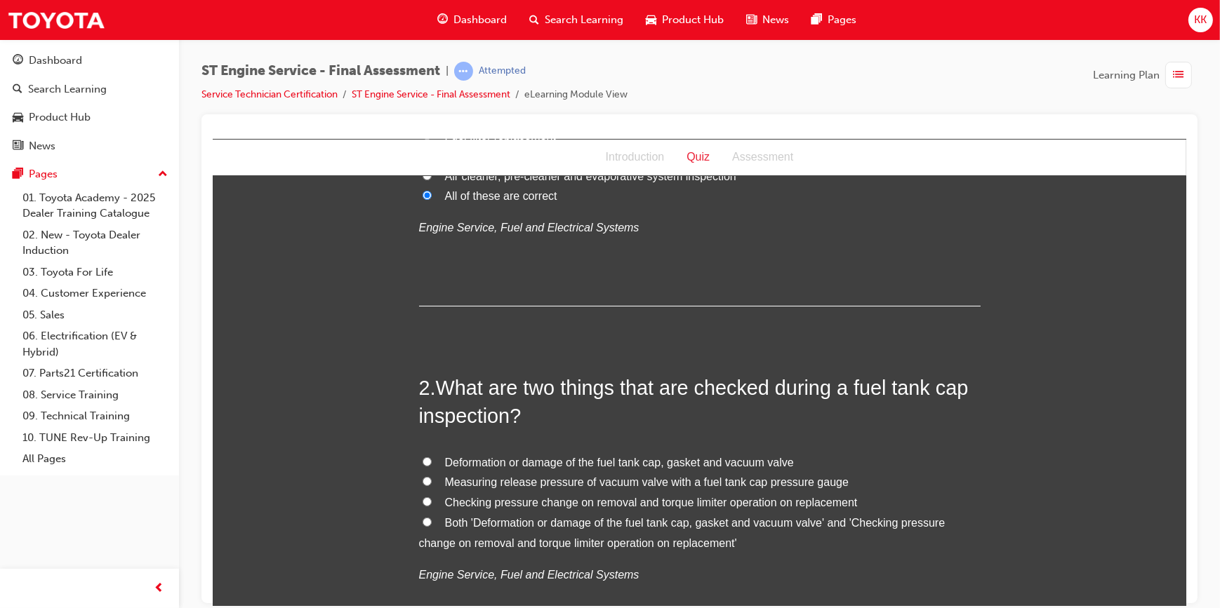
scroll to position [319, 0]
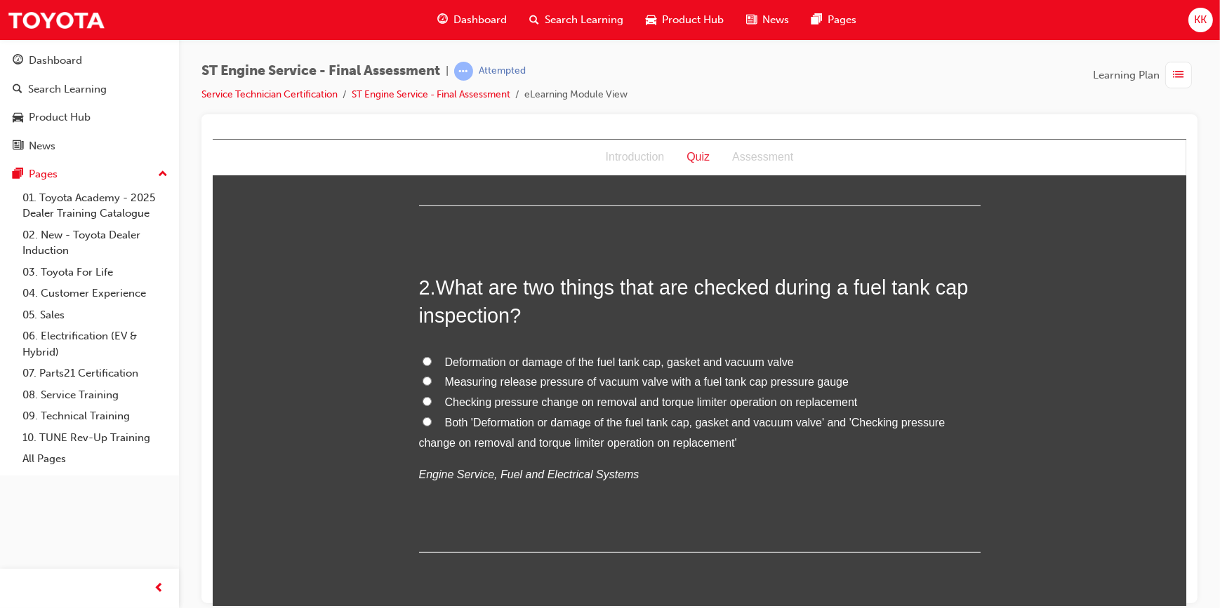
click at [424, 423] on input "Both 'Deformation or damage of the fuel tank cap, gasket and vacuum valve' and …" at bounding box center [426, 421] width 9 height 9
radio input "true"
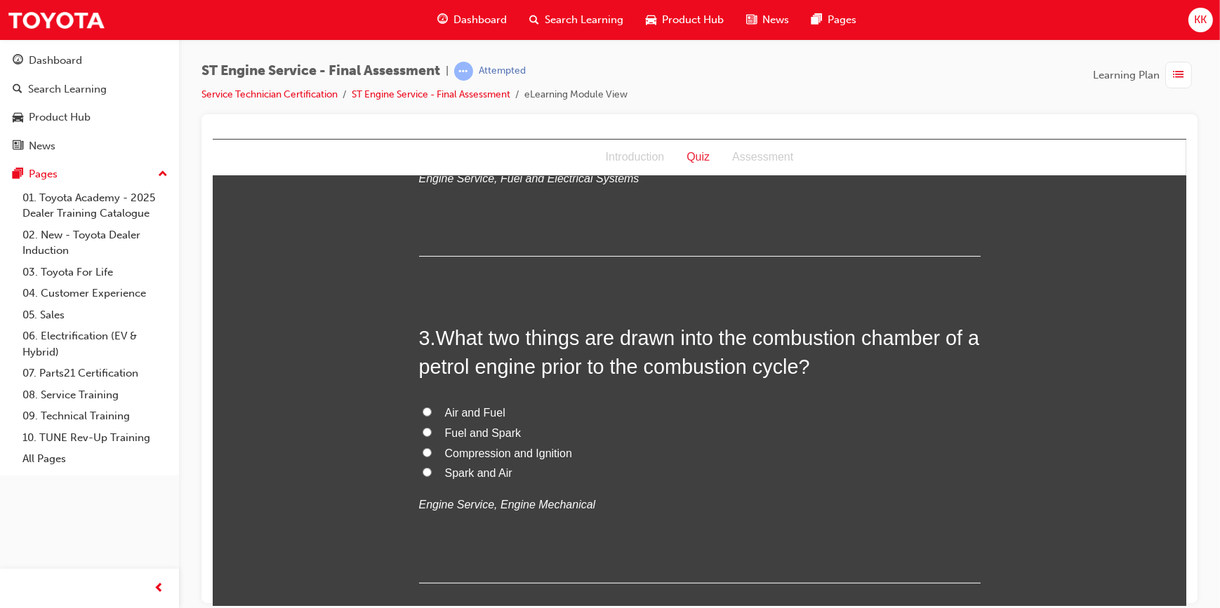
scroll to position [638, 0]
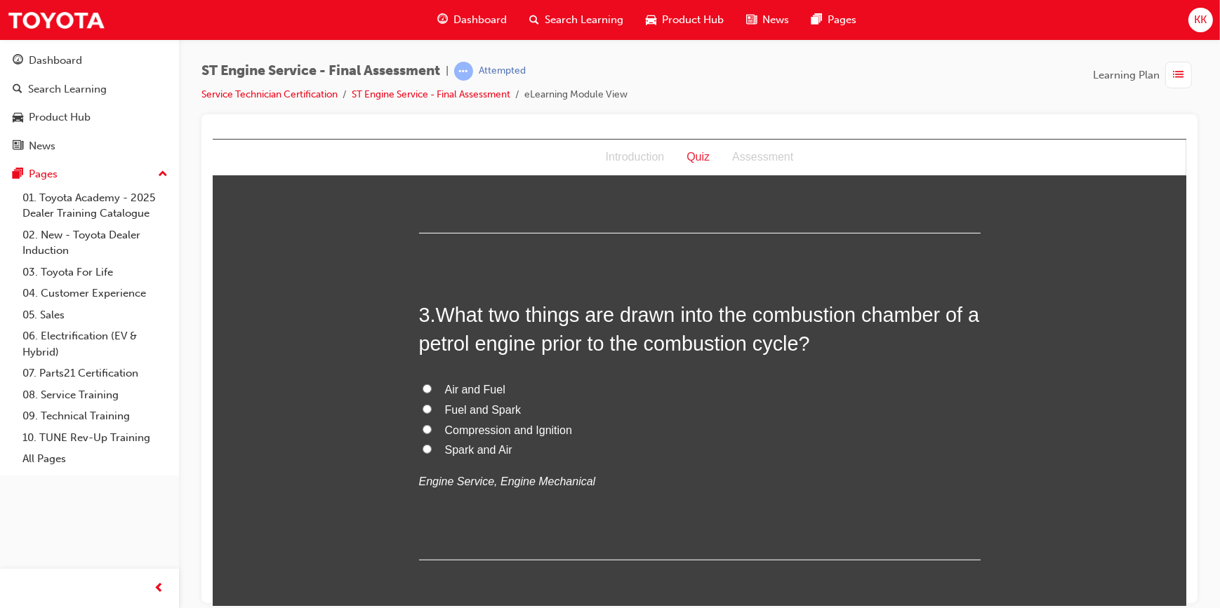
click at [422, 387] on input "Air and Fuel" at bounding box center [426, 388] width 9 height 9
radio input "true"
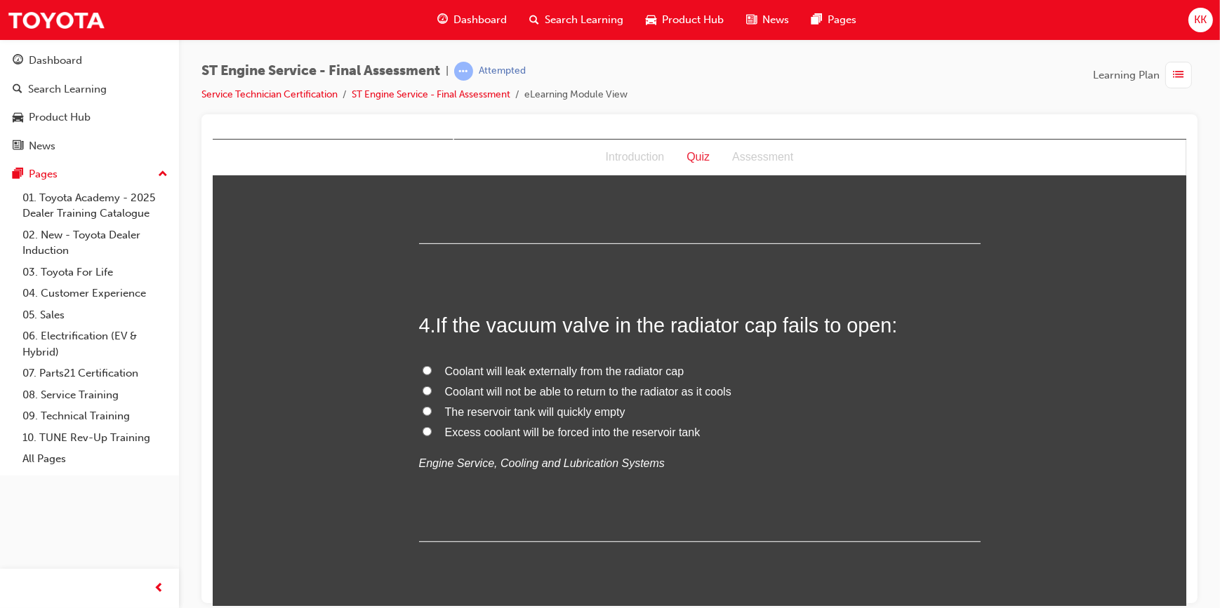
scroll to position [957, 0]
click at [422, 366] on input "Coolant will leak externally from the radiator cap" at bounding box center [426, 368] width 9 height 9
radio input "true"
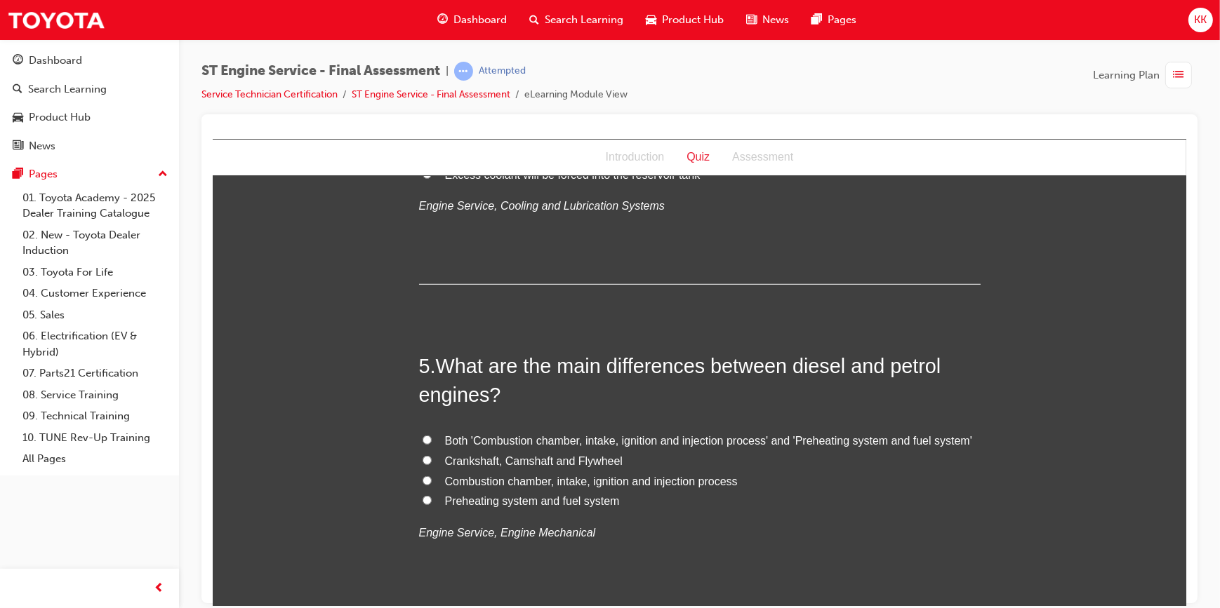
scroll to position [1276, 0]
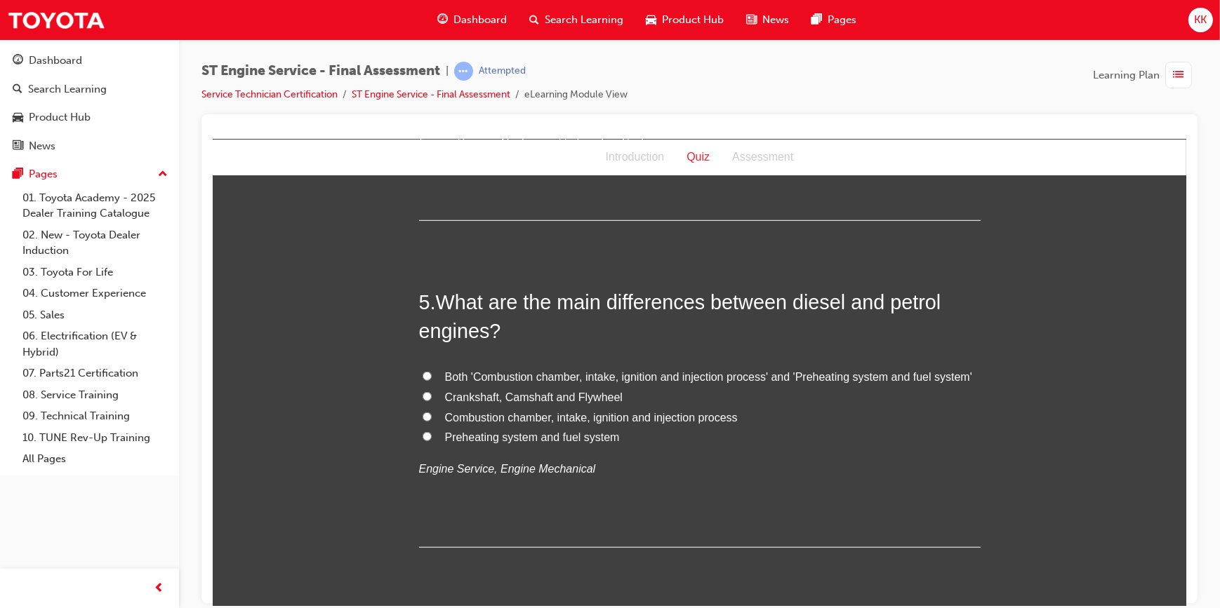
click at [422, 373] on input "Both 'Combustion chamber, intake, ignition and injection process' and 'Preheati…" at bounding box center [426, 375] width 9 height 9
radio input "true"
click at [422, 432] on input "Preheating system and fuel system" at bounding box center [426, 436] width 9 height 9
radio input "true"
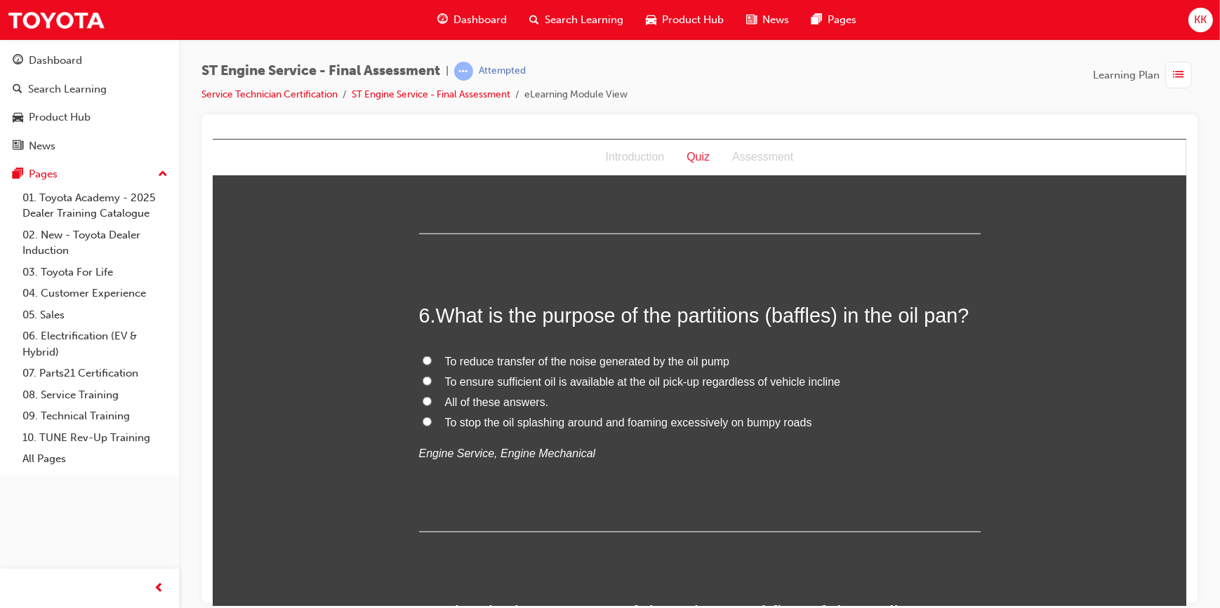
scroll to position [1595, 0]
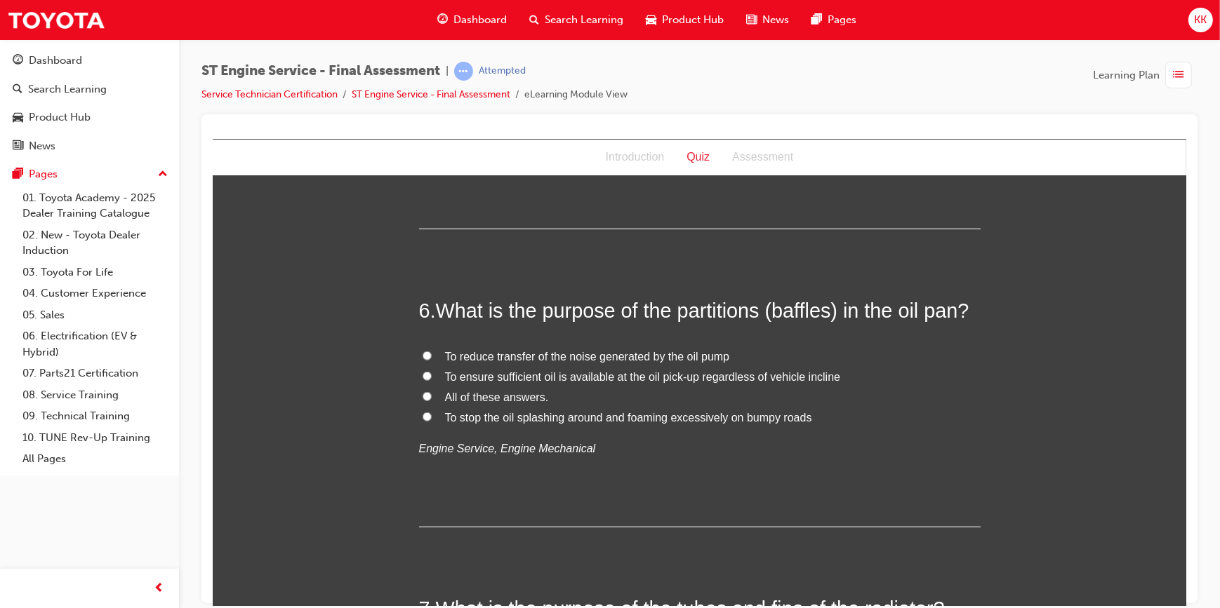
click at [422, 396] on input "All of these answers." at bounding box center [426, 396] width 9 height 9
radio input "true"
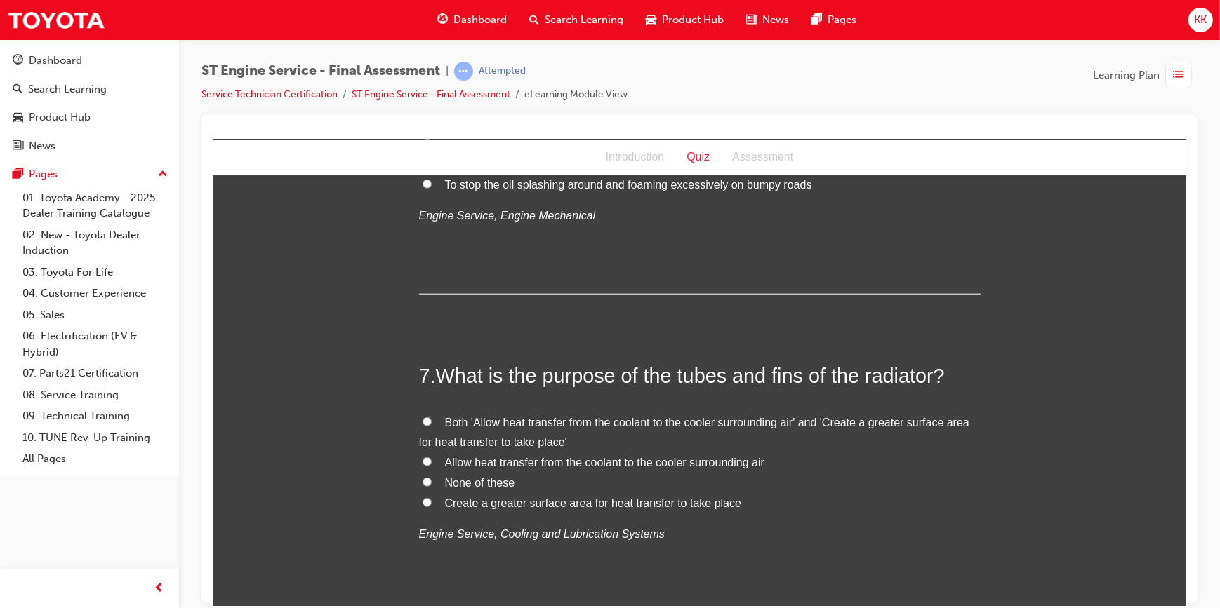
scroll to position [1850, 0]
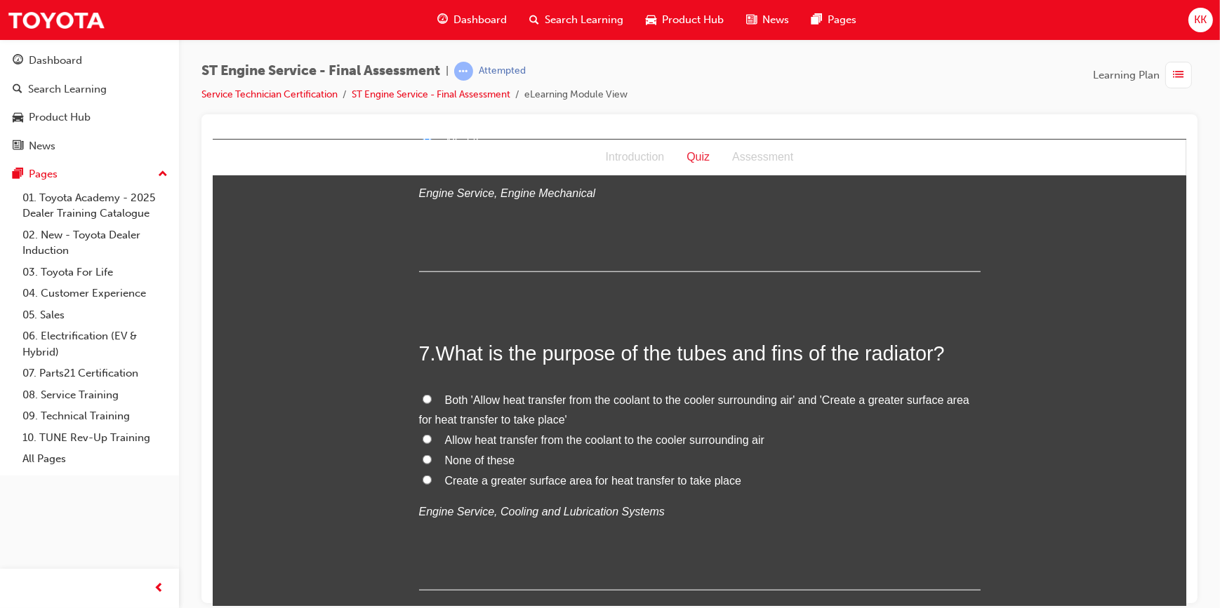
click at [418, 397] on label "Both 'Allow heat transfer from the coolant to the cooler surrounding air' and '…" at bounding box center [698, 410] width 561 height 41
click at [422, 397] on input "Both 'Allow heat transfer from the coolant to the cooler surrounding air' and '…" at bounding box center [426, 398] width 9 height 9
radio input "true"
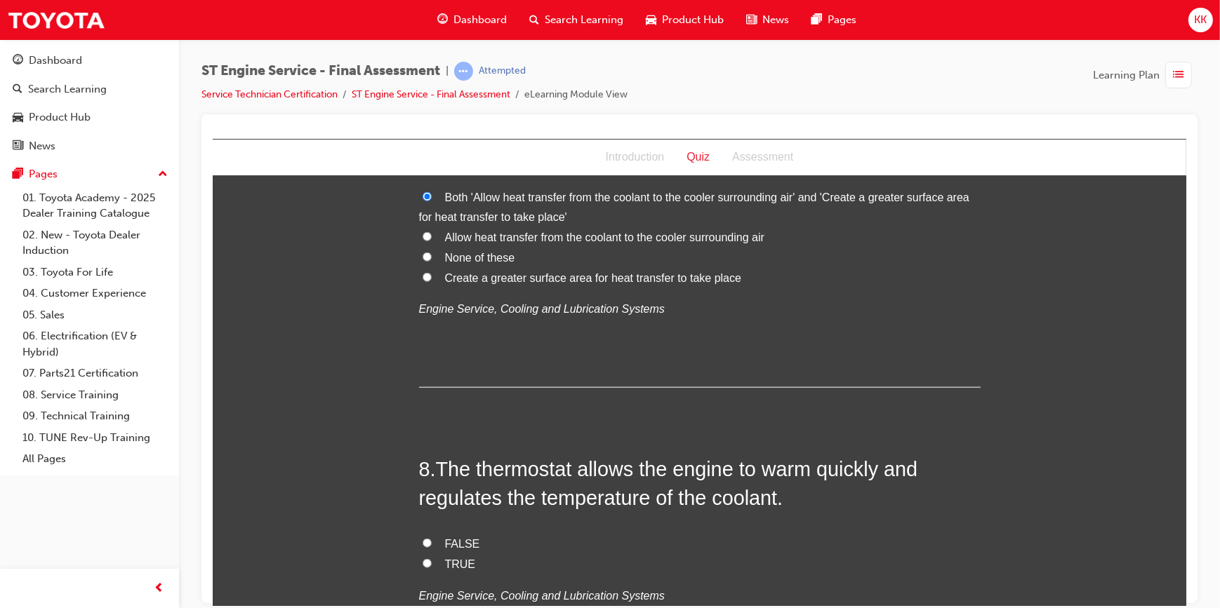
scroll to position [2105, 0]
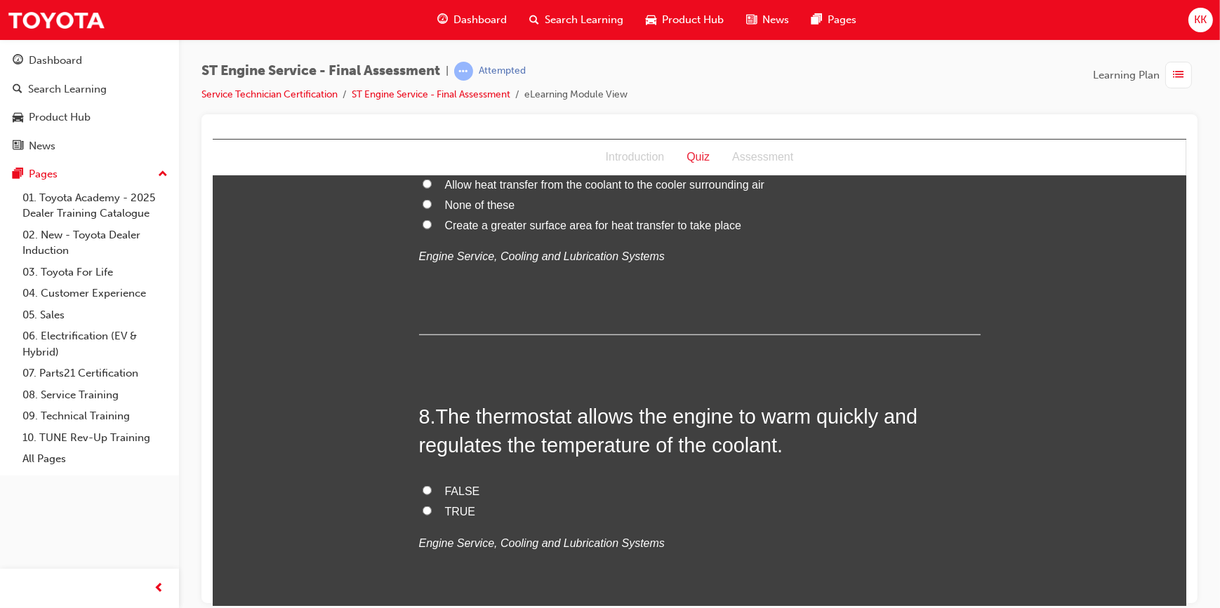
click at [423, 508] on input "TRUE" at bounding box center [426, 510] width 9 height 9
radio input "true"
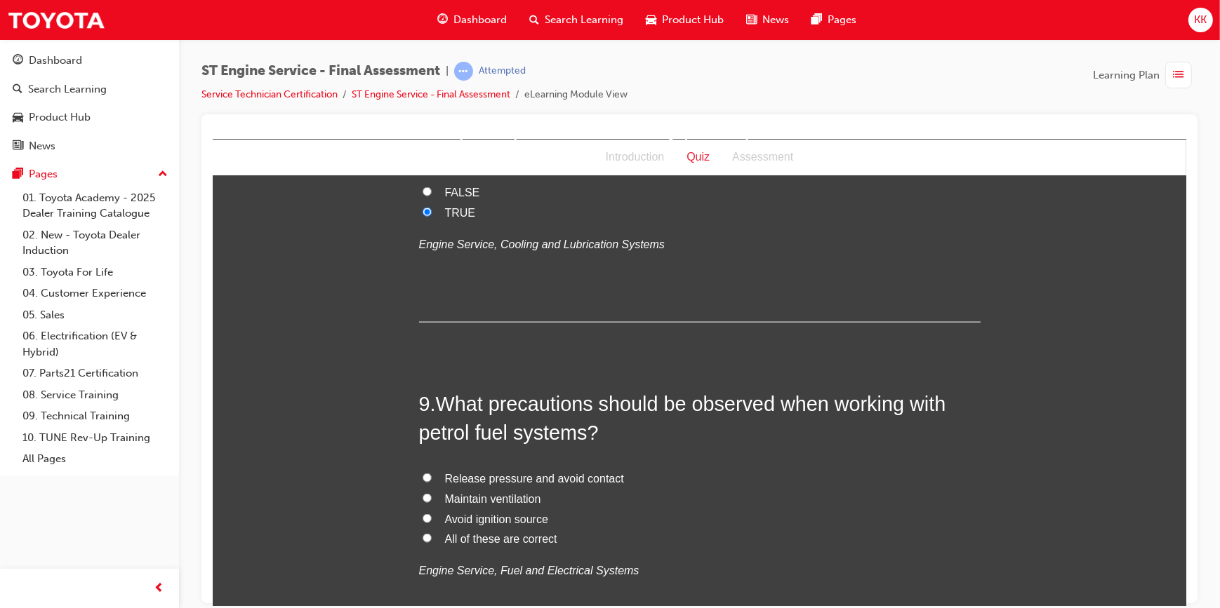
scroll to position [2488, 0]
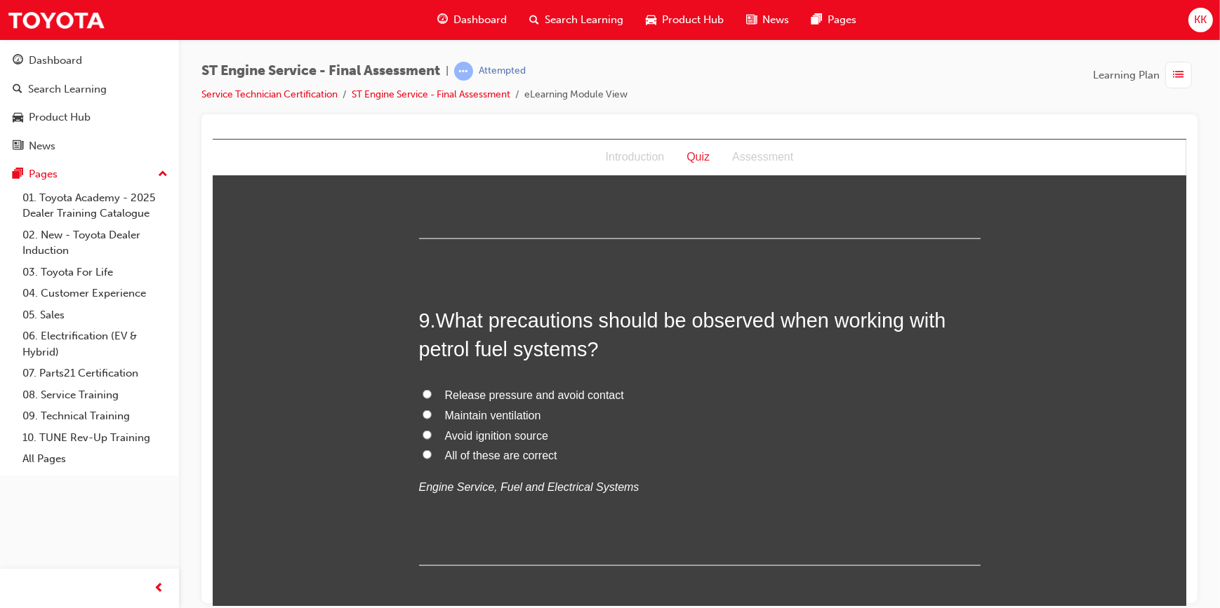
click at [422, 454] on input "All of these are correct" at bounding box center [426, 454] width 9 height 9
radio input "true"
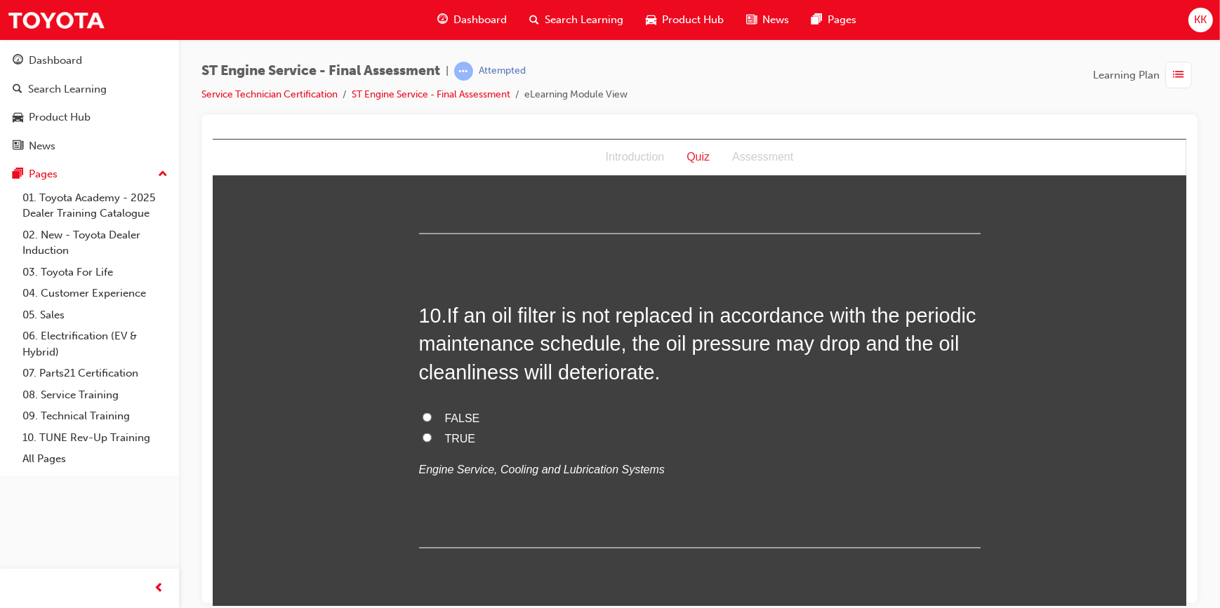
scroll to position [2870, 0]
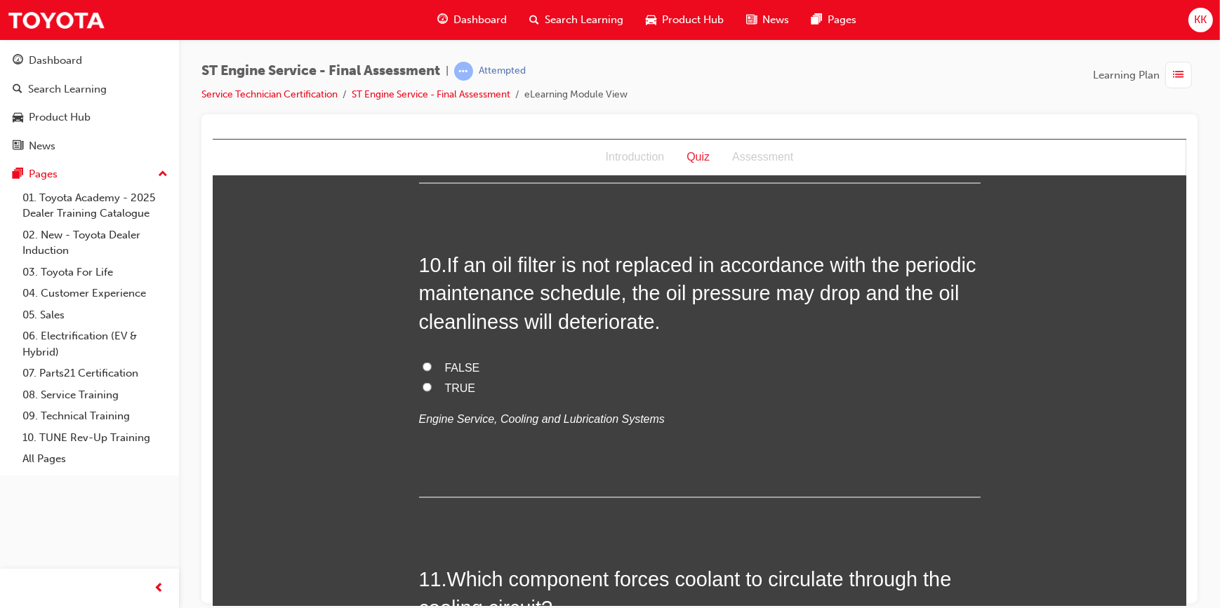
click at [422, 385] on input "TRUE" at bounding box center [426, 386] width 9 height 9
radio input "true"
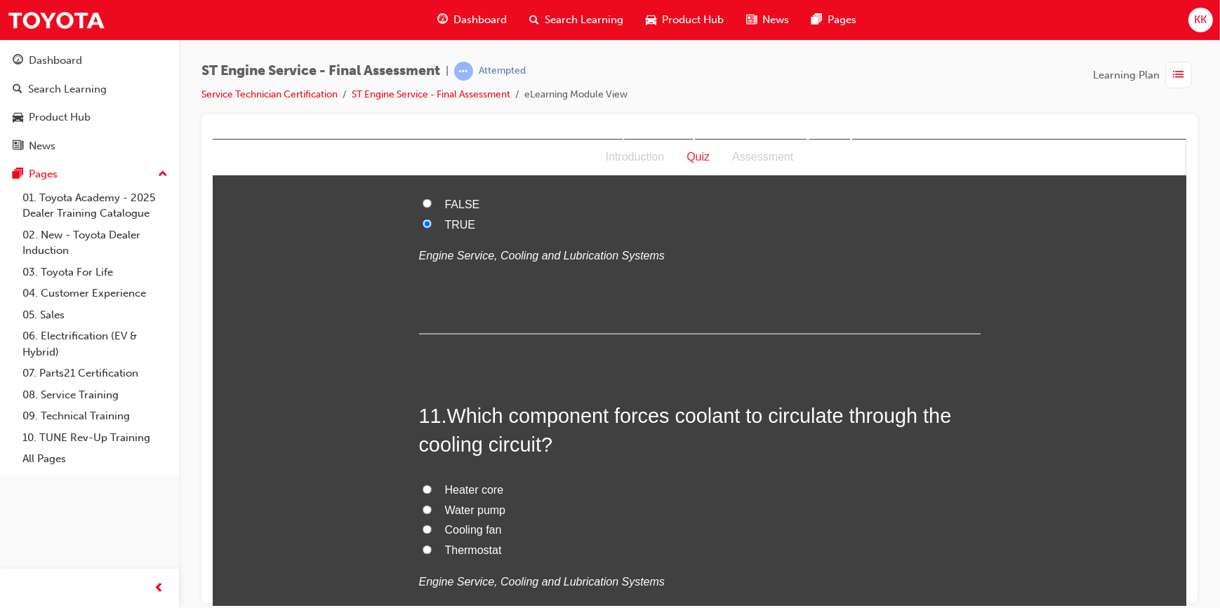
scroll to position [3126, 0]
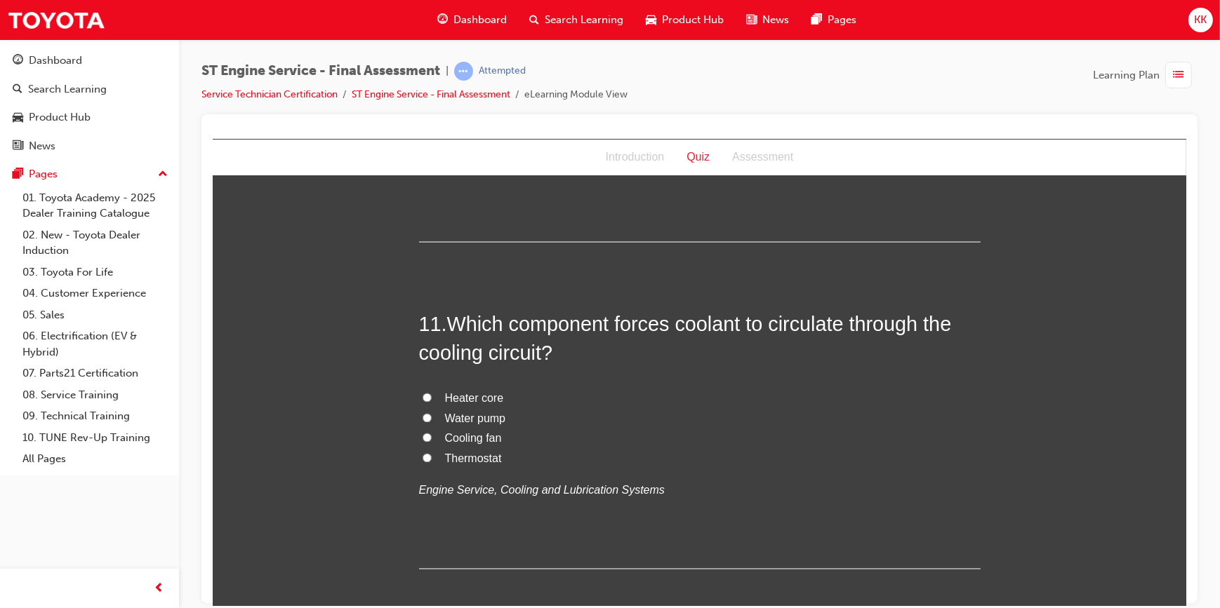
click at [422, 413] on input "Water pump" at bounding box center [426, 417] width 9 height 9
radio input "true"
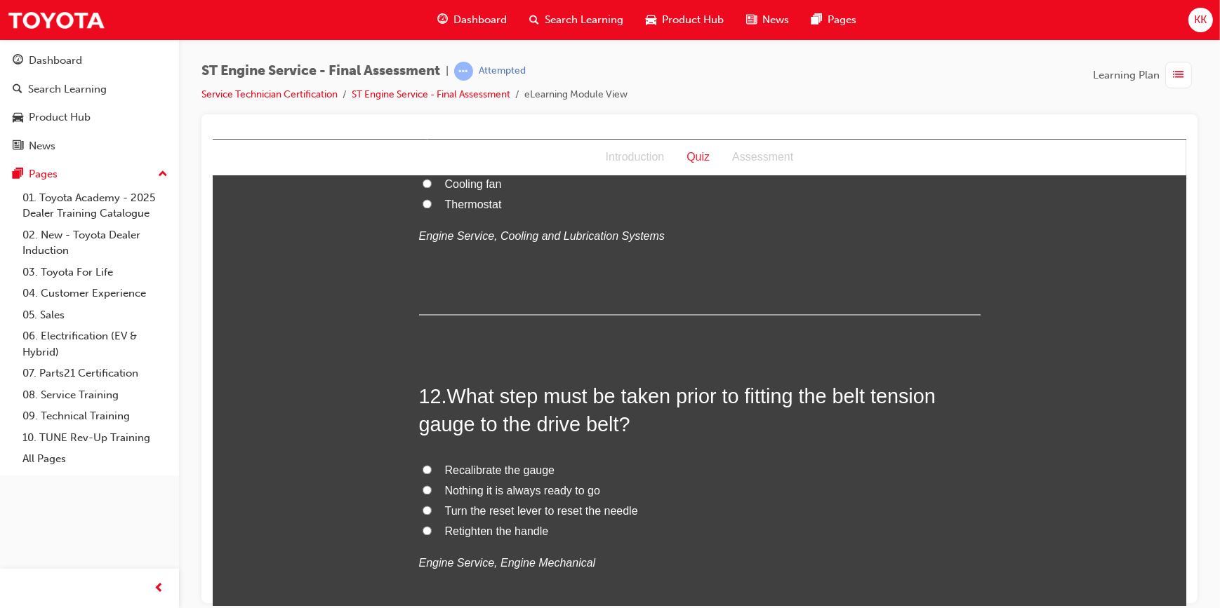
scroll to position [3445, 0]
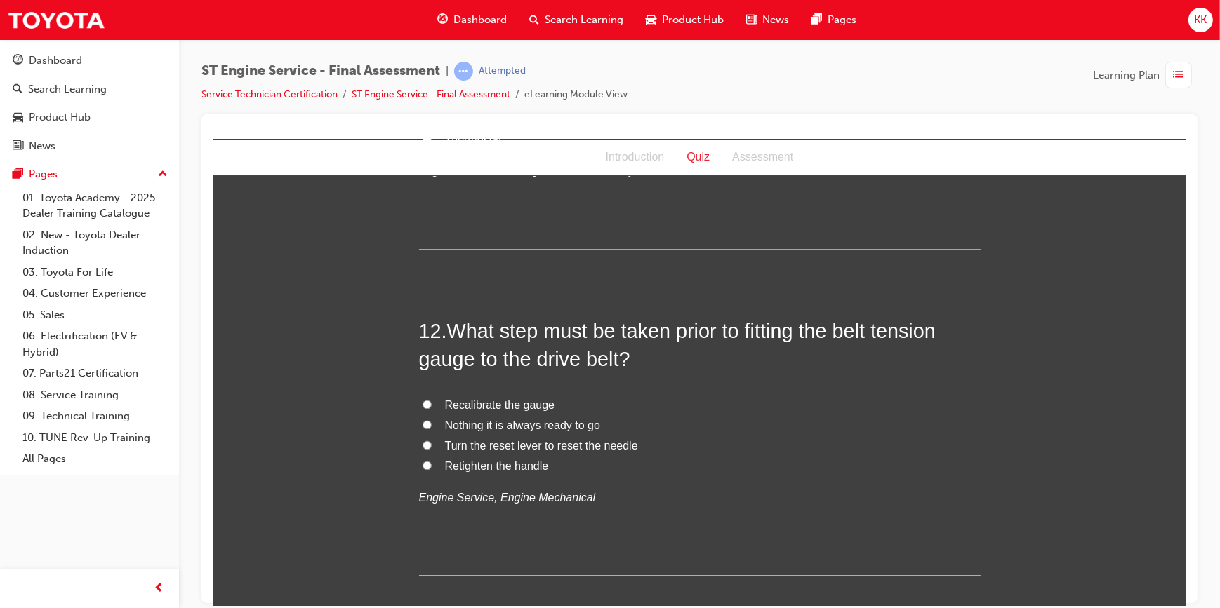
click at [422, 444] on input "Turn the reset lever to reset the needle" at bounding box center [426, 445] width 9 height 9
radio input "true"
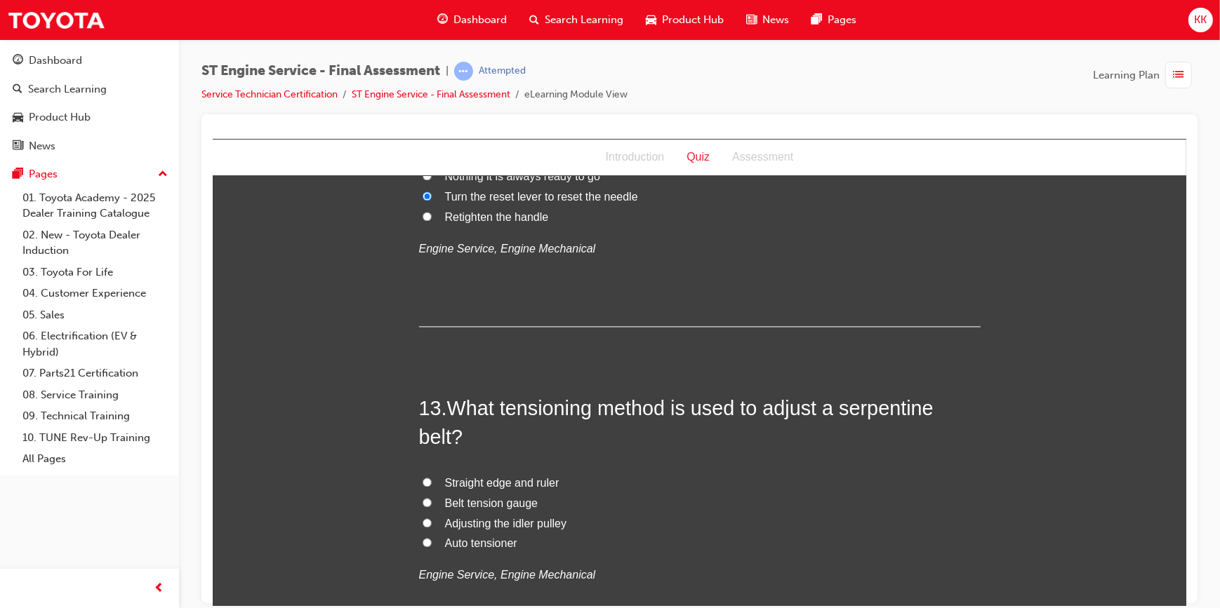
scroll to position [3764, 0]
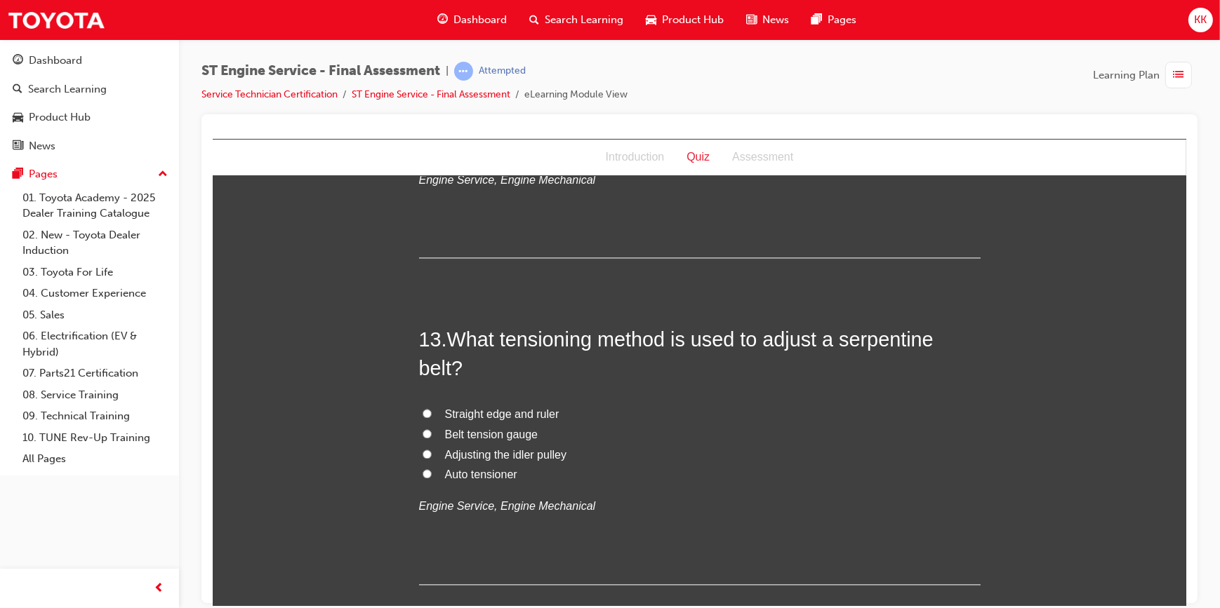
click at [422, 451] on input "Adjusting the idler pulley" at bounding box center [426, 453] width 9 height 9
radio input "true"
click at [422, 469] on input "Auto tensioner" at bounding box center [426, 473] width 9 height 9
radio input "true"
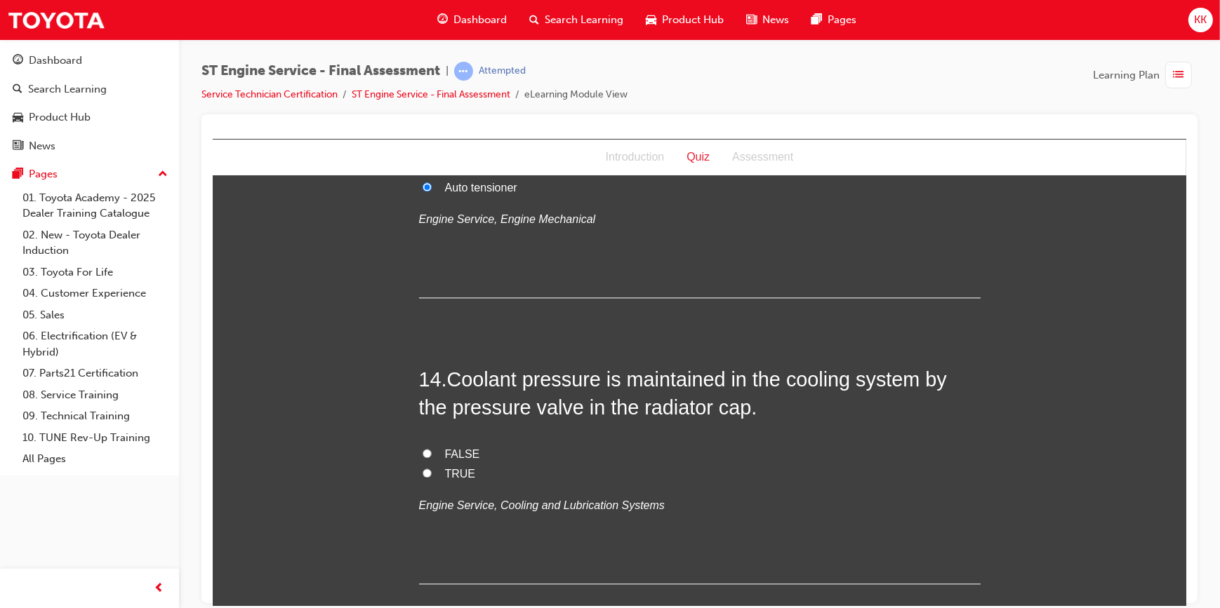
scroll to position [4083, 0]
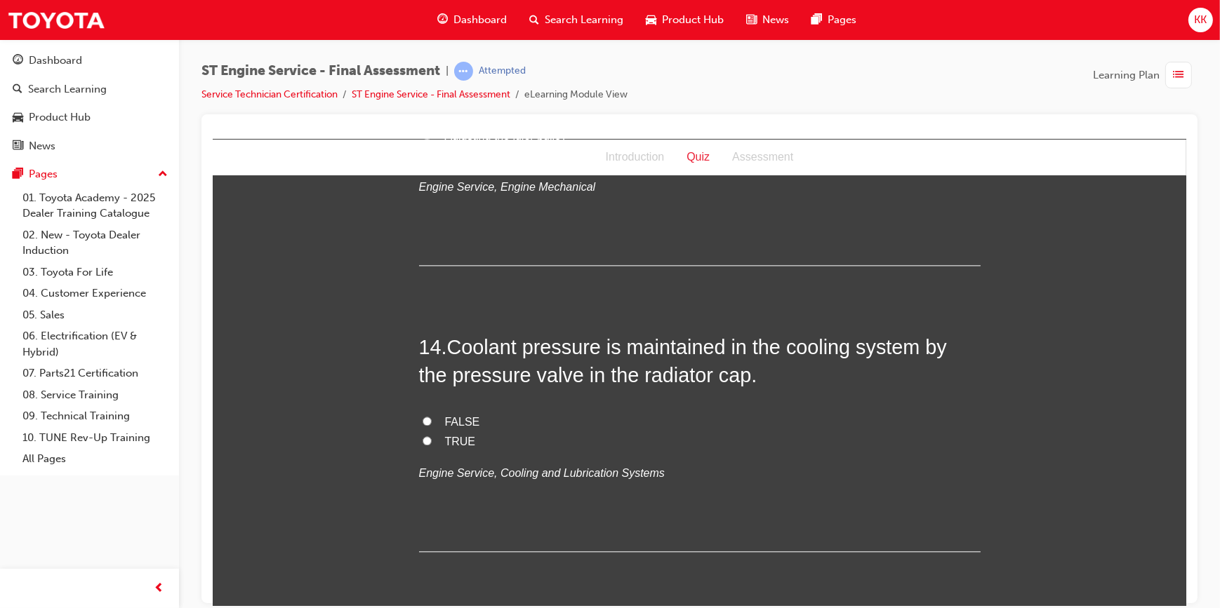
click at [422, 440] on input "TRUE" at bounding box center [426, 440] width 9 height 9
radio input "true"
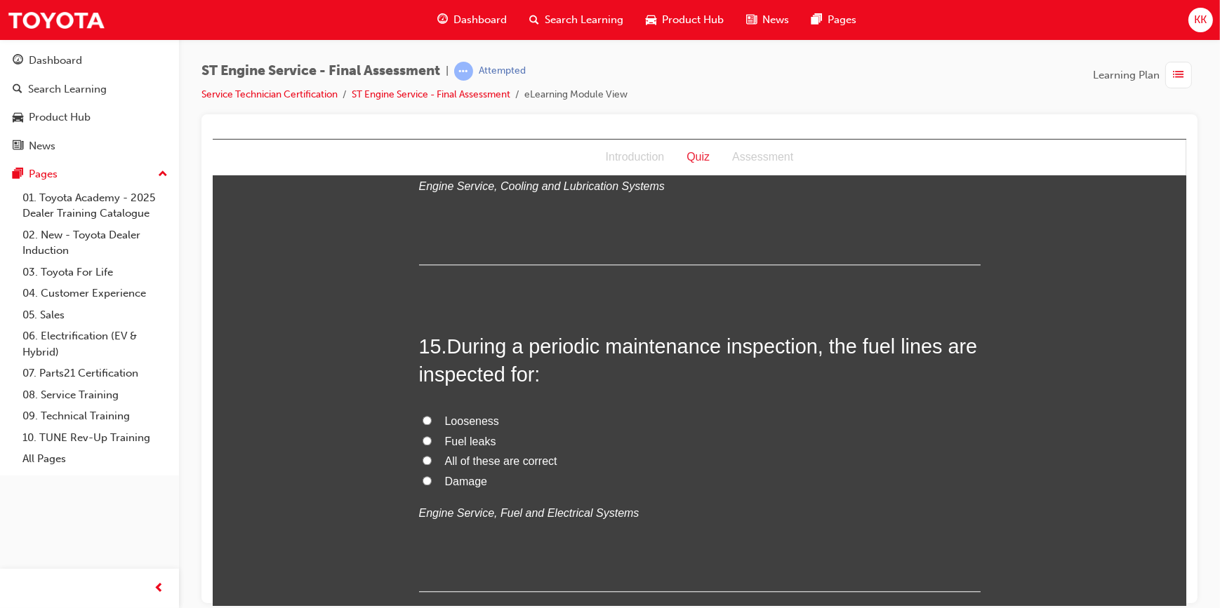
scroll to position [4402, 0]
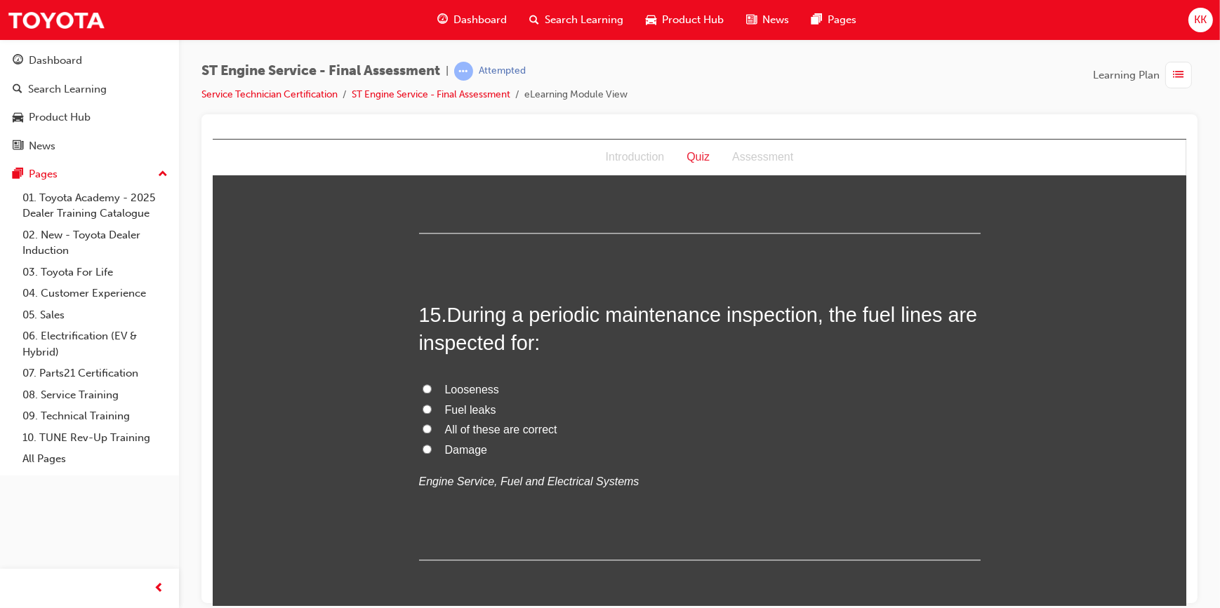
click at [422, 429] on input "All of these are correct" at bounding box center [426, 428] width 9 height 9
radio input "true"
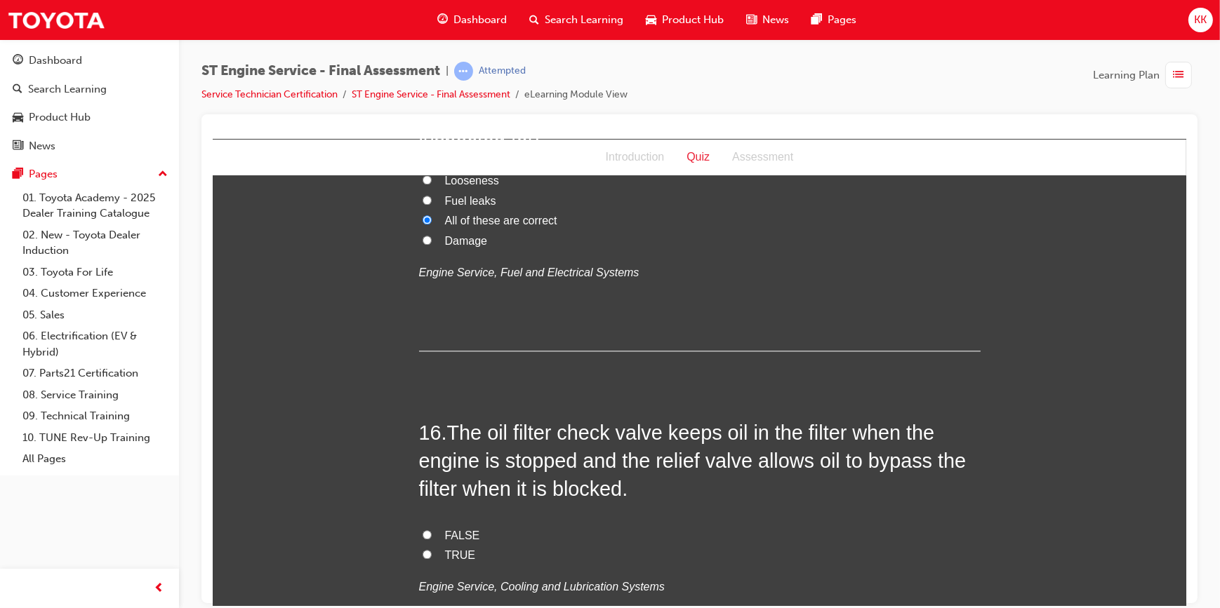
scroll to position [4721, 0]
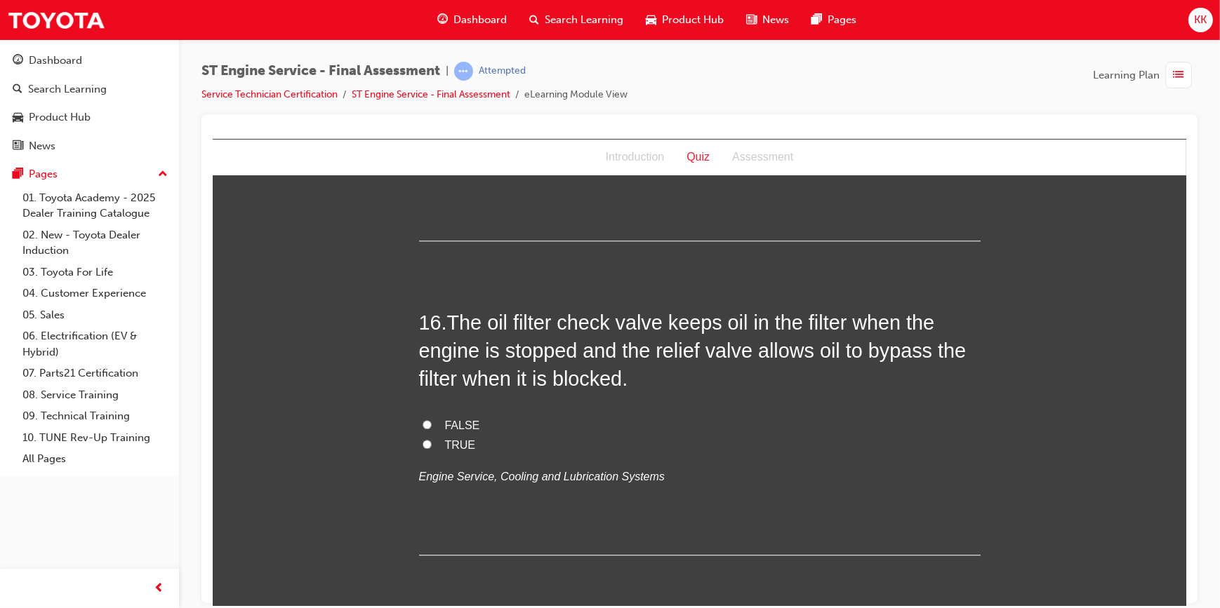
click at [422, 443] on input "TRUE" at bounding box center [426, 443] width 9 height 9
radio input "true"
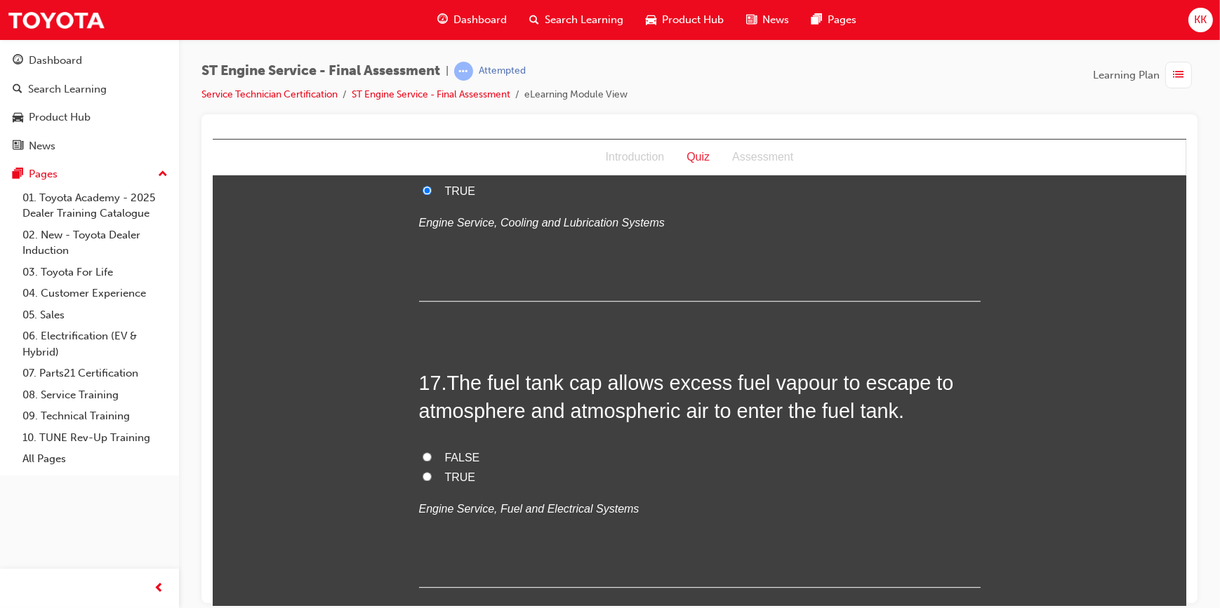
scroll to position [4976, 0]
click at [422, 475] on input "TRUE" at bounding box center [426, 475] width 9 height 9
radio input "true"
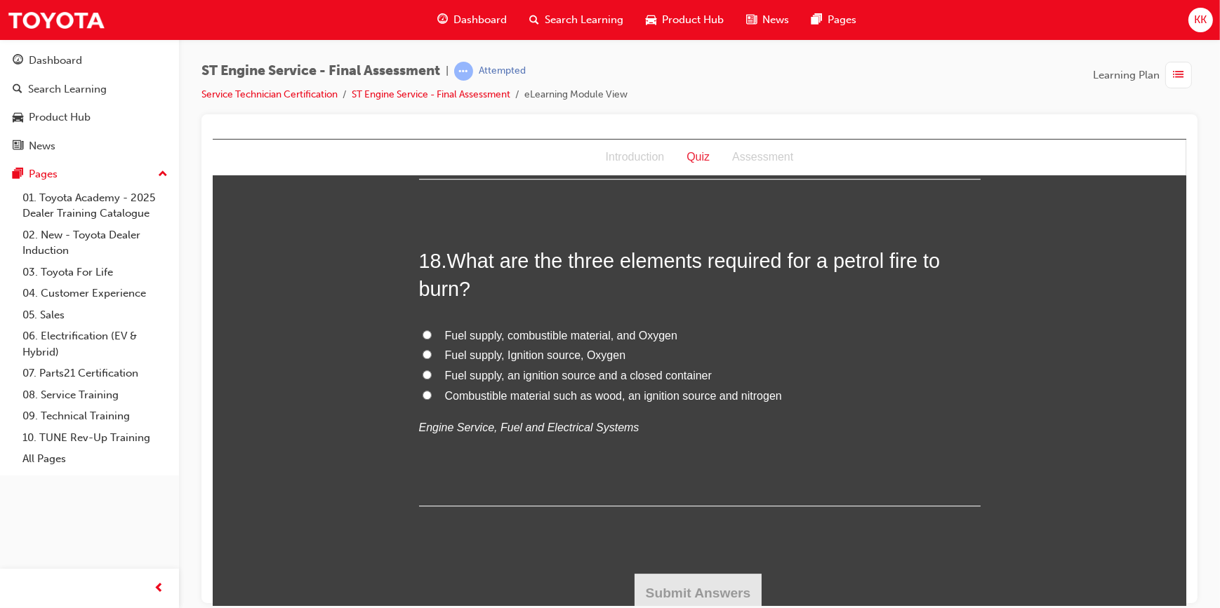
scroll to position [5389, 0]
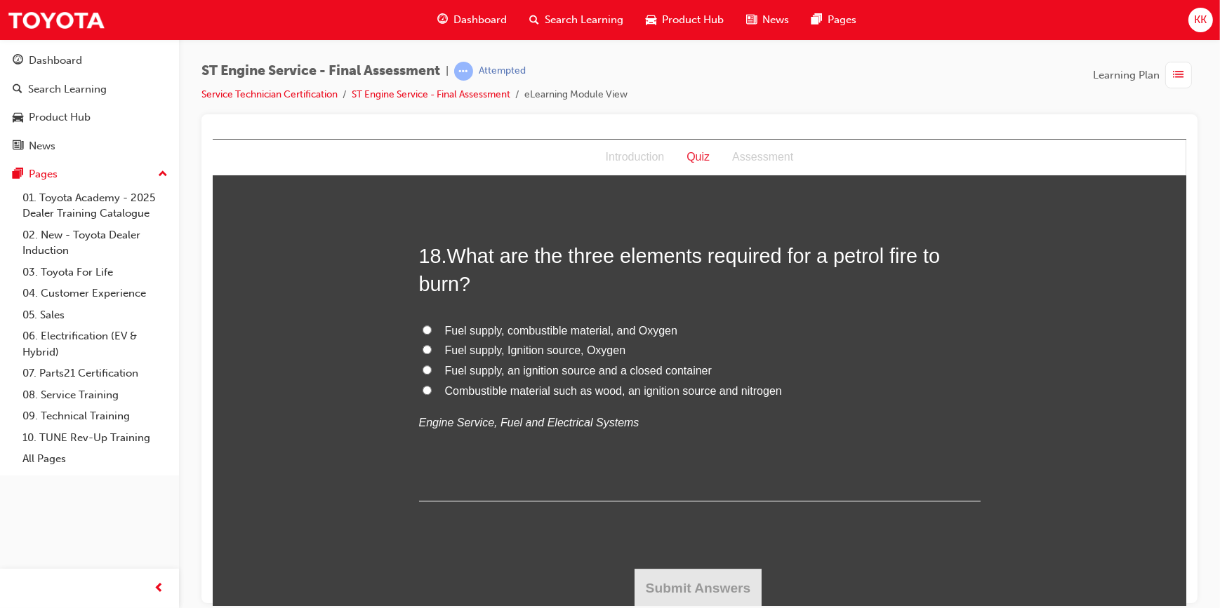
click at [422, 327] on input "Fuel supply, combustible material, and Oxygen" at bounding box center [426, 329] width 9 height 9
radio input "true"
click at [422, 347] on input "Fuel supply, Ignition source, Oxygen" at bounding box center [426, 349] width 9 height 9
radio input "true"
click at [684, 577] on button "Submit Answers" at bounding box center [698, 587] width 128 height 39
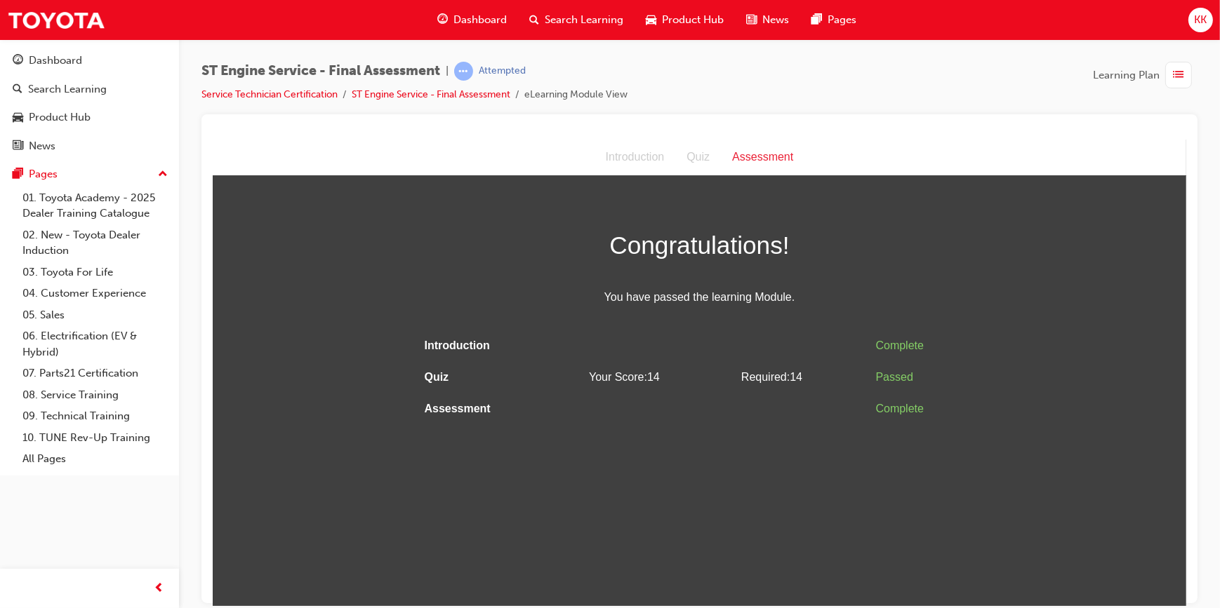
scroll to position [0, 0]
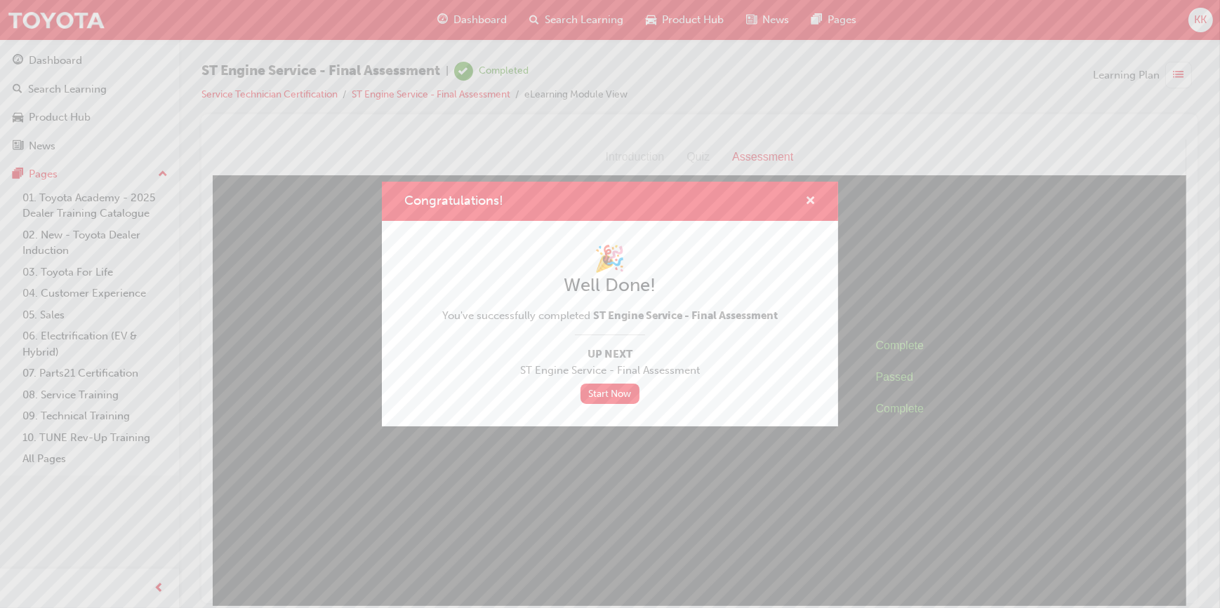
drag, startPoint x: 805, startPoint y: 201, endPoint x: 593, endPoint y: 62, distance: 253.8
click at [805, 201] on span "cross-icon" at bounding box center [810, 202] width 11 height 13
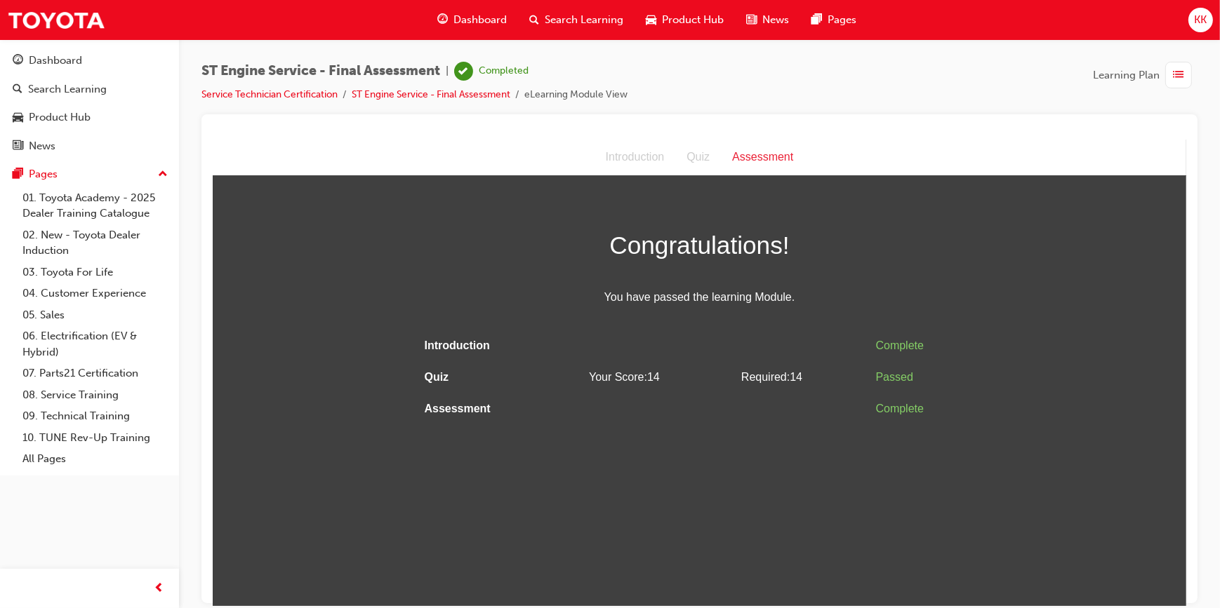
click at [1185, 79] on div "button" at bounding box center [1178, 75] width 27 height 27
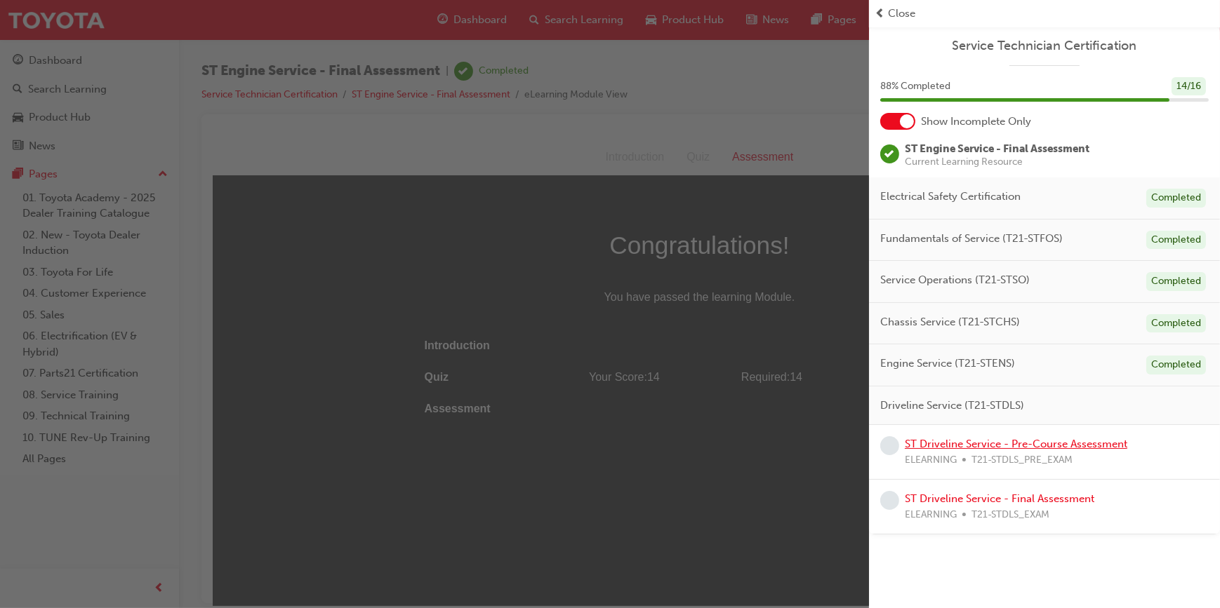
click at [982, 440] on link "ST Driveline Service - Pre-Course Assessment" at bounding box center [1016, 444] width 222 height 13
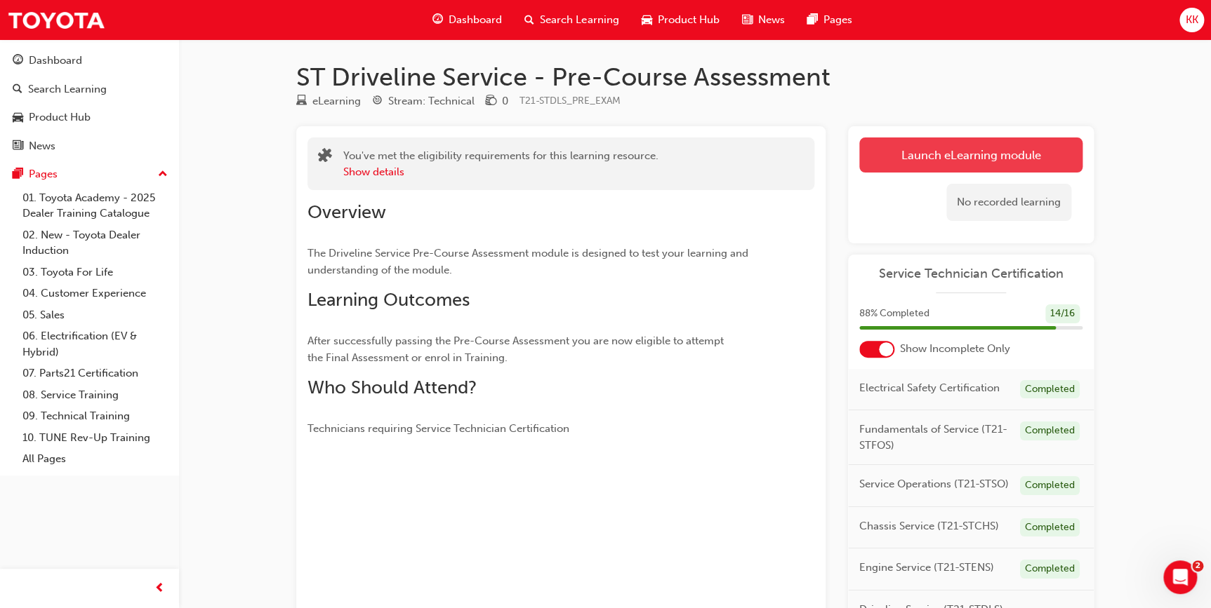
click at [953, 142] on link "Launch eLearning module" at bounding box center [970, 155] width 223 height 35
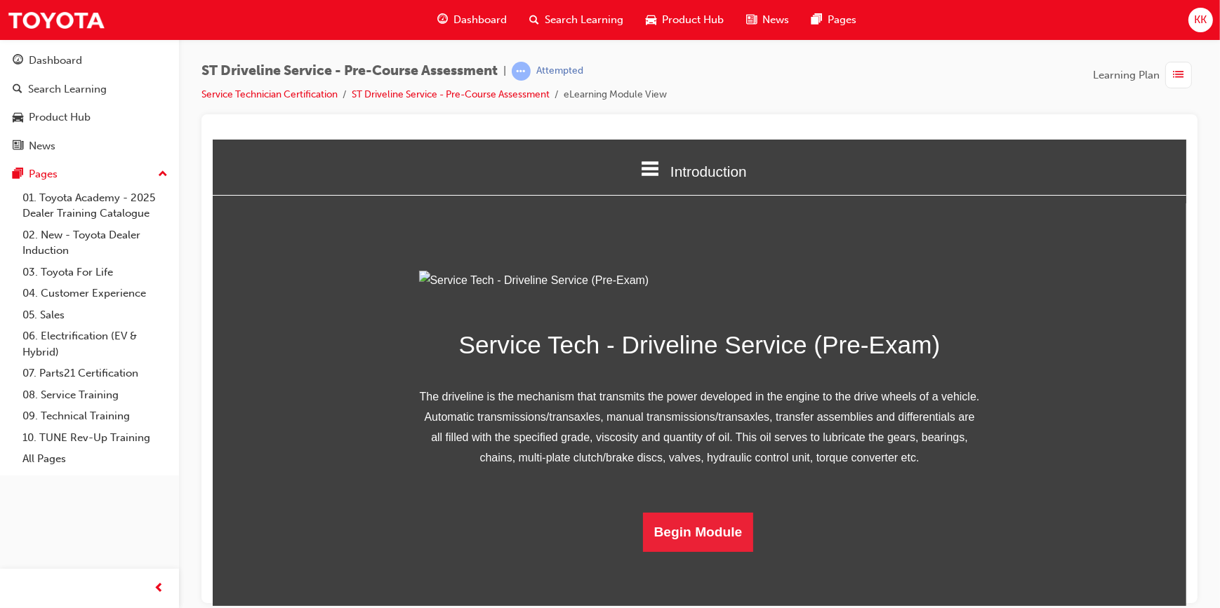
scroll to position [100, 0]
click at [700, 552] on button "Begin Module" at bounding box center [697, 531] width 111 height 39
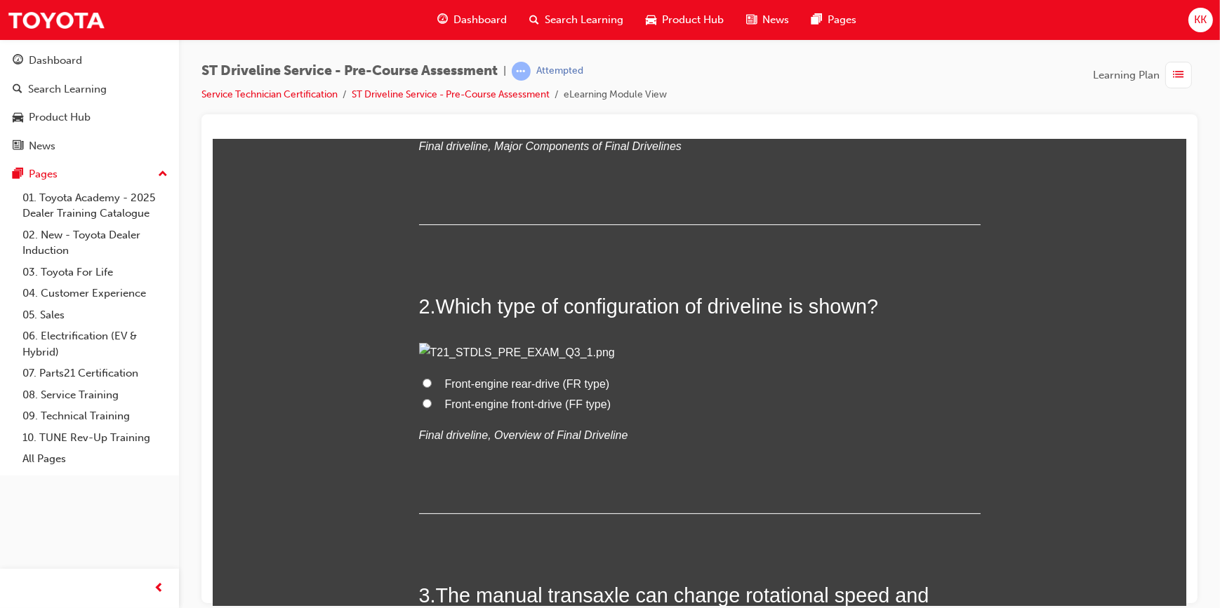
scroll to position [319, 0]
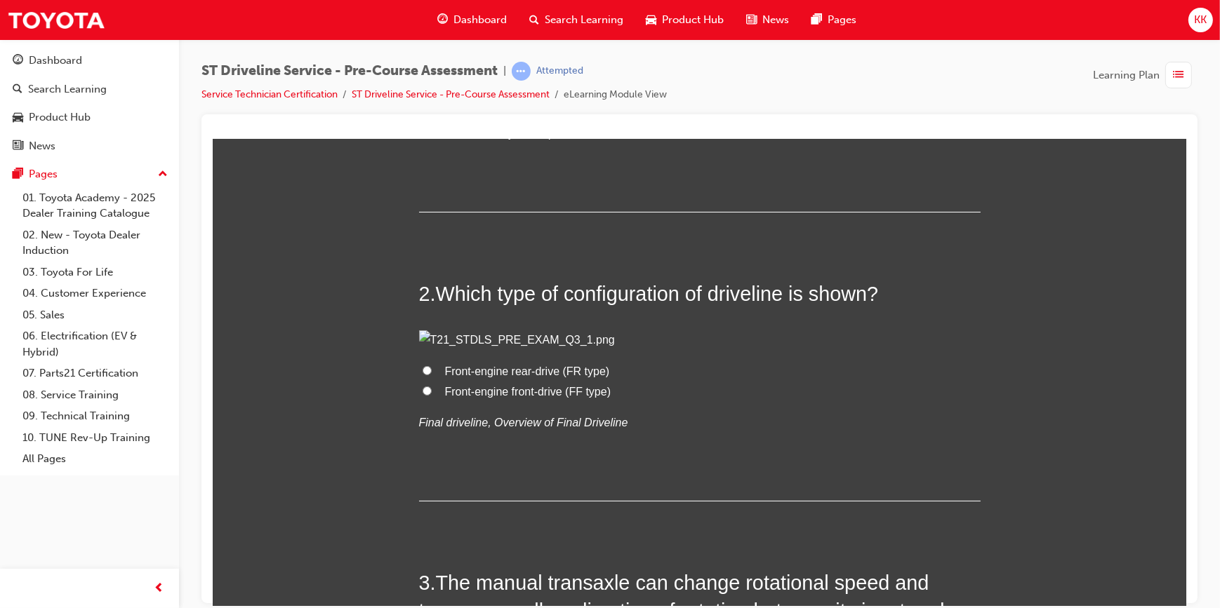
click at [422, 105] on input "Axle shaft assembly" at bounding box center [426, 100] width 9 height 9
radio input "true"
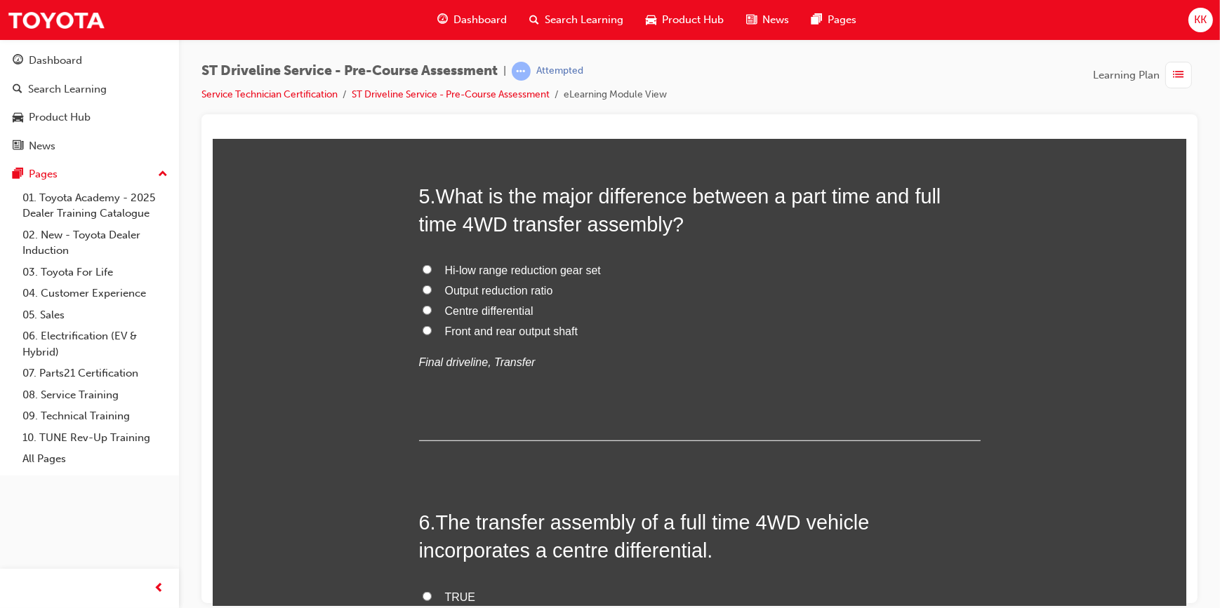
scroll to position [1340, 0]
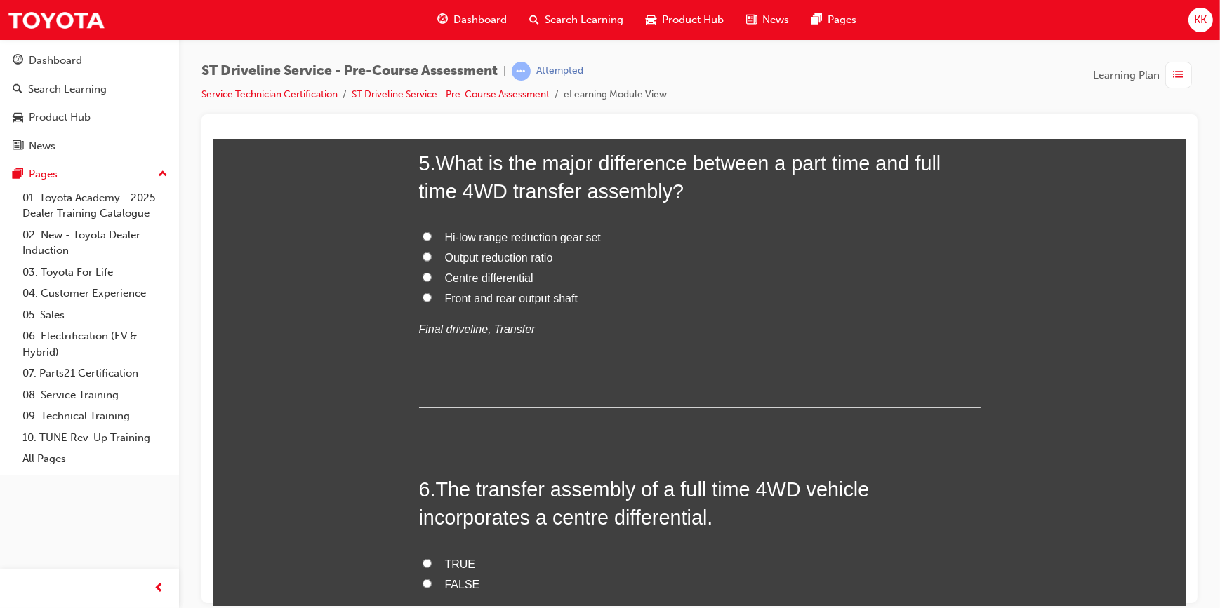
radio input "true"
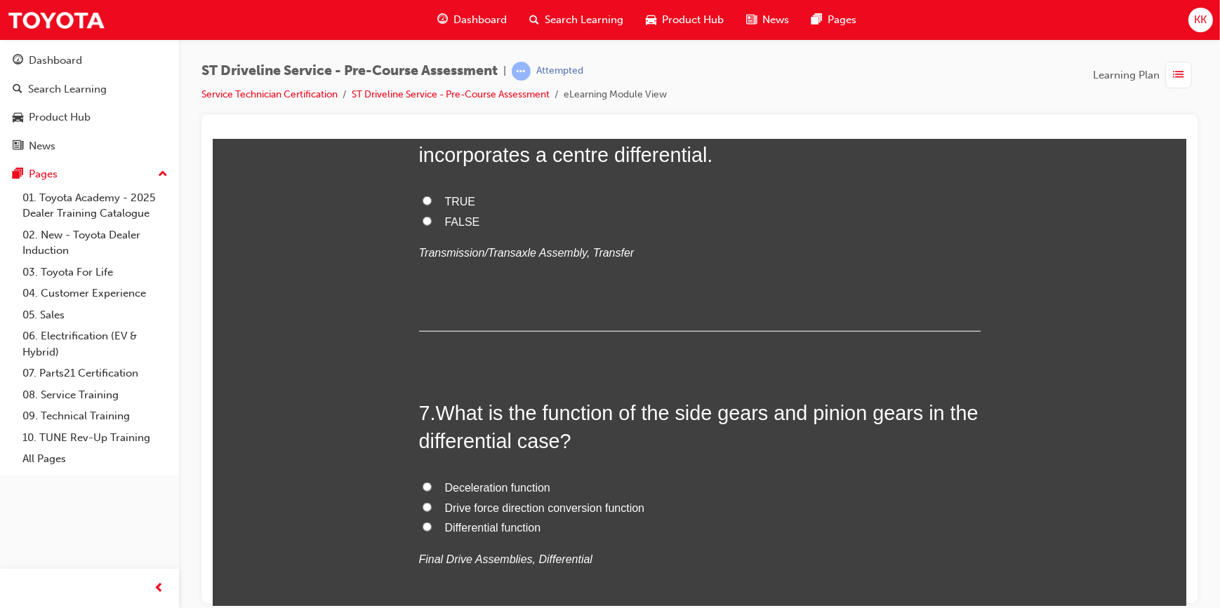
scroll to position [1722, 0]
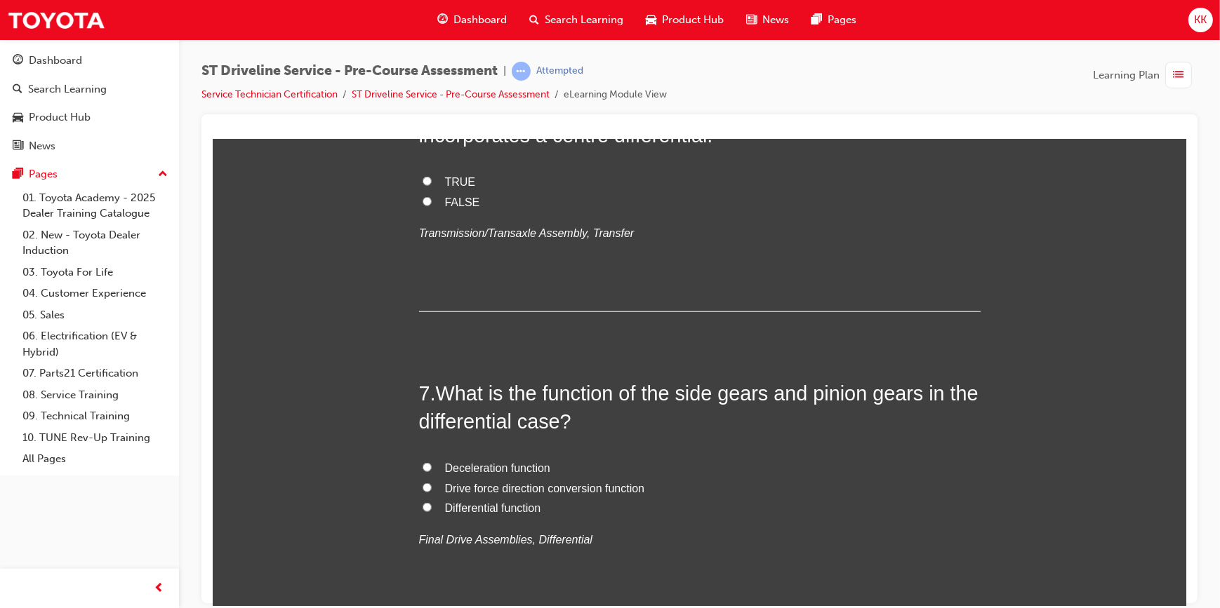
radio input "true"
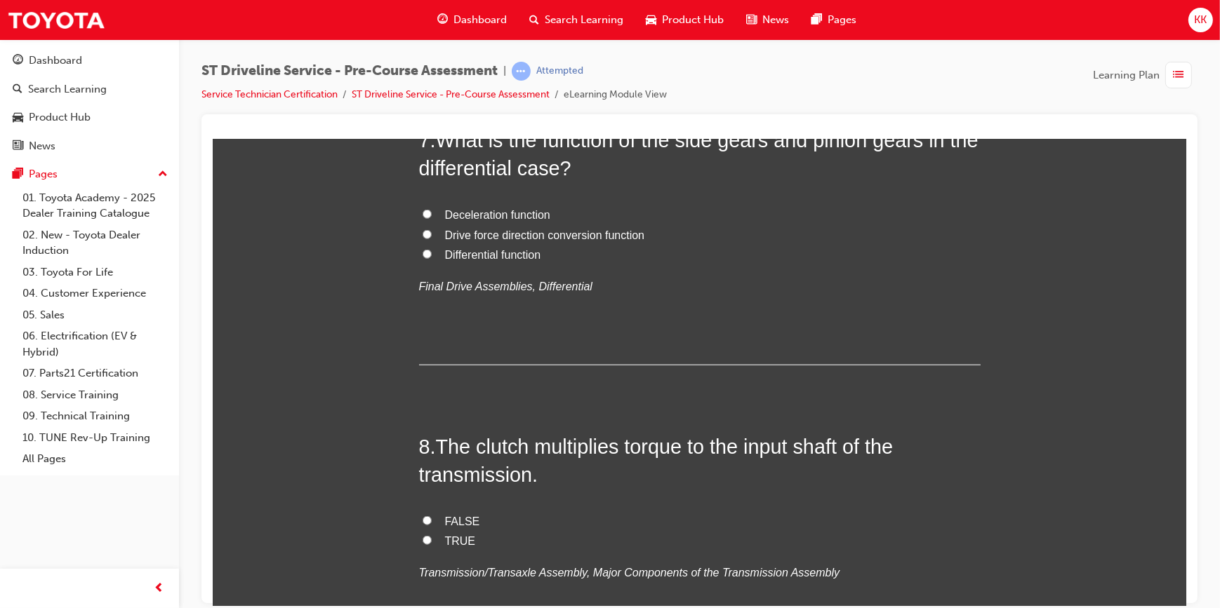
scroll to position [1978, 0]
radio input "true"
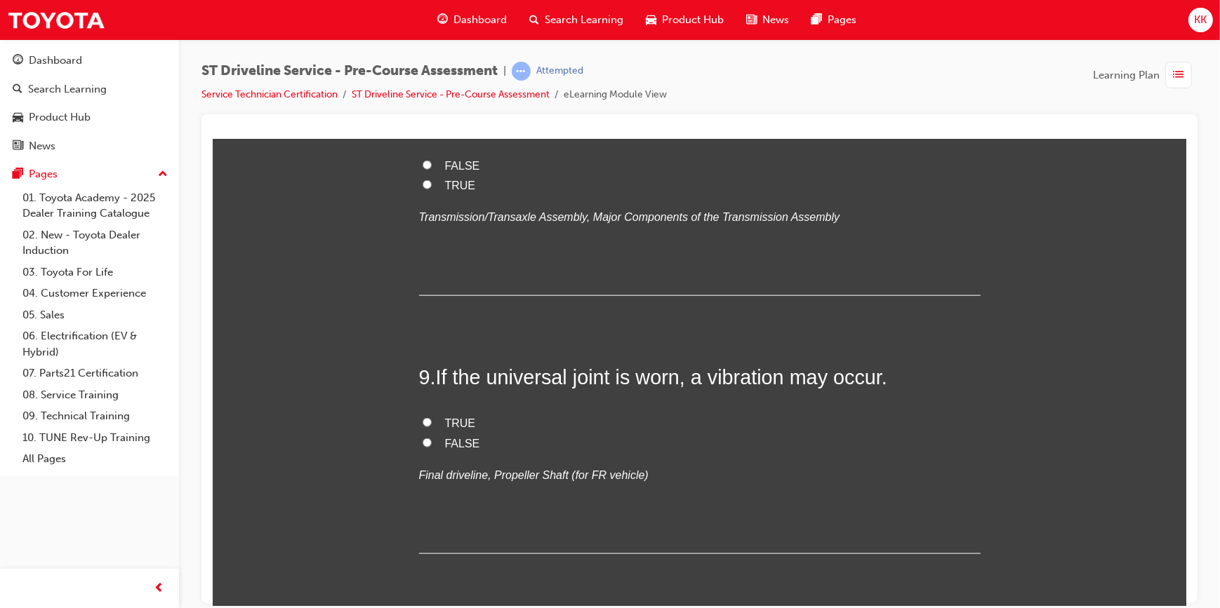
scroll to position [2360, 0]
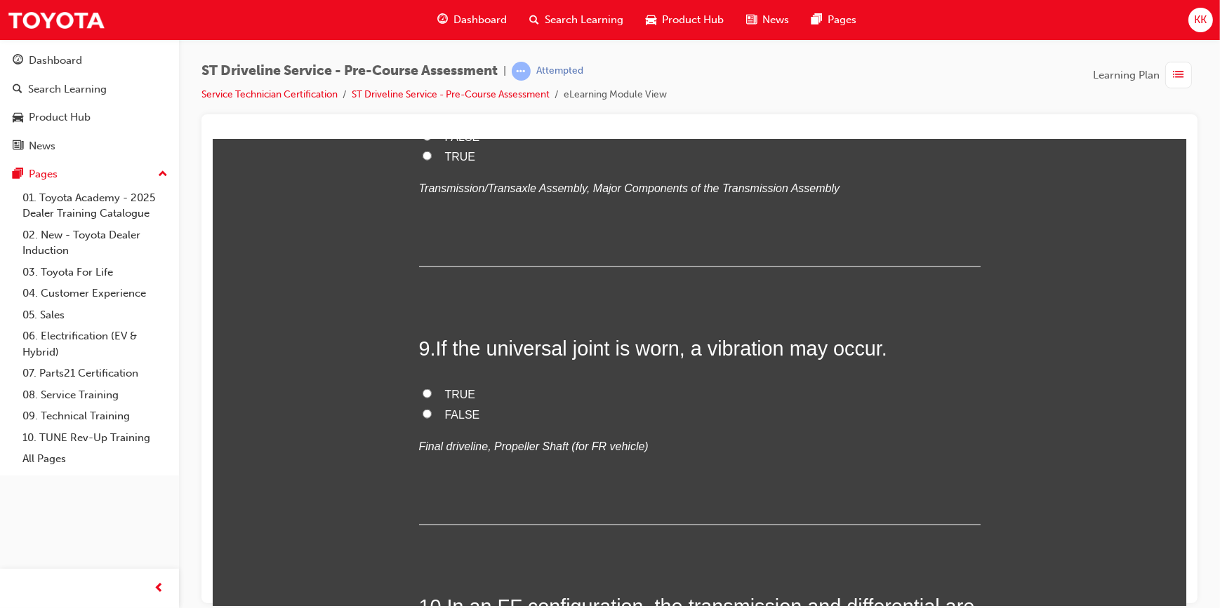
radio input "true"
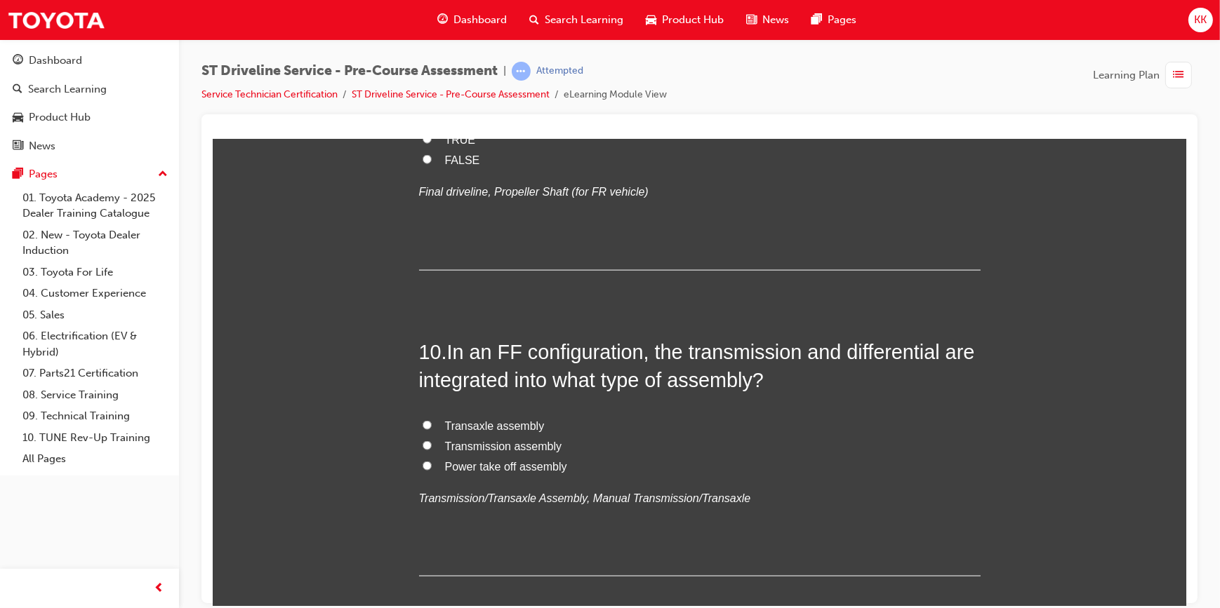
scroll to position [2616, 0]
radio input "true"
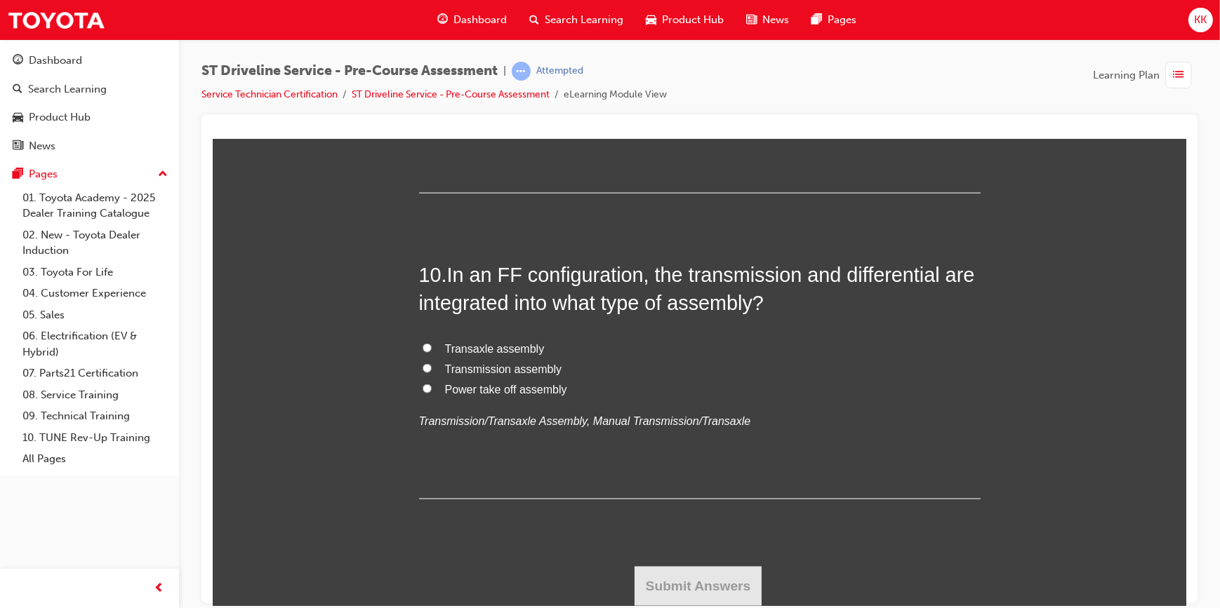
scroll to position [2934, 0]
radio input "true"
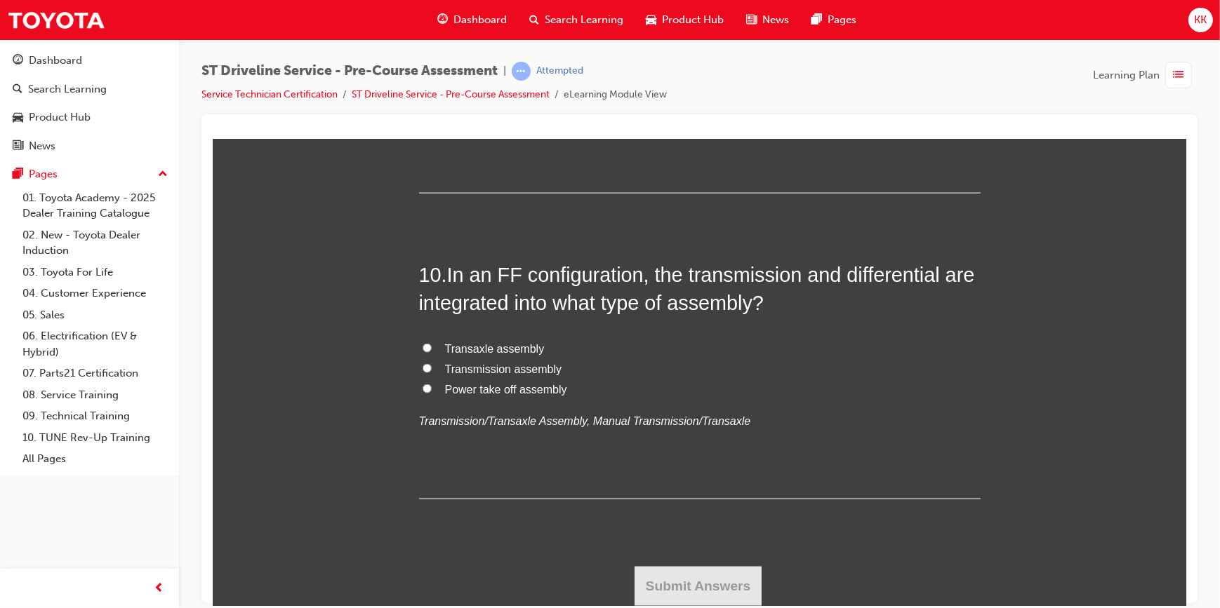
scroll to position [3318, 0]
radio input "true"
click at [422, 66] on input "TRUE" at bounding box center [426, 61] width 9 height 9
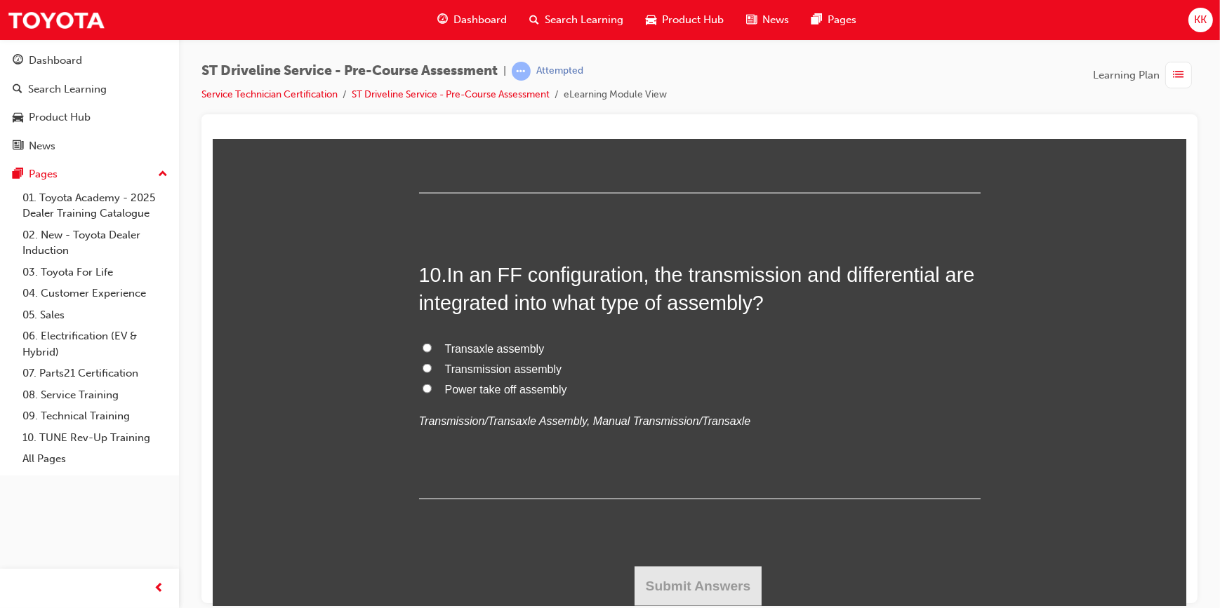
radio input "true"
click at [422, 352] on input "Transaxle assembly" at bounding box center [426, 347] width 9 height 9
radio input "true"
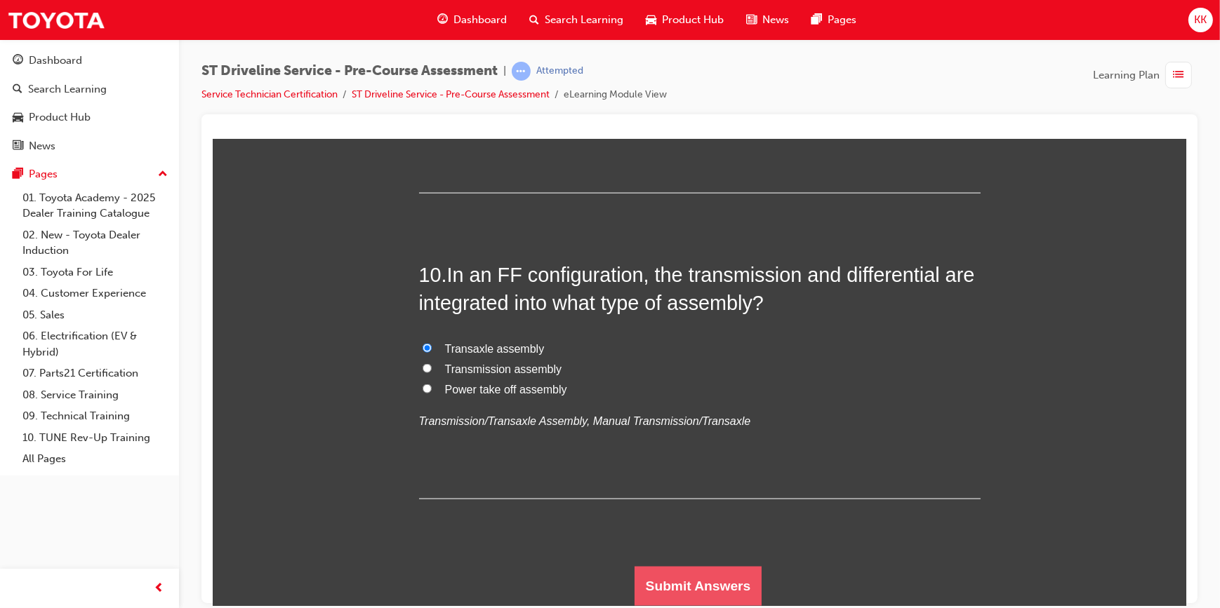
click at [700, 589] on button "Submit Answers" at bounding box center [698, 585] width 128 height 39
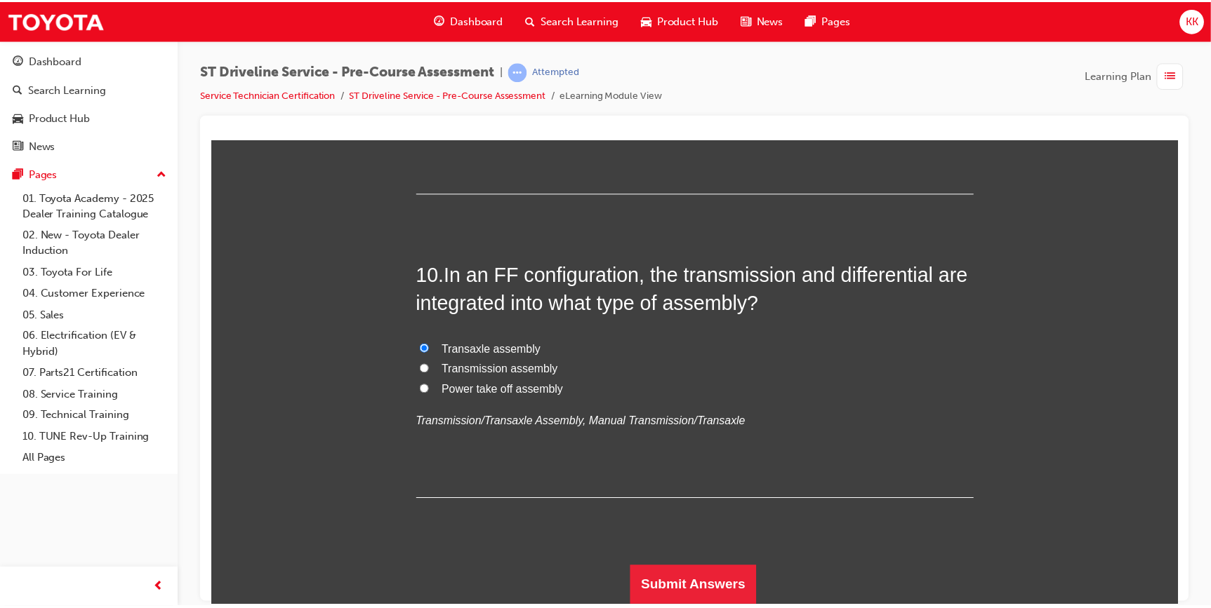
scroll to position [0, 0]
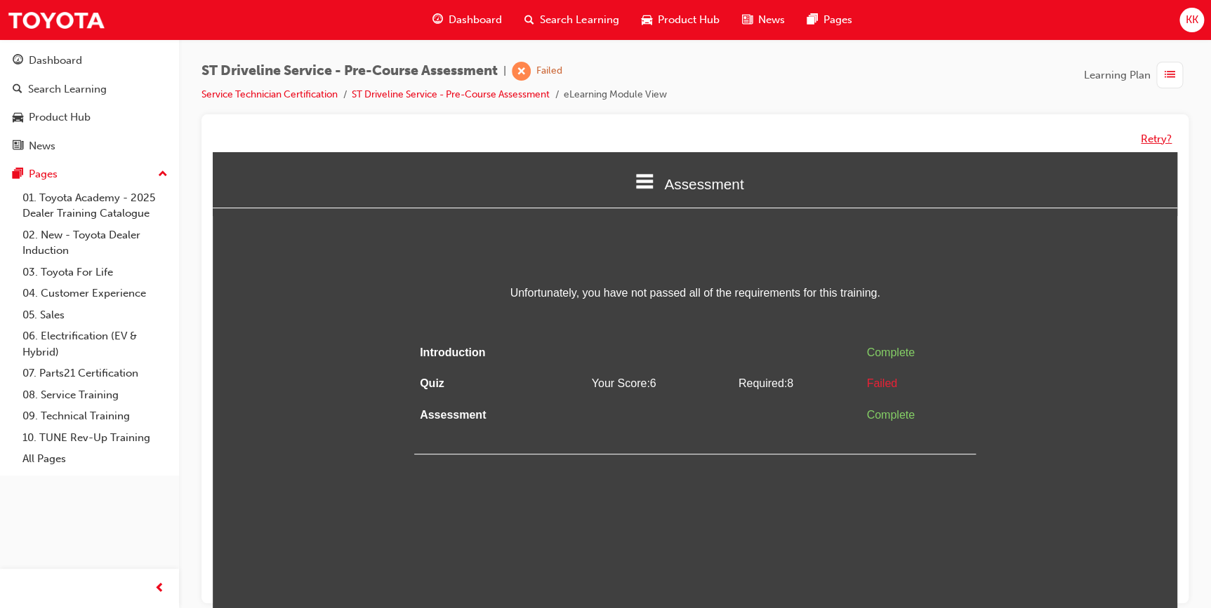
click at [1159, 142] on button "Retry?" at bounding box center [1155, 139] width 31 height 16
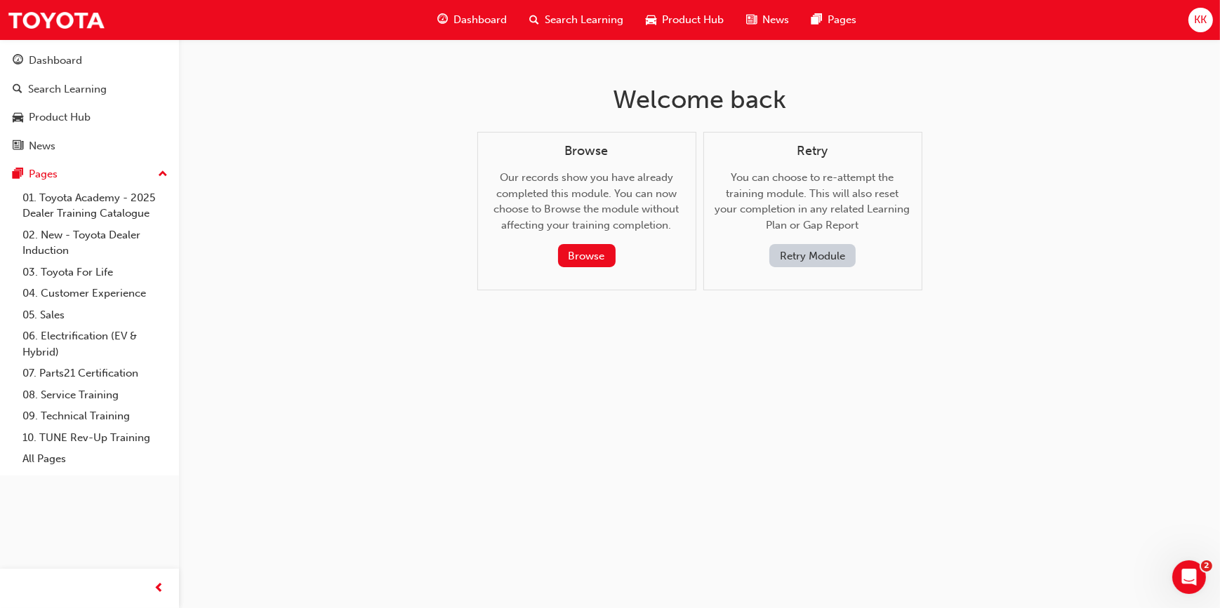
click at [805, 260] on button "Retry Module" at bounding box center [812, 255] width 86 height 23
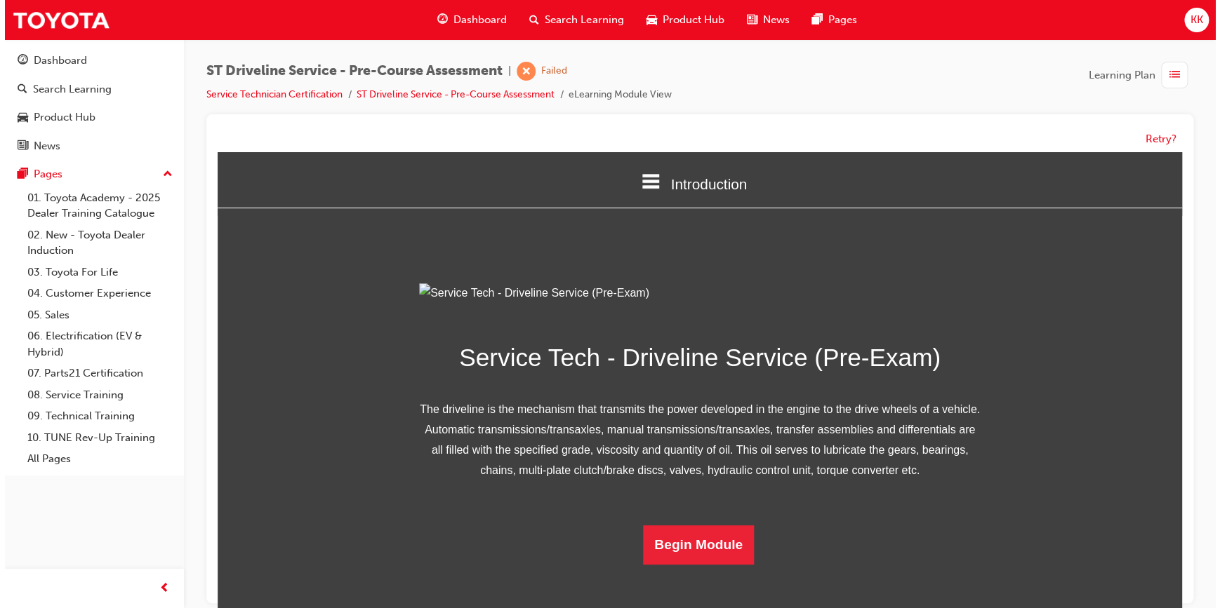
scroll to position [100, 0]
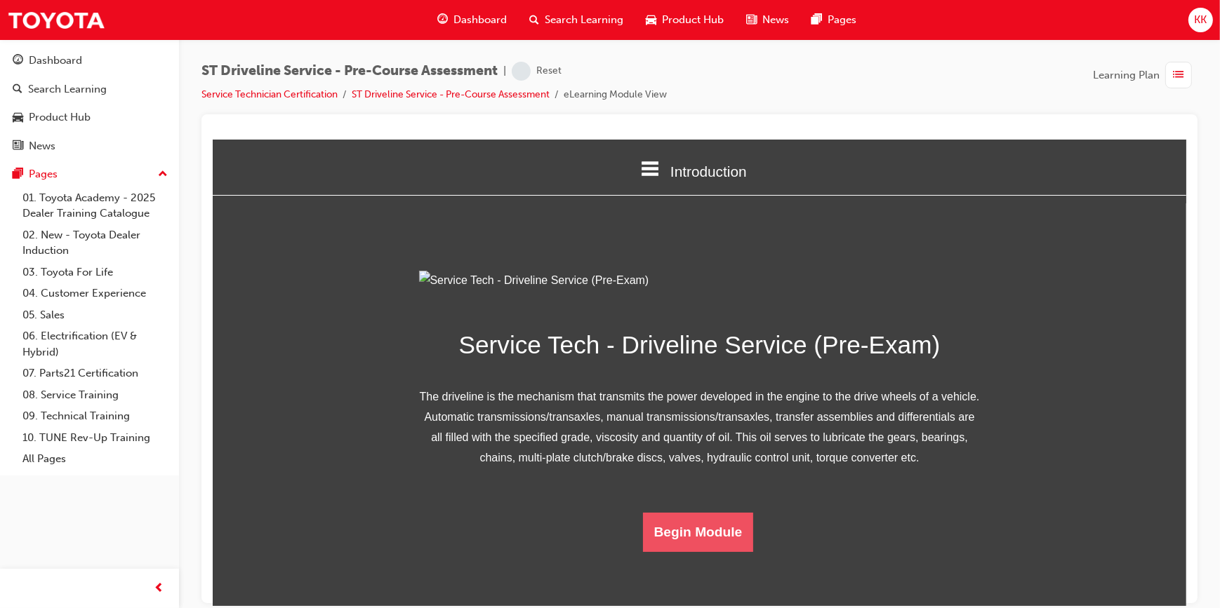
click at [665, 552] on button "Begin Module" at bounding box center [697, 531] width 111 height 39
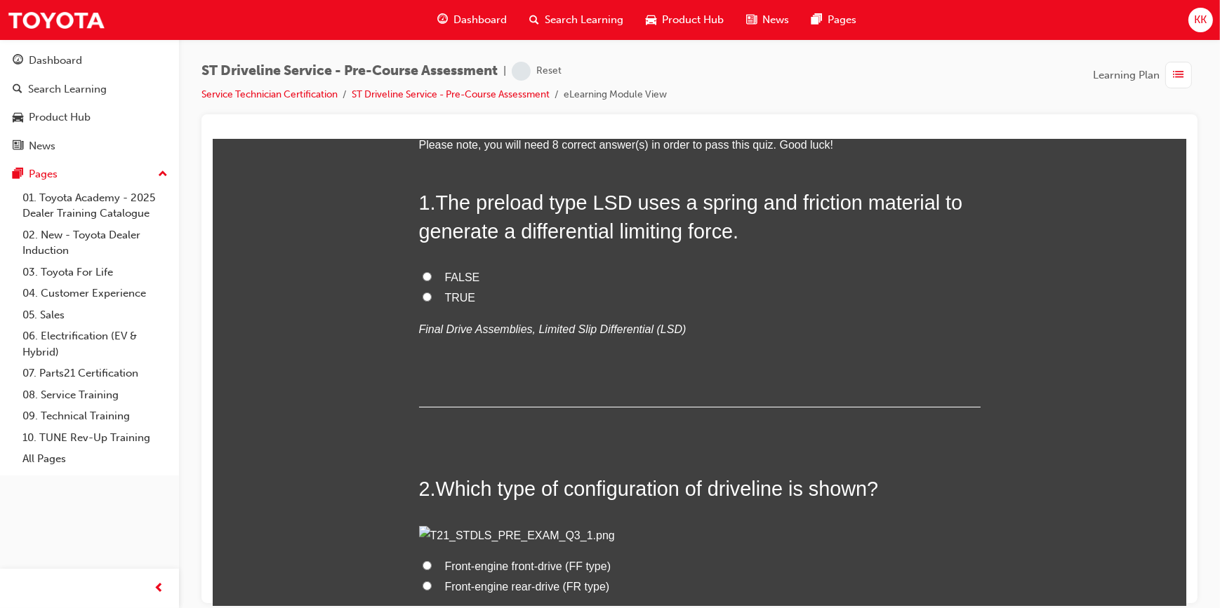
scroll to position [0, 0]
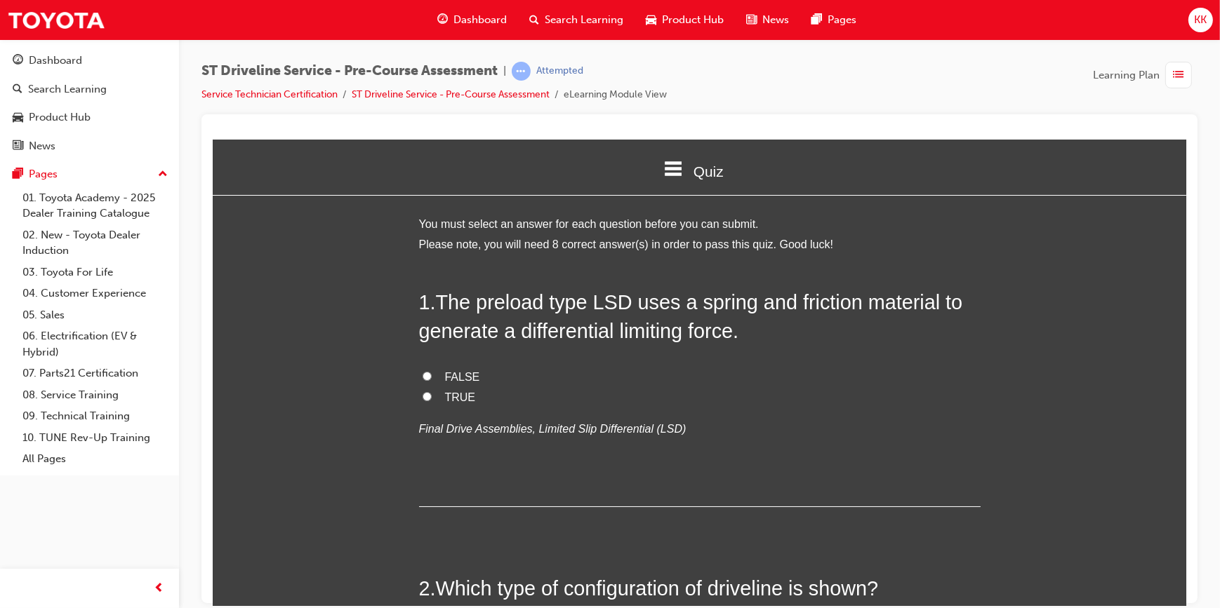
click at [418, 399] on label "TRUE" at bounding box center [698, 397] width 561 height 20
click at [422, 399] on input "TRUE" at bounding box center [426, 396] width 9 height 9
radio input "true"
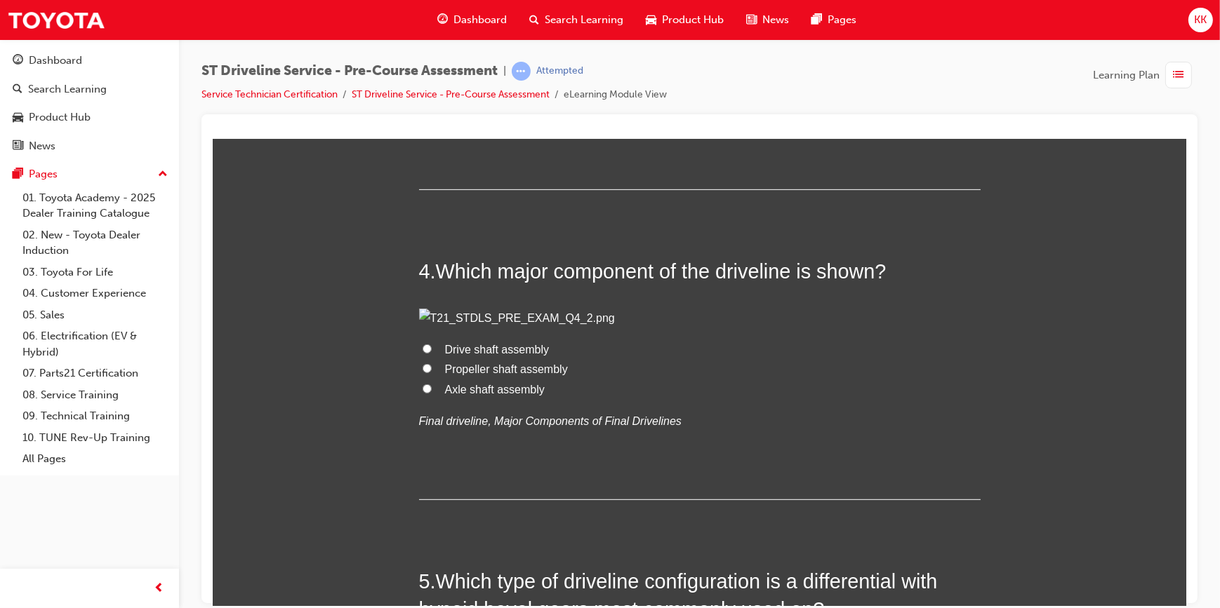
scroll to position [957, 0]
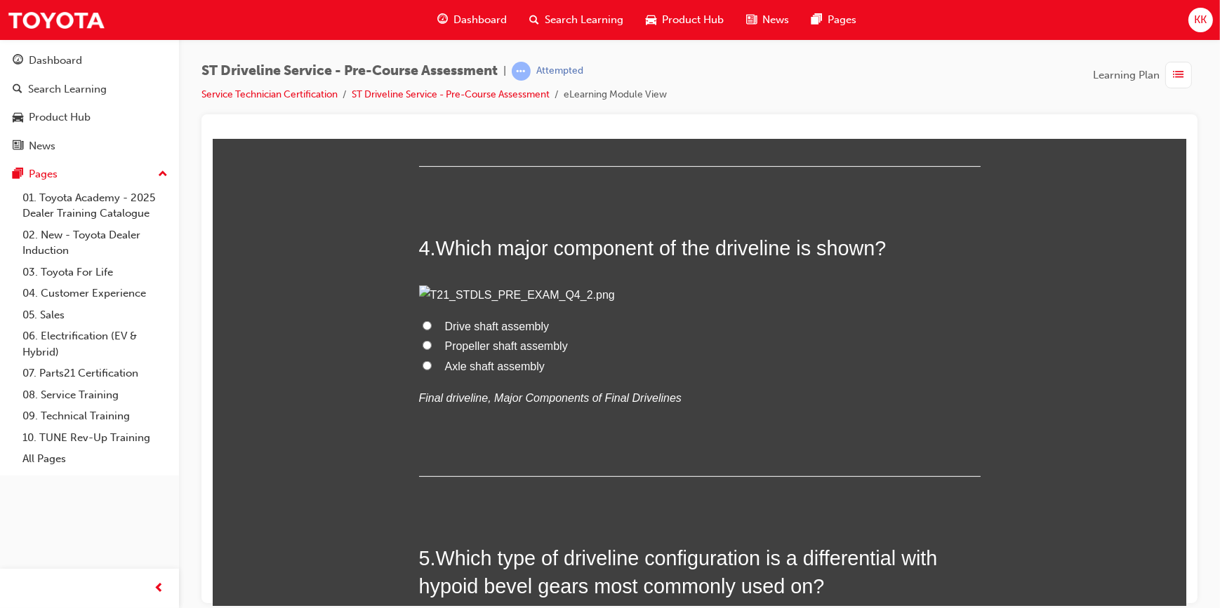
radio input "true"
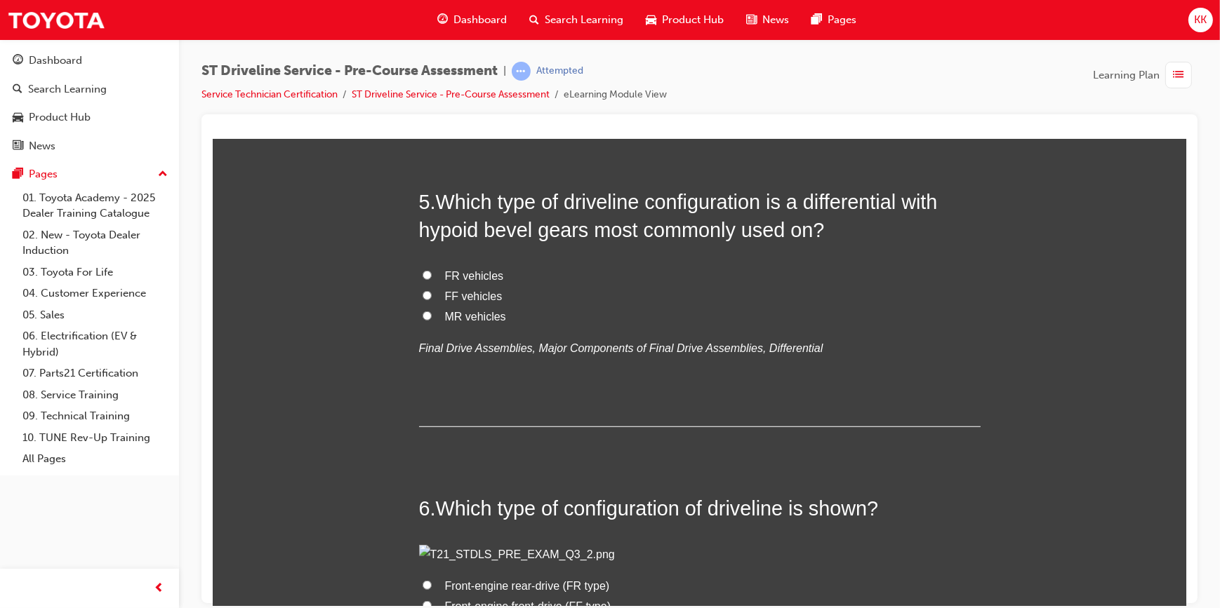
scroll to position [1340, 0]
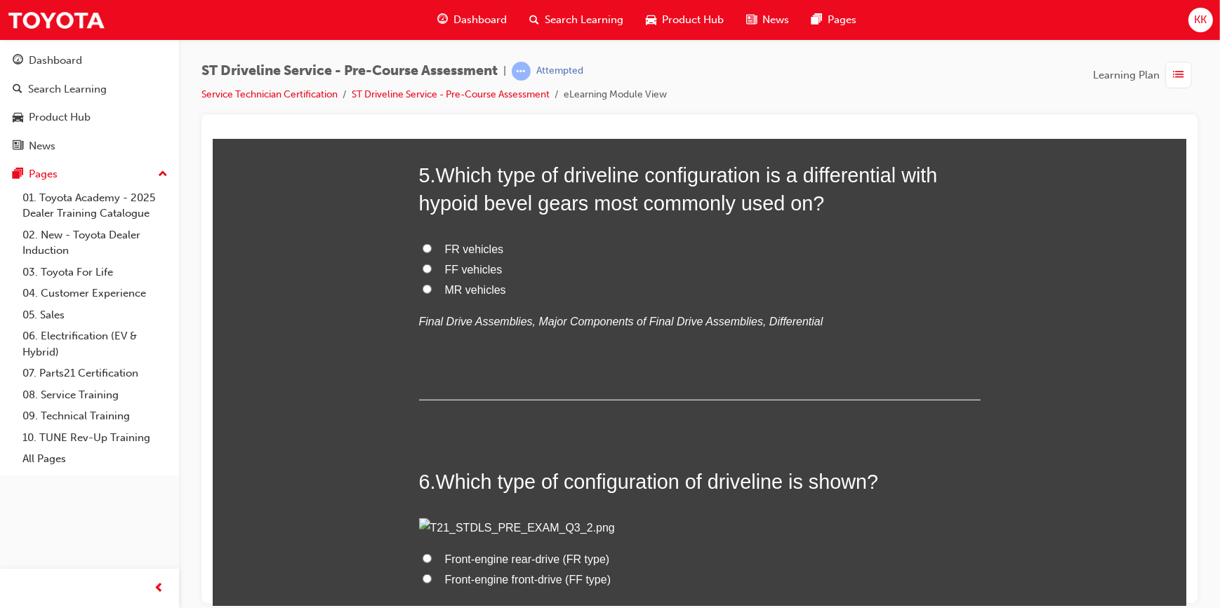
radio input "true"
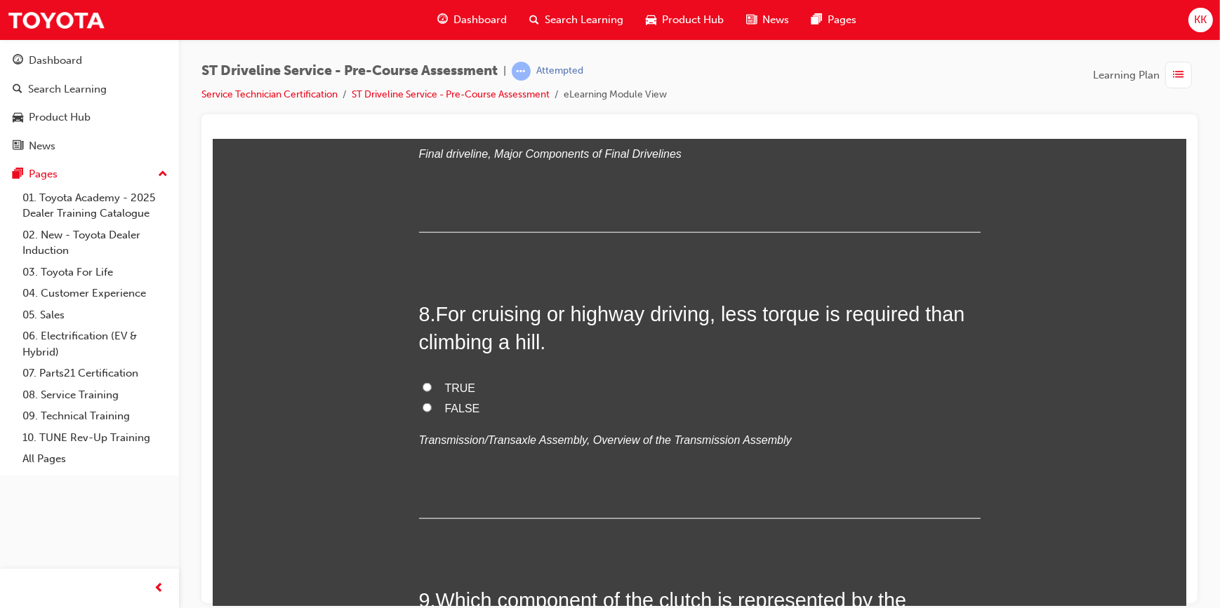
scroll to position [2105, 0]
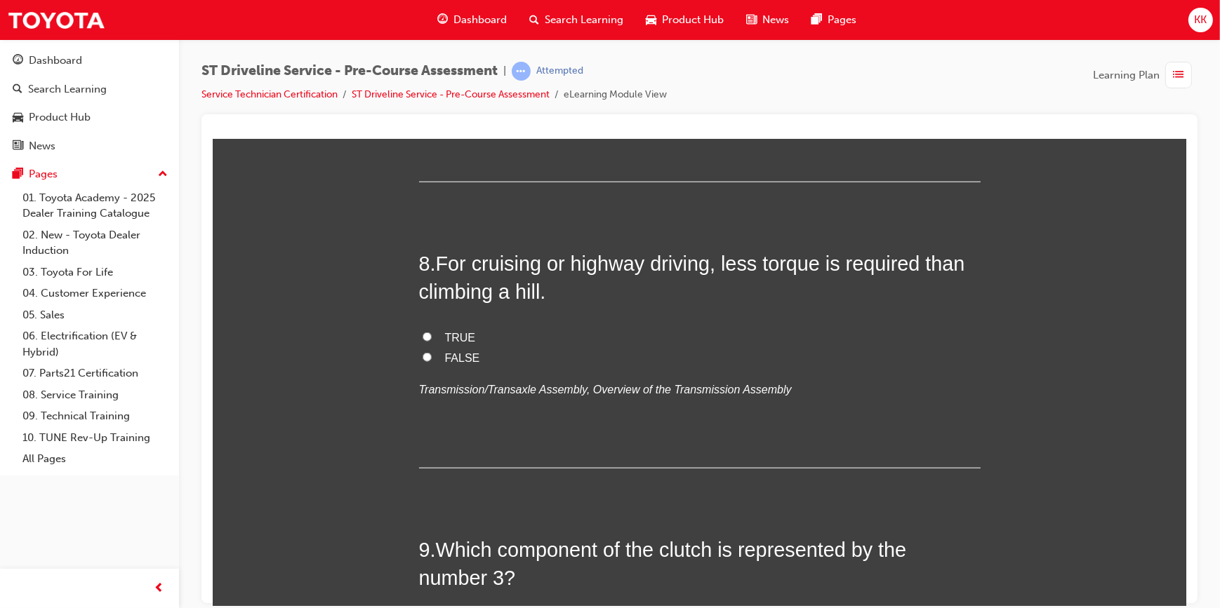
radio input "true"
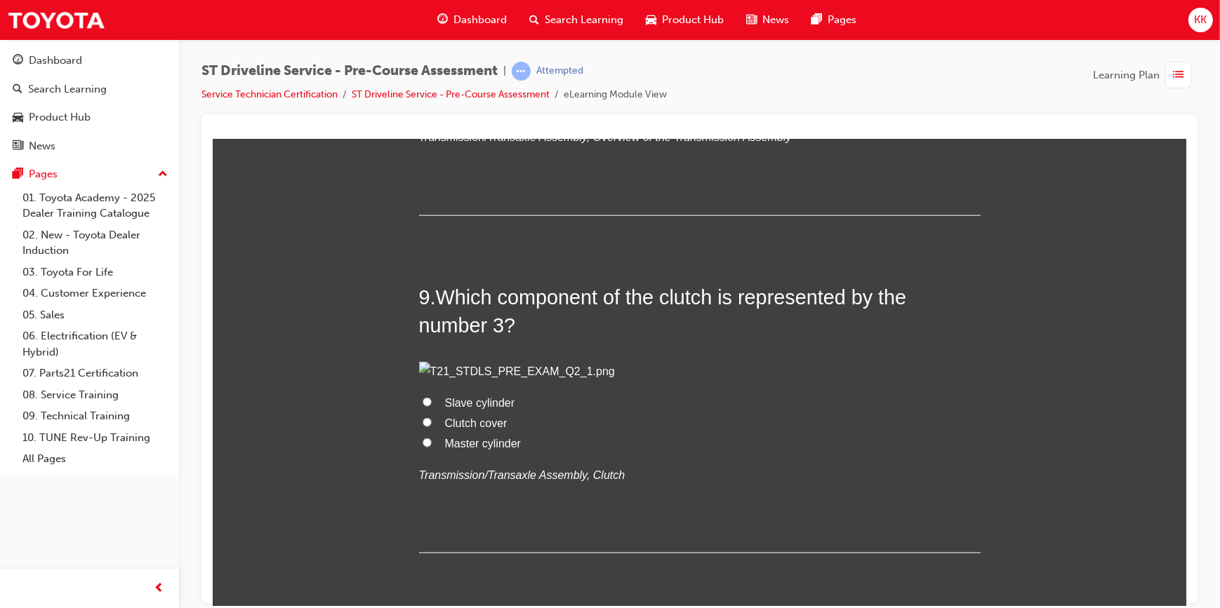
scroll to position [2360, 0]
radio input "true"
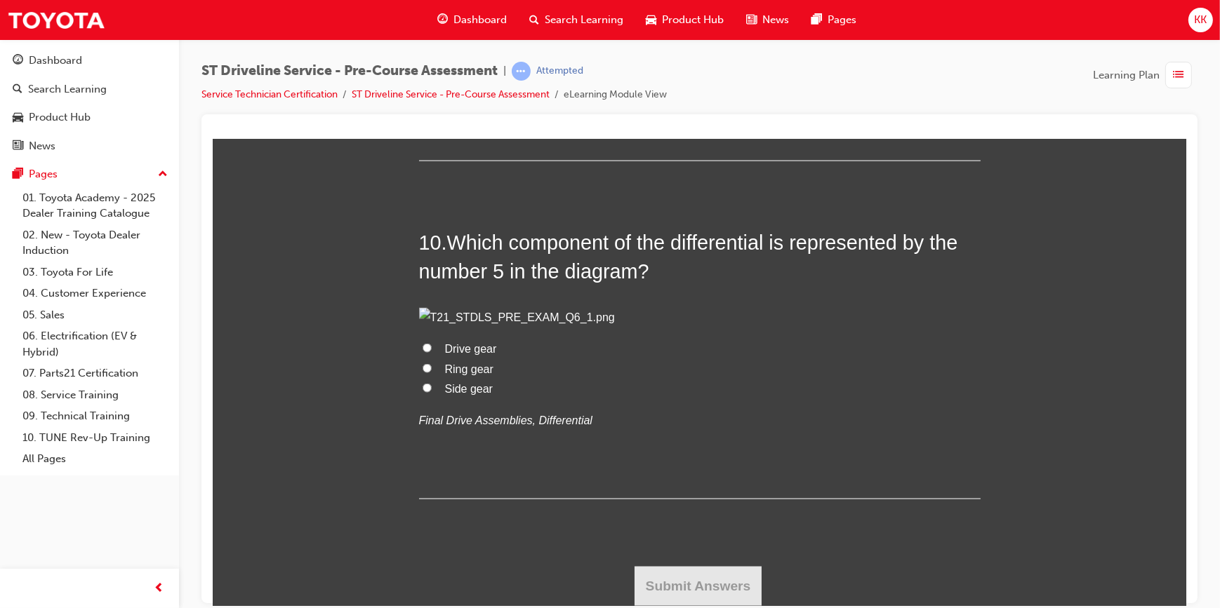
scroll to position [3445, 0]
radio input "true"
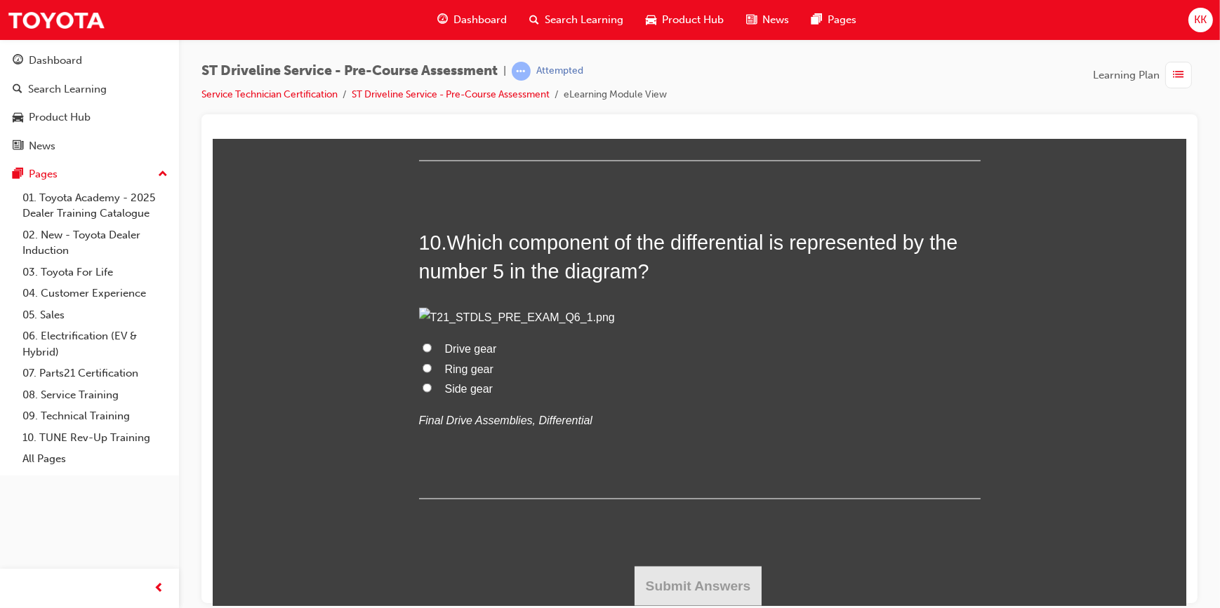
radio input "true"
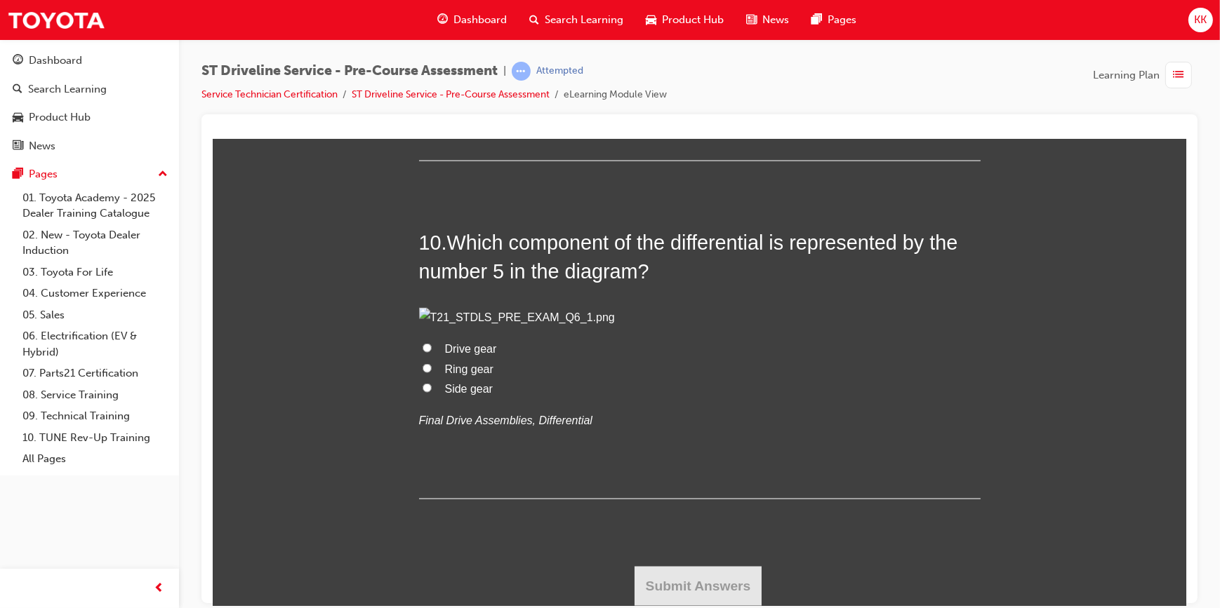
click at [422, 55] on input "Master cylinder" at bounding box center [426, 50] width 9 height 9
radio input "true"
click at [422, 392] on input "Side gear" at bounding box center [426, 387] width 9 height 9
radio input "true"
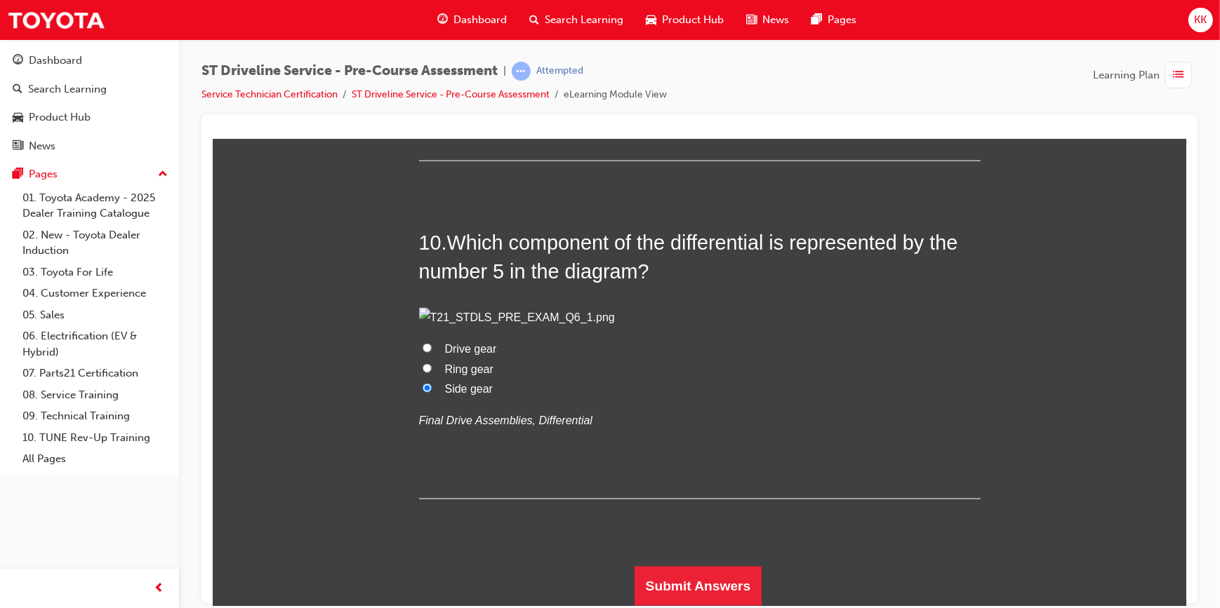
scroll to position [5549, 0]
click at [705, 589] on button "Submit Answers" at bounding box center [698, 585] width 128 height 39
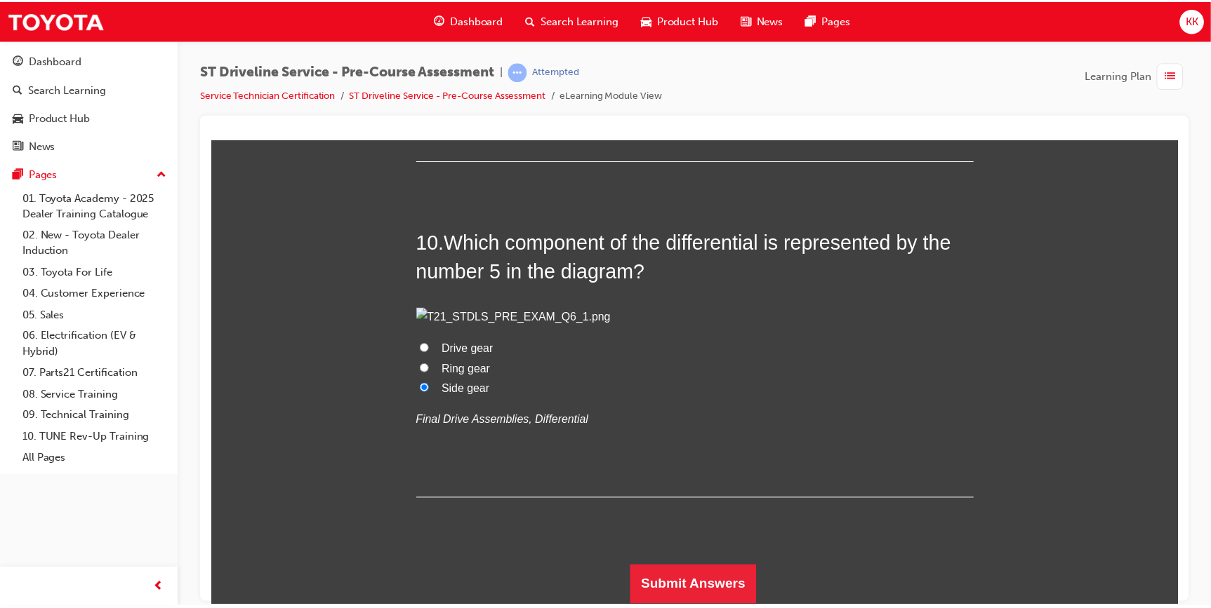
scroll to position [0, 0]
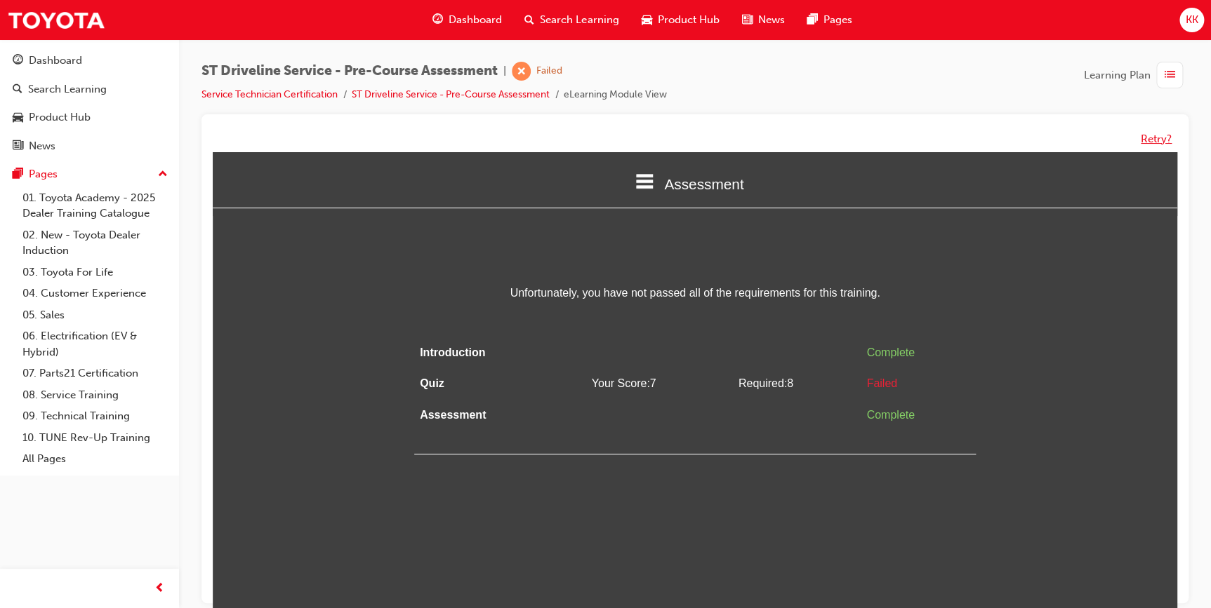
click at [1163, 135] on button "Retry?" at bounding box center [1155, 139] width 31 height 16
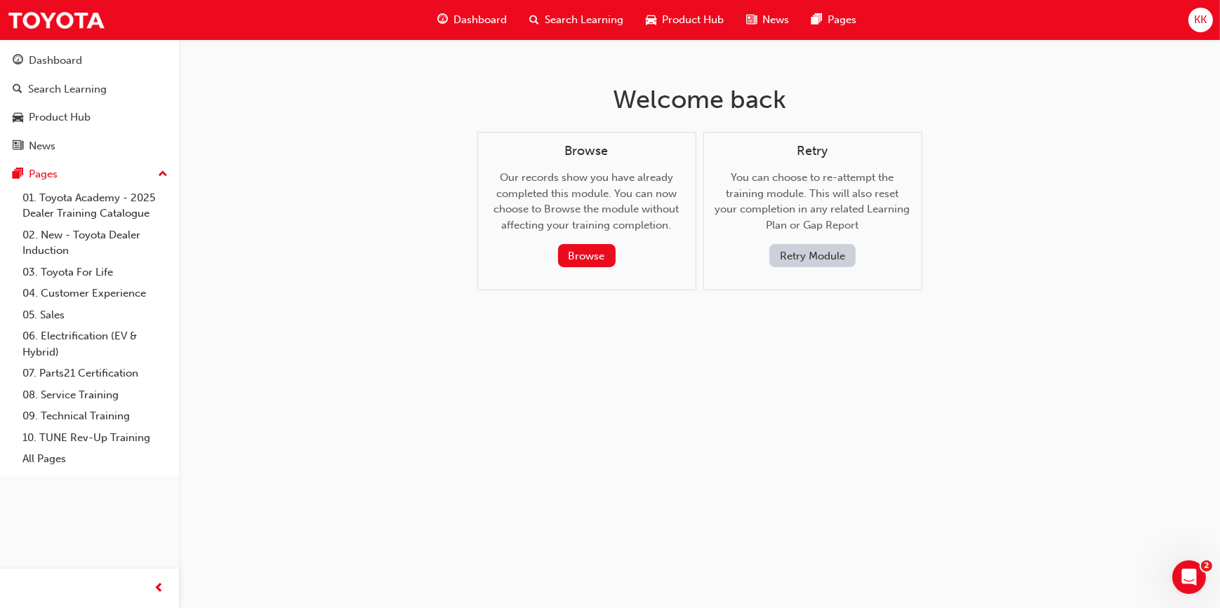
click at [801, 262] on button "Retry Module" at bounding box center [812, 255] width 86 height 23
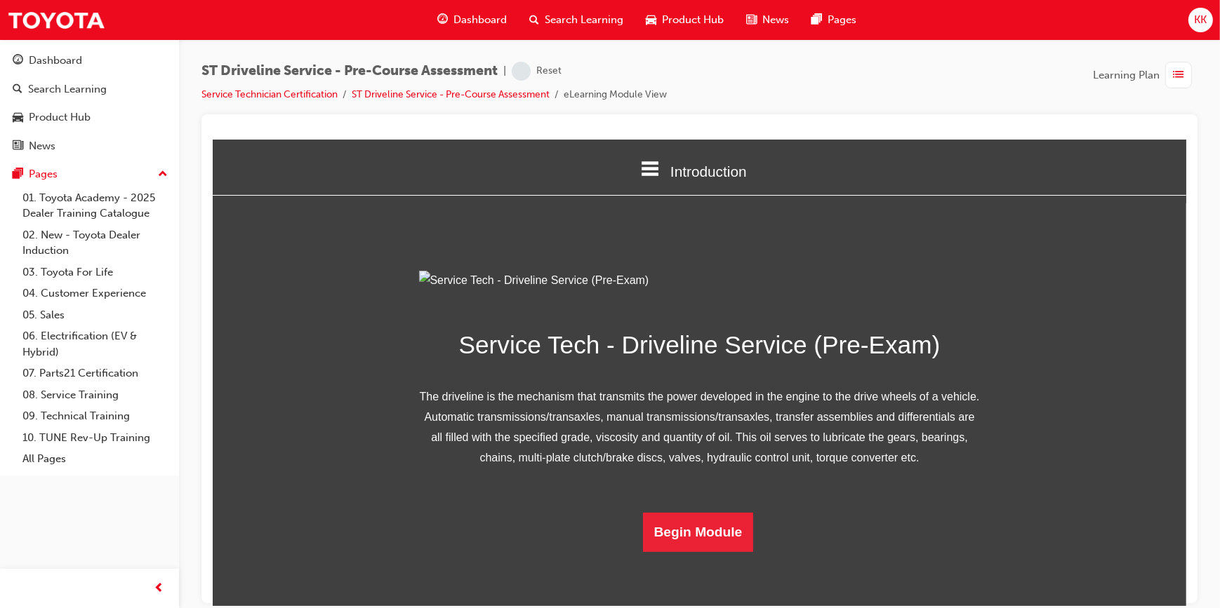
scroll to position [100, 0]
click at [687, 552] on button "Begin Module" at bounding box center [697, 531] width 111 height 39
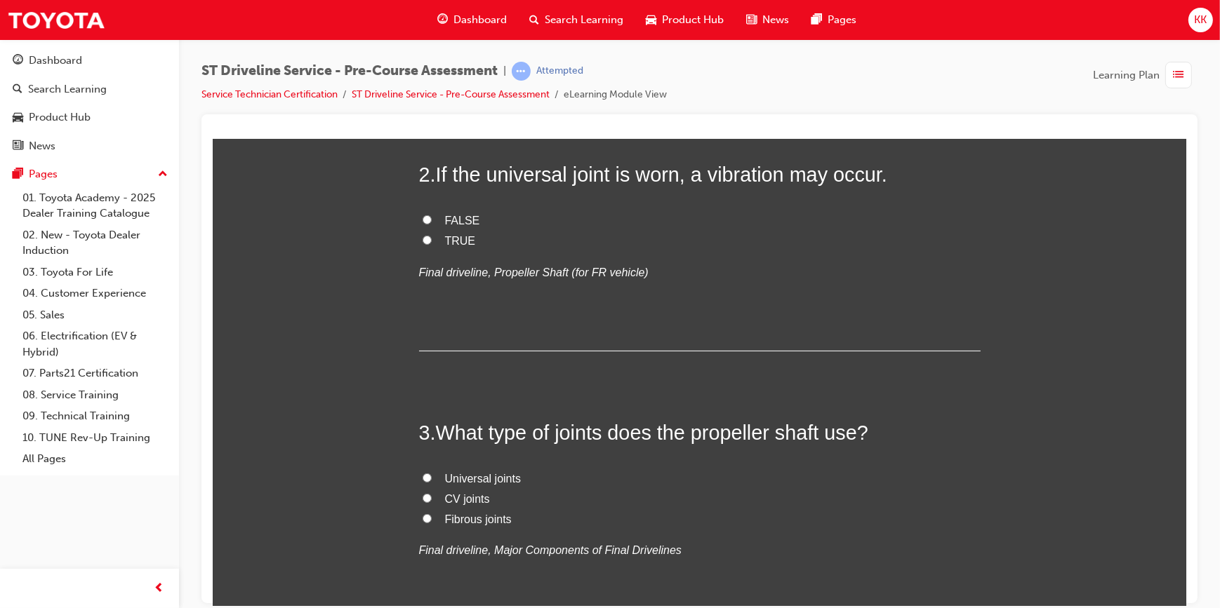
scroll to position [446, 0]
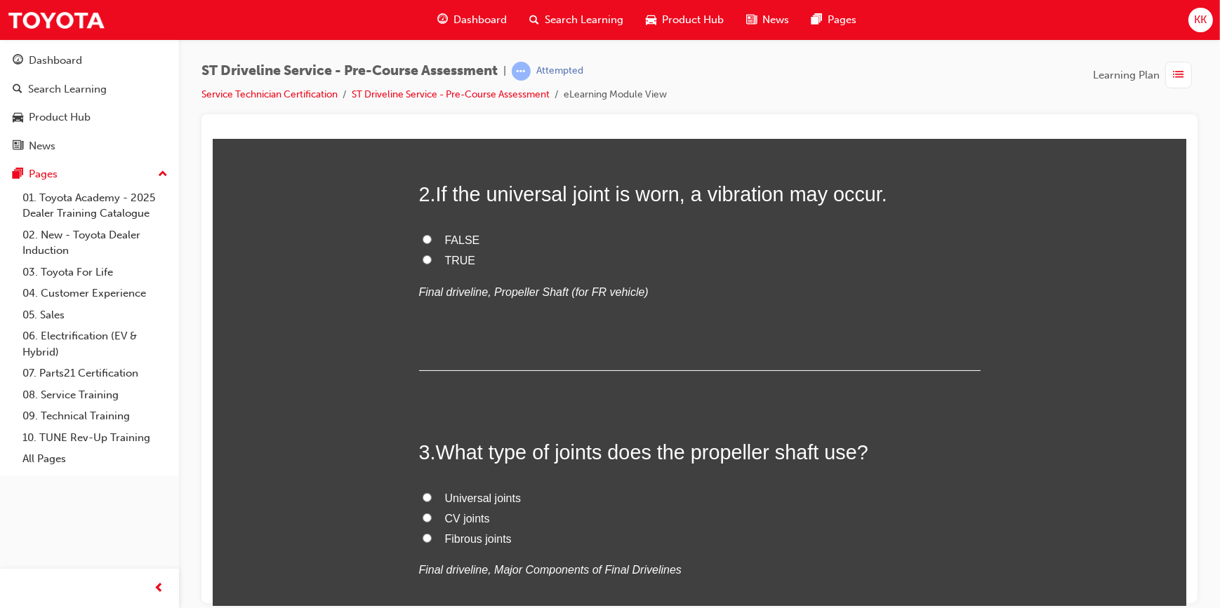
radio input "true"
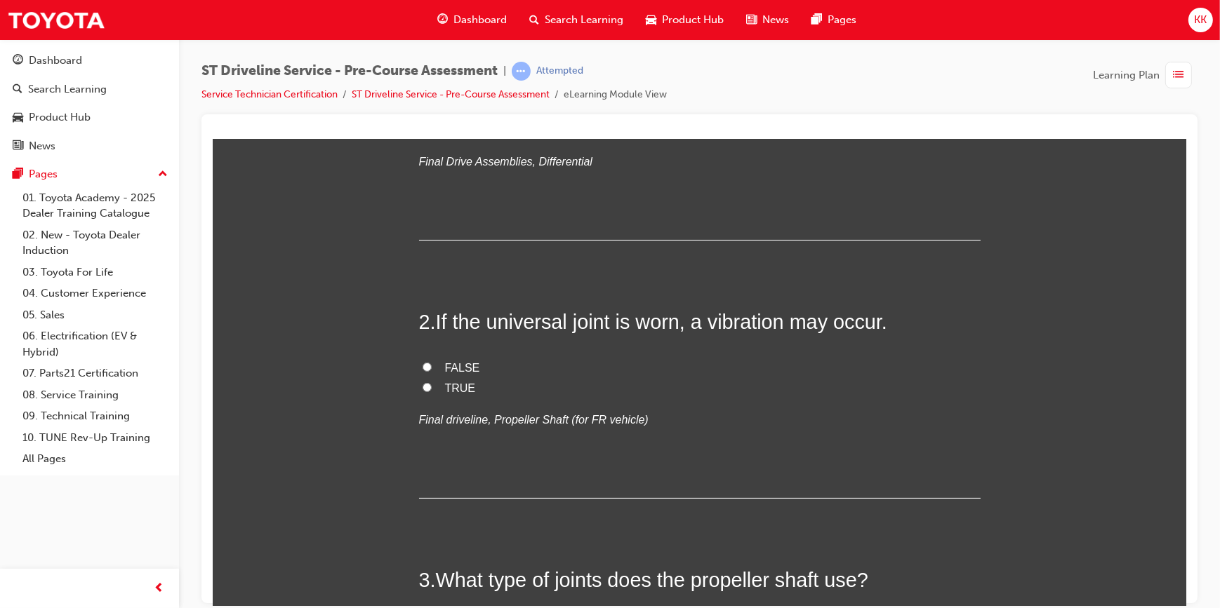
scroll to position [382, 0]
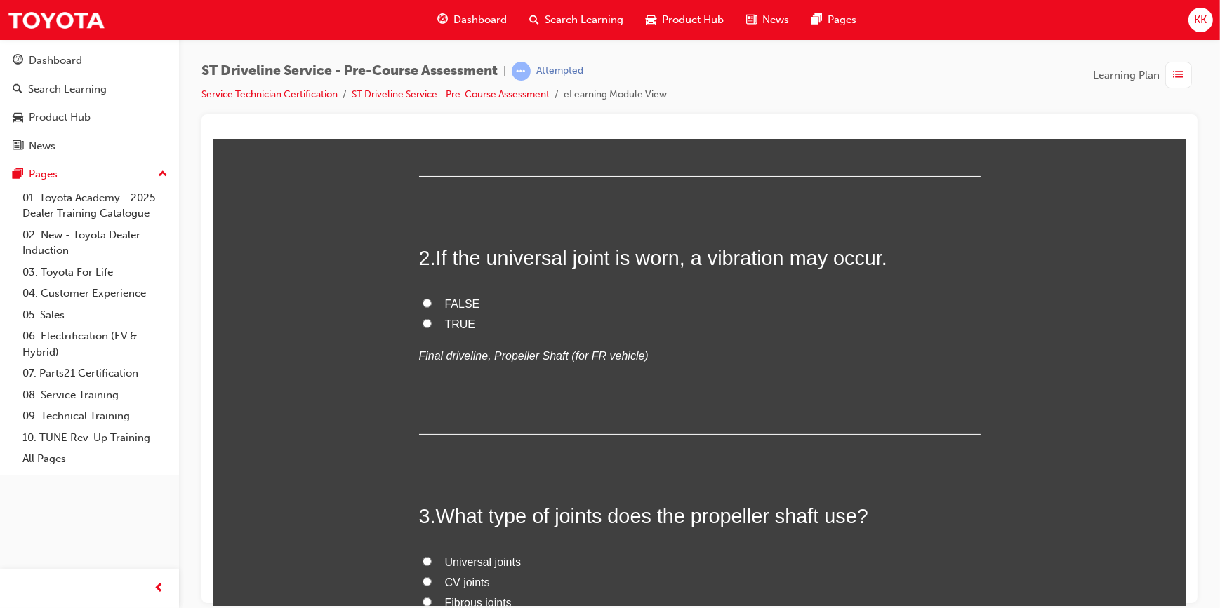
click at [422, 69] on input "Side gear" at bounding box center [426, 64] width 9 height 9
radio input "true"
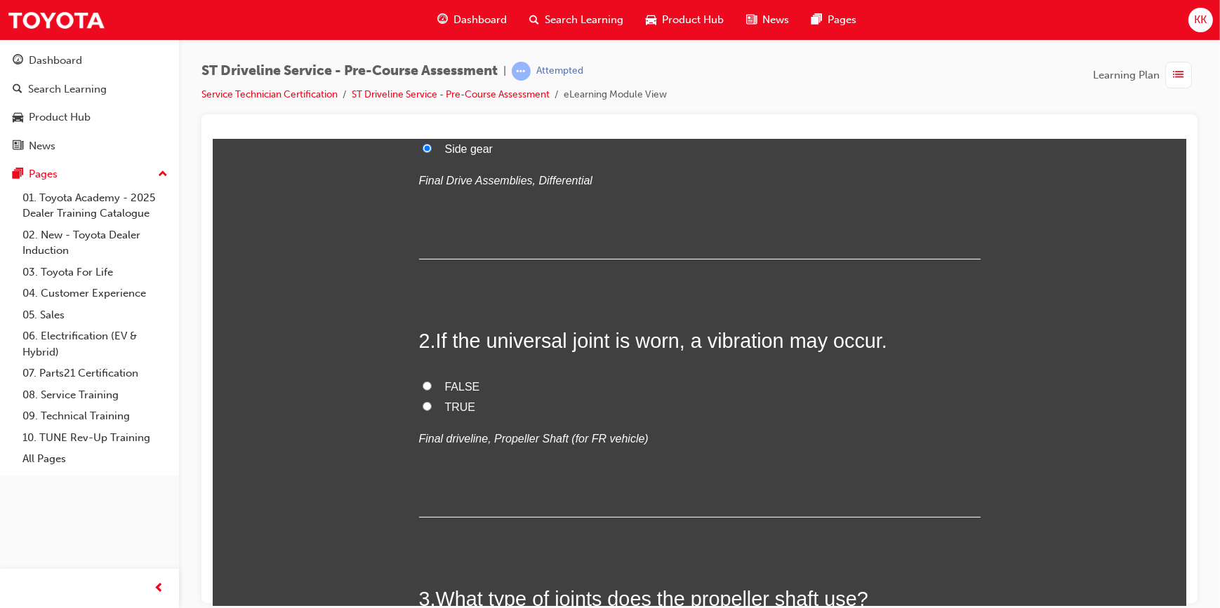
scroll to position [319, 0]
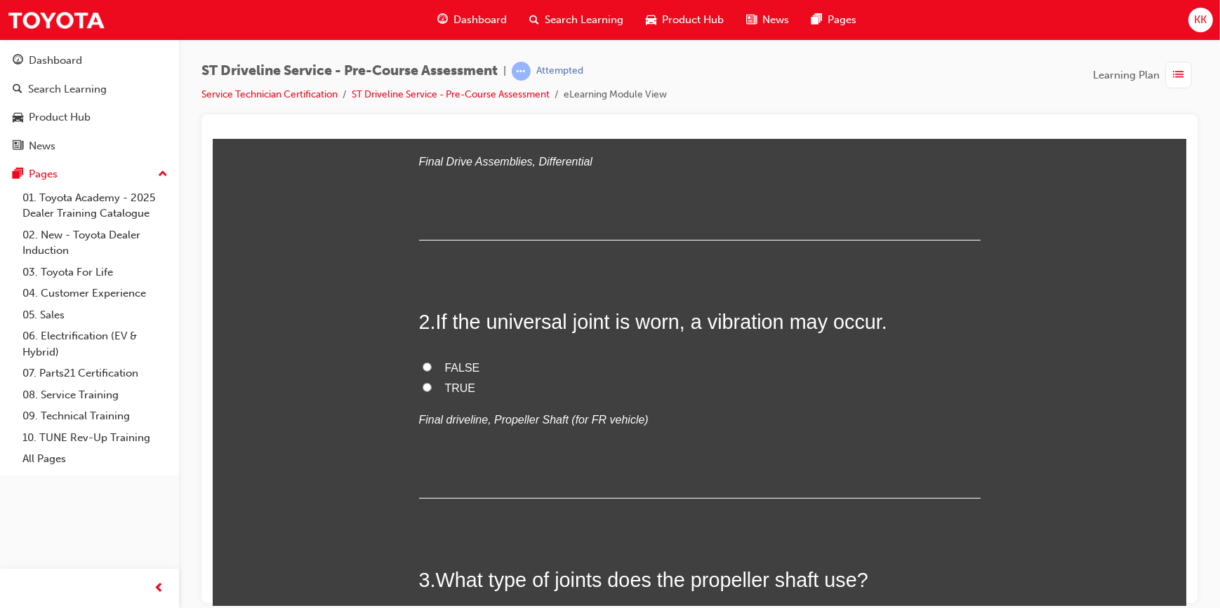
click at [422, 114] on input "Ring gear" at bounding box center [426, 109] width 9 height 9
radio input "true"
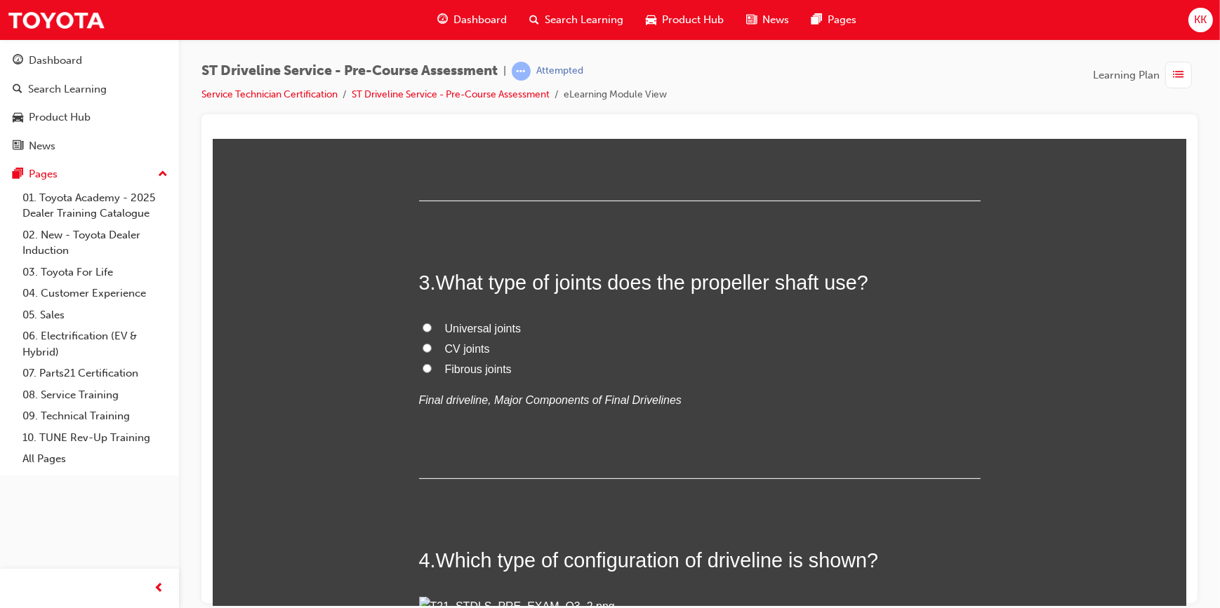
scroll to position [702, 0]
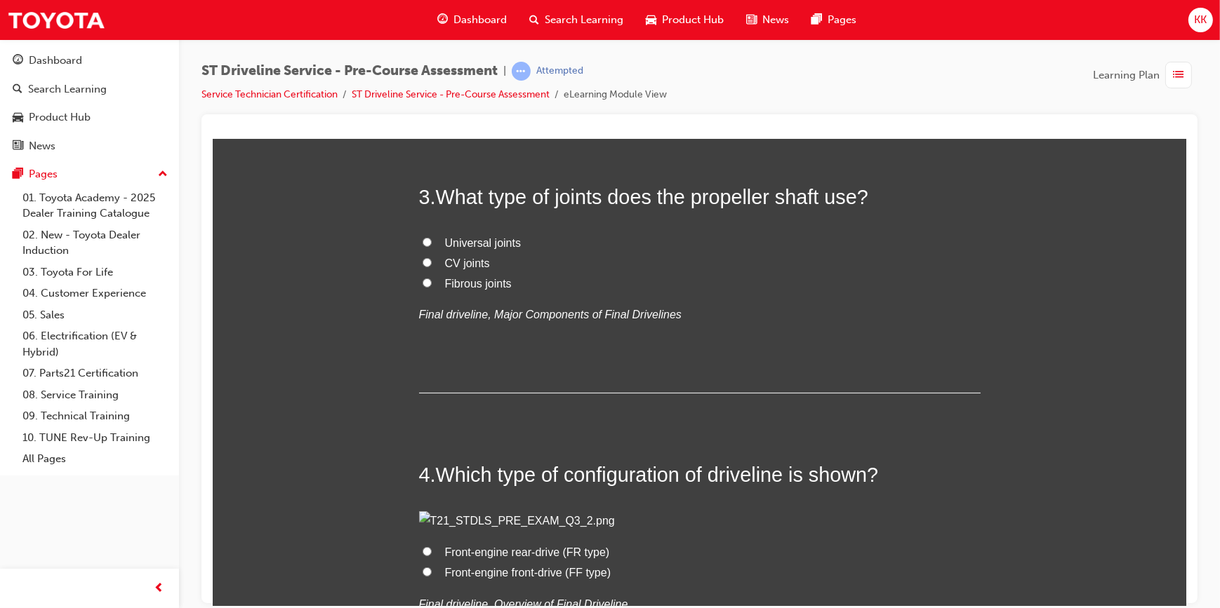
click at [422, 8] on input "TRUE" at bounding box center [426, 3] width 9 height 9
radio input "true"
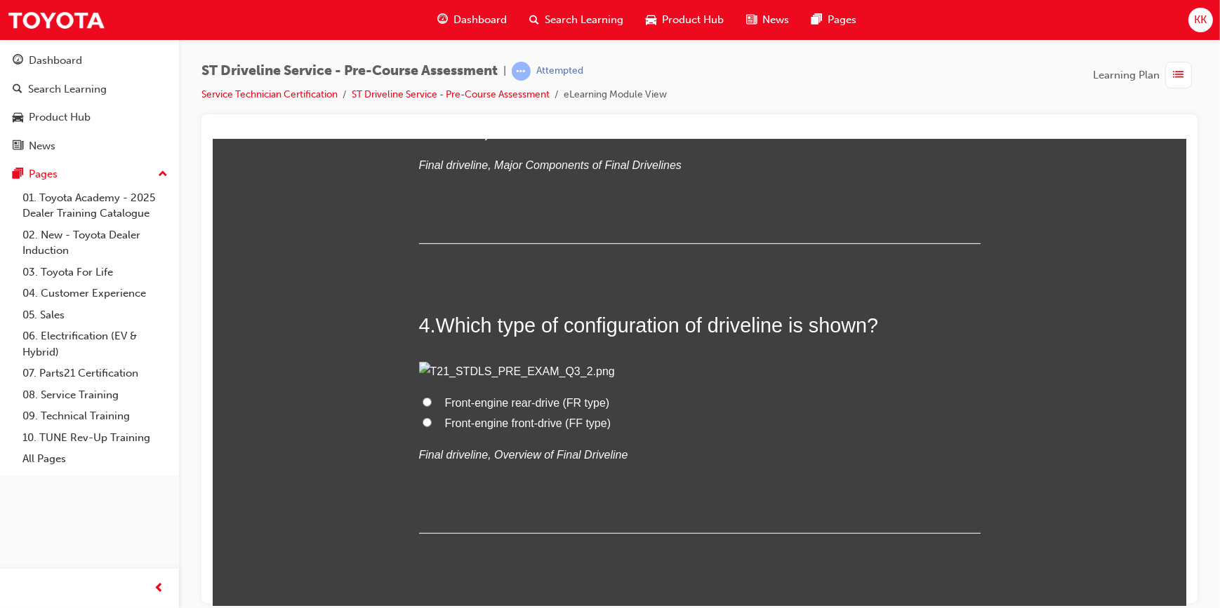
scroll to position [1020, 0]
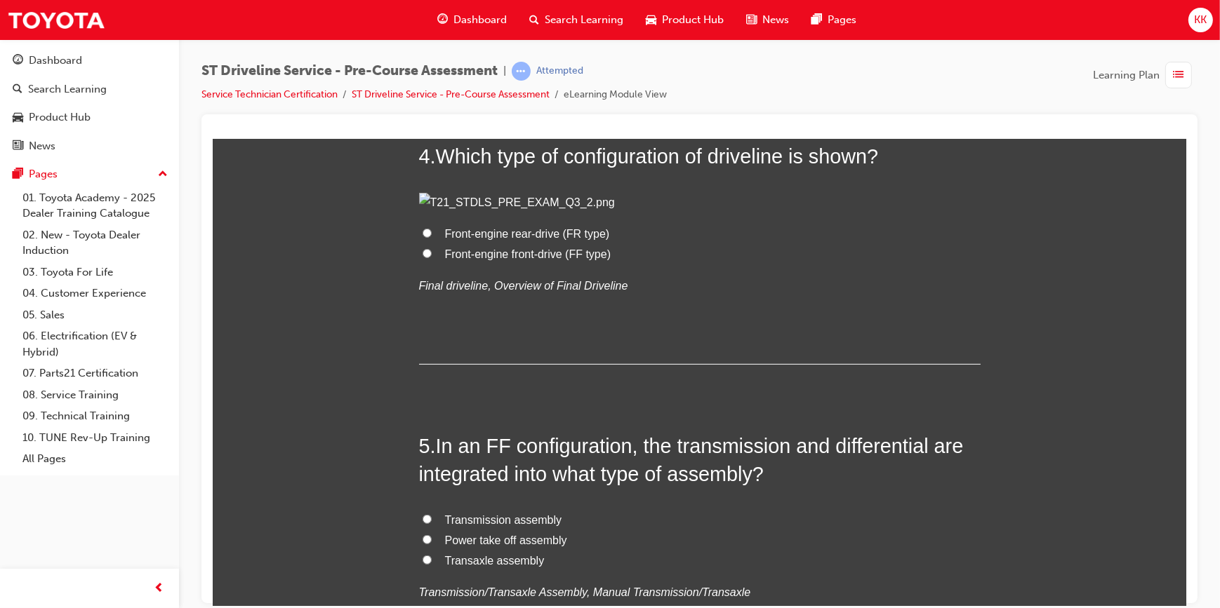
radio input "true"
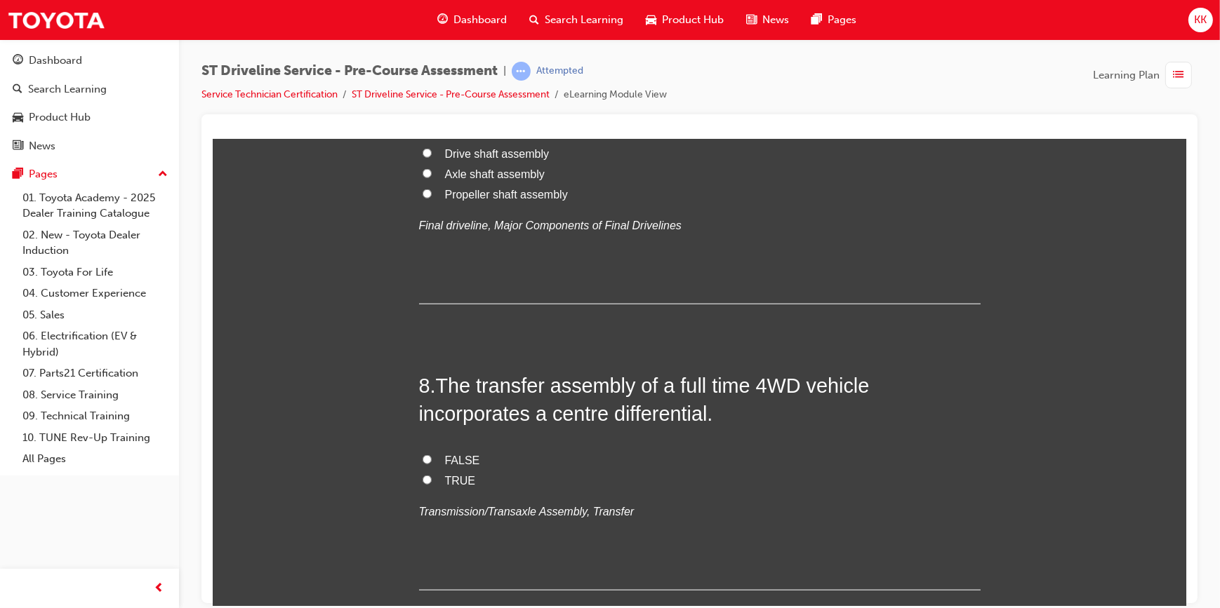
scroll to position [2042, 0]
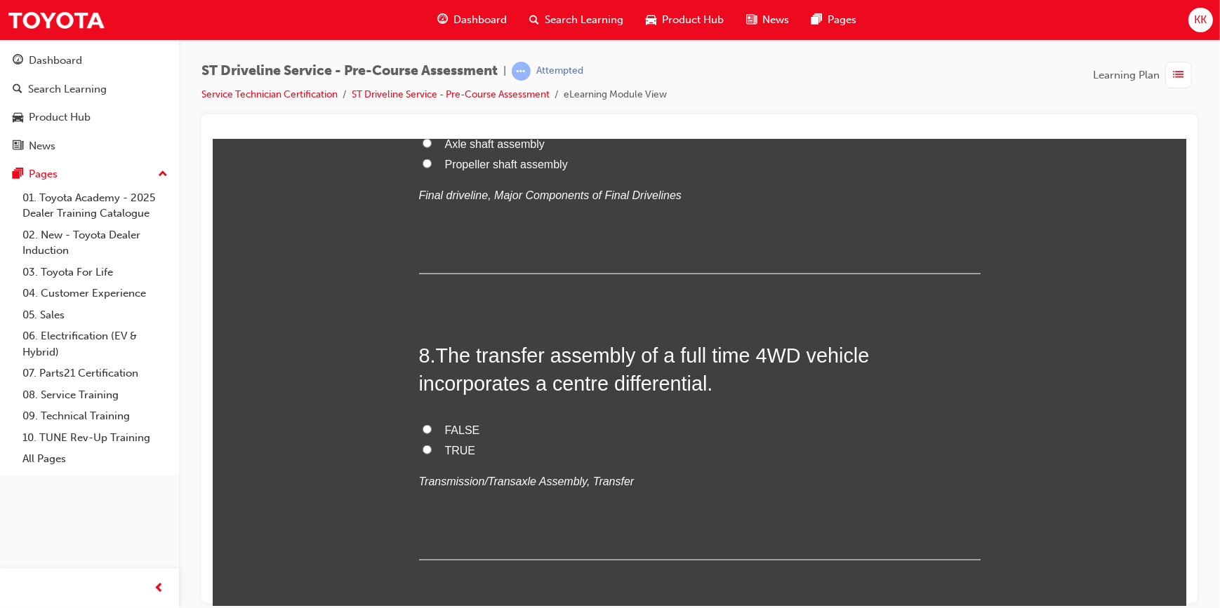
radio input "true"
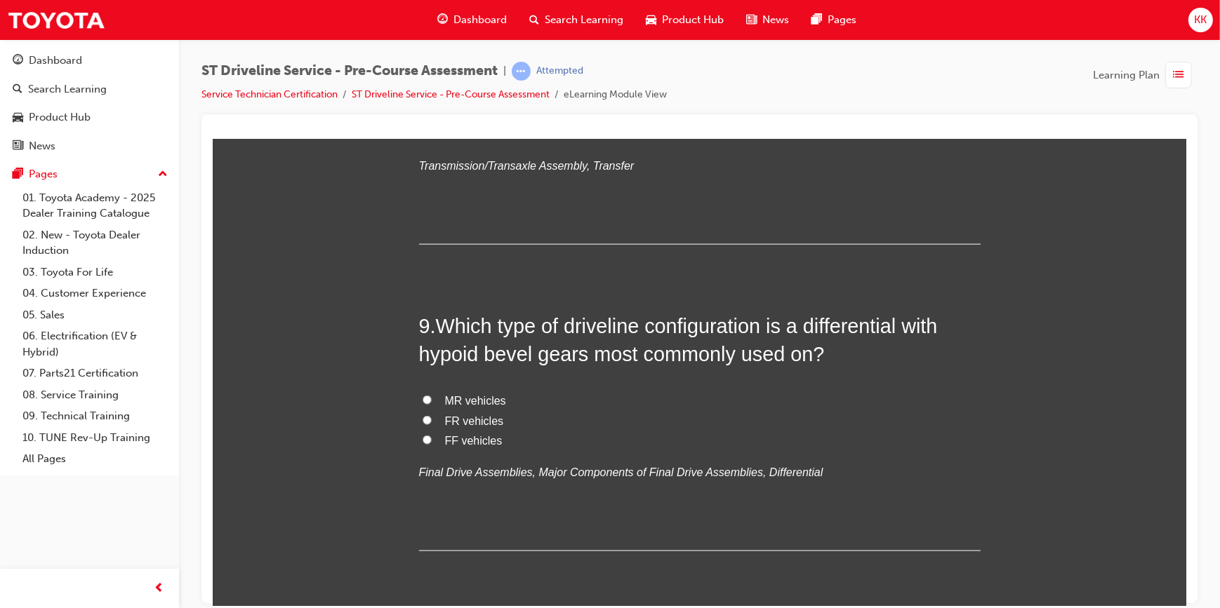
scroll to position [2360, 0]
radio input "true"
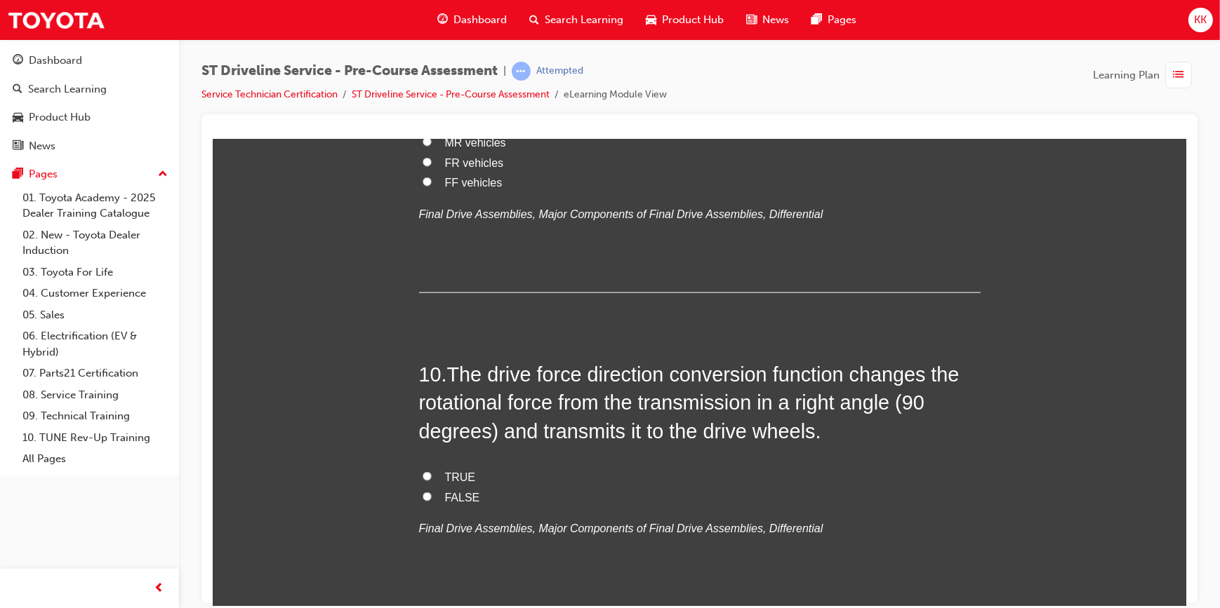
scroll to position [2680, 0]
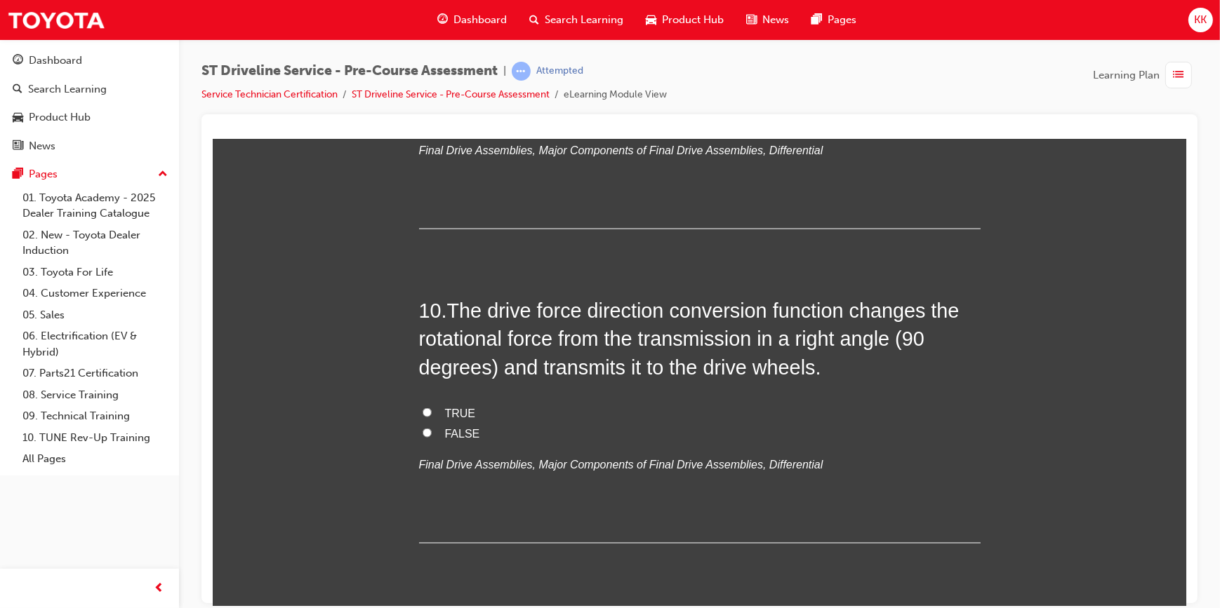
radio input "true"
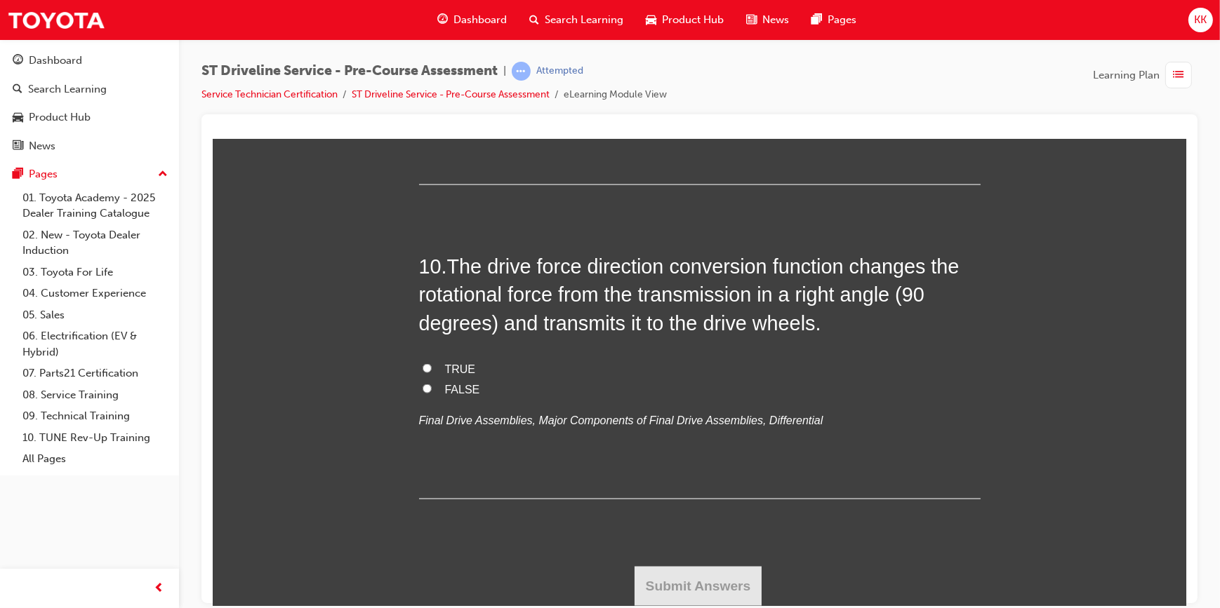
scroll to position [3381, 0]
radio input "true"
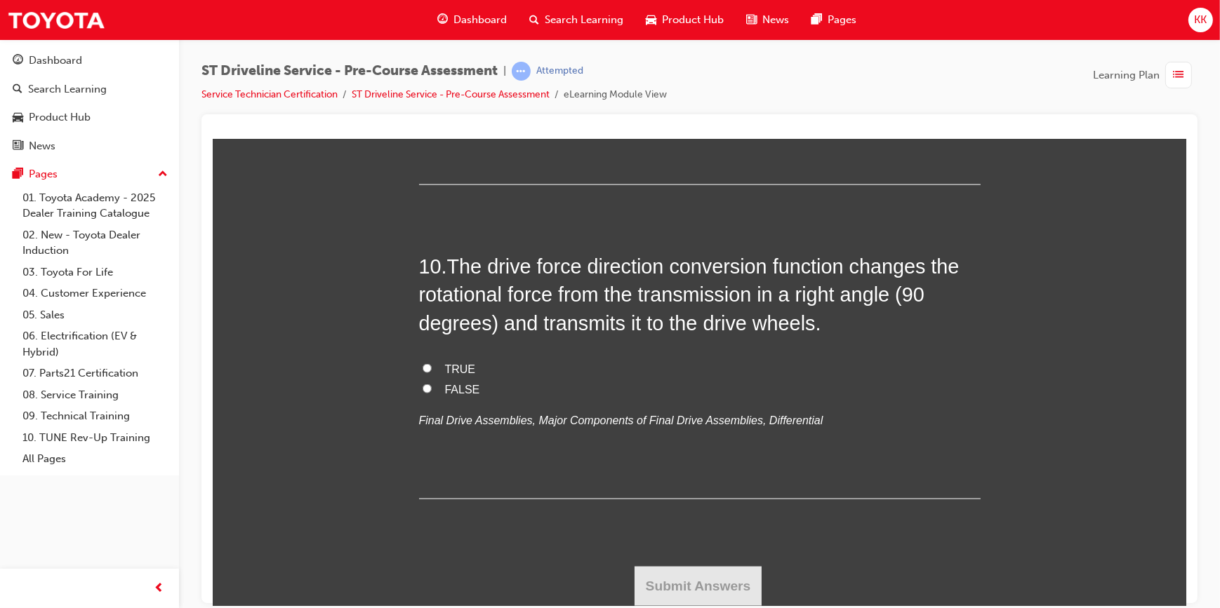
radio input "true"
click at [422, 58] on input "FR vehicles" at bounding box center [426, 53] width 9 height 9
radio input "true"
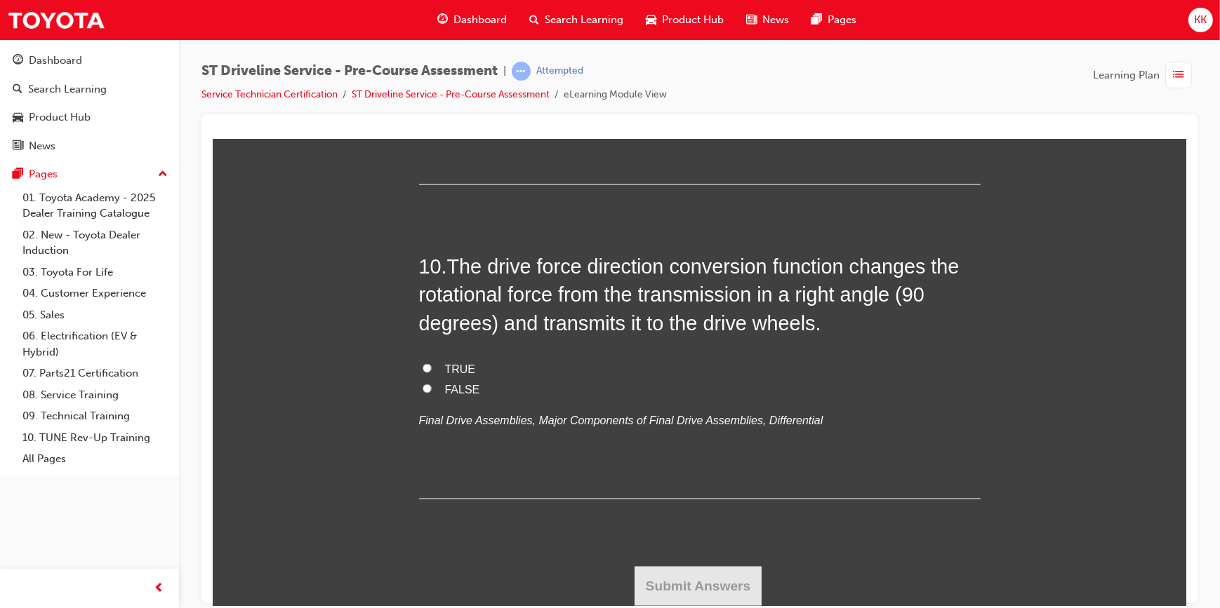
click at [422, 373] on input "TRUE" at bounding box center [426, 368] width 9 height 9
radio input "true"
click at [702, 601] on button "Submit Answers" at bounding box center [698, 585] width 128 height 39
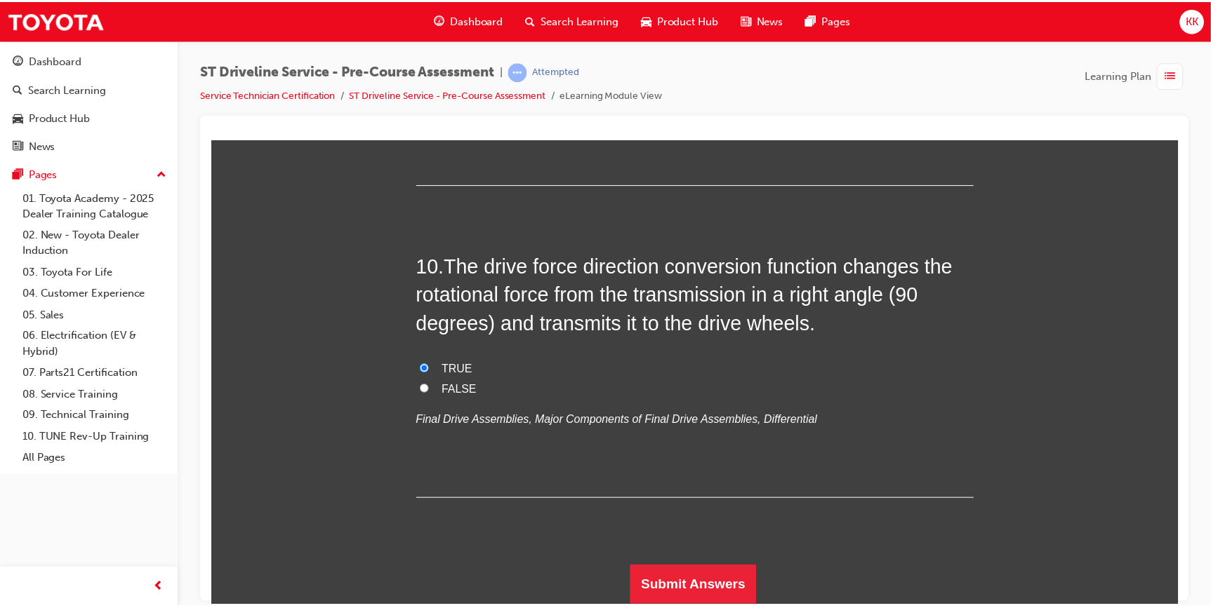
scroll to position [0, 0]
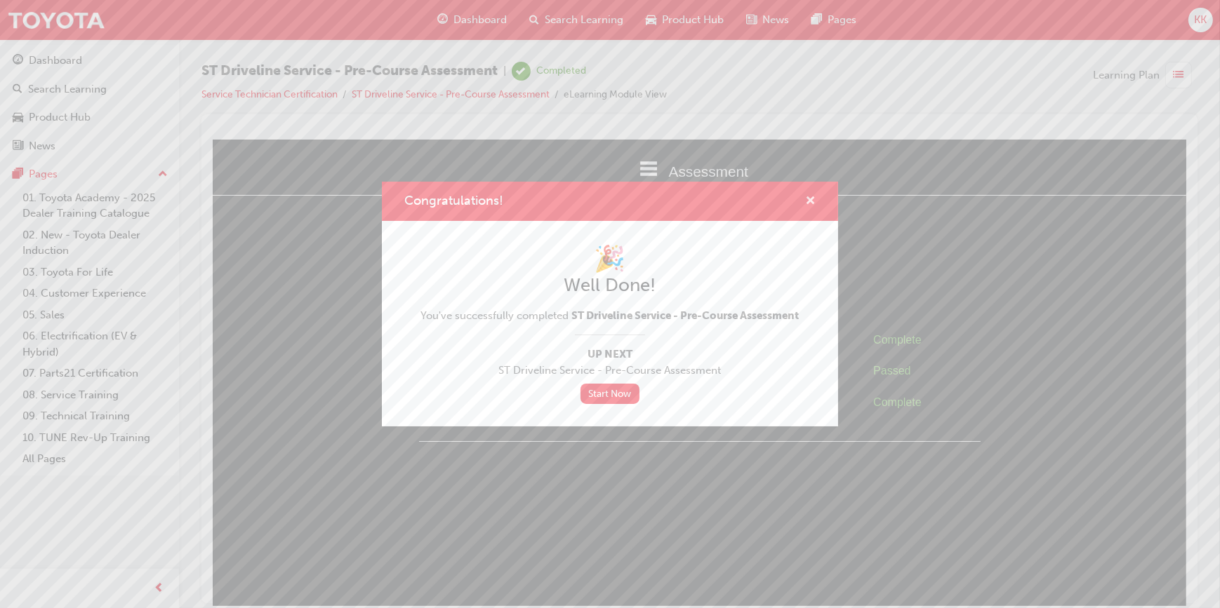
click at [813, 202] on span "cross-icon" at bounding box center [810, 202] width 11 height 13
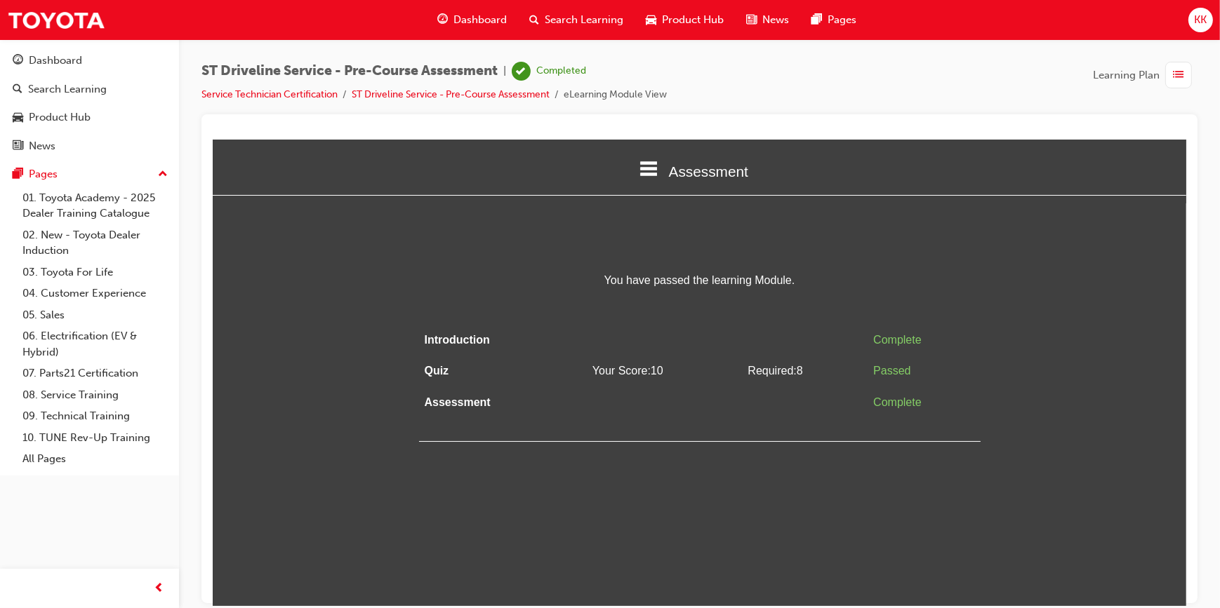
click at [1174, 76] on span "list-icon" at bounding box center [1178, 76] width 11 height 18
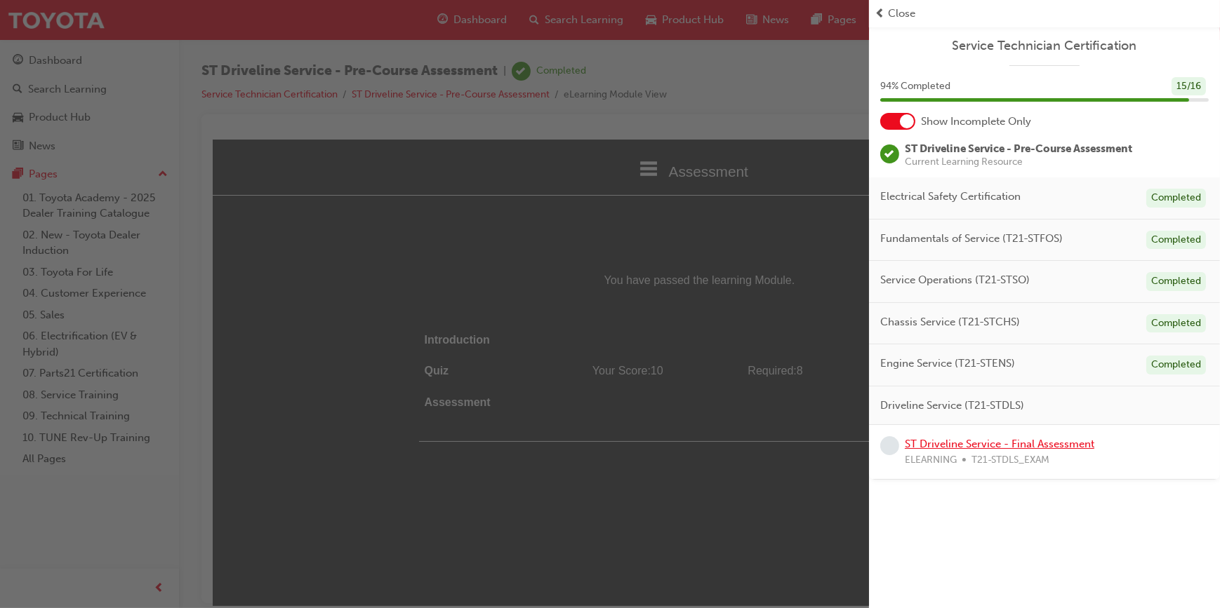
click at [1003, 441] on link "ST Driveline Service - Final Assessment" at bounding box center [999, 444] width 189 height 13
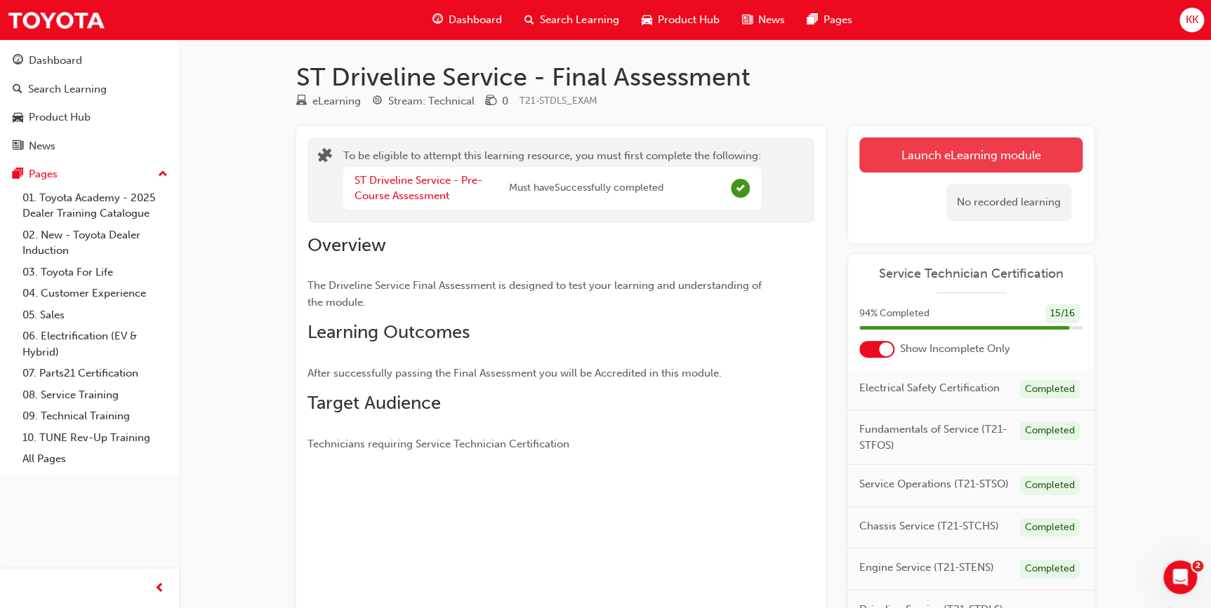
click at [970, 154] on button "Launch eLearning module" at bounding box center [970, 155] width 223 height 35
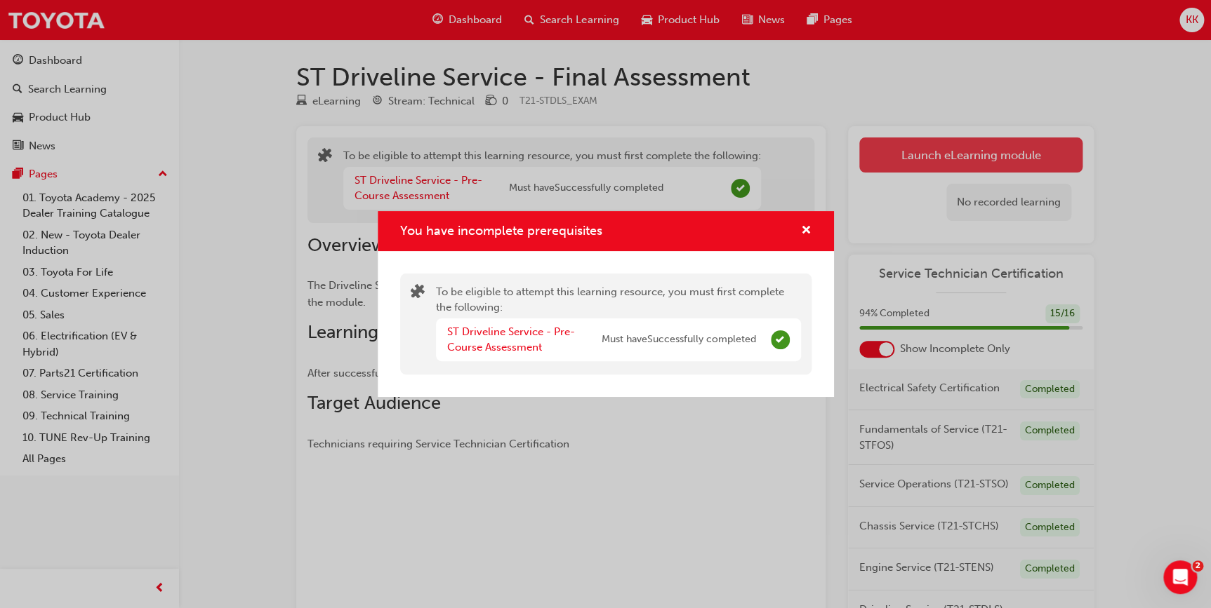
click at [919, 154] on div "You have incomplete prerequisites To be eligible to attempt this learning resou…" at bounding box center [605, 304] width 1211 height 608
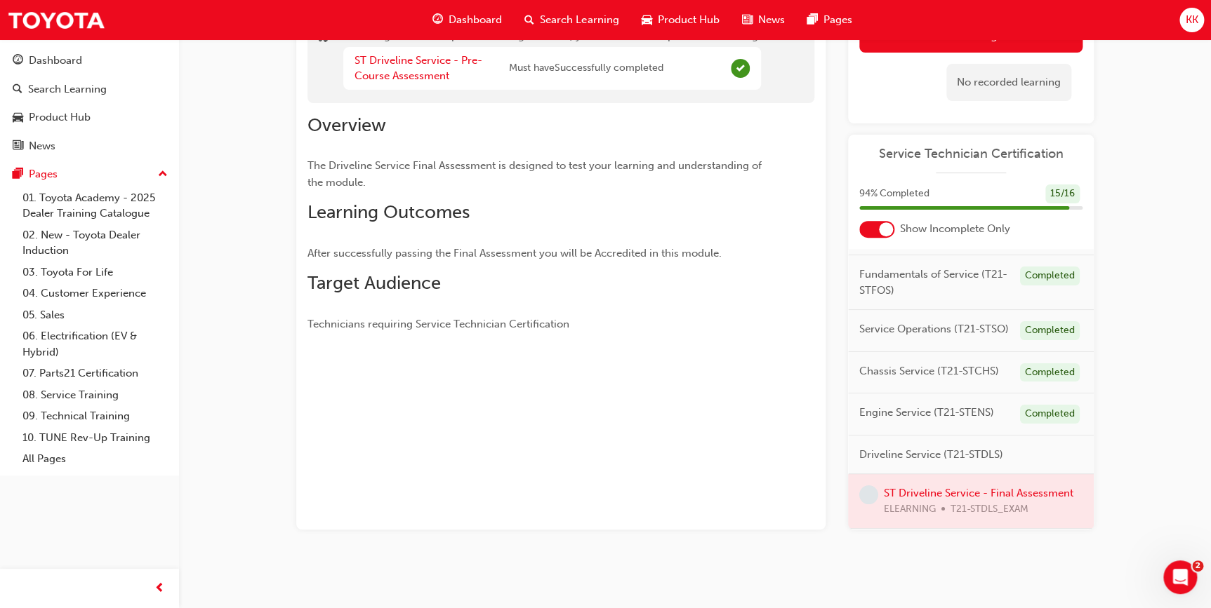
scroll to position [60, 0]
click at [982, 493] on div at bounding box center [971, 501] width 246 height 54
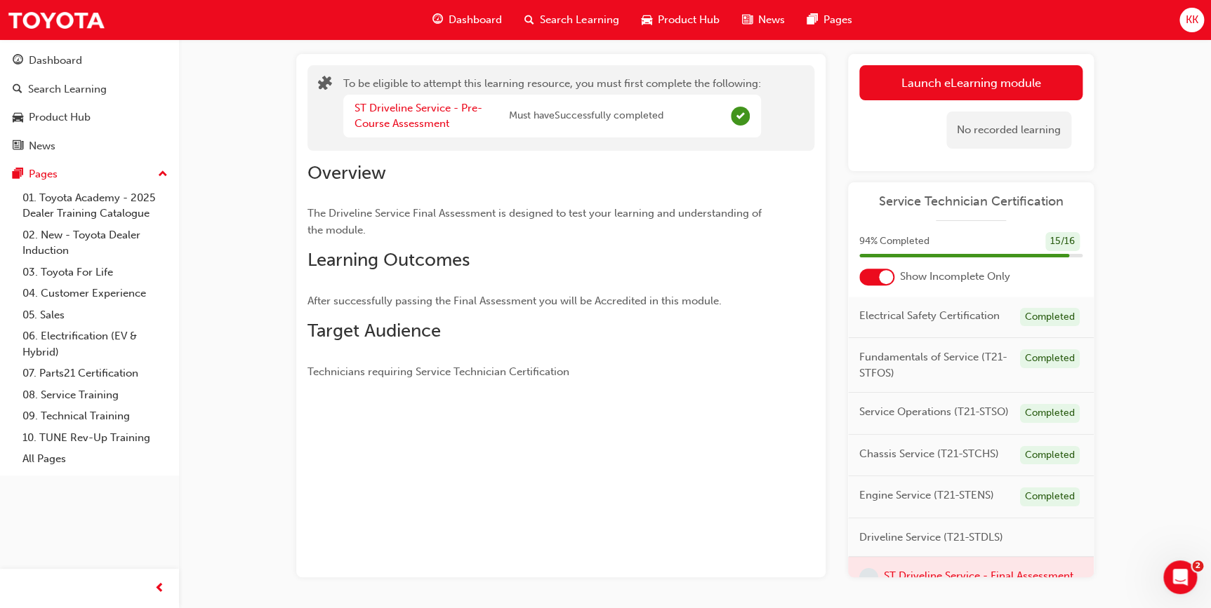
scroll to position [0, 0]
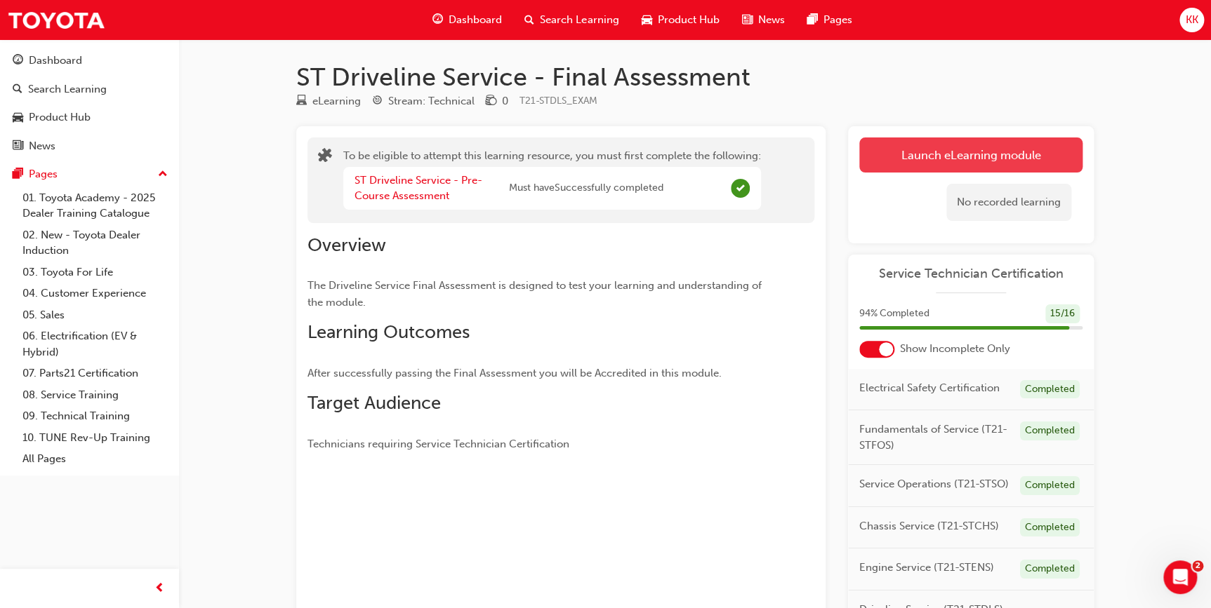
click at [976, 153] on button "Launch eLearning module" at bounding box center [970, 155] width 223 height 35
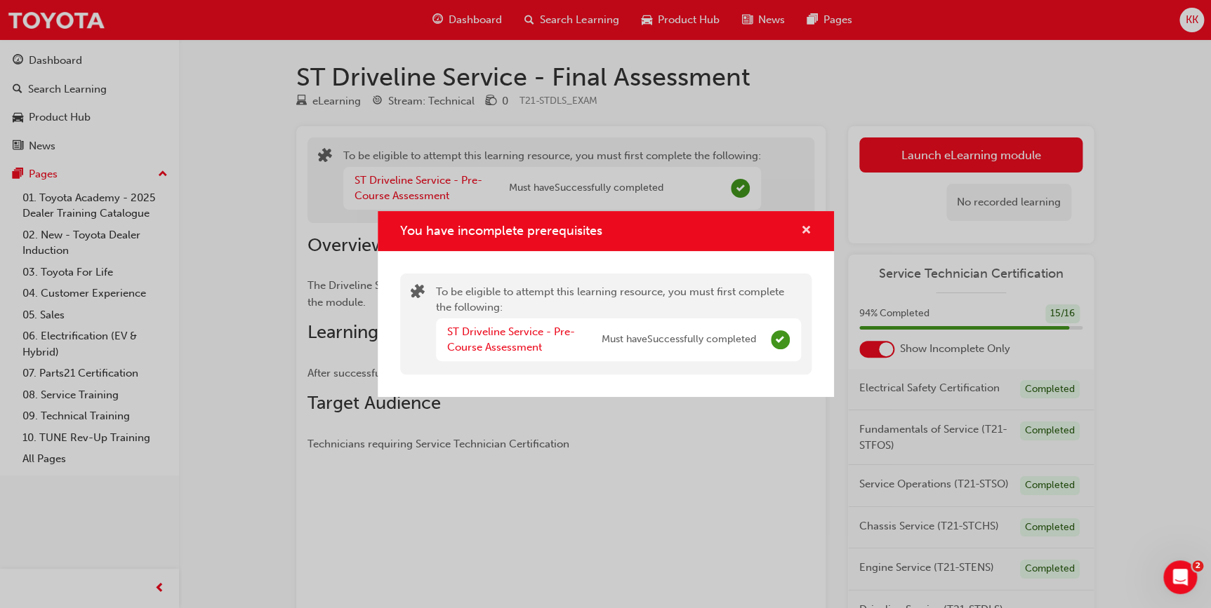
click at [809, 228] on span "cross-icon" at bounding box center [806, 231] width 11 height 13
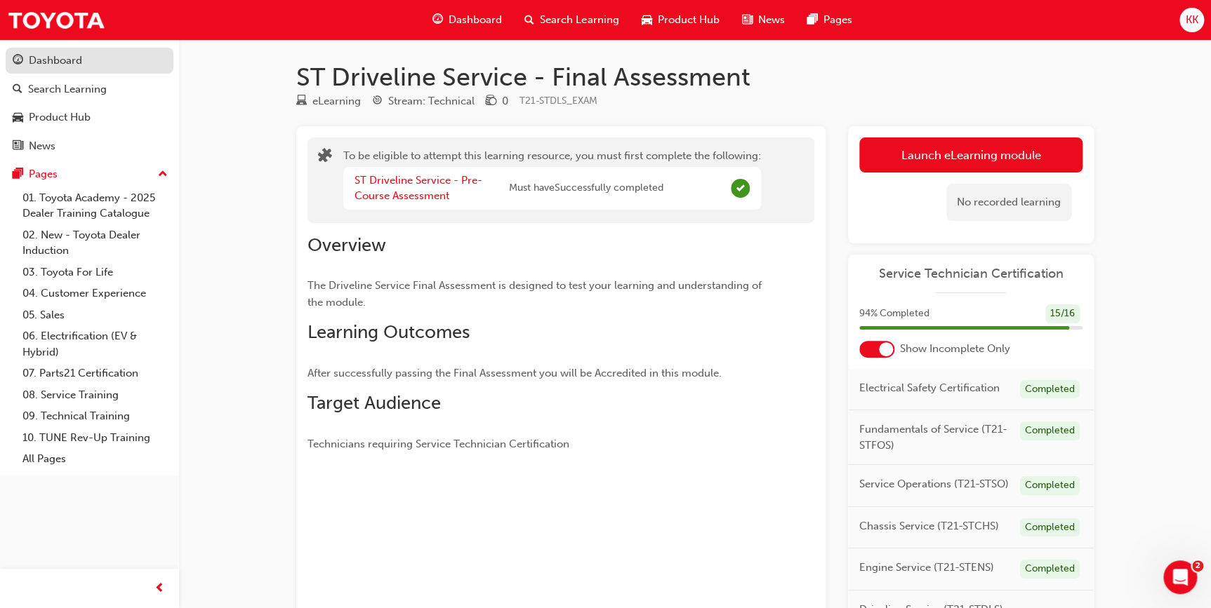
click at [23, 56] on div "Dashboard" at bounding box center [90, 61] width 154 height 18
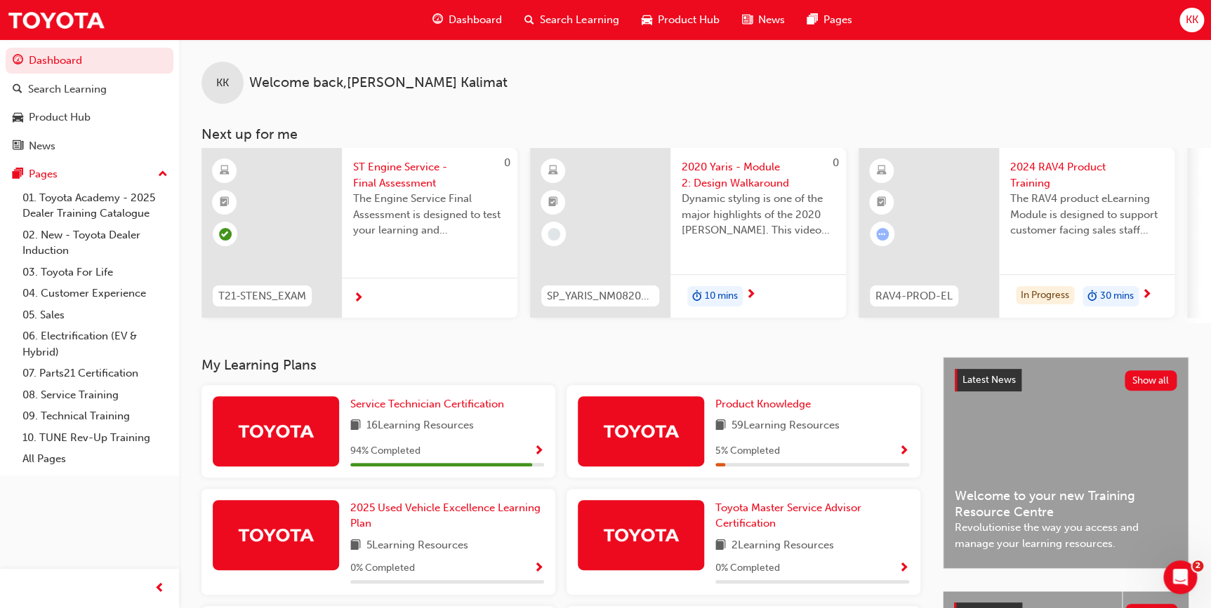
click at [539, 453] on span "Show Progress" at bounding box center [538, 452] width 11 height 13
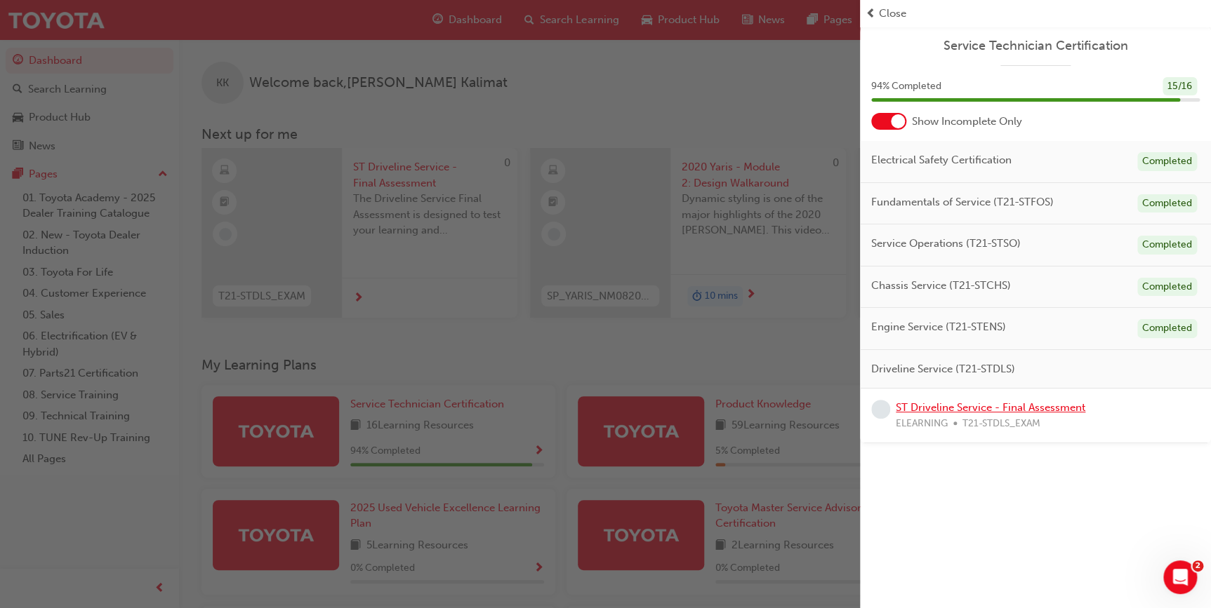
click at [1006, 407] on link "ST Driveline Service - Final Assessment" at bounding box center [990, 407] width 189 height 13
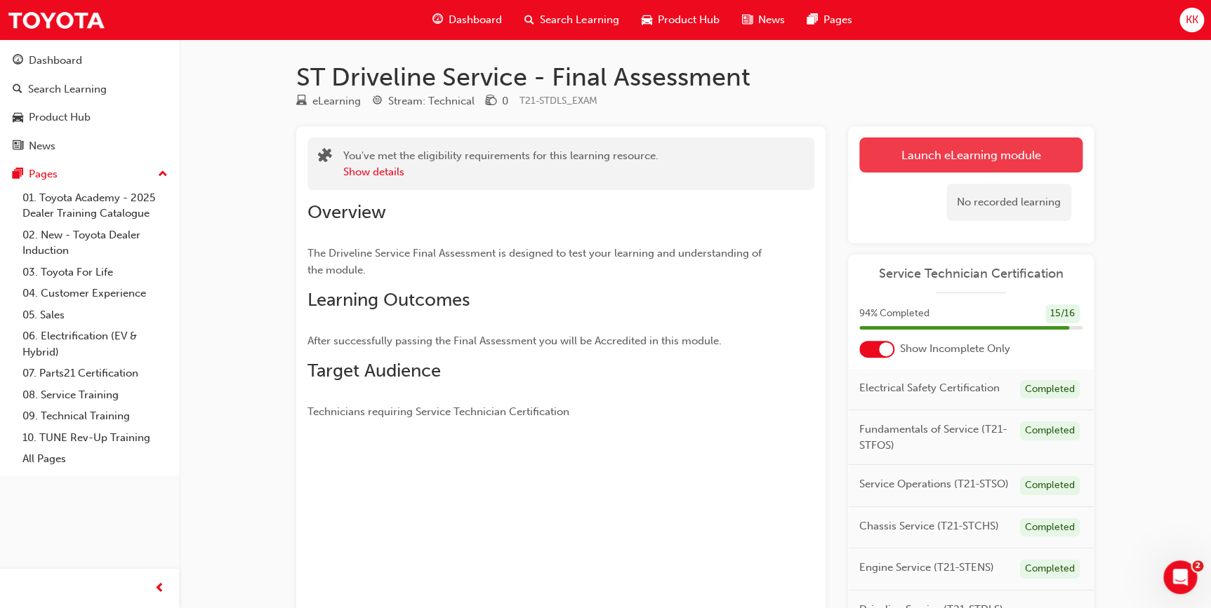
click at [955, 161] on button "Launch eLearning module" at bounding box center [970, 155] width 223 height 35
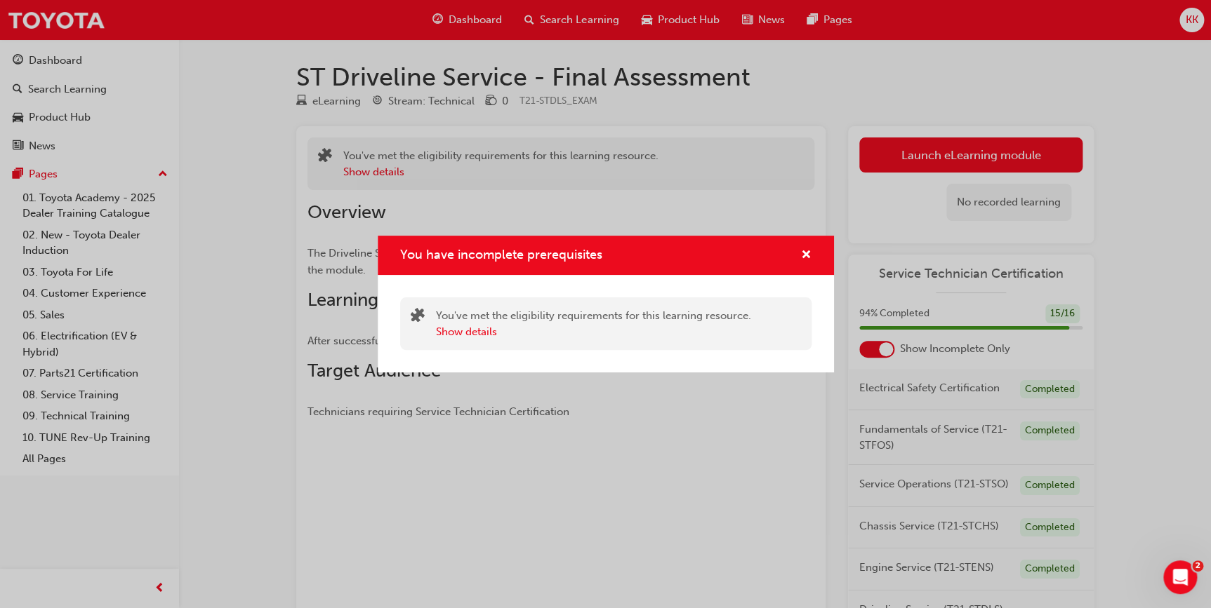
click at [681, 421] on div "You have incomplete prerequisites You've met the eligibility requirements for t…" at bounding box center [605, 304] width 1211 height 608
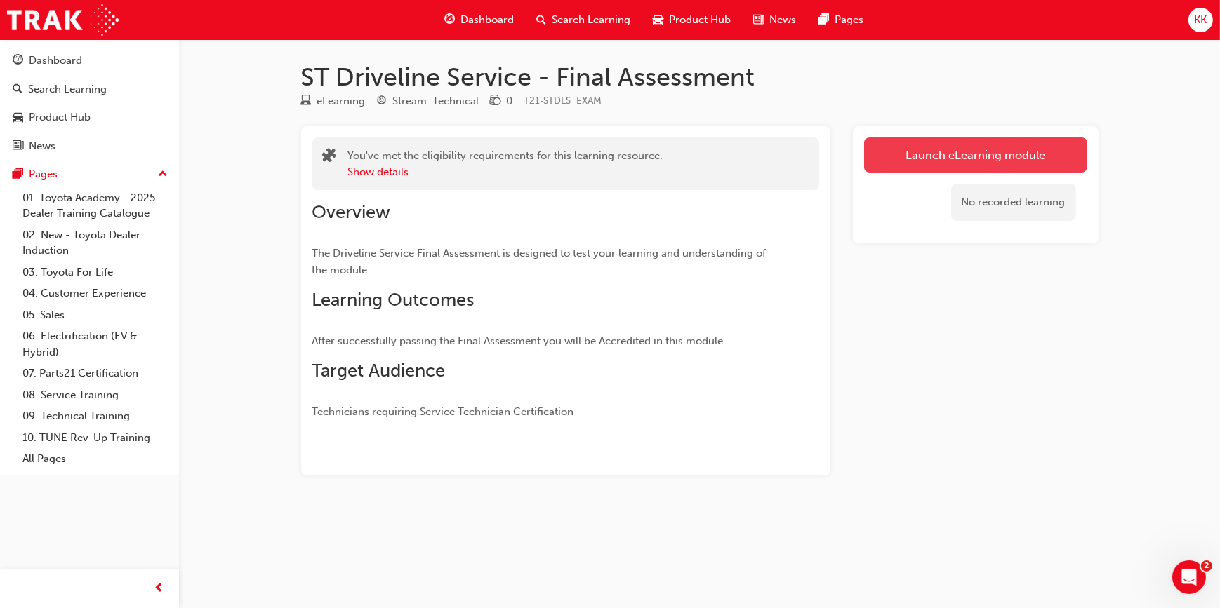
click at [1008, 158] on link "Launch eLearning module" at bounding box center [975, 155] width 223 height 35
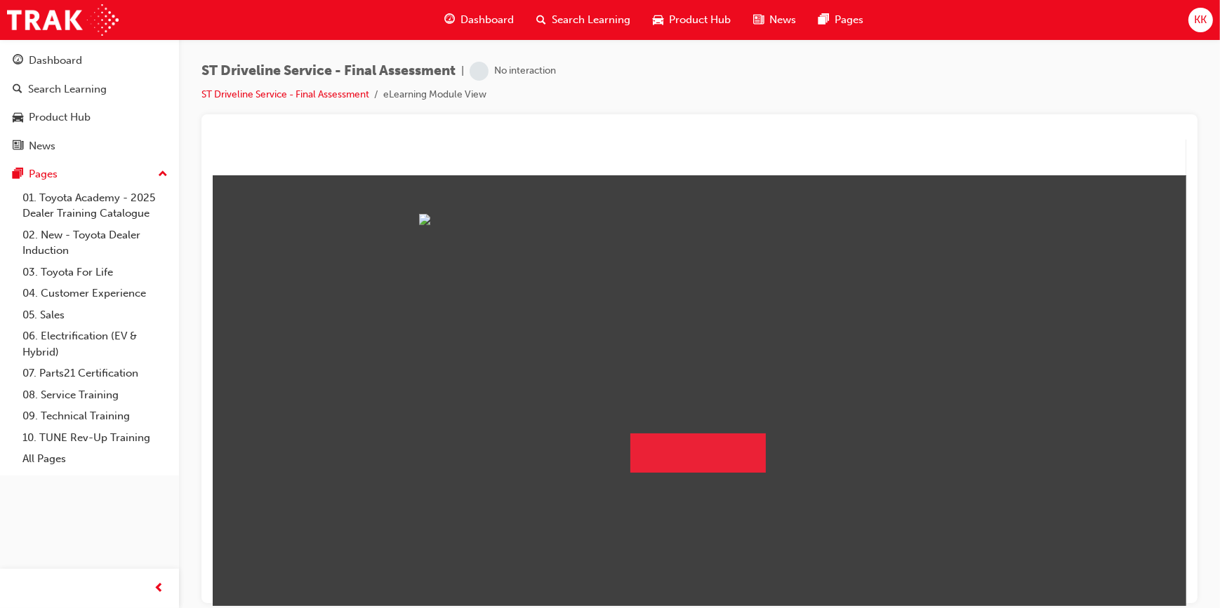
scroll to position [21, 0]
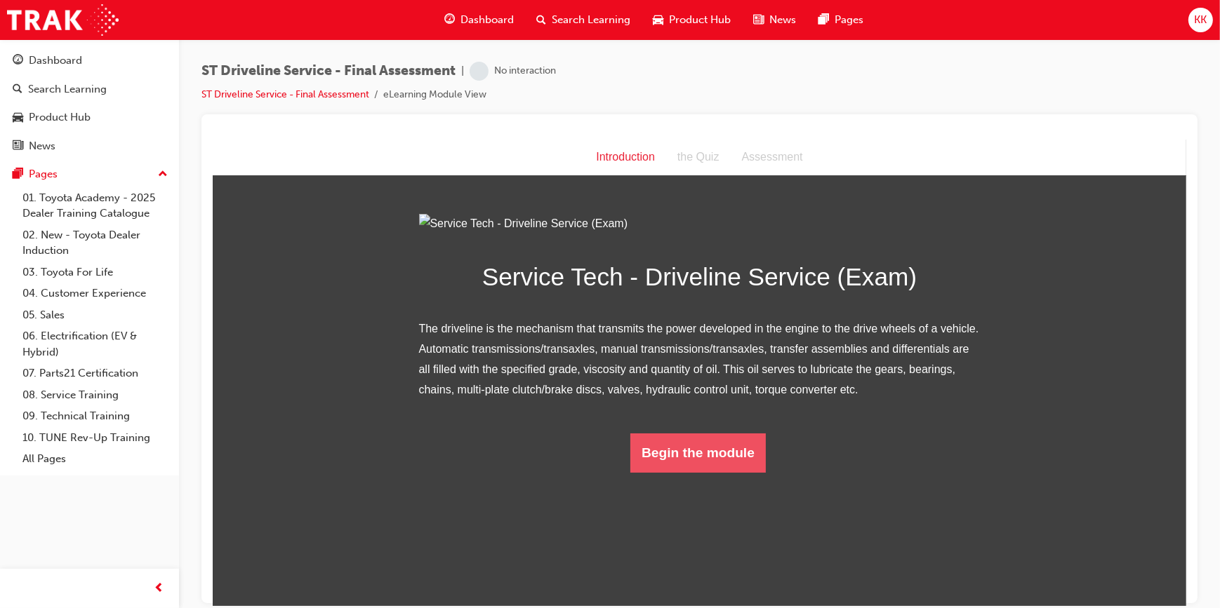
click at [687, 472] on button "Begin the module" at bounding box center [697, 452] width 135 height 39
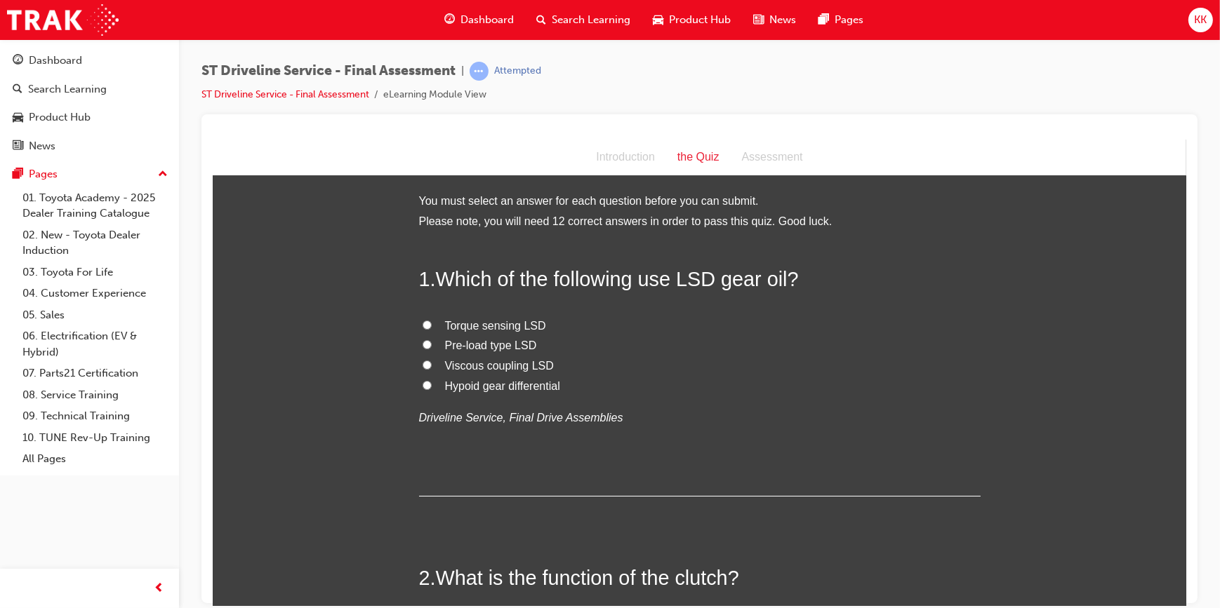
click at [426, 363] on label "Viscous coupling LSD" at bounding box center [698, 366] width 561 height 20
click at [426, 363] on input "Viscous coupling LSD" at bounding box center [426, 364] width 9 height 9
radio input "true"
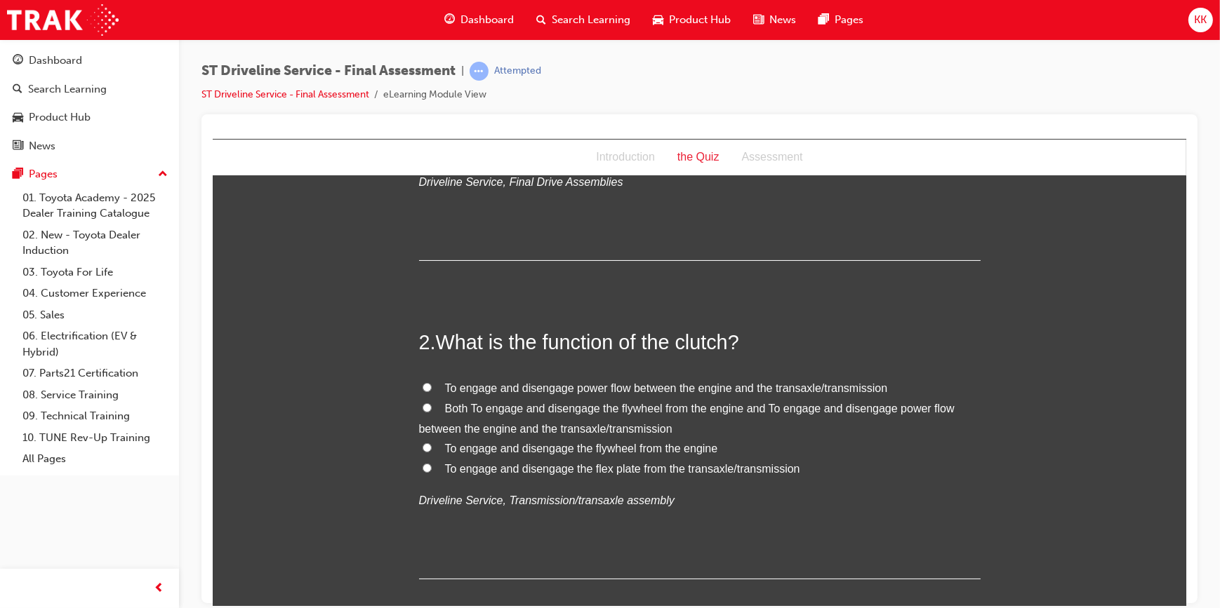
scroll to position [255, 0]
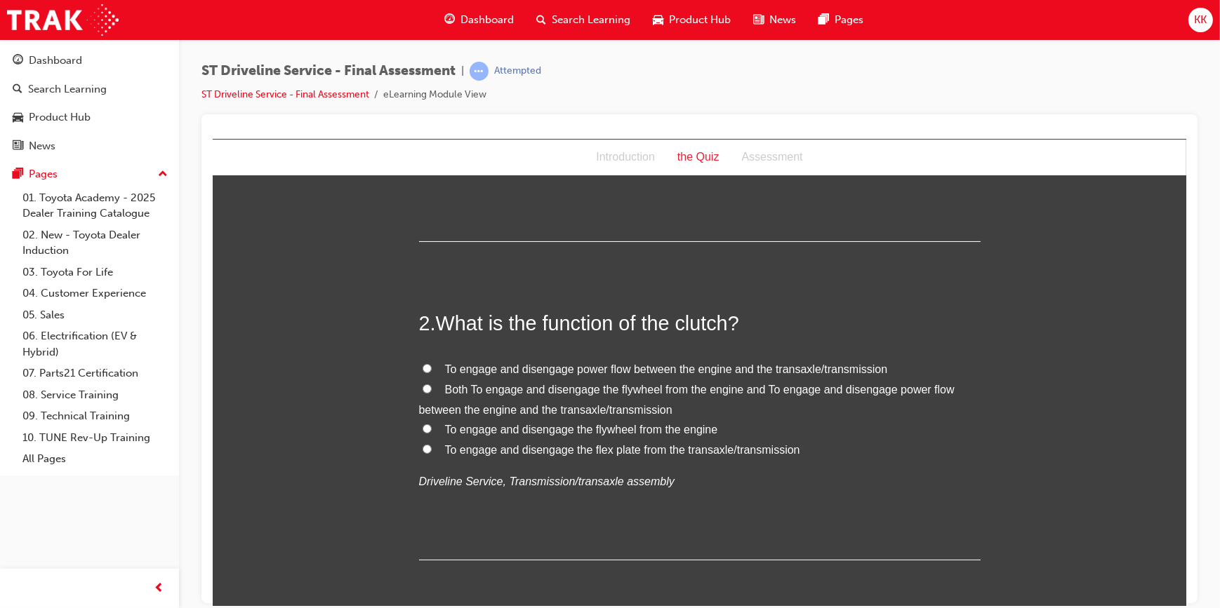
click at [422, 366] on input "To engage and disengage power flow between the engine and the transaxle/transmi…" at bounding box center [426, 368] width 9 height 9
radio input "true"
click at [422, 427] on input "To engage and disengage the flywheel from the engine" at bounding box center [426, 428] width 9 height 9
radio input "true"
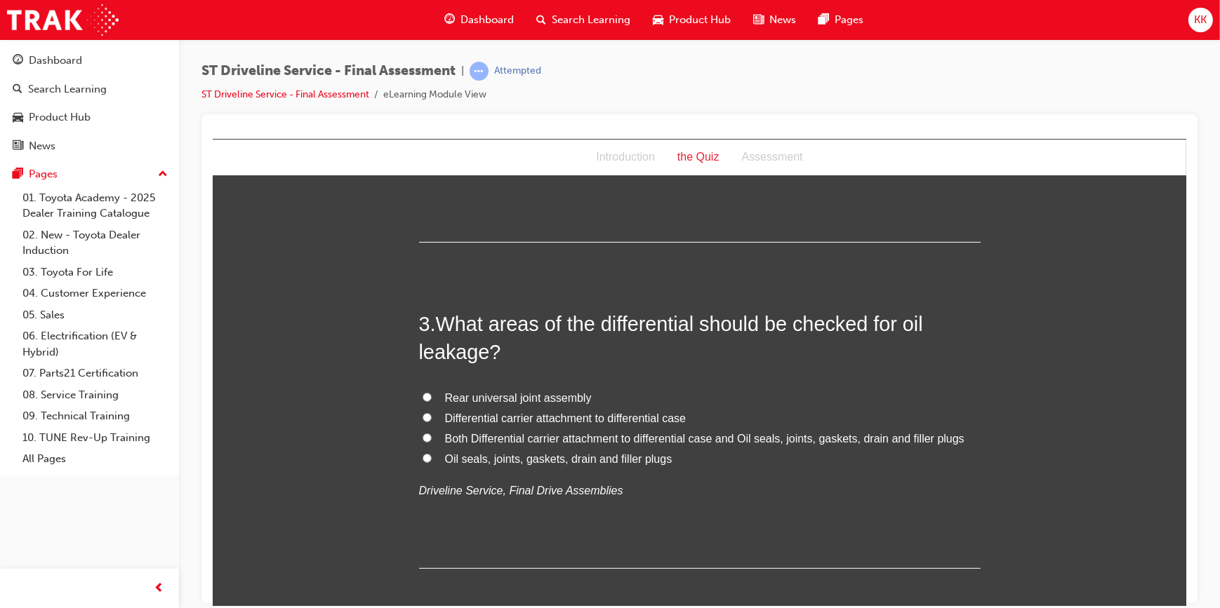
scroll to position [574, 0]
click at [422, 455] on input "Oil seals, joints, gaskets, drain and filler plugs" at bounding box center [426, 456] width 9 height 9
radio input "true"
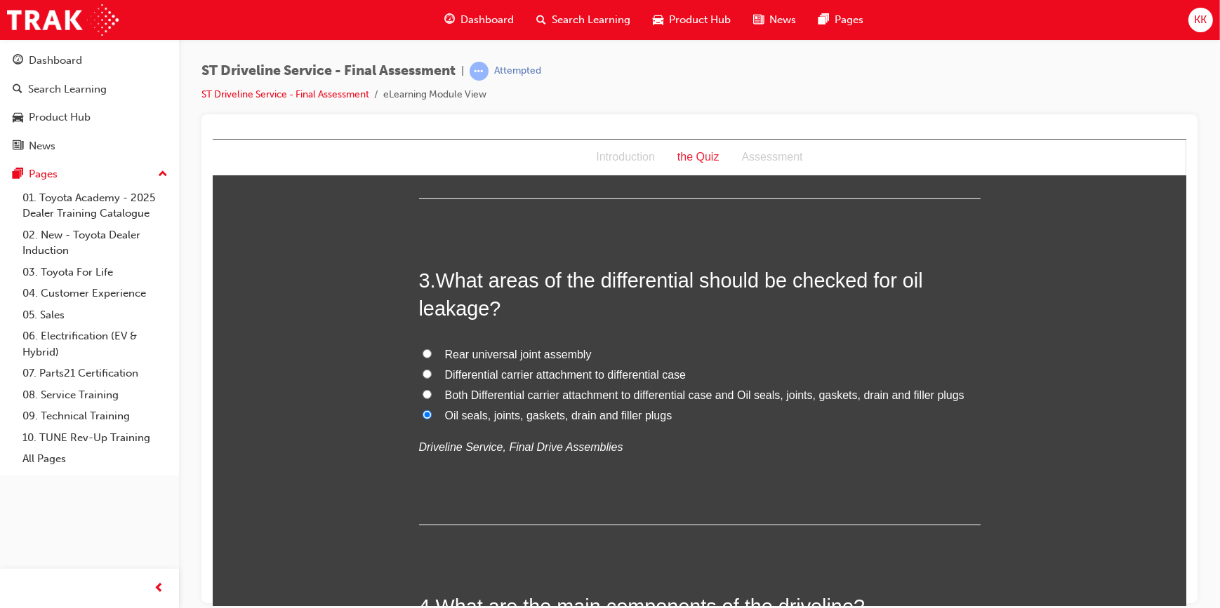
scroll to position [638, 0]
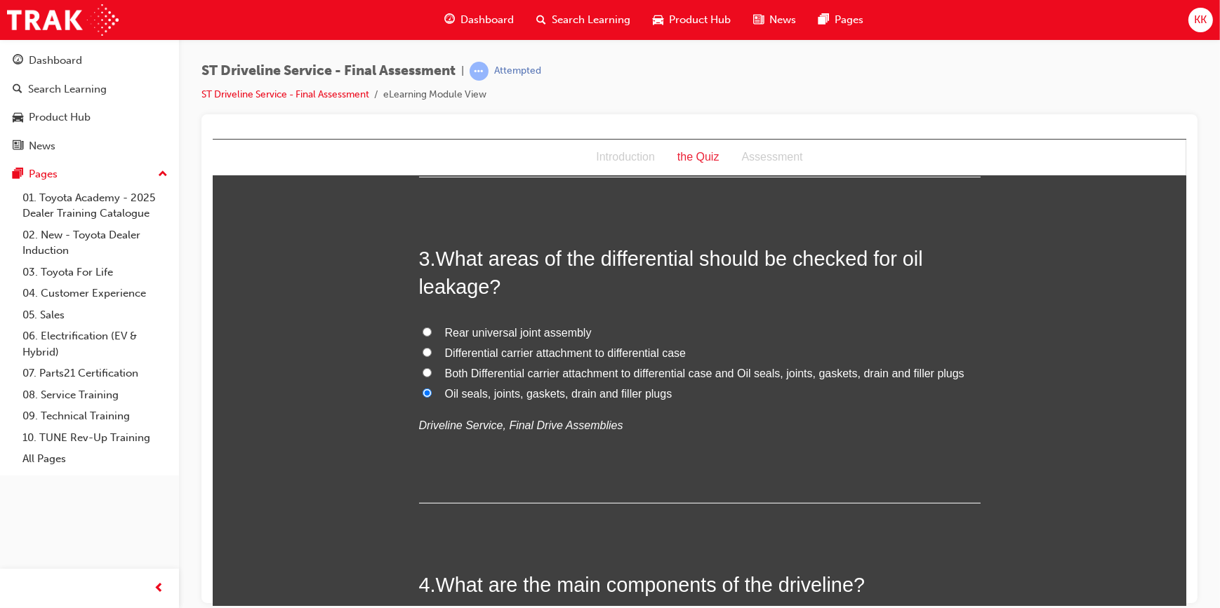
click at [423, 370] on input "Both Differential carrier attachment to differential case and Oil seals, joints…" at bounding box center [426, 372] width 9 height 9
radio input "true"
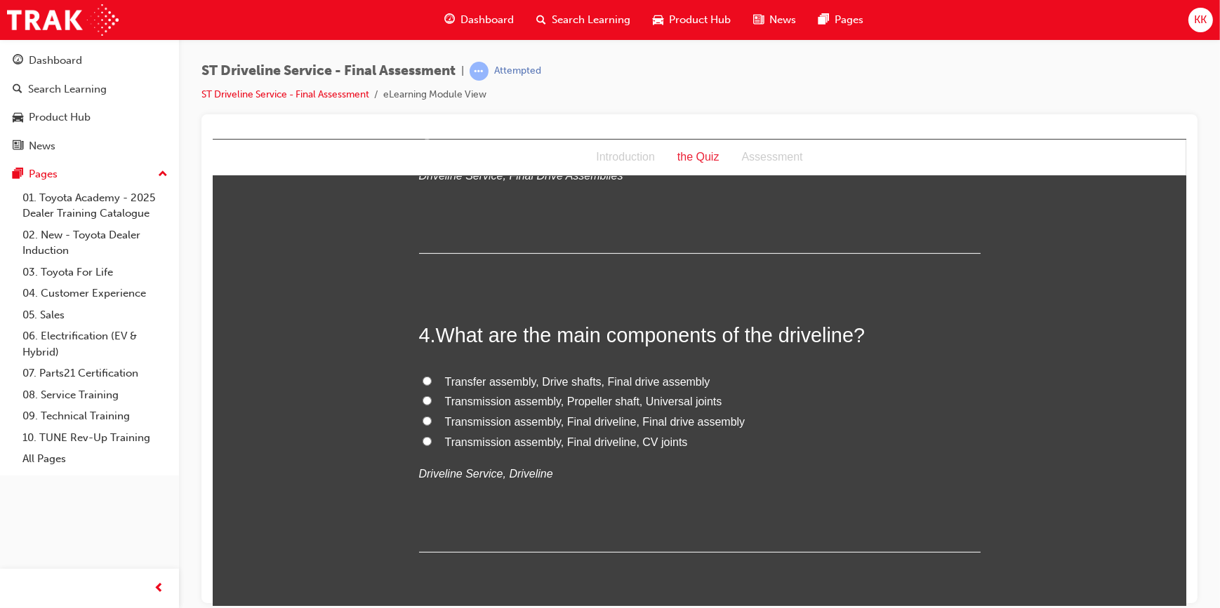
scroll to position [893, 0]
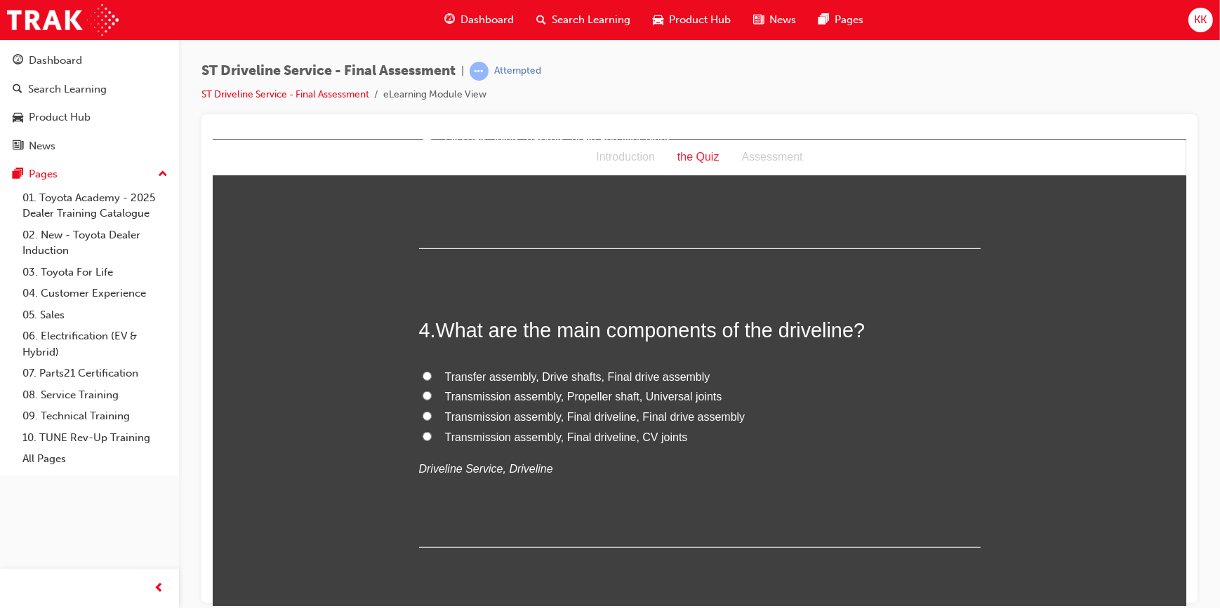
click at [422, 375] on input "Transfer assembly, Drive shafts, Final drive assembly" at bounding box center [426, 375] width 9 height 9
radio input "true"
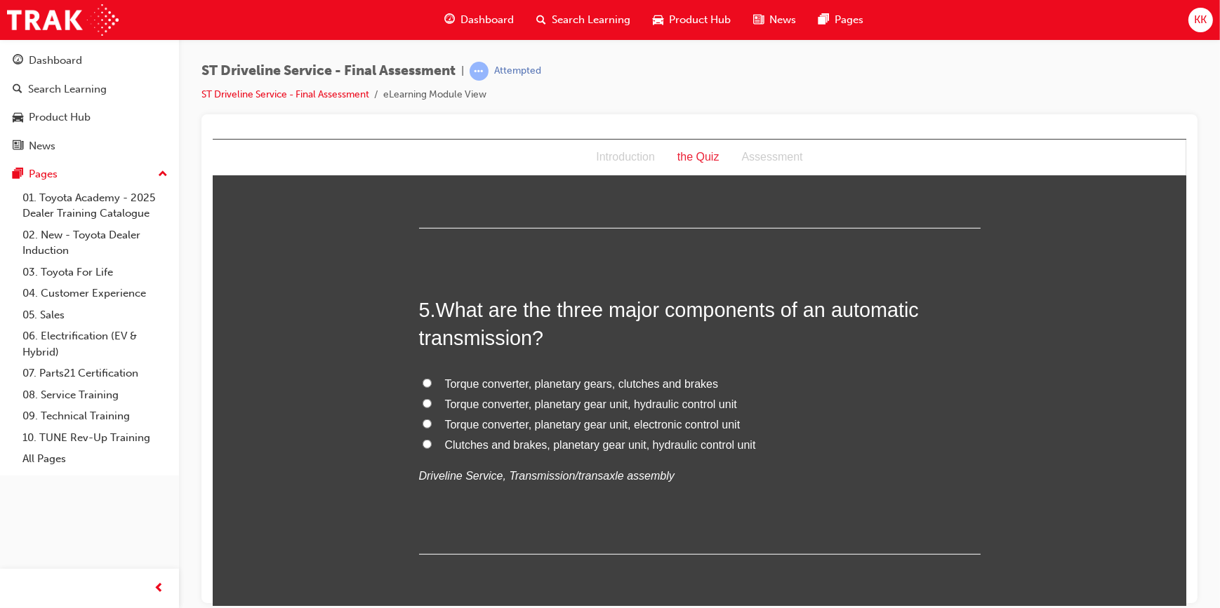
scroll to position [1276, 0]
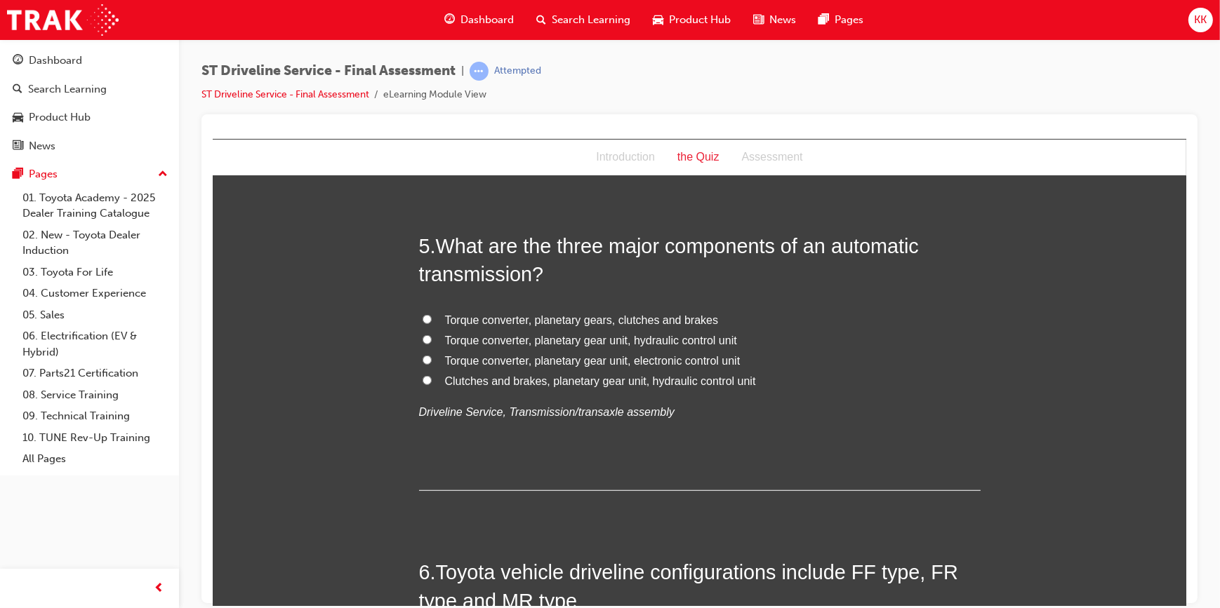
click at [422, 338] on input "Torque converter, planetary gear unit, hydraulic control unit" at bounding box center [426, 339] width 9 height 9
radio input "true"
click at [422, 358] on input "Torque converter, planetary gear unit, electronic control unit" at bounding box center [426, 359] width 9 height 9
radio input "true"
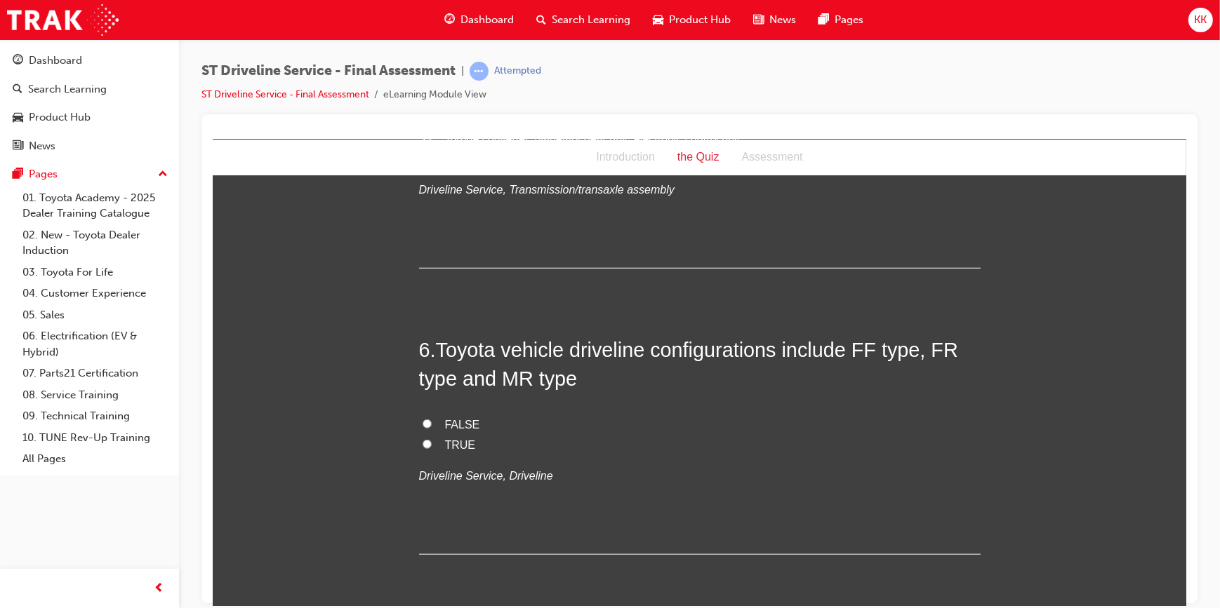
scroll to position [1531, 0]
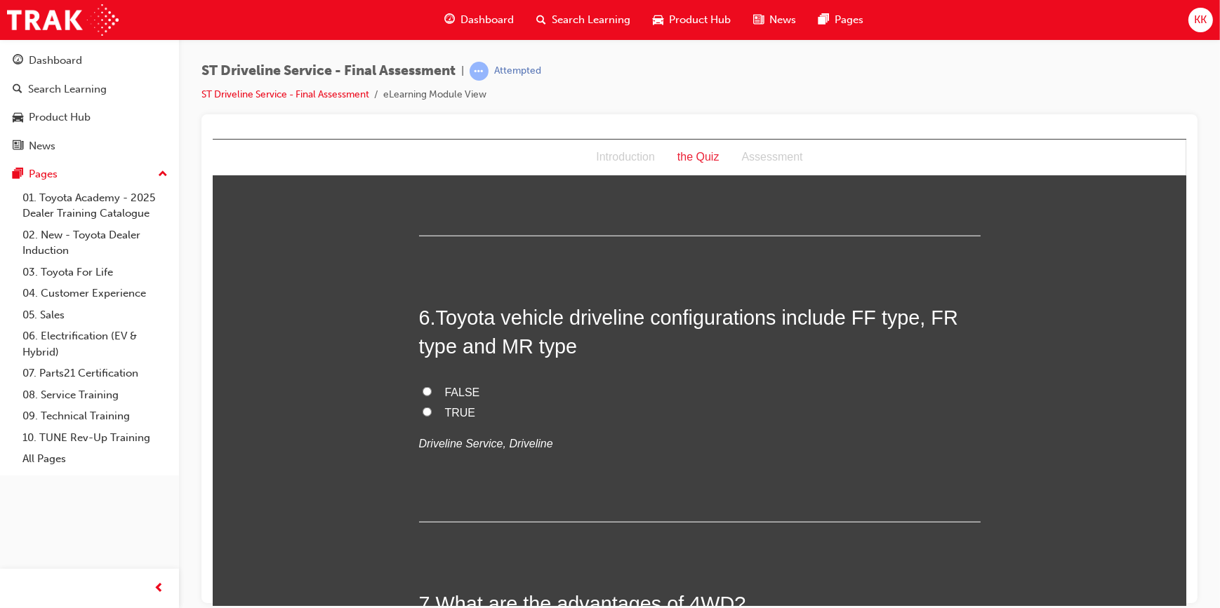
click at [422, 411] on input "TRUE" at bounding box center [426, 411] width 9 height 9
radio input "true"
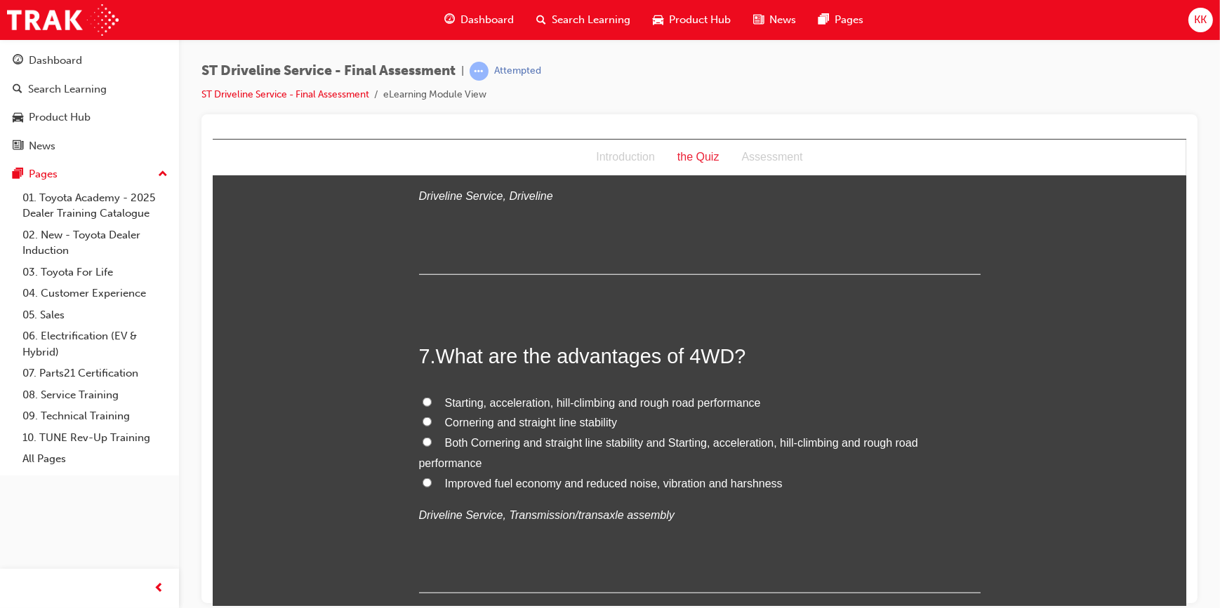
scroll to position [1786, 0]
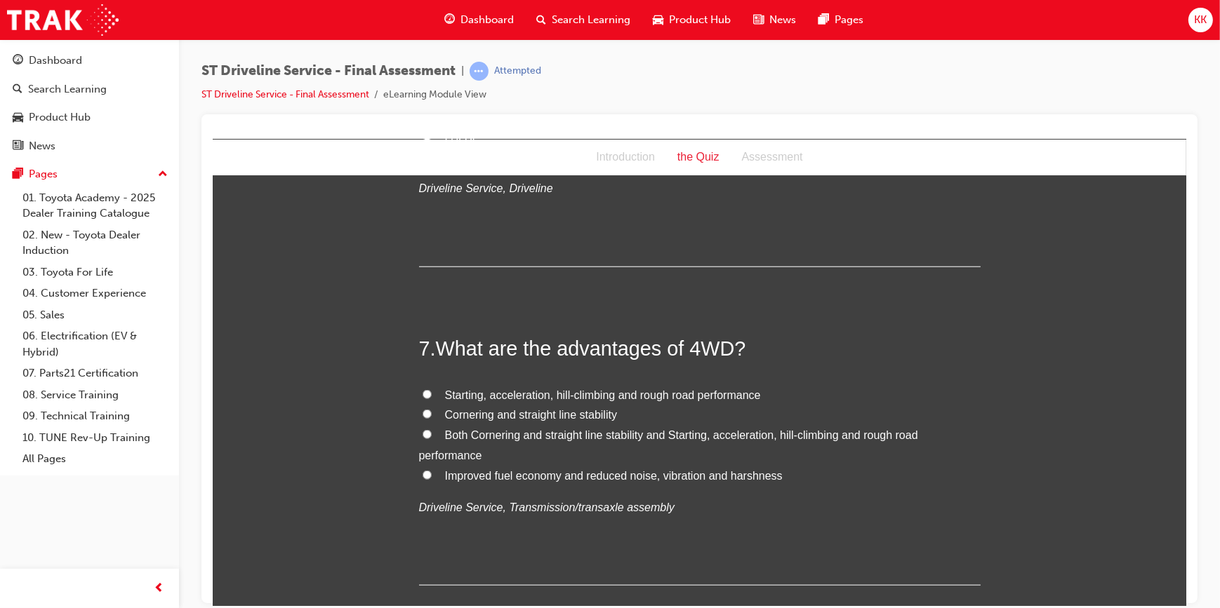
click at [422, 433] on input "Both Cornering and straight line stability and Starting, acceleration, hill-cli…" at bounding box center [426, 434] width 9 height 9
radio input "true"
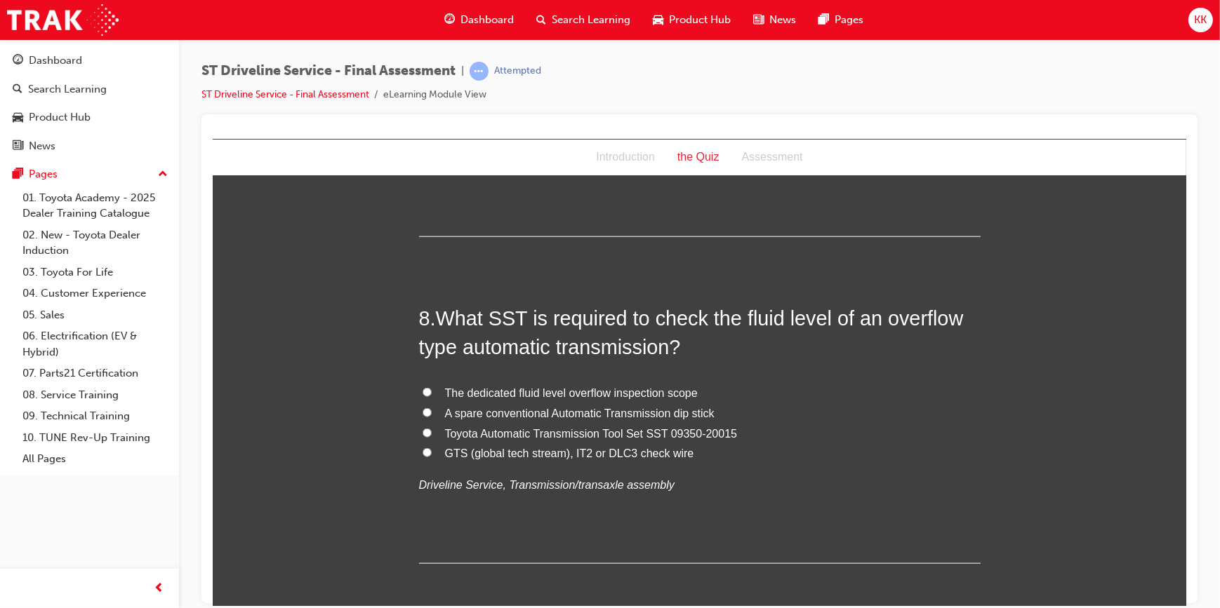
scroll to position [2169, 0]
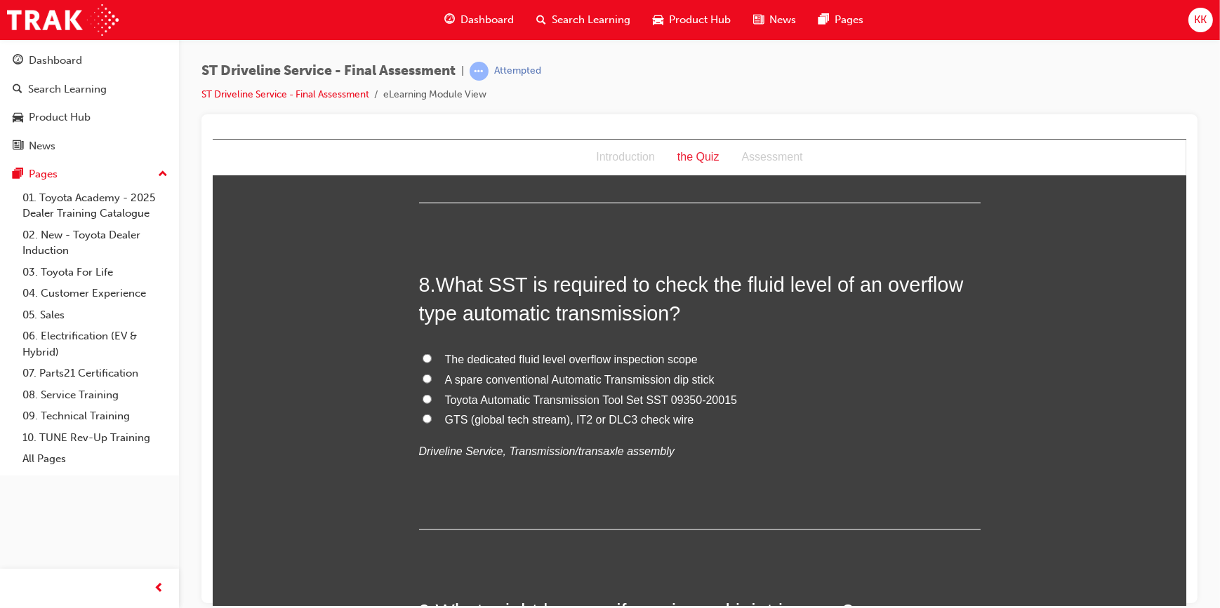
click at [422, 395] on input "Toyota Automatic Transmission Tool Set SST 09350-20015" at bounding box center [426, 398] width 9 height 9
radio input "true"
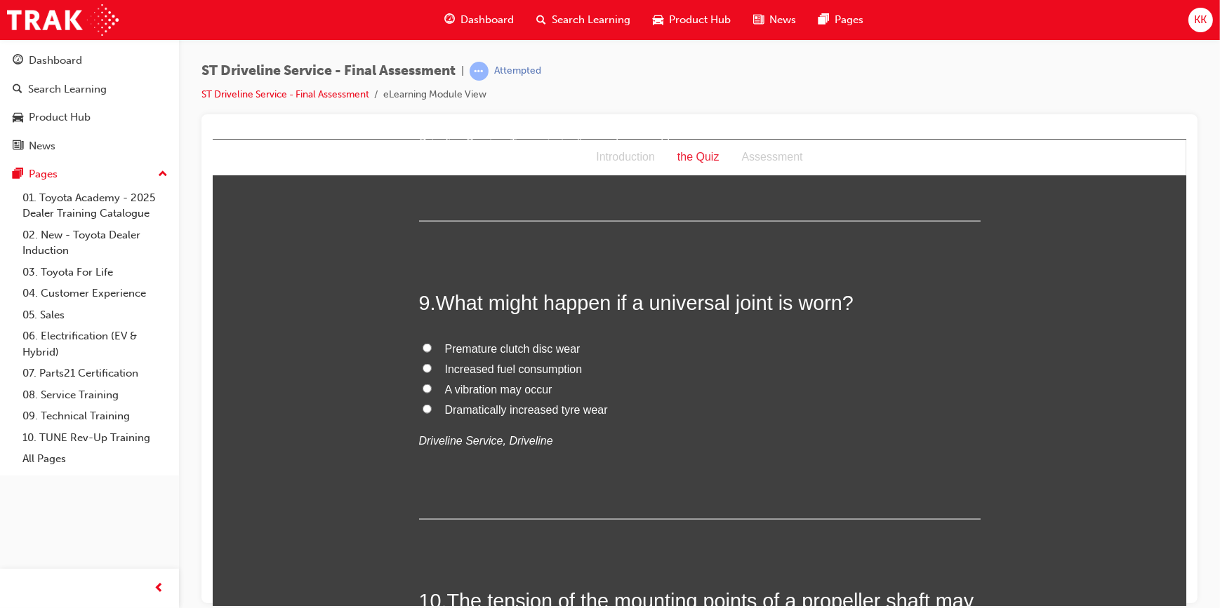
scroll to position [2488, 0]
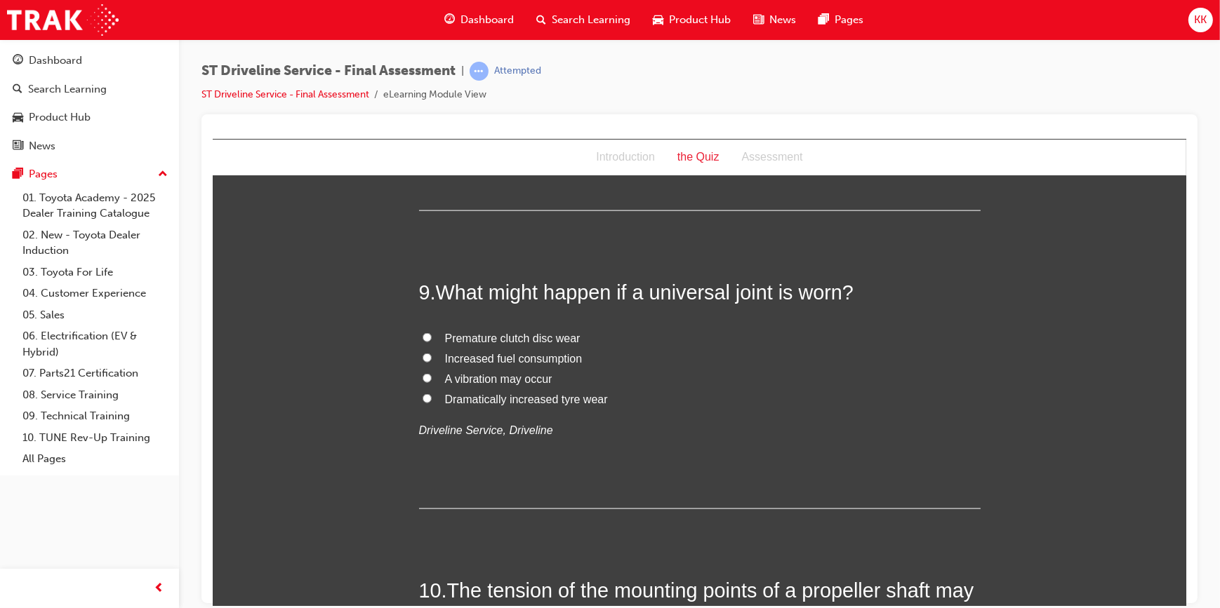
click at [422, 375] on input "A vibration may occur" at bounding box center [426, 377] width 9 height 9
radio input "true"
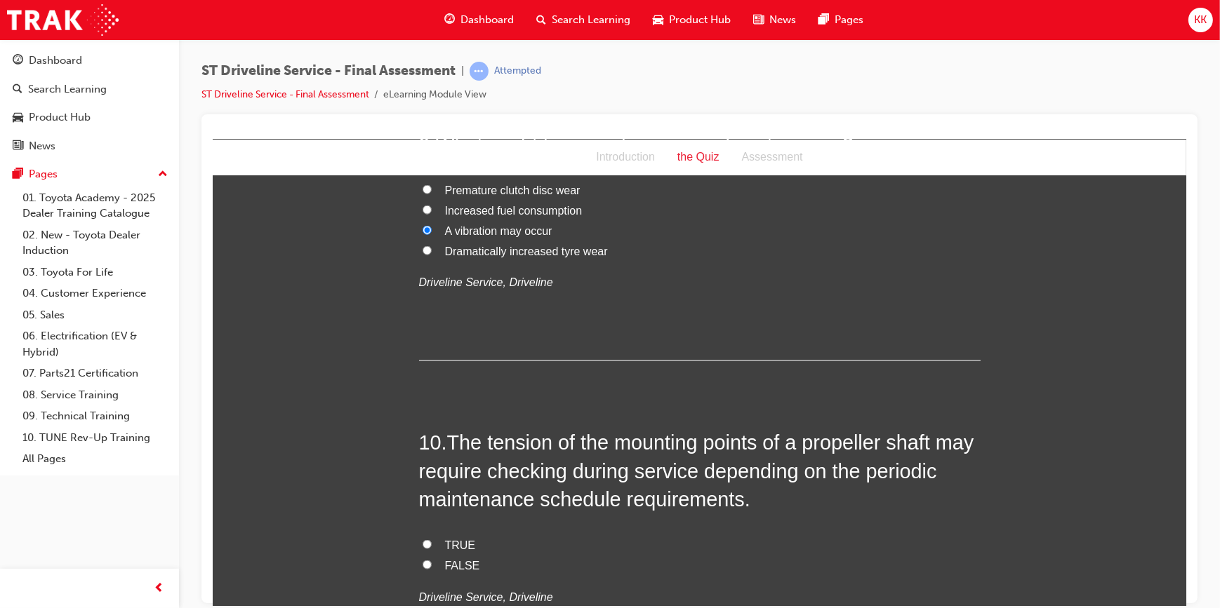
scroll to position [2743, 0]
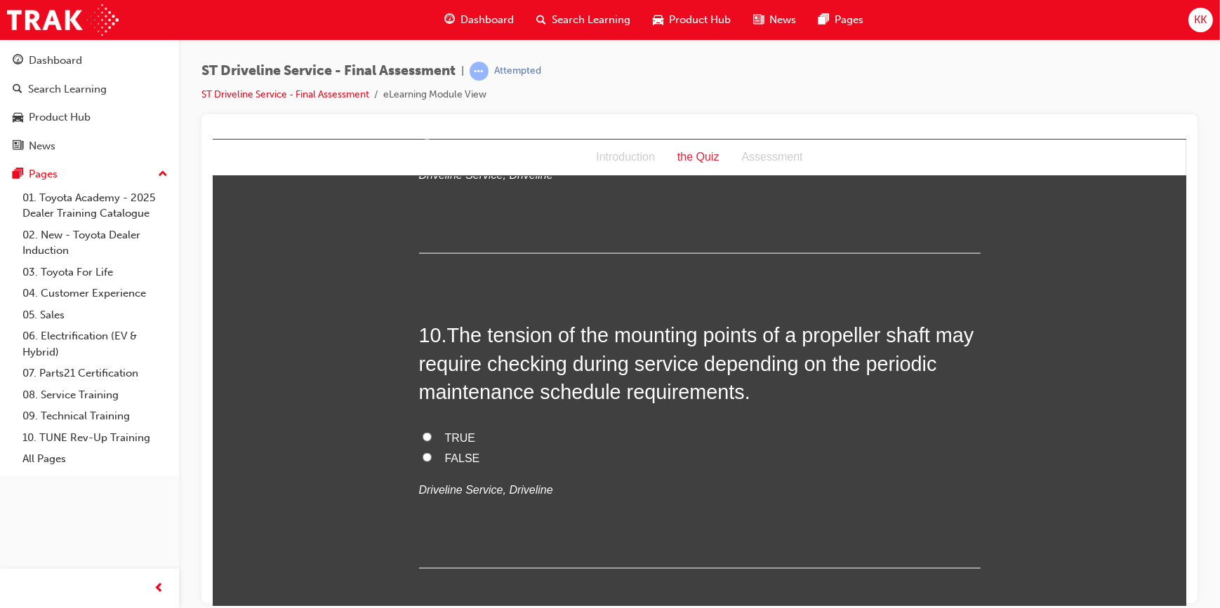
click at [418, 432] on label "TRUE" at bounding box center [698, 438] width 561 height 20
click at [422, 432] on input "TRUE" at bounding box center [426, 436] width 9 height 9
radio input "true"
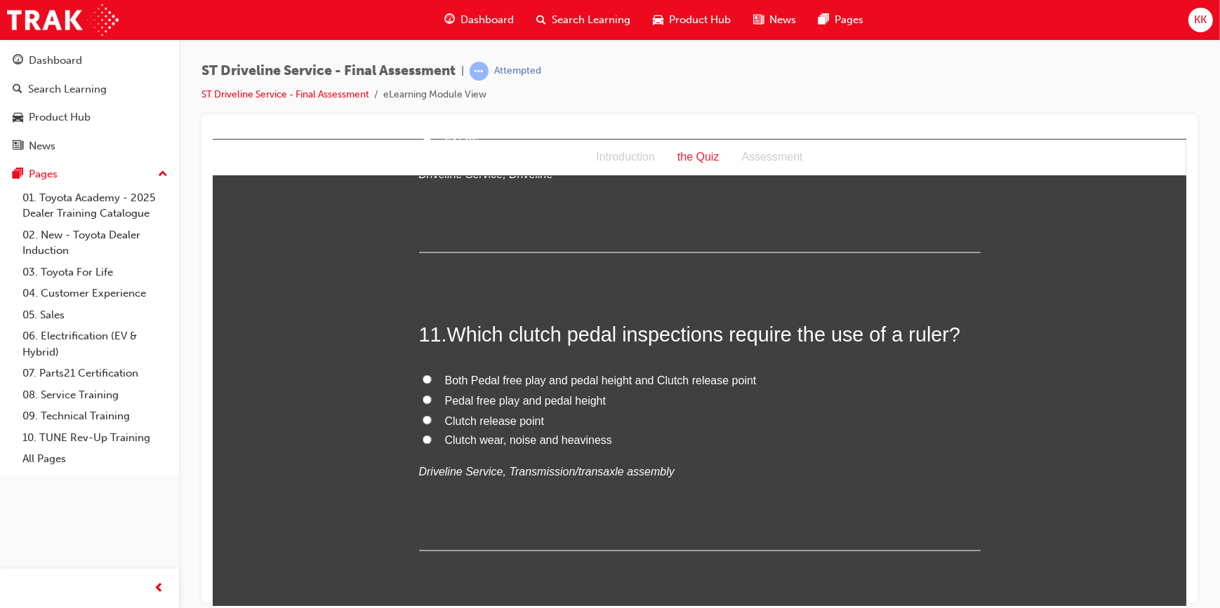
scroll to position [3062, 0]
click at [422, 394] on input "Pedal free play and pedal height" at bounding box center [426, 396] width 9 height 9
radio input "true"
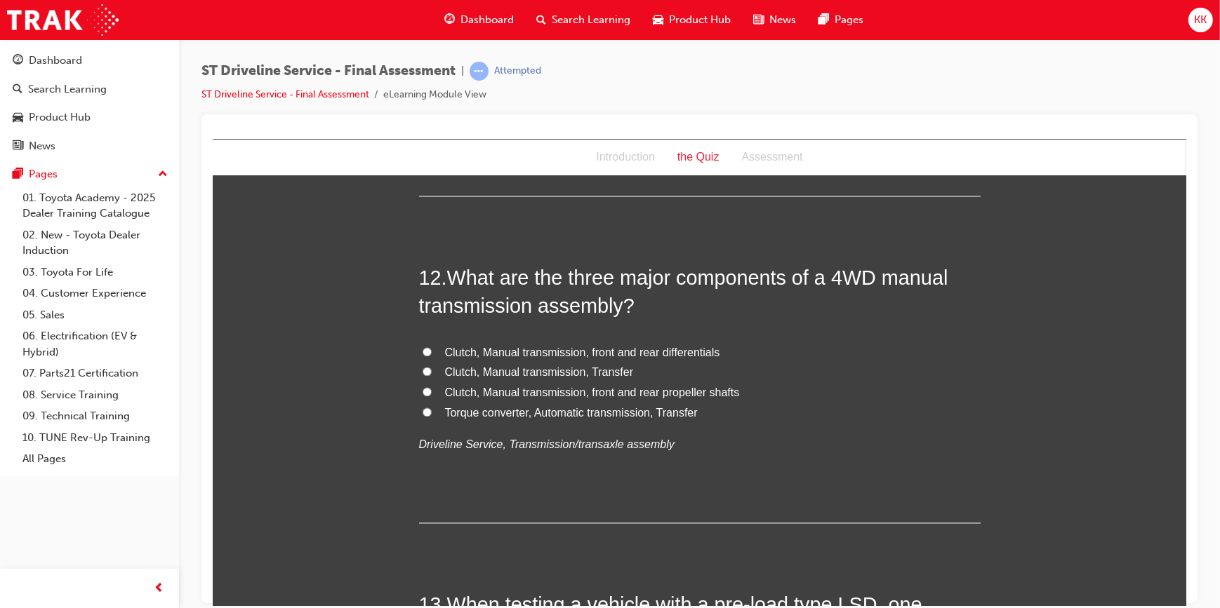
scroll to position [3445, 0]
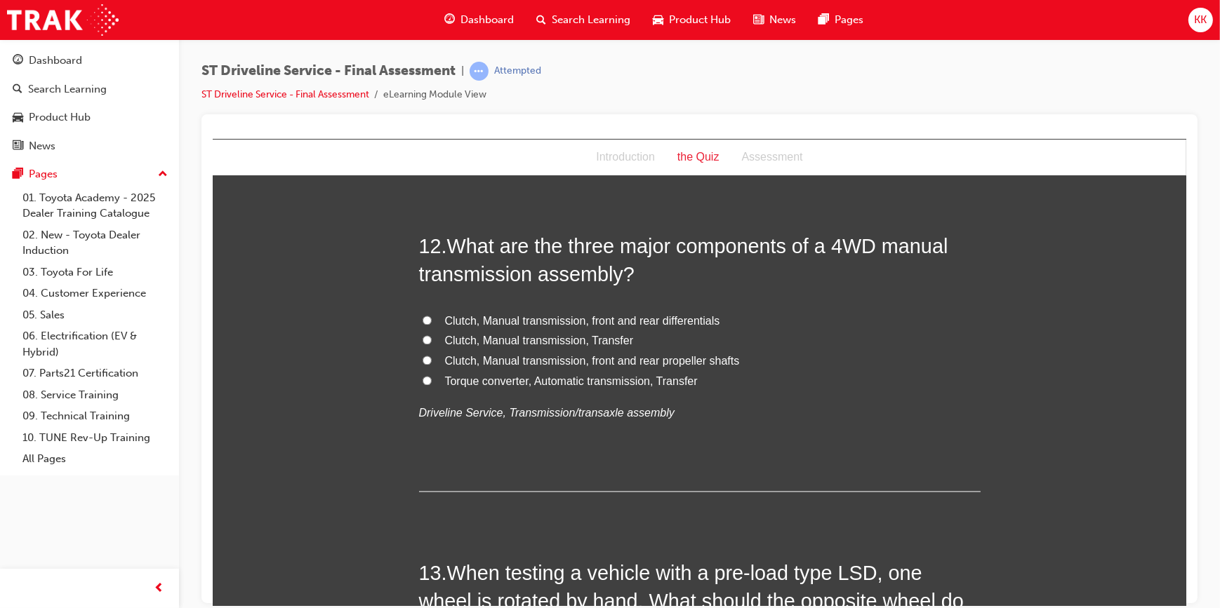
click at [423, 317] on input "Clutch, Manual transmission, front and rear differentials" at bounding box center [426, 320] width 9 height 9
radio input "true"
click at [423, 360] on input "Clutch, Manual transmission, front and rear propeller shafts" at bounding box center [426, 360] width 9 height 9
radio input "true"
click at [423, 316] on input "Clutch, Manual transmission, front and rear differentials" at bounding box center [426, 320] width 9 height 9
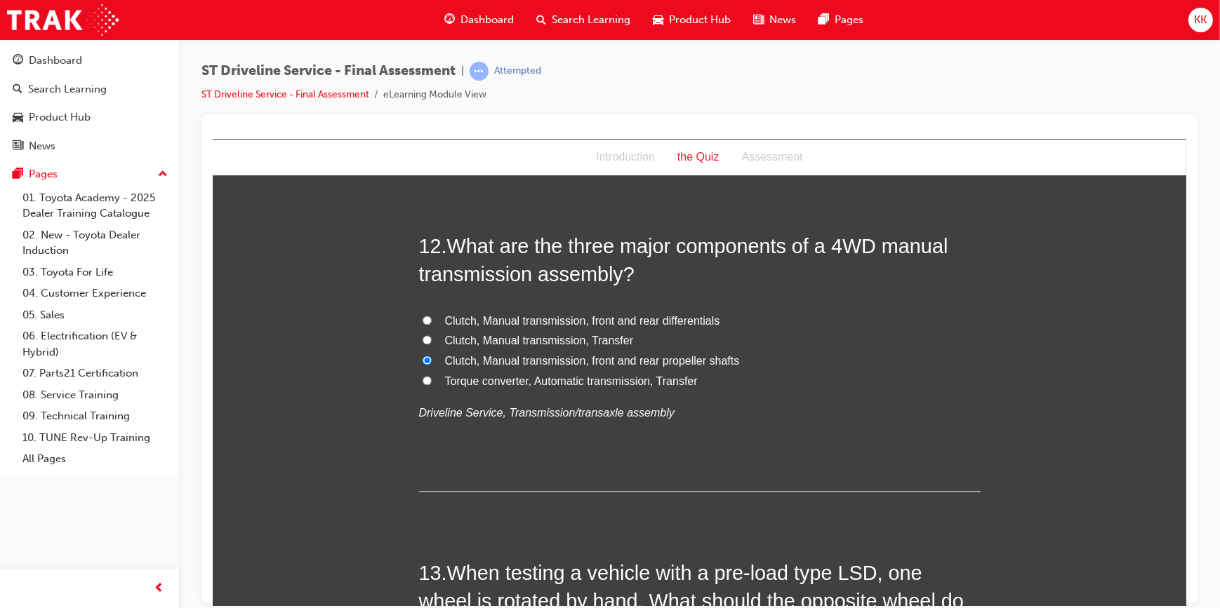
radio input "true"
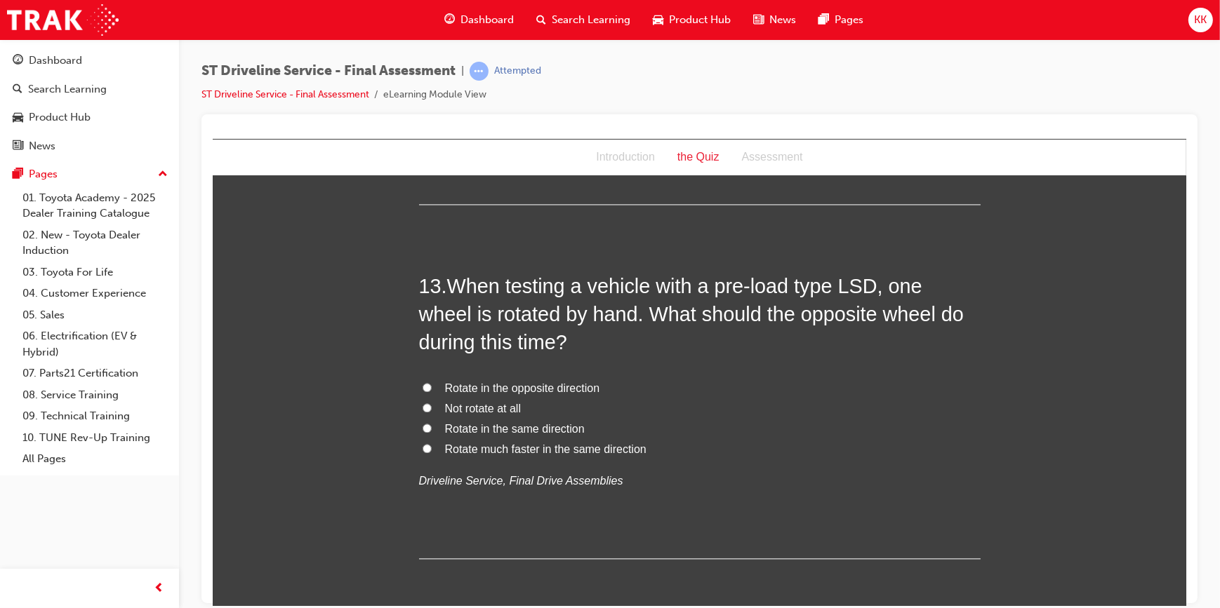
scroll to position [3764, 0]
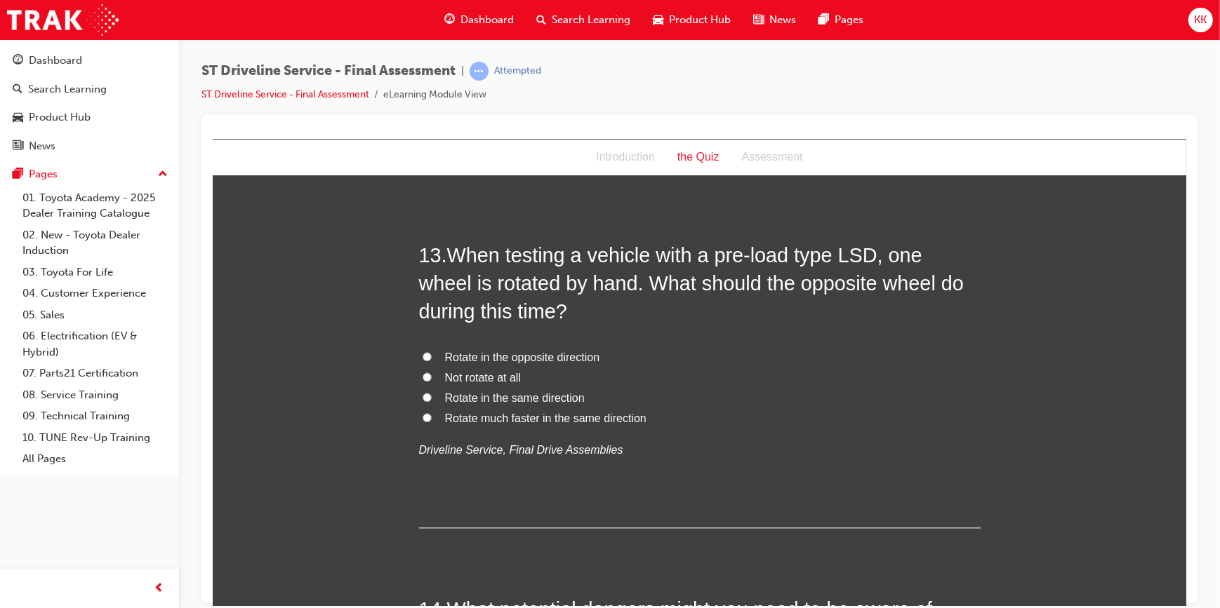
click at [422, 374] on input "Not rotate at all" at bounding box center [426, 376] width 9 height 9
radio input "true"
click at [422, 352] on input "Rotate in the opposite direction" at bounding box center [426, 356] width 9 height 9
radio input "true"
click at [423, 395] on input "Rotate in the same direction" at bounding box center [426, 396] width 9 height 9
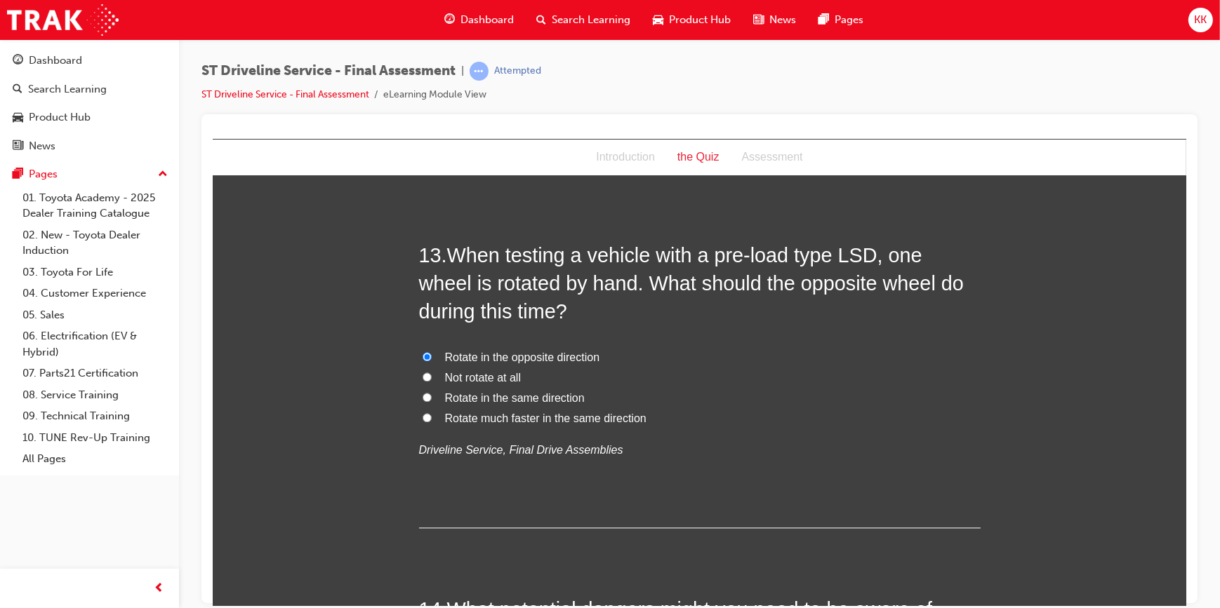
radio input "true"
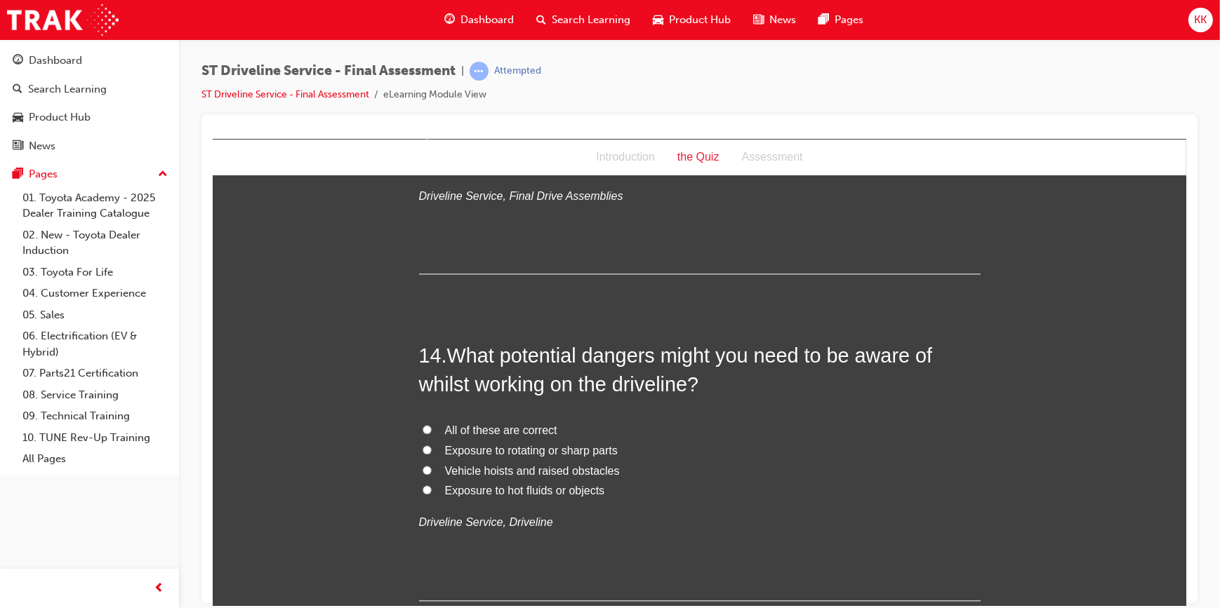
scroll to position [4019, 0]
click at [422, 425] on input "All of these are correct" at bounding box center [426, 427] width 9 height 9
radio input "true"
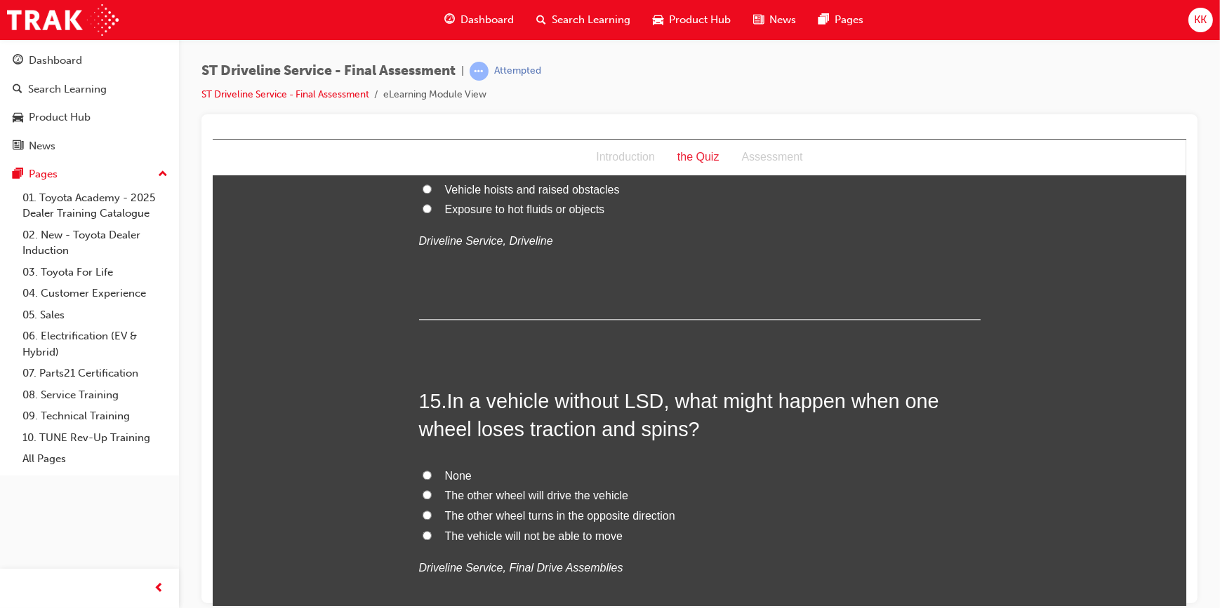
scroll to position [4338, 0]
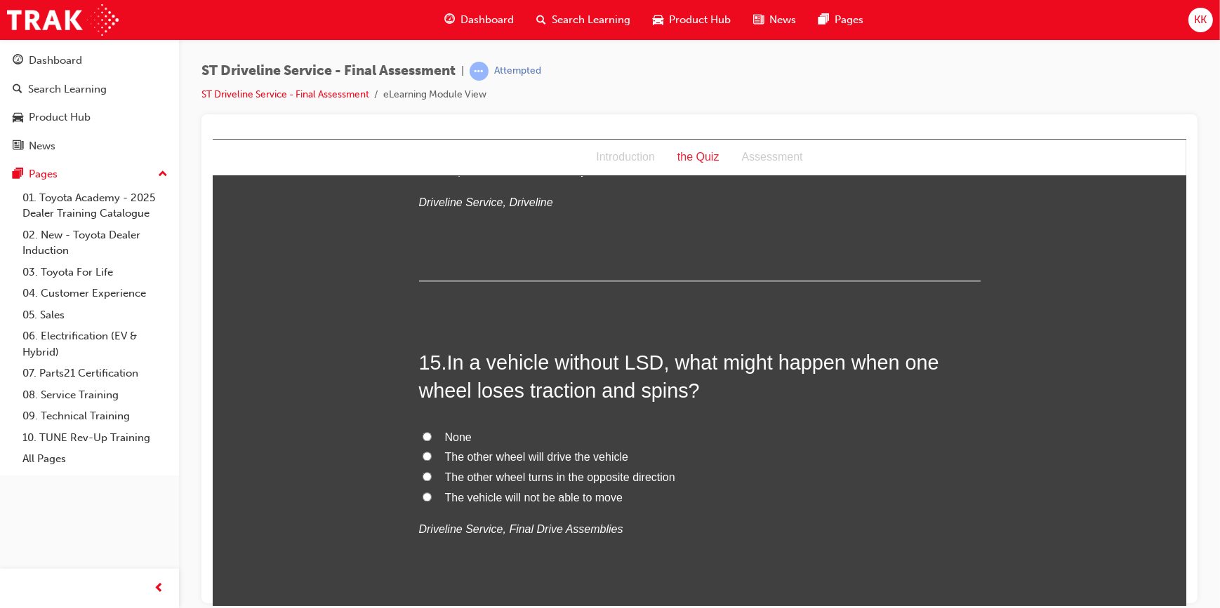
click at [422, 495] on input "The vehicle will not be able to move" at bounding box center [426, 496] width 9 height 9
radio input "true"
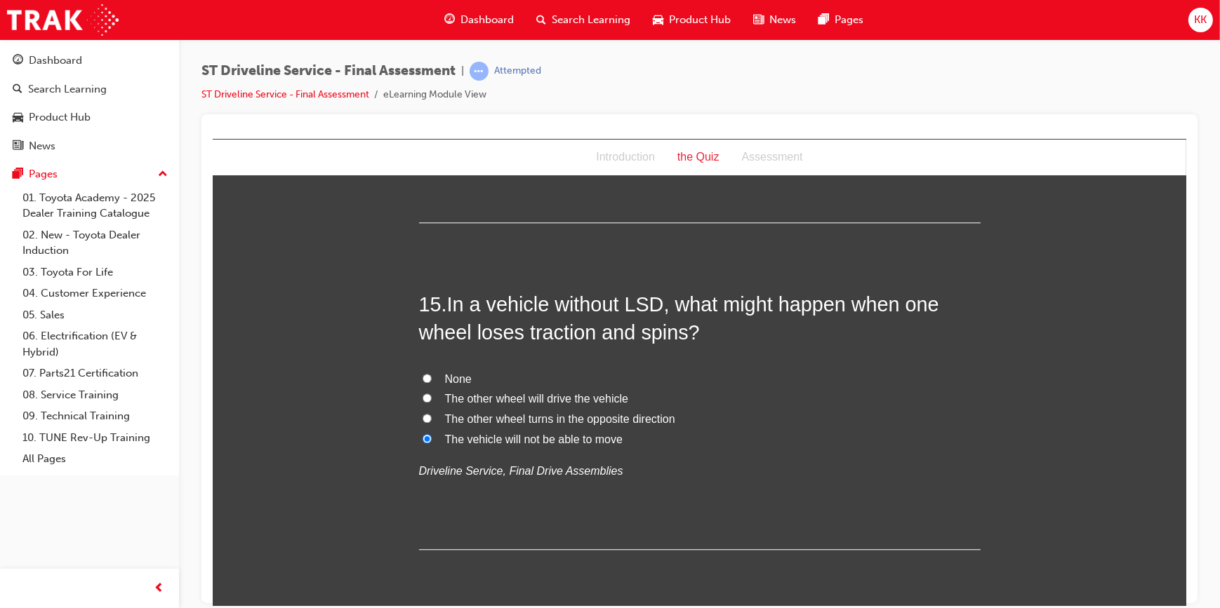
scroll to position [4445, 0]
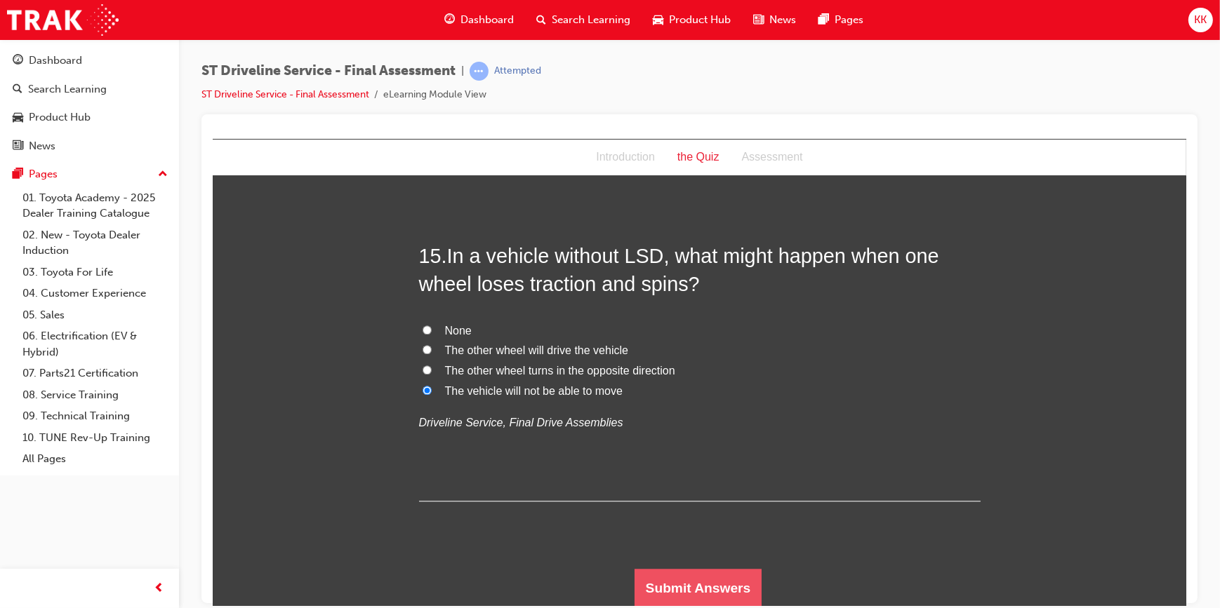
click at [674, 573] on button "Submit Answers" at bounding box center [698, 587] width 128 height 39
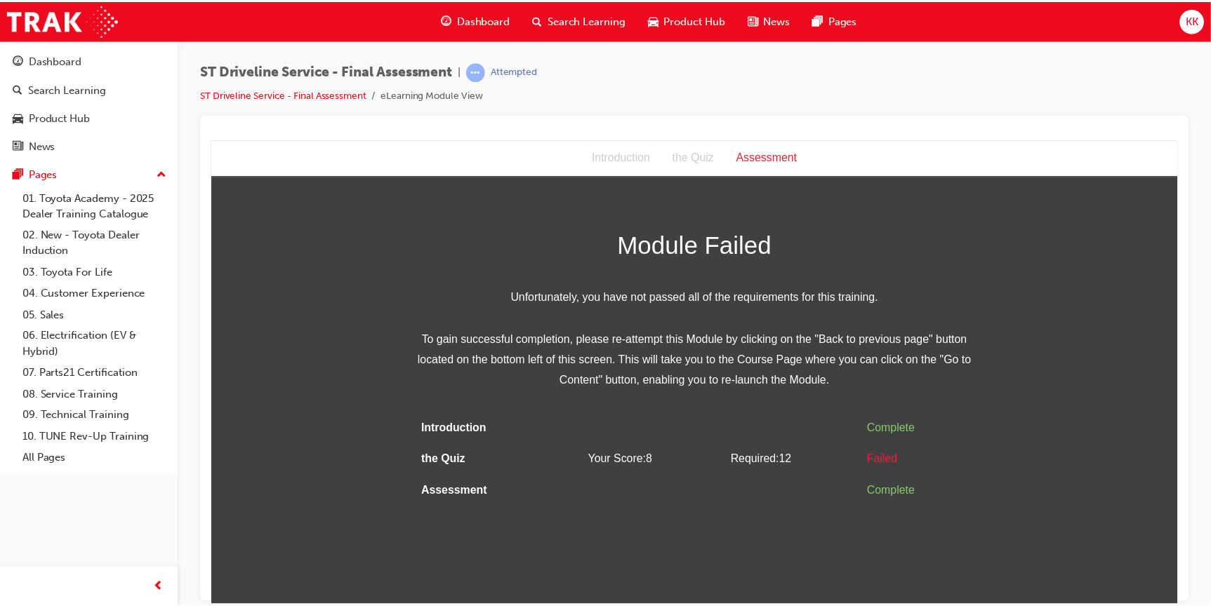
scroll to position [0, 0]
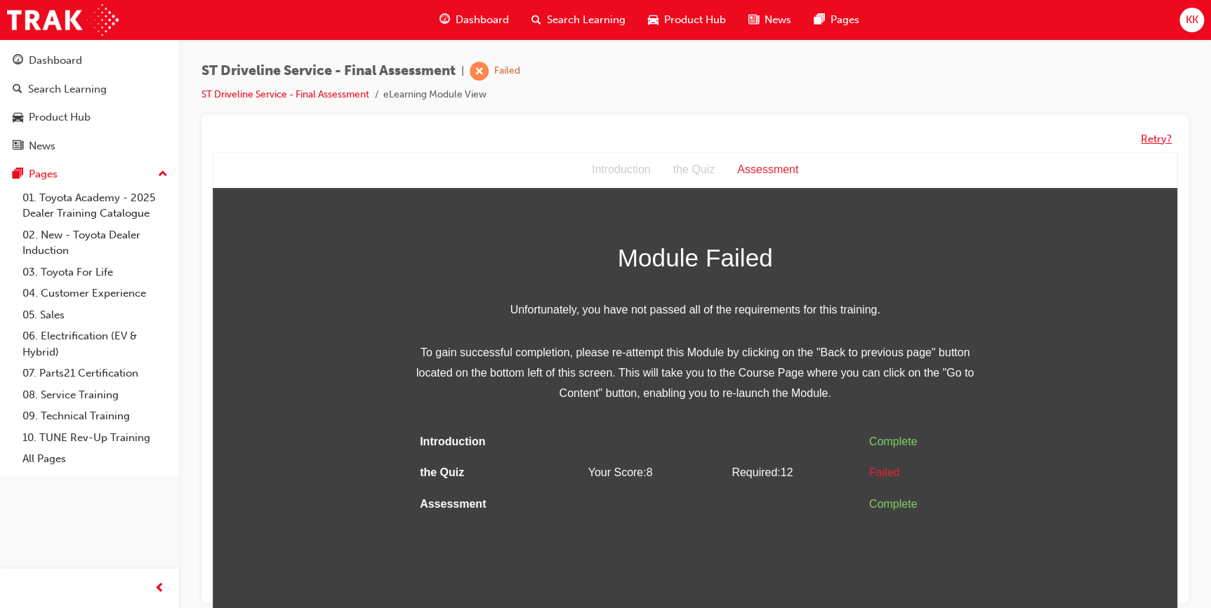
click at [1153, 142] on button "Retry?" at bounding box center [1155, 139] width 31 height 16
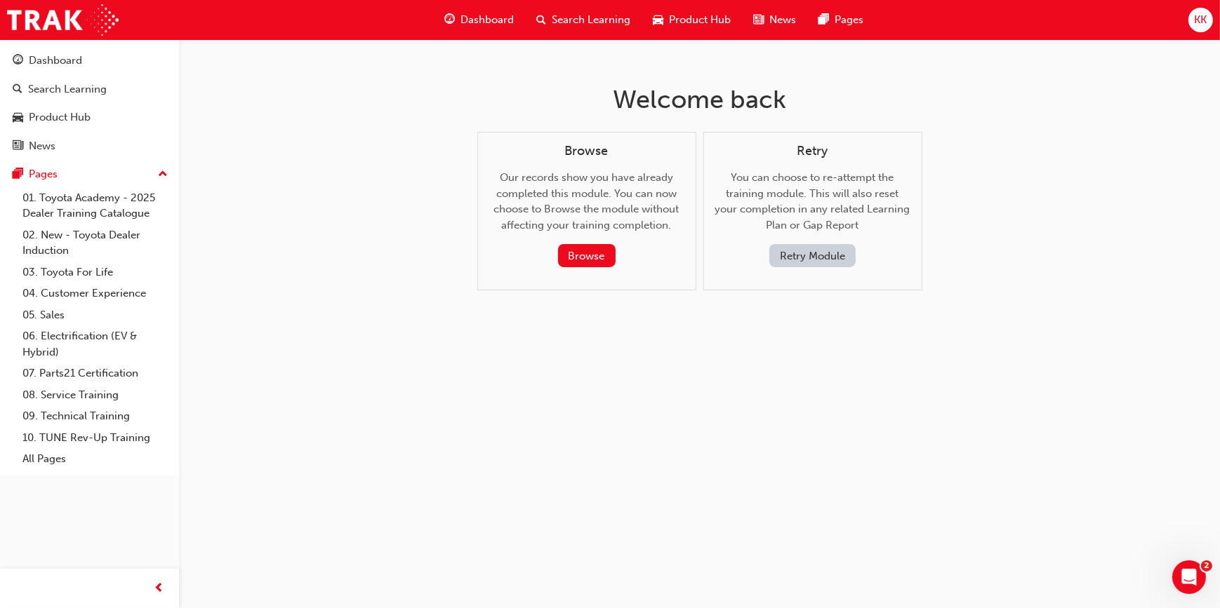
click at [799, 257] on button "Retry Module" at bounding box center [812, 255] width 86 height 23
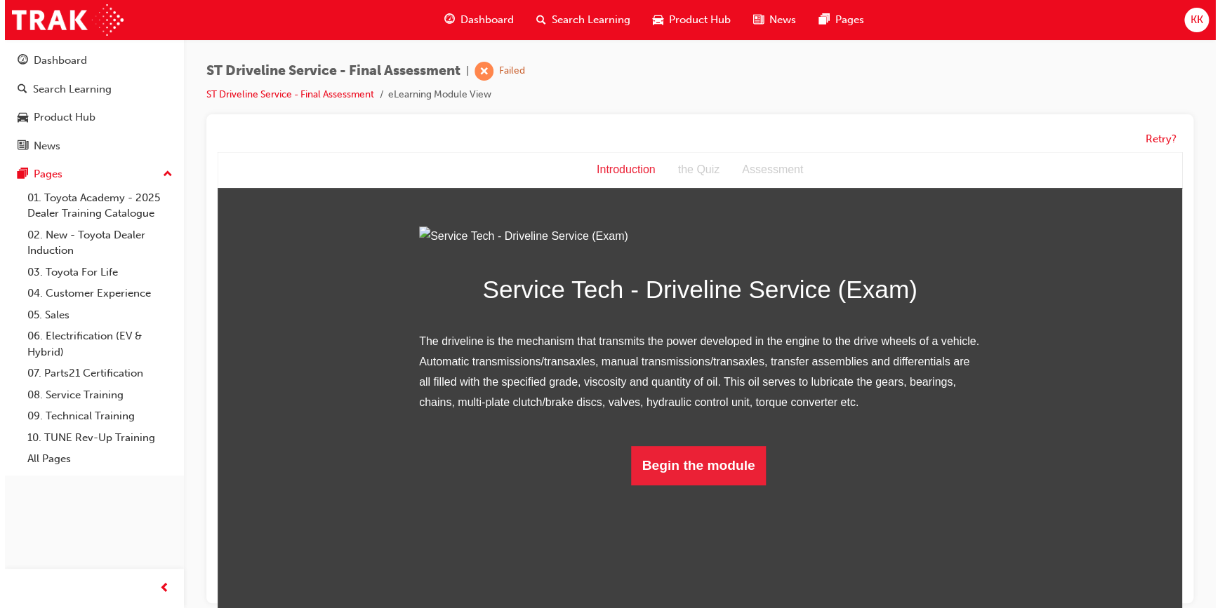
scroll to position [21, 0]
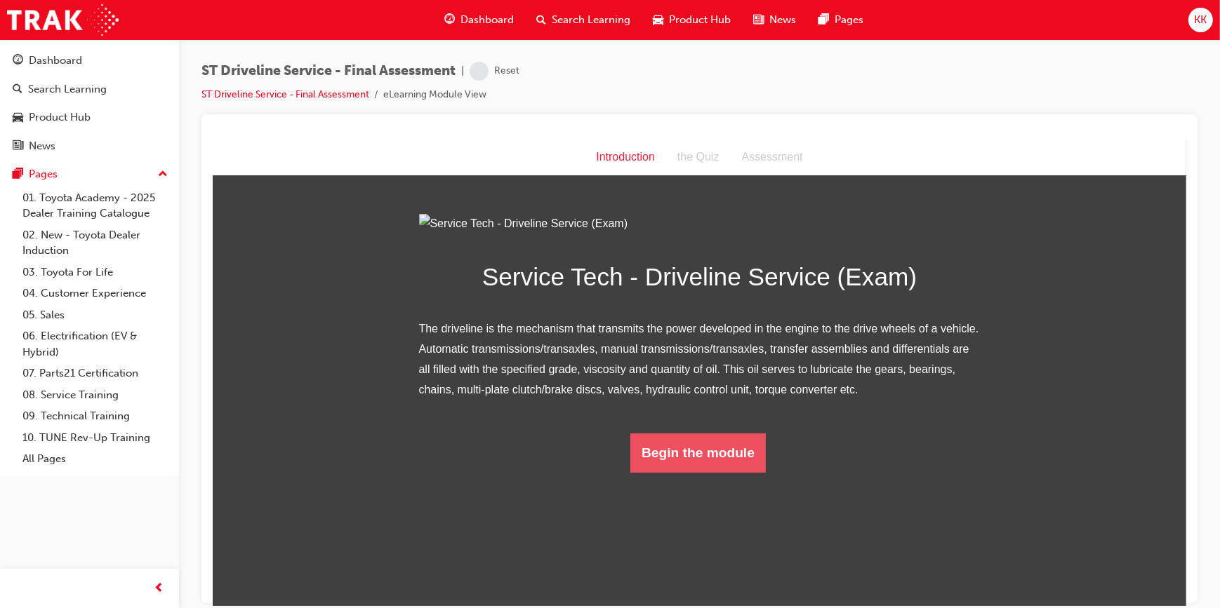
click at [681, 472] on button "Begin the module" at bounding box center [697, 452] width 135 height 39
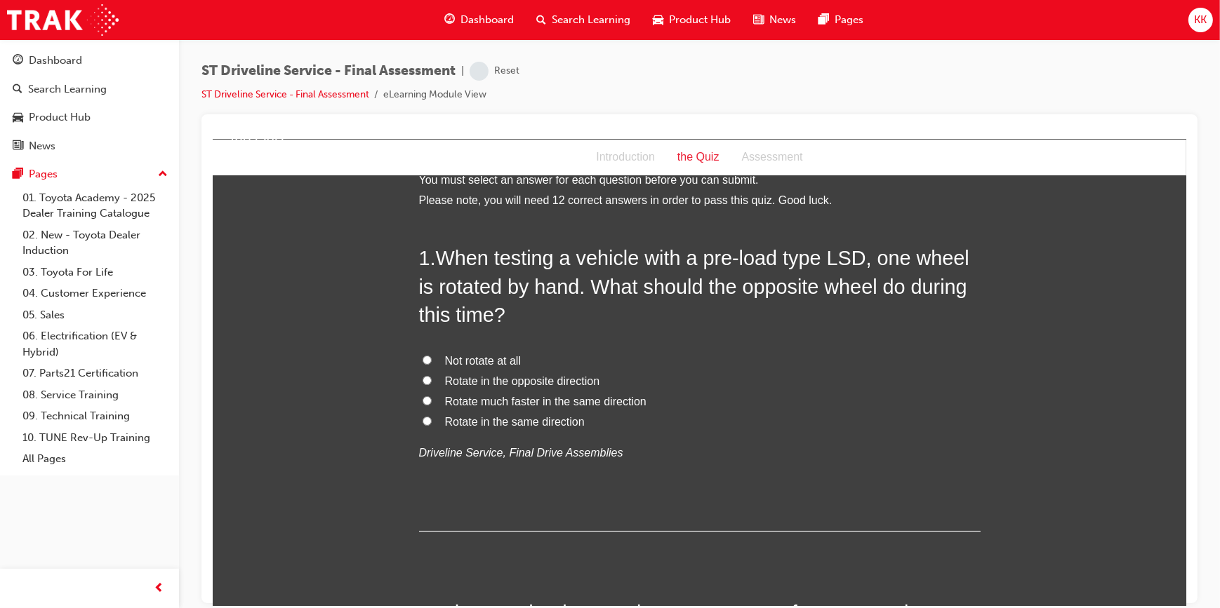
scroll to position [0, 0]
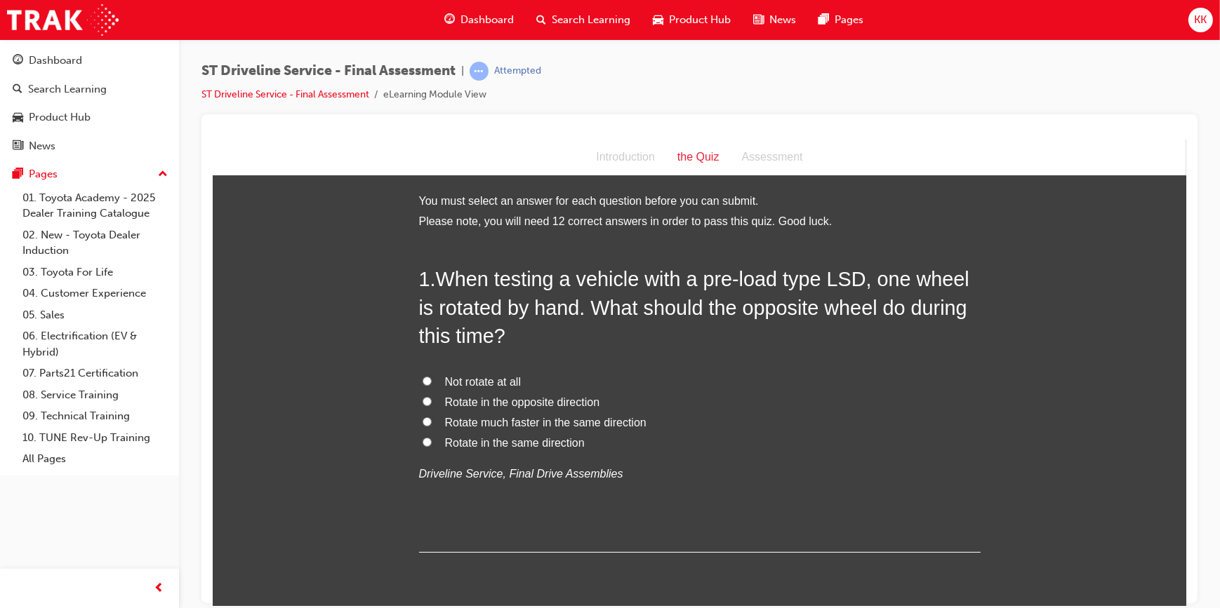
click at [422, 442] on input "Rotate in the same direction" at bounding box center [426, 441] width 9 height 9
radio input "true"
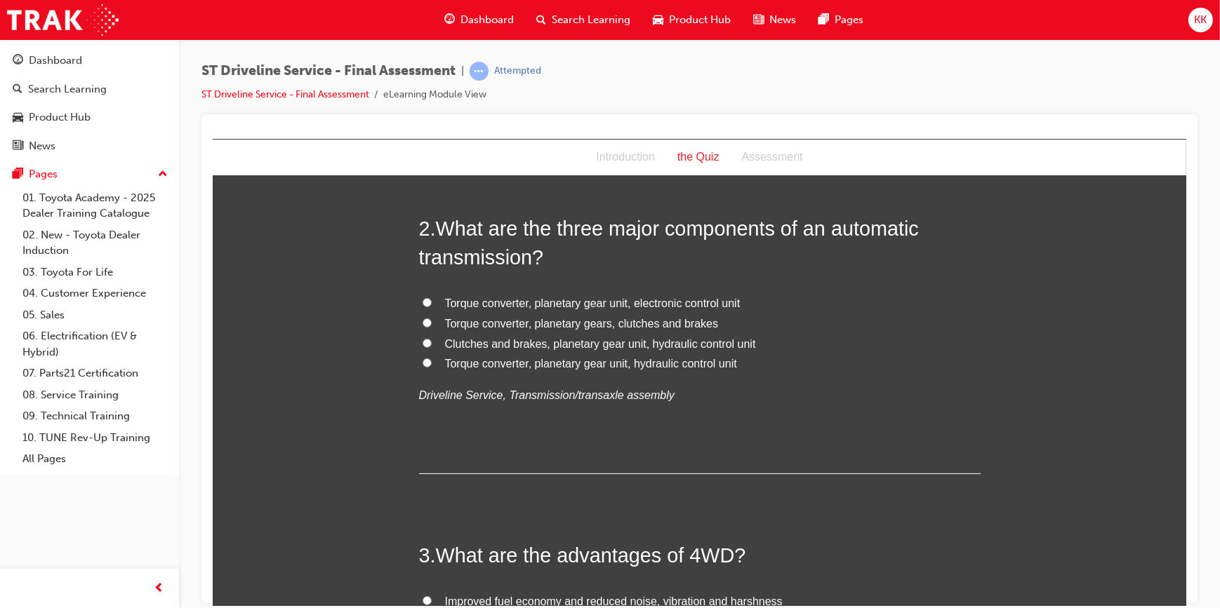
scroll to position [382, 0]
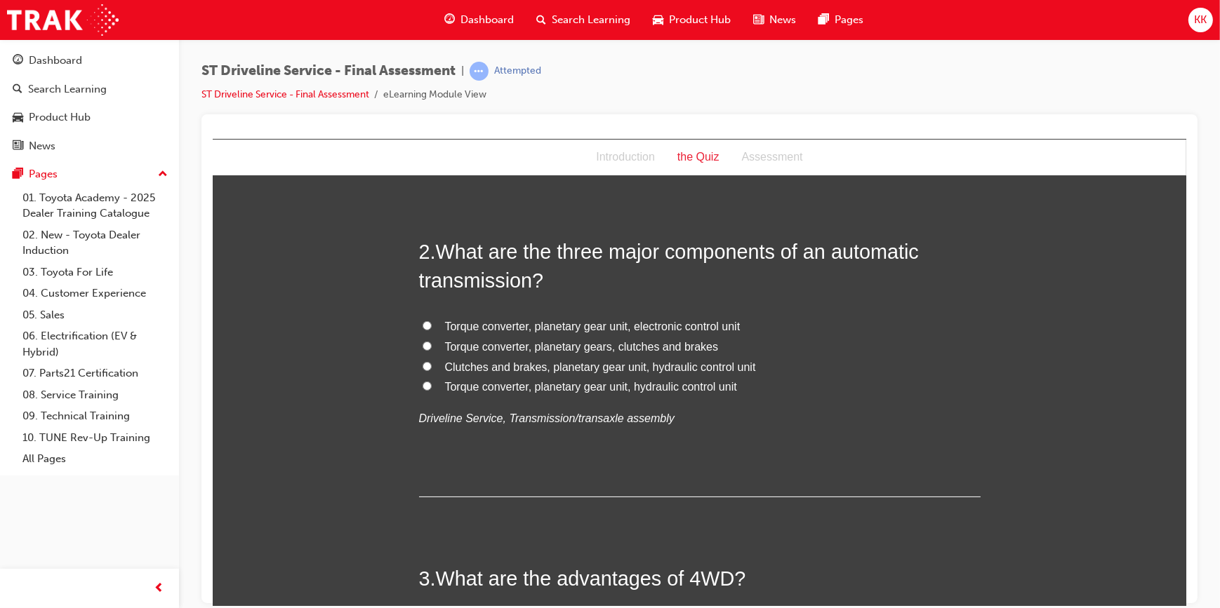
click at [422, 324] on input "Torque converter, planetary gear unit, electronic control unit" at bounding box center [426, 325] width 9 height 9
radio input "true"
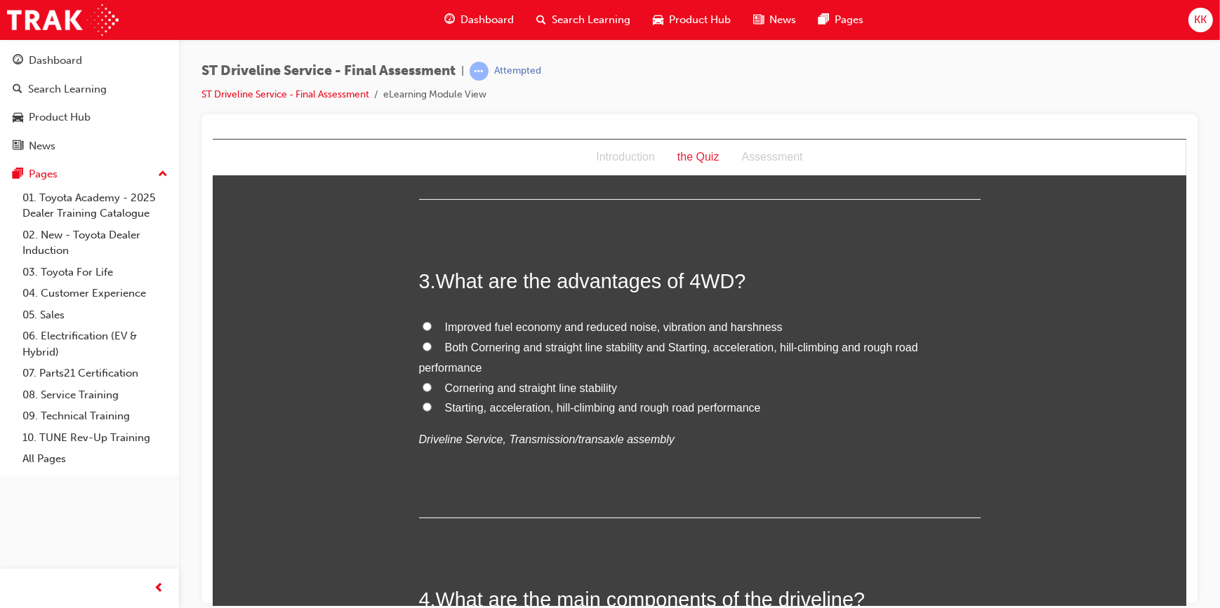
scroll to position [702, 0]
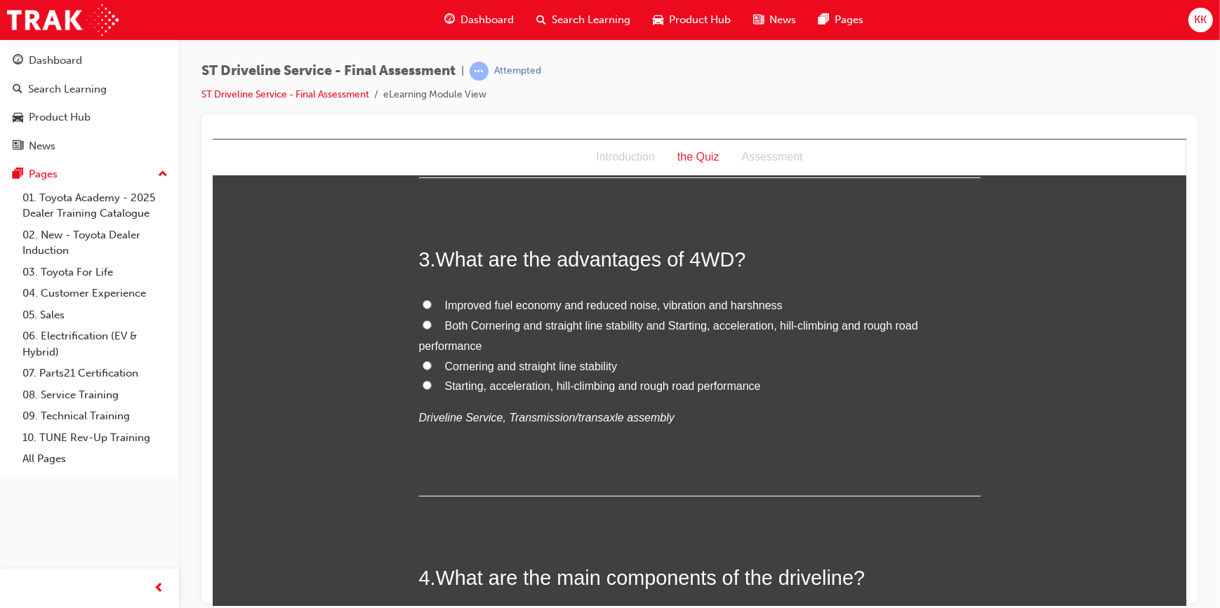
click at [422, 321] on input "Both Cornering and straight line stability and Starting, acceleration, hill-cli…" at bounding box center [426, 324] width 9 height 9
radio input "true"
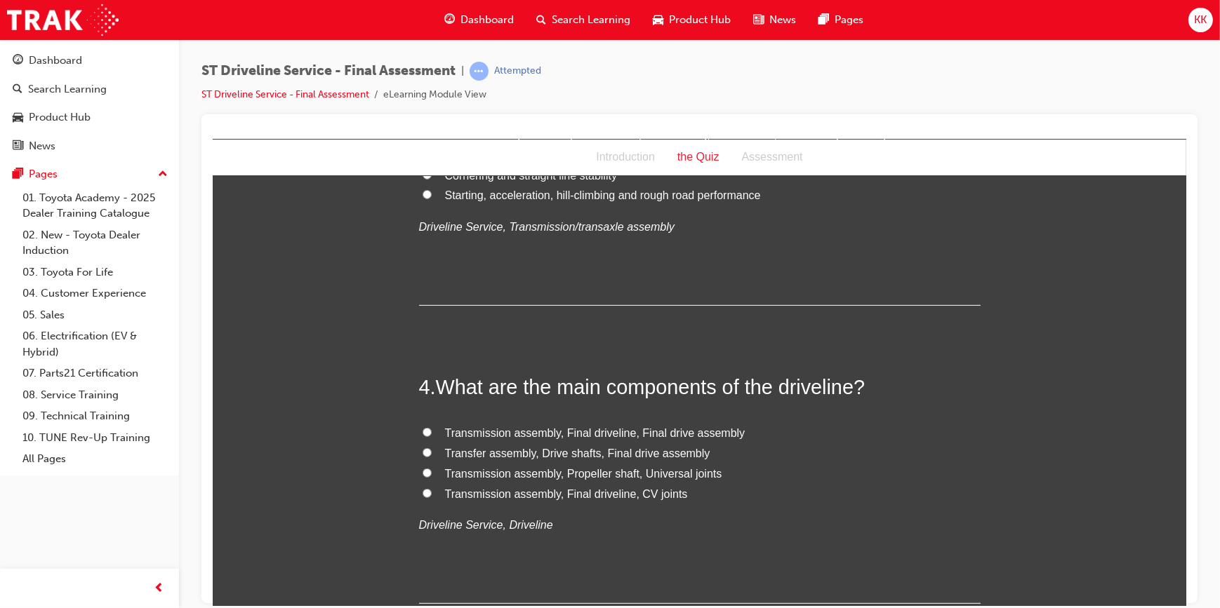
scroll to position [957, 0]
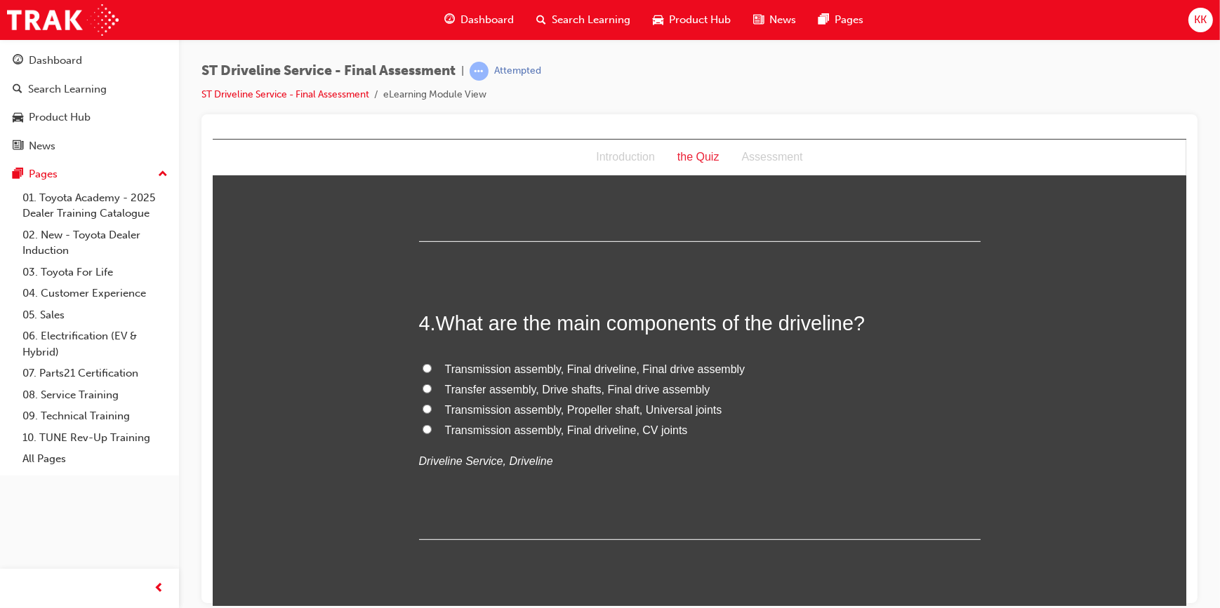
click at [422, 405] on input "Transmission assembly, Propeller shaft, Universal joints" at bounding box center [426, 408] width 9 height 9
radio input "true"
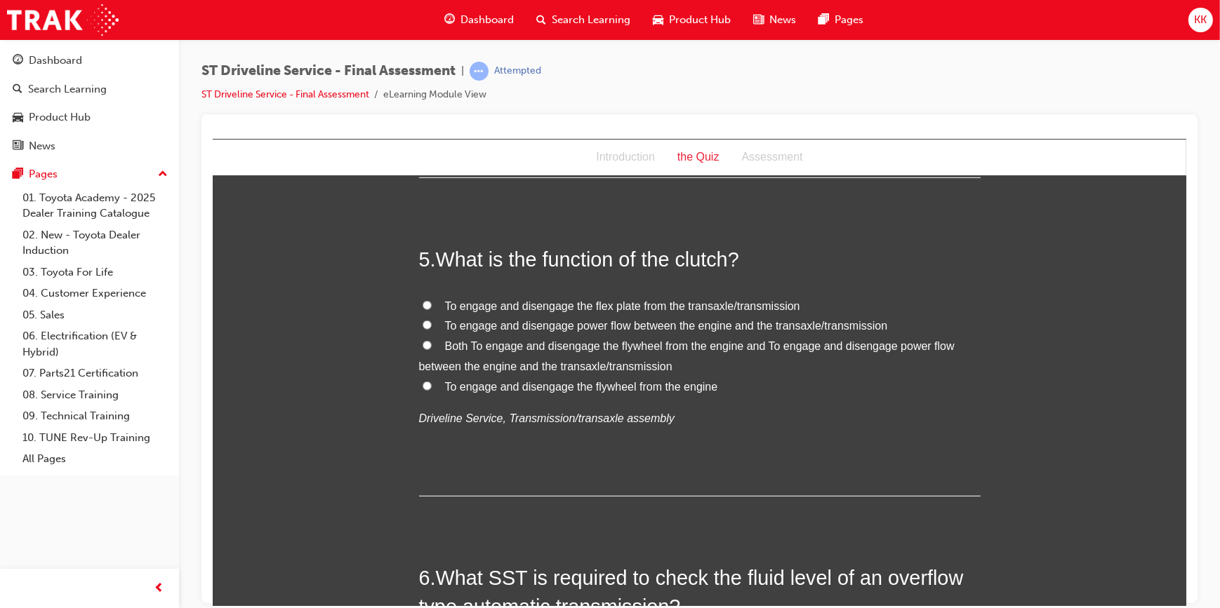
scroll to position [1340, 0]
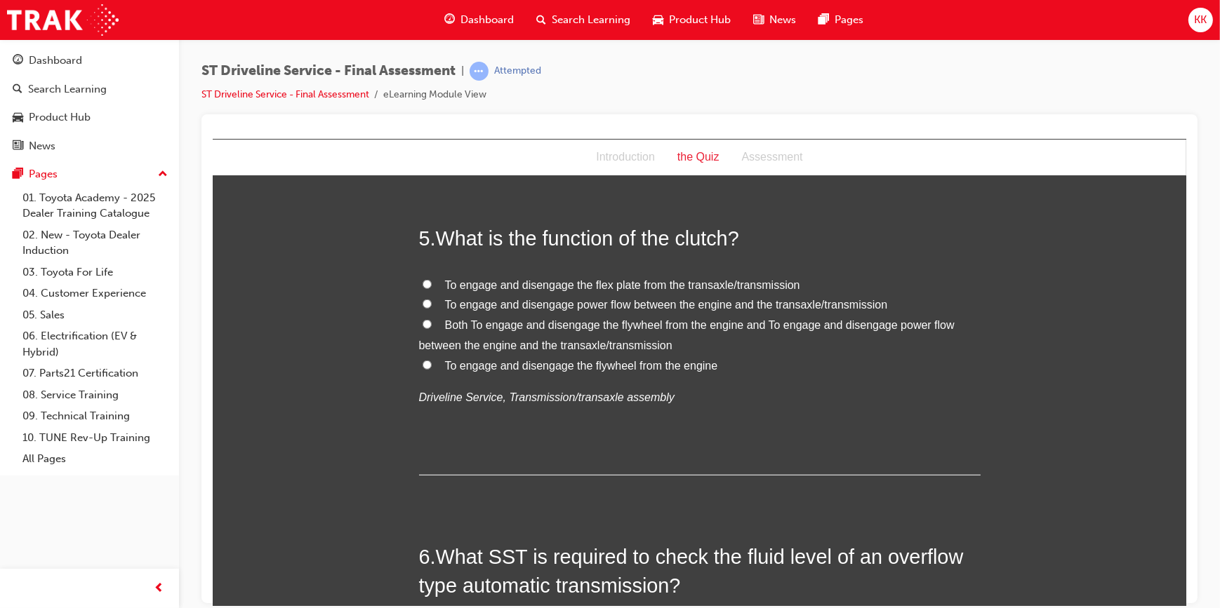
click at [427, 325] on label "Both To engage and disengage the flywheel from the engine and To engage and dis…" at bounding box center [698, 335] width 561 height 41
click at [427, 325] on input "Both To engage and disengage the flywheel from the engine and To engage and dis…" at bounding box center [426, 323] width 9 height 9
radio input "true"
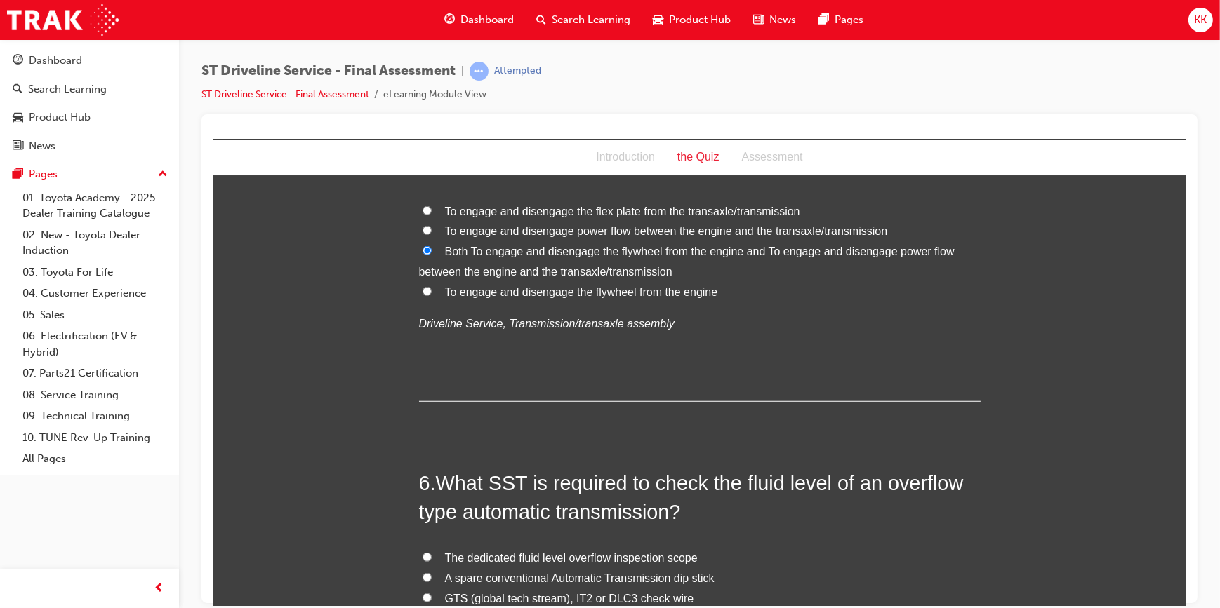
scroll to position [1595, 0]
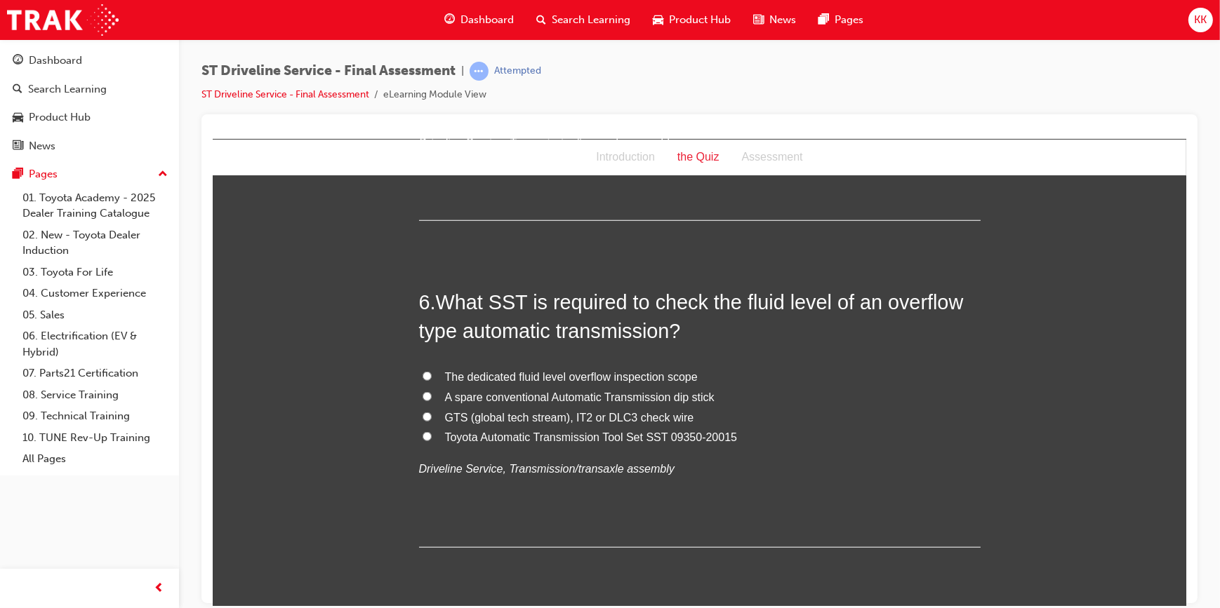
click at [423, 435] on input "Toyota Automatic Transmission Tool Set SST 09350-20015" at bounding box center [426, 436] width 9 height 9
radio input "true"
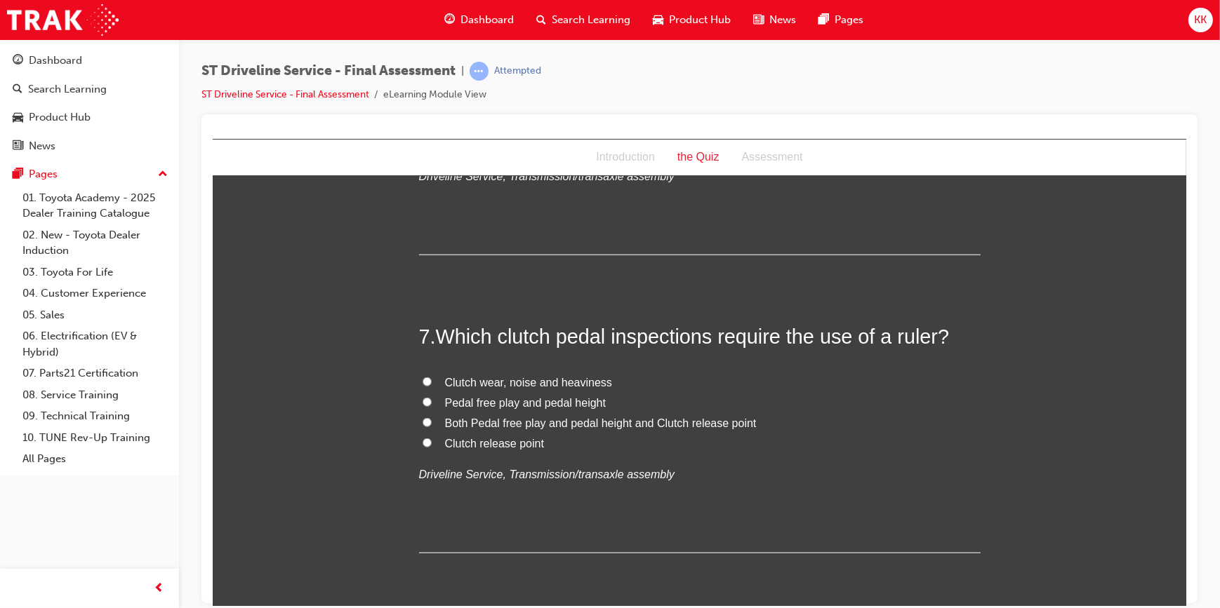
scroll to position [1914, 0]
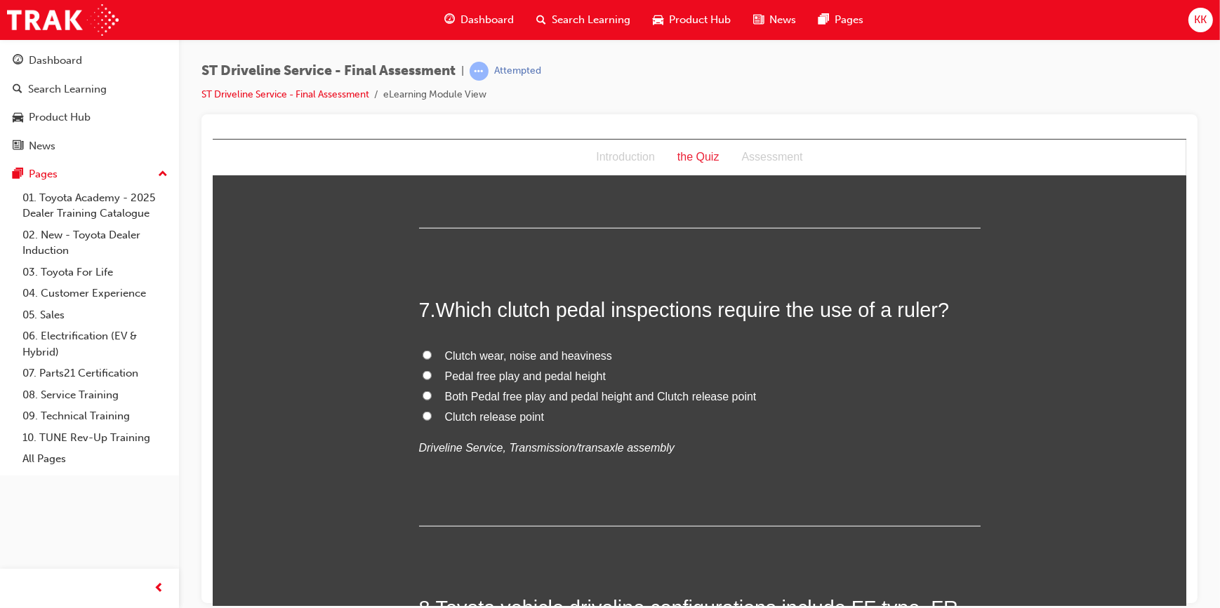
click at [422, 395] on input "Both Pedal free play and pedal height and Clutch release point" at bounding box center [426, 395] width 9 height 9
radio input "true"
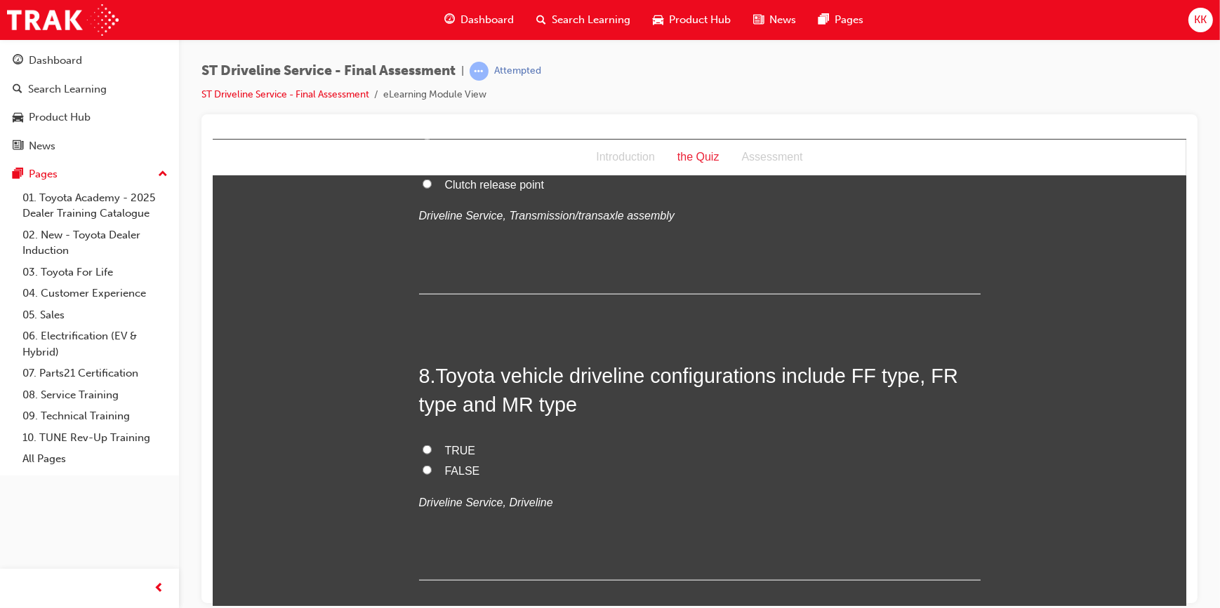
scroll to position [2169, 0]
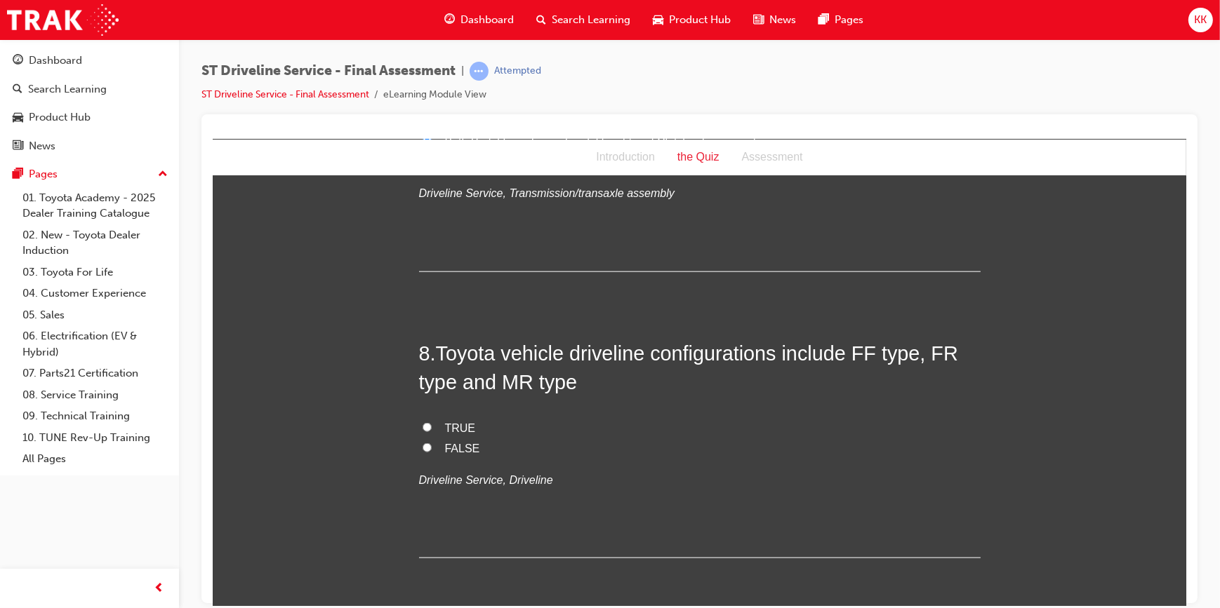
click at [424, 428] on input "TRUE" at bounding box center [426, 427] width 9 height 9
radio input "true"
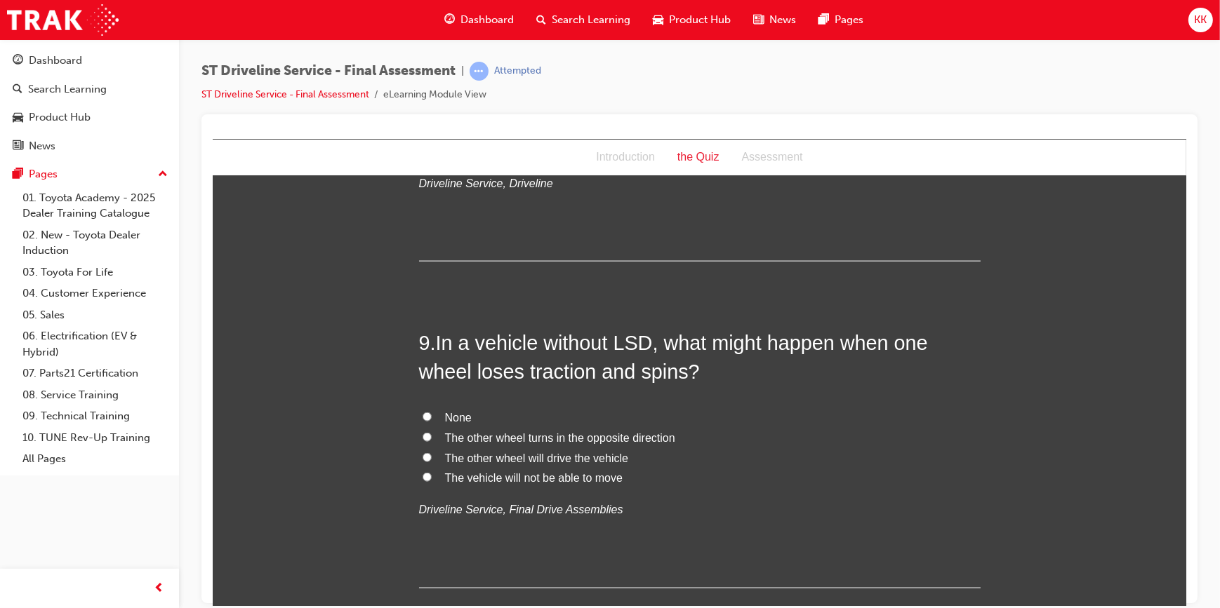
scroll to position [2488, 0]
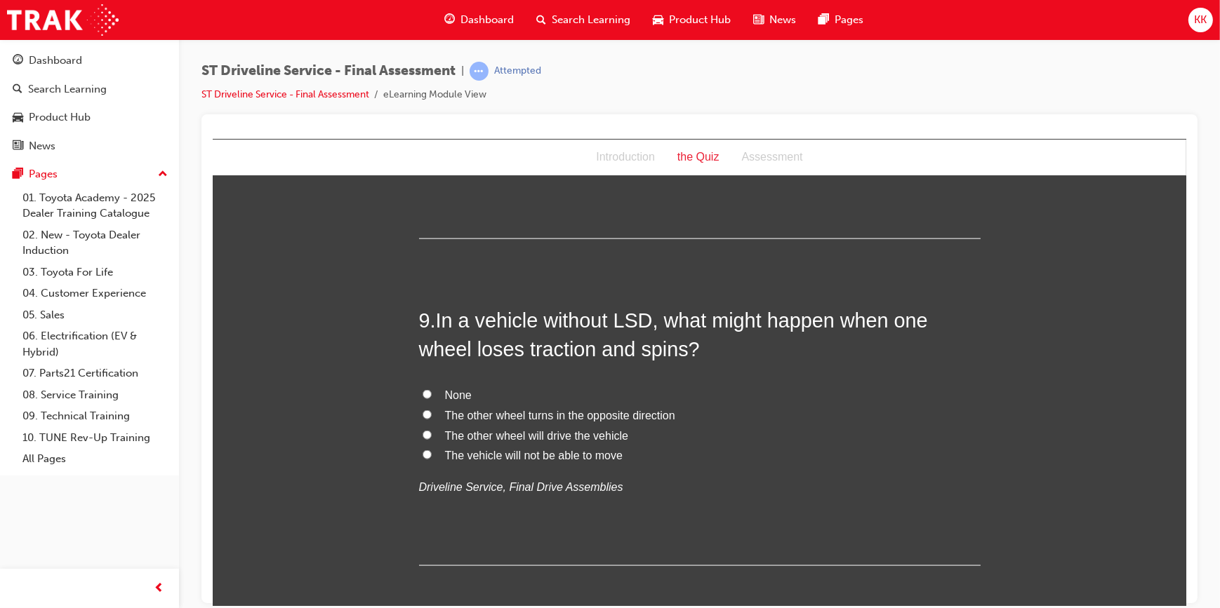
click at [422, 453] on input "The vehicle will not be able to move" at bounding box center [426, 454] width 9 height 9
radio input "true"
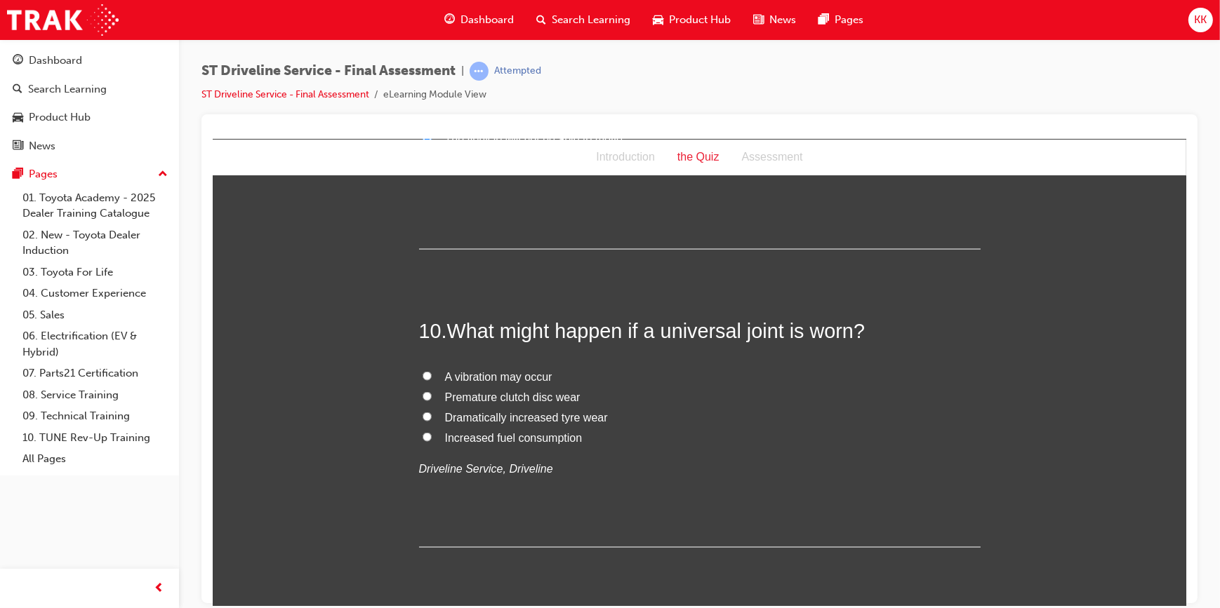
scroll to position [2807, 0]
click at [422, 373] on input "A vibration may occur" at bounding box center [426, 372] width 9 height 9
radio input "true"
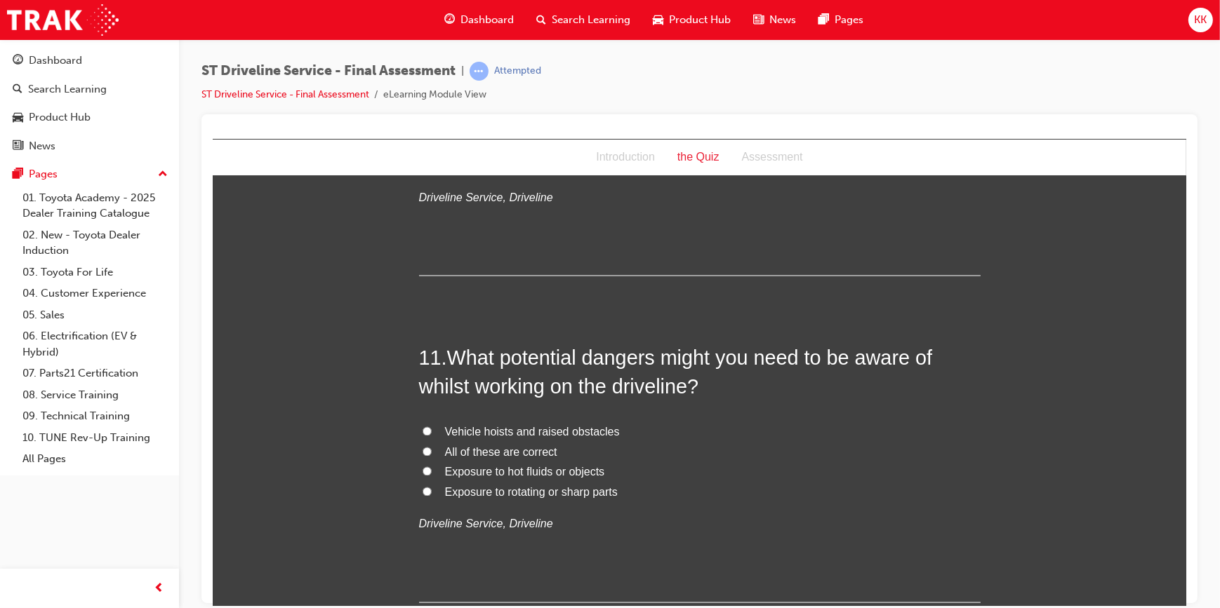
scroll to position [3126, 0]
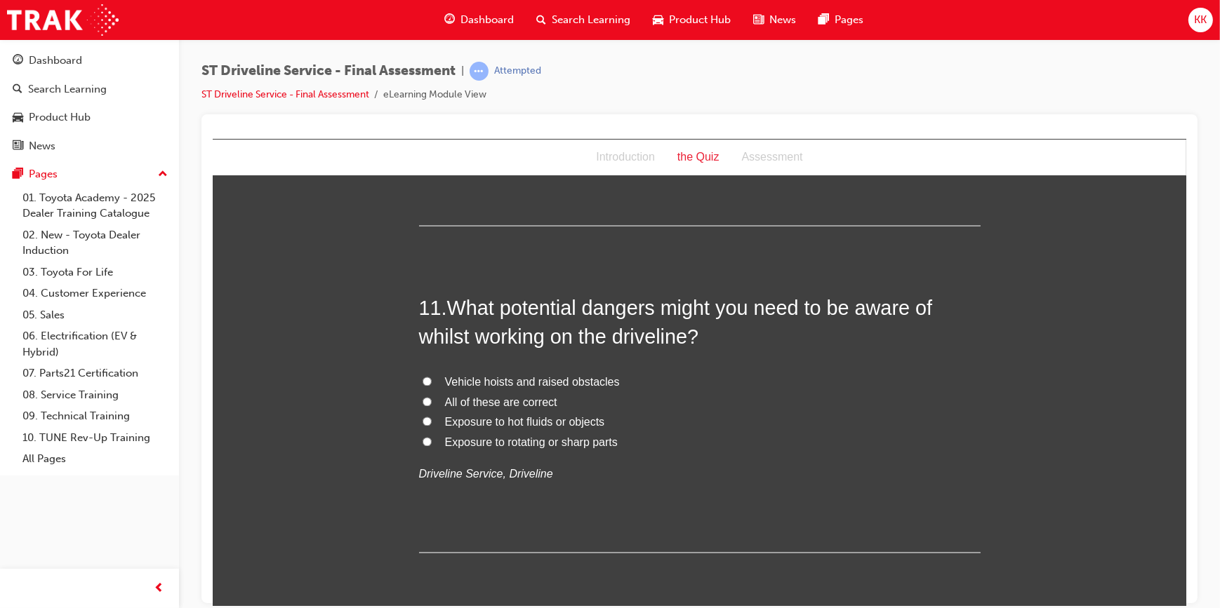
click at [418, 399] on label "All of these are correct" at bounding box center [698, 403] width 561 height 20
click at [422, 399] on input "All of these are correct" at bounding box center [426, 401] width 9 height 9
radio input "true"
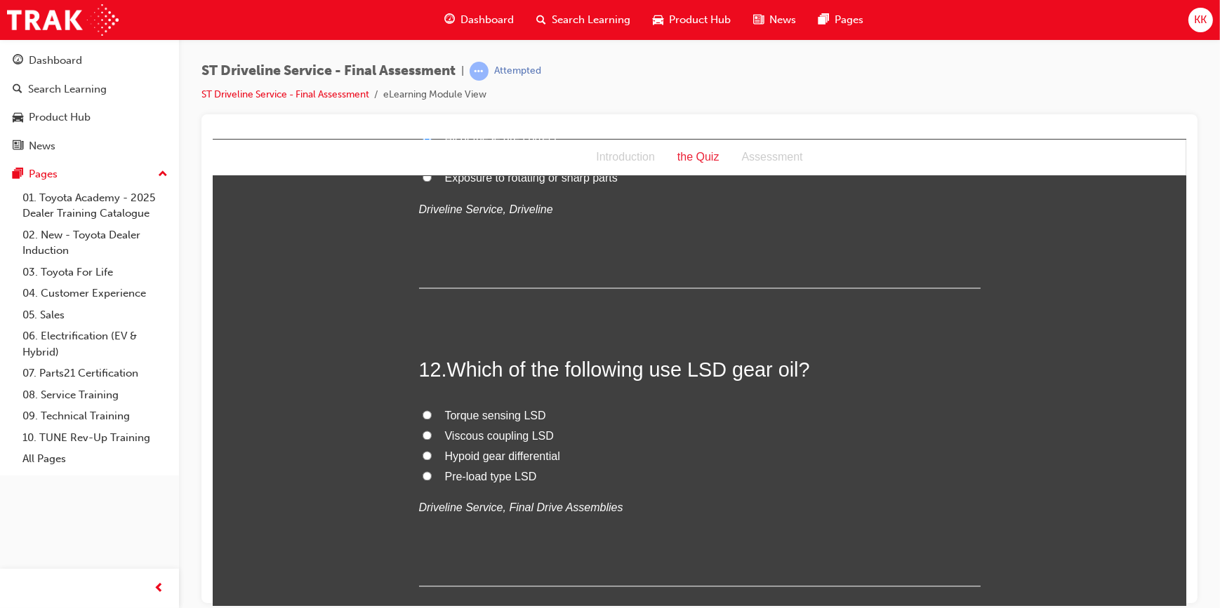
scroll to position [3445, 0]
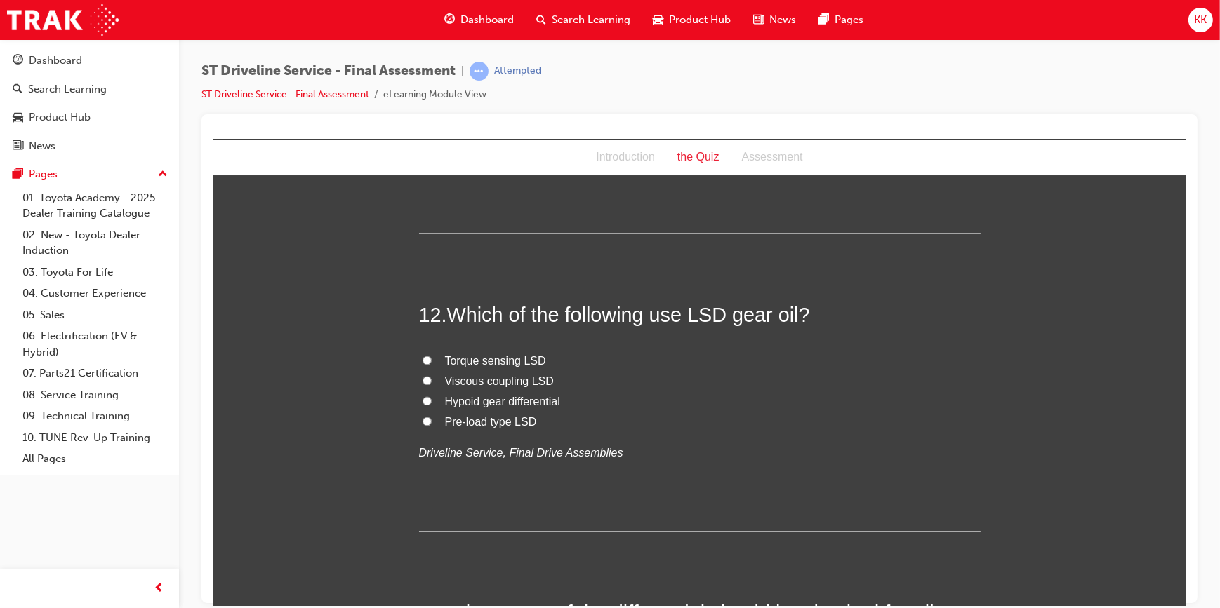
click at [422, 378] on input "Viscous coupling LSD" at bounding box center [426, 380] width 9 height 9
radio input "true"
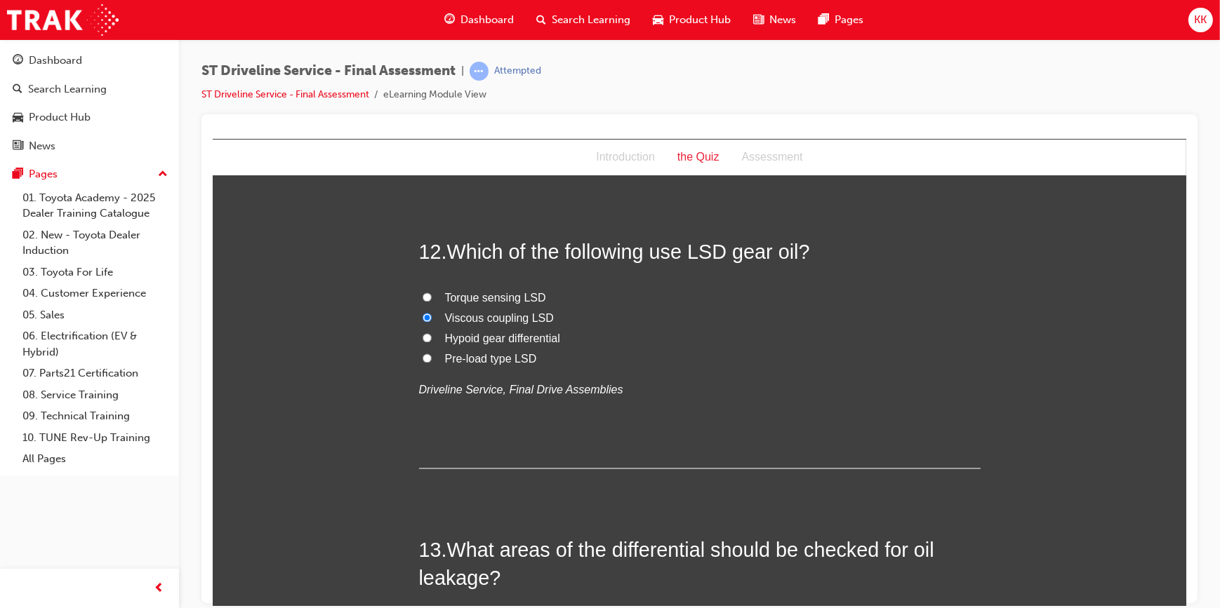
scroll to position [3764, 0]
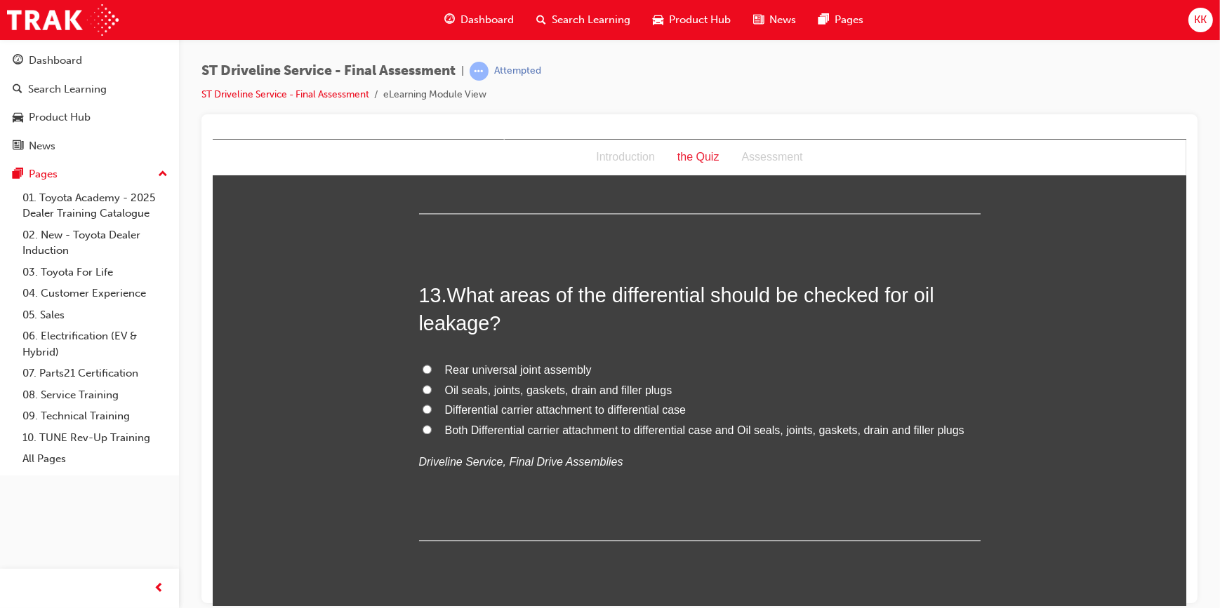
click at [424, 385] on input "Oil seals, joints, gaskets, drain and filler plugs" at bounding box center [426, 389] width 9 height 9
radio input "true"
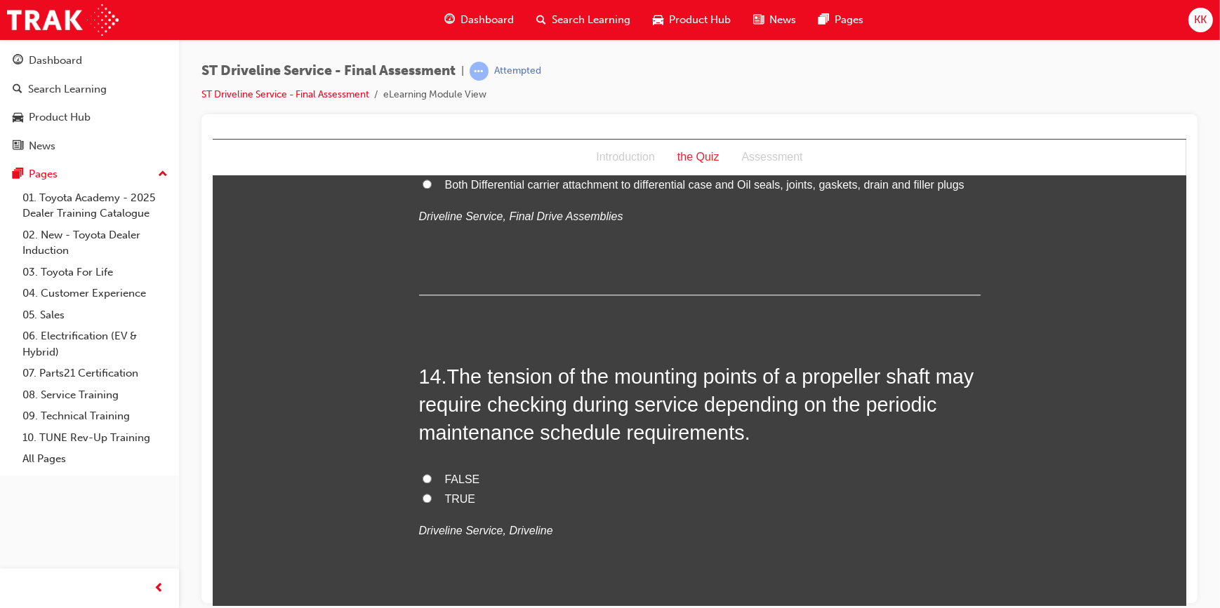
scroll to position [4019, 0]
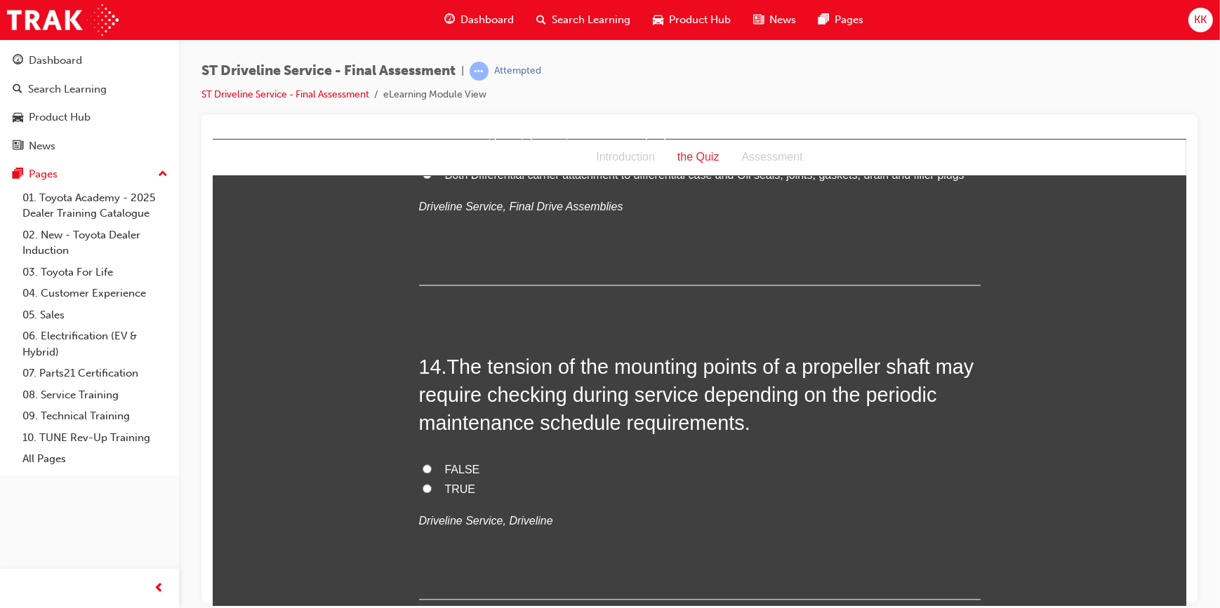
click at [422, 486] on input "TRUE" at bounding box center [426, 488] width 9 height 9
radio input "true"
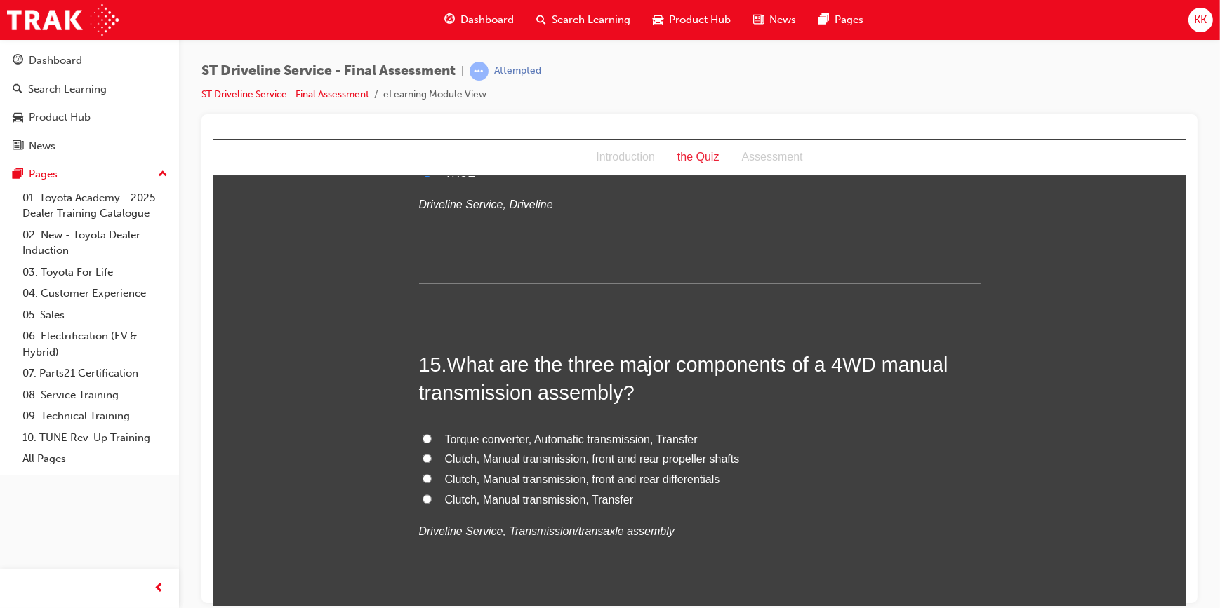
scroll to position [4338, 0]
click at [422, 454] on input "Clutch, Manual transmission, front and rear propeller shafts" at bounding box center [426, 455] width 9 height 9
radio input "true"
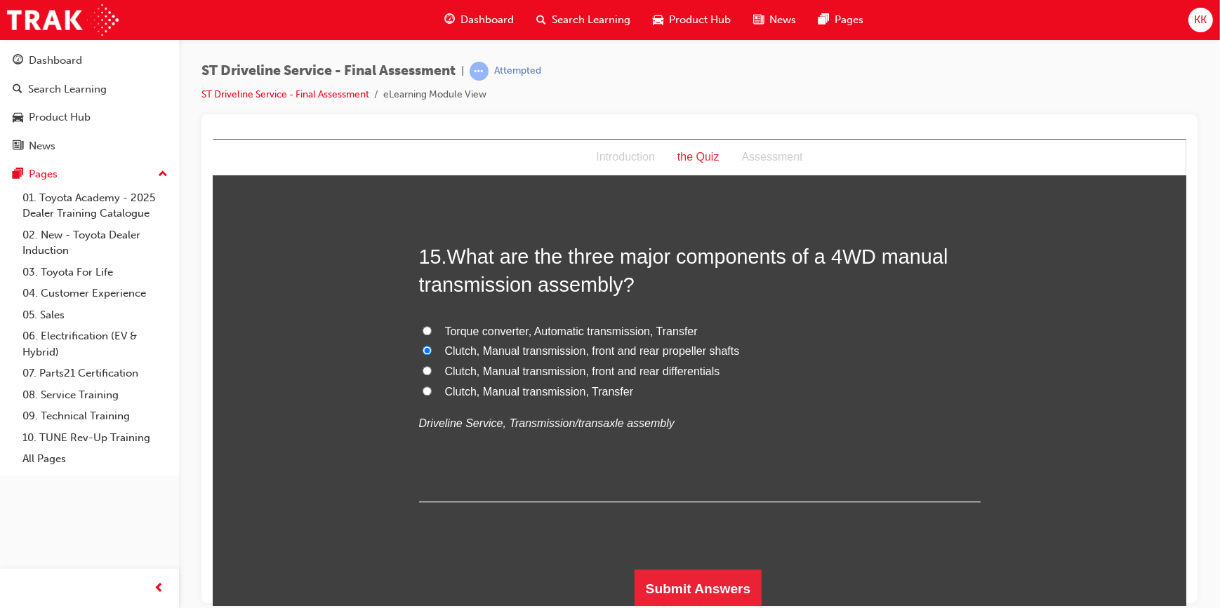
scroll to position [4445, 0]
click at [725, 580] on button "Submit Answers" at bounding box center [698, 587] width 128 height 39
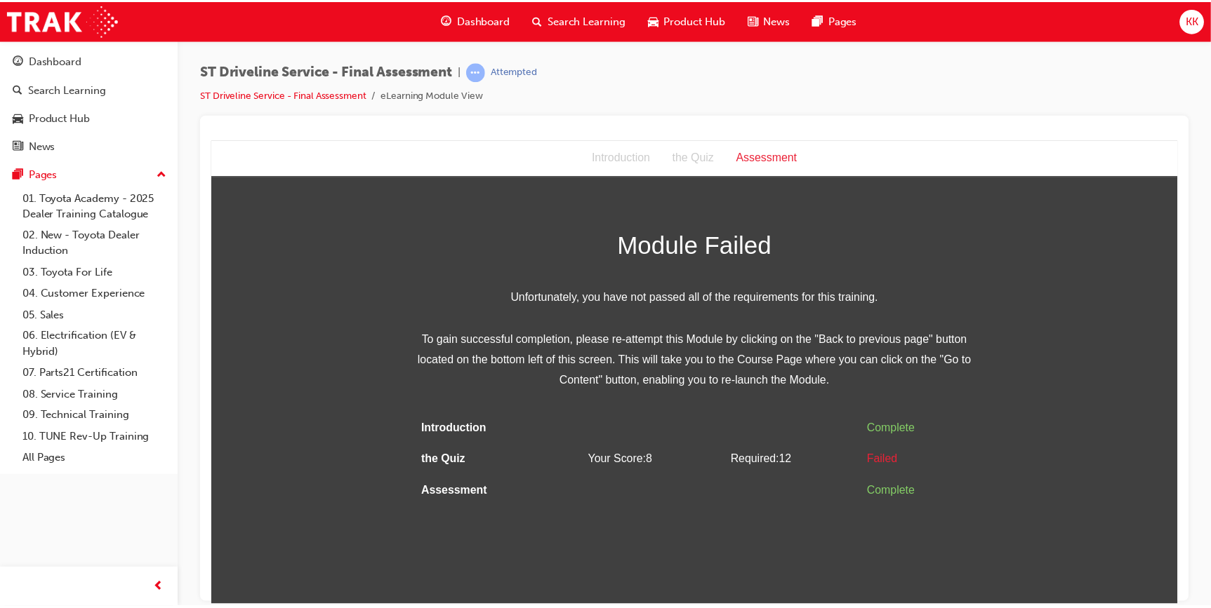
scroll to position [0, 0]
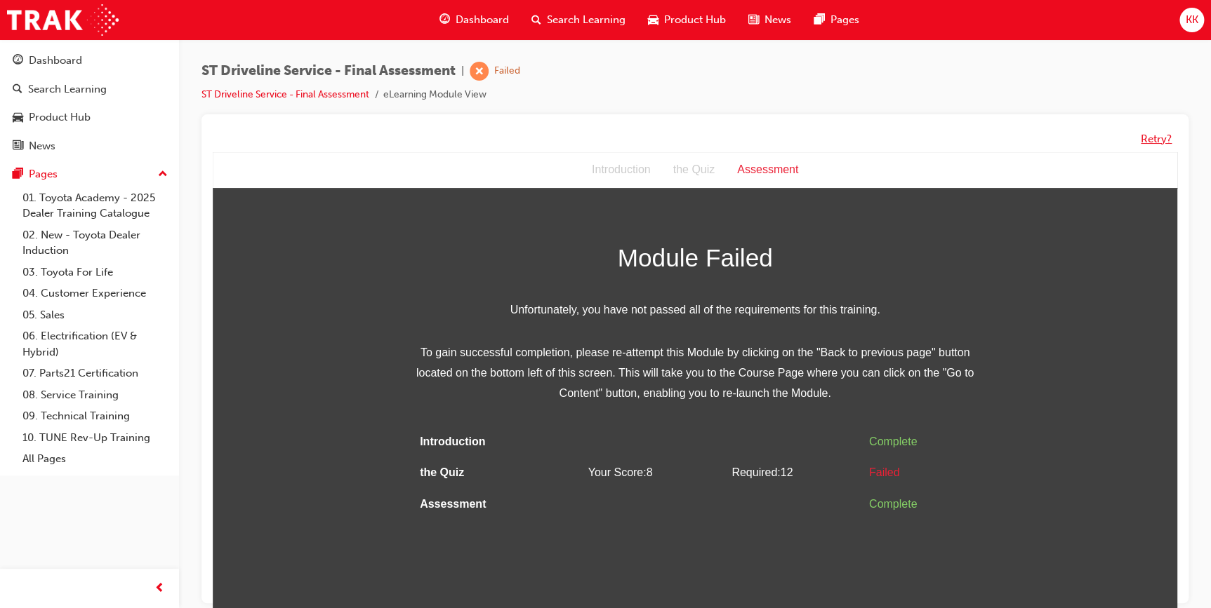
click at [1158, 136] on button "Retry?" at bounding box center [1155, 139] width 31 height 16
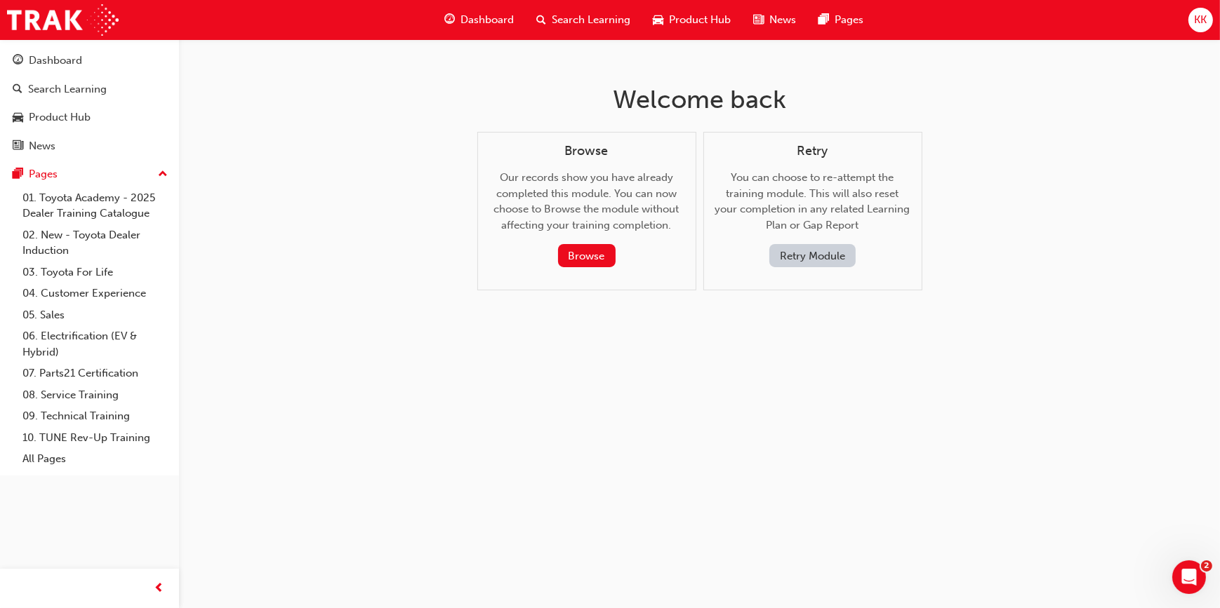
click at [821, 260] on button "Retry Module" at bounding box center [812, 255] width 86 height 23
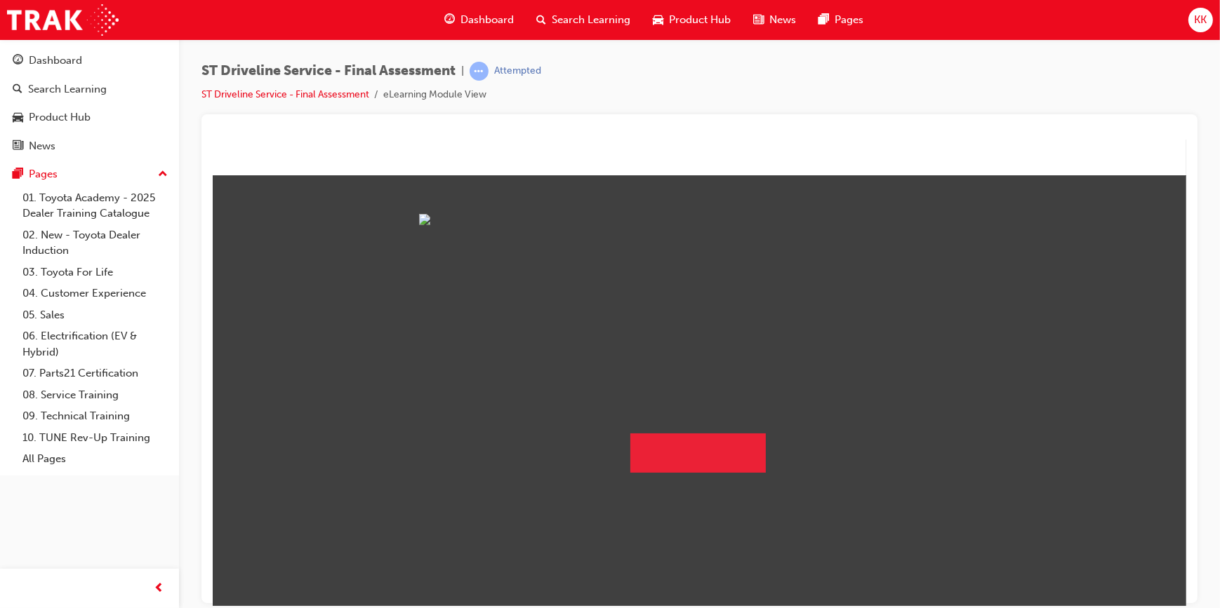
scroll to position [21, 0]
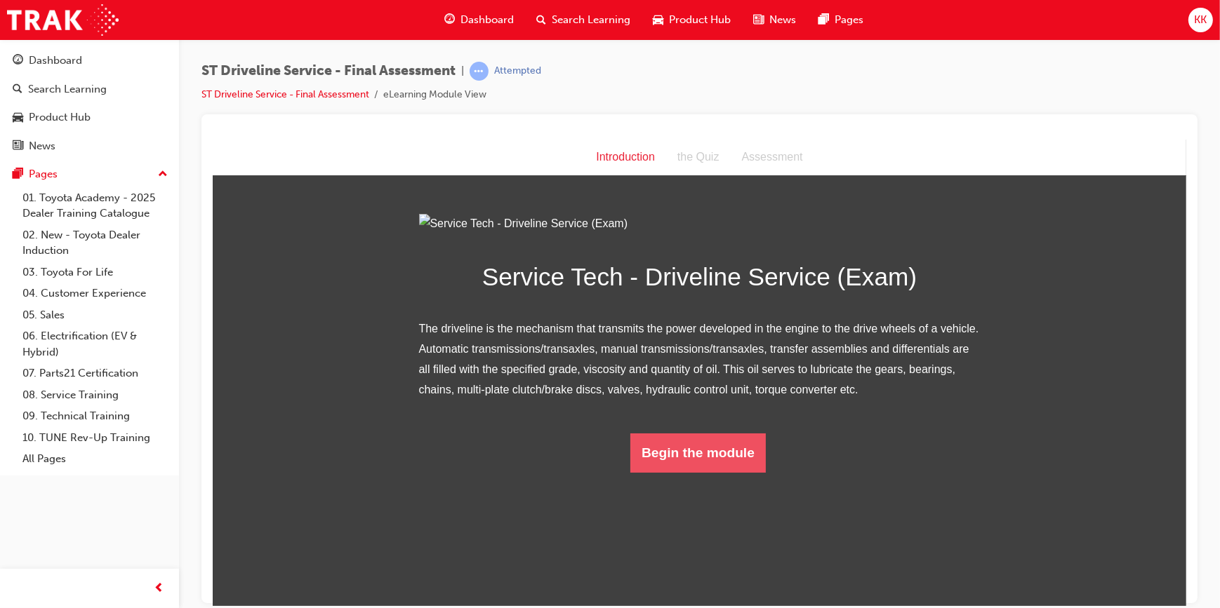
click at [715, 472] on button "Begin the module" at bounding box center [697, 452] width 135 height 39
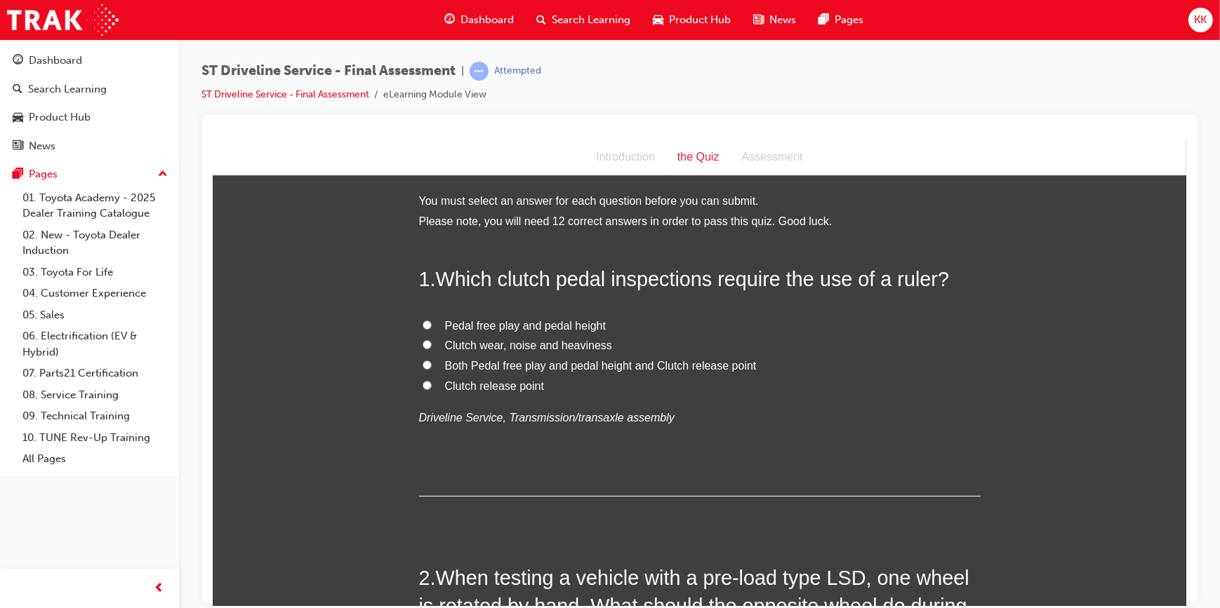
click at [422, 364] on input "Both Pedal free play and pedal height and Clutch release point" at bounding box center [426, 364] width 9 height 9
radio input "true"
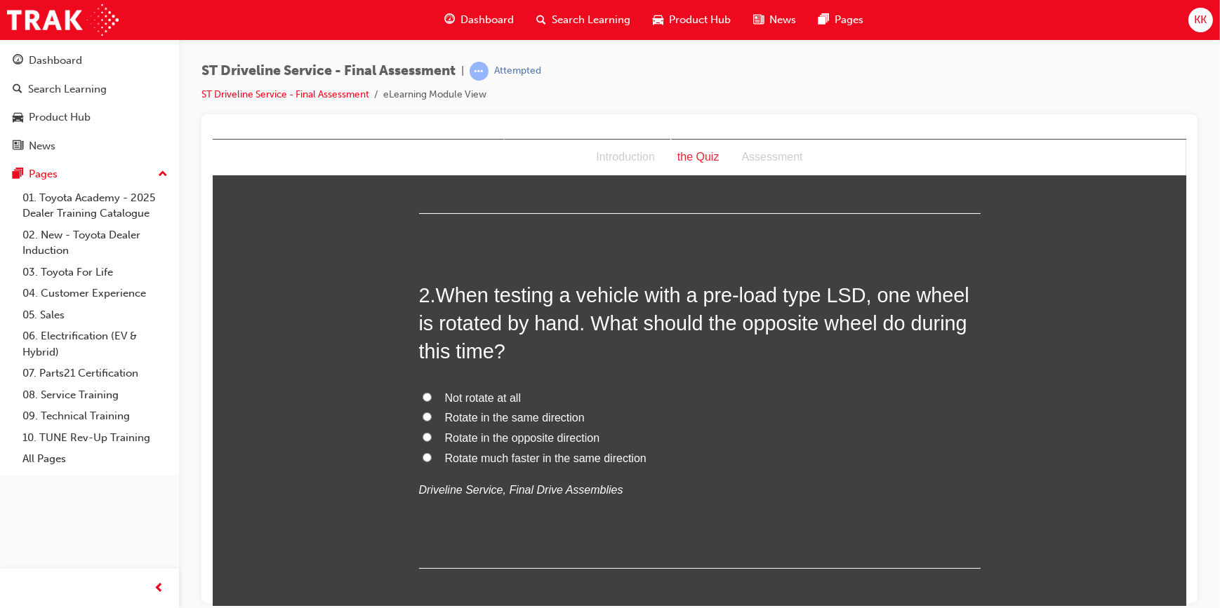
scroll to position [319, 0]
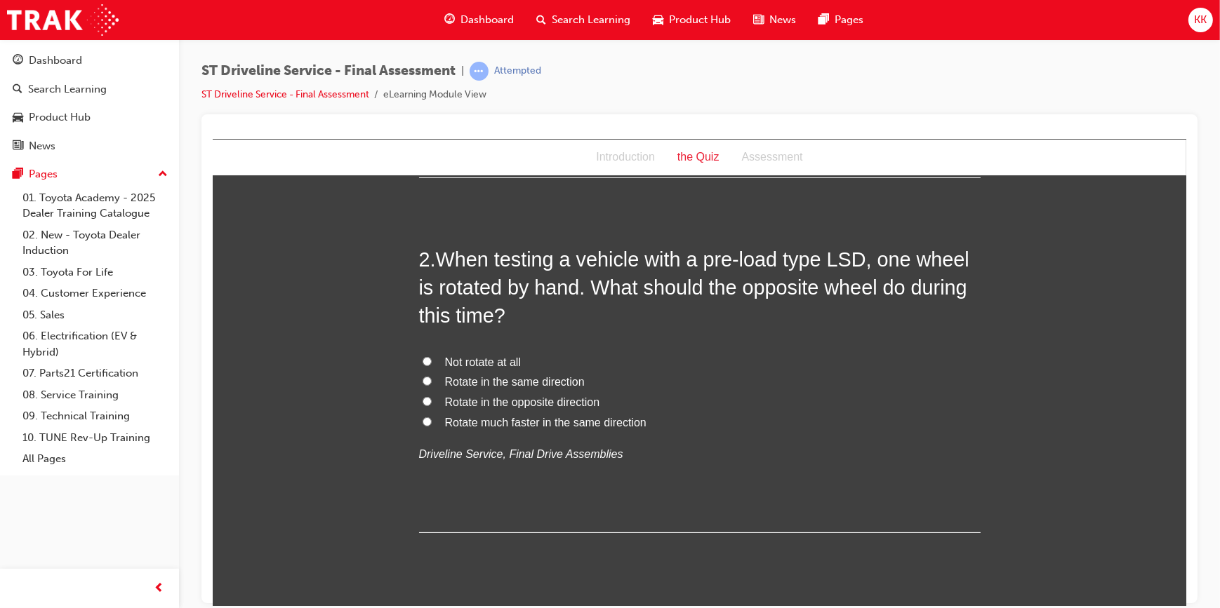
click at [422, 382] on input "Rotate in the same direction" at bounding box center [426, 380] width 9 height 9
radio input "true"
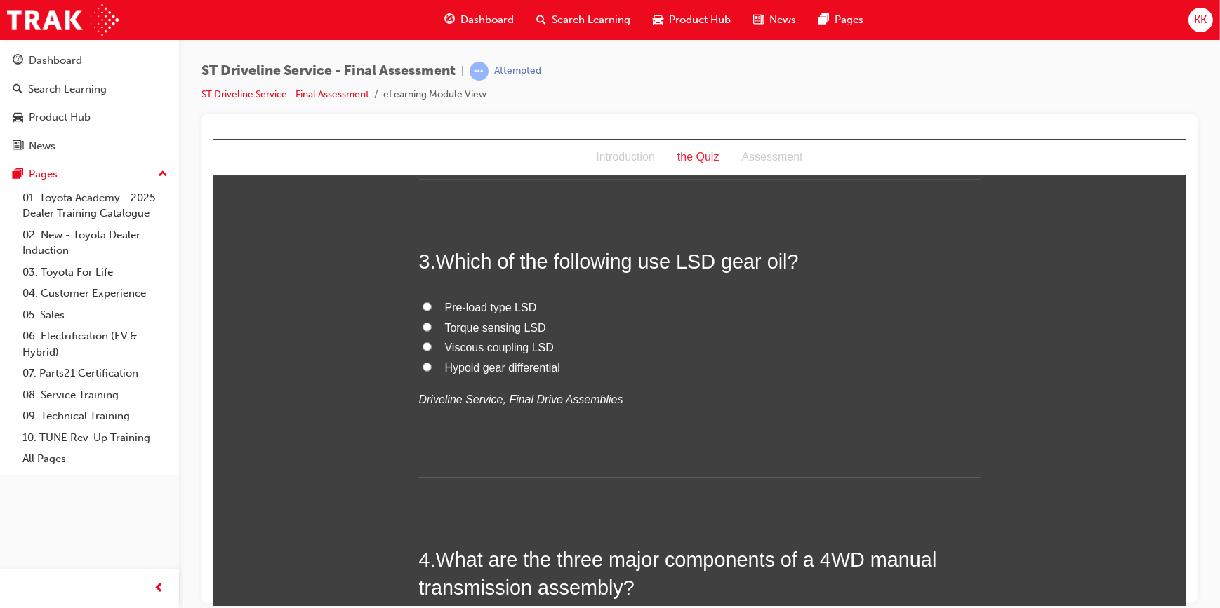
scroll to position [702, 0]
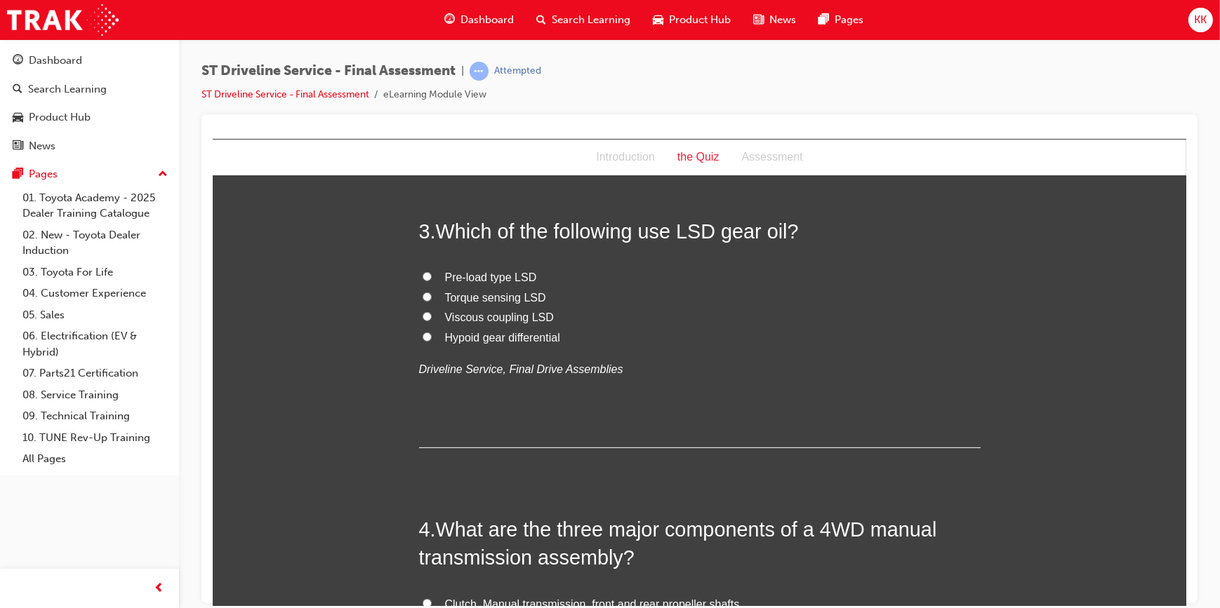
click at [422, 277] on input "Pre-load type LSD" at bounding box center [426, 276] width 9 height 9
radio input "true"
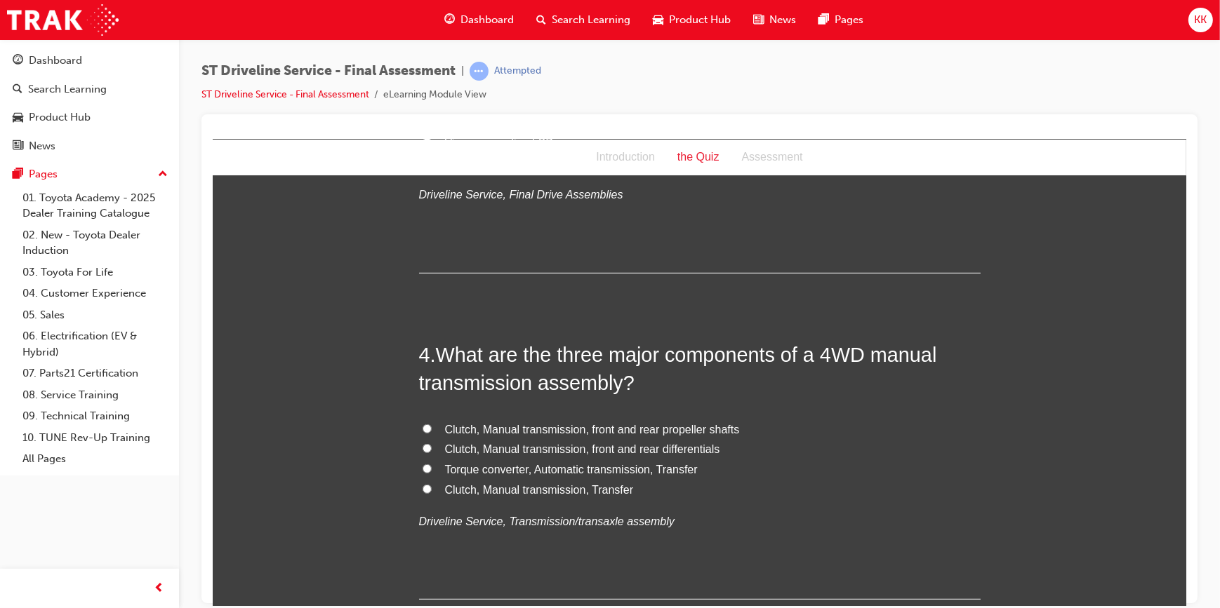
scroll to position [893, 0]
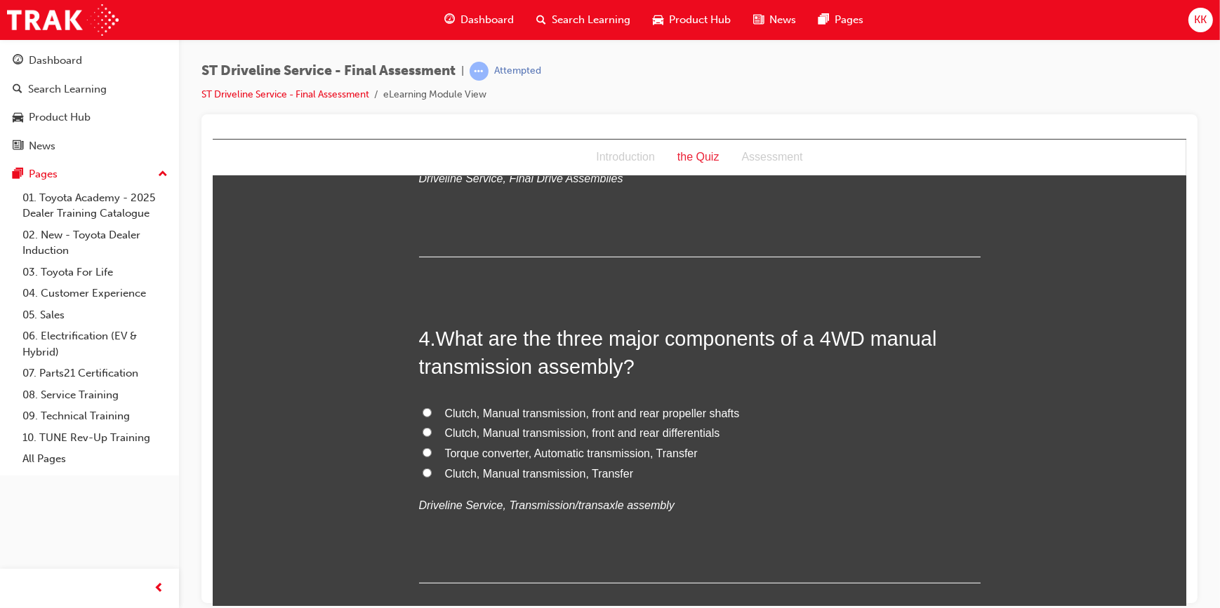
click at [422, 411] on input "Clutch, Manual transmission, front and rear propeller shafts" at bounding box center [426, 412] width 9 height 9
radio input "true"
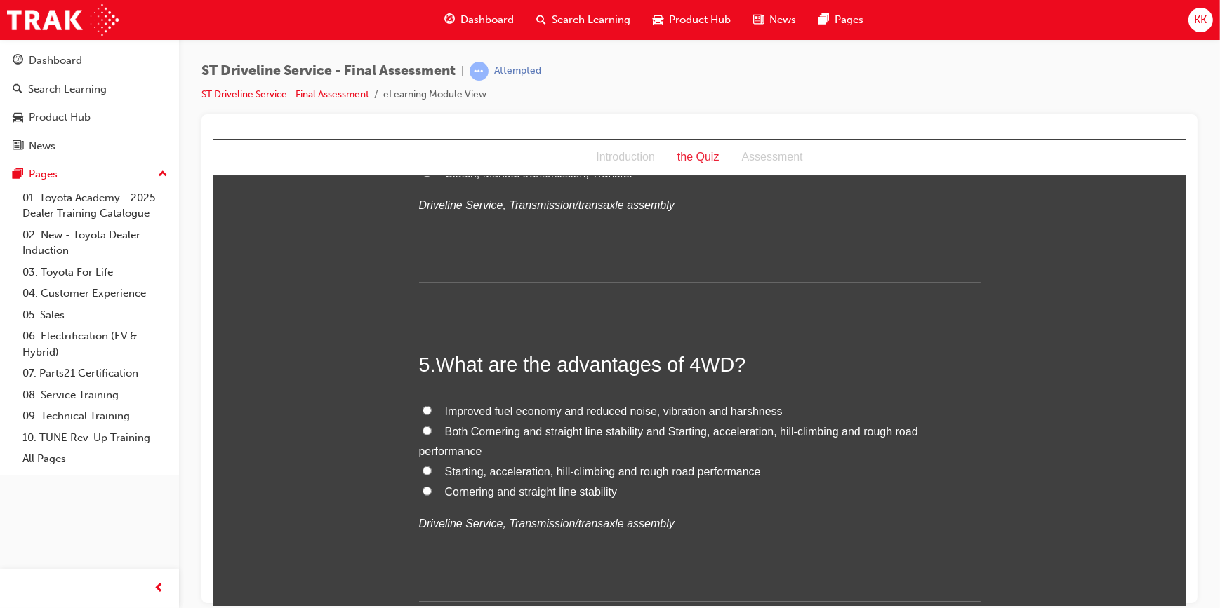
scroll to position [1212, 0]
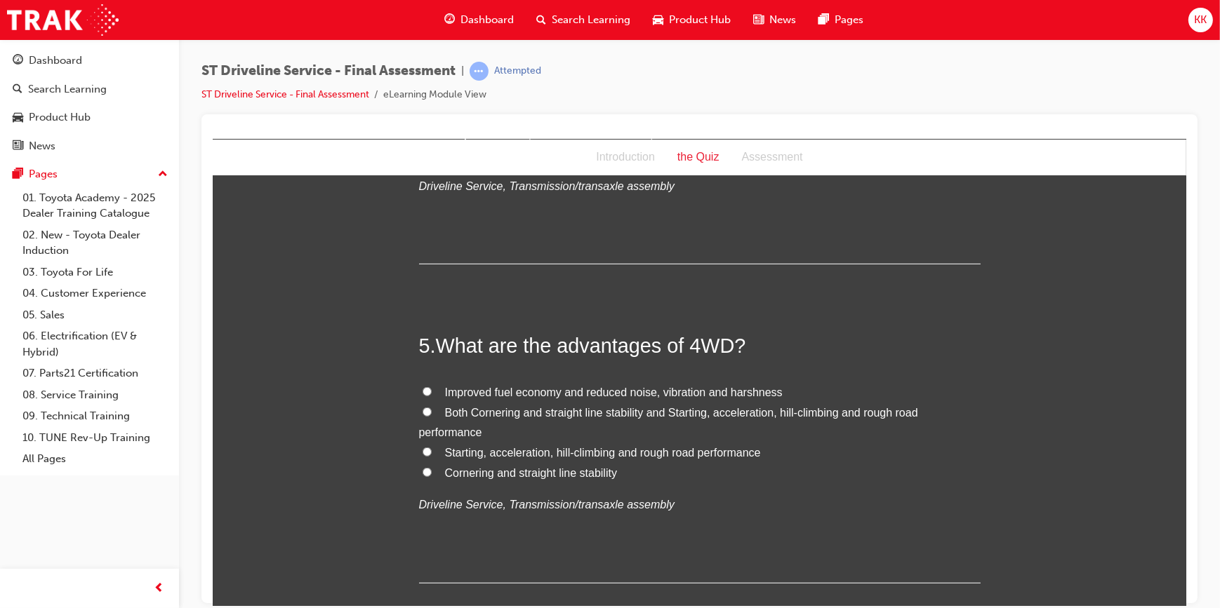
click at [422, 411] on input "Both Cornering and straight line stability and Starting, acceleration, hill-cli…" at bounding box center [426, 411] width 9 height 9
radio input "true"
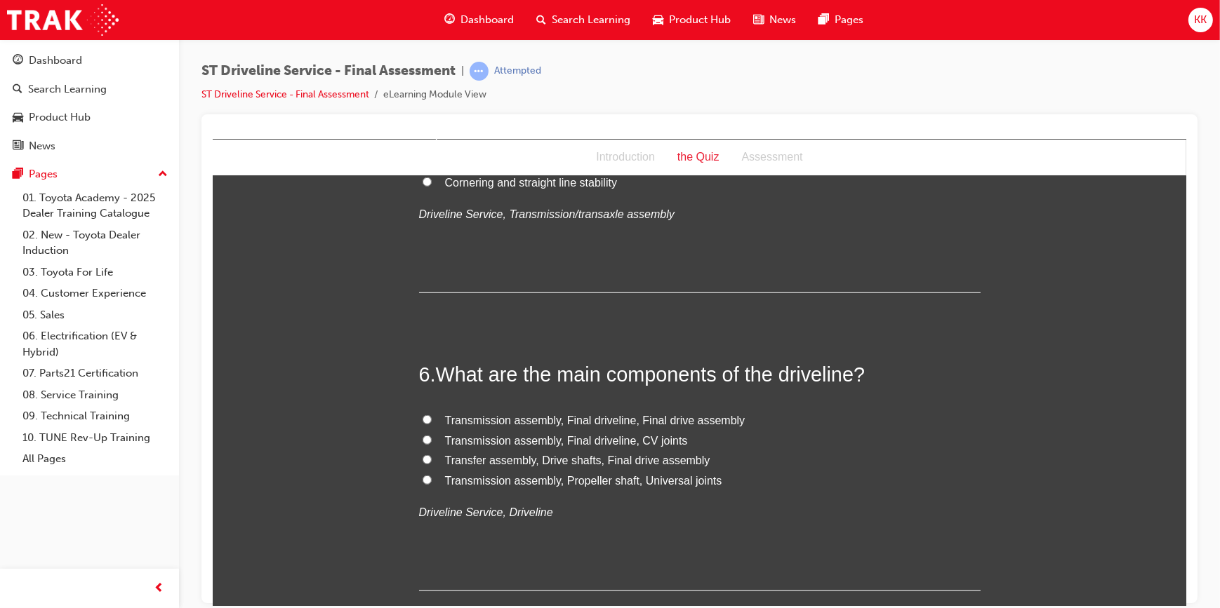
scroll to position [1531, 0]
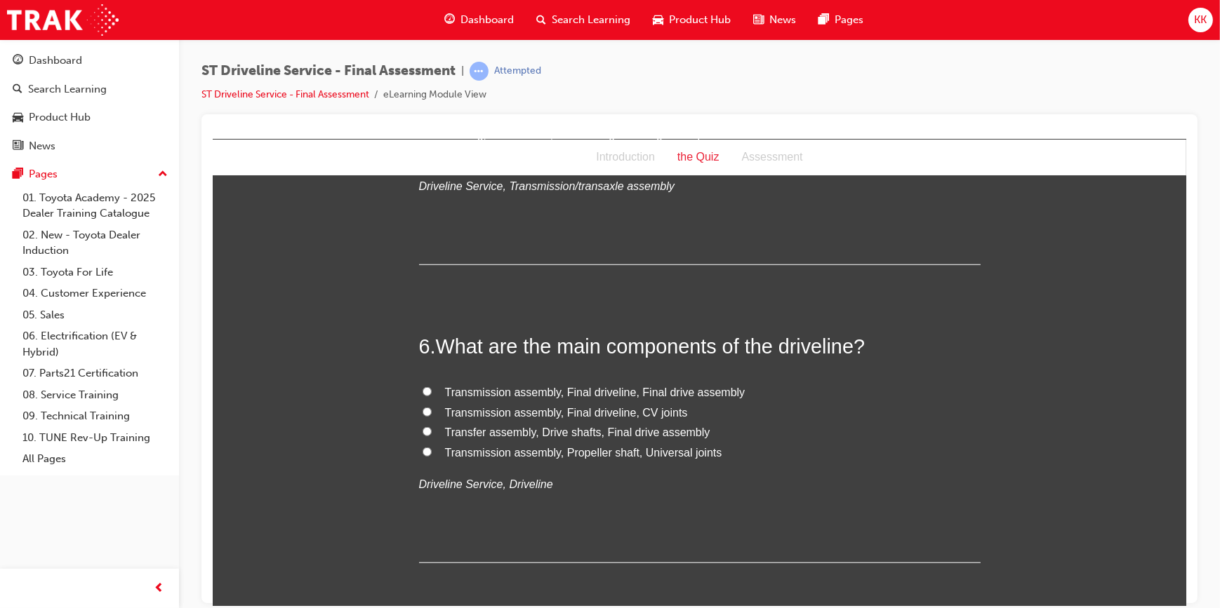
click at [422, 390] on input "Transmission assembly, Final driveline, Final drive assembly" at bounding box center [426, 391] width 9 height 9
radio input "true"
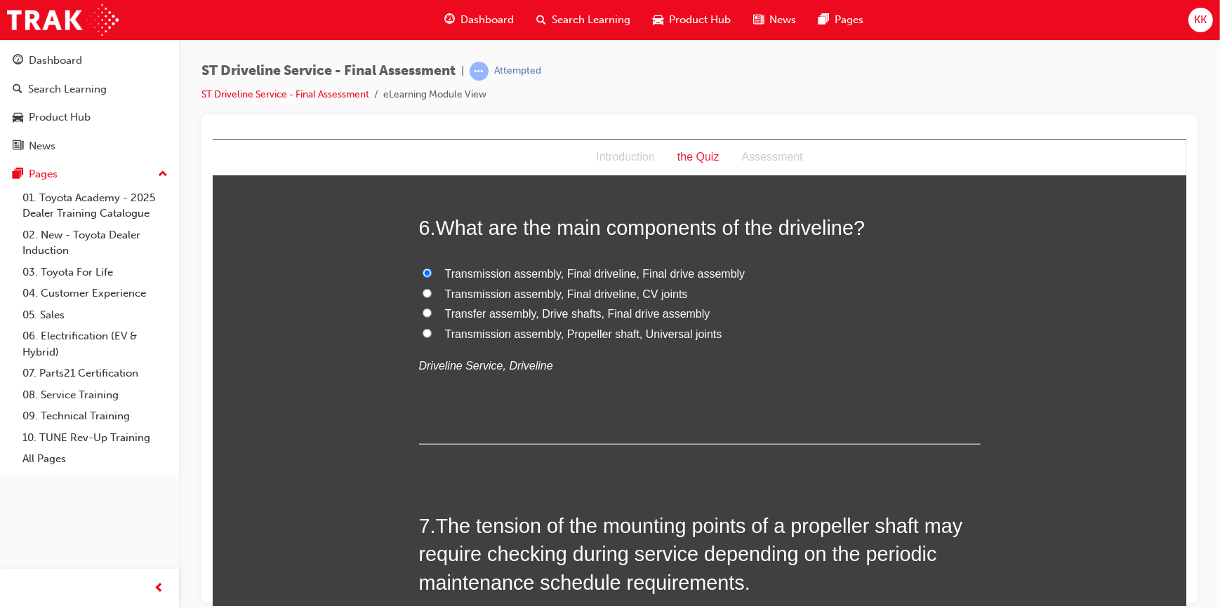
scroll to position [1658, 0]
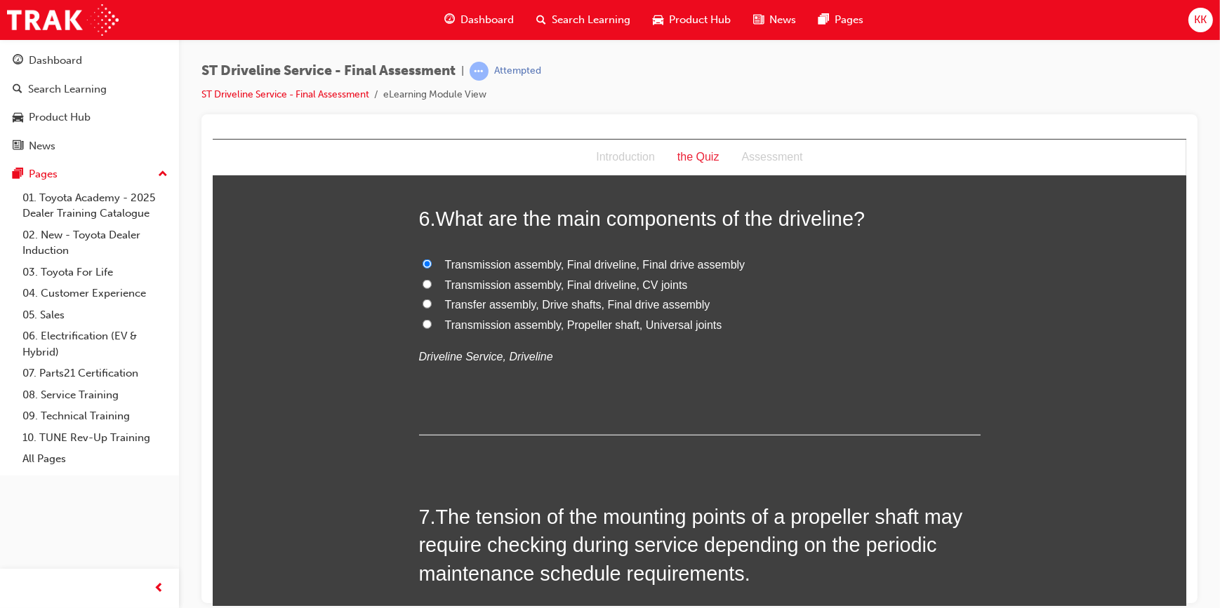
click at [422, 323] on input "Transmission assembly, Propeller shaft, Universal joints" at bounding box center [426, 323] width 9 height 9
radio input "true"
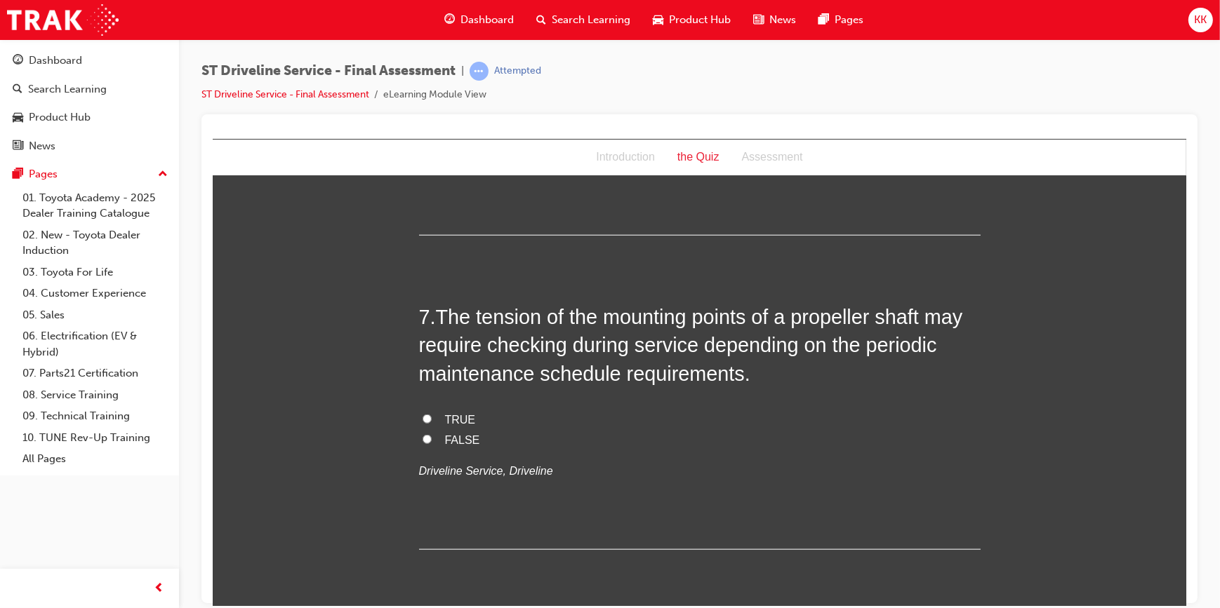
scroll to position [1914, 0]
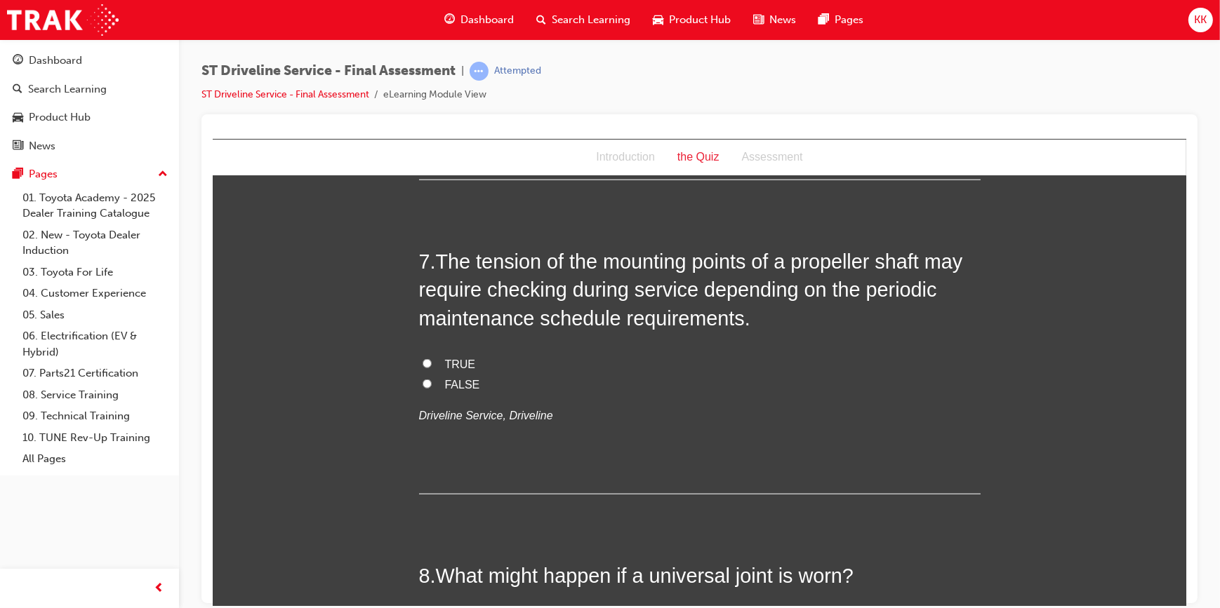
click at [422, 362] on input "TRUE" at bounding box center [426, 363] width 9 height 9
radio input "true"
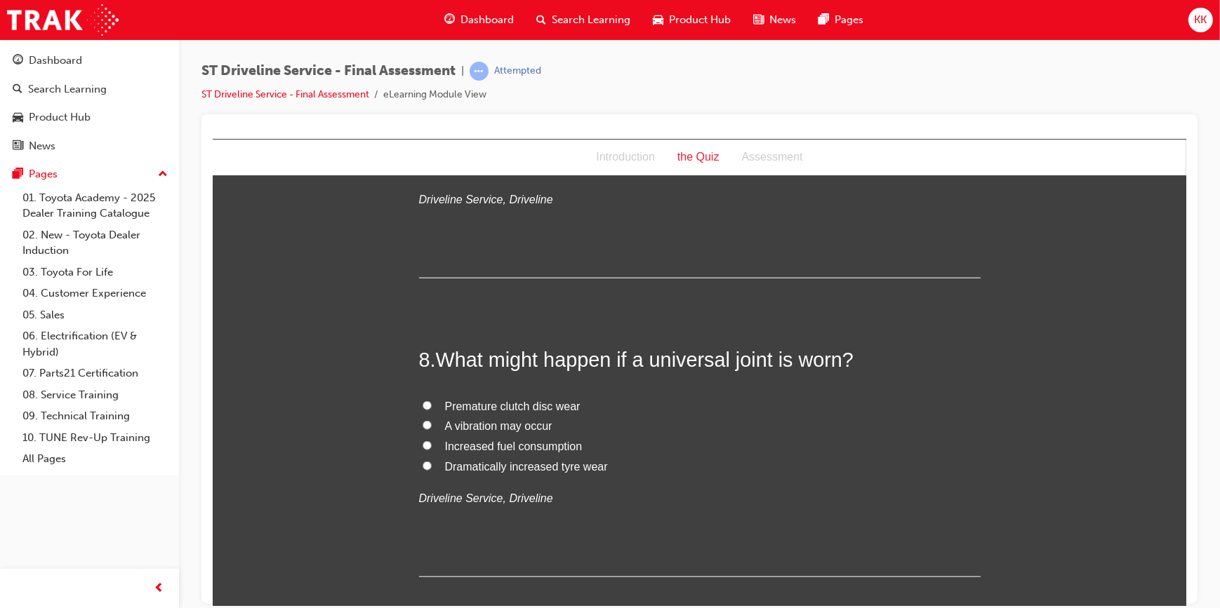
scroll to position [2169, 0]
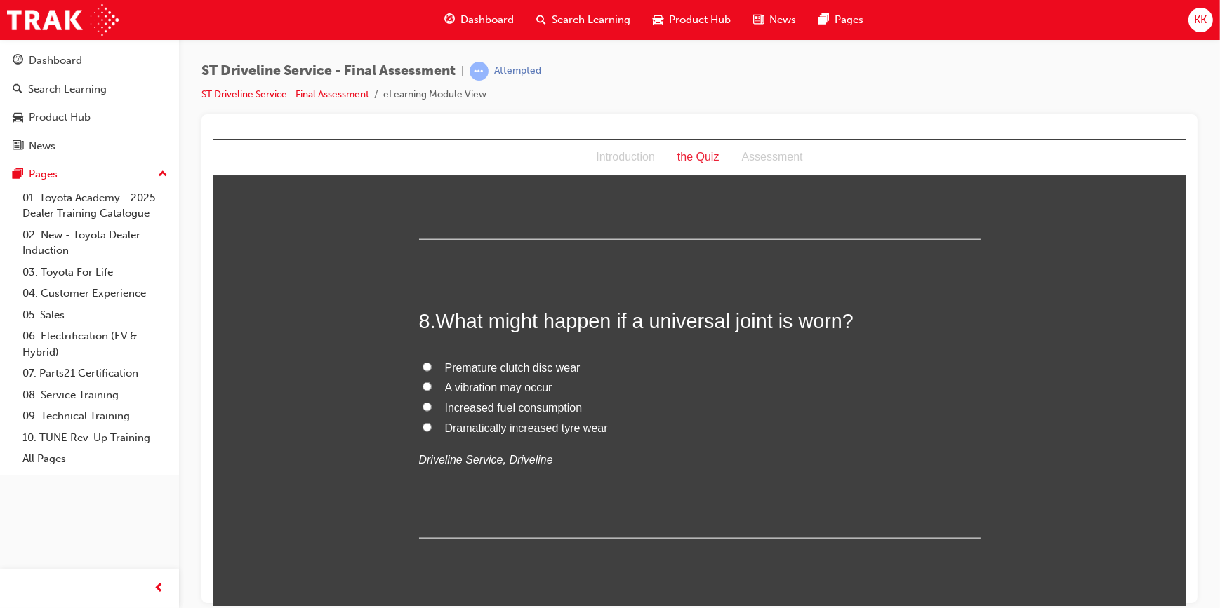
click at [424, 382] on input "A vibration may occur" at bounding box center [426, 386] width 9 height 9
radio input "true"
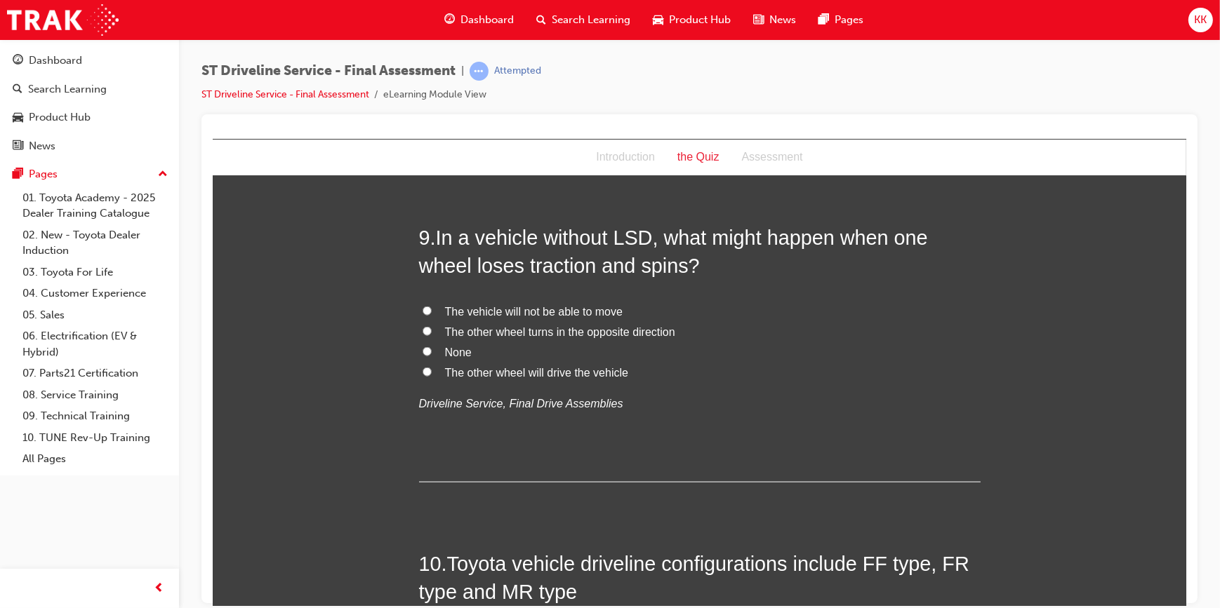
scroll to position [2552, 0]
click at [422, 328] on input "The other wheel turns in the opposite direction" at bounding box center [426, 330] width 9 height 9
radio input "true"
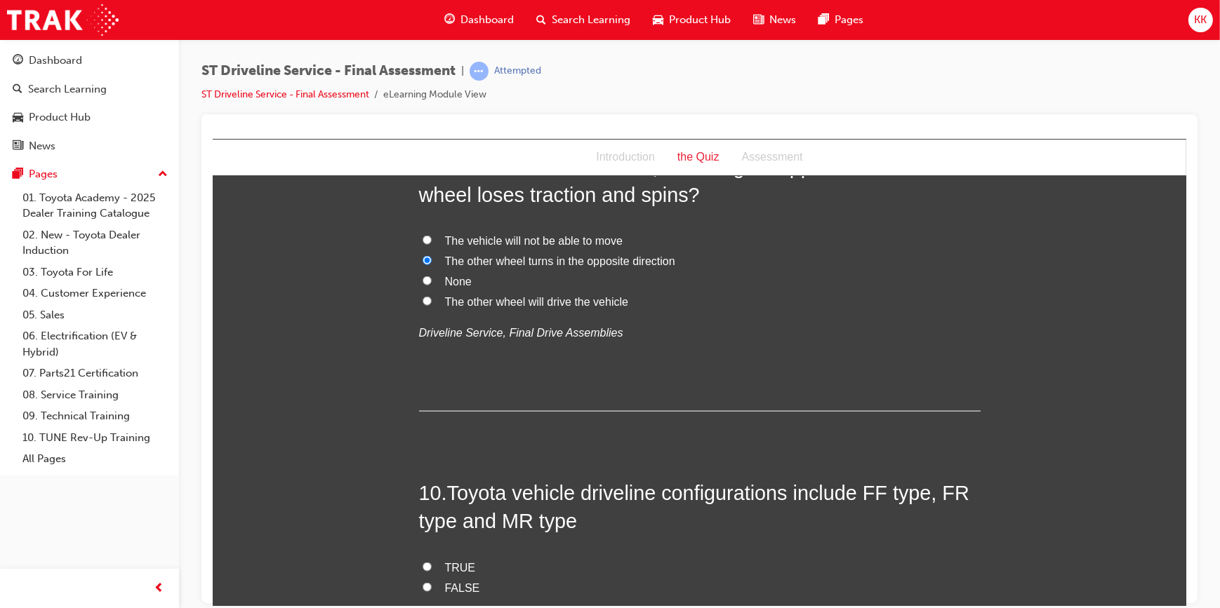
scroll to position [2807, 0]
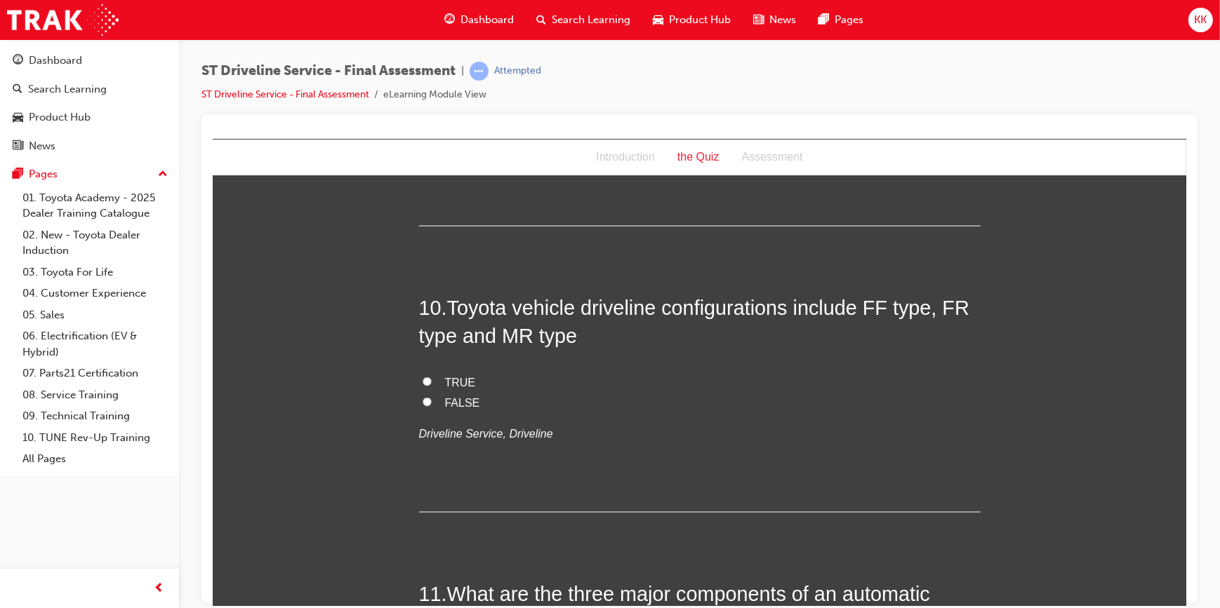
click at [422, 381] on input "TRUE" at bounding box center [426, 381] width 9 height 9
radio input "true"
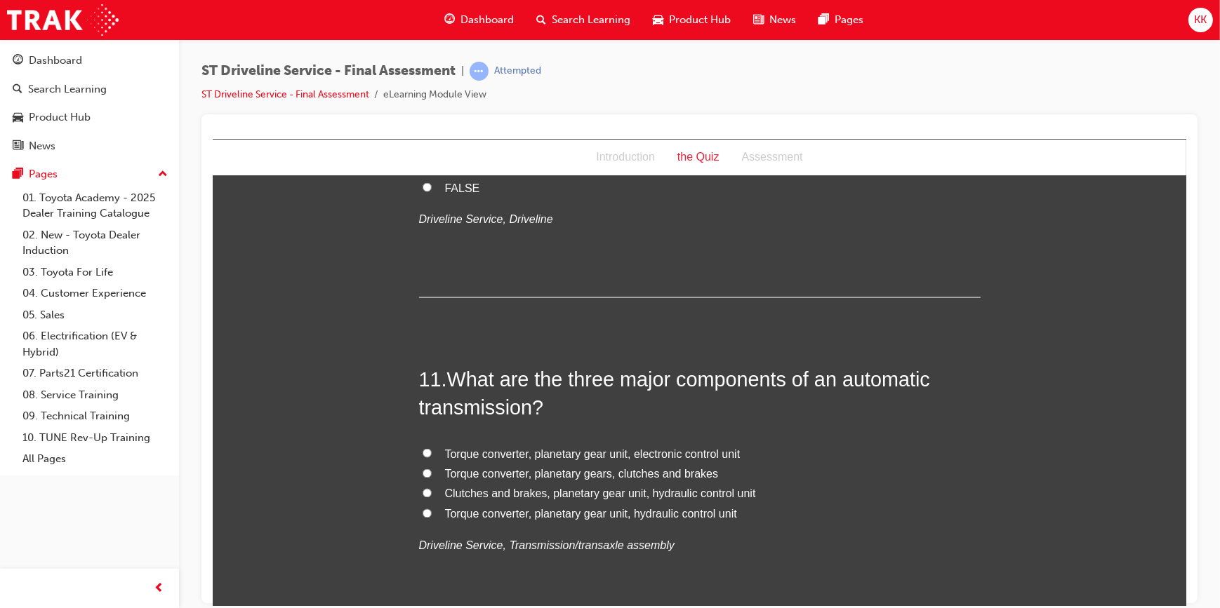
scroll to position [3062, 0]
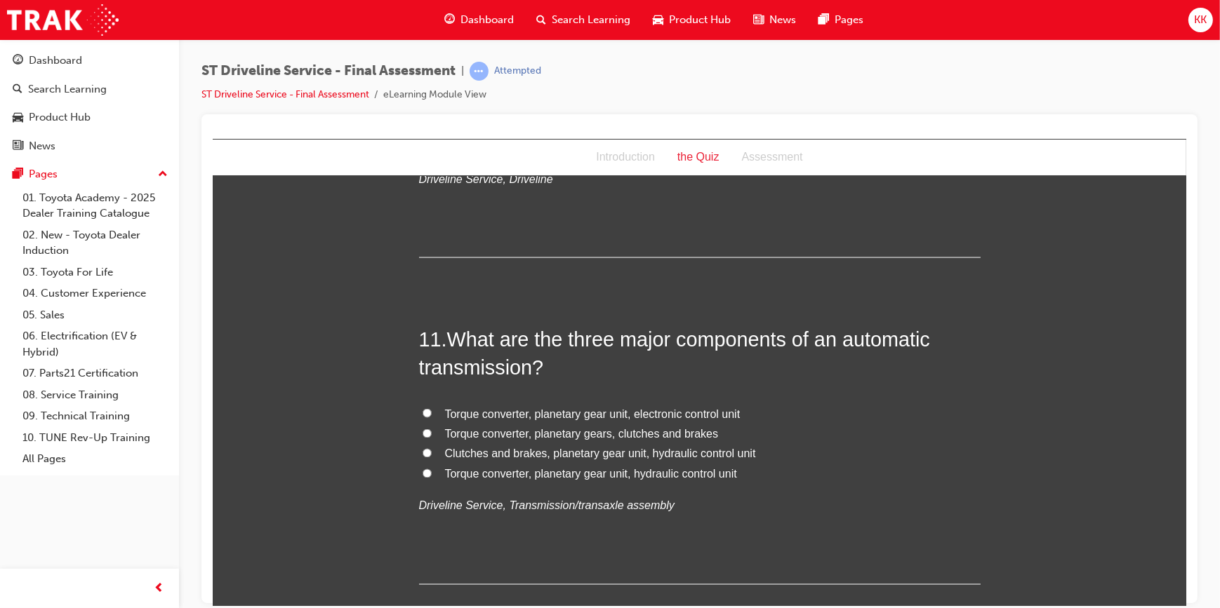
click at [422, 410] on input "Torque converter, planetary gear unit, electronic control unit" at bounding box center [426, 412] width 9 height 9
radio input "true"
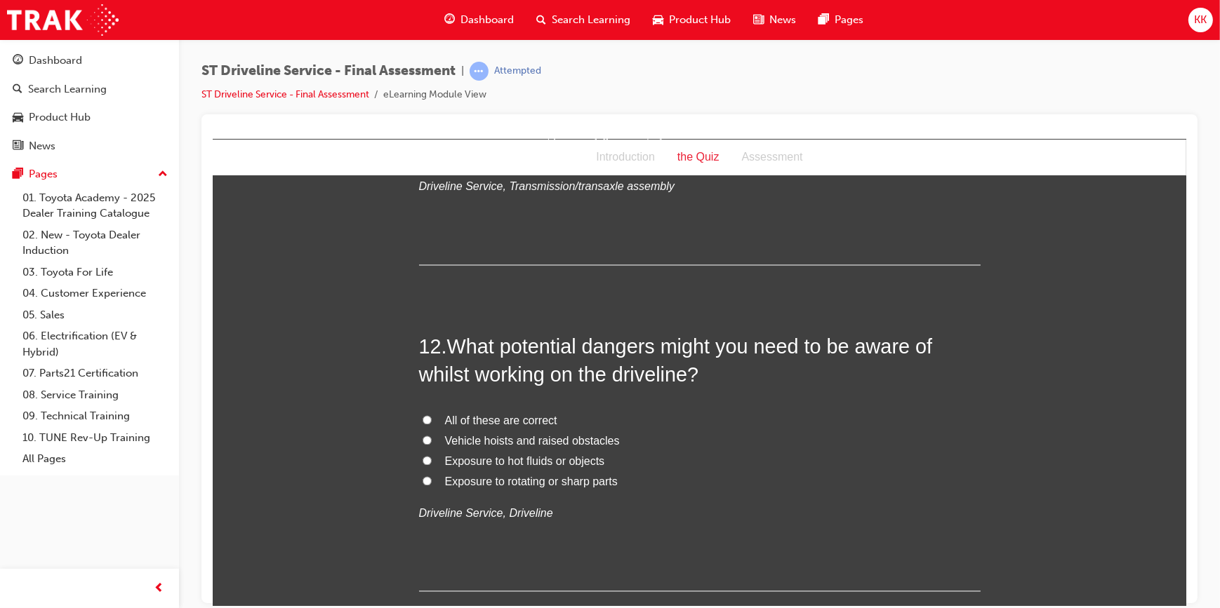
scroll to position [3445, 0]
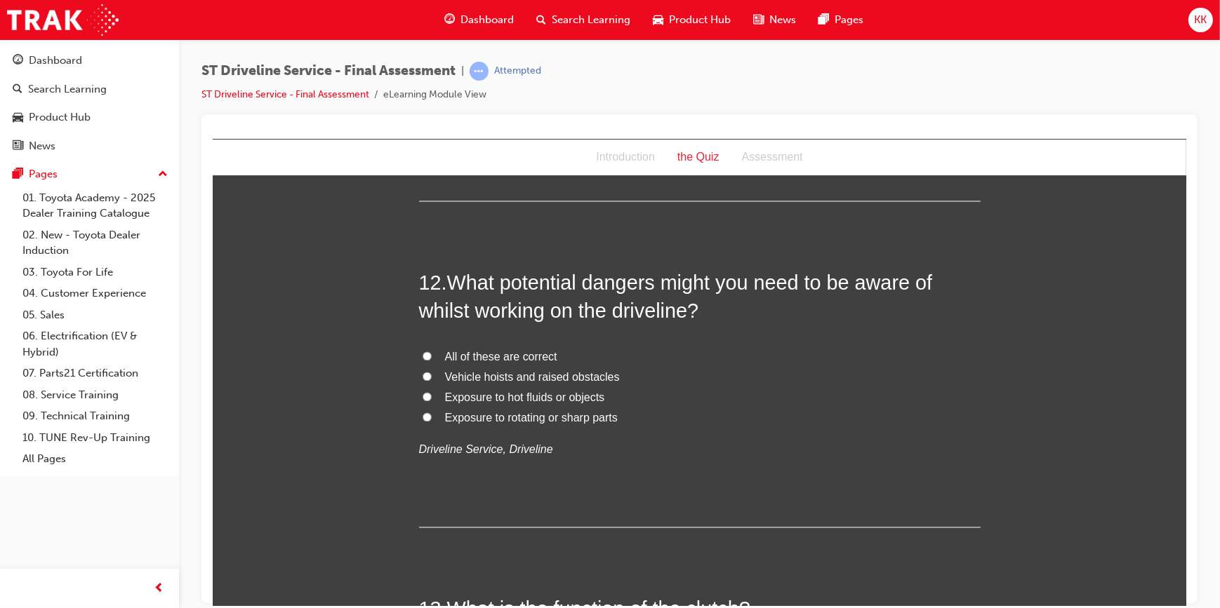
click at [425, 350] on label "All of these are correct" at bounding box center [698, 357] width 561 height 20
click at [425, 352] on input "All of these are correct" at bounding box center [426, 356] width 9 height 9
radio input "true"
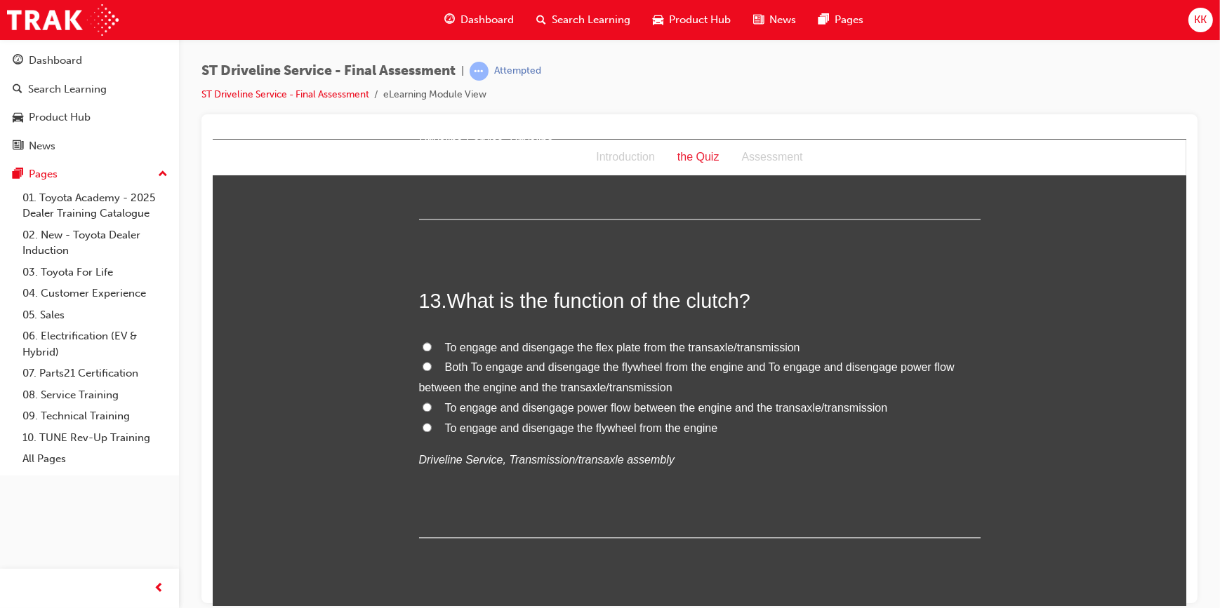
scroll to position [3764, 0]
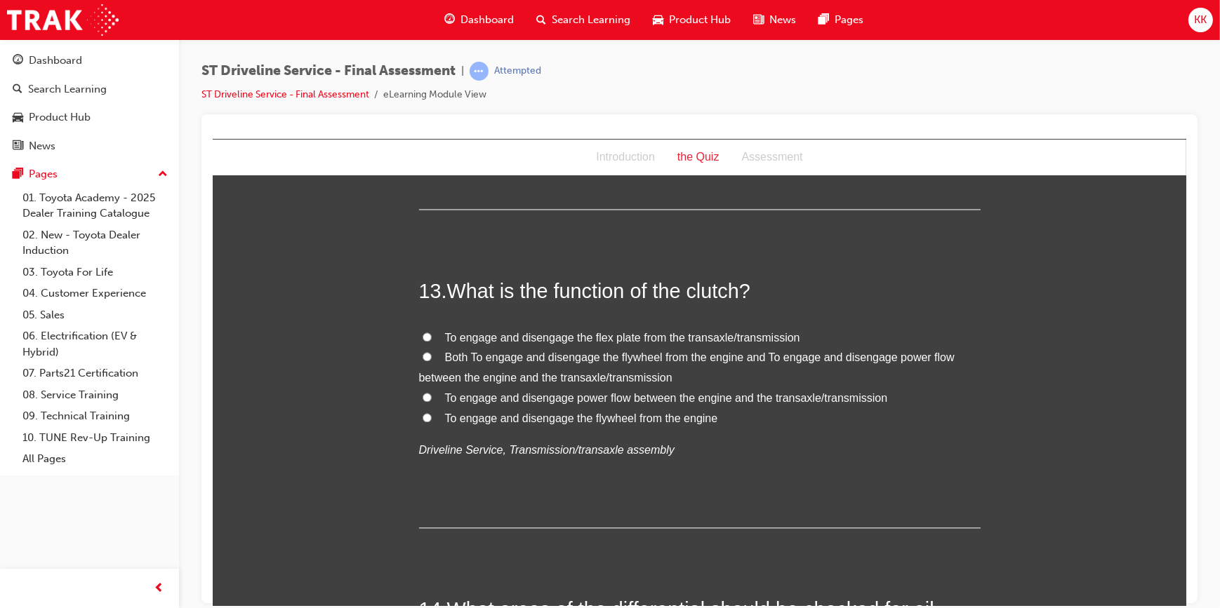
click at [422, 353] on input "Both To engage and disengage the flywheel from the engine and To engage and dis…" at bounding box center [426, 356] width 9 height 9
radio input "true"
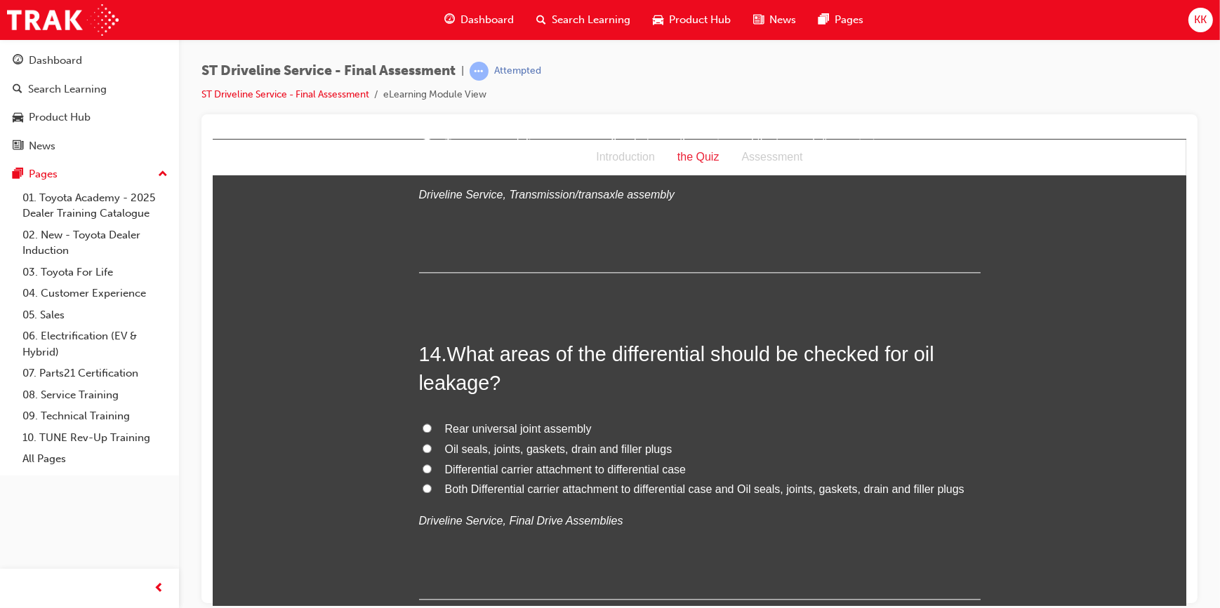
scroll to position [4083, 0]
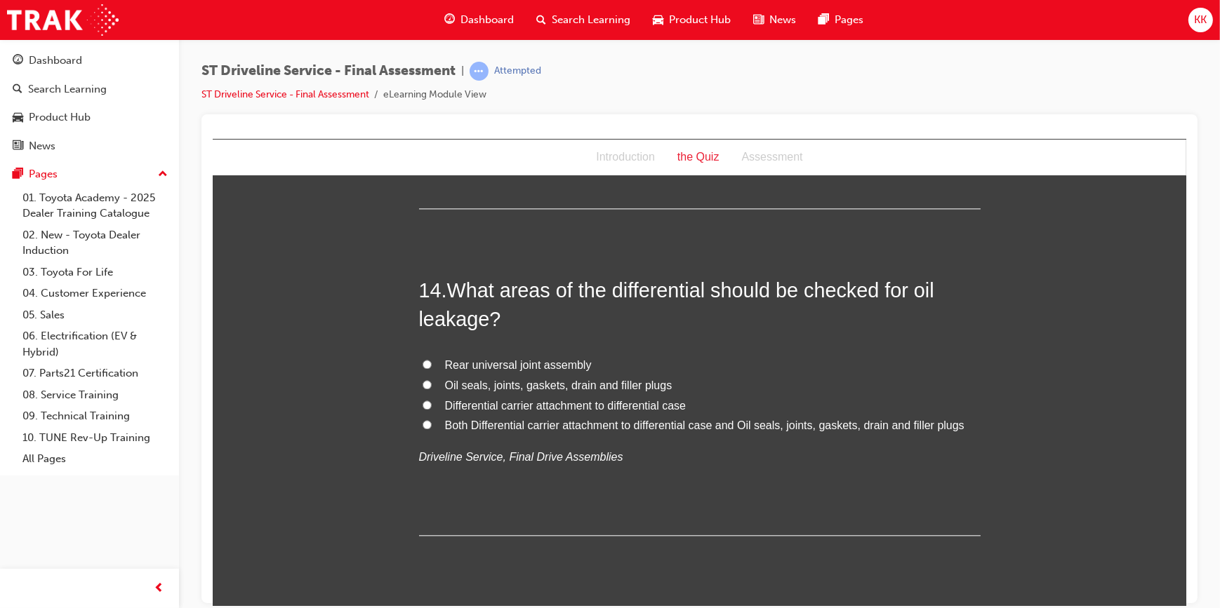
click at [422, 382] on input "Oil seals, joints, gaskets, drain and filler plugs" at bounding box center [426, 384] width 9 height 9
radio input "true"
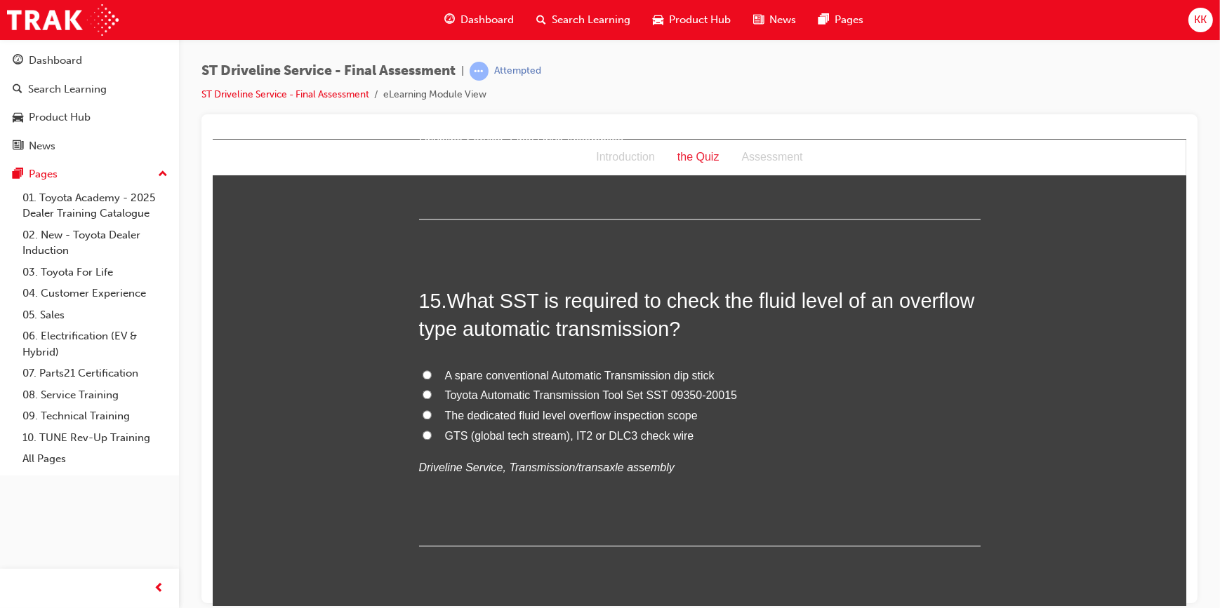
scroll to position [4402, 0]
click at [423, 388] on input "Toyota Automatic Transmission Tool Set SST 09350-20015" at bounding box center [426, 391] width 9 height 9
radio input "true"
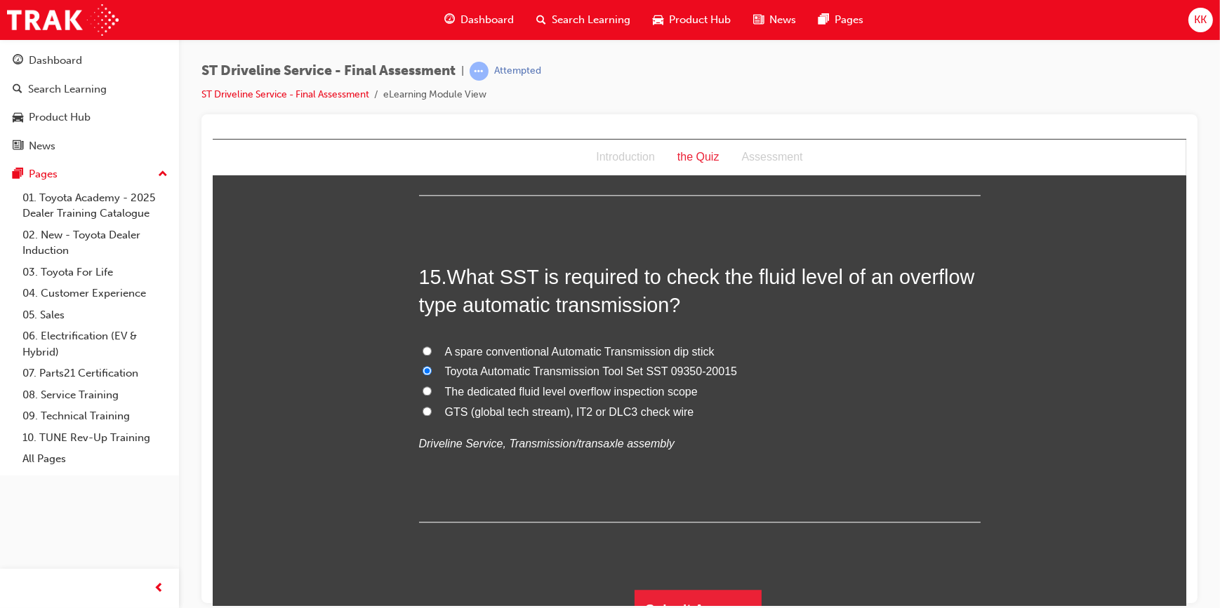
scroll to position [4445, 0]
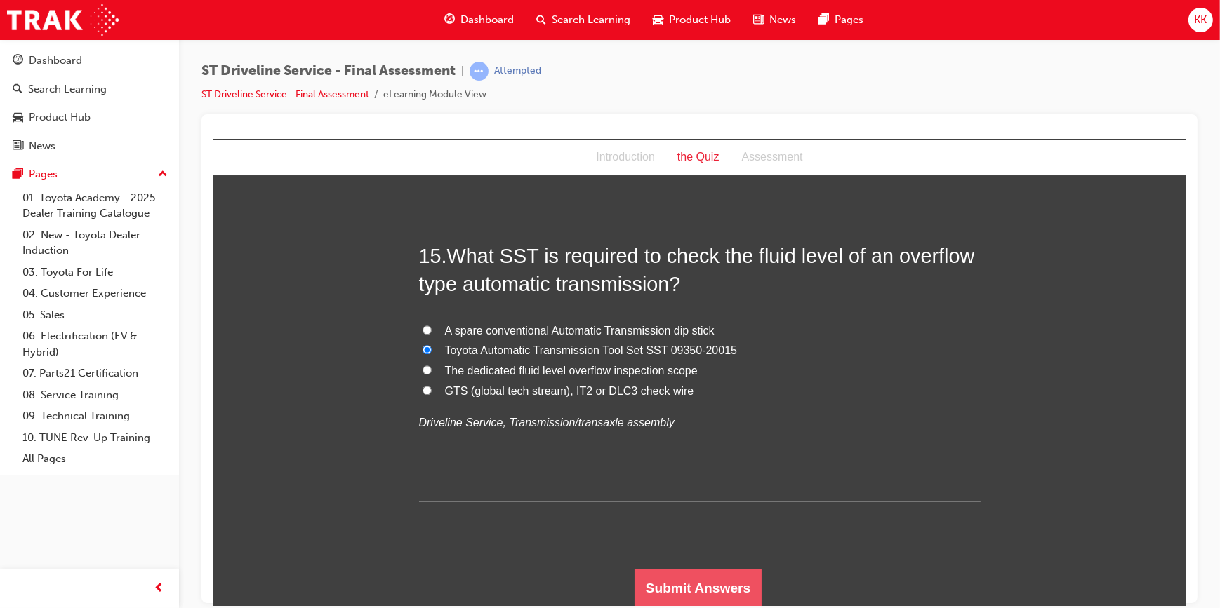
click at [705, 587] on button "Submit Answers" at bounding box center [698, 587] width 128 height 39
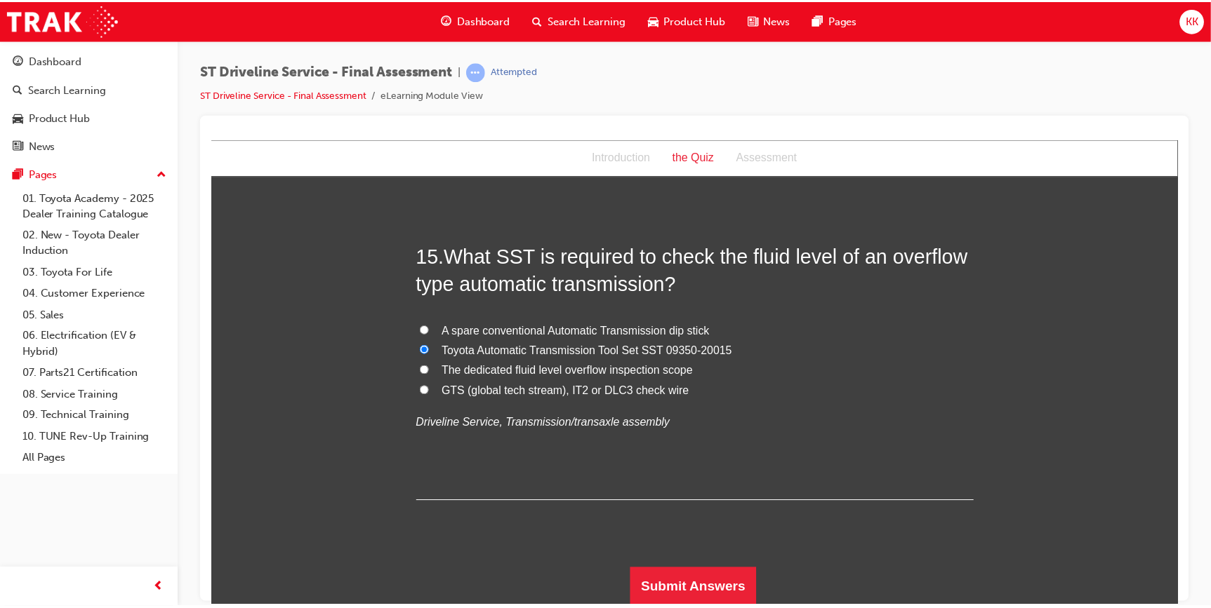
scroll to position [0, 0]
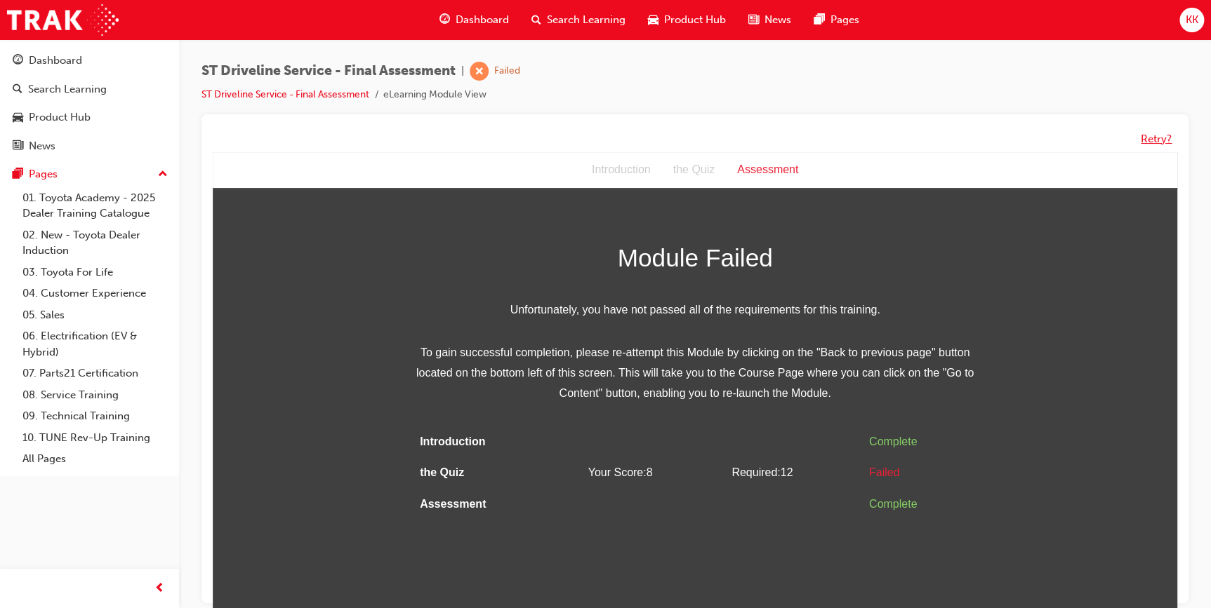
click at [1152, 138] on button "Retry?" at bounding box center [1155, 139] width 31 height 16
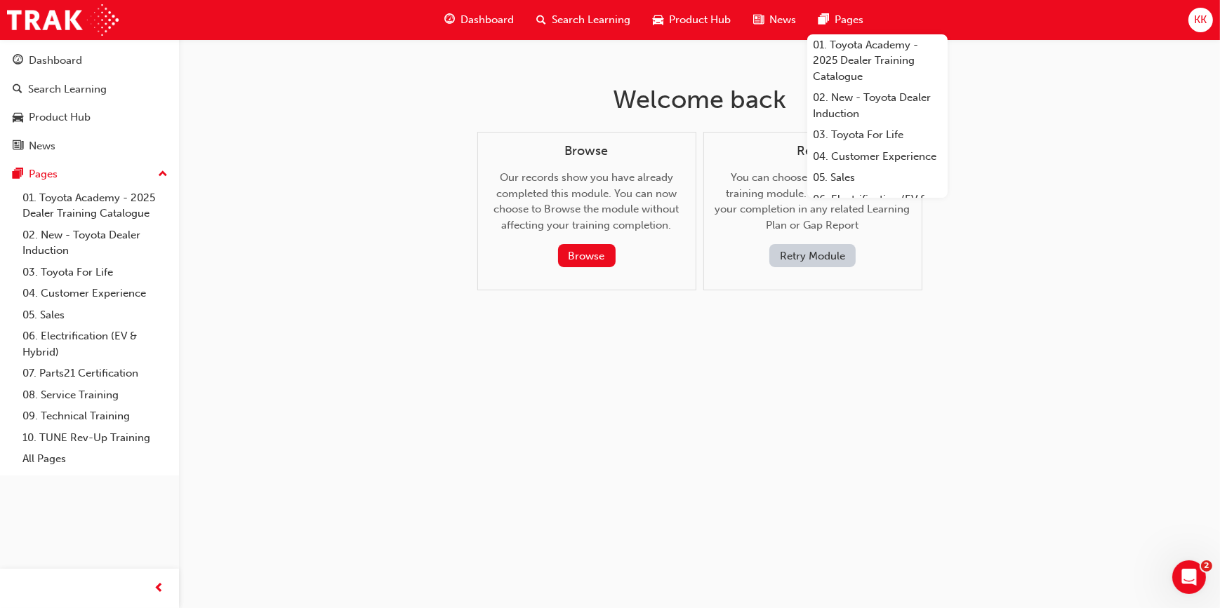
click at [702, 461] on div "Welcome back Browse Our records show you have already completed this module. Yo…" at bounding box center [610, 304] width 1220 height 608
click at [578, 259] on button "Browse" at bounding box center [587, 255] width 58 height 23
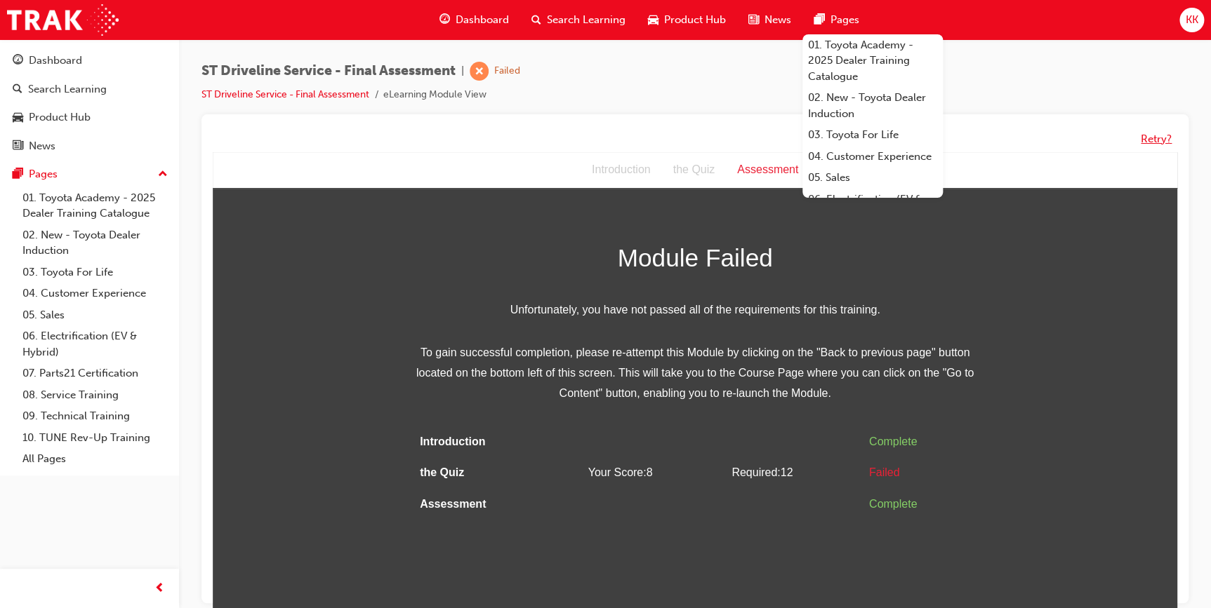
click at [1156, 142] on button "Retry?" at bounding box center [1155, 139] width 31 height 16
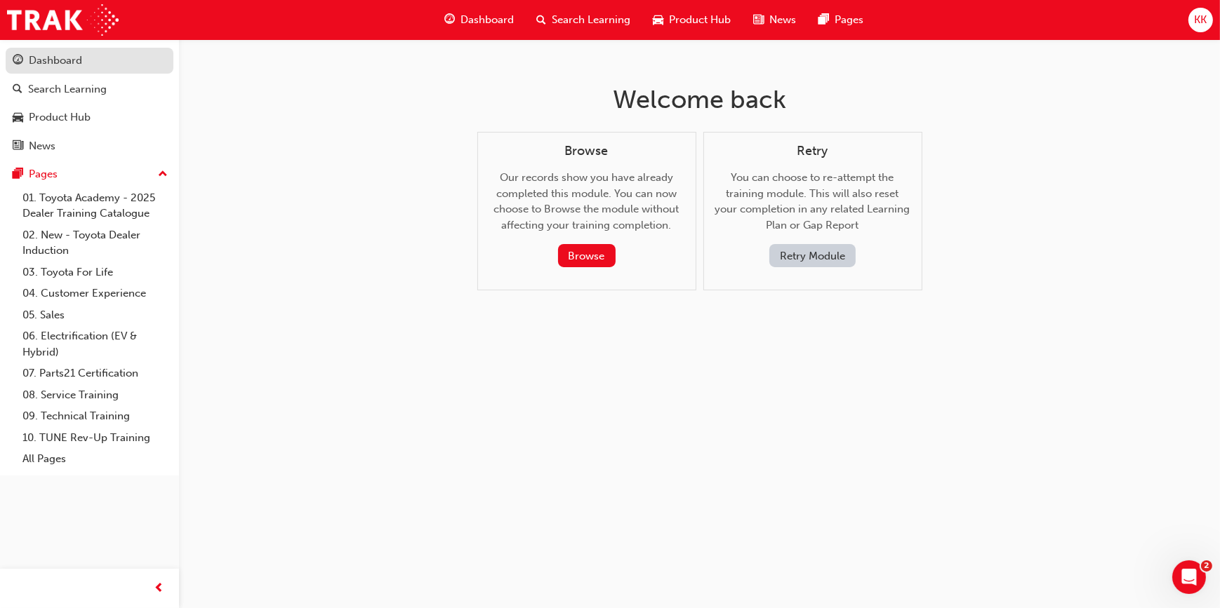
click at [37, 60] on div "Dashboard" at bounding box center [55, 61] width 53 height 16
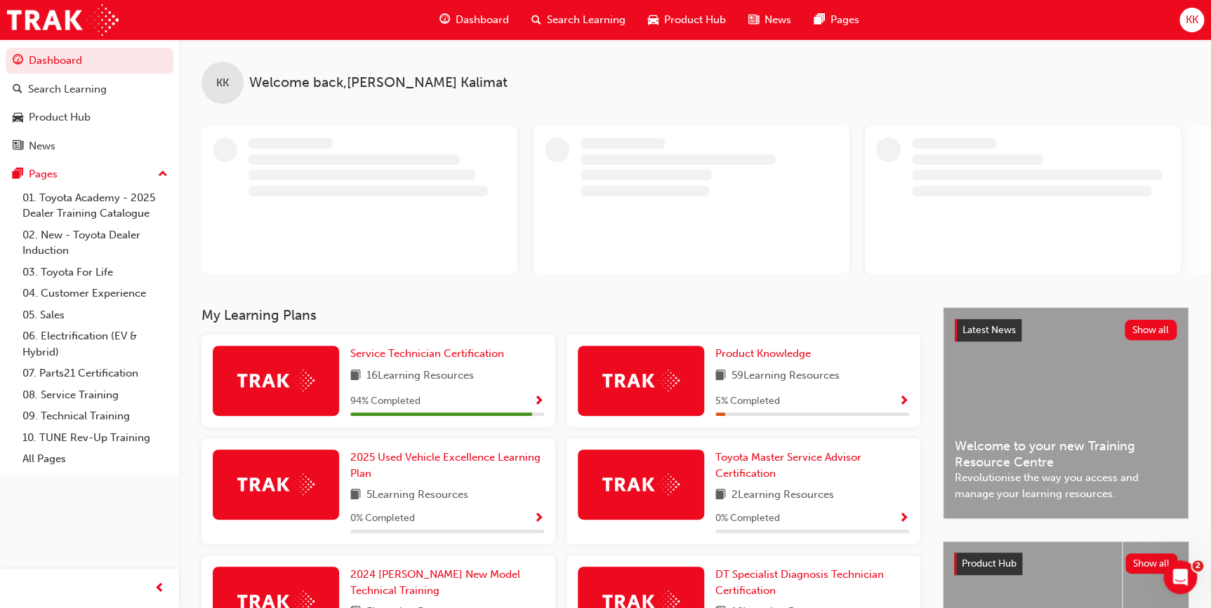
click at [540, 400] on span "Show Progress" at bounding box center [538, 402] width 11 height 13
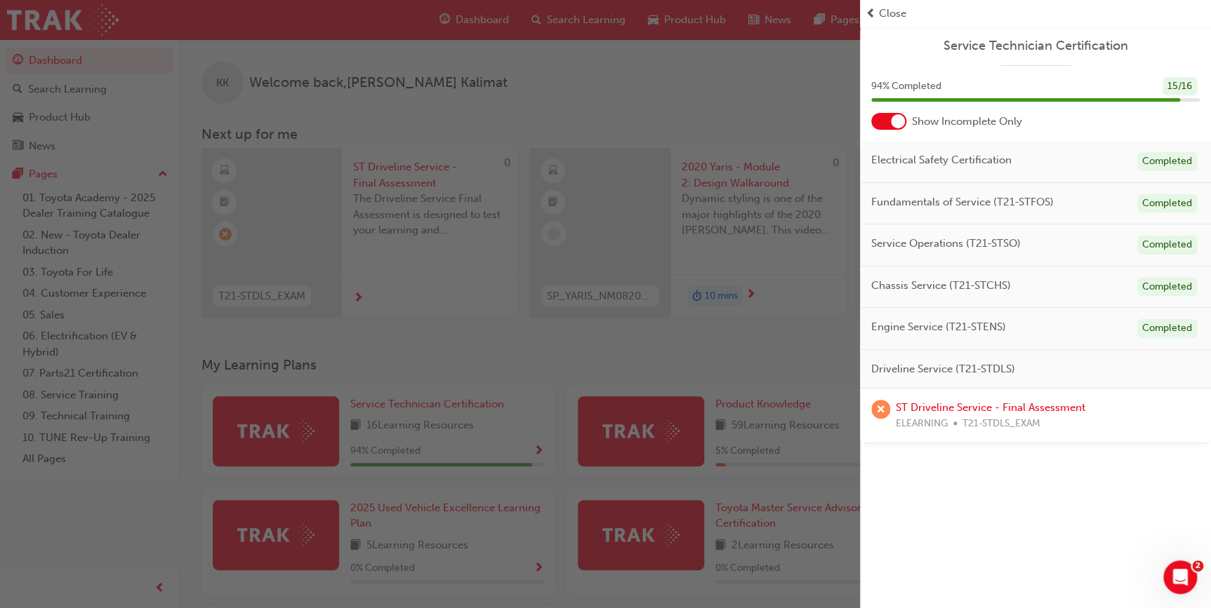
click at [886, 119] on div at bounding box center [888, 121] width 35 height 17
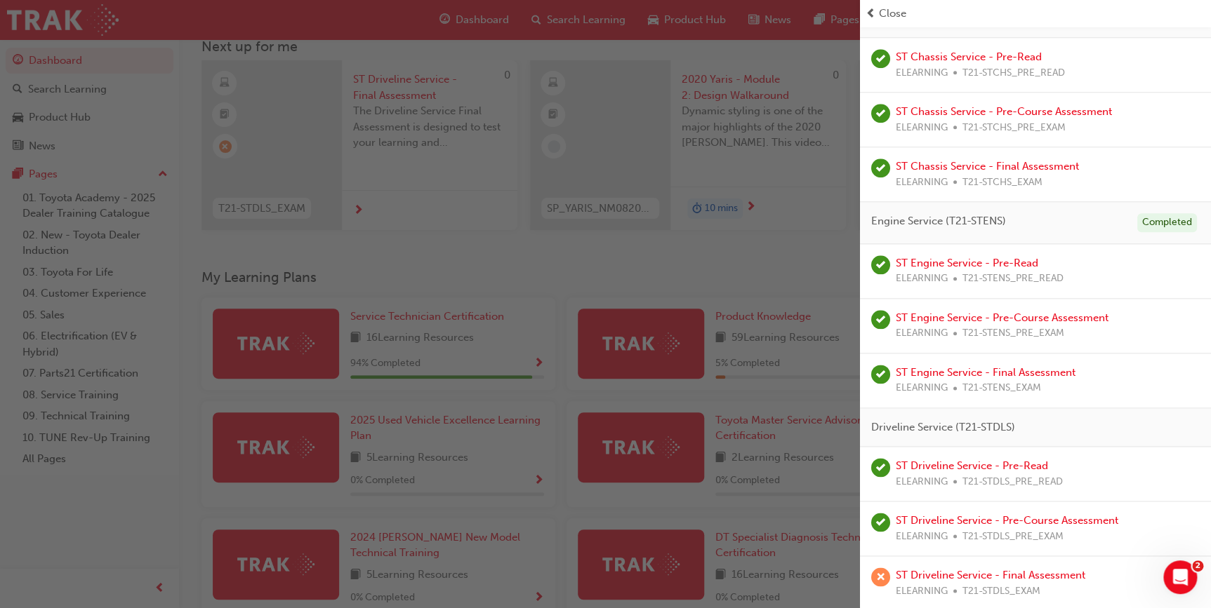
scroll to position [319, 0]
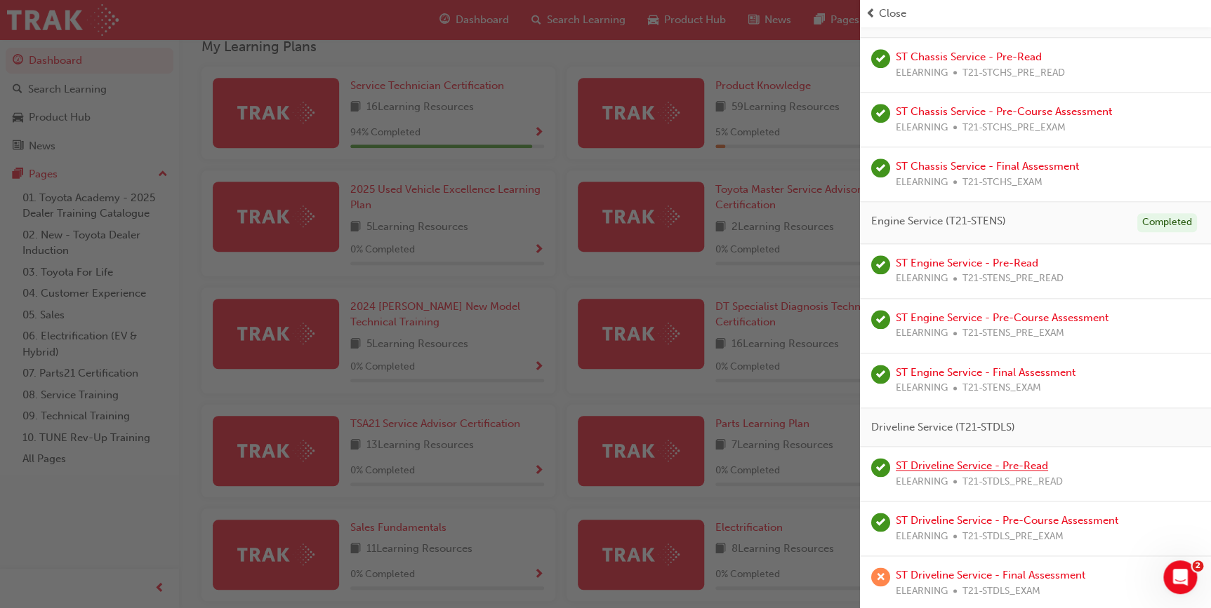
click at [1013, 466] on link "ST Driveline Service - Pre-Read" at bounding box center [972, 466] width 152 height 13
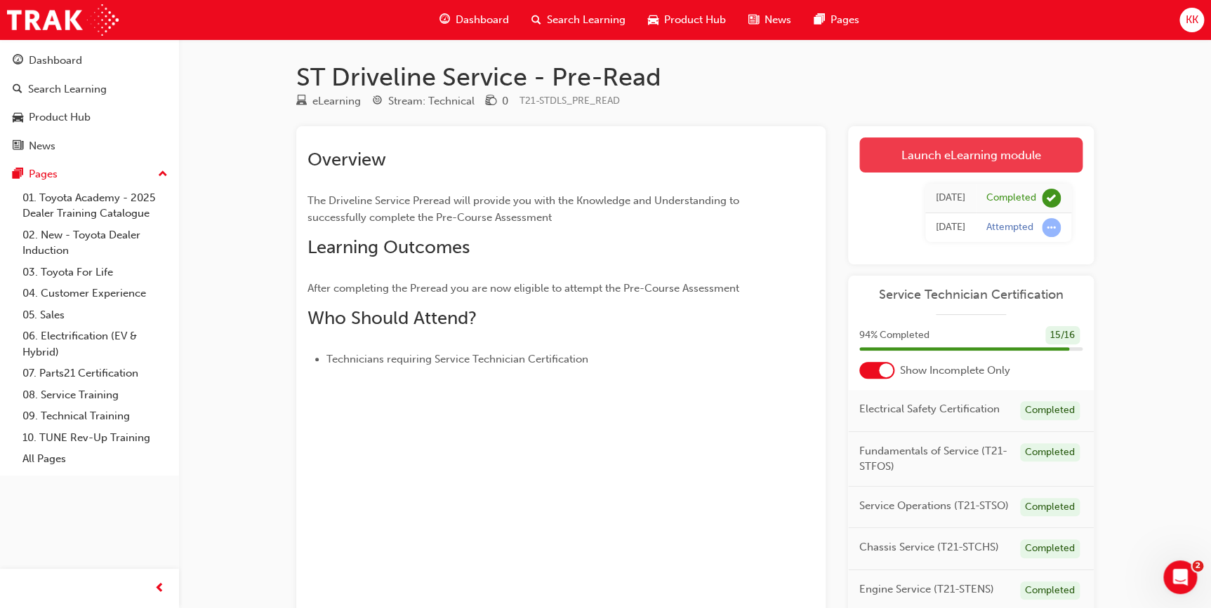
click at [983, 163] on link "Launch eLearning module" at bounding box center [970, 155] width 223 height 35
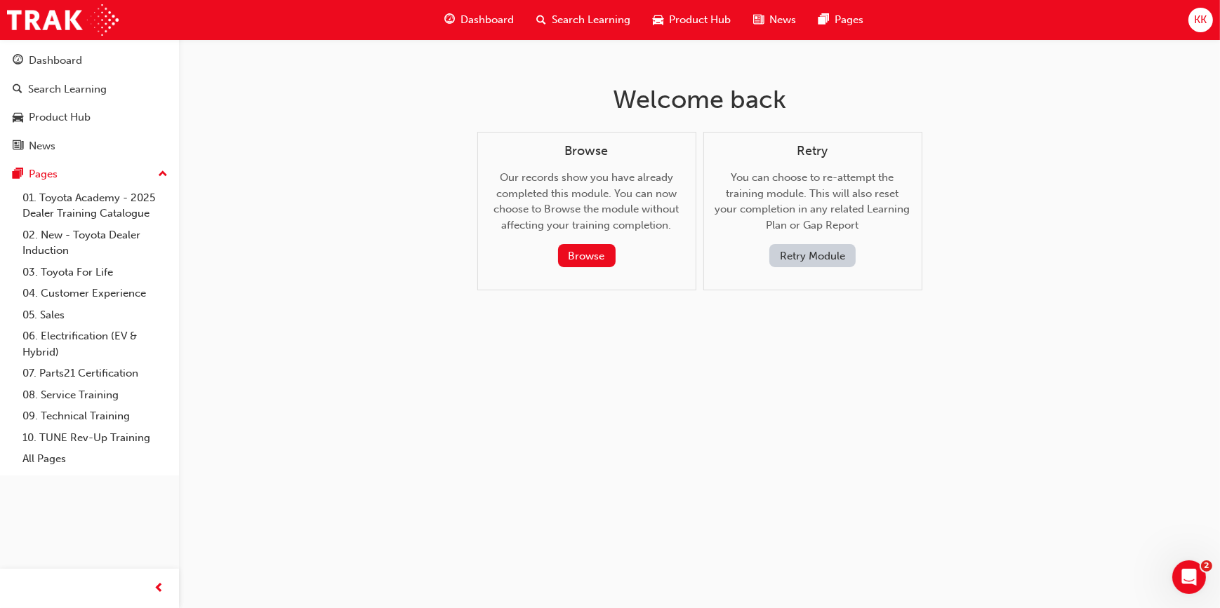
click at [815, 246] on button "Retry Module" at bounding box center [812, 255] width 86 height 23
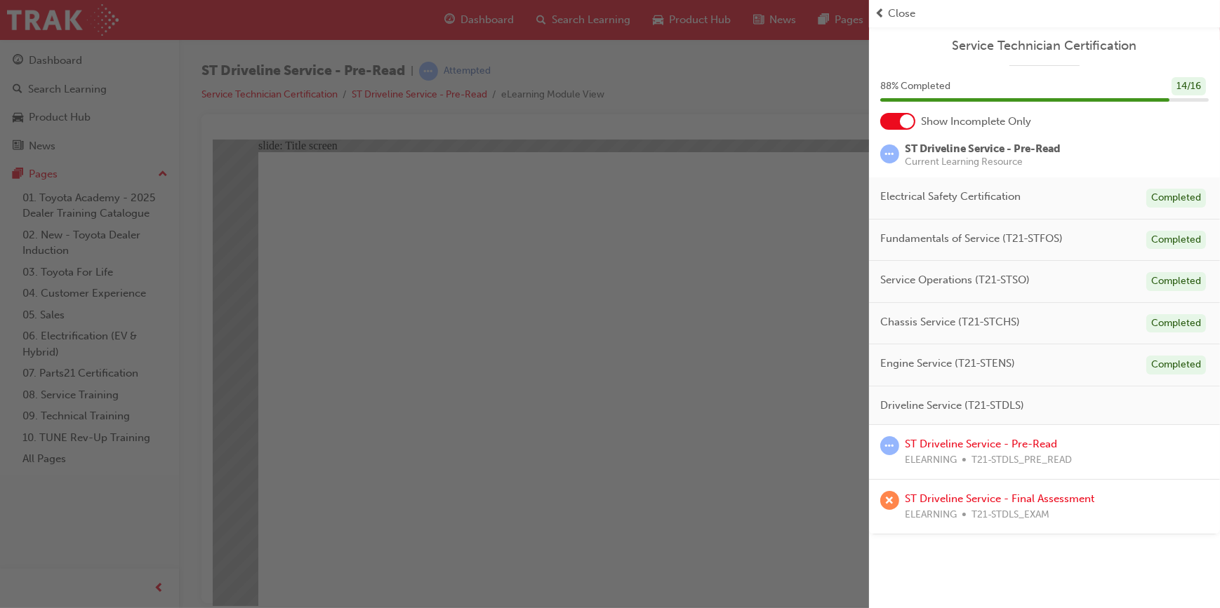
click at [898, 15] on span "Close" at bounding box center [901, 14] width 27 height 16
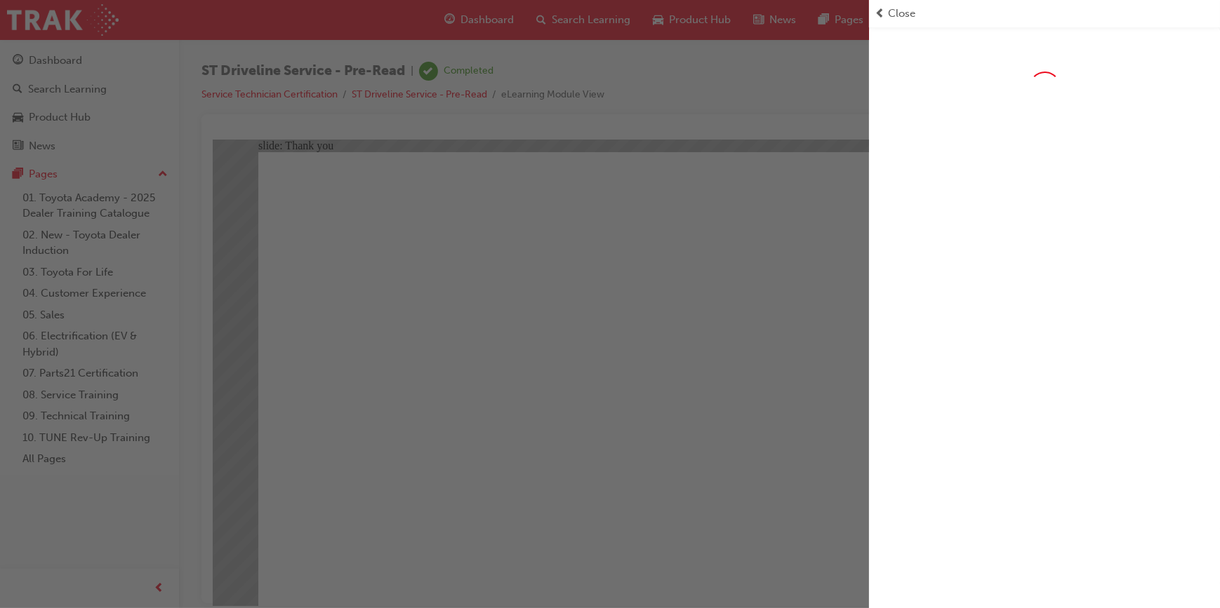
drag, startPoint x: 314, startPoint y: 373, endPoint x: 526, endPoint y: 514, distance: 254.6
click at [526, 514] on div "button" at bounding box center [434, 304] width 869 height 608
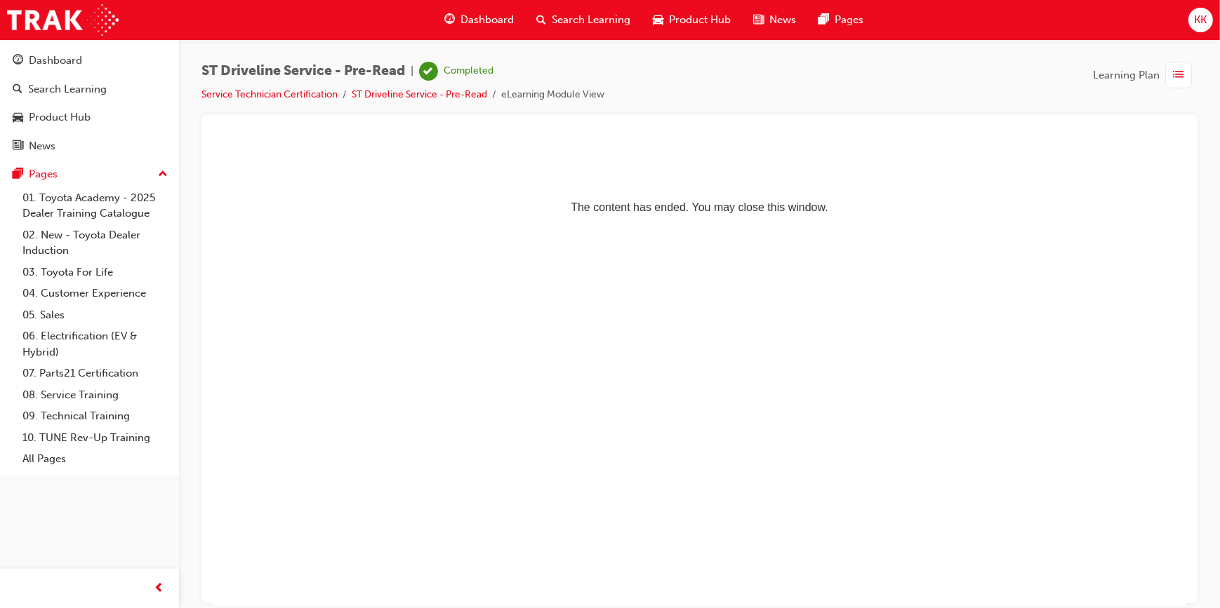
click at [1177, 77] on span "list-icon" at bounding box center [1178, 76] width 11 height 18
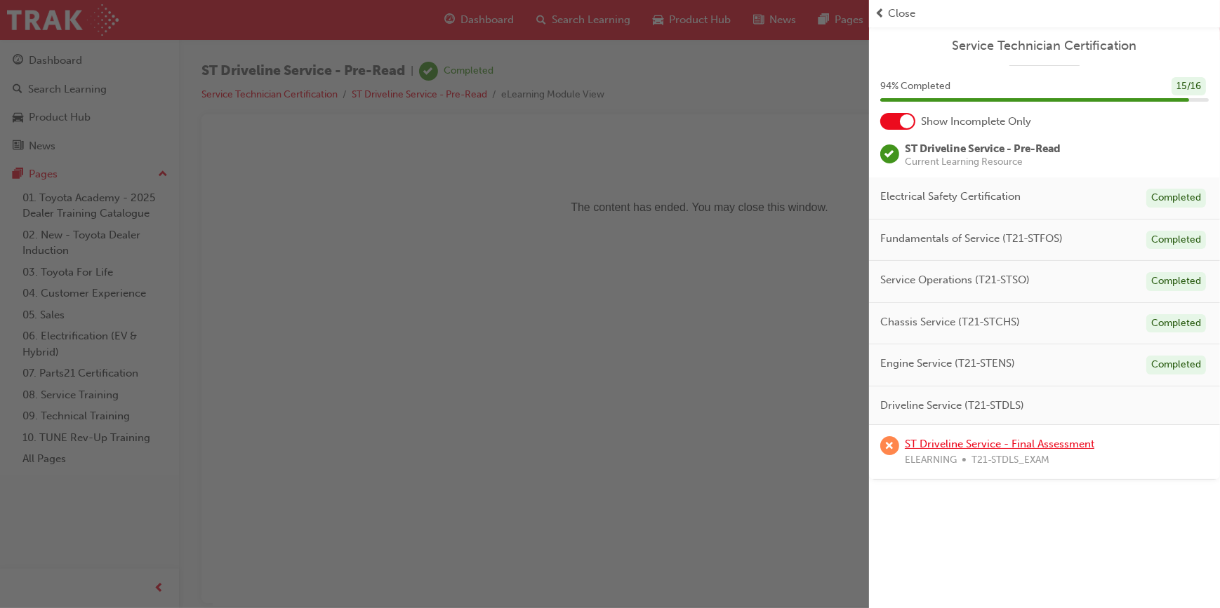
click at [994, 444] on link "ST Driveline Service - Final Assessment" at bounding box center [999, 444] width 189 height 13
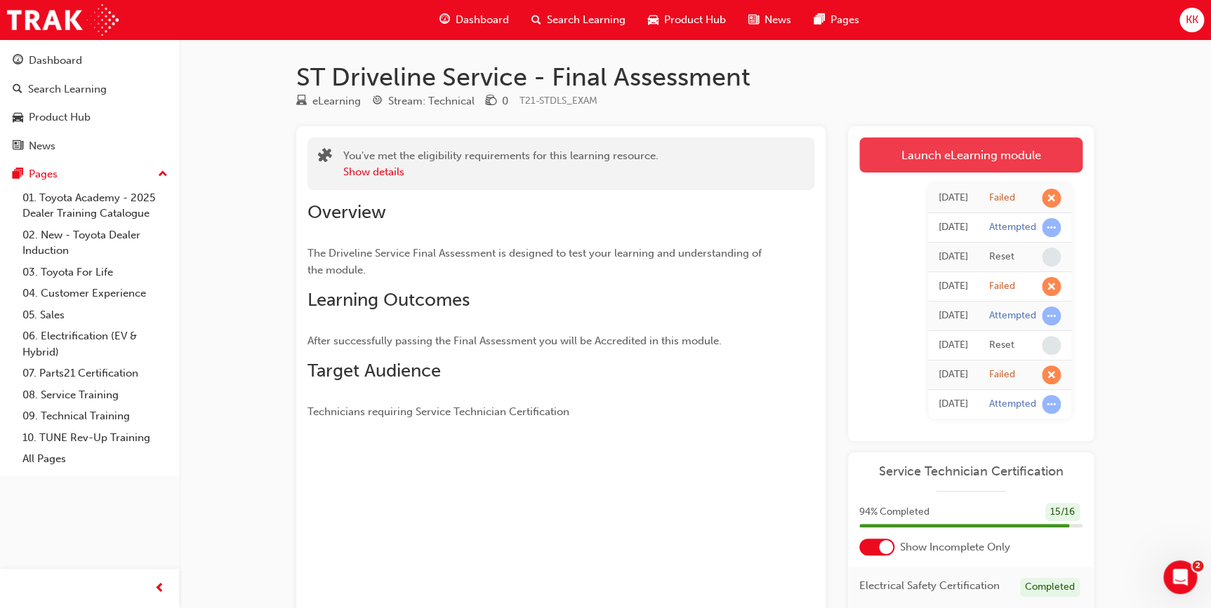
click at [946, 146] on link "Launch eLearning module" at bounding box center [970, 155] width 223 height 35
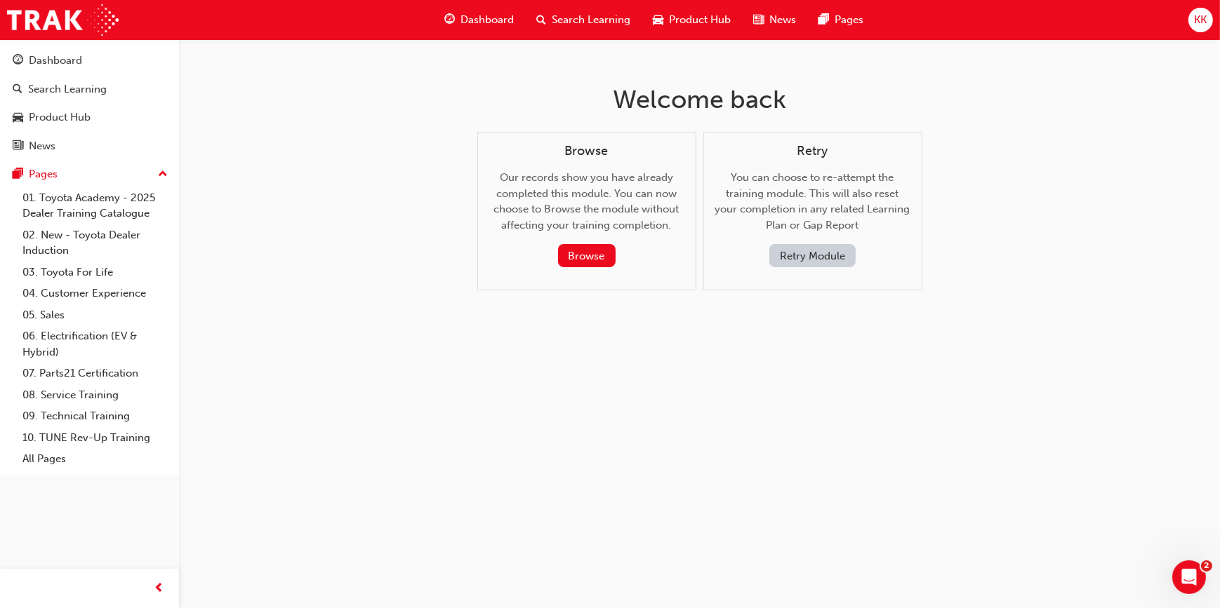
click at [818, 264] on button "Retry Module" at bounding box center [812, 255] width 86 height 23
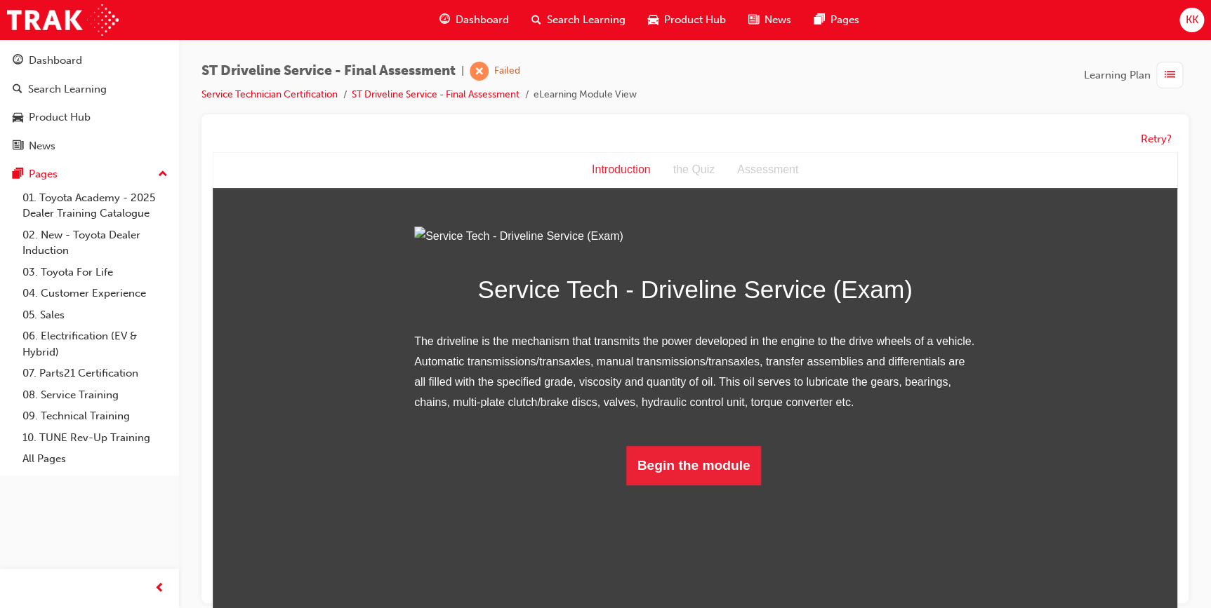
scroll to position [21, 0]
click at [682, 486] on button "Begin the module" at bounding box center [693, 465] width 135 height 39
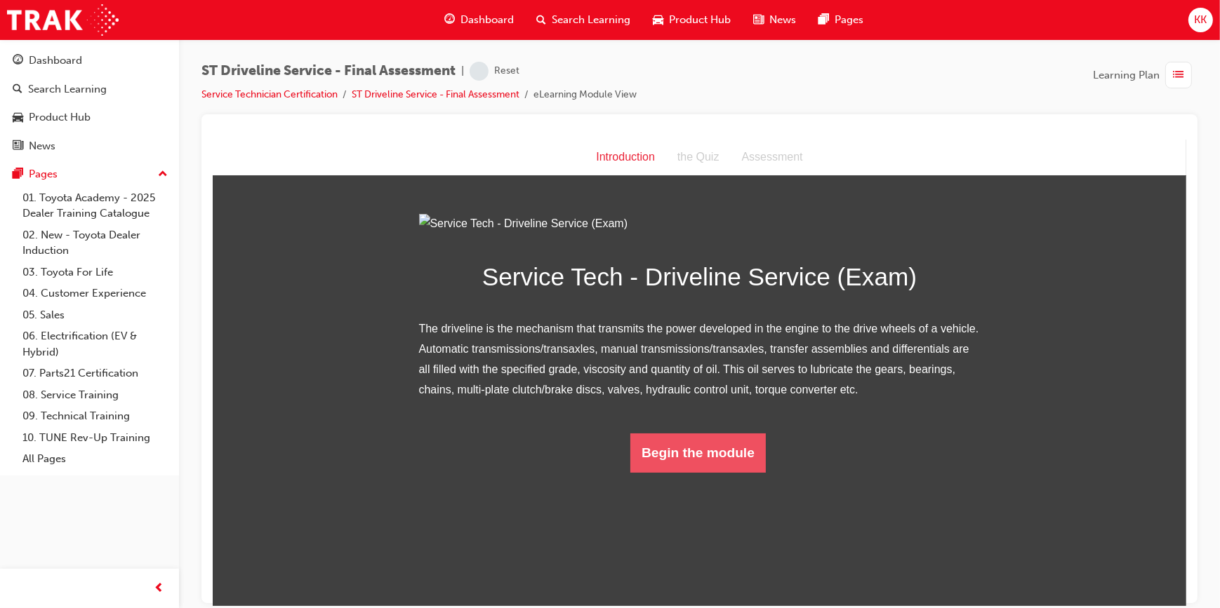
scroll to position [0, 0]
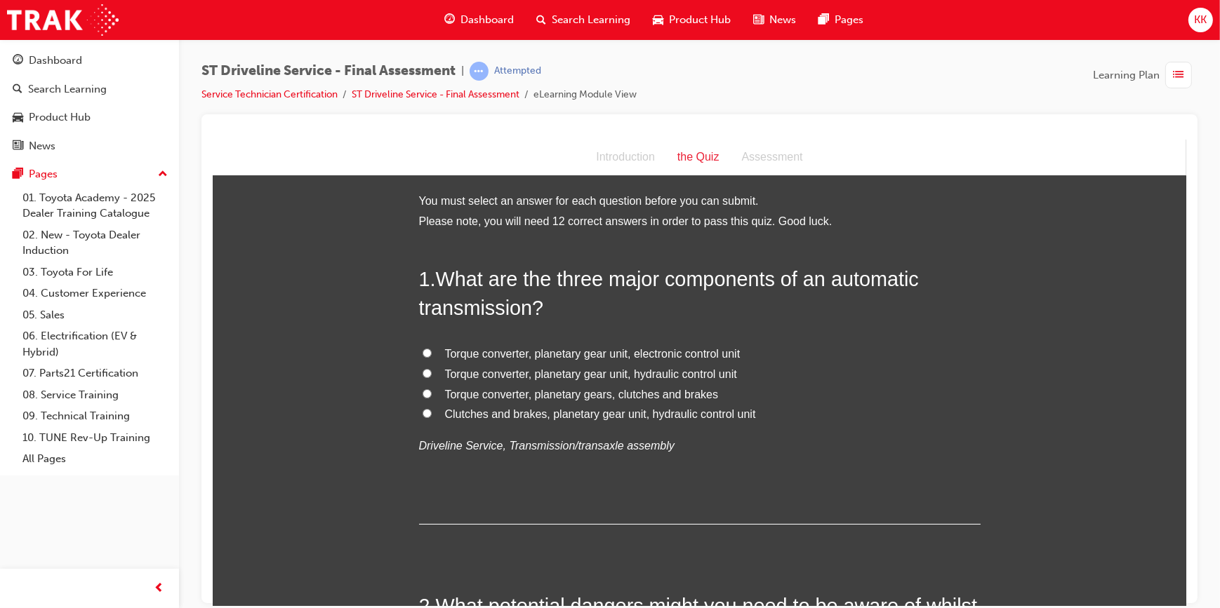
click at [422, 350] on input "Torque converter, planetary gear unit, electronic control unit" at bounding box center [426, 352] width 9 height 9
radio input "true"
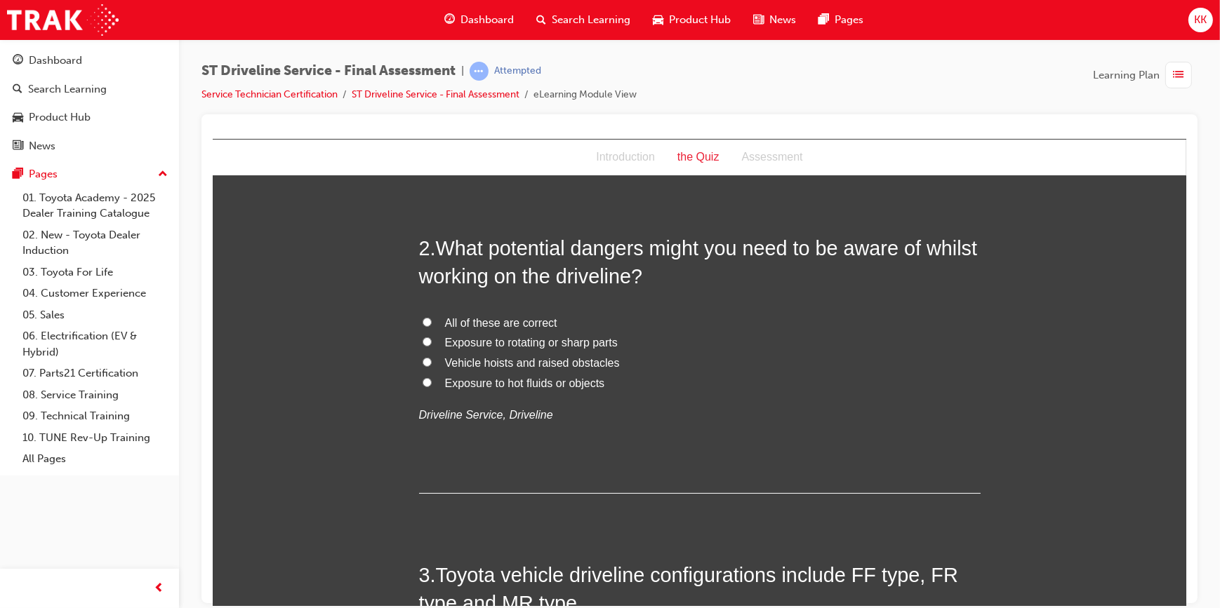
scroll to position [382, 0]
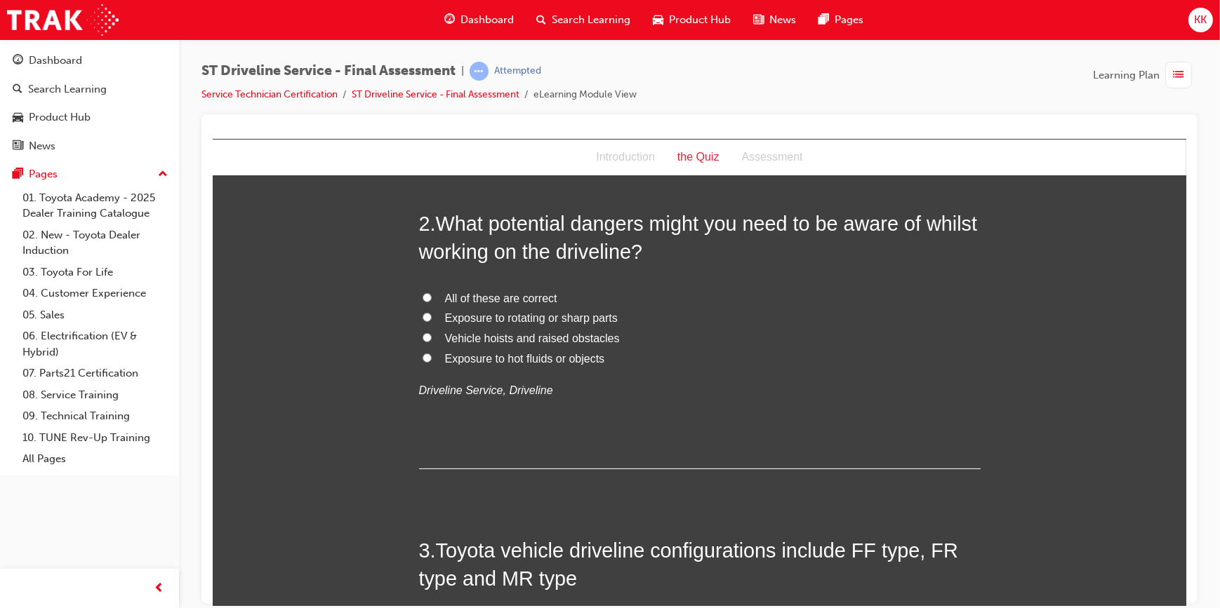
click at [423, 296] on input "All of these are correct" at bounding box center [426, 297] width 9 height 9
radio input "true"
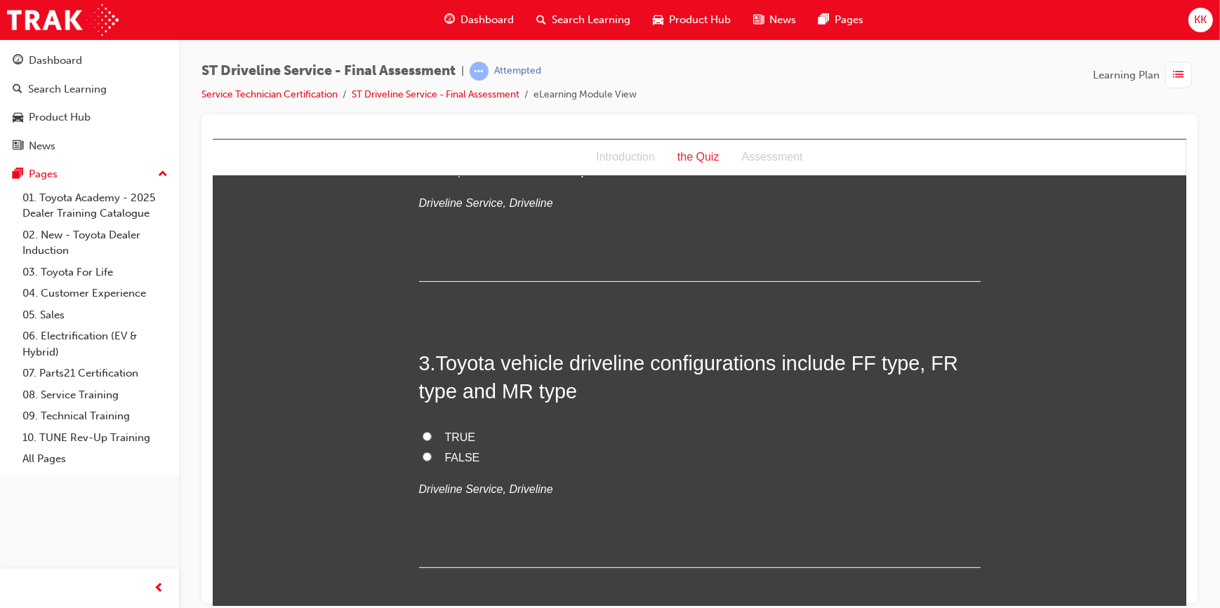
scroll to position [574, 0]
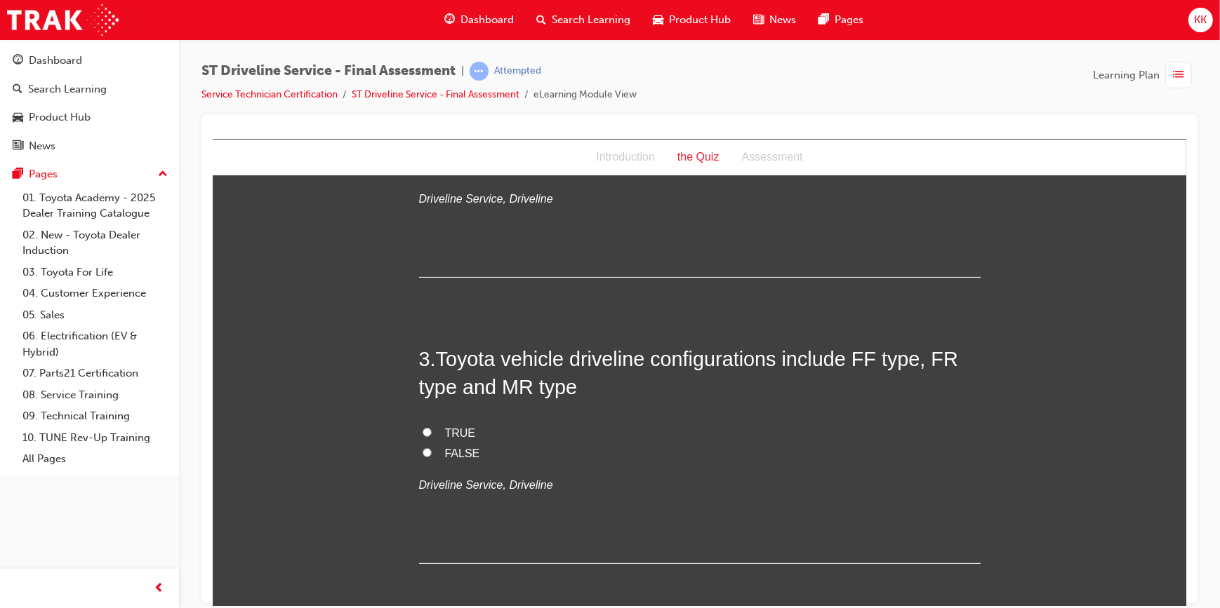
click at [422, 432] on input "TRUE" at bounding box center [426, 431] width 9 height 9
radio input "true"
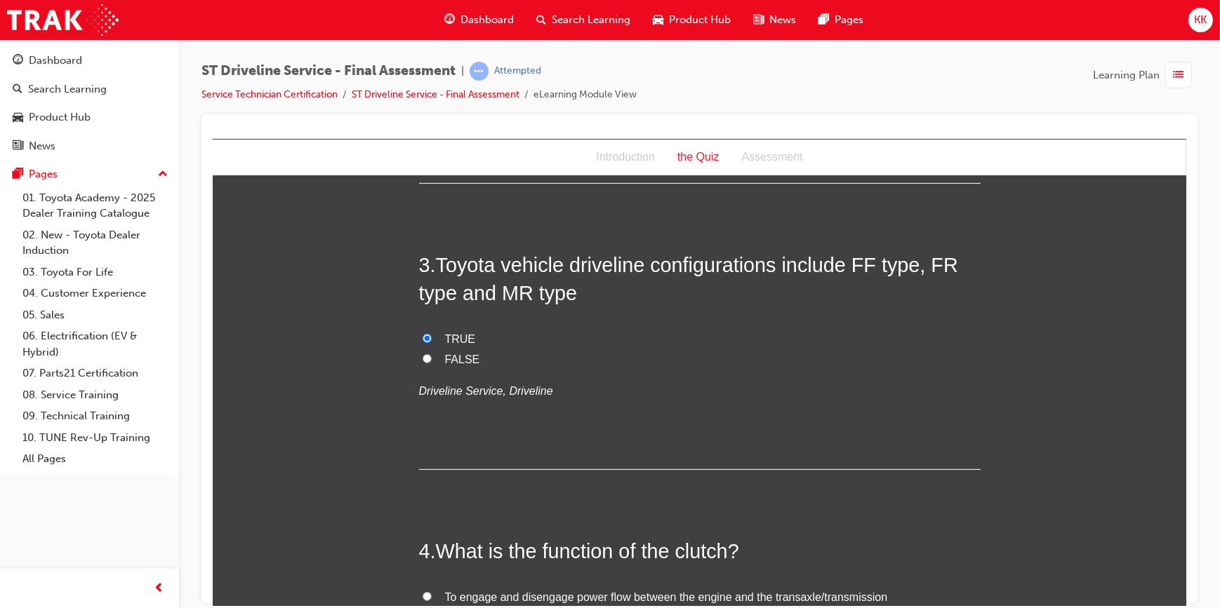
scroll to position [638, 0]
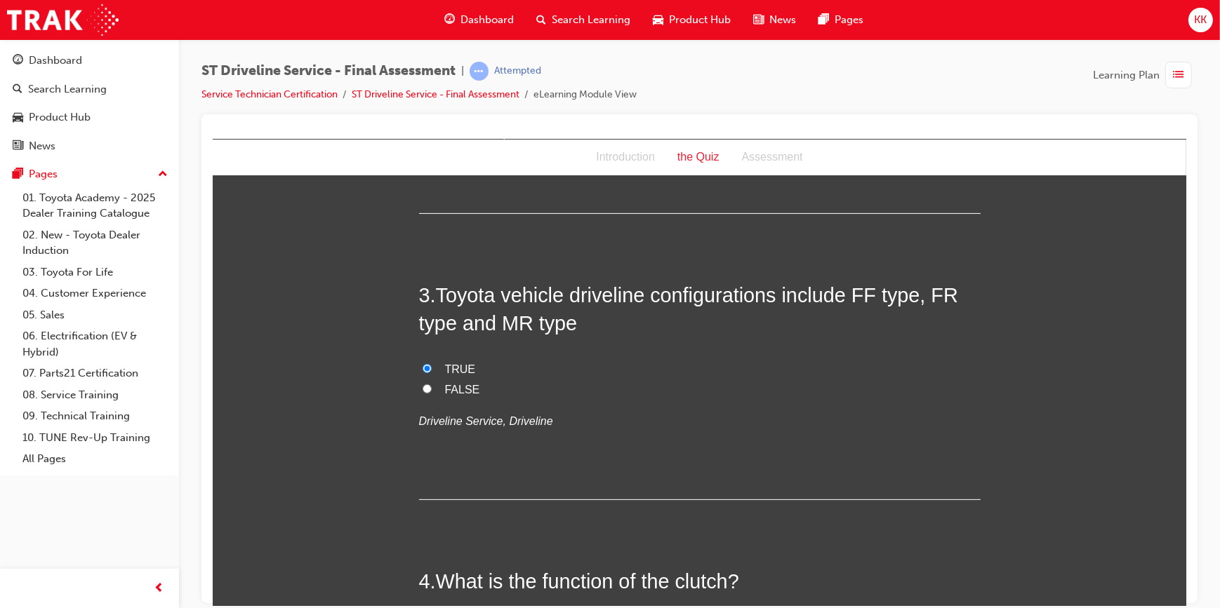
click at [422, 387] on input "FALSE" at bounding box center [426, 388] width 9 height 9
radio input "true"
click at [422, 367] on input "TRUE" at bounding box center [426, 368] width 9 height 9
radio input "true"
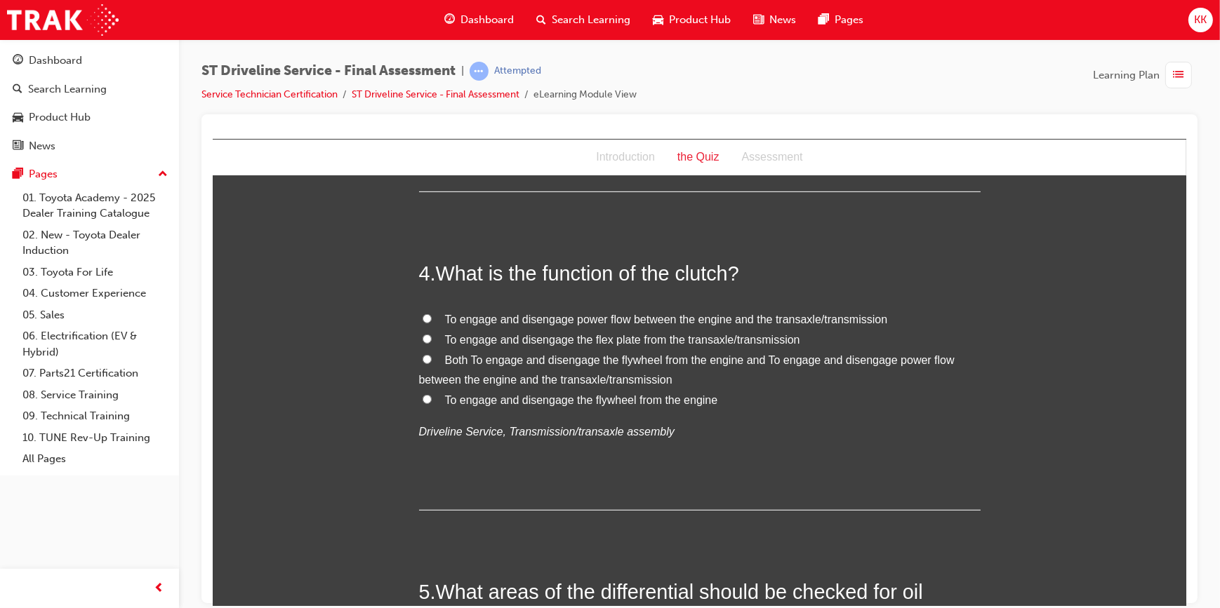
scroll to position [957, 0]
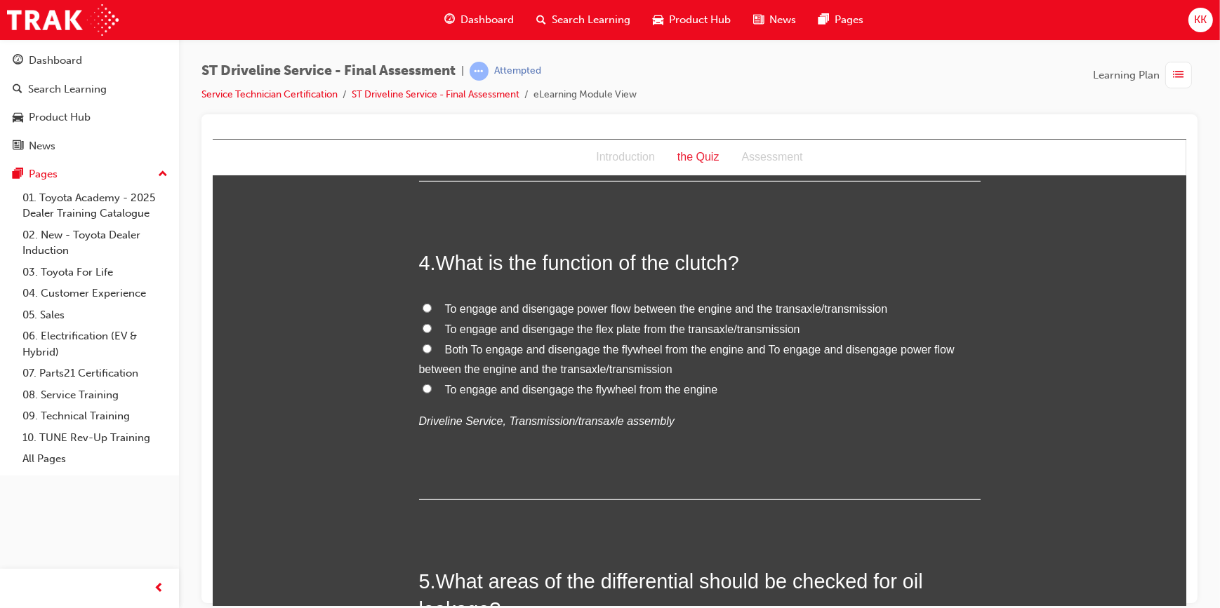
click at [422, 305] on input "To engage and disengage power flow between the engine and the transaxle/transmi…" at bounding box center [426, 307] width 9 height 9
radio input "true"
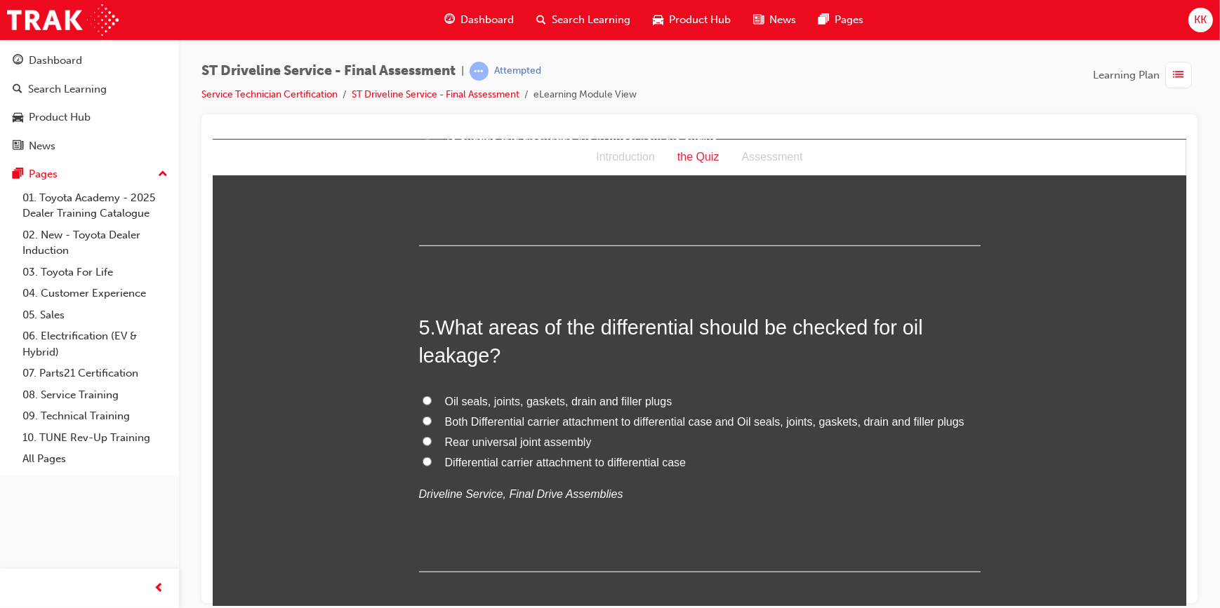
scroll to position [1212, 0]
click at [422, 418] on input "Both Differential carrier attachment to differential case and Oil seals, joints…" at bounding box center [426, 419] width 9 height 9
radio input "true"
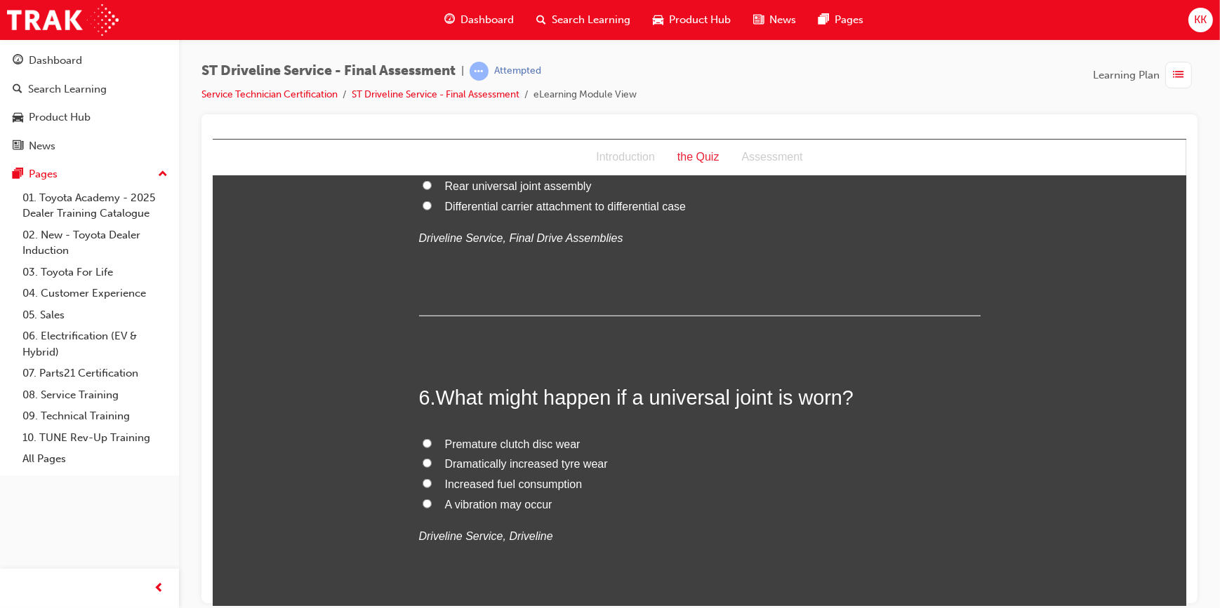
scroll to position [1531, 0]
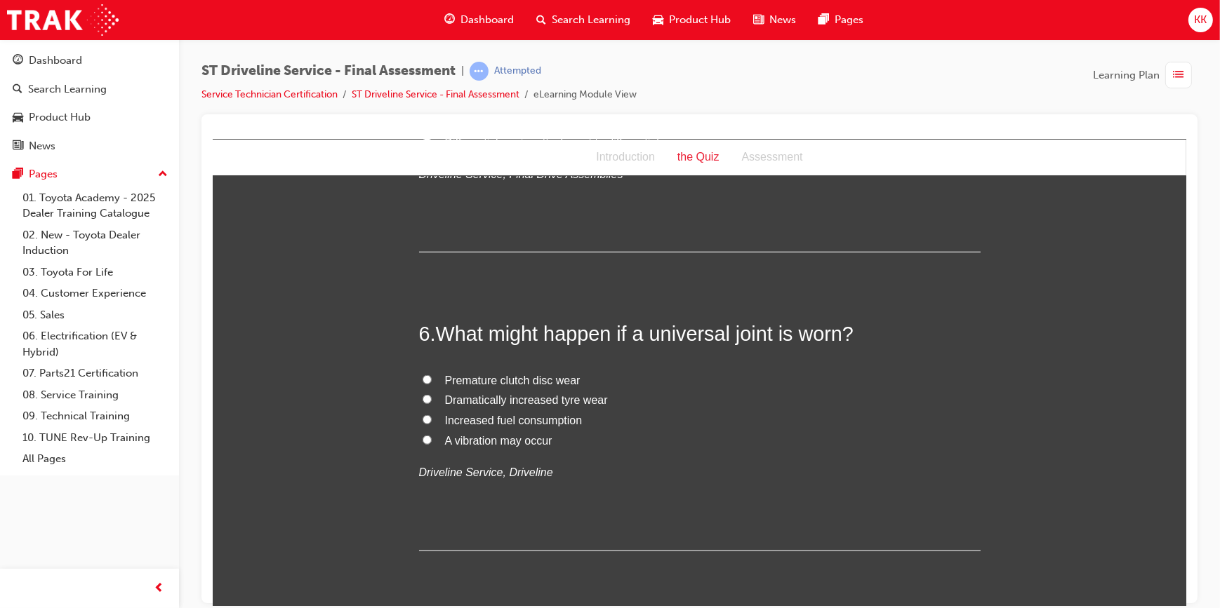
click at [423, 437] on input "A vibration may occur" at bounding box center [426, 439] width 9 height 9
radio input "true"
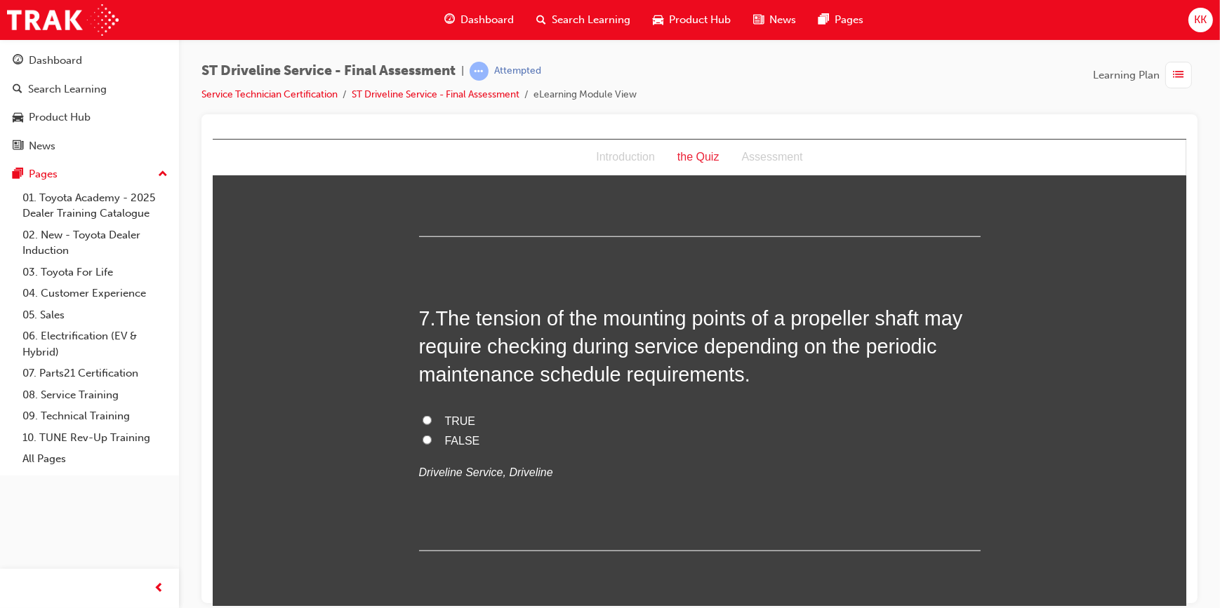
scroll to position [1850, 0]
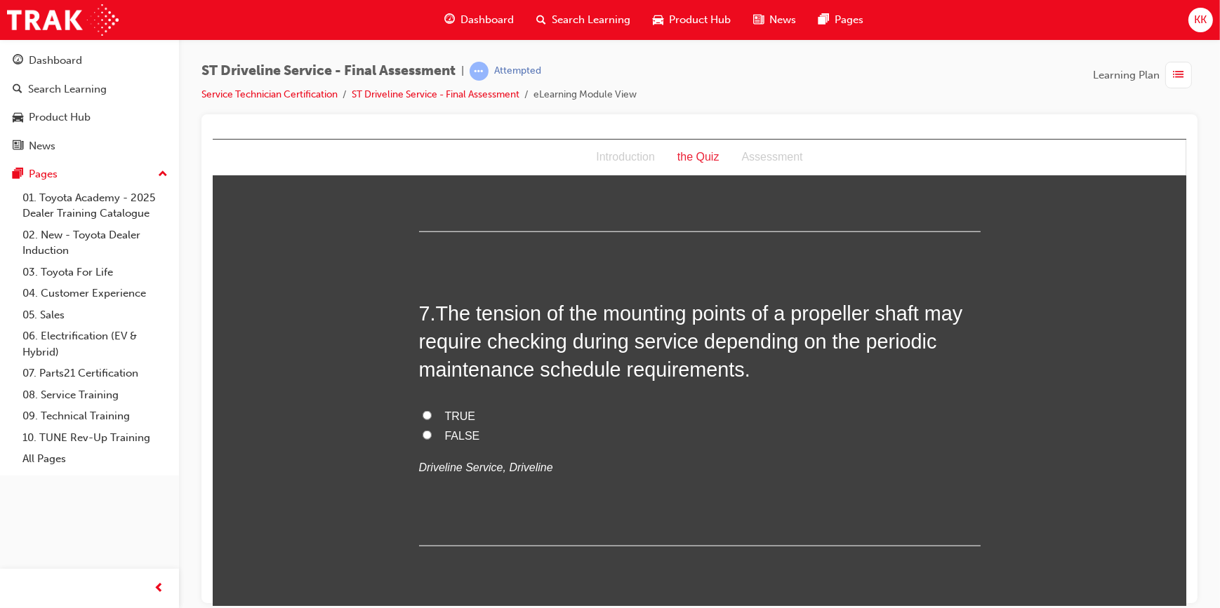
click at [422, 412] on input "TRUE" at bounding box center [426, 415] width 9 height 9
radio input "true"
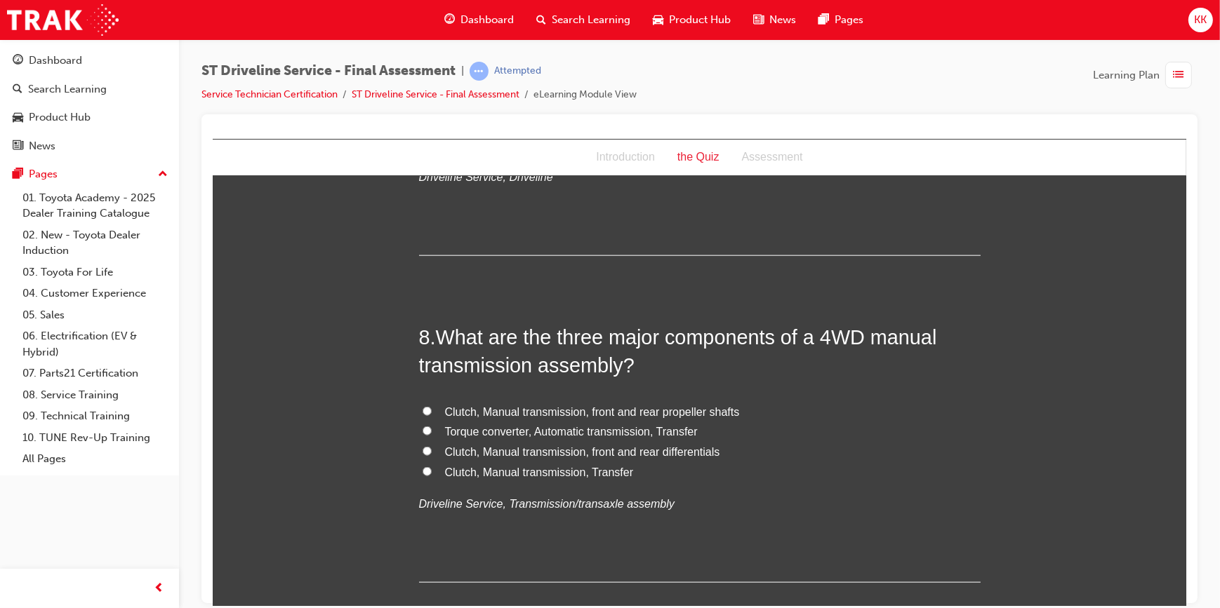
scroll to position [2169, 0]
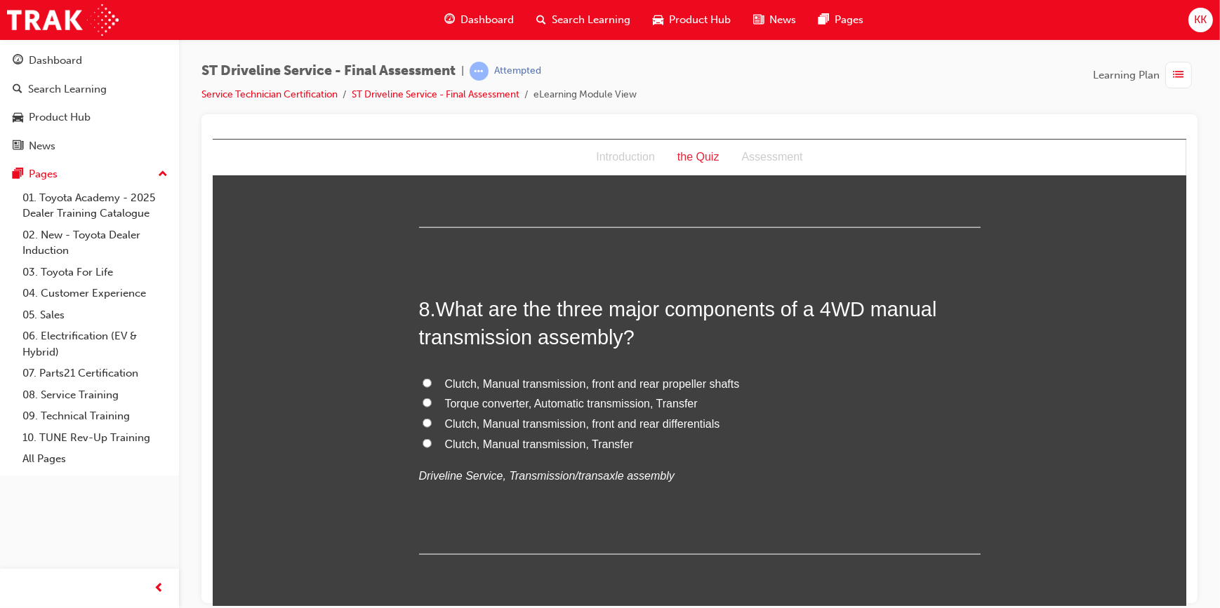
click at [422, 378] on input "Clutch, Manual transmission, front and rear propeller shafts" at bounding box center [426, 382] width 9 height 9
radio input "true"
click at [422, 442] on input "Clutch, Manual transmission, Transfer" at bounding box center [426, 443] width 9 height 9
radio input "true"
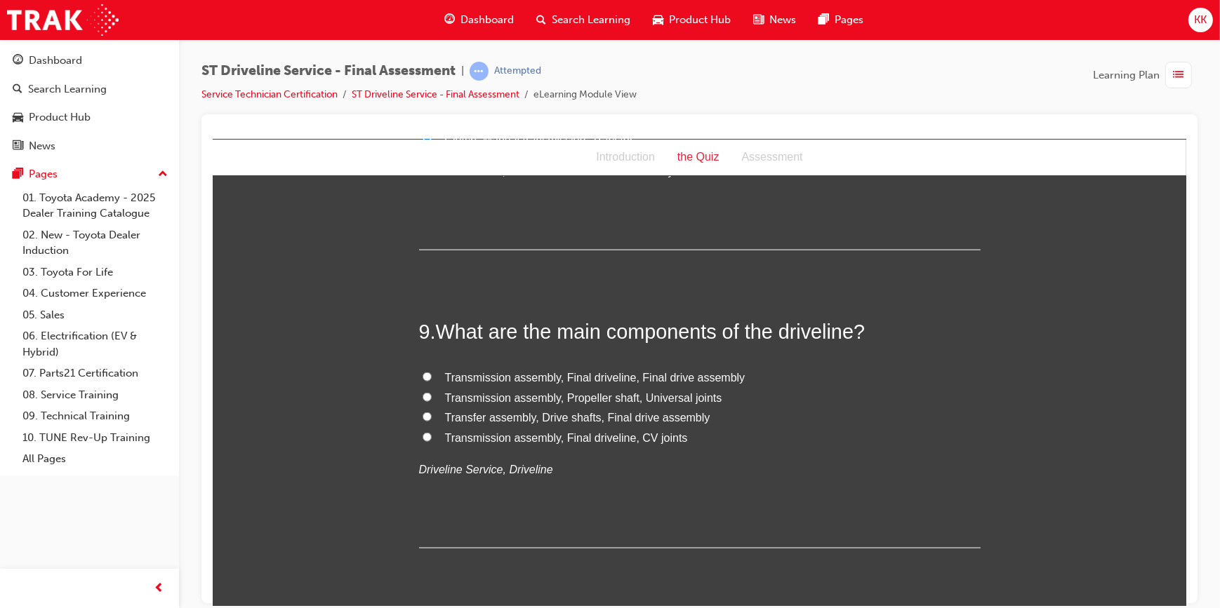
scroll to position [2488, 0]
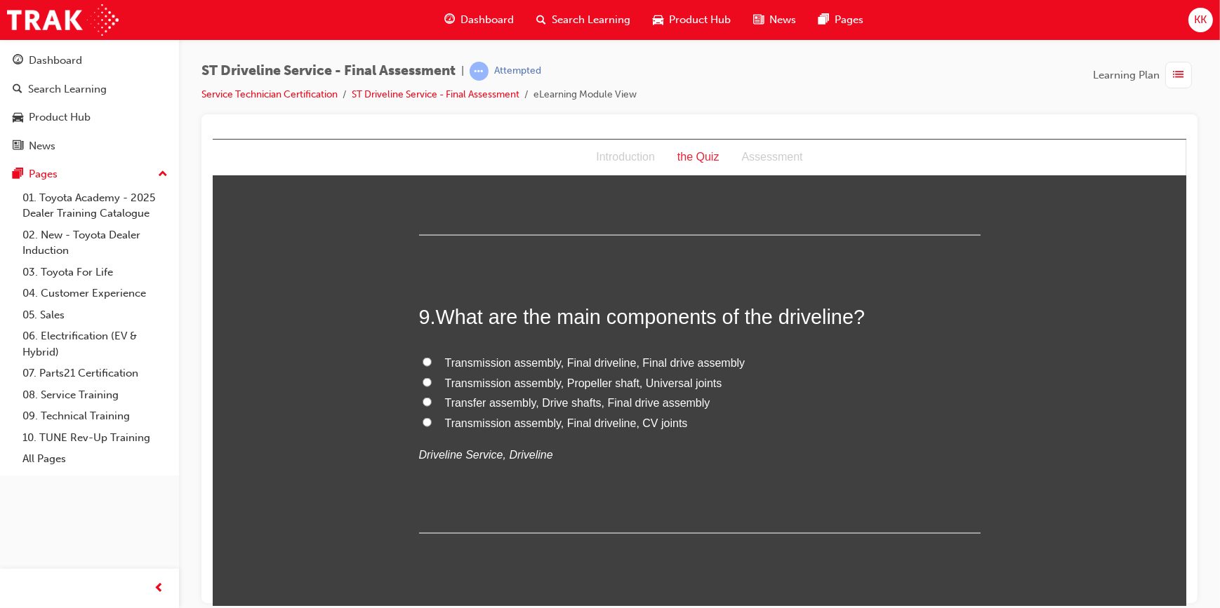
click at [422, 382] on input "Transmission assembly, Propeller shaft, Universal joints" at bounding box center [426, 382] width 9 height 9
radio input "true"
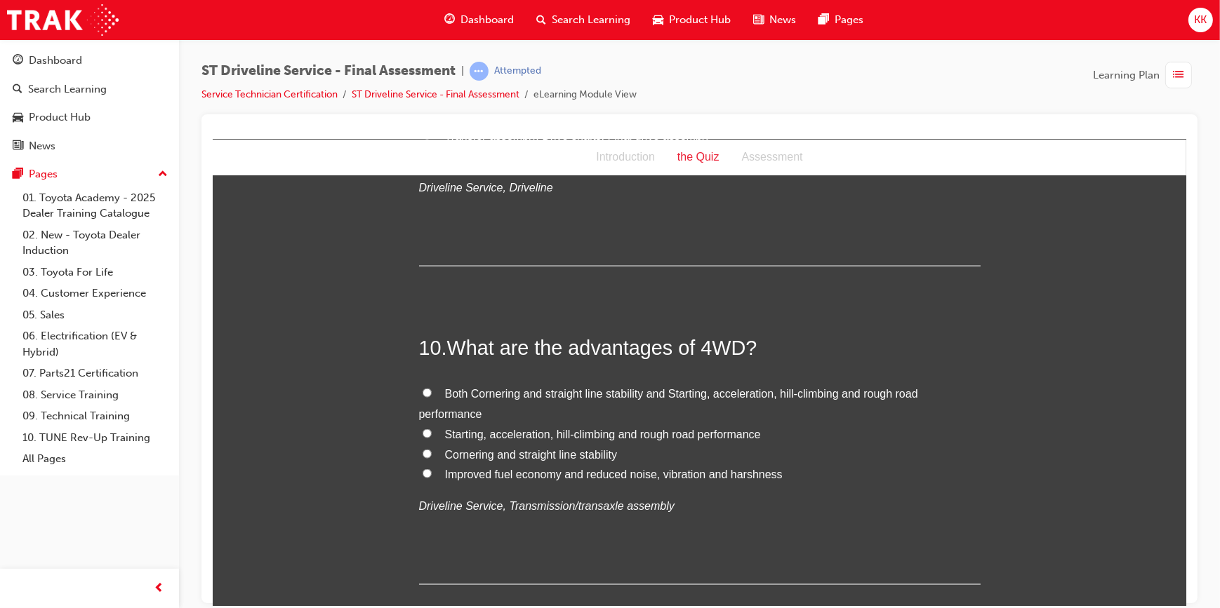
scroll to position [2870, 0]
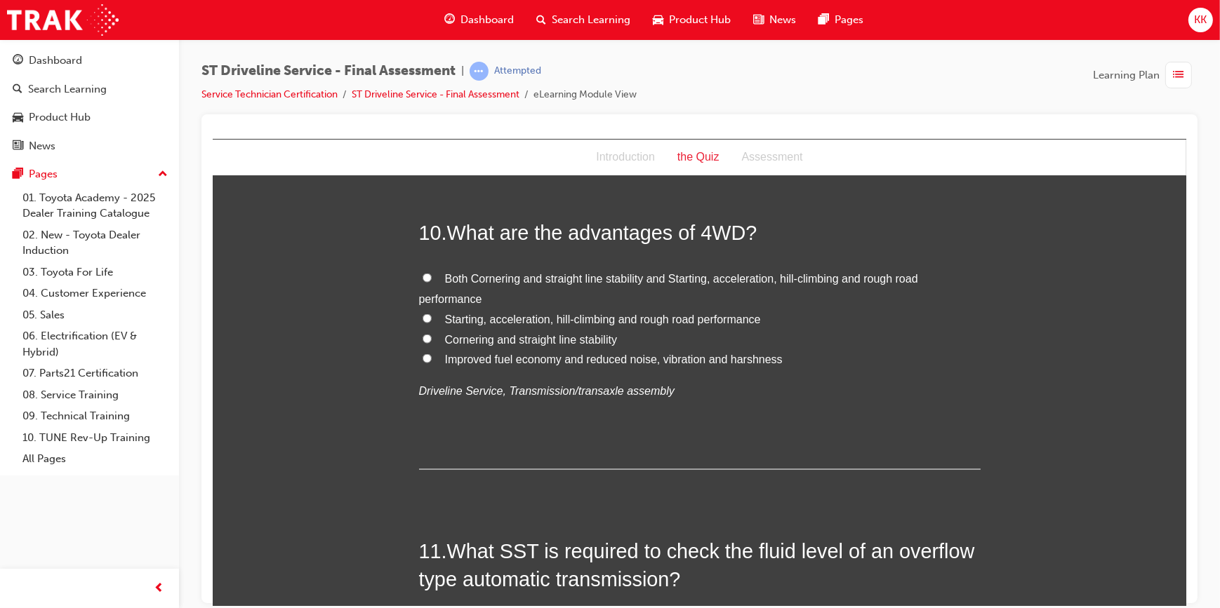
click at [422, 276] on input "Both Cornering and straight line stability and Starting, acceleration, hill-cli…" at bounding box center [426, 277] width 9 height 9
radio input "true"
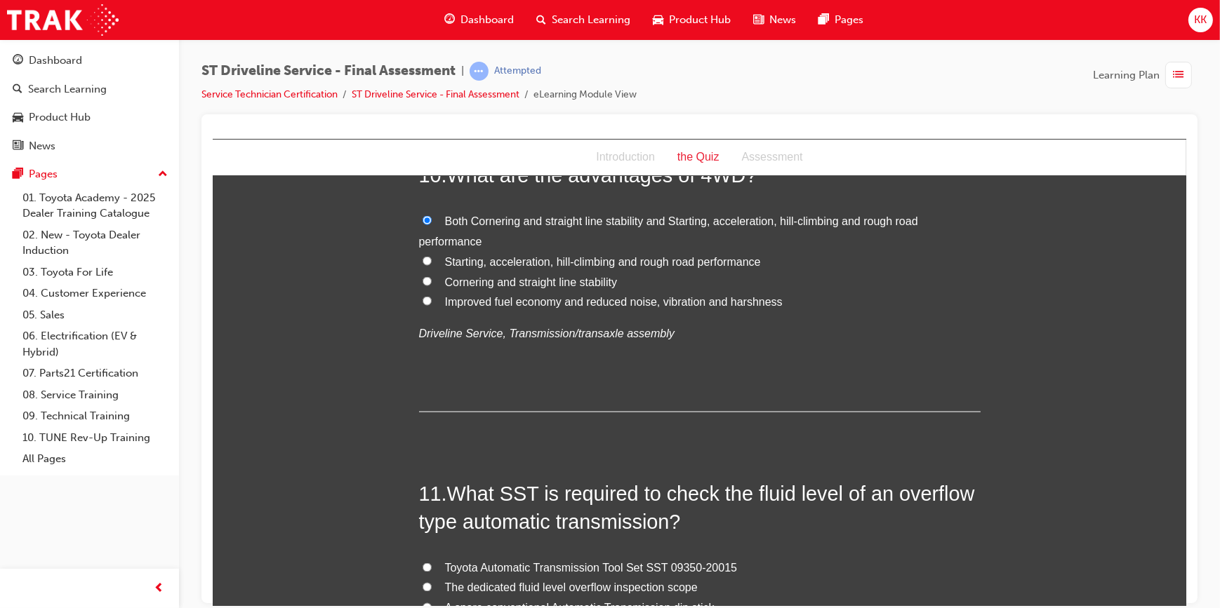
scroll to position [3062, 0]
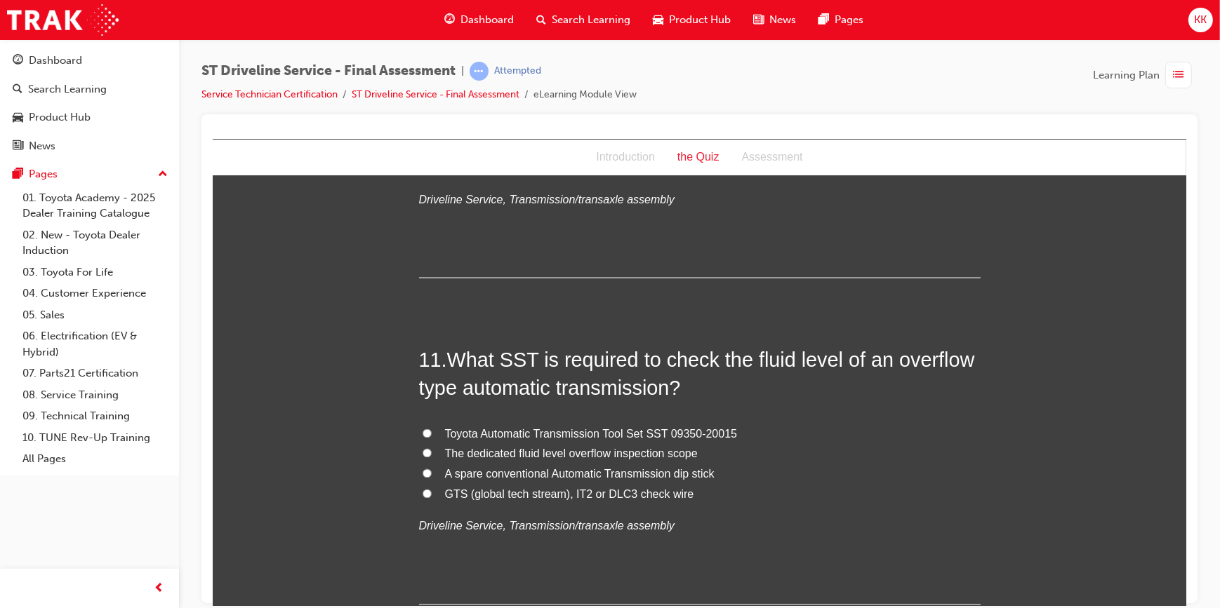
click at [422, 431] on input "Toyota Automatic Transmission Tool Set SST 09350-20015" at bounding box center [426, 433] width 9 height 9
radio input "true"
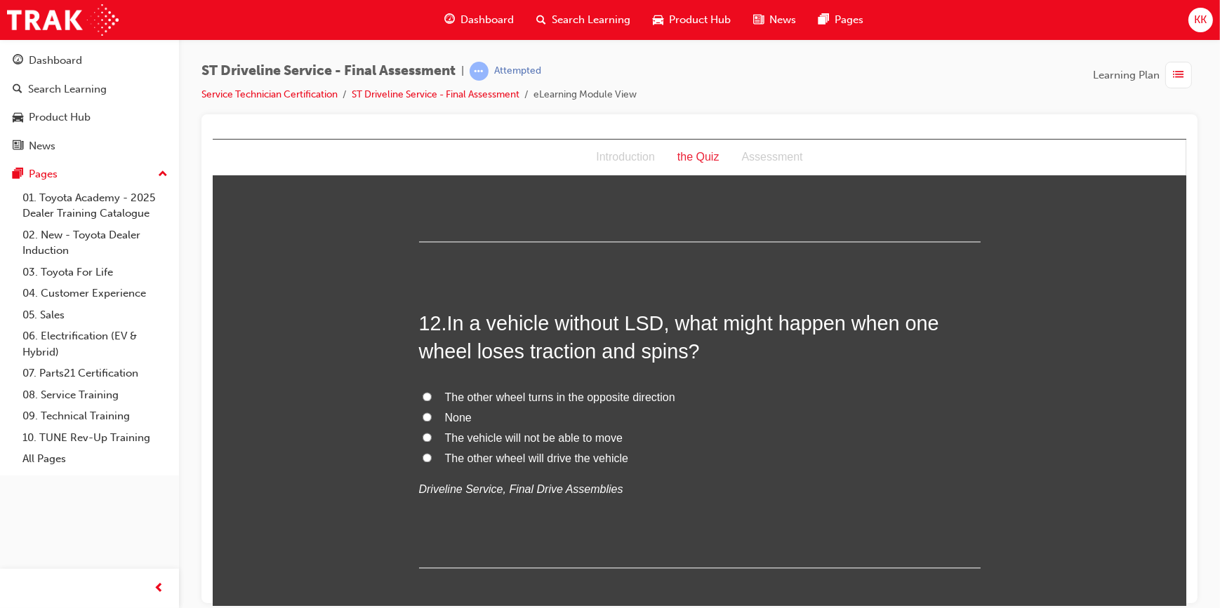
scroll to position [3445, 0]
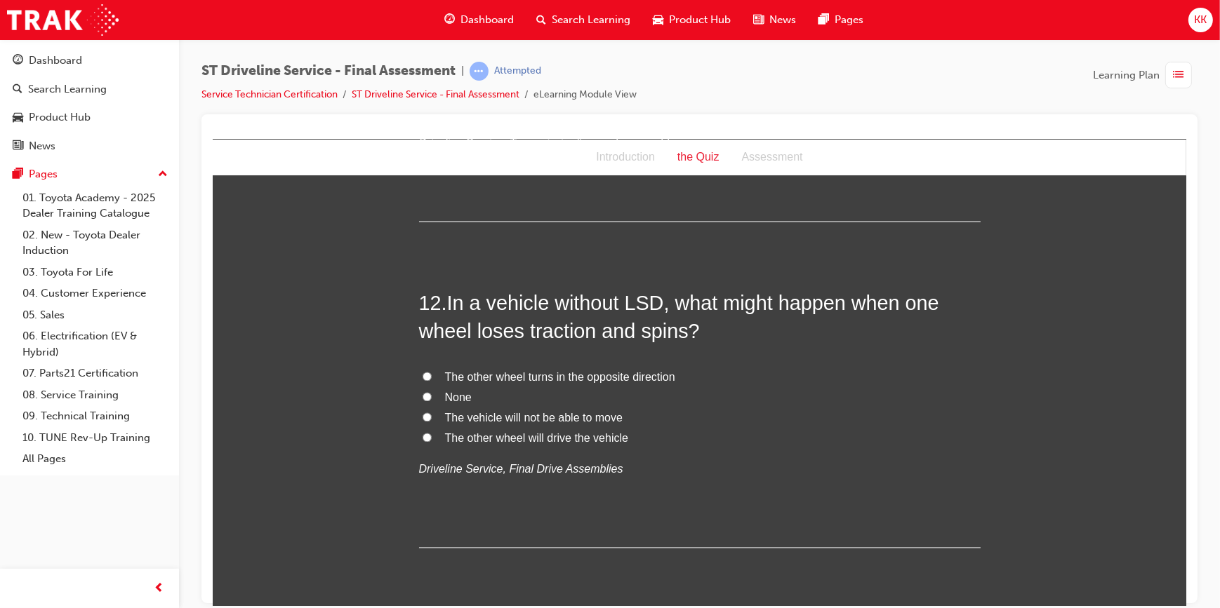
click at [422, 378] on input "The other wheel turns in the opposite direction" at bounding box center [426, 376] width 9 height 9
radio input "true"
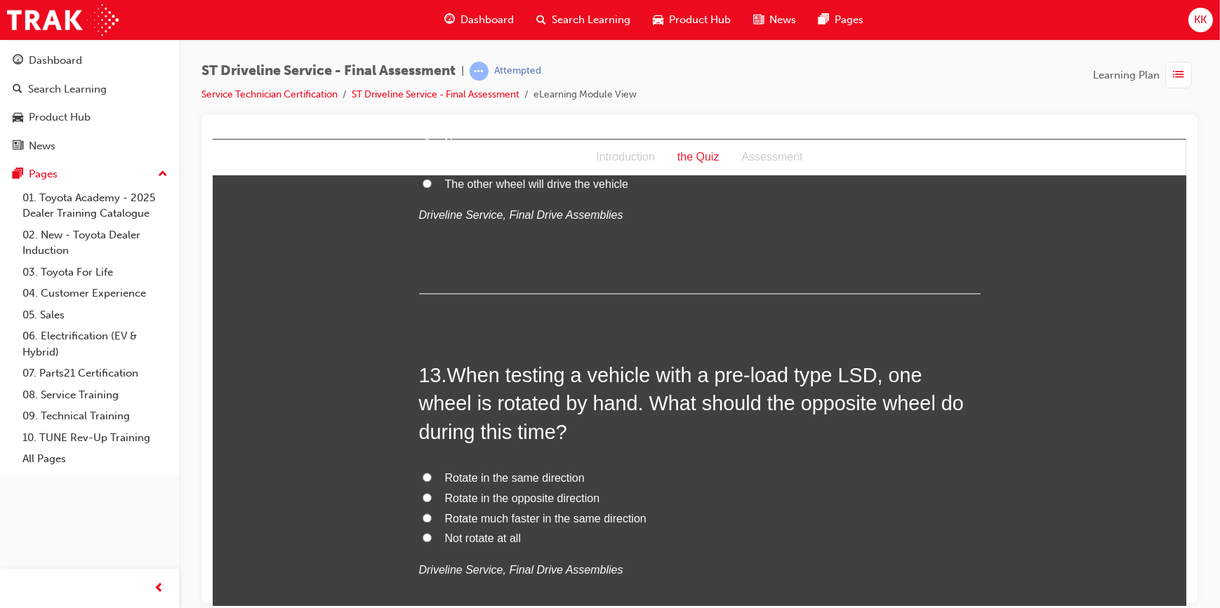
scroll to position [3764, 0]
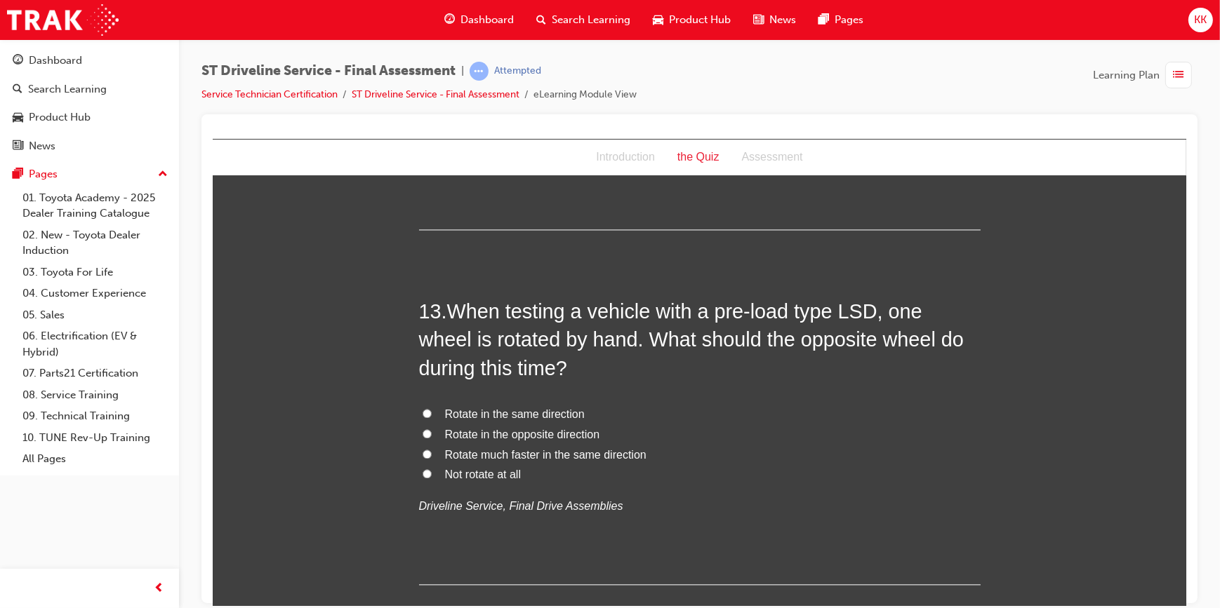
click at [422, 415] on input "Rotate in the same direction" at bounding box center [426, 412] width 9 height 9
radio input "true"
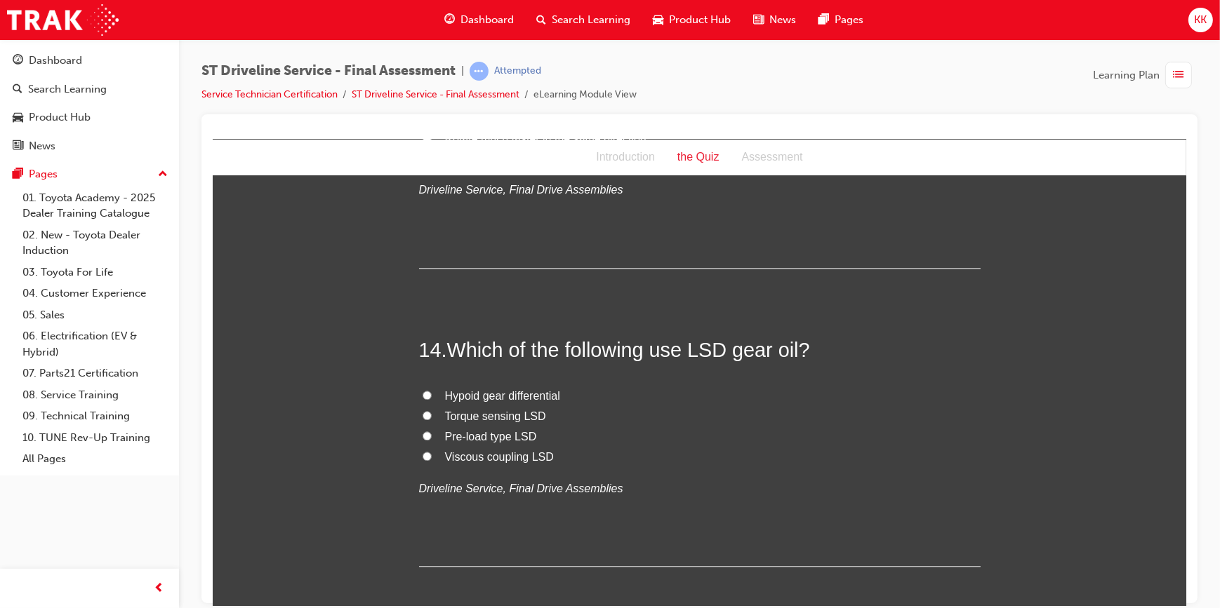
scroll to position [4083, 0]
click at [422, 392] on input "Hypoid gear differential" at bounding box center [426, 391] width 9 height 9
radio input "true"
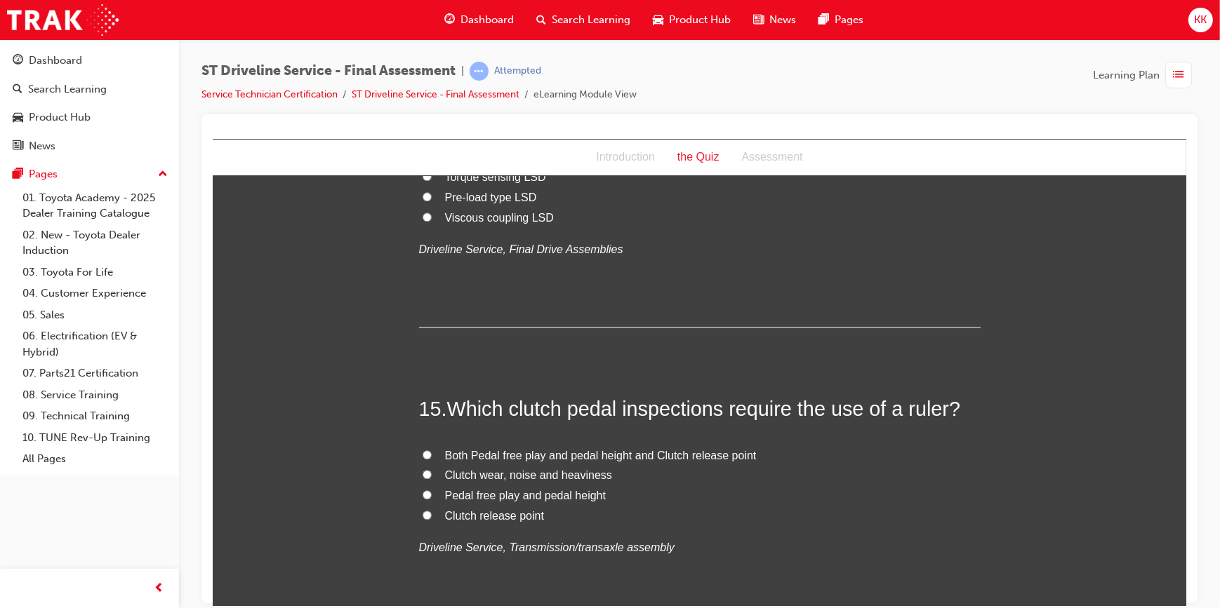
scroll to position [4402, 0]
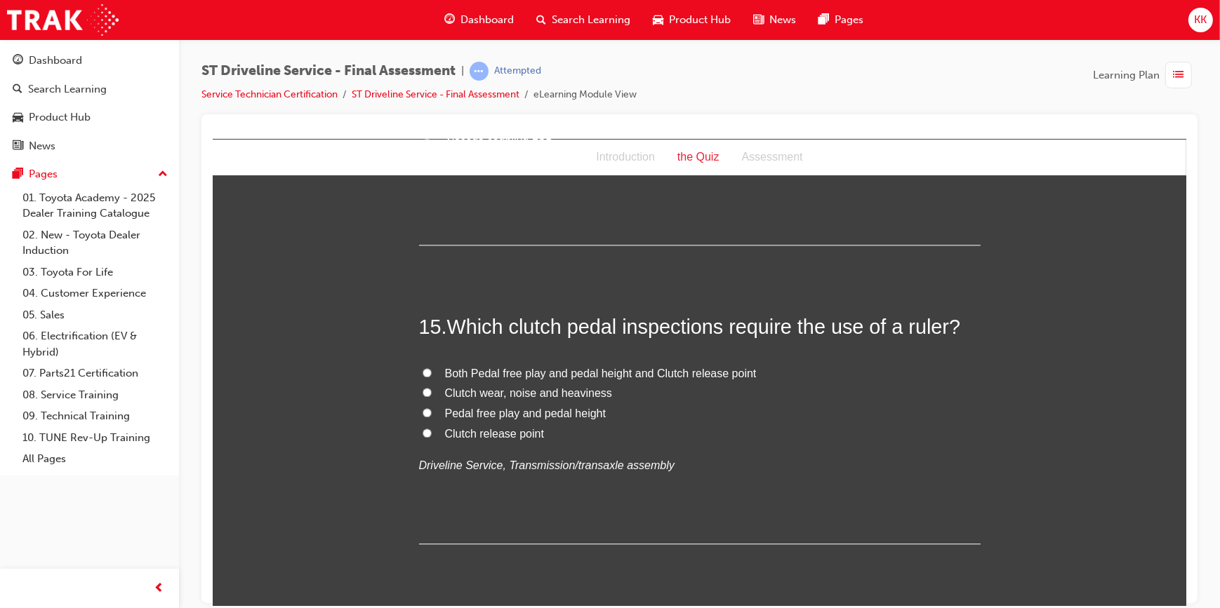
click at [423, 368] on input "Both Pedal free play and pedal height and Clutch release point" at bounding box center [426, 372] width 9 height 9
radio input "true"
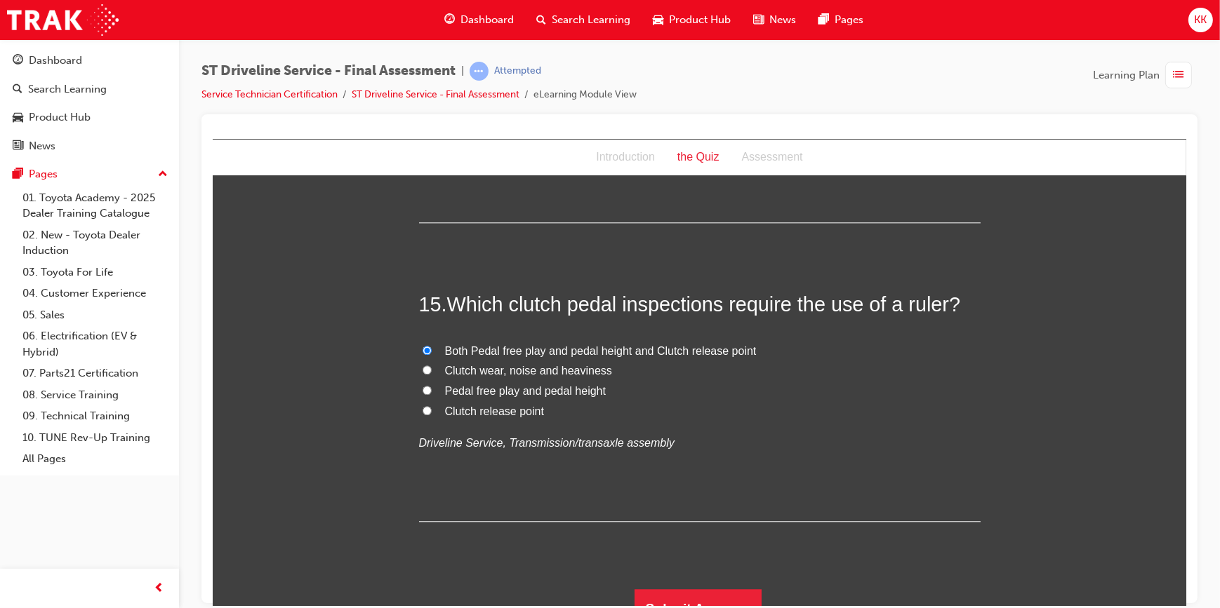
scroll to position [4445, 0]
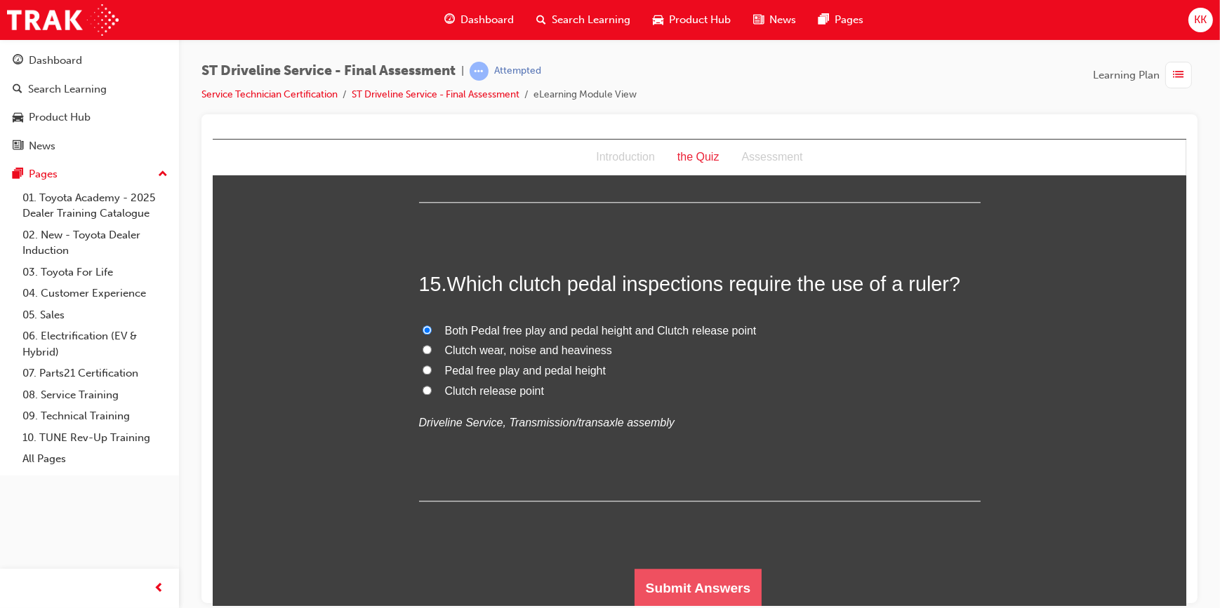
click at [657, 575] on button "Submit Answers" at bounding box center [698, 587] width 128 height 39
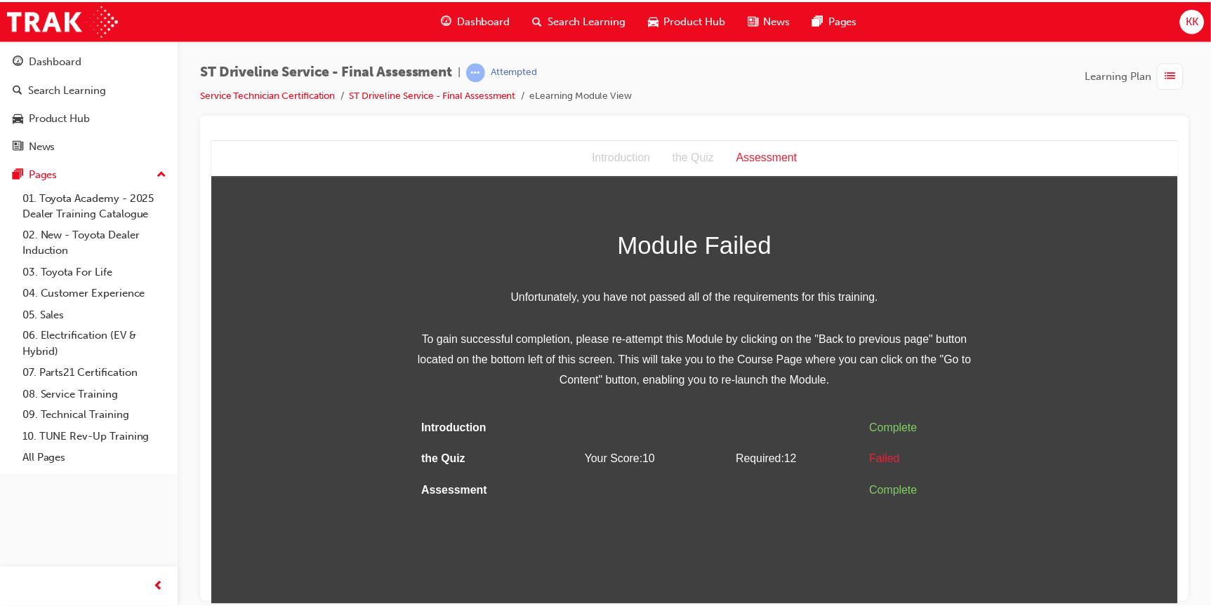
scroll to position [0, 0]
